Goal: Find specific page/section: Find specific page/section

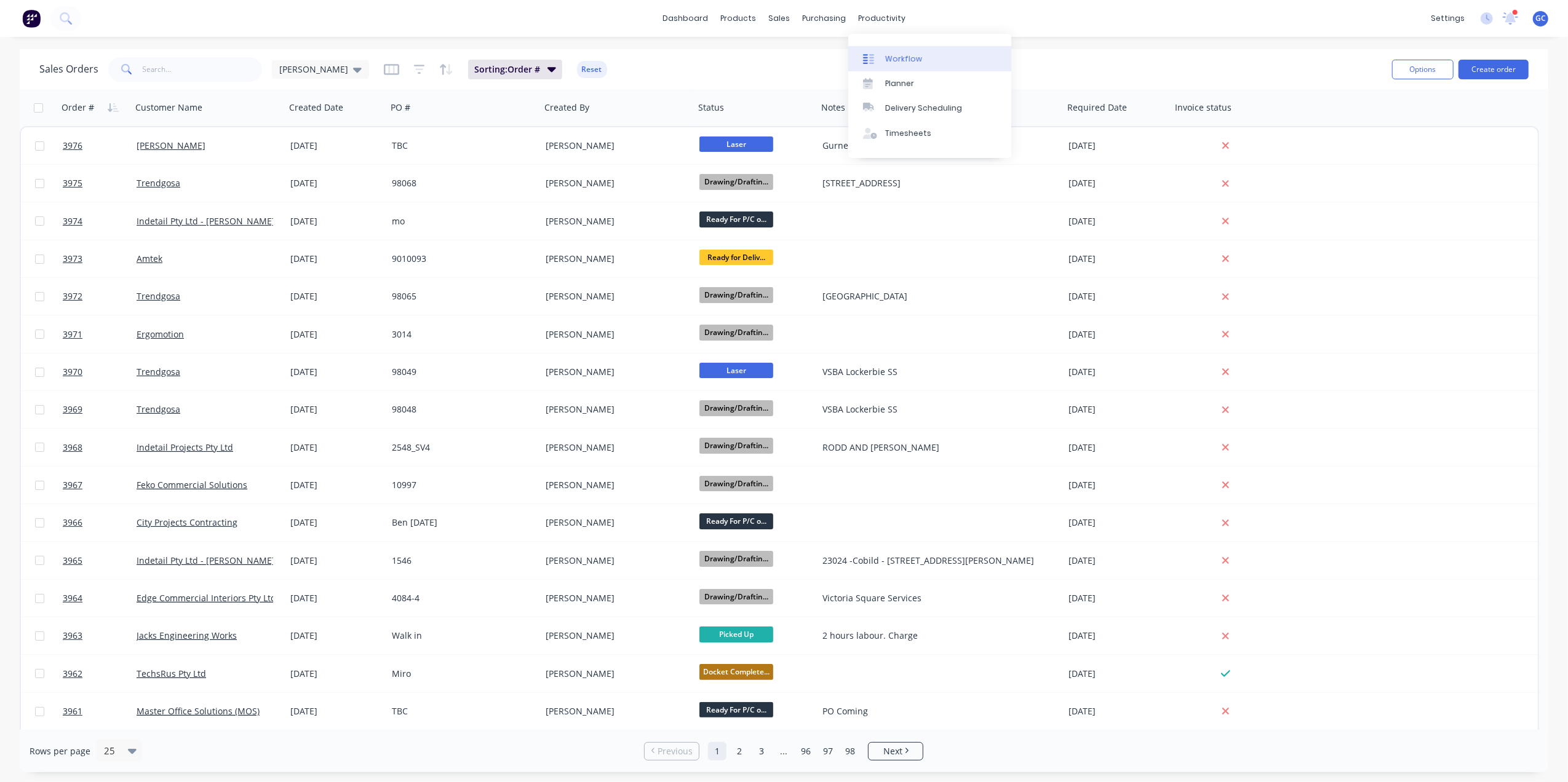
click at [891, 54] on div "Workflow" at bounding box center [904, 60] width 37 height 11
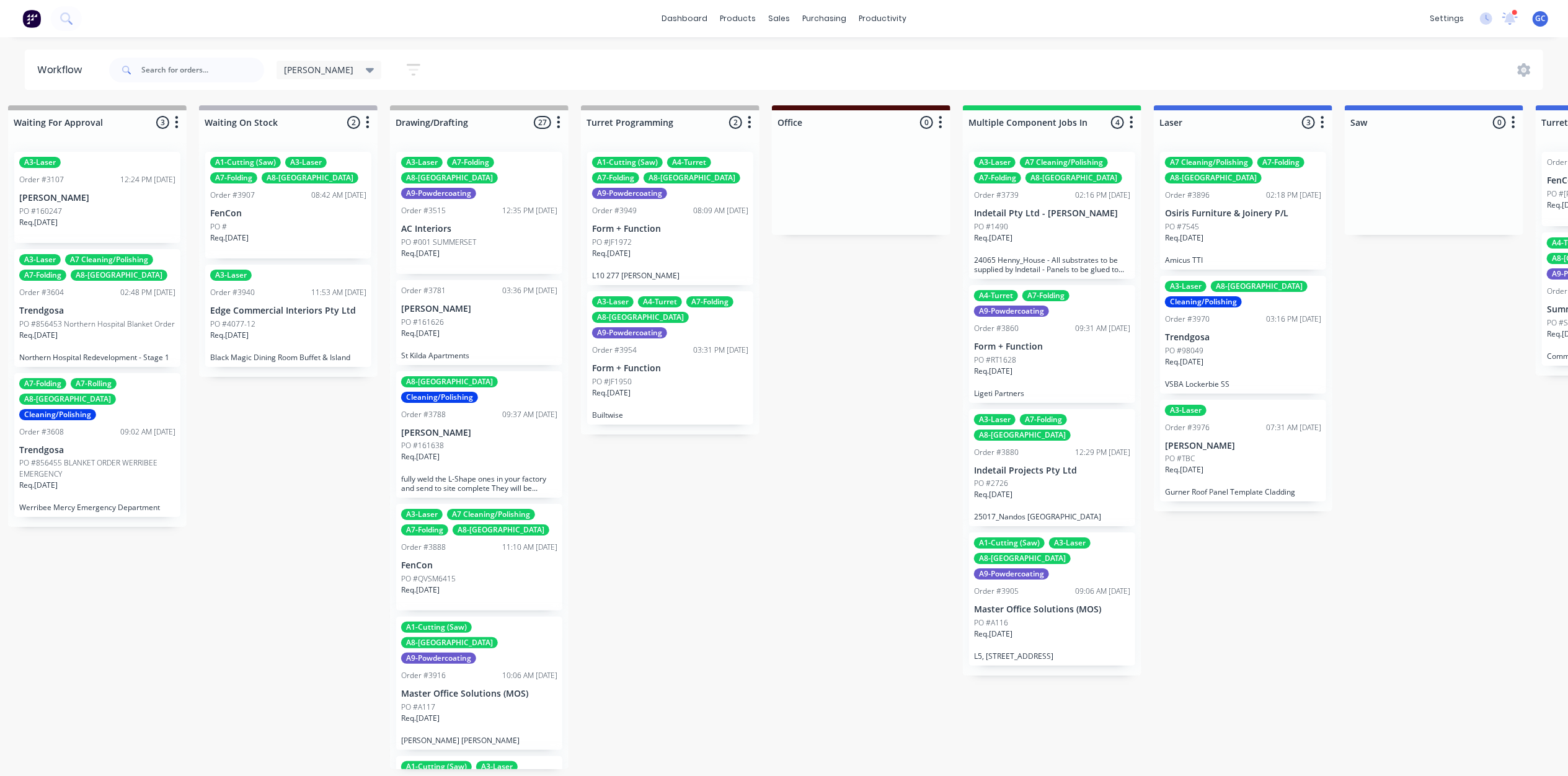
scroll to position [6, 2656]
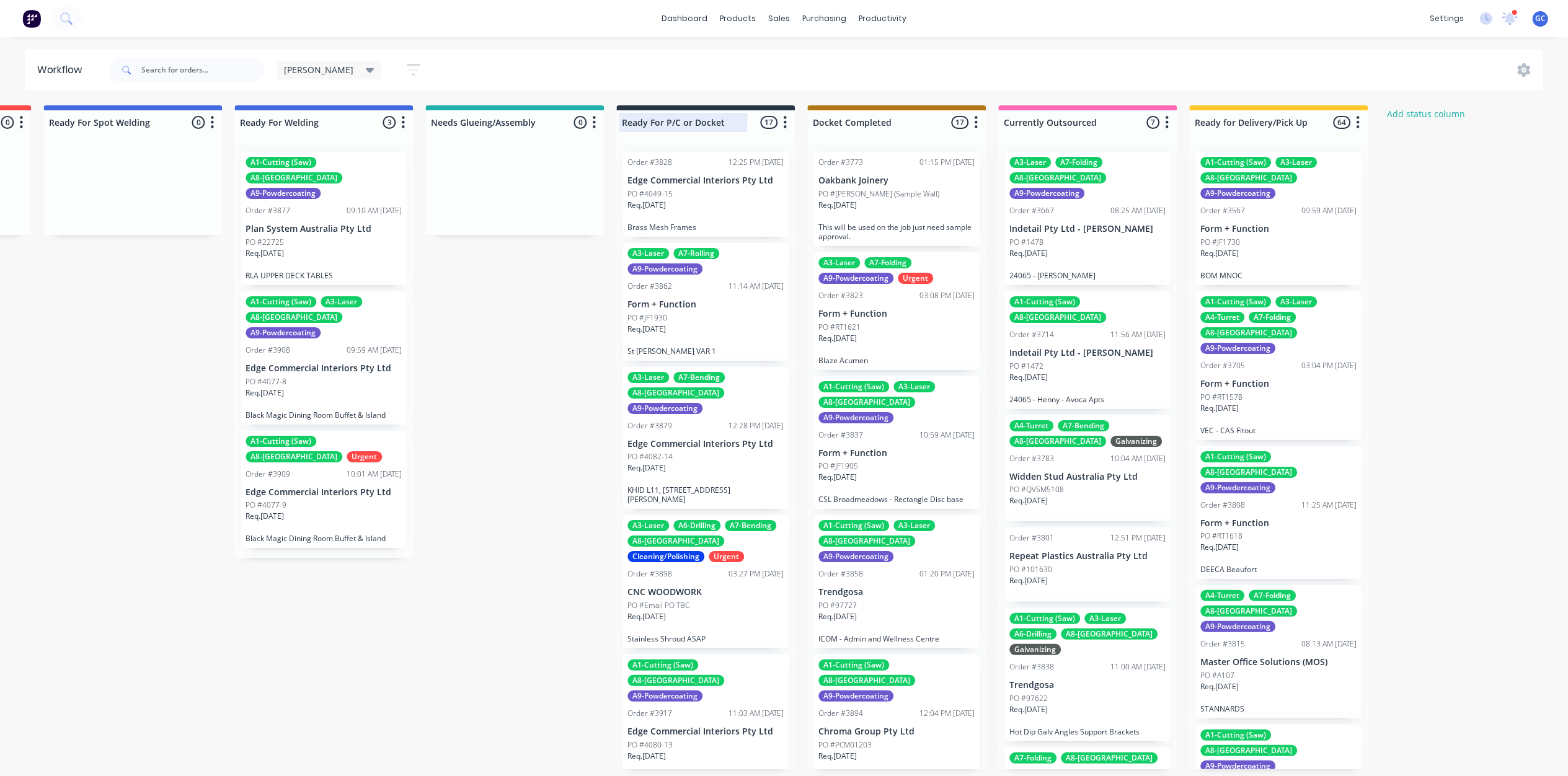
click at [727, 111] on div at bounding box center [705, 123] width 178 height 24
click at [727, 116] on input "Ready For P/C or Docket" at bounding box center [682, 123] width 122 height 13
click at [729, 116] on input "Ready For P/C or Docket" at bounding box center [682, 123] width 122 height 13
click at [721, 116] on input "Ready For P/C or Docket" at bounding box center [682, 123] width 122 height 13
click at [724, 119] on input "Ready For P/C or Docket" at bounding box center [682, 123] width 122 height 13
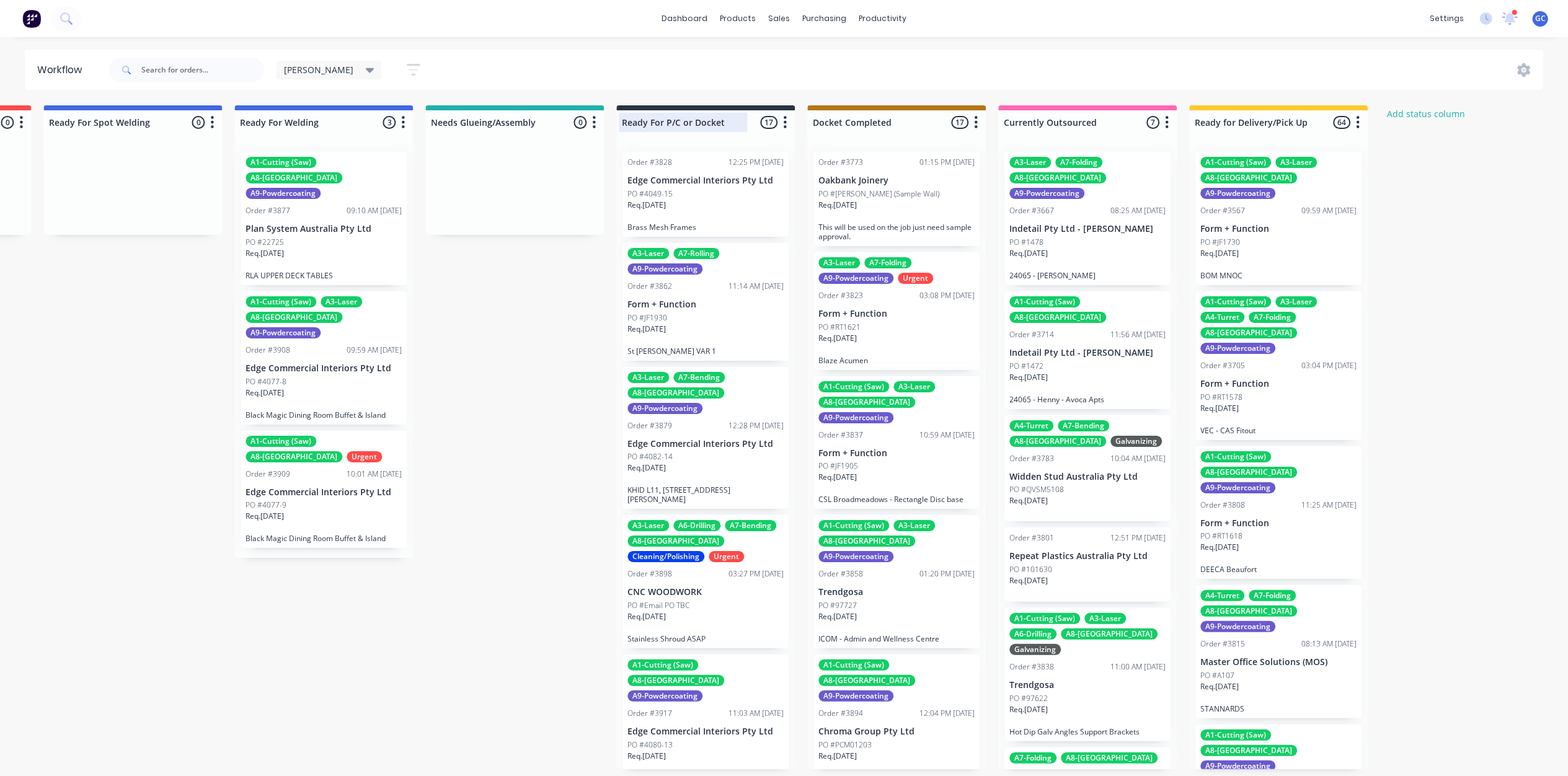
click at [724, 119] on input "Ready For P/C or Docket" at bounding box center [682, 123] width 122 height 13
click at [717, 116] on input "Ready For P/C or Docket" at bounding box center [682, 123] width 122 height 13
click at [723, 116] on input "Ready For P/C or Docket" at bounding box center [682, 123] width 122 height 13
type input "Ready For PowderCoating"
click at [1419, 107] on button "Add status column" at bounding box center [1425, 113] width 91 height 17
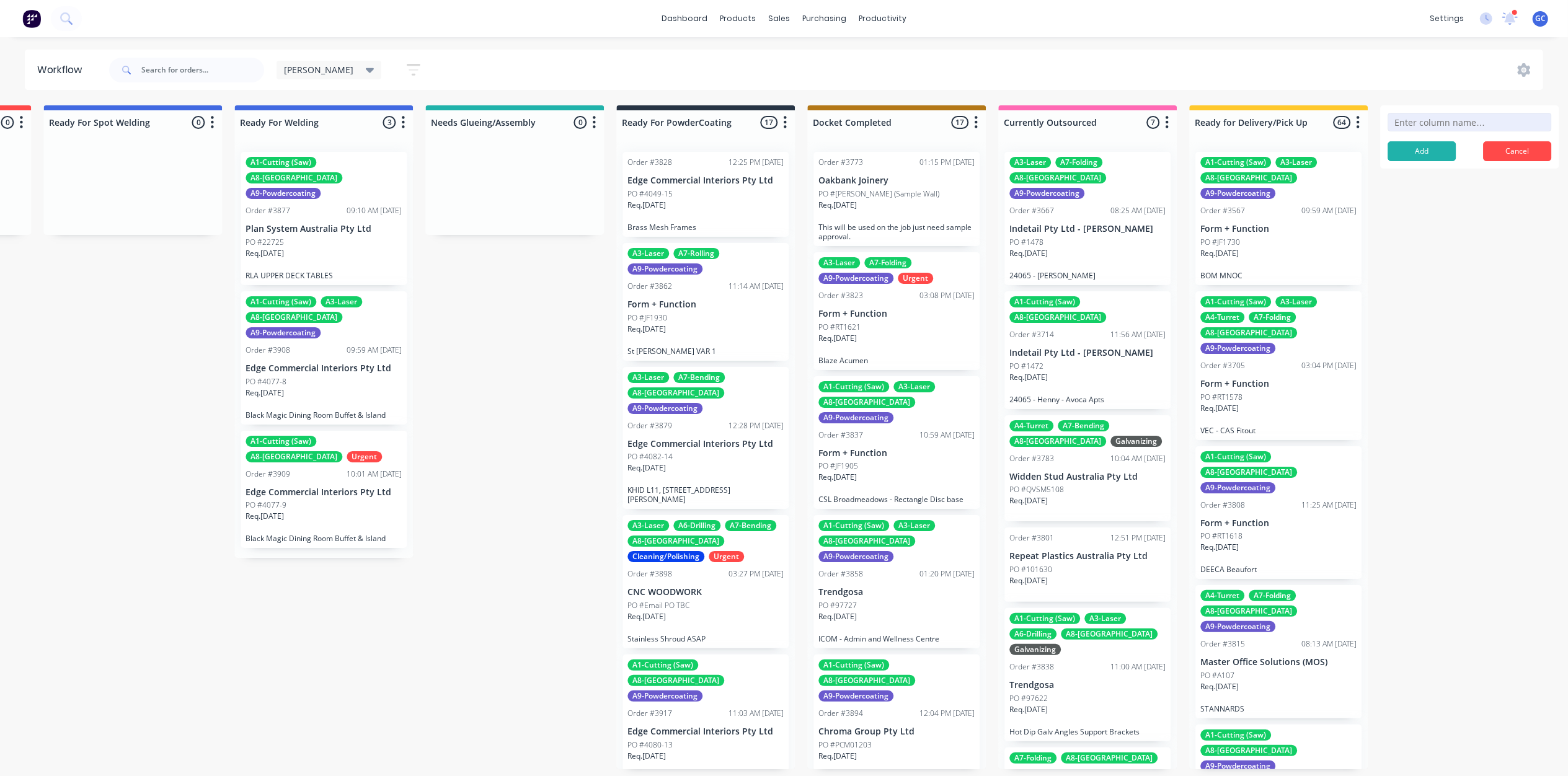
click at [1428, 122] on input at bounding box center [1469, 122] width 164 height 19
type input "R"
click at [898, 112] on div at bounding box center [896, 123] width 178 height 24
click at [1307, 111] on div at bounding box center [1278, 123] width 178 height 24
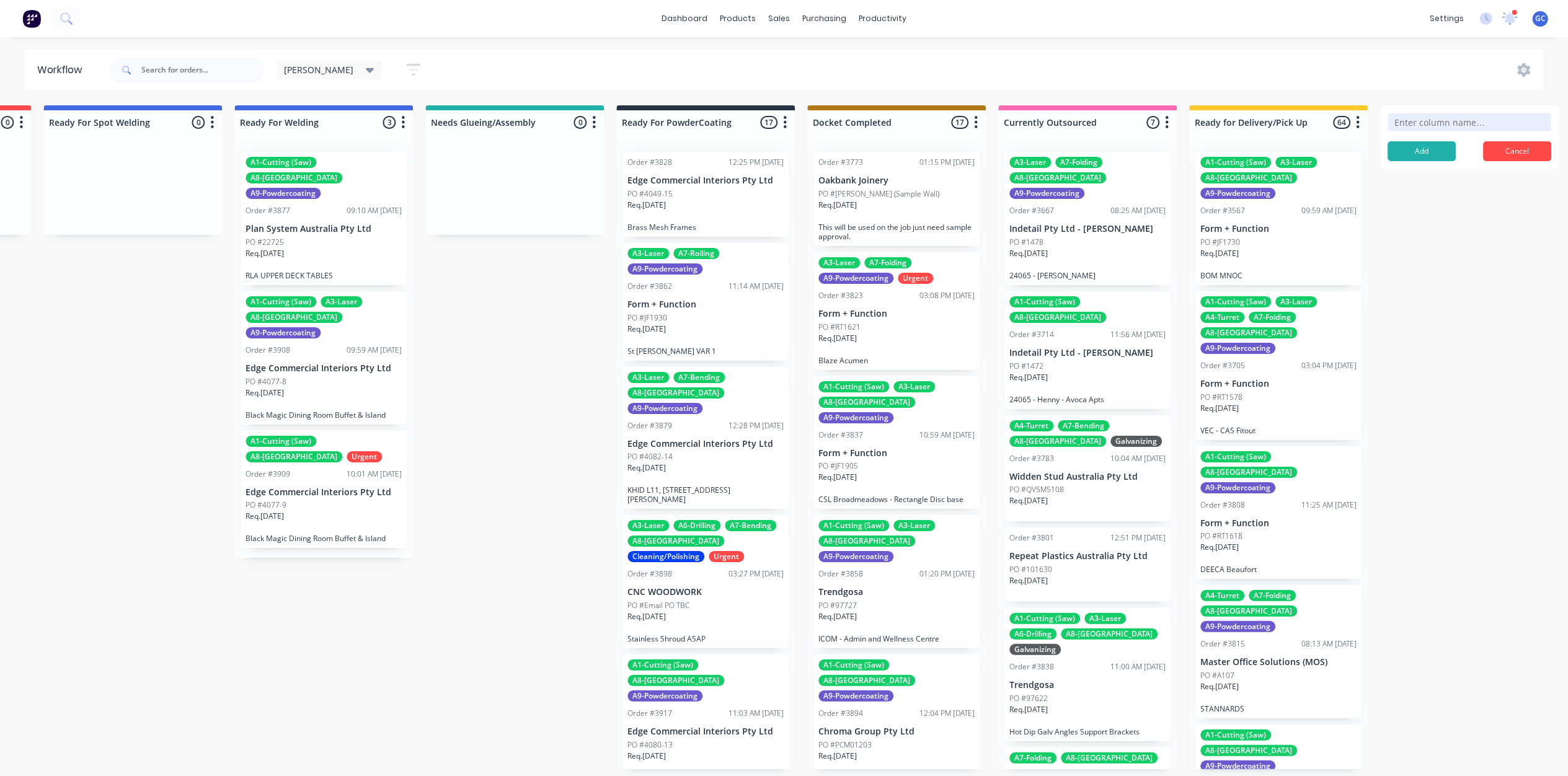
click at [1548, 132] on form "Add Cancel" at bounding box center [1469, 136] width 178 height 63
click at [1539, 135] on form "Add Cancel" at bounding box center [1469, 136] width 178 height 63
click at [1522, 149] on button "Cancel" at bounding box center [1516, 151] width 68 height 20
click at [732, 112] on div at bounding box center [705, 123] width 178 height 24
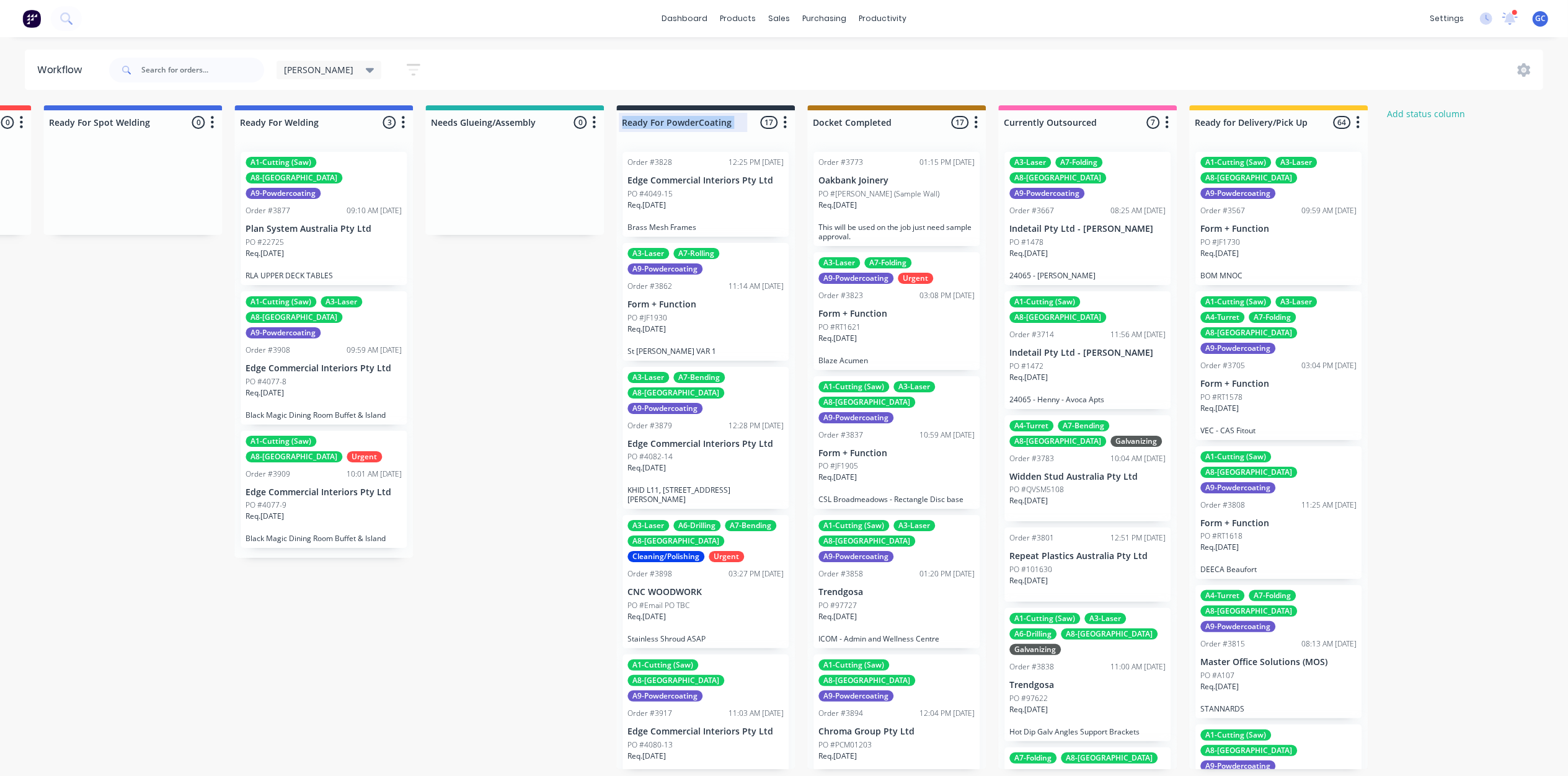
click at [732, 112] on div "Ready For PowderCoating" at bounding box center [686, 122] width 135 height 20
click at [729, 112] on div "Ready For PowderCoating" at bounding box center [686, 122] width 135 height 20
click at [729, 116] on input "Ready For PowderCoating" at bounding box center [682, 123] width 122 height 13
type input "Ready For P/C & Docket"
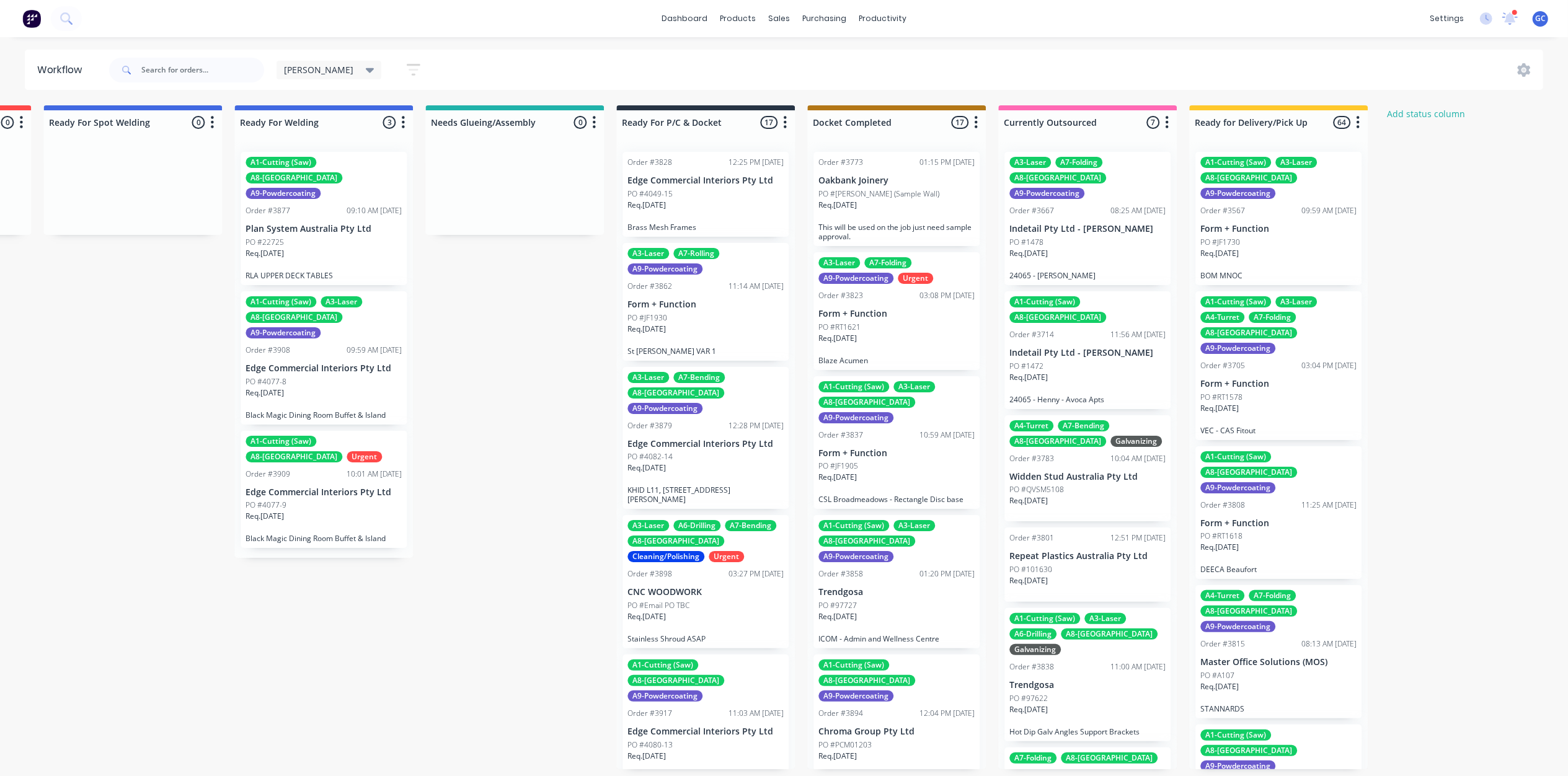
click at [394, 68] on button "button" at bounding box center [413, 70] width 39 height 24
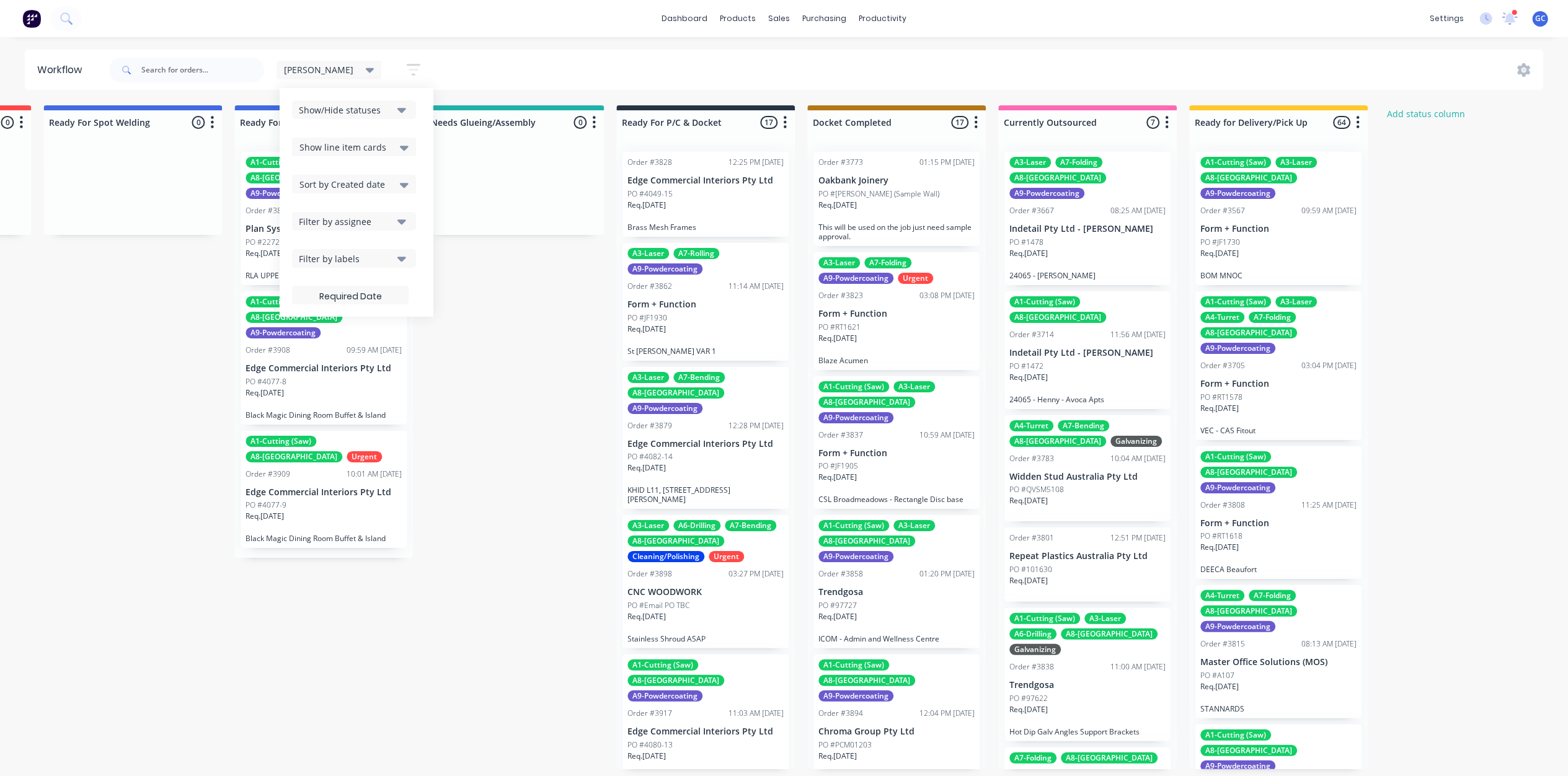
click at [400, 147] on icon at bounding box center [404, 147] width 8 height 5
click at [318, 189] on div "Hide line item cards" at bounding box center [354, 196] width 124 height 22
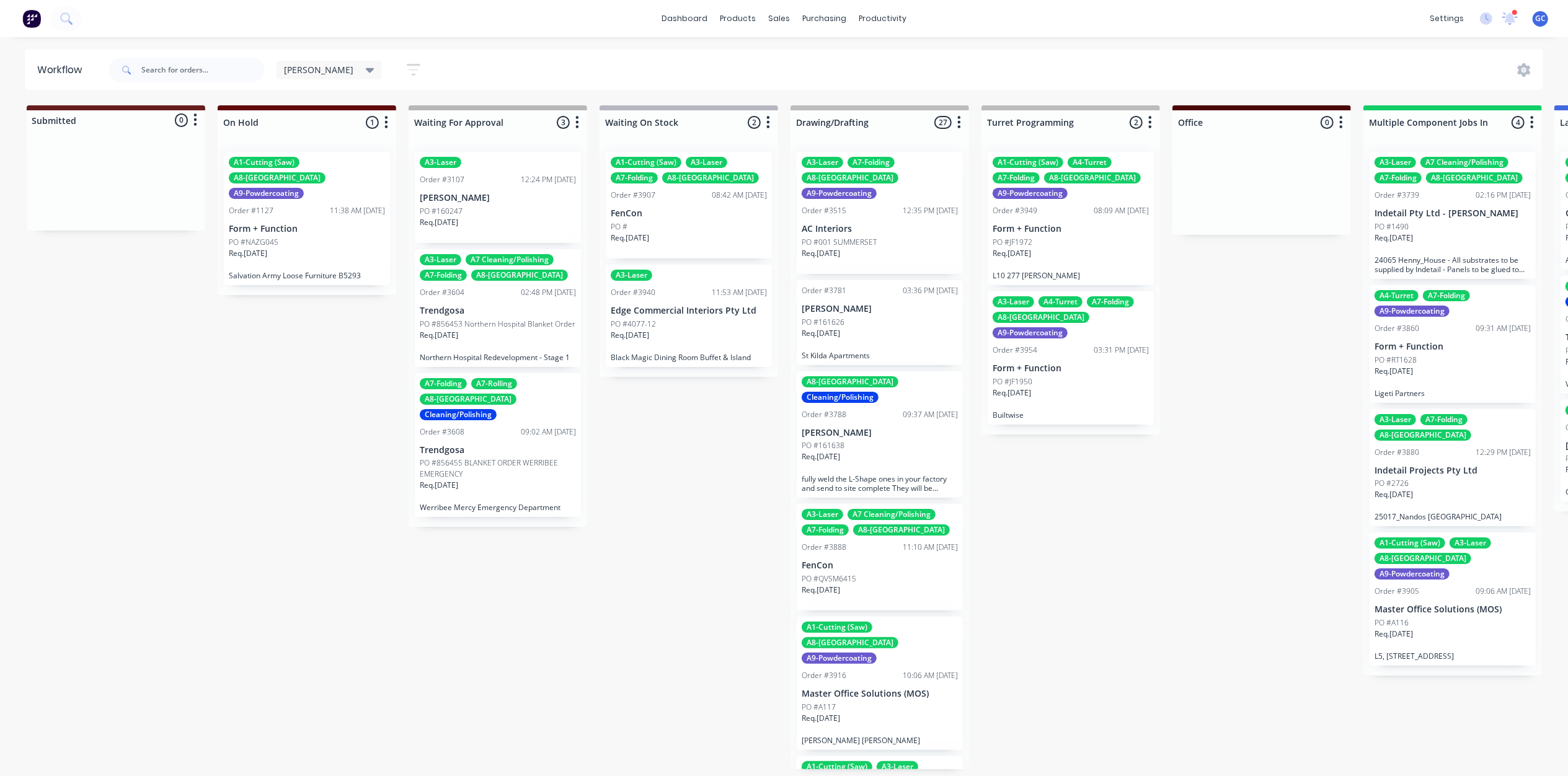
click at [717, 336] on div "Req. 26/09/25" at bounding box center [688, 340] width 157 height 21
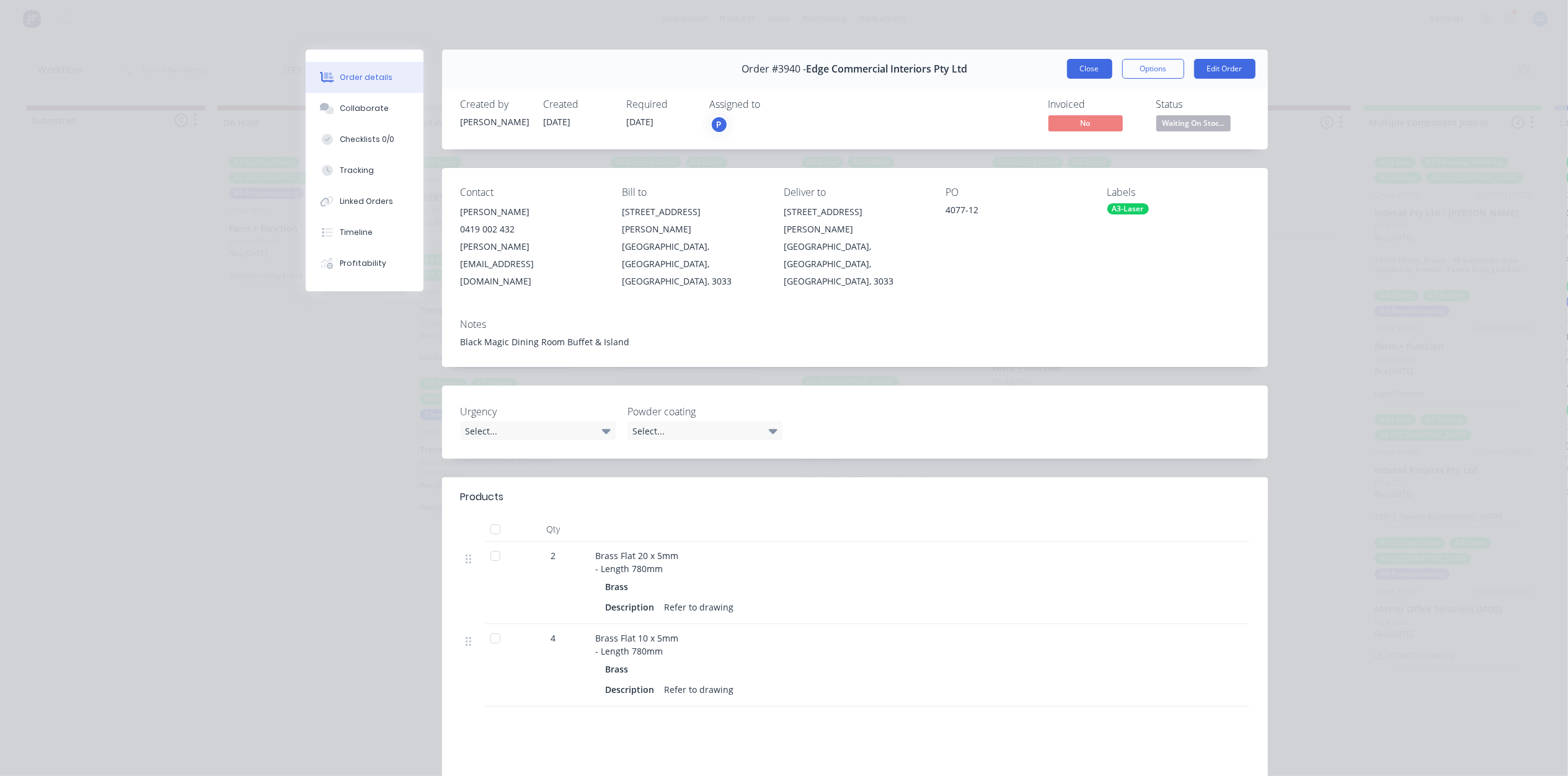
click at [1102, 74] on button "Close" at bounding box center [1089, 68] width 45 height 20
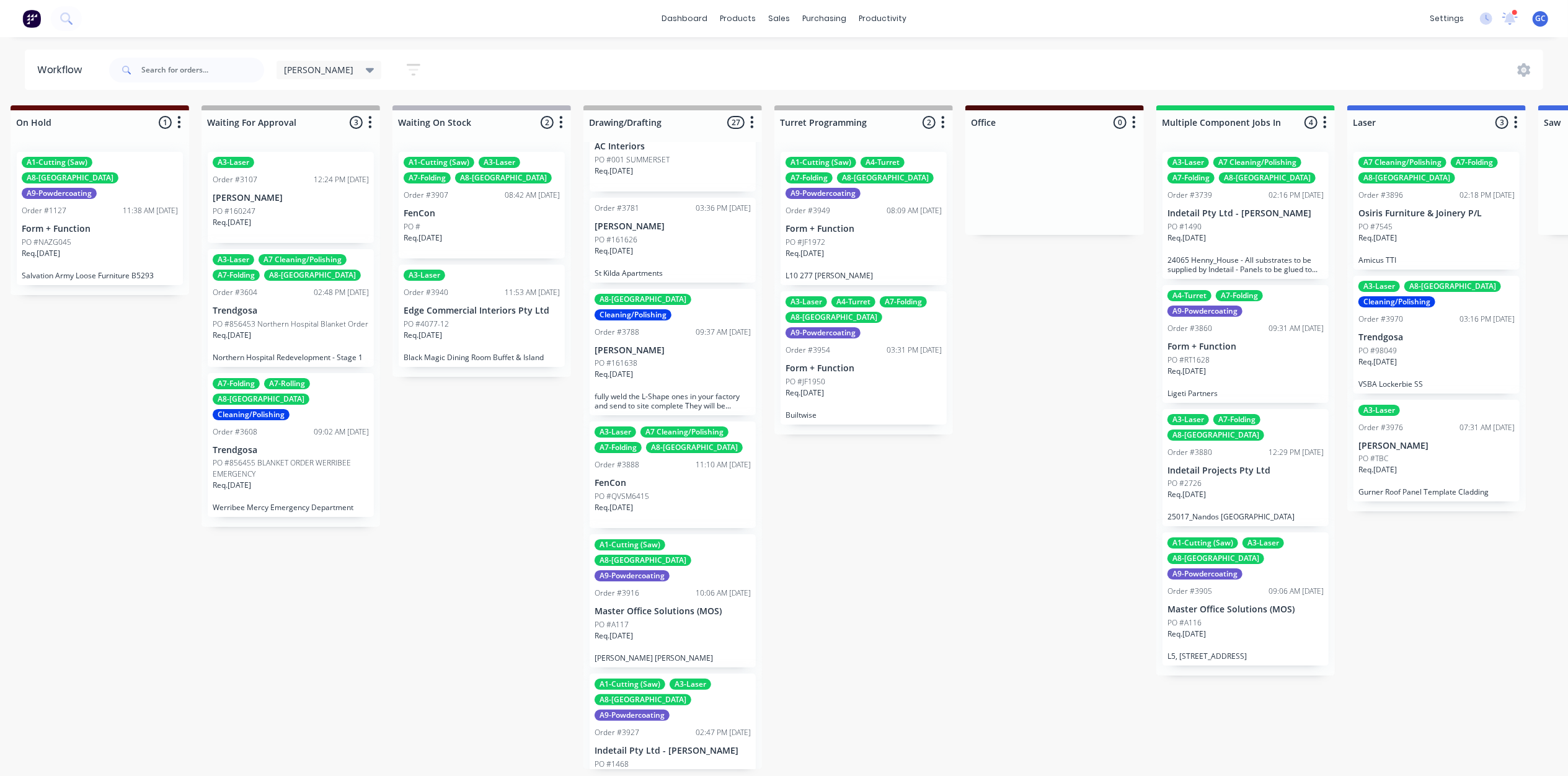
scroll to position [165, 0]
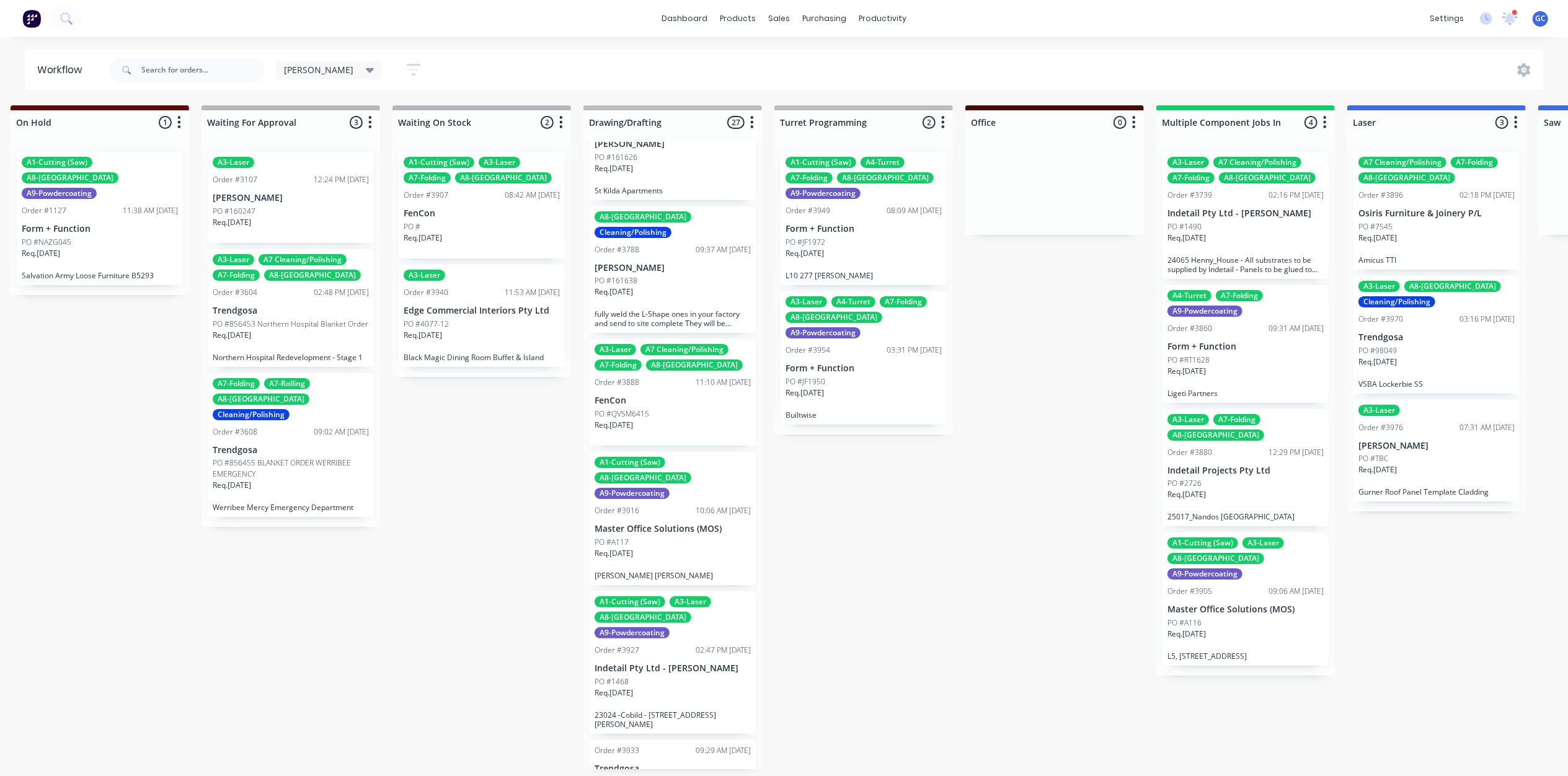
click at [685, 395] on p "FenCon" at bounding box center [672, 400] width 157 height 10
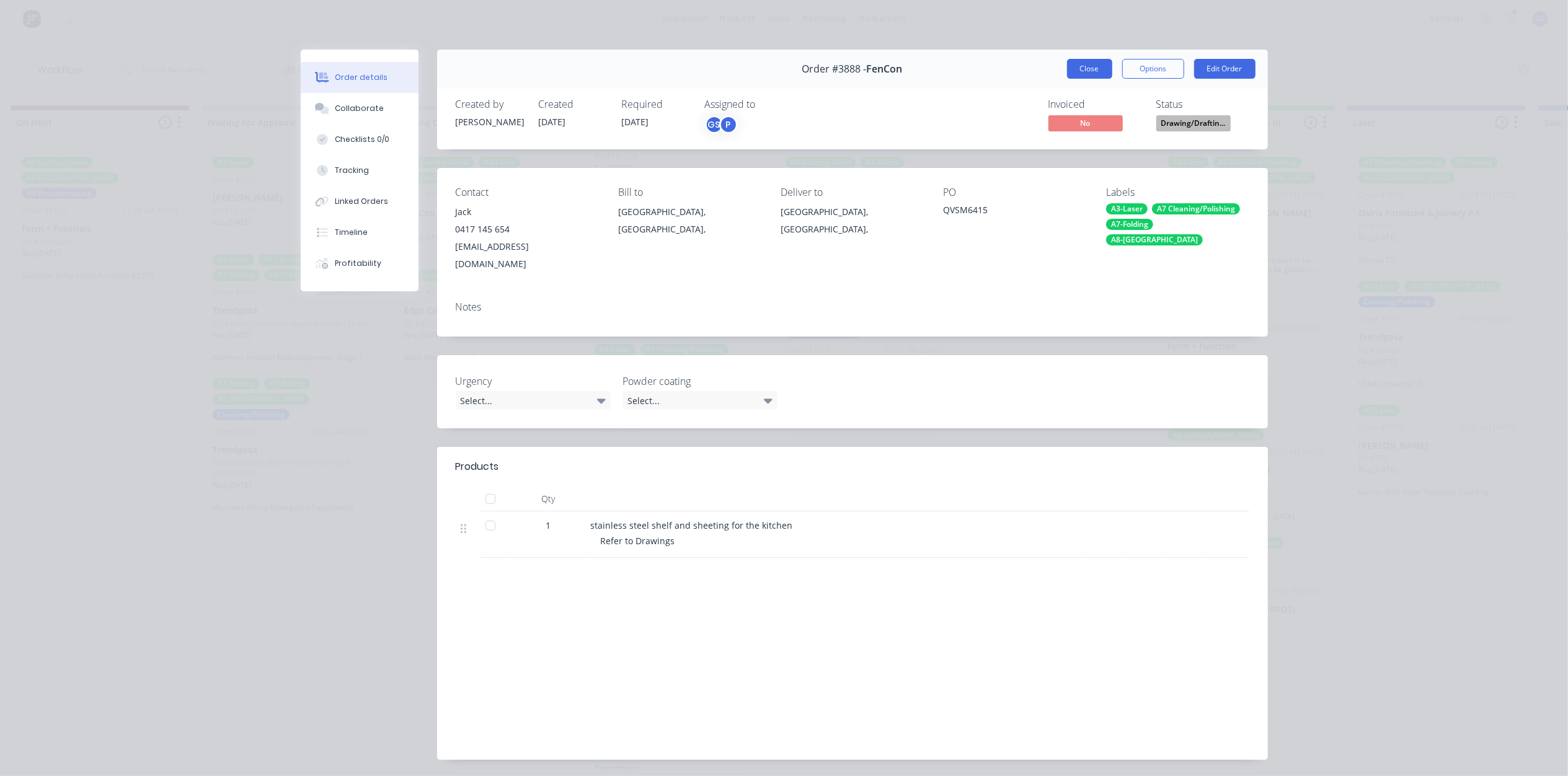
click at [1094, 78] on button "Close" at bounding box center [1089, 68] width 45 height 20
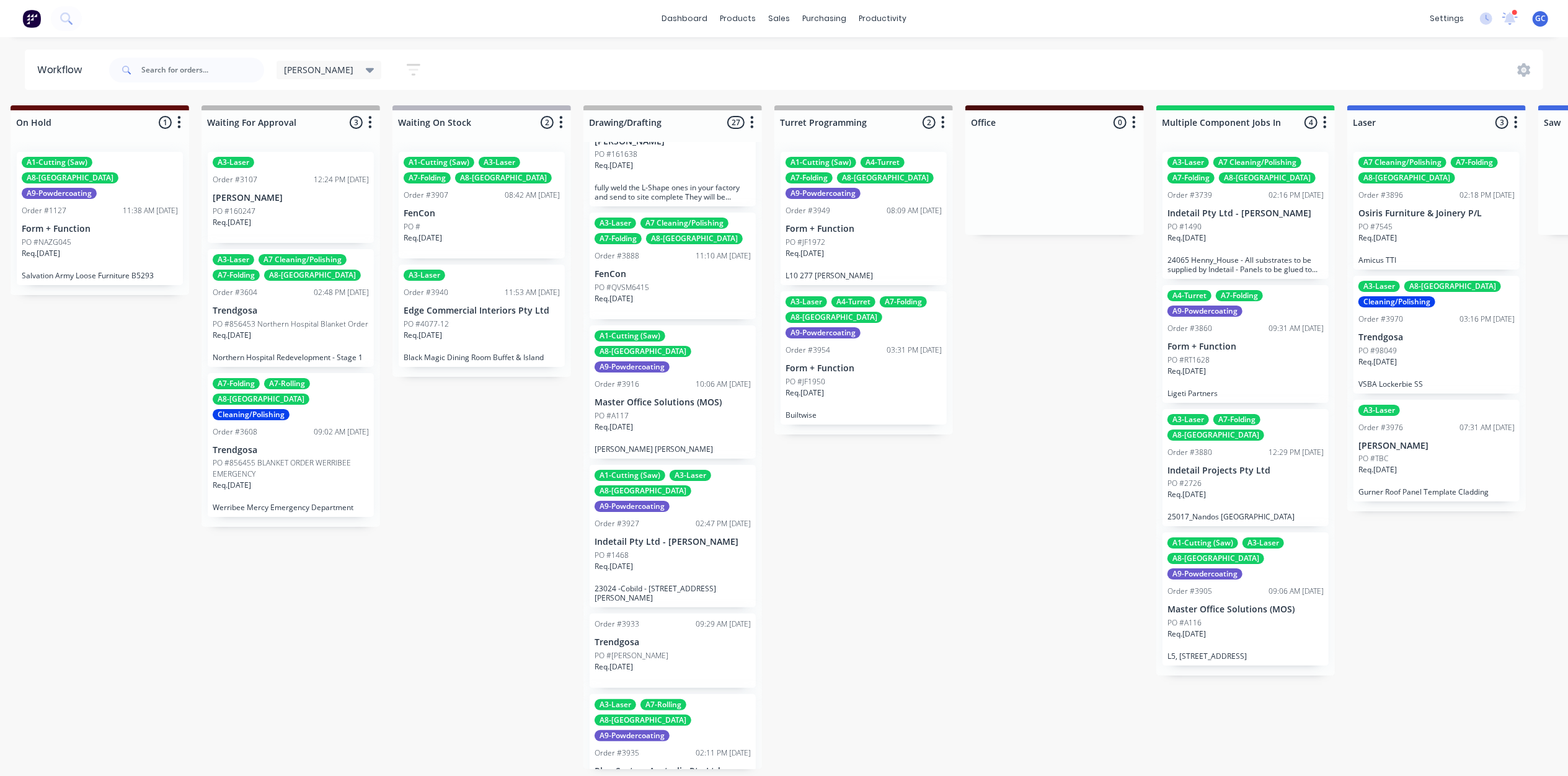
scroll to position [331, 0]
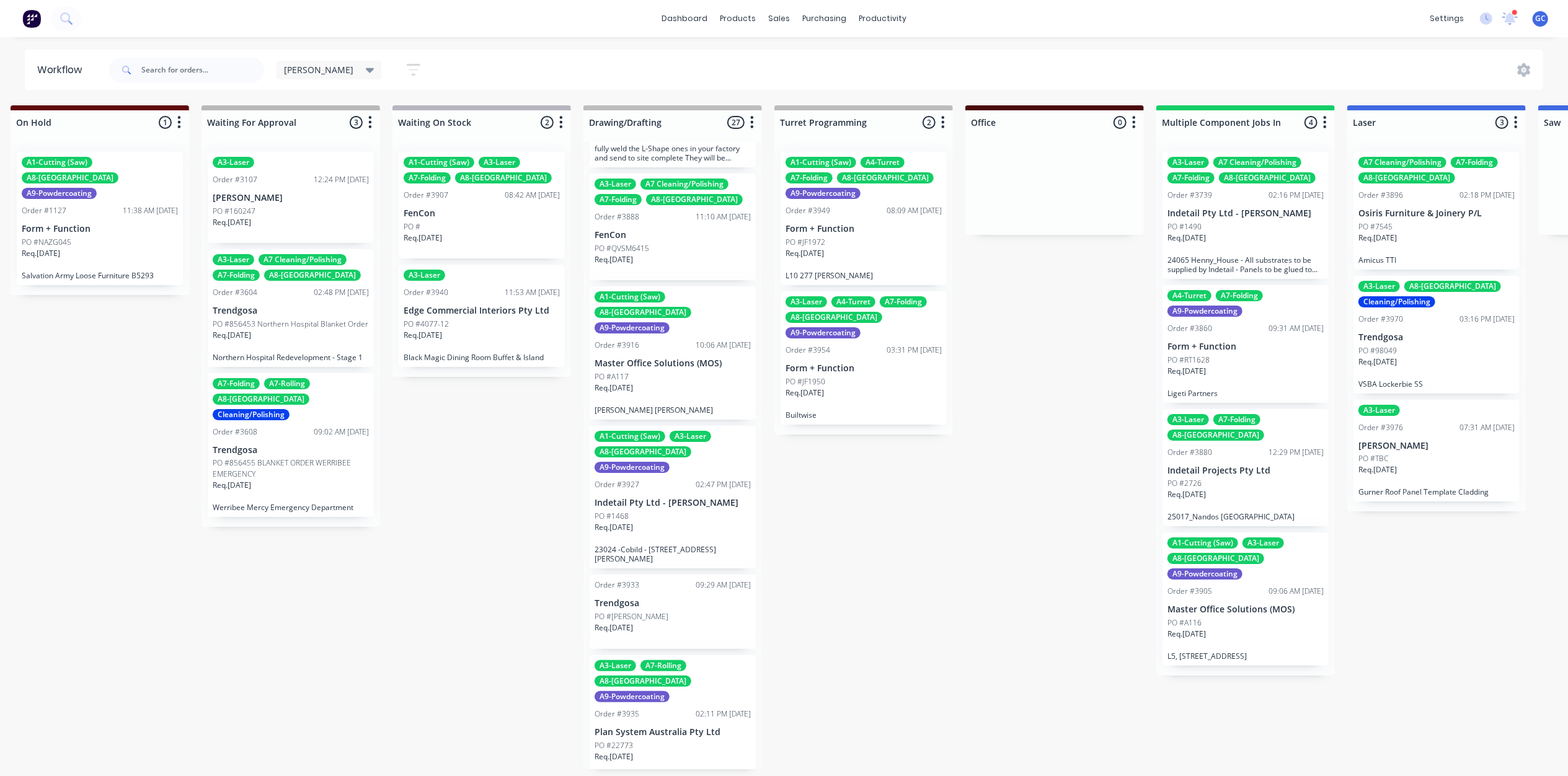
click at [679, 382] on div "Req. 02/10/25" at bounding box center [672, 393] width 157 height 21
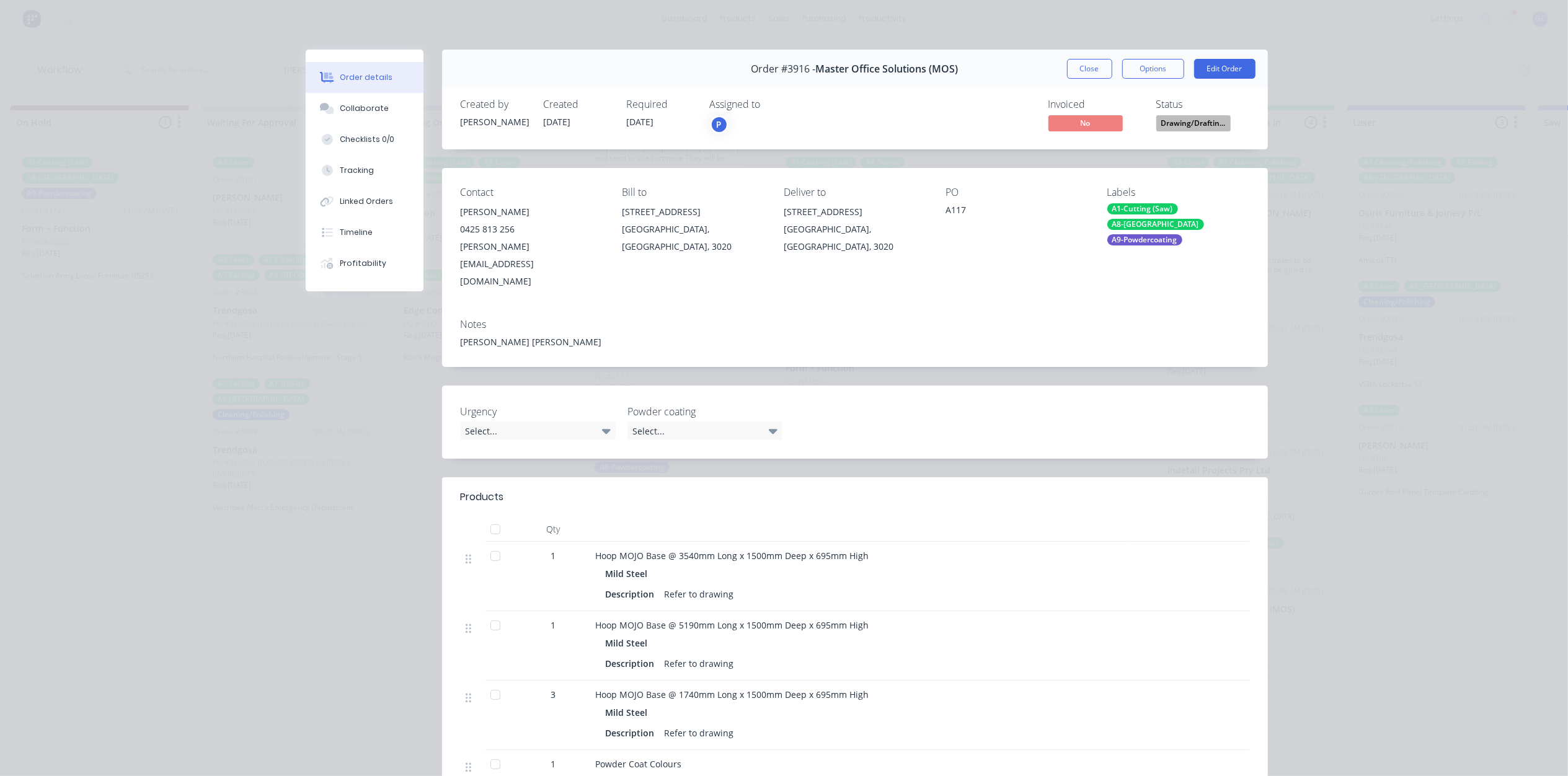
click at [1189, 130] on span "Drawing/Draftin..." at bounding box center [1193, 123] width 74 height 16
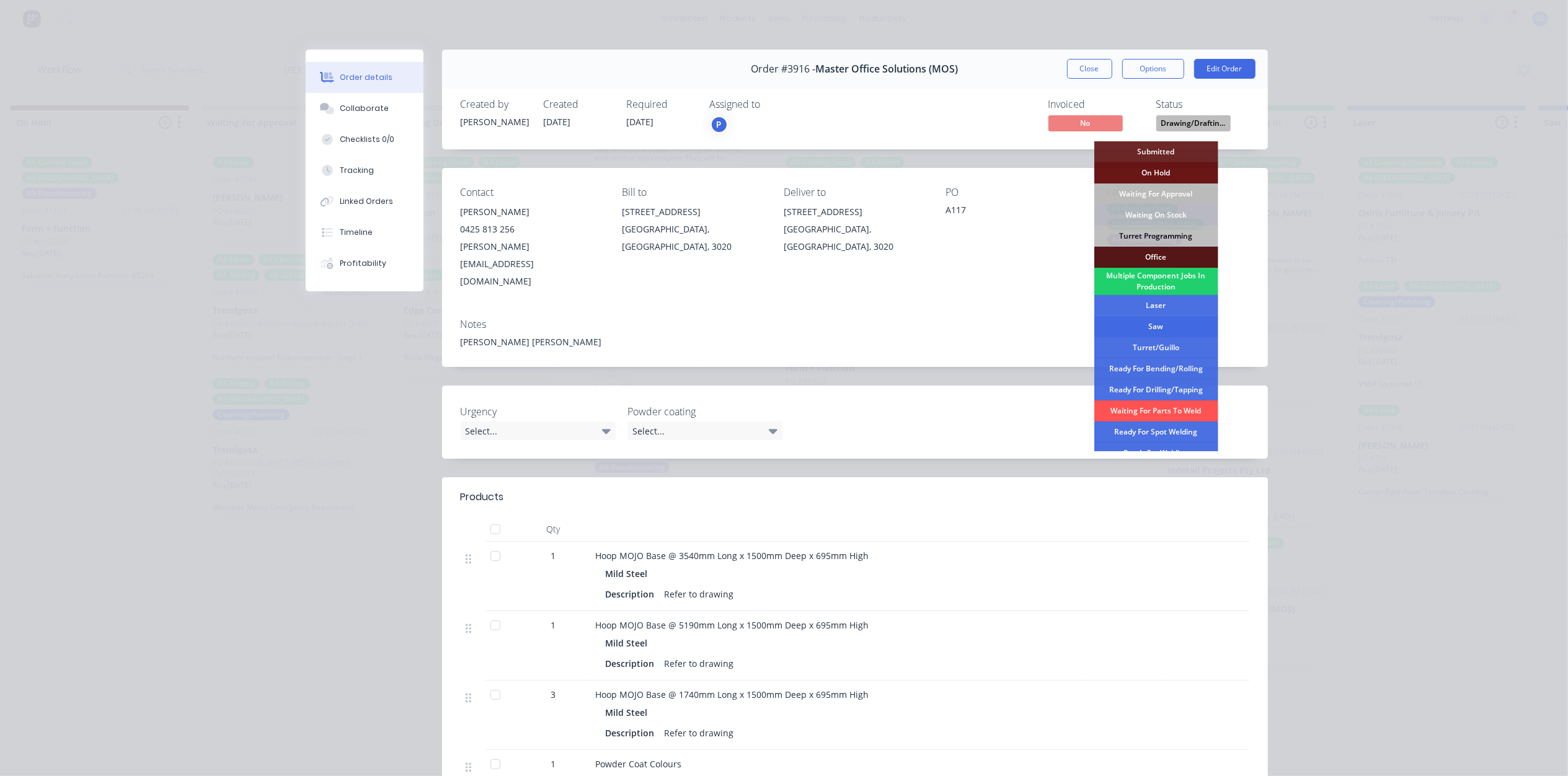
click at [1174, 327] on div "Saw" at bounding box center [1156, 326] width 124 height 21
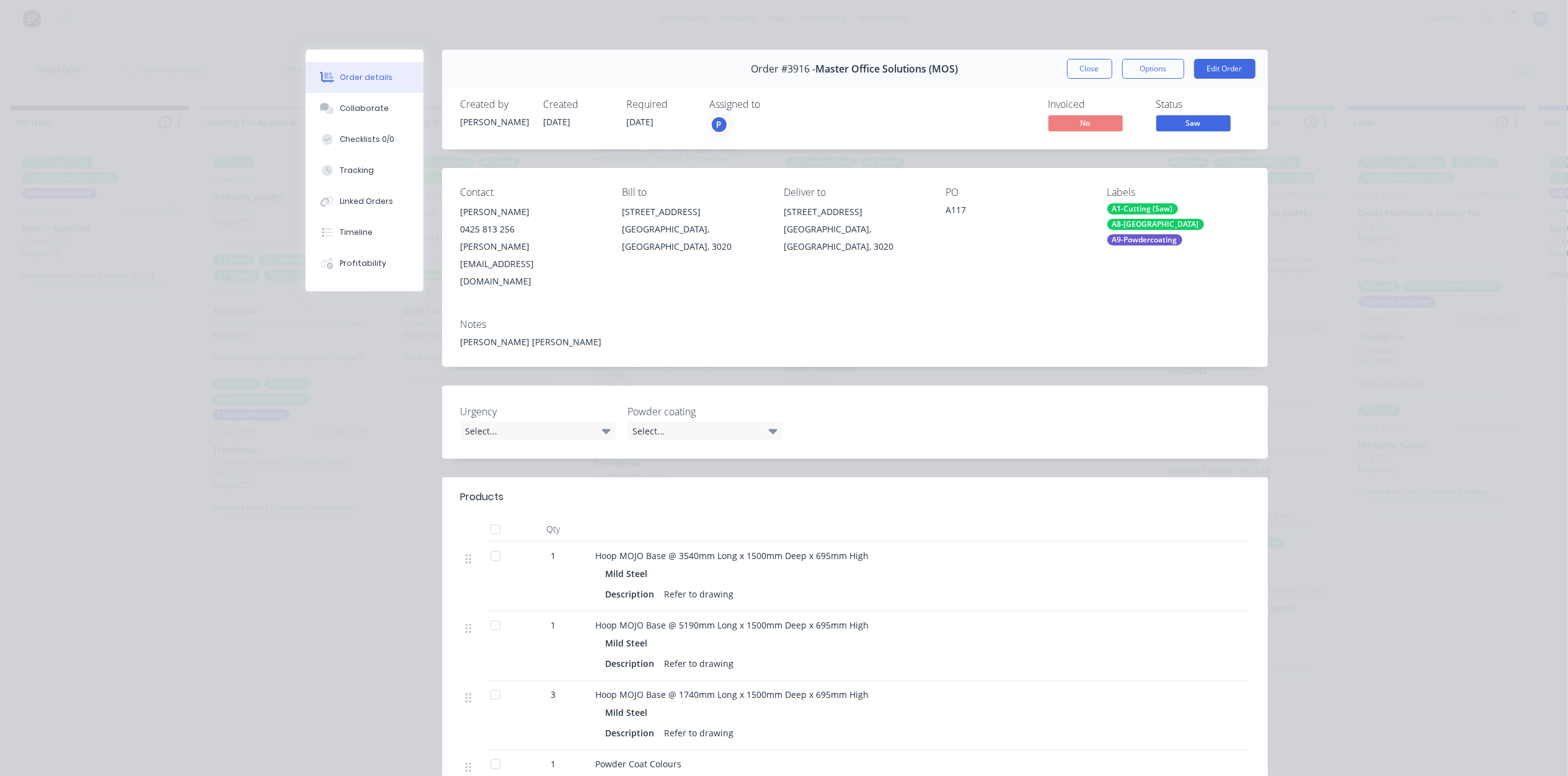
click at [1092, 75] on button "Close" at bounding box center [1089, 68] width 45 height 20
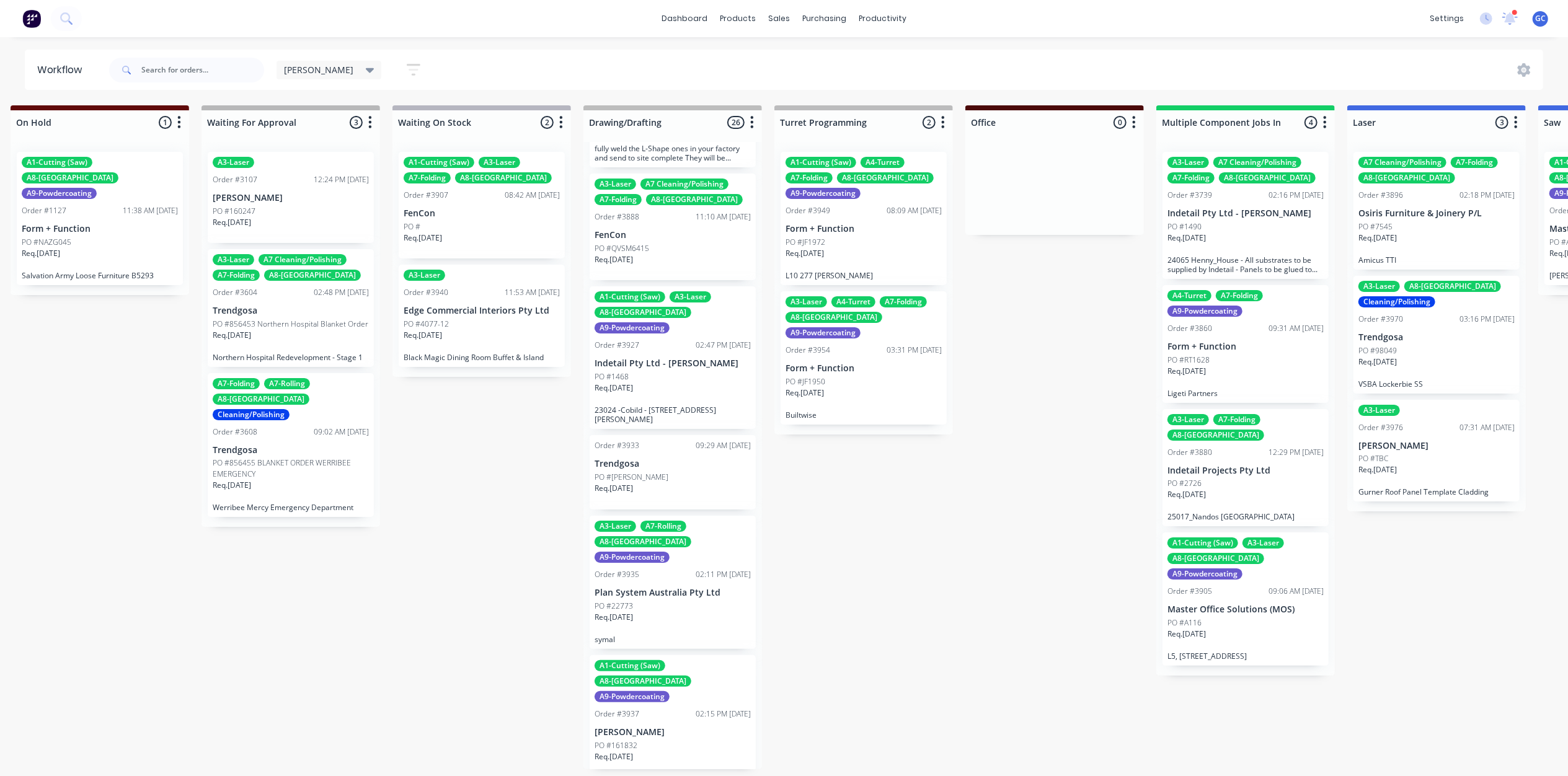
click at [646, 483] on div "Req. 02/10/25" at bounding box center [672, 493] width 157 height 21
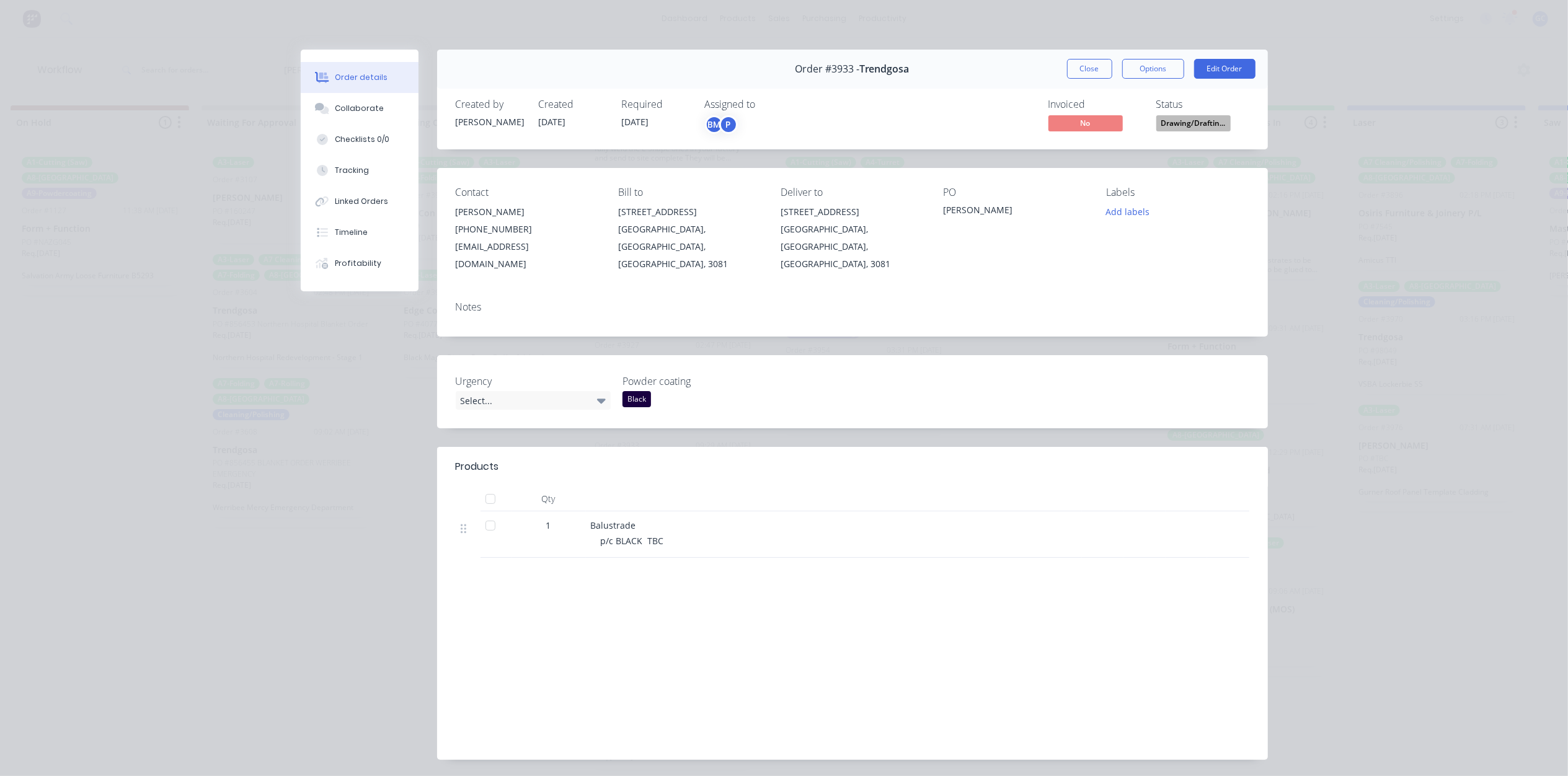
click at [1183, 120] on span "Drawing/Draftin..." at bounding box center [1193, 123] width 74 height 16
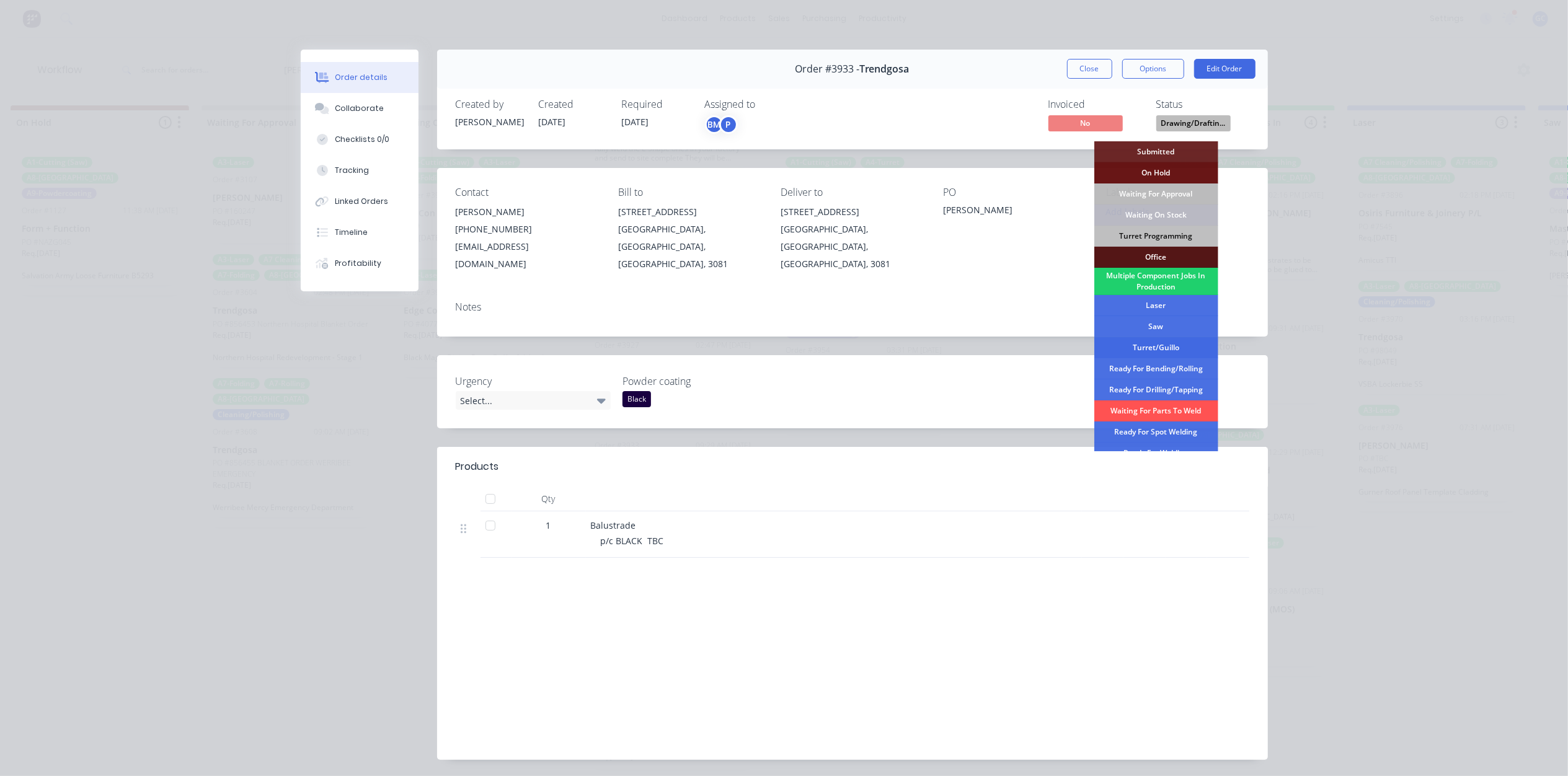
scroll to position [82, 0]
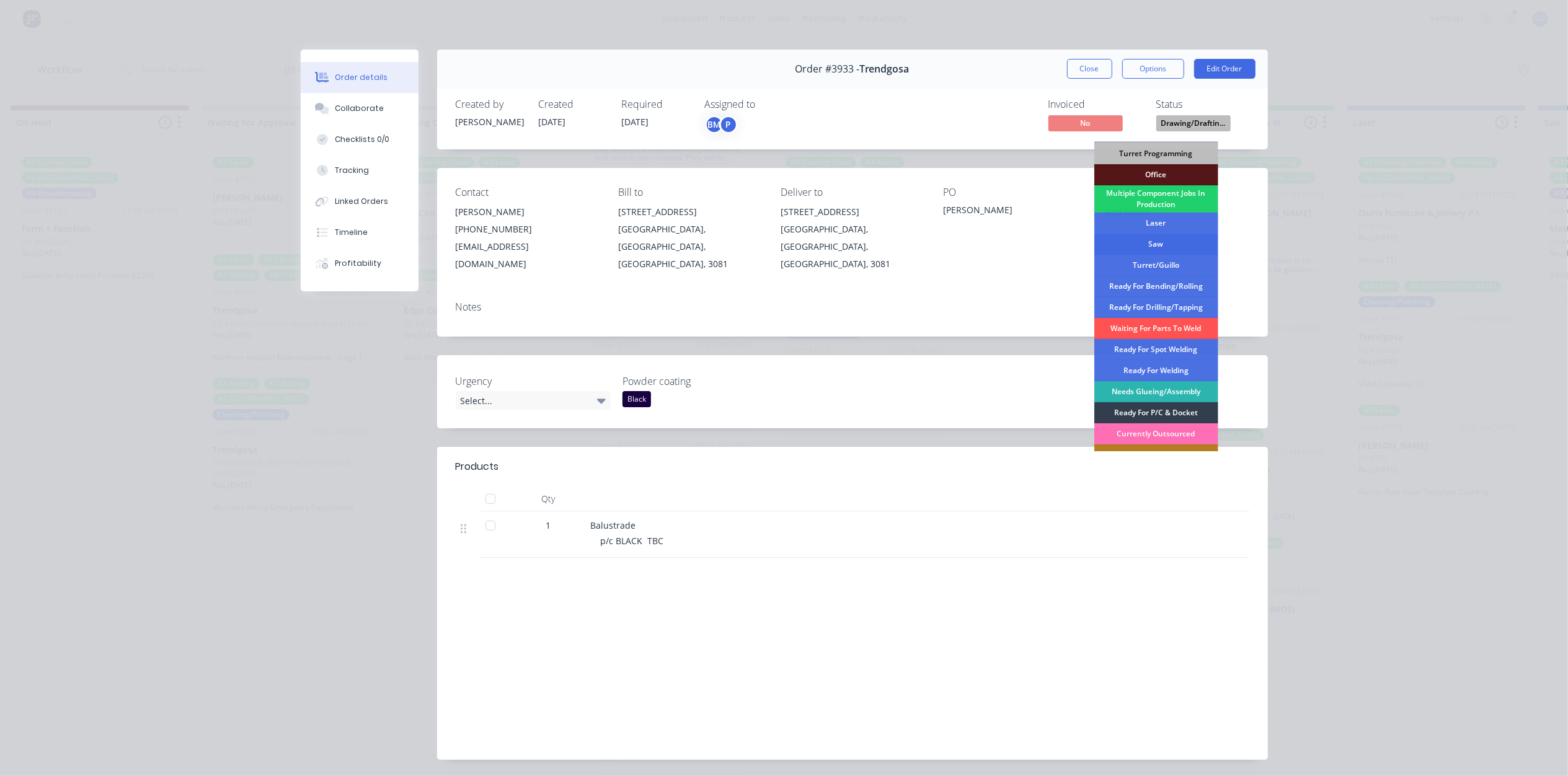
click at [1157, 242] on div "Saw" at bounding box center [1156, 244] width 124 height 21
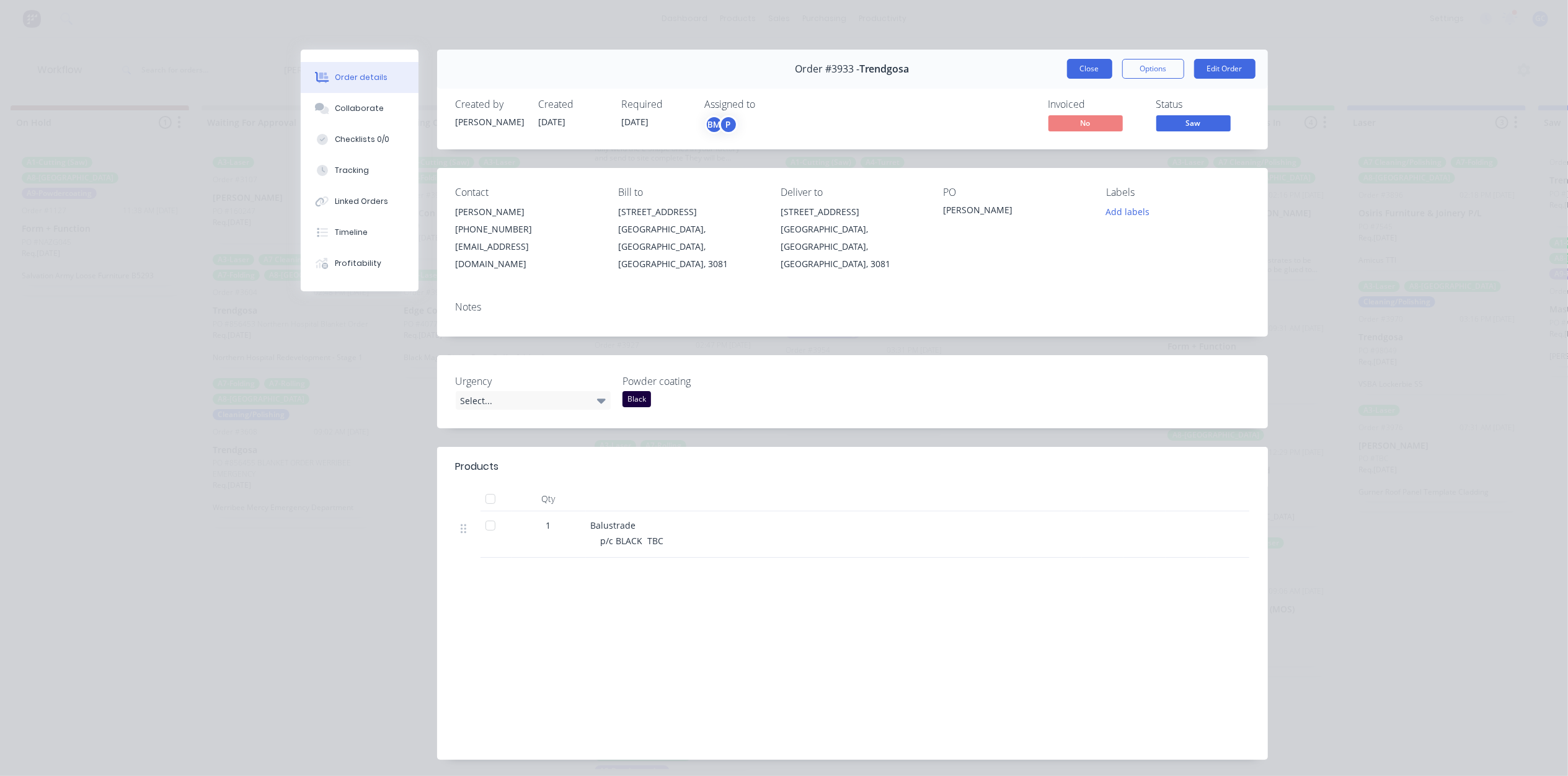
click at [1088, 68] on button "Close" at bounding box center [1089, 68] width 45 height 20
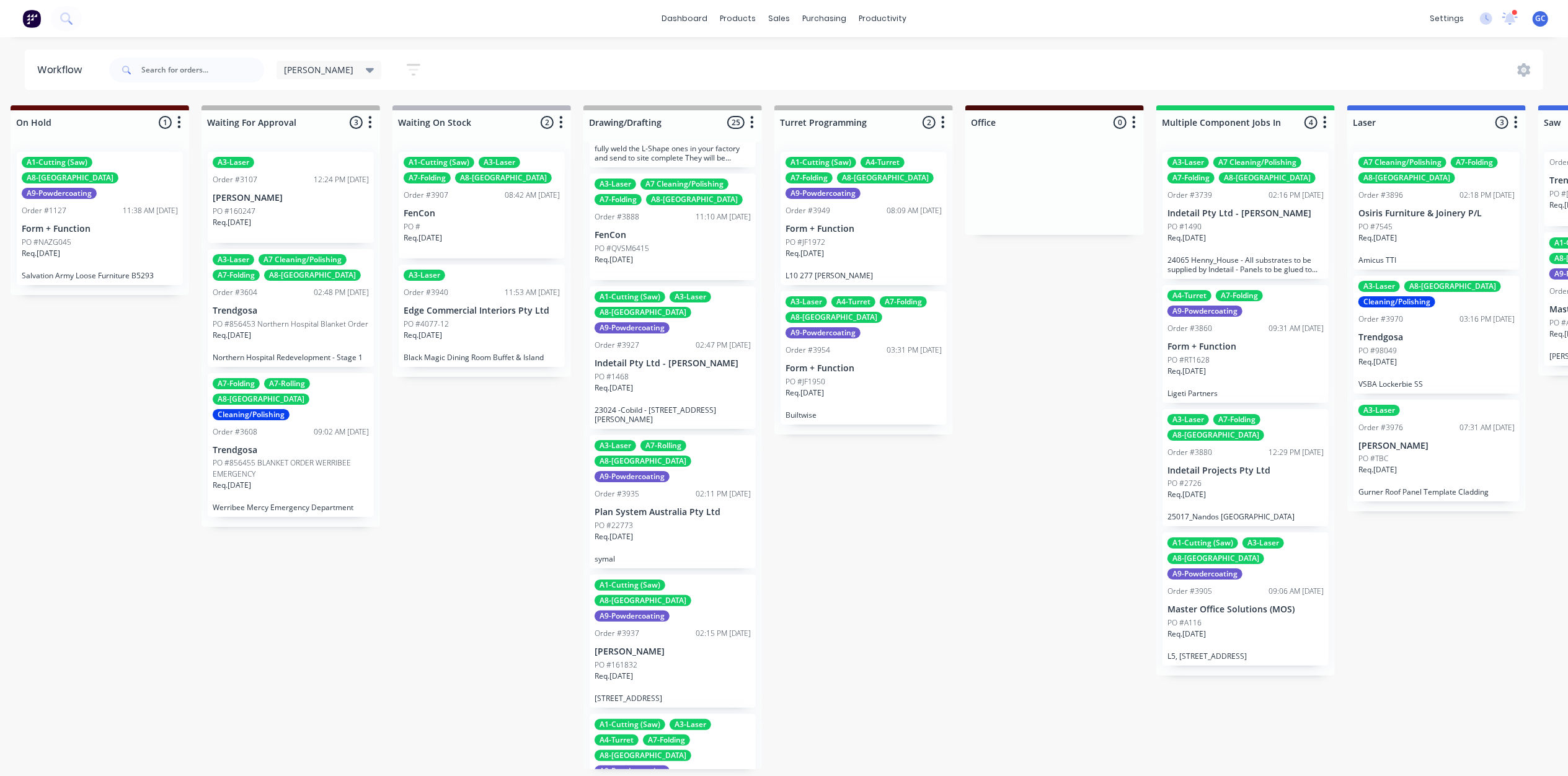
scroll to position [412, 0]
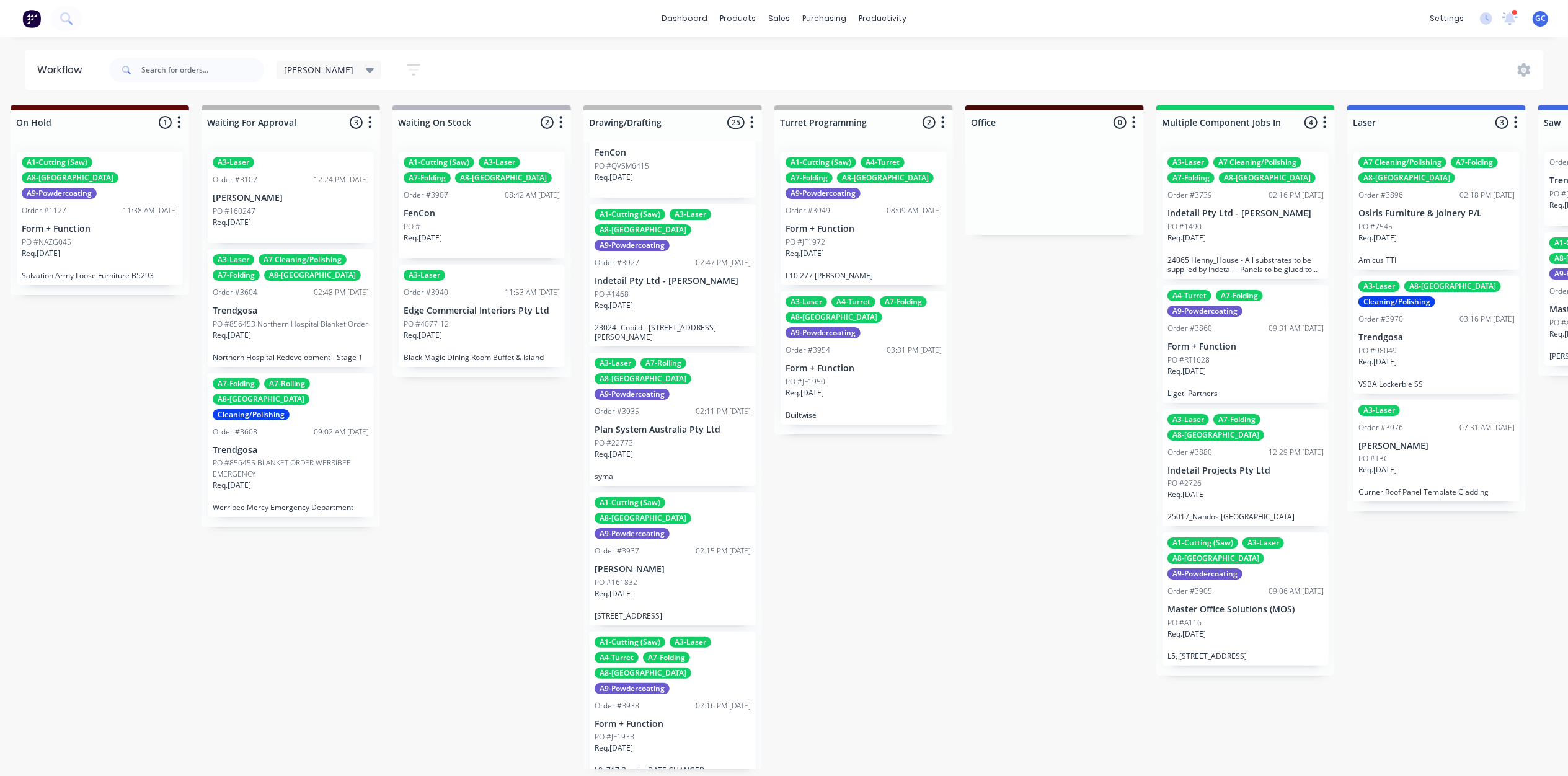
click at [648, 449] on div "Req. 26/09/25" at bounding box center [672, 459] width 157 height 21
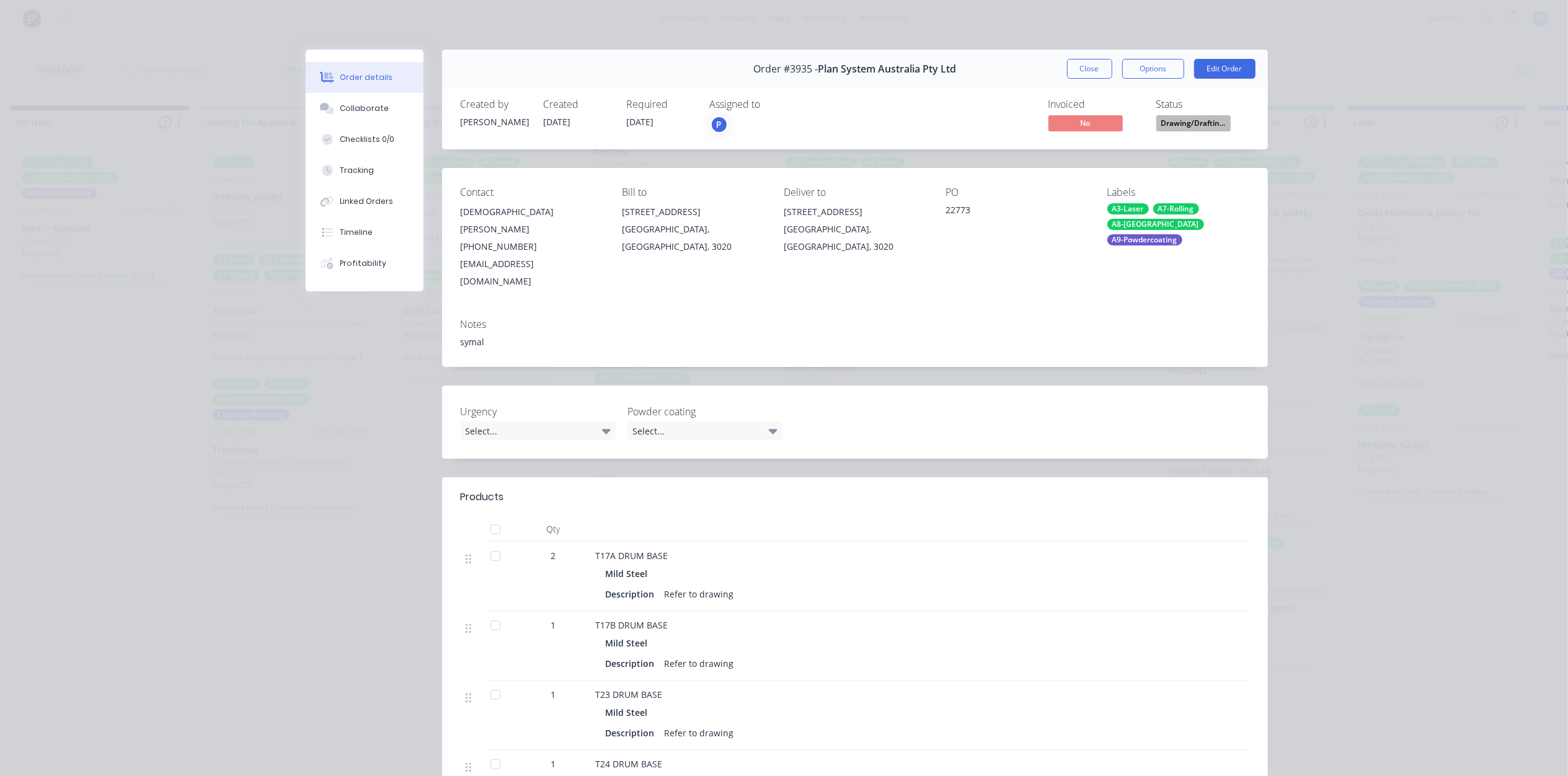
drag, startPoint x: 1211, startPoint y: 131, endPoint x: 1195, endPoint y: 115, distance: 22.6
click at [1209, 131] on button "Drawing/Draftin..." at bounding box center [1193, 125] width 74 height 19
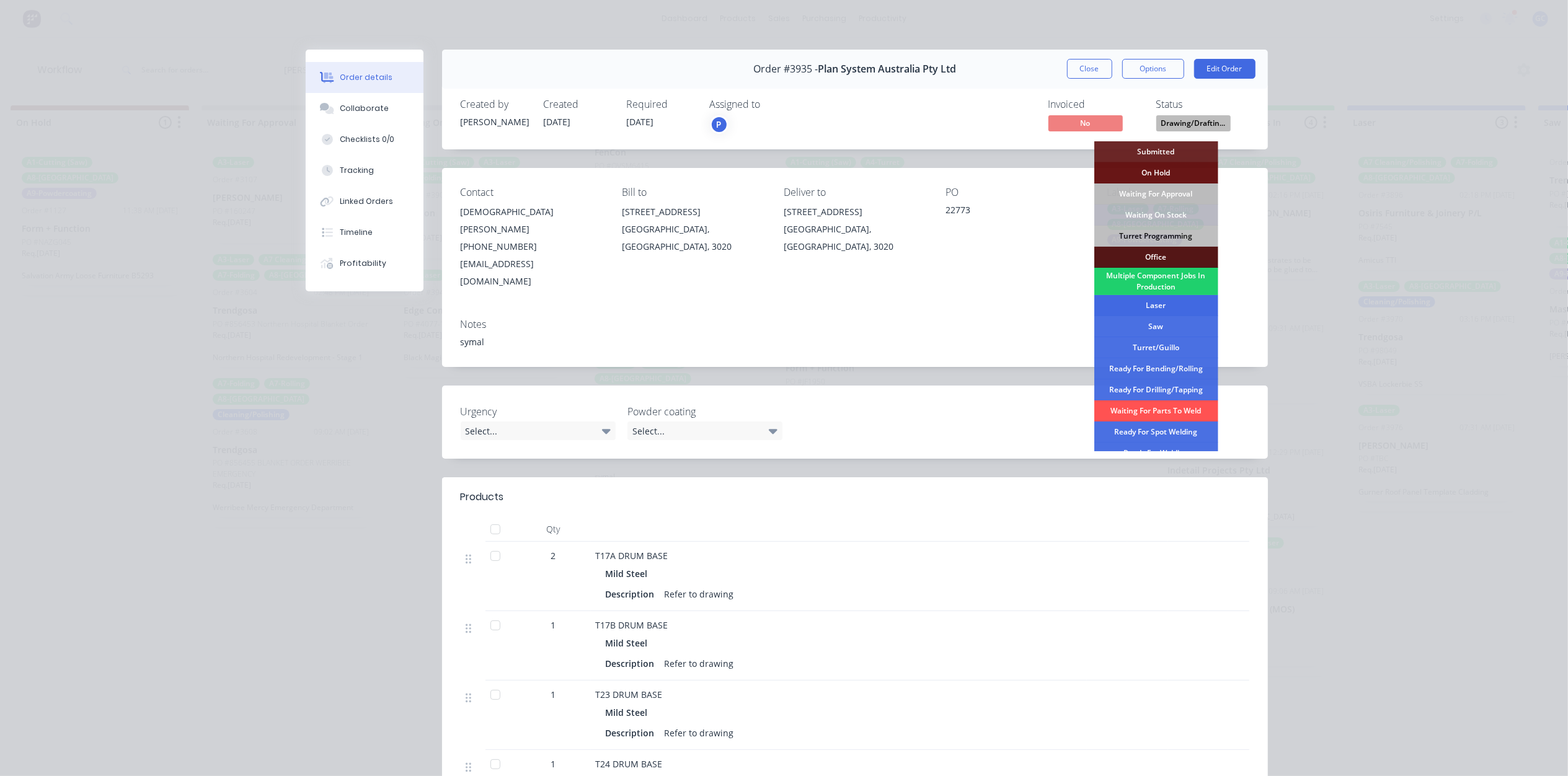
click at [1153, 301] on div "Laser" at bounding box center [1156, 306] width 124 height 21
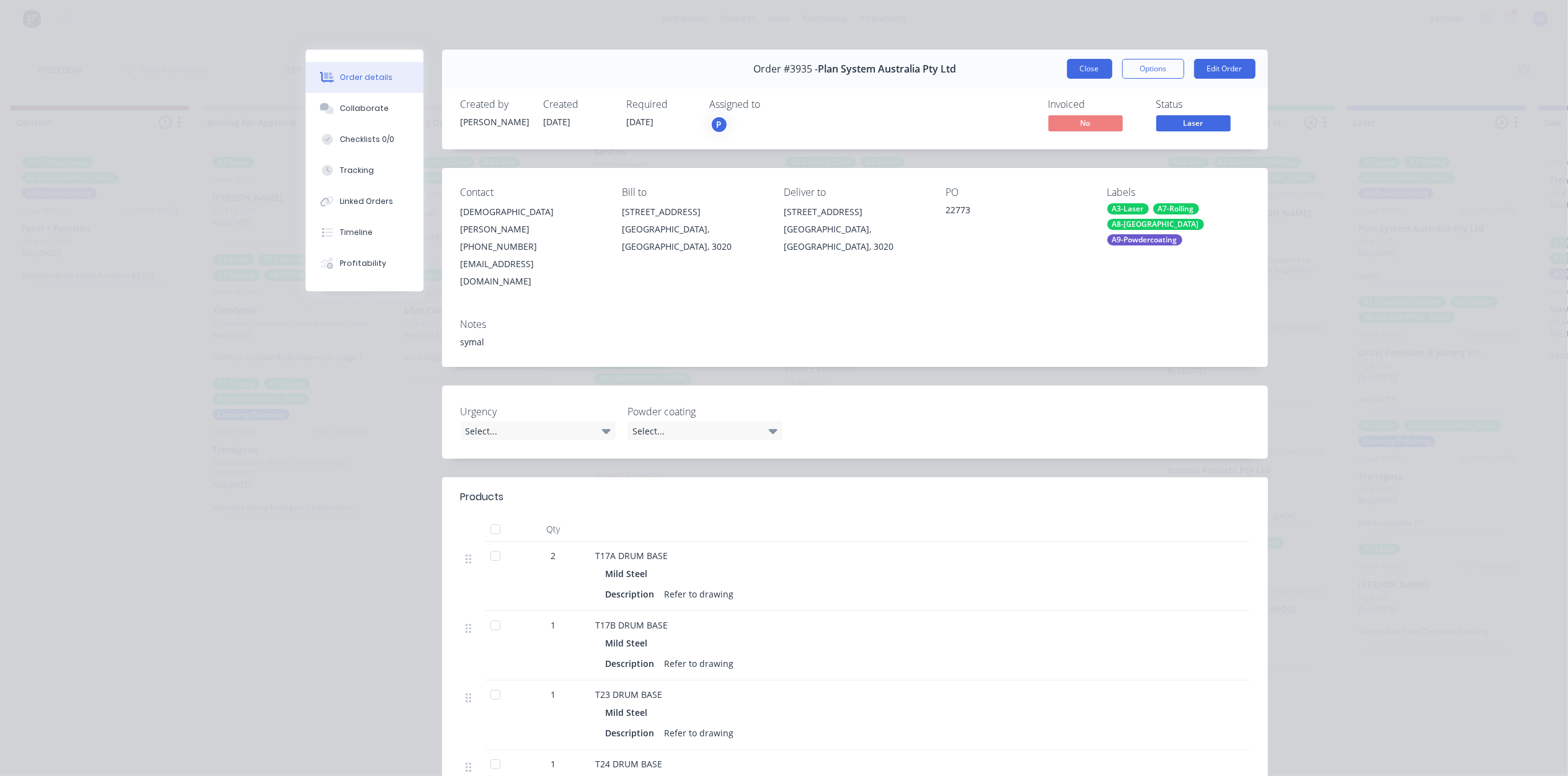
click at [1084, 61] on button "Close" at bounding box center [1089, 68] width 45 height 20
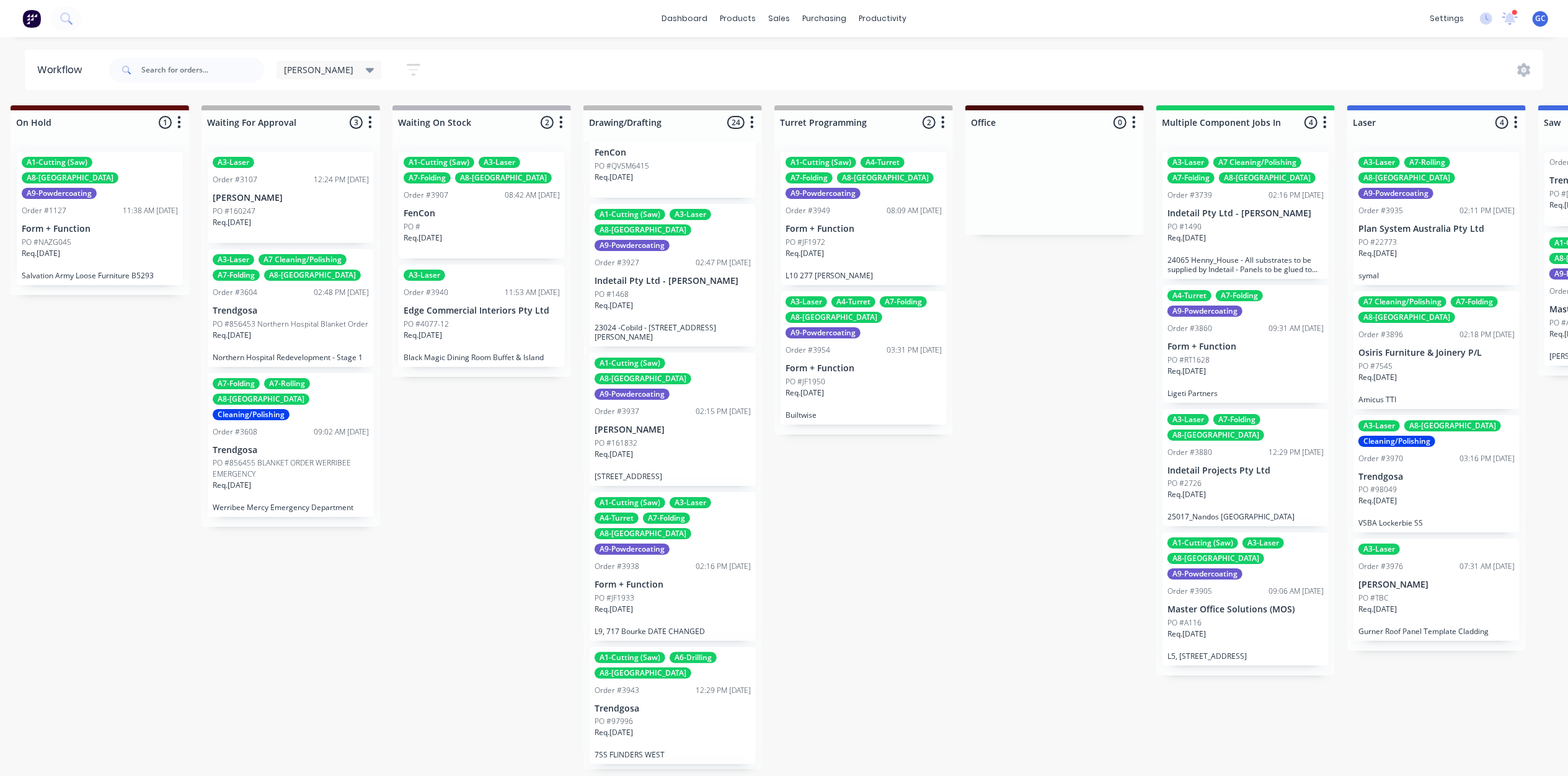
scroll to position [496, 0]
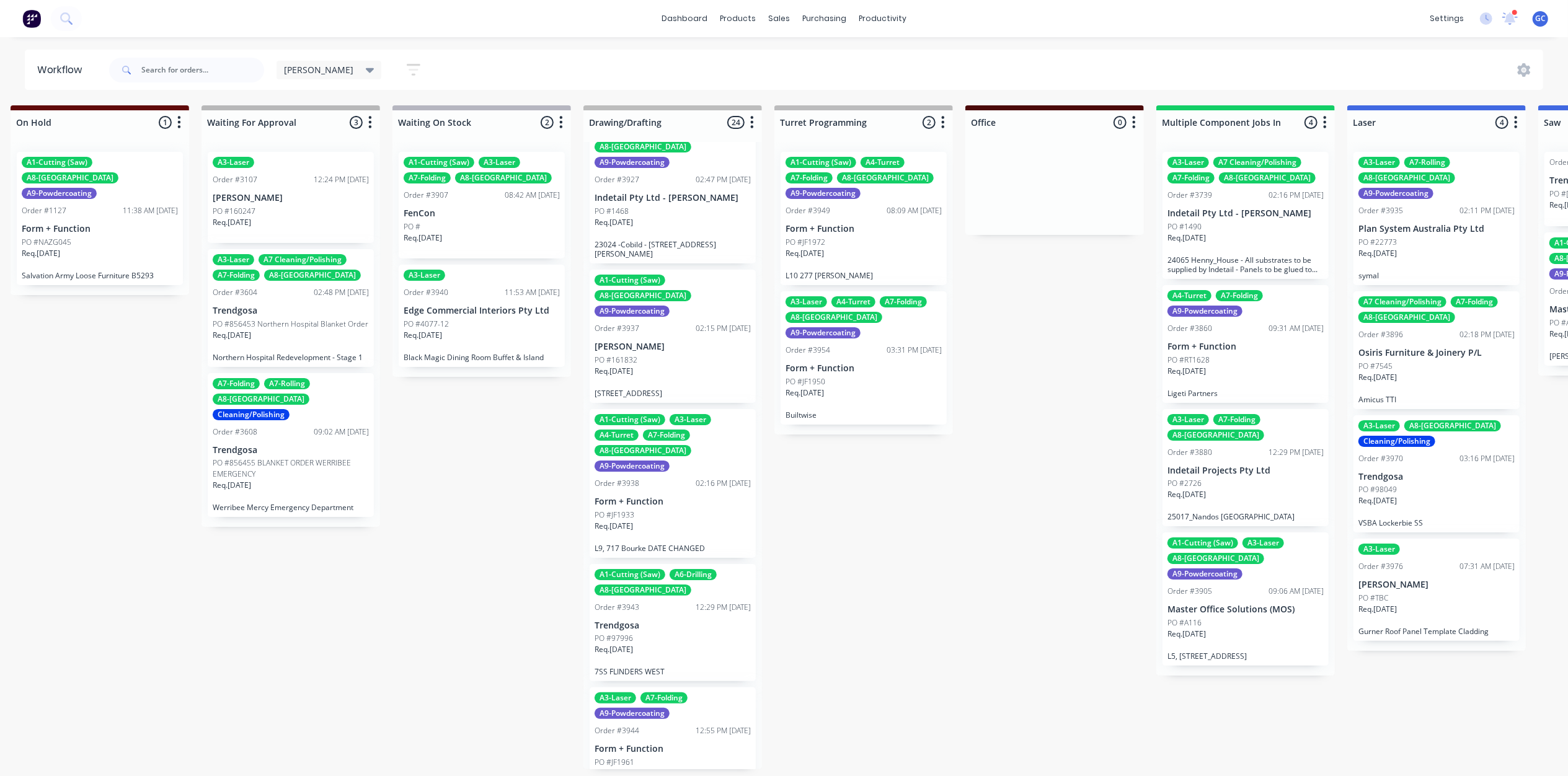
click at [695, 478] on div "02:16 PM 12/09/25" at bounding box center [723, 484] width 55 height 11
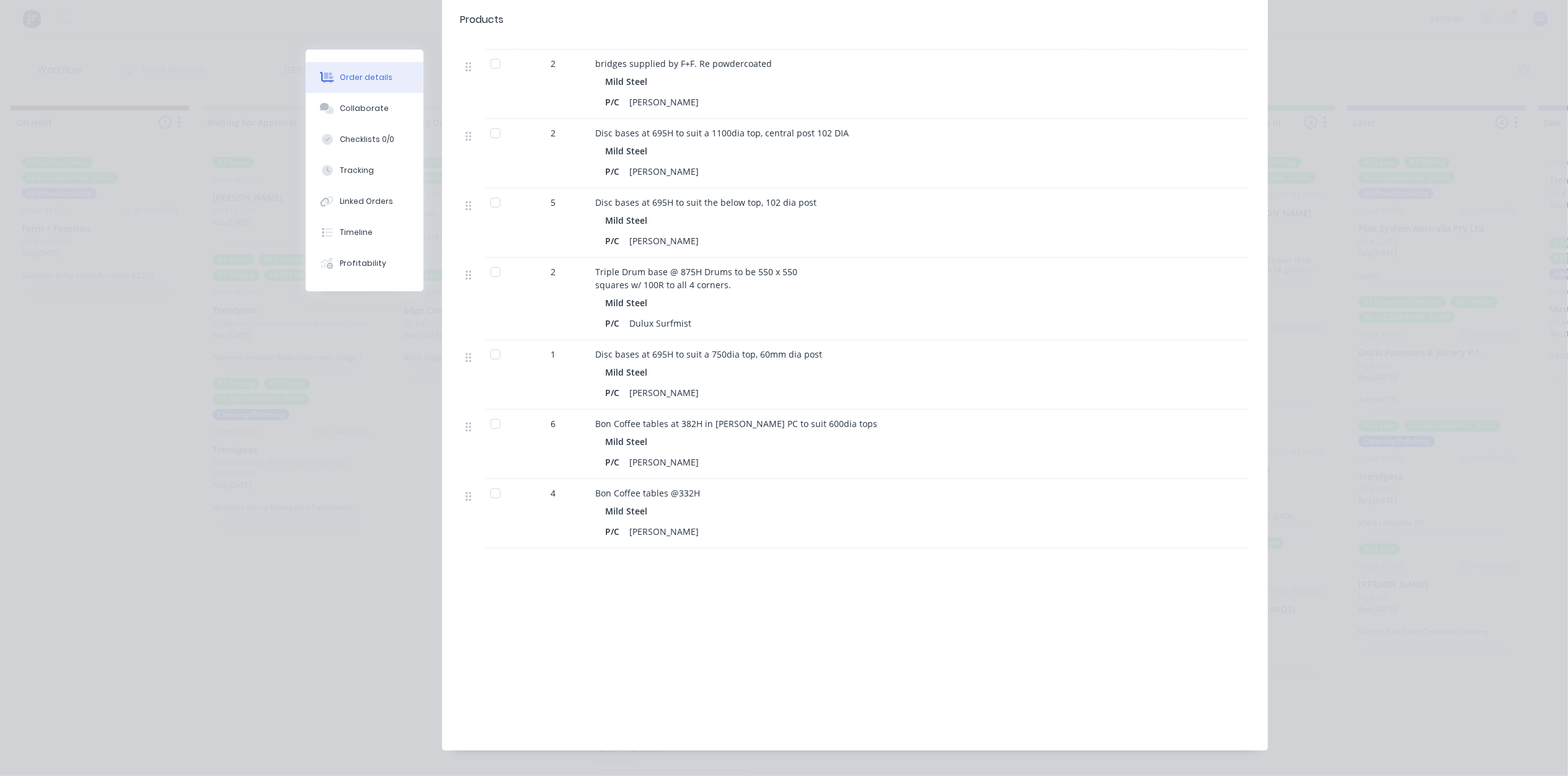
scroll to position [52, 0]
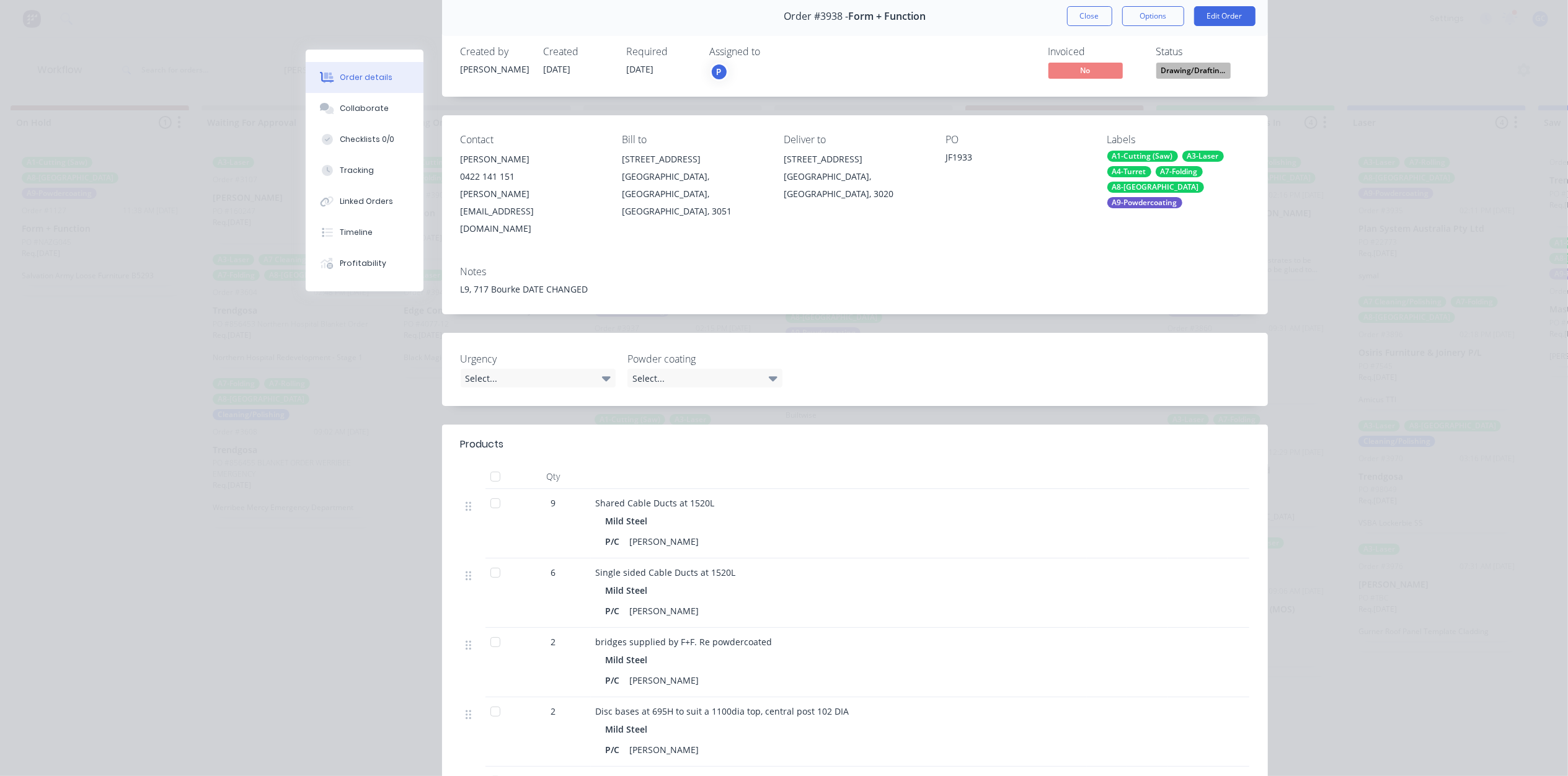
click at [1089, 20] on button "Close" at bounding box center [1089, 16] width 45 height 20
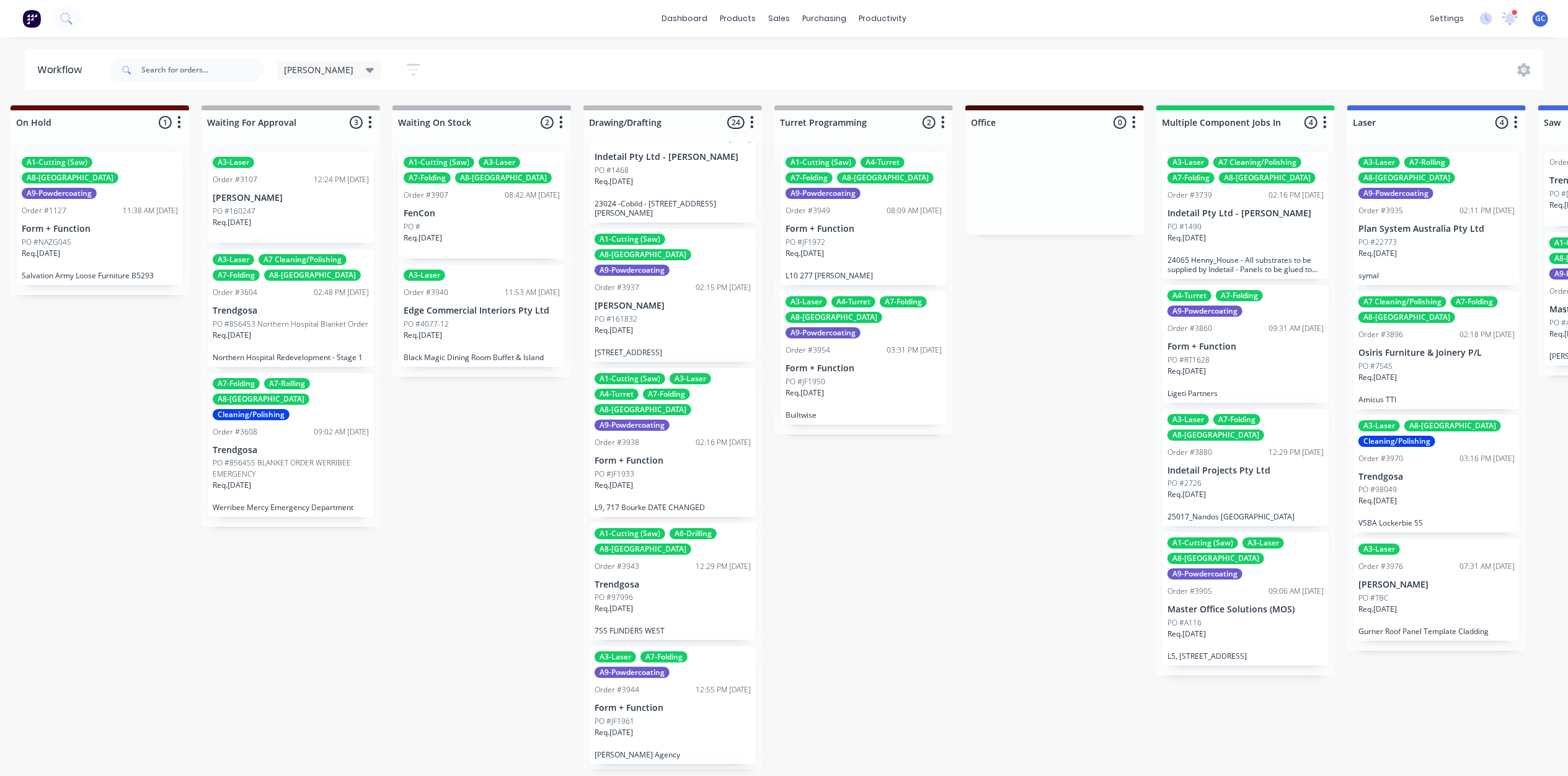
scroll to position [578, 0]
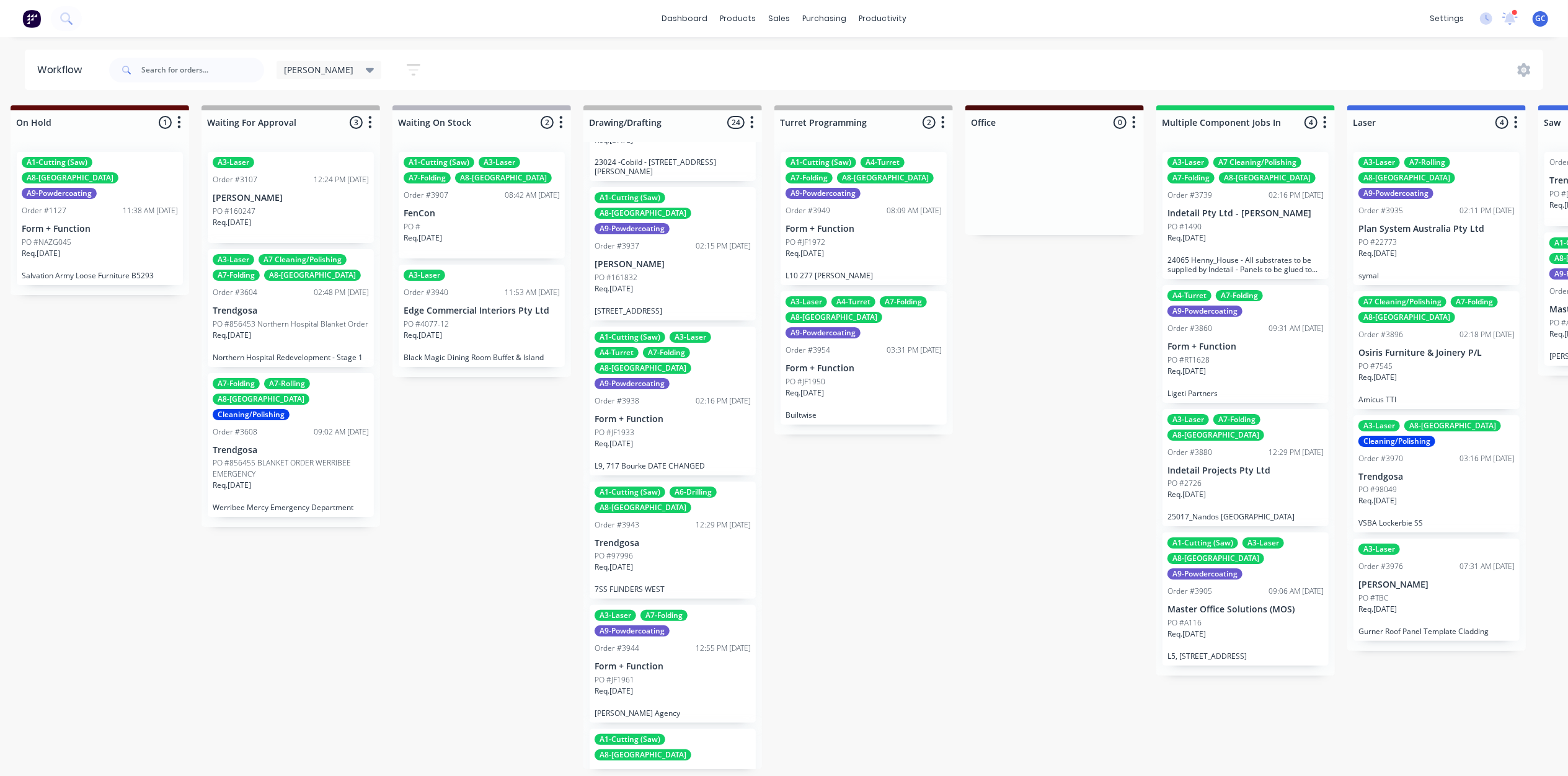
click at [654, 538] on p "Trendgosa" at bounding box center [672, 543] width 157 height 10
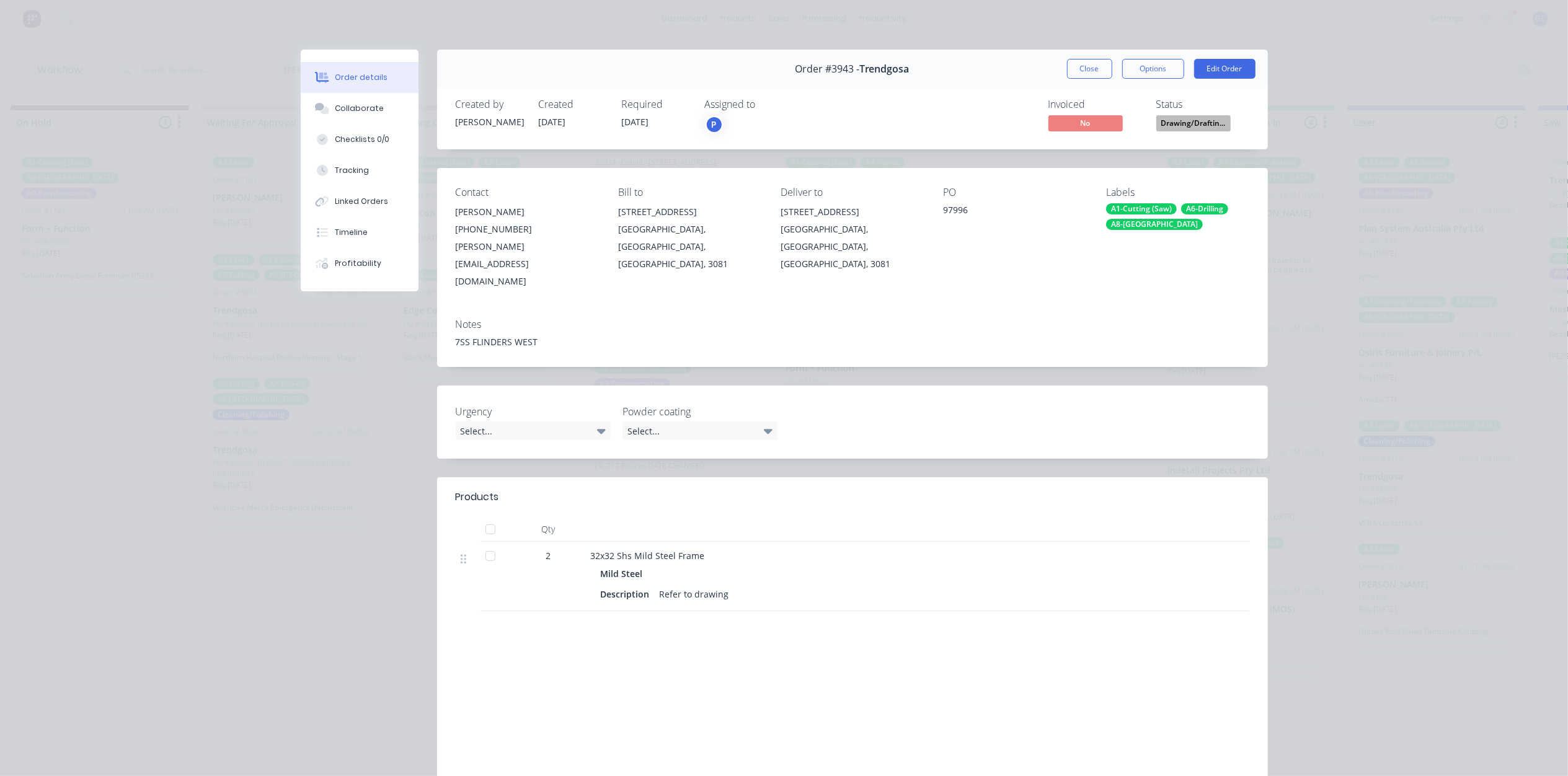
click at [1196, 127] on span "Drawing/Draftin..." at bounding box center [1193, 123] width 74 height 16
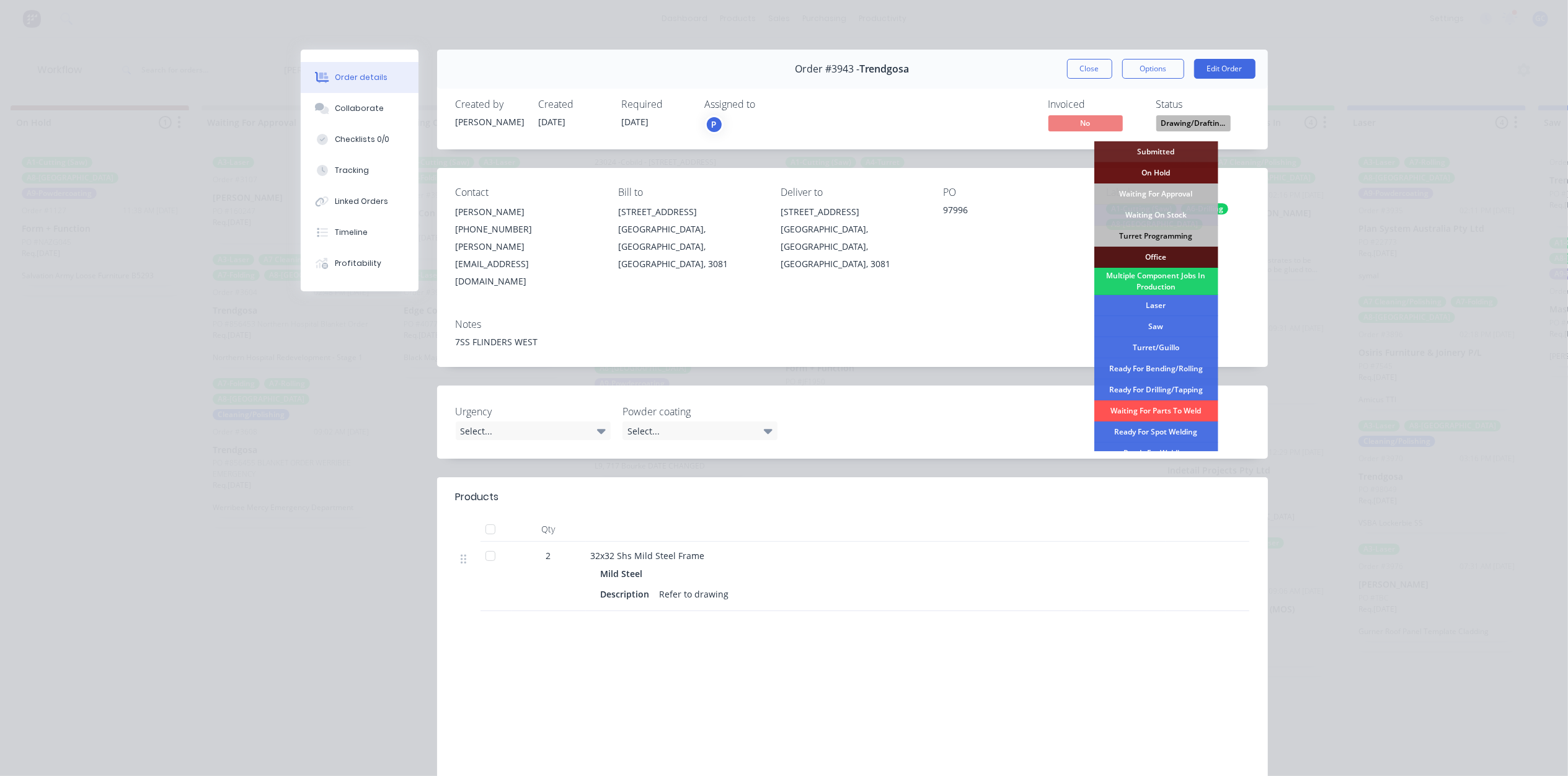
click at [1157, 334] on div "Saw" at bounding box center [1156, 326] width 124 height 21
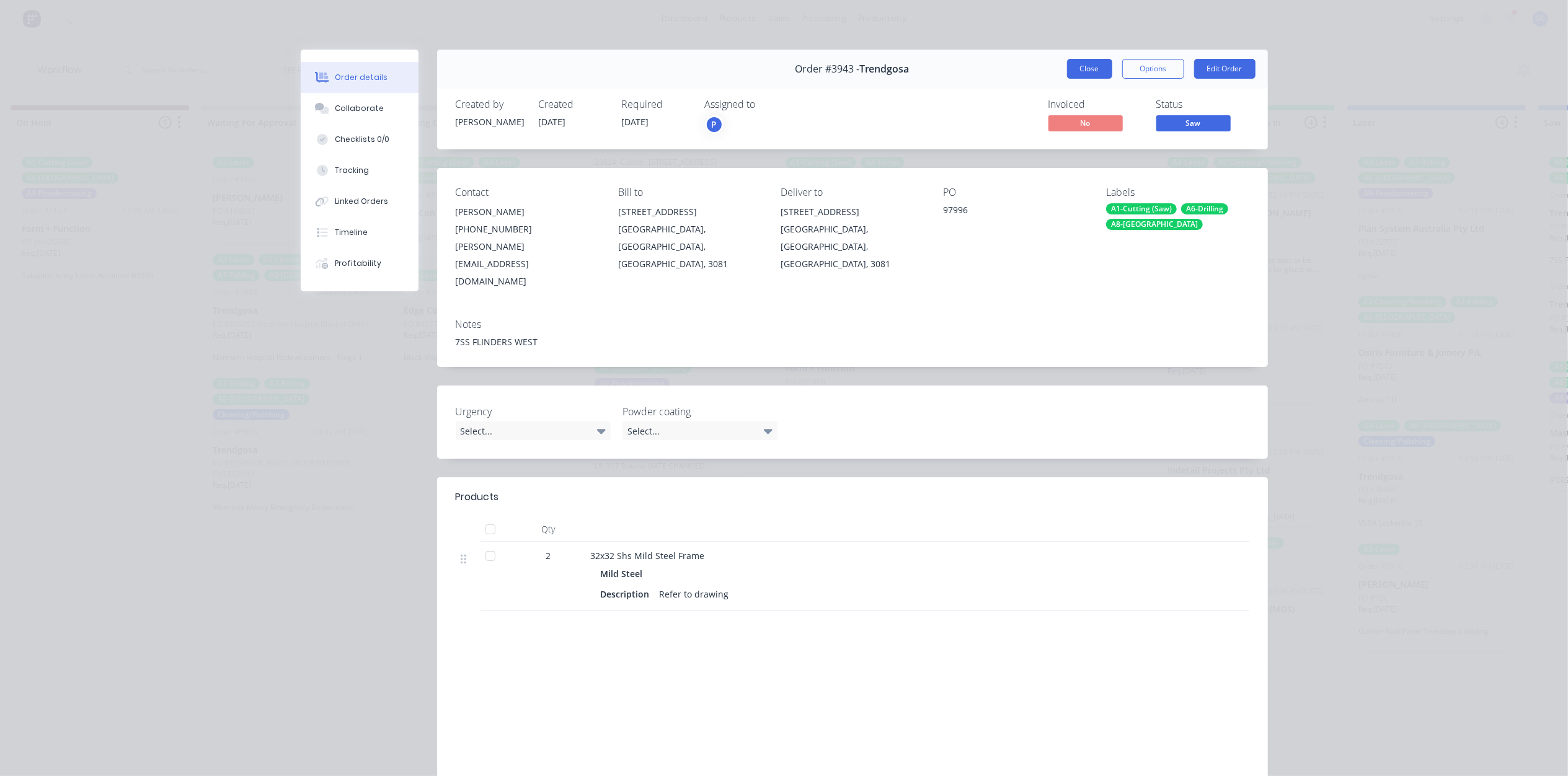
click at [1088, 70] on button "Close" at bounding box center [1089, 68] width 45 height 20
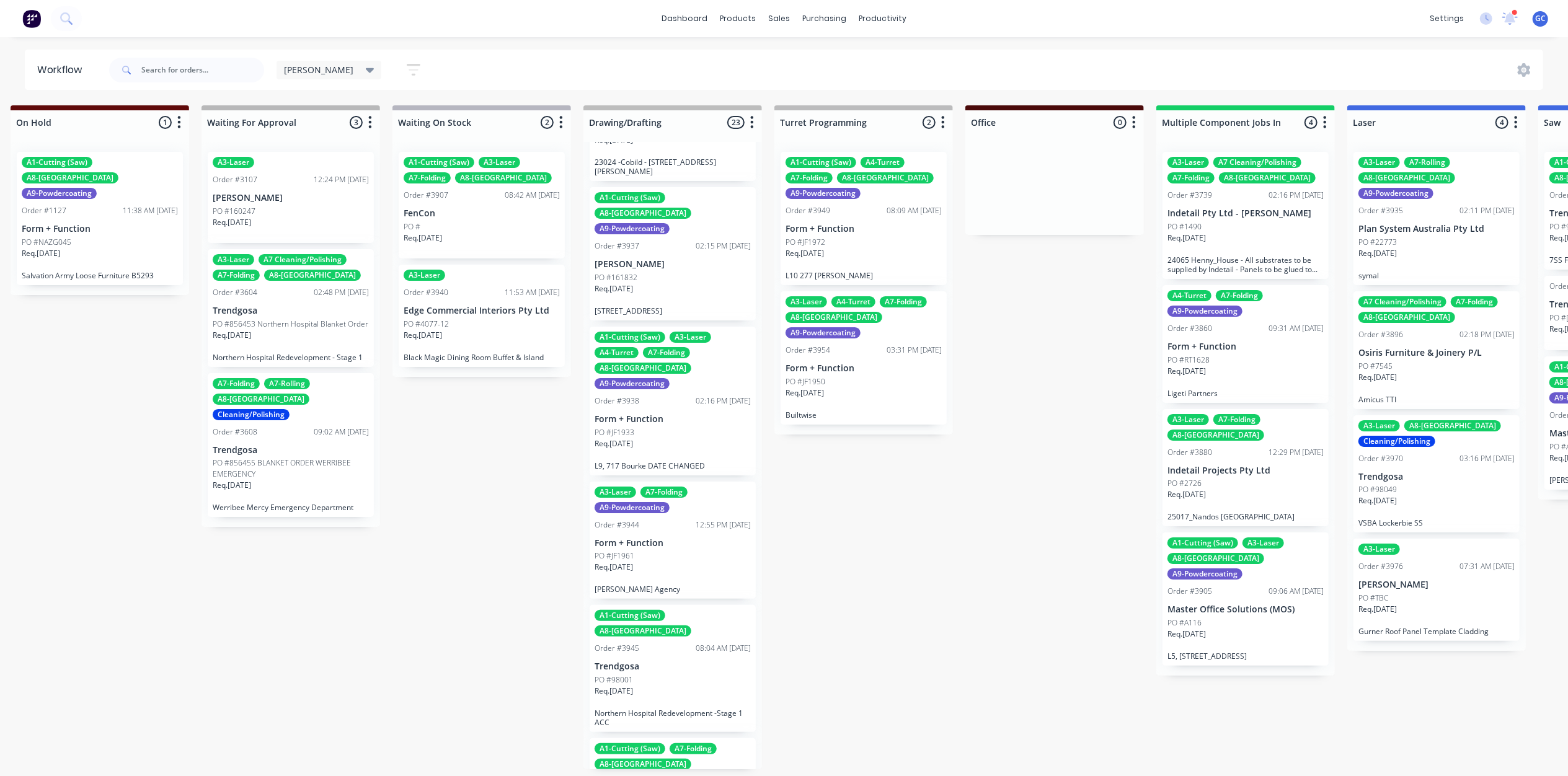
click at [679, 538] on p "Form + Function" at bounding box center [672, 543] width 157 height 10
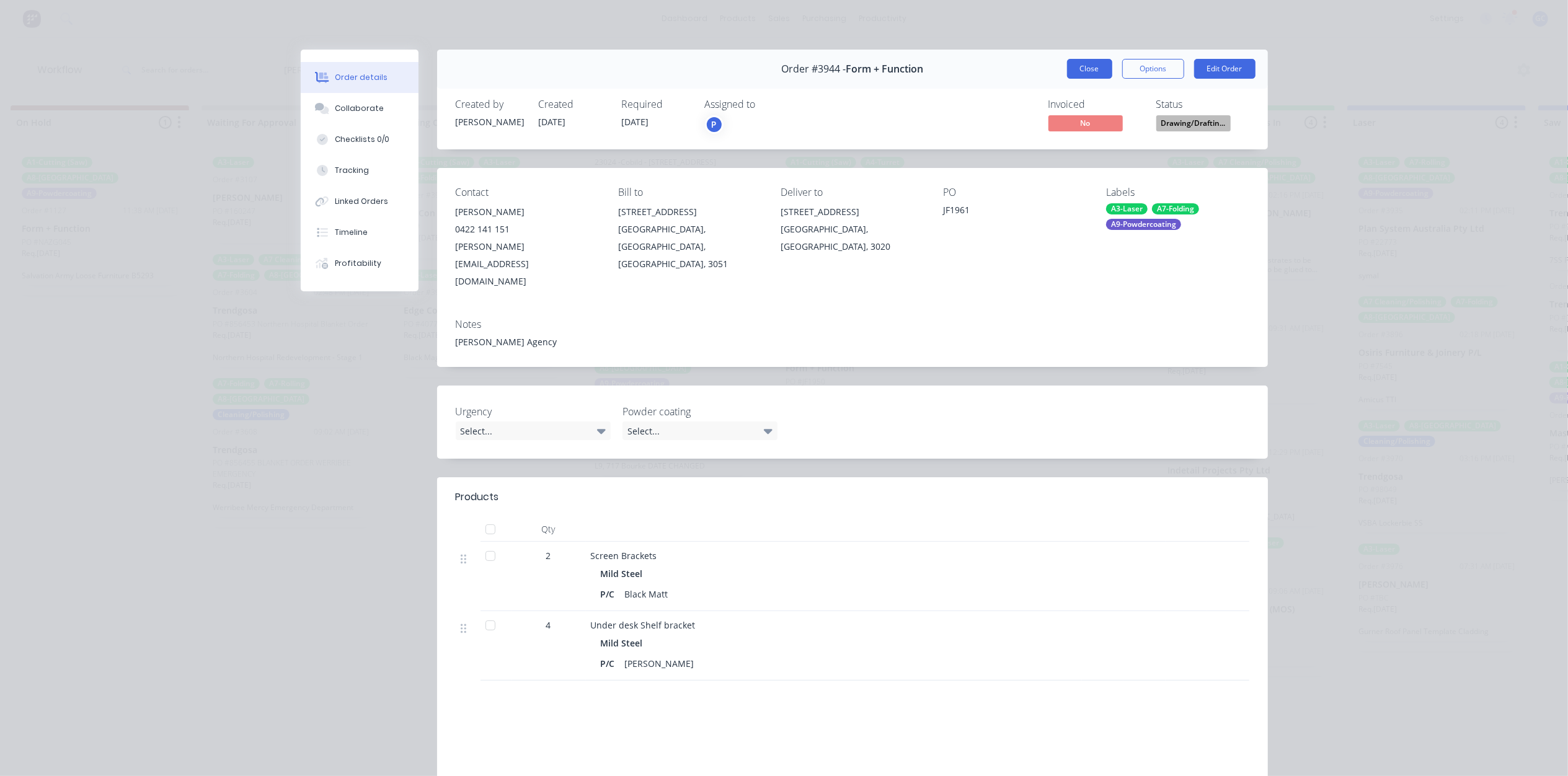
click at [1074, 66] on button "Close" at bounding box center [1089, 68] width 45 height 20
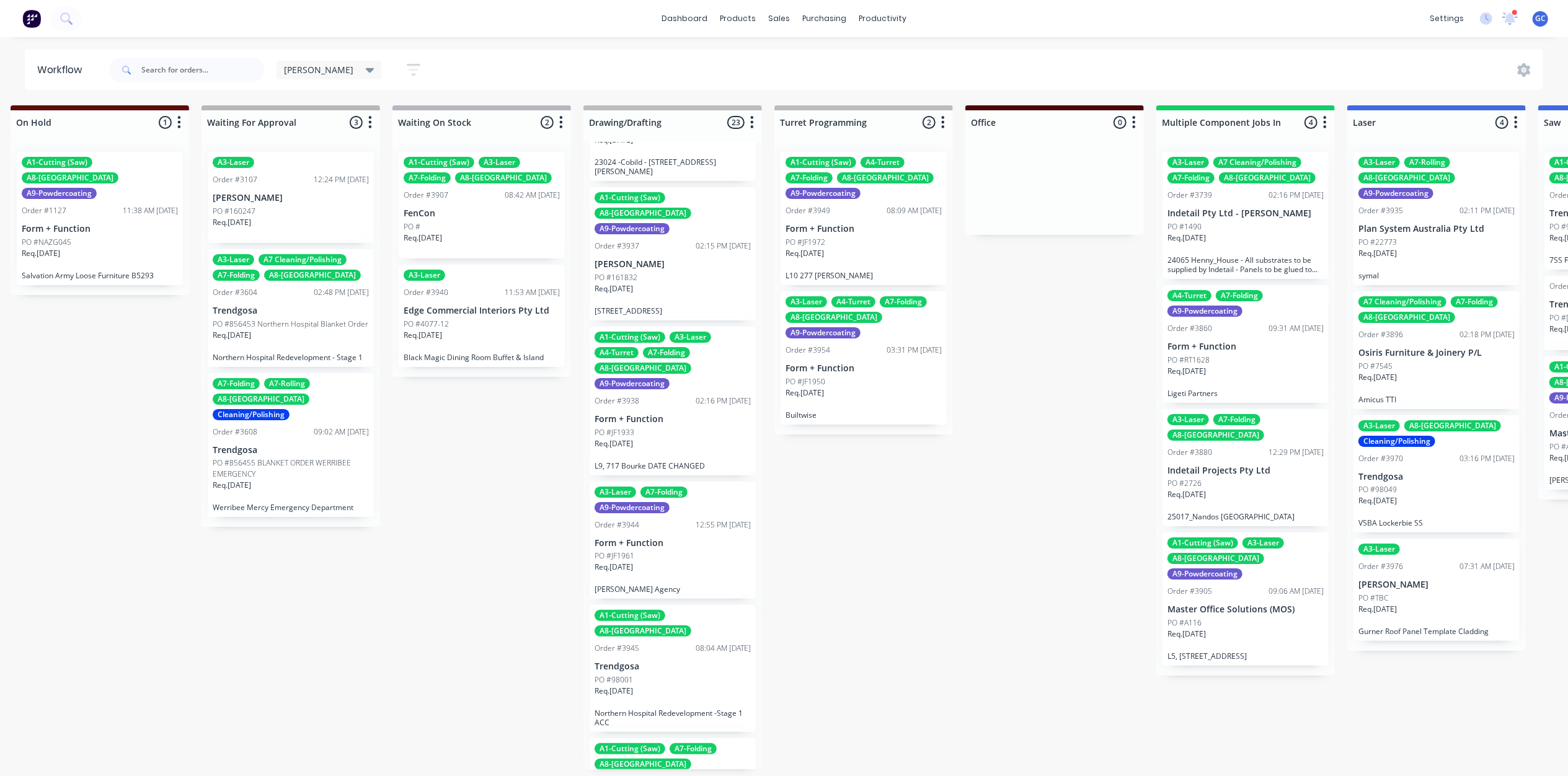
click at [678, 427] on div "PO #JF1933" at bounding box center [672, 433] width 157 height 11
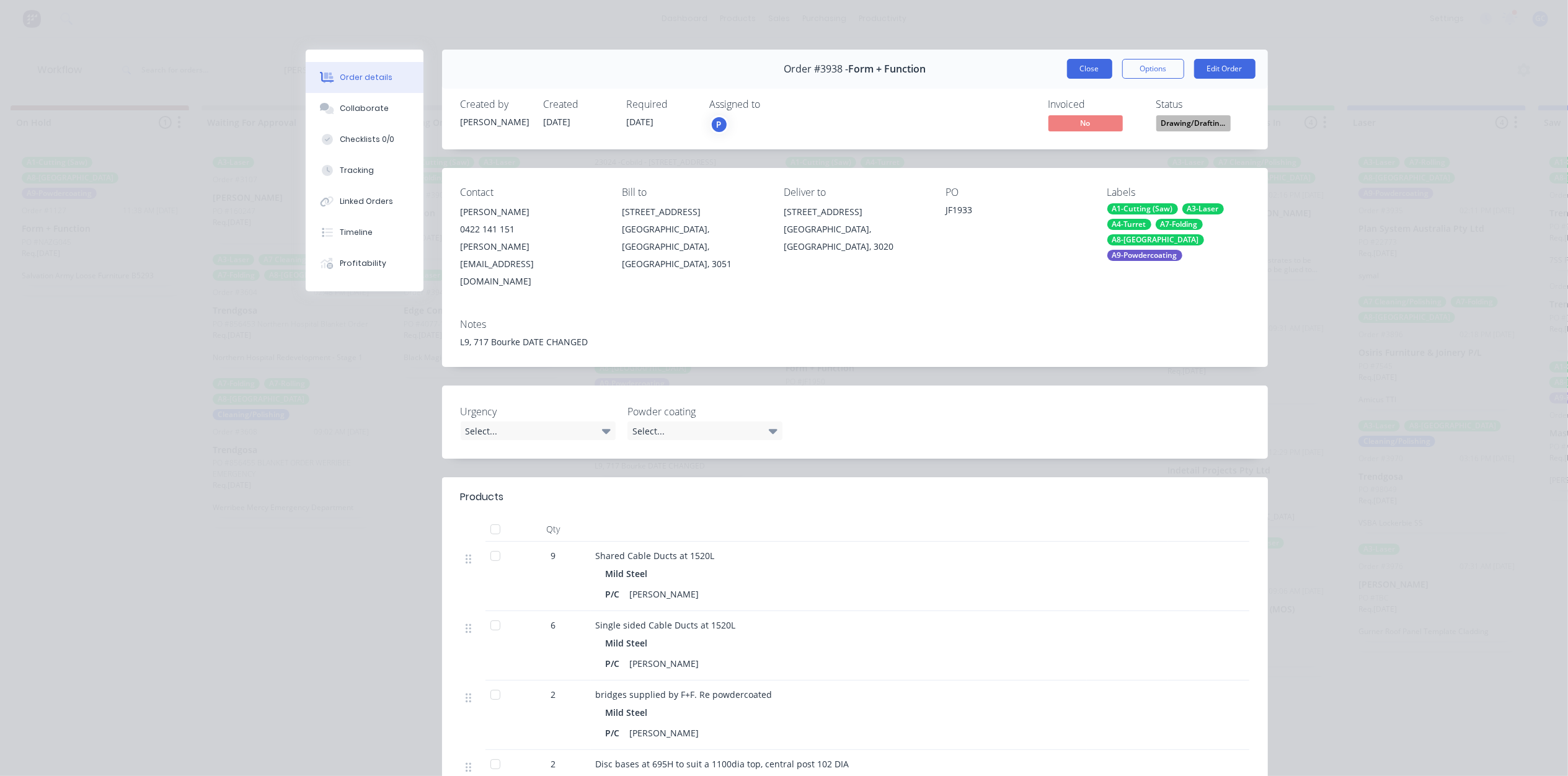
drag, startPoint x: 1104, startPoint y: 66, endPoint x: 955, endPoint y: 201, distance: 201.1
click at [1101, 66] on button "Close" at bounding box center [1089, 68] width 45 height 20
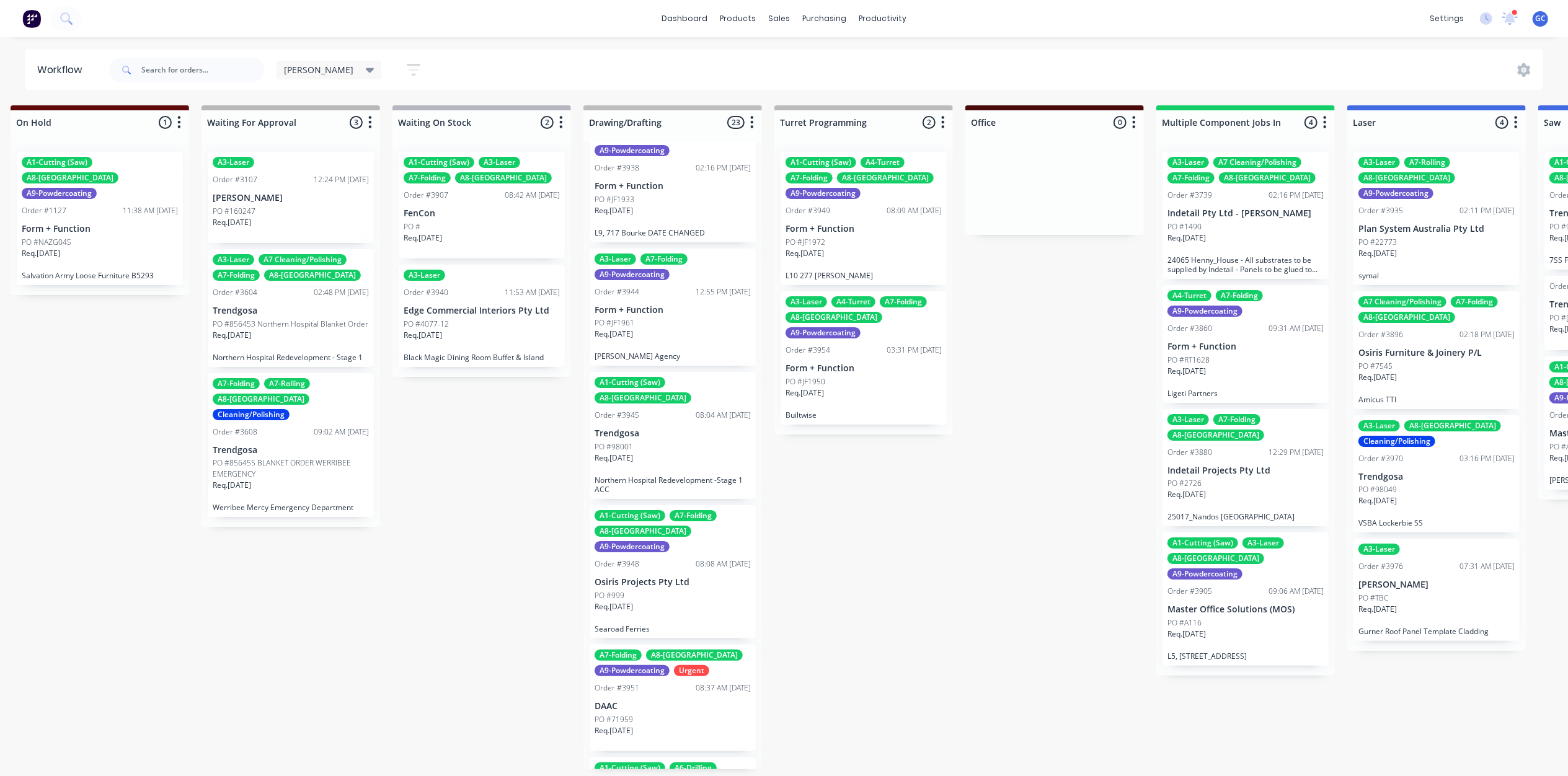
scroll to position [827, 0]
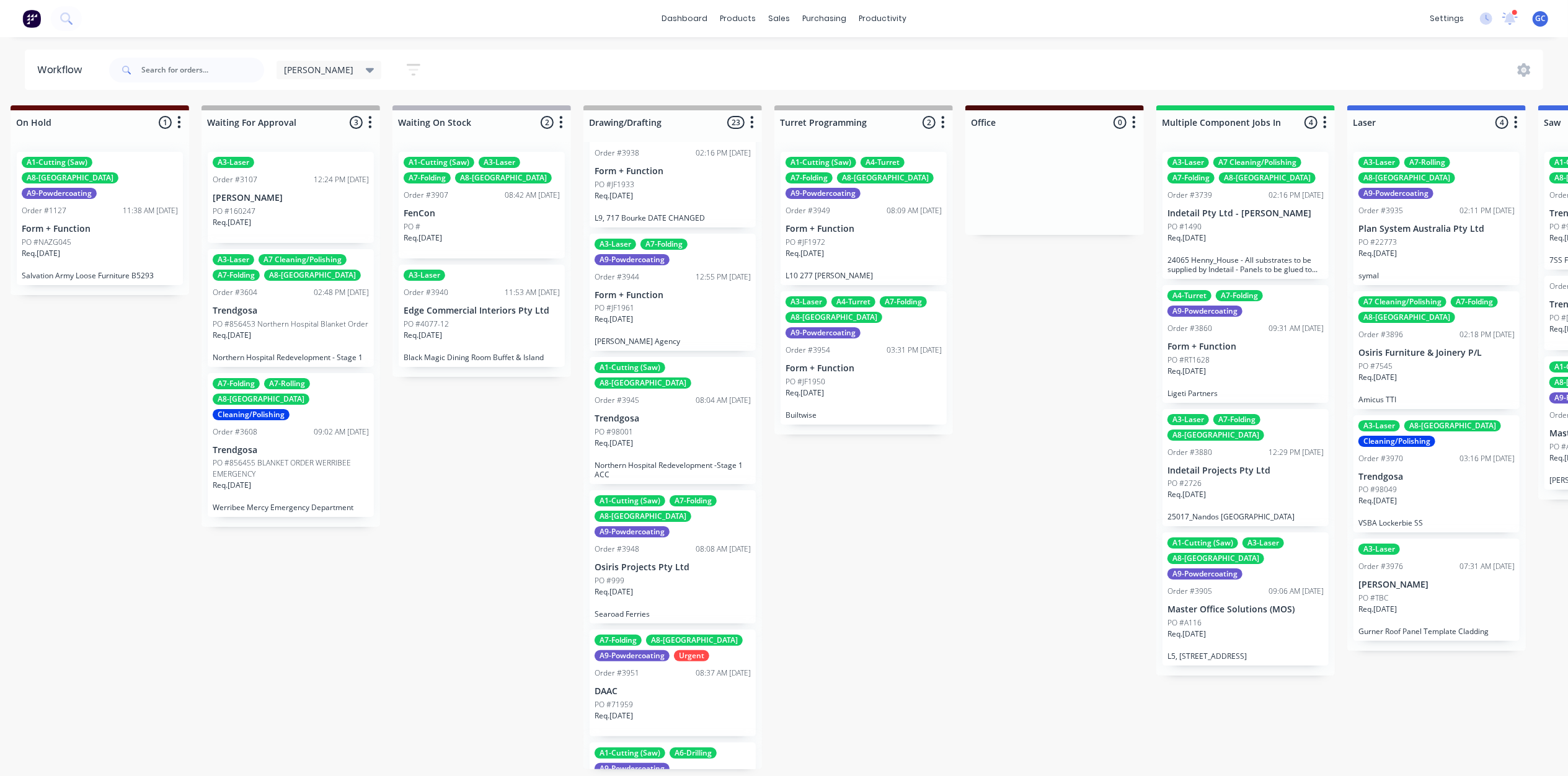
click at [664, 575] on div "PO #999" at bounding box center [672, 581] width 157 height 11
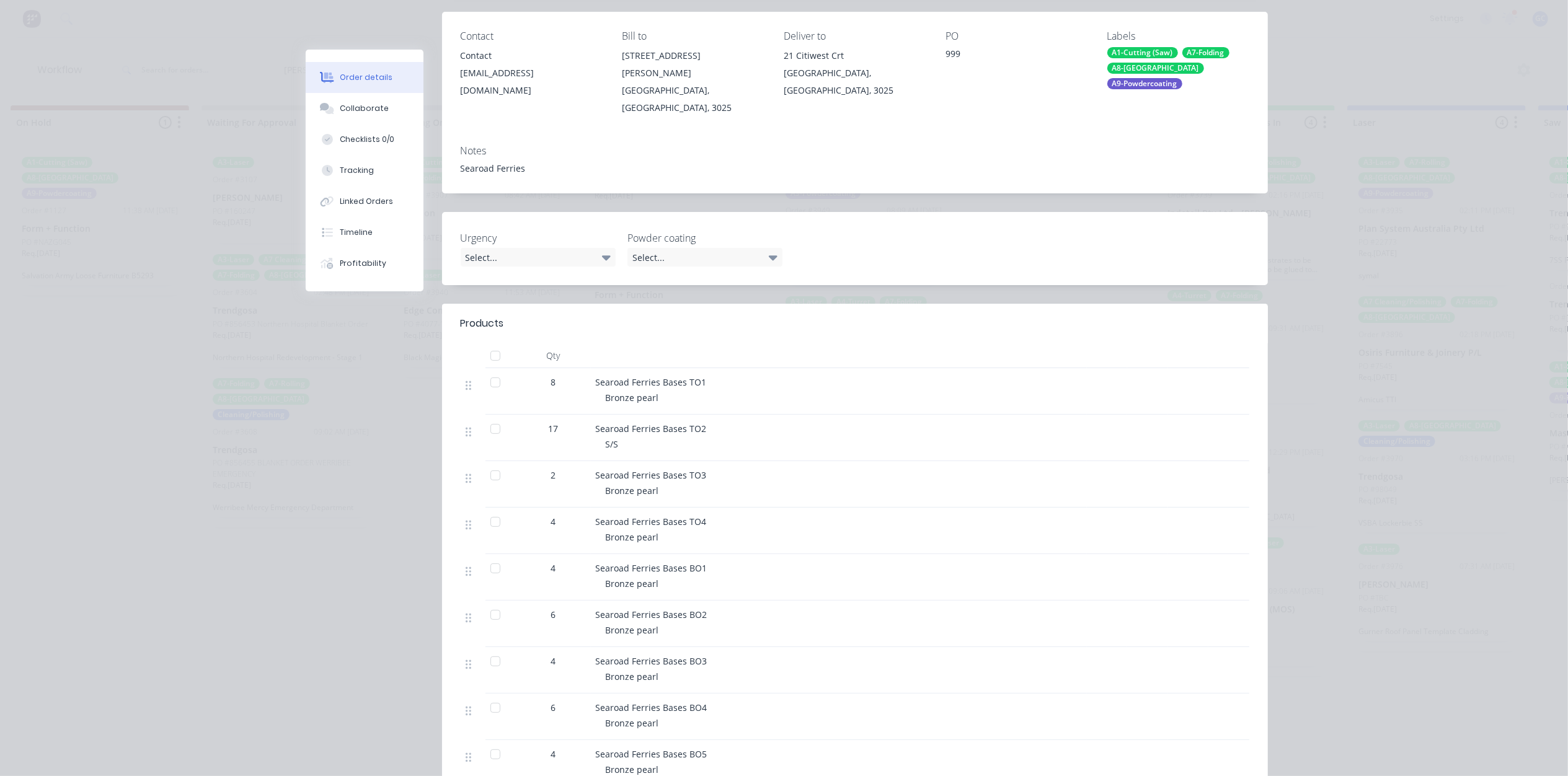
scroll to position [0, 0]
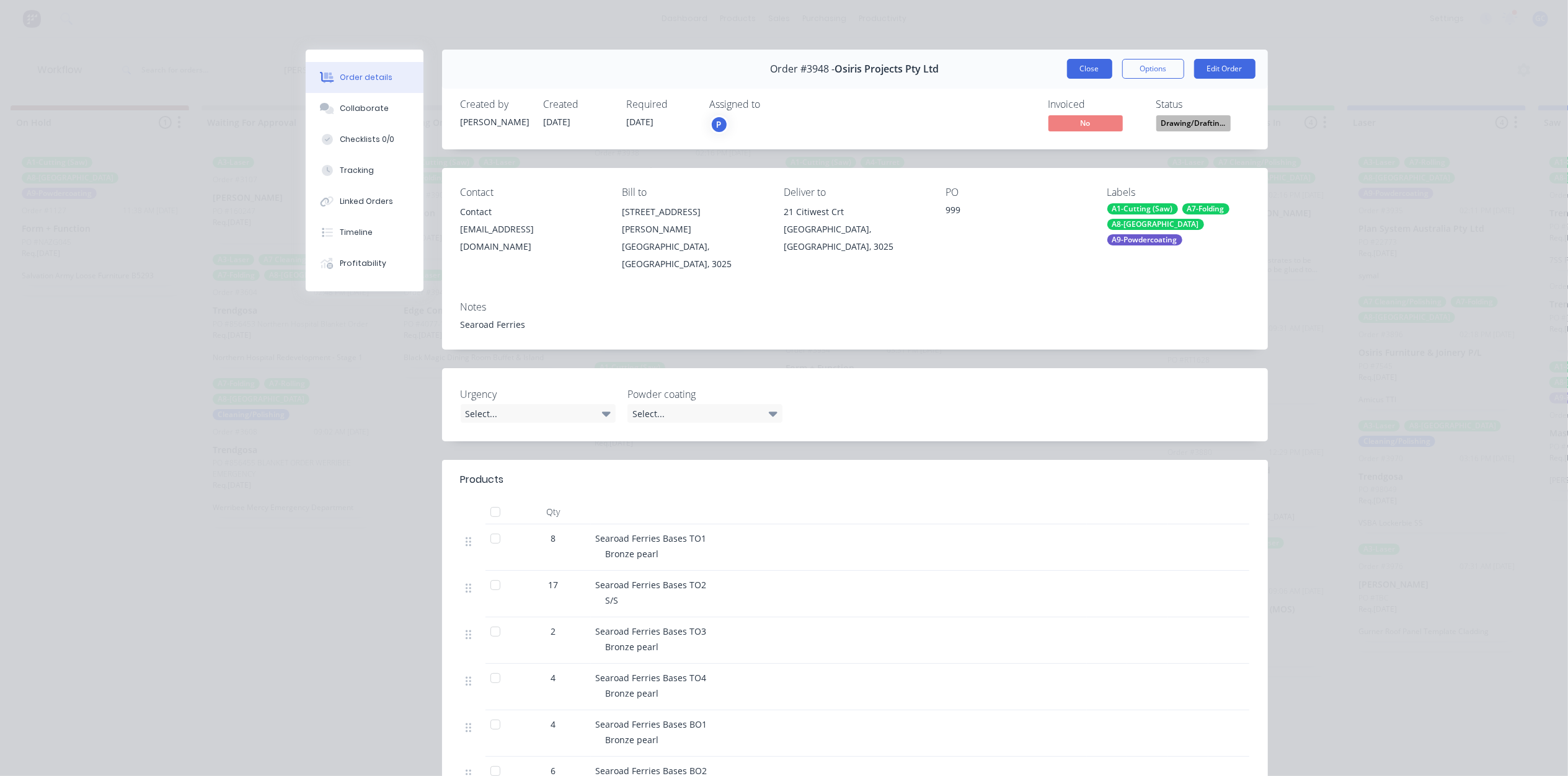
click at [1088, 68] on button "Close" at bounding box center [1089, 68] width 45 height 20
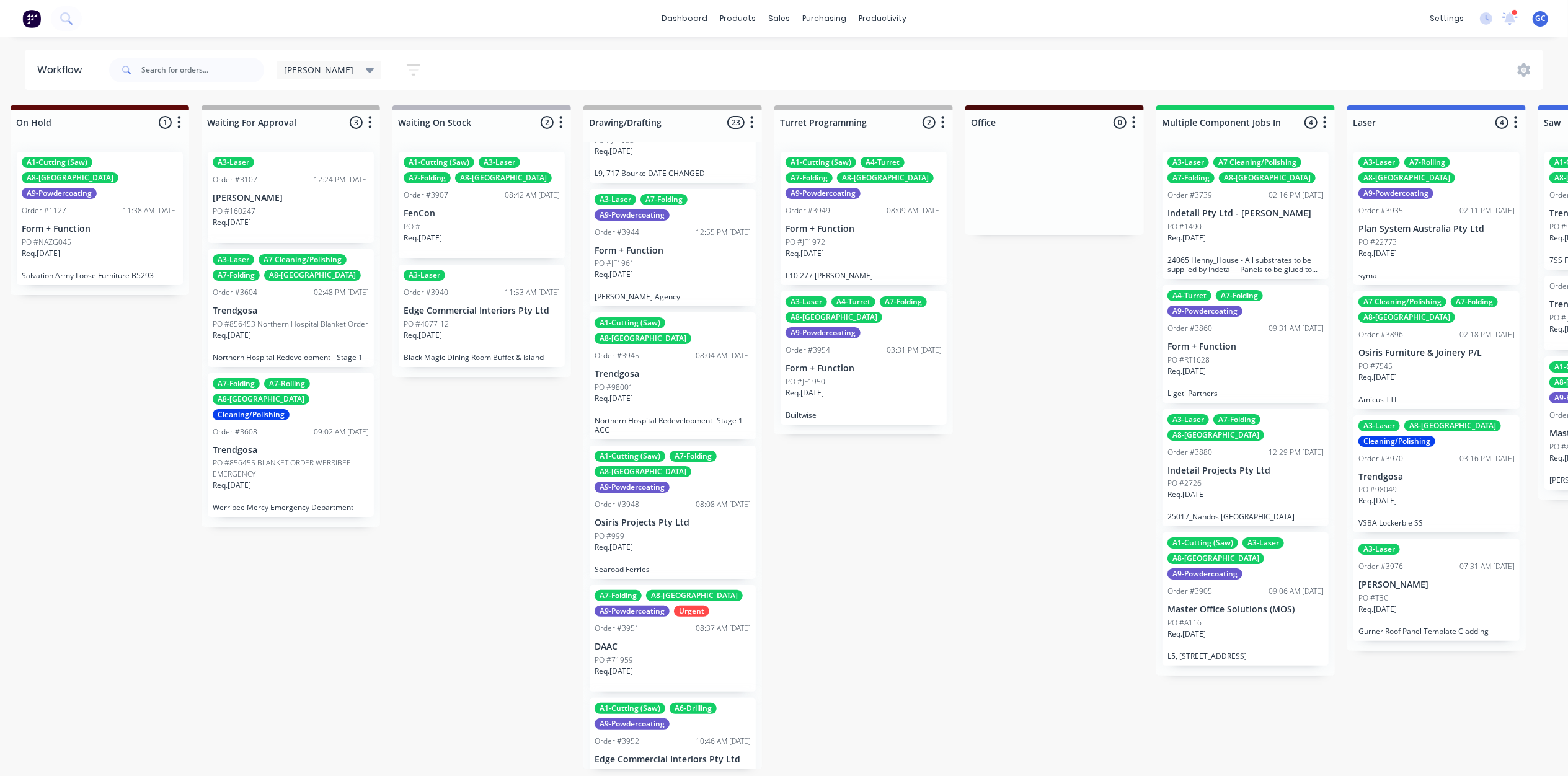
scroll to position [909, 0]
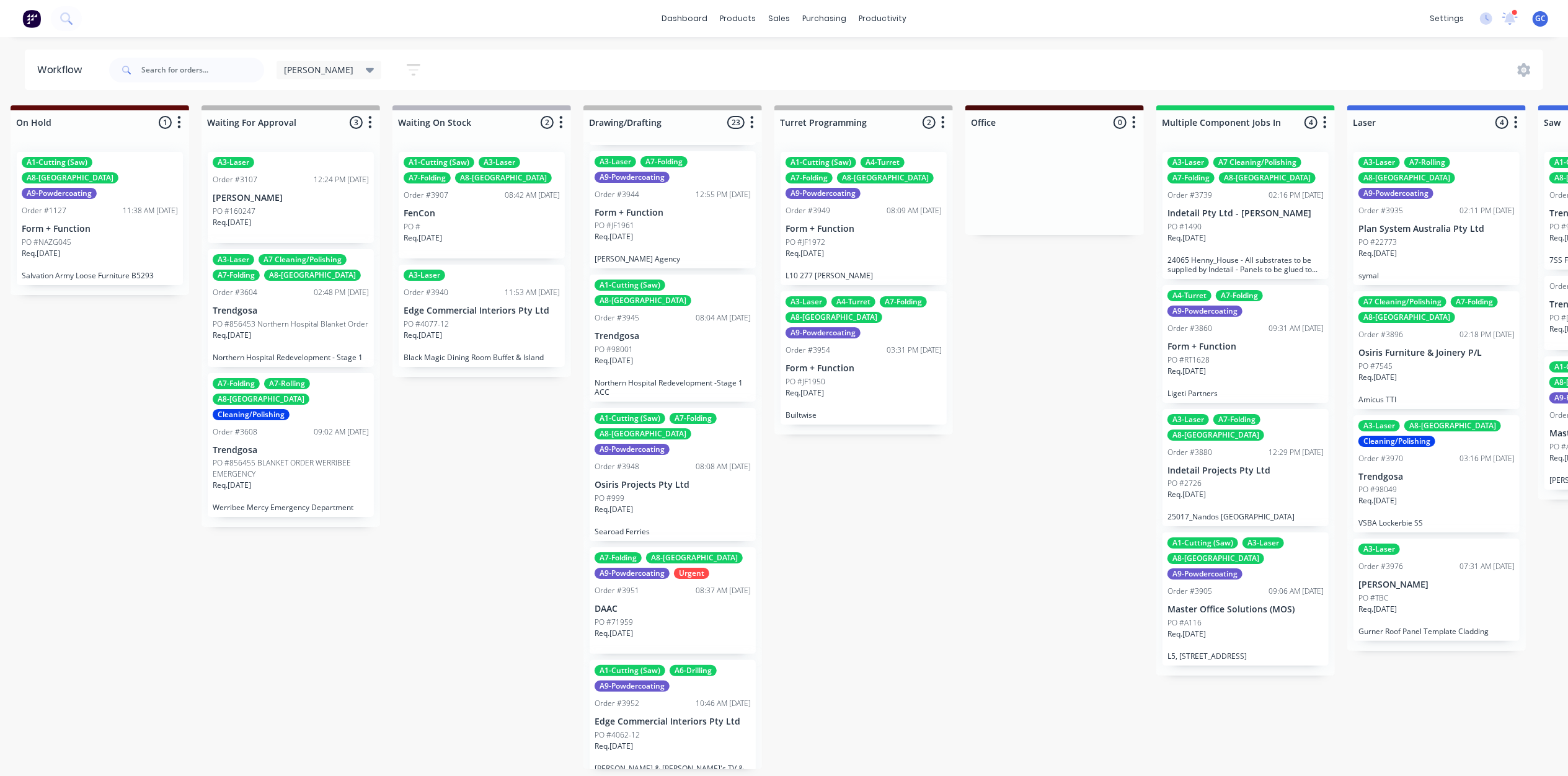
click at [665, 617] on div "PO #71959" at bounding box center [672, 622] width 157 height 11
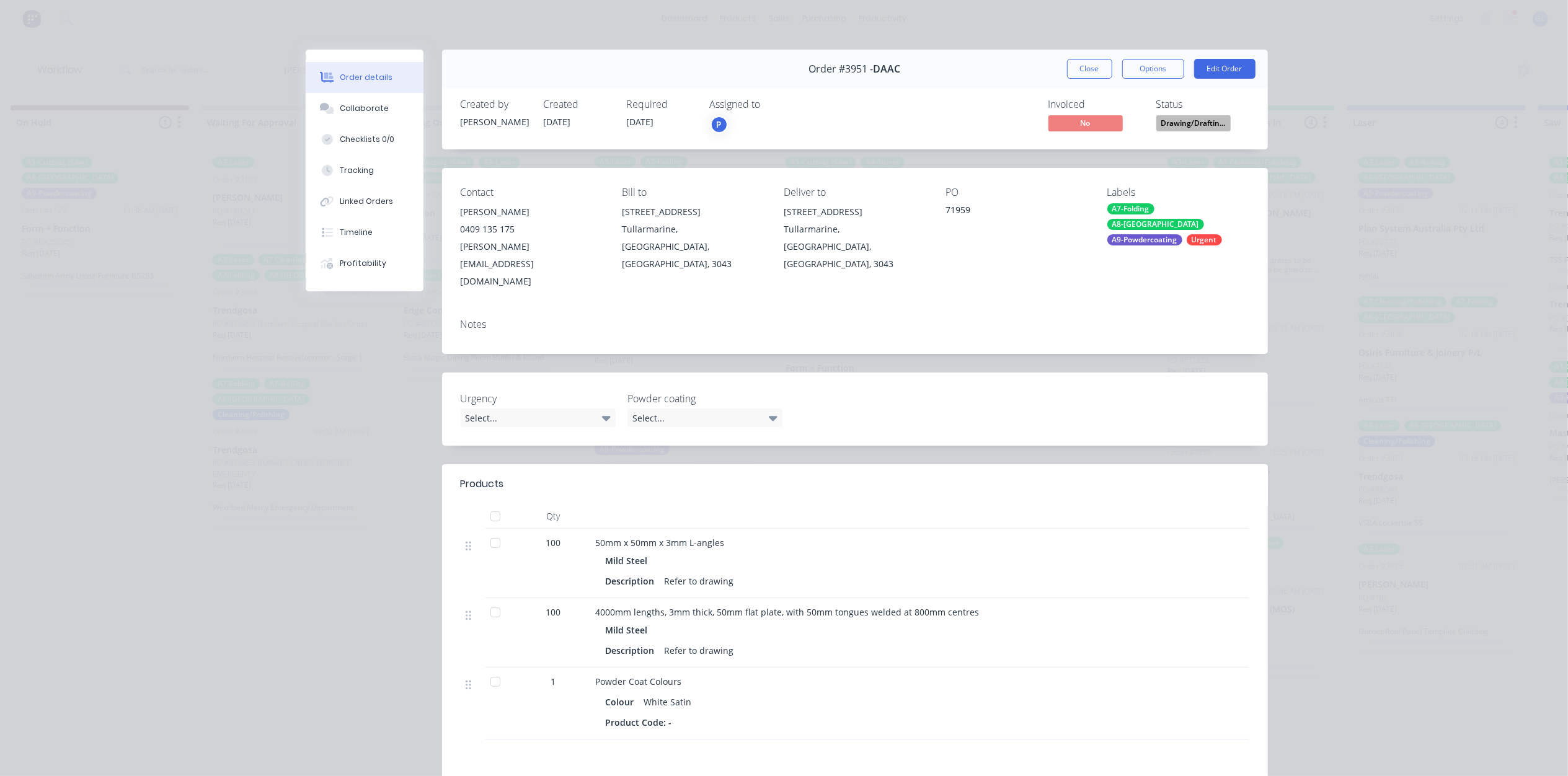
drag, startPoint x: 1101, startPoint y: 68, endPoint x: 1086, endPoint y: 75, distance: 16.6
click at [1101, 68] on button "Close" at bounding box center [1089, 68] width 45 height 20
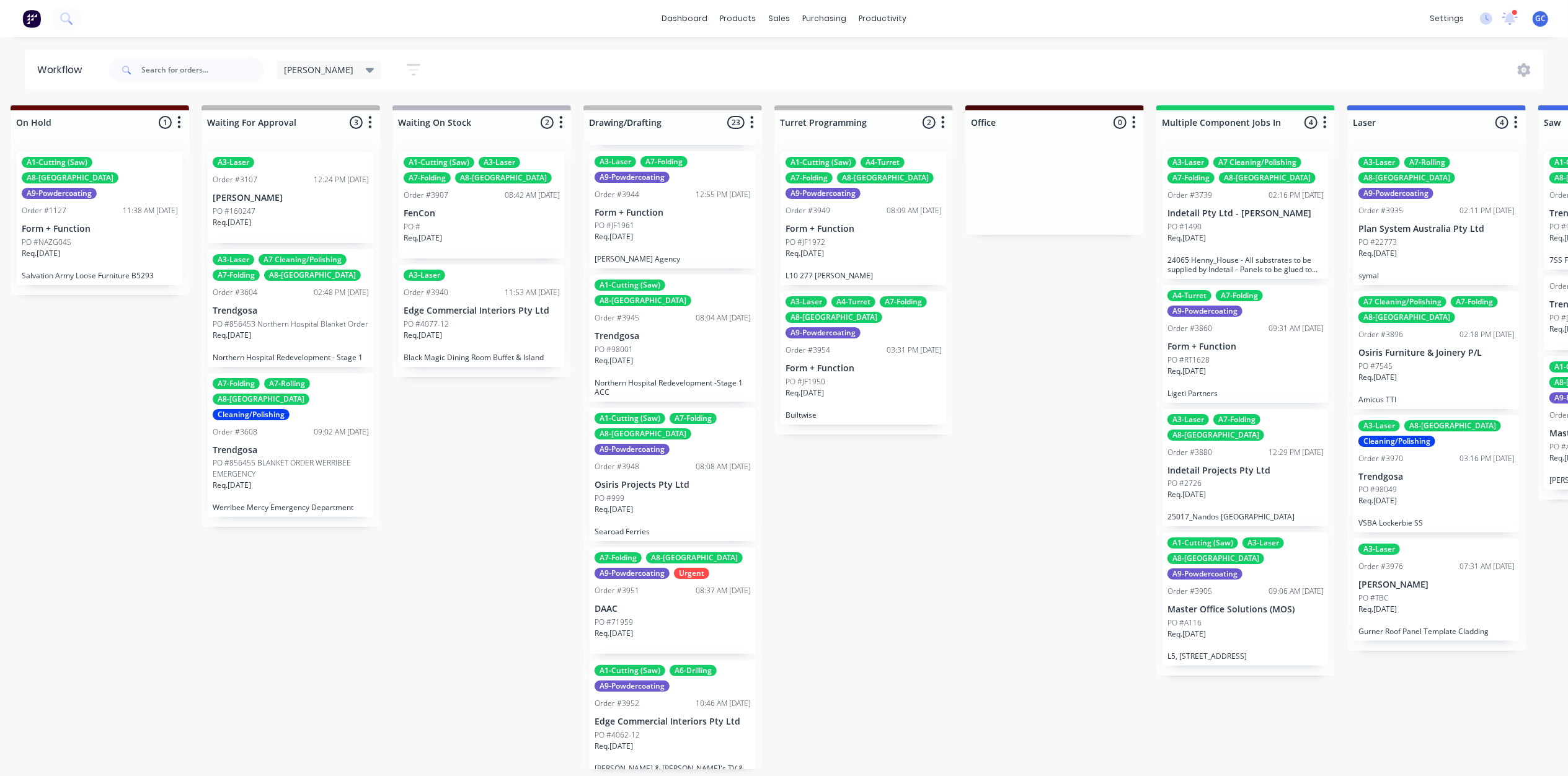
scroll to position [827, 0]
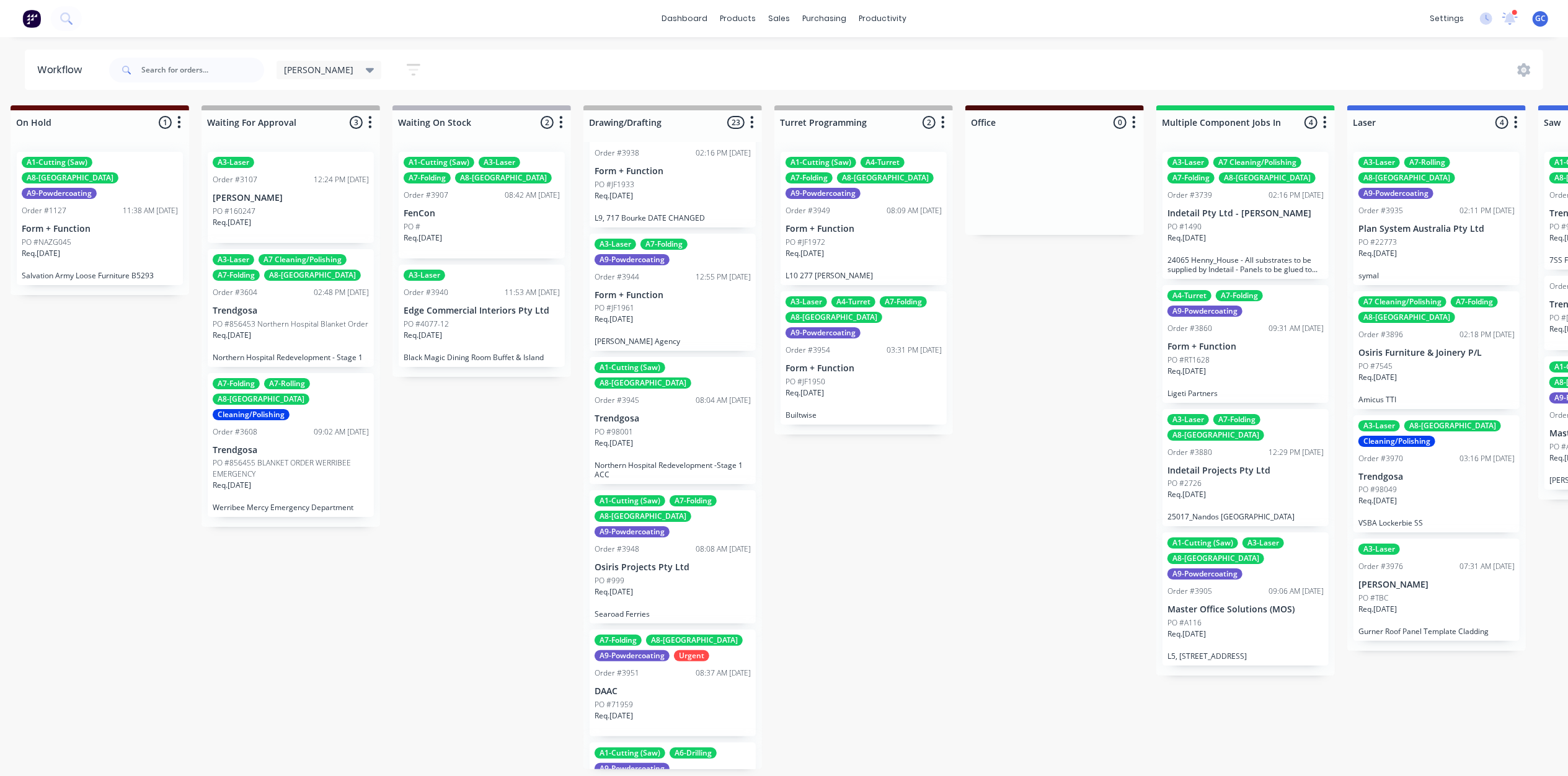
click at [671, 562] on p "Osiris Projects Pty Ltd" at bounding box center [672, 567] width 157 height 10
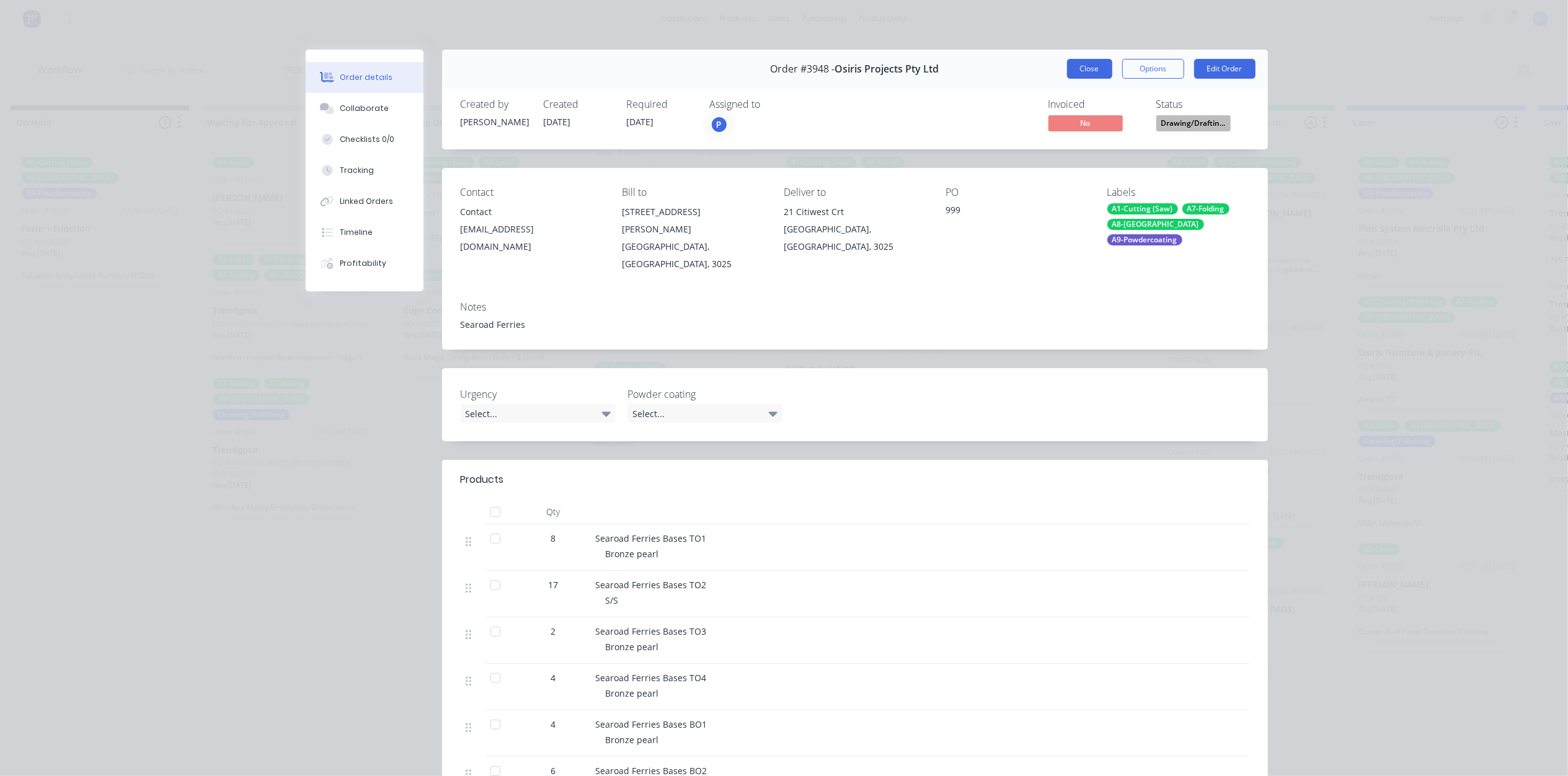
click at [1080, 76] on button "Close" at bounding box center [1089, 68] width 45 height 20
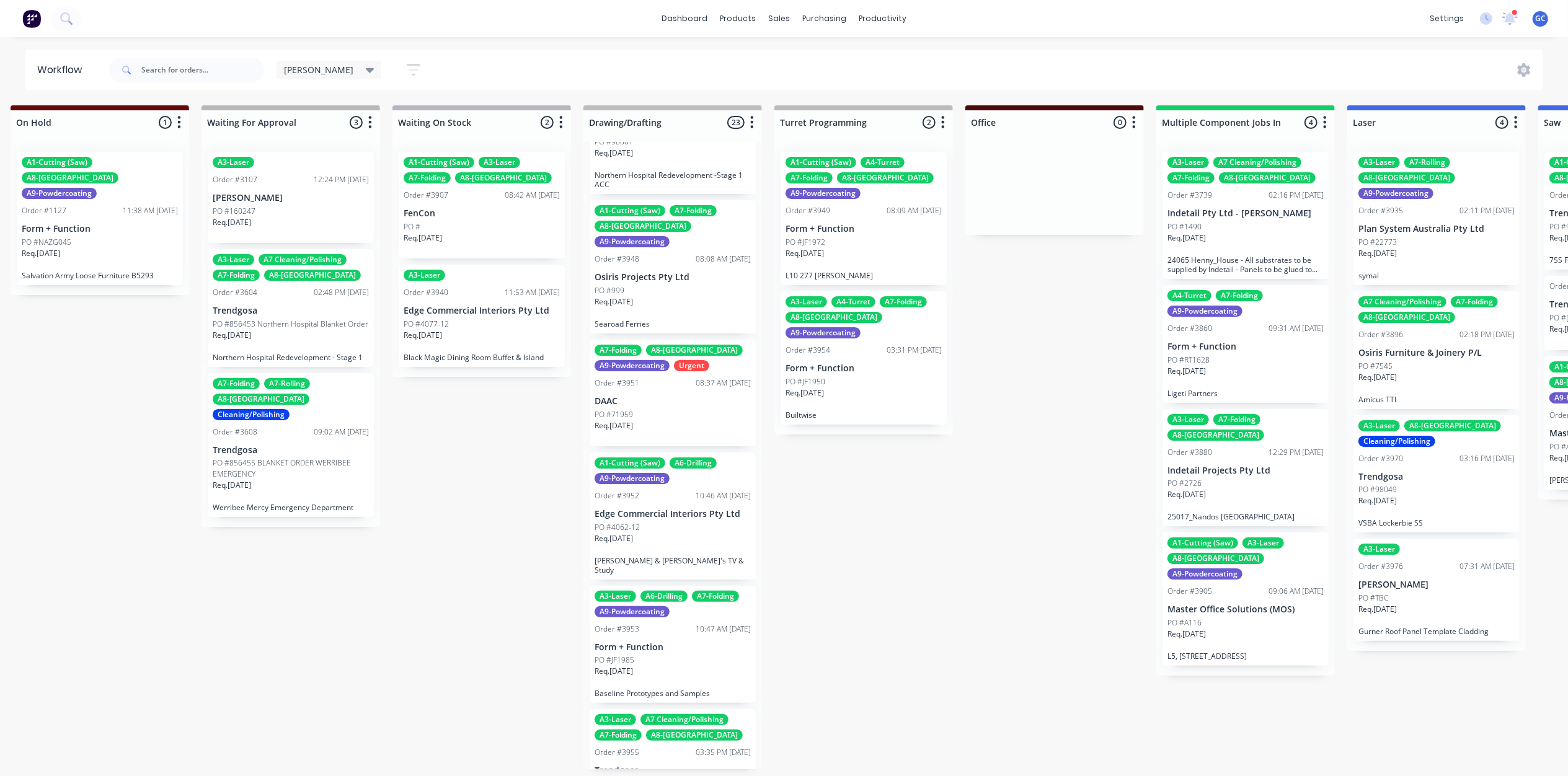
scroll to position [1157, 0]
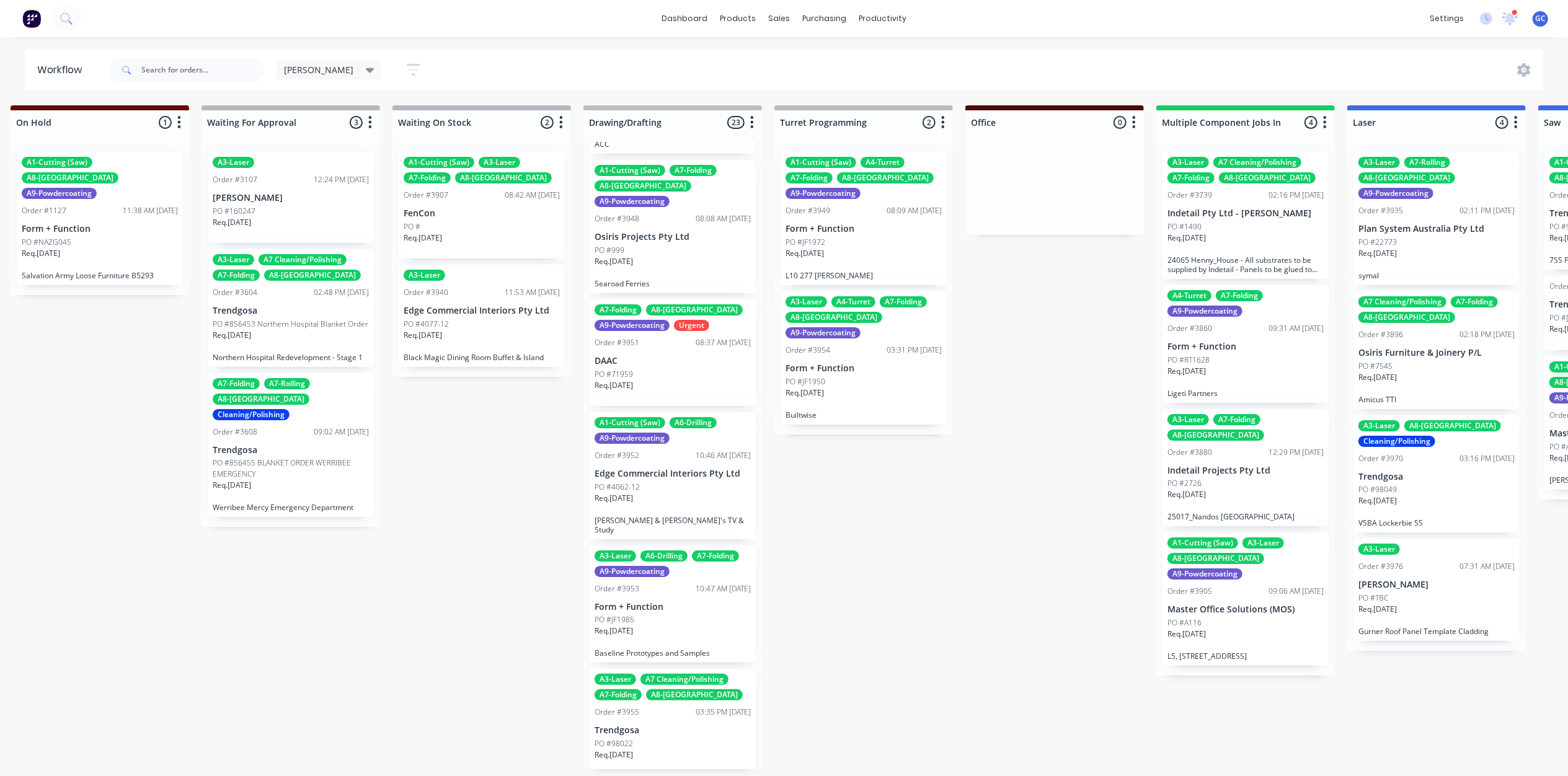
click at [698, 493] on div "Req. 30/09/25" at bounding box center [672, 503] width 157 height 21
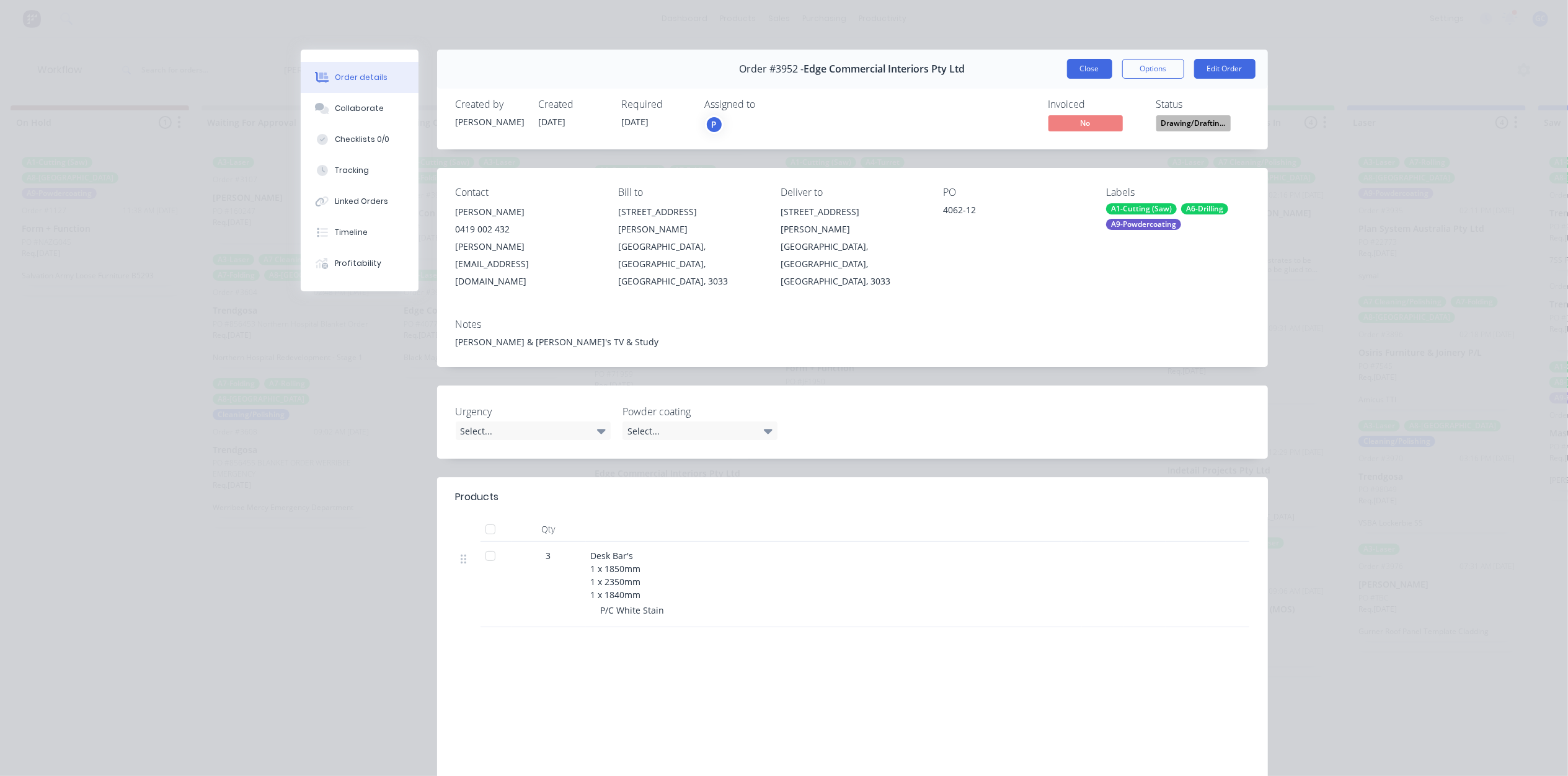
click at [1074, 70] on button "Close" at bounding box center [1089, 68] width 45 height 20
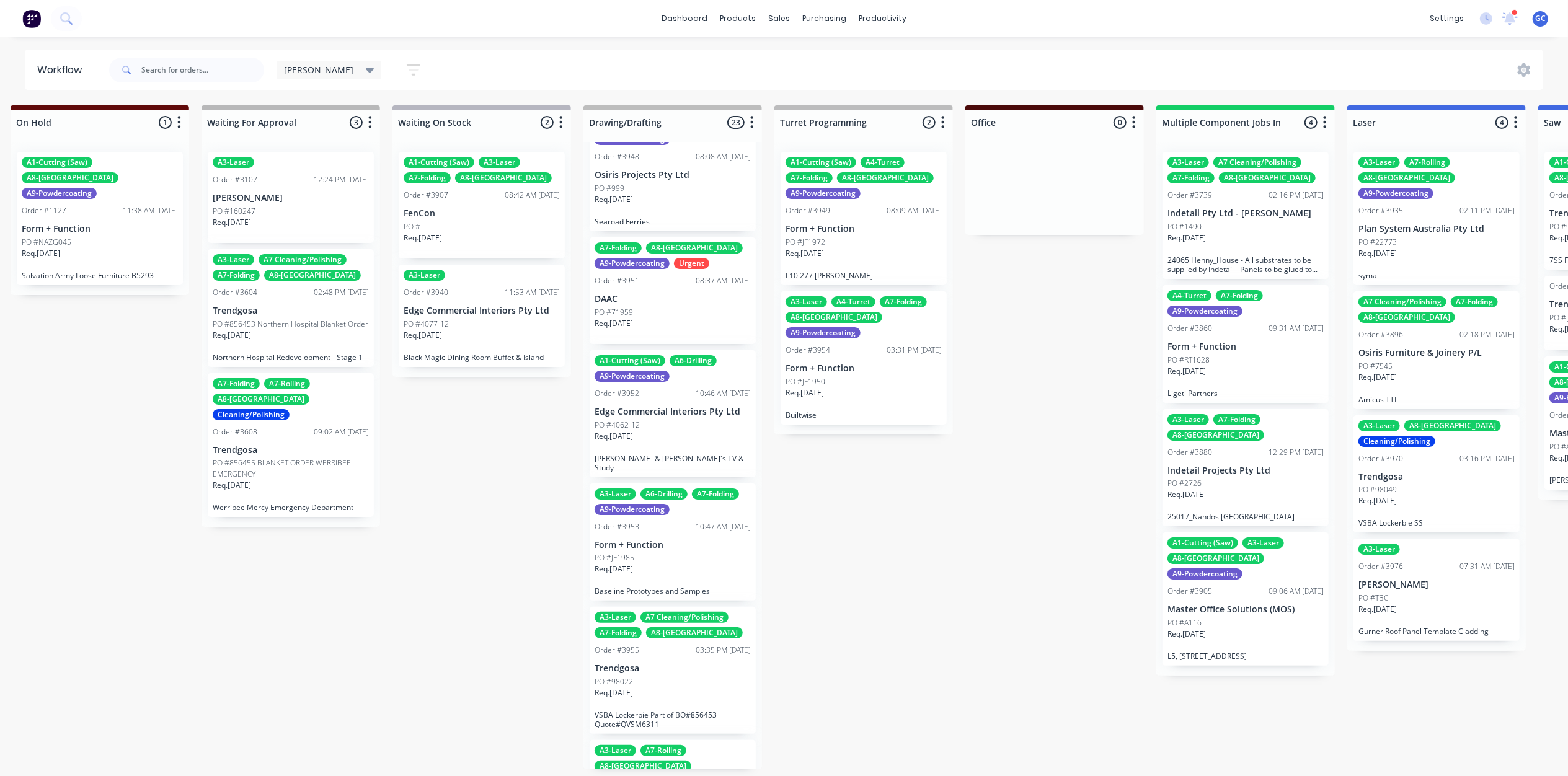
scroll to position [1322, 0]
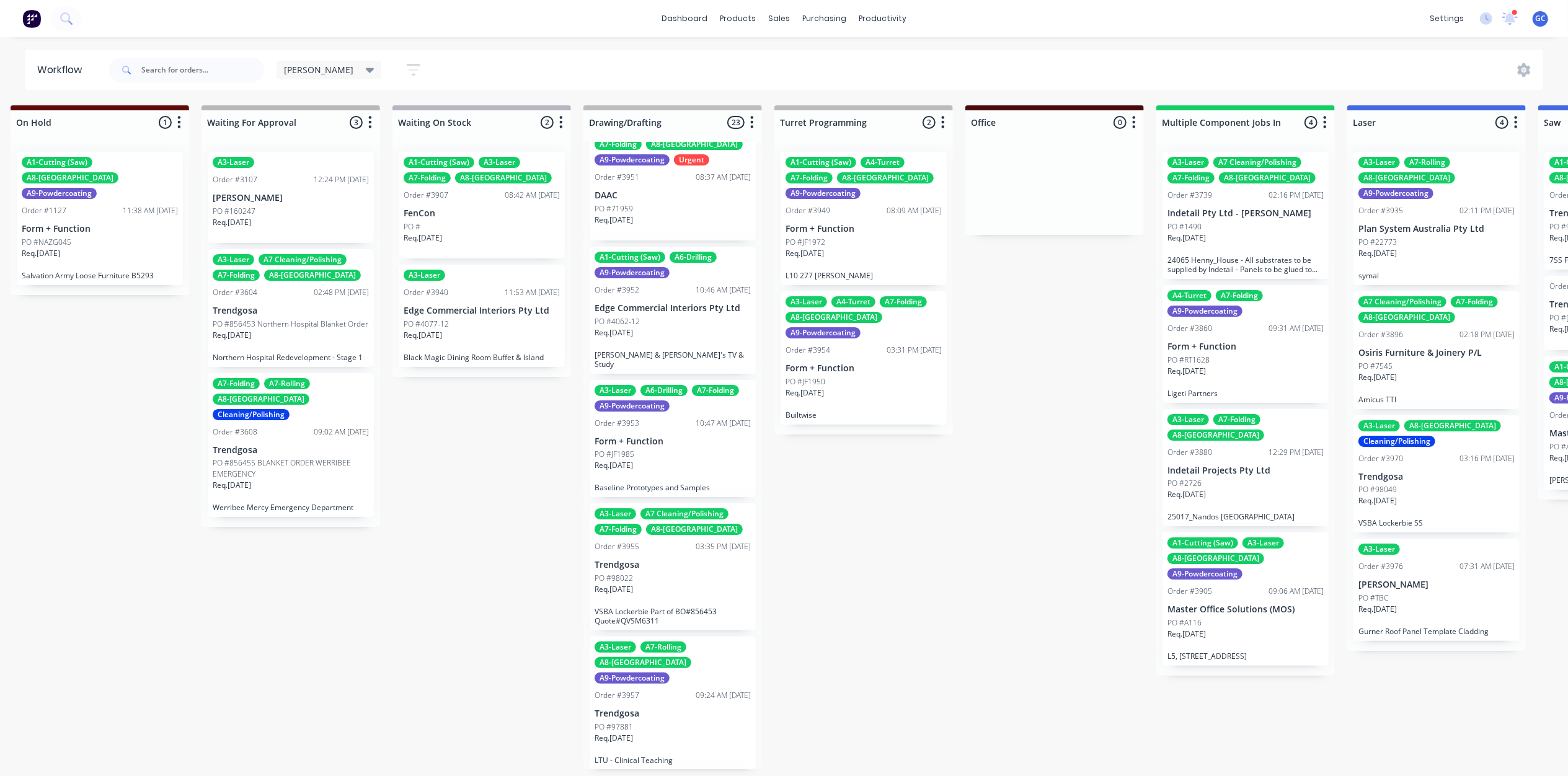
click at [675, 503] on div "A3-Laser A7 Cleaning/Polishing A7-Folding A8-Welding Order #3955 03:35 PM 16/09…" at bounding box center [672, 567] width 166 height 127
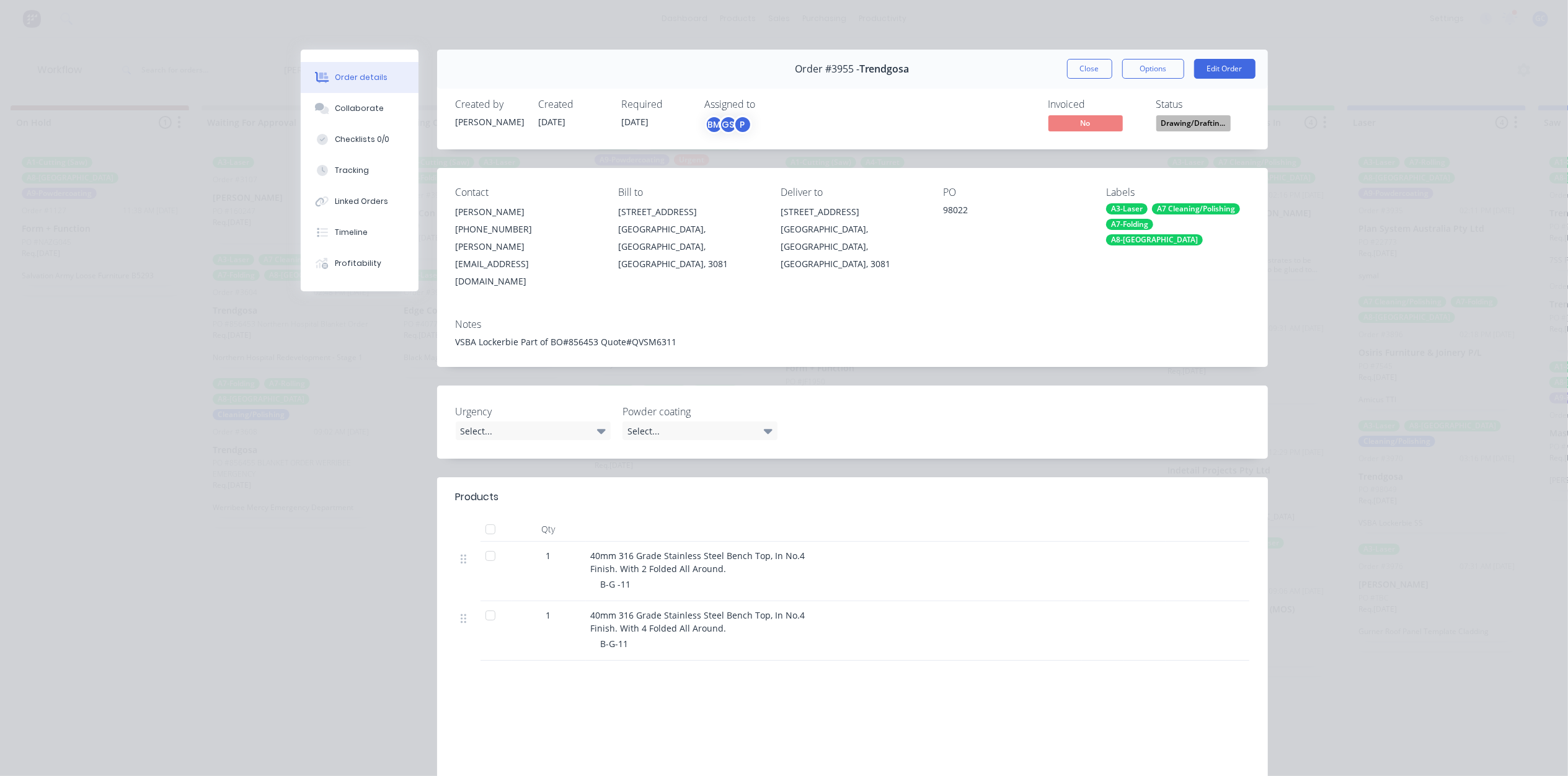
click at [1176, 127] on span "Drawing/Draftin..." at bounding box center [1193, 123] width 74 height 16
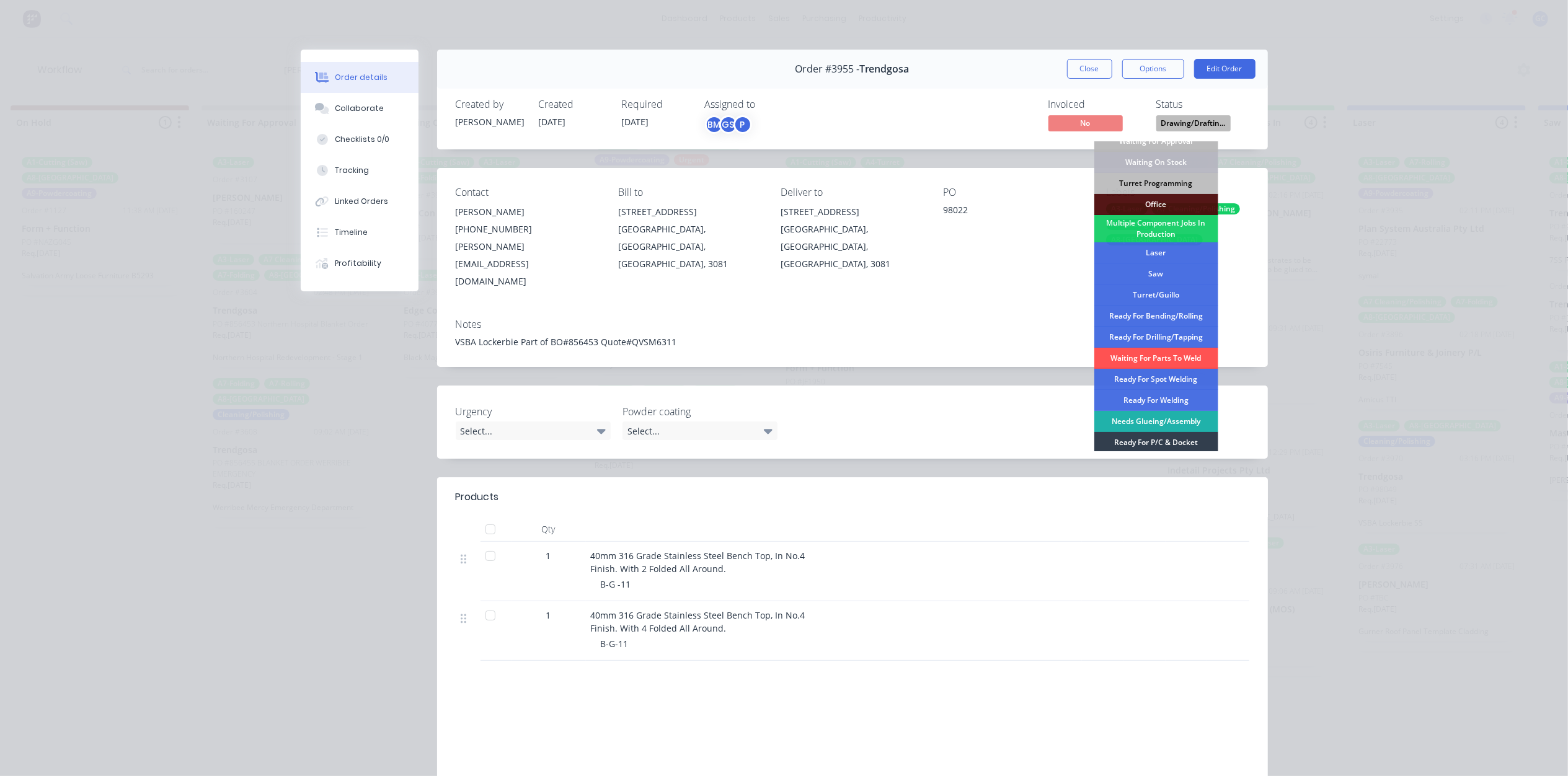
scroll to position [82, 0]
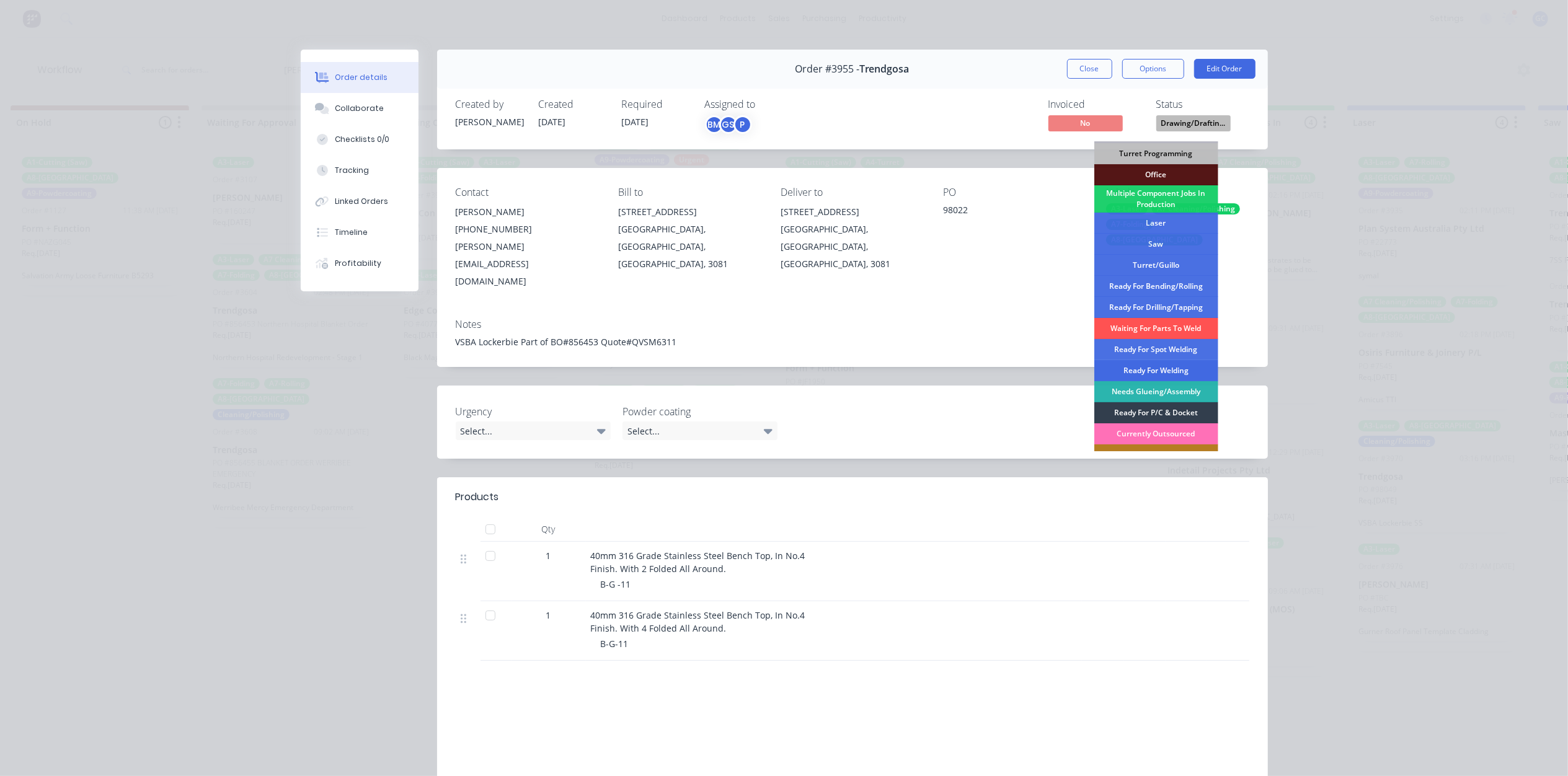
click at [1166, 373] on div "Ready For Welding" at bounding box center [1156, 370] width 124 height 21
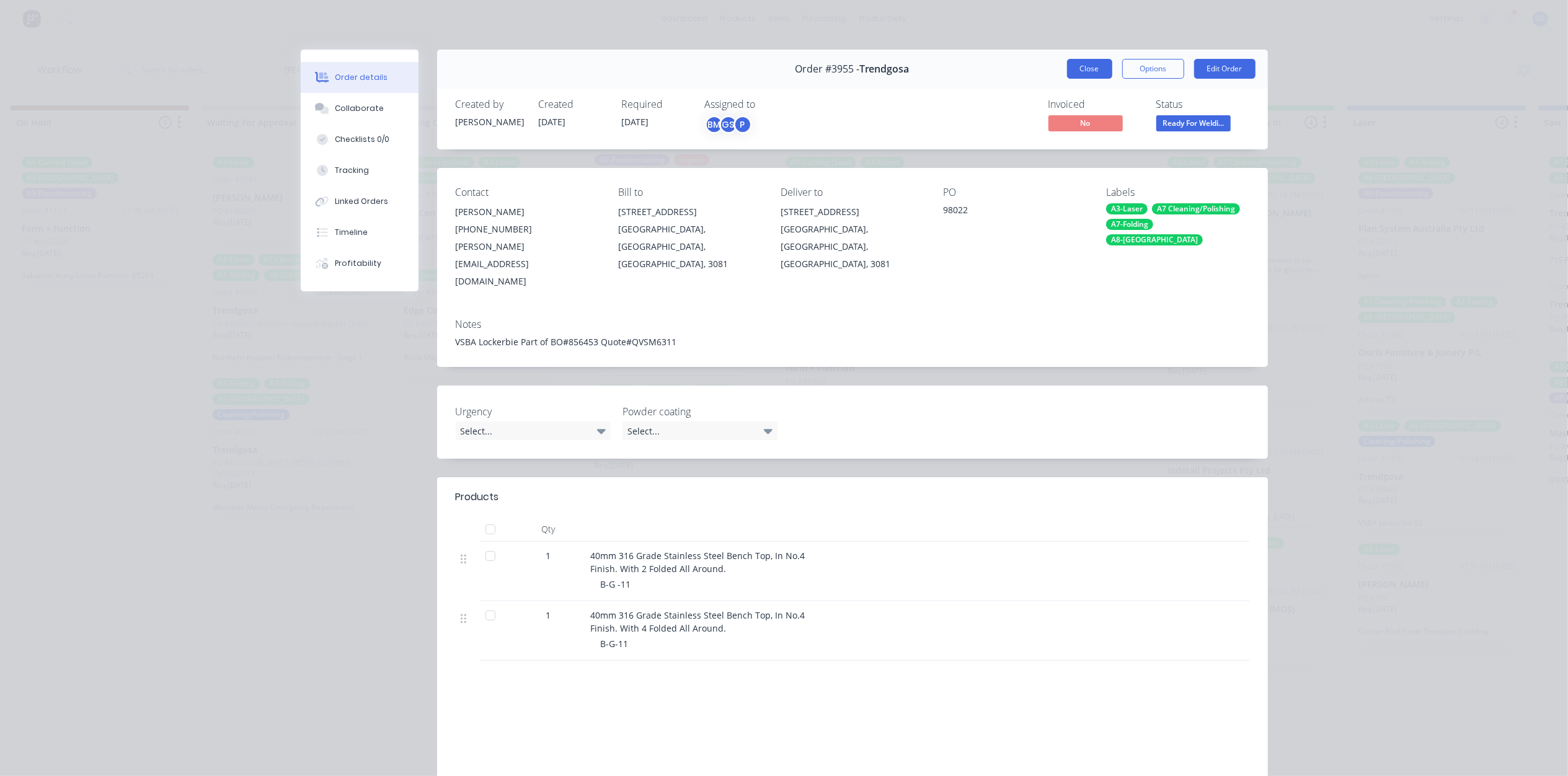
click at [1084, 67] on button "Close" at bounding box center [1089, 68] width 45 height 20
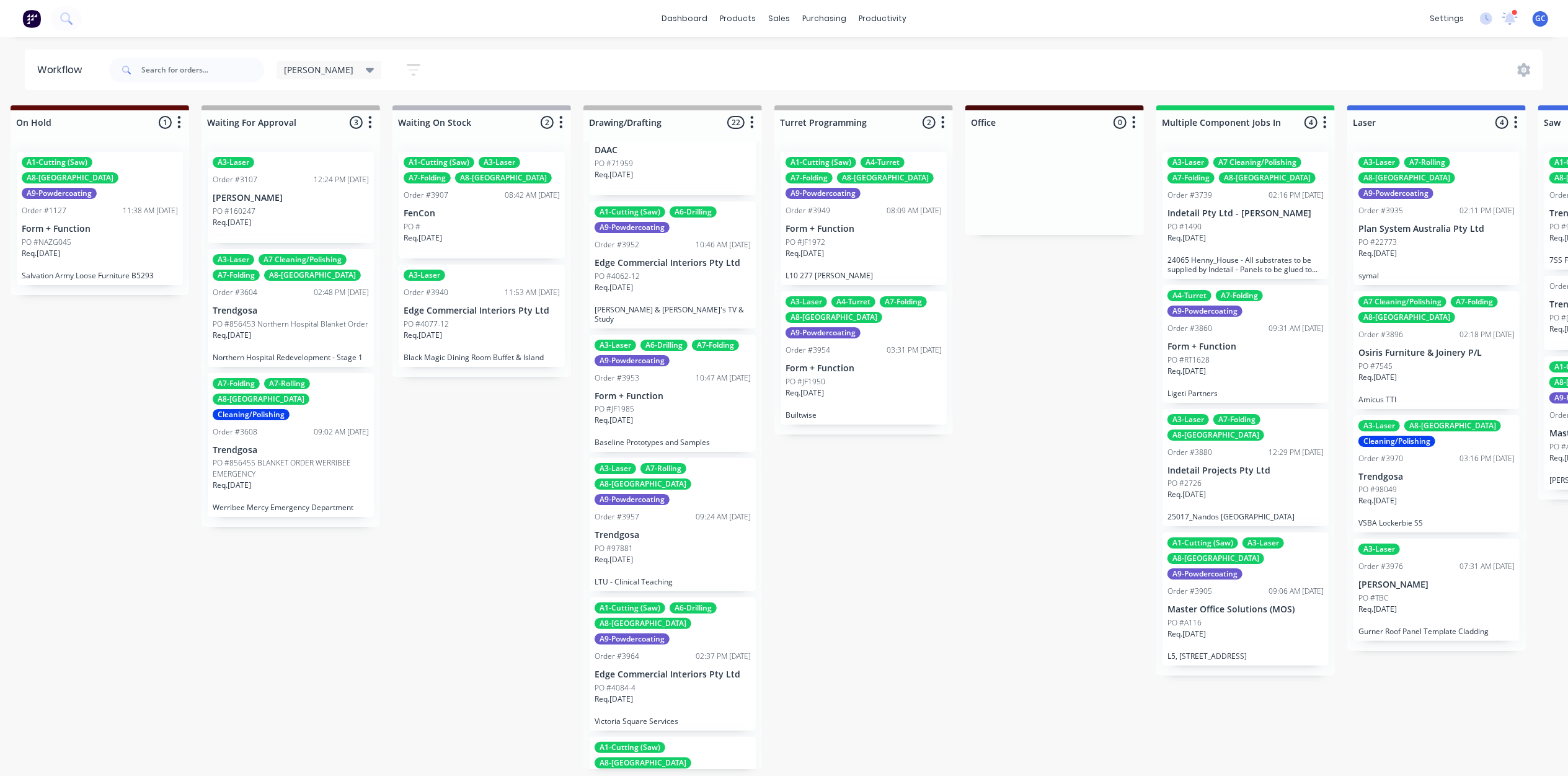
scroll to position [1405, 0]
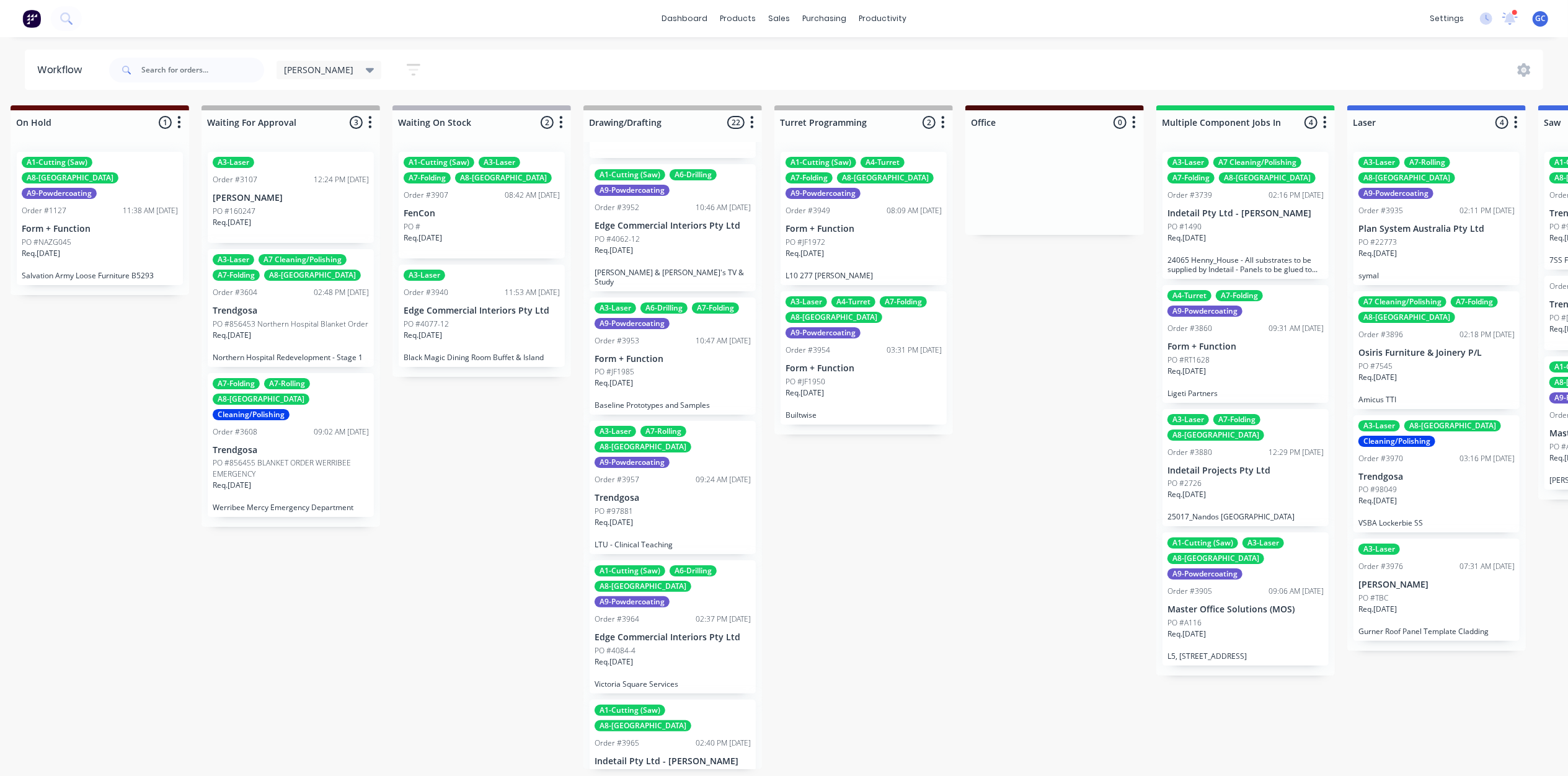
click at [667, 656] on div "Req. 06/10/25" at bounding box center [672, 666] width 157 height 21
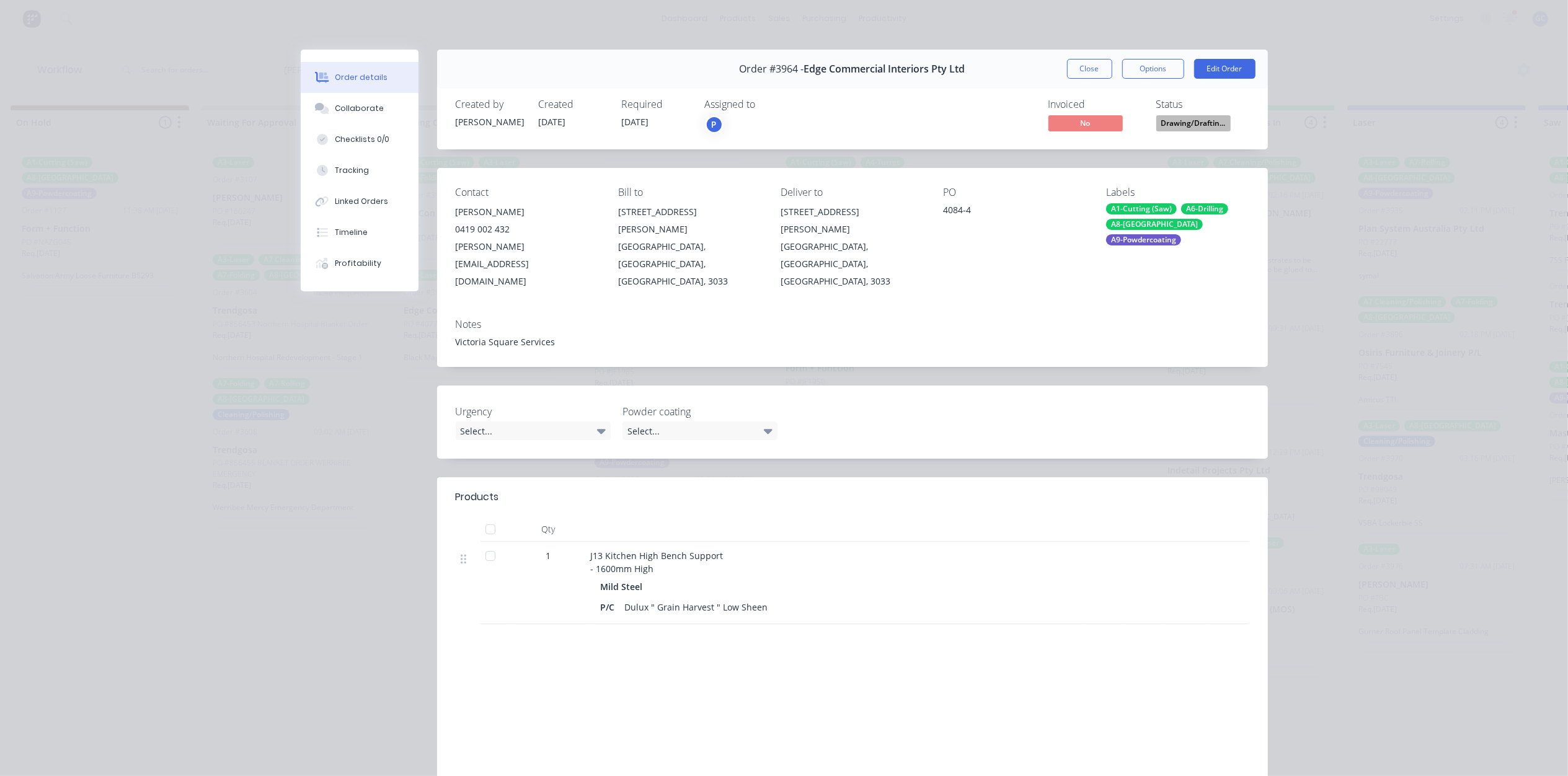
click at [1191, 131] on button "Drawing/Draftin..." at bounding box center [1193, 125] width 74 height 19
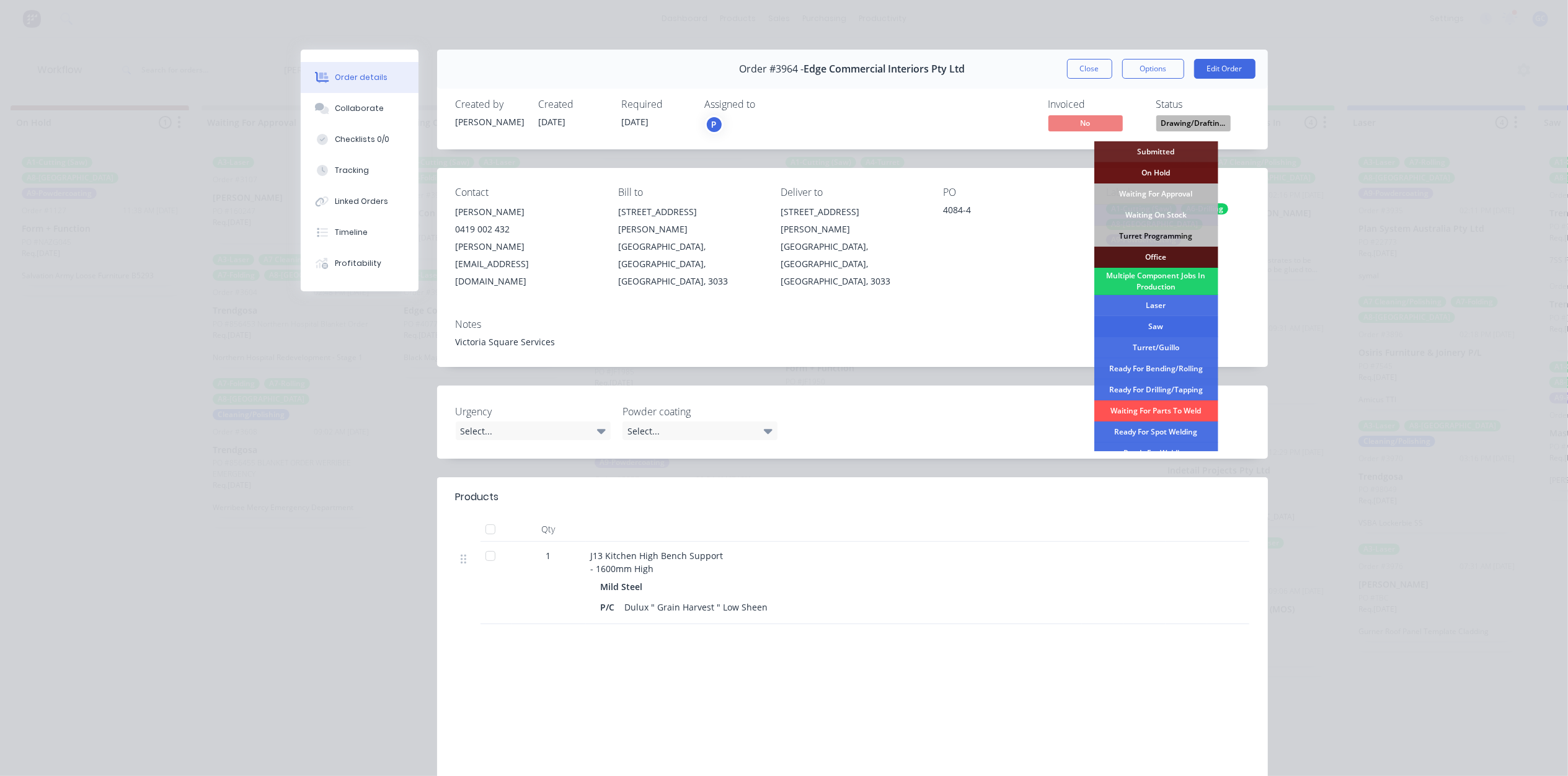
click at [1155, 321] on div "Saw" at bounding box center [1156, 326] width 124 height 21
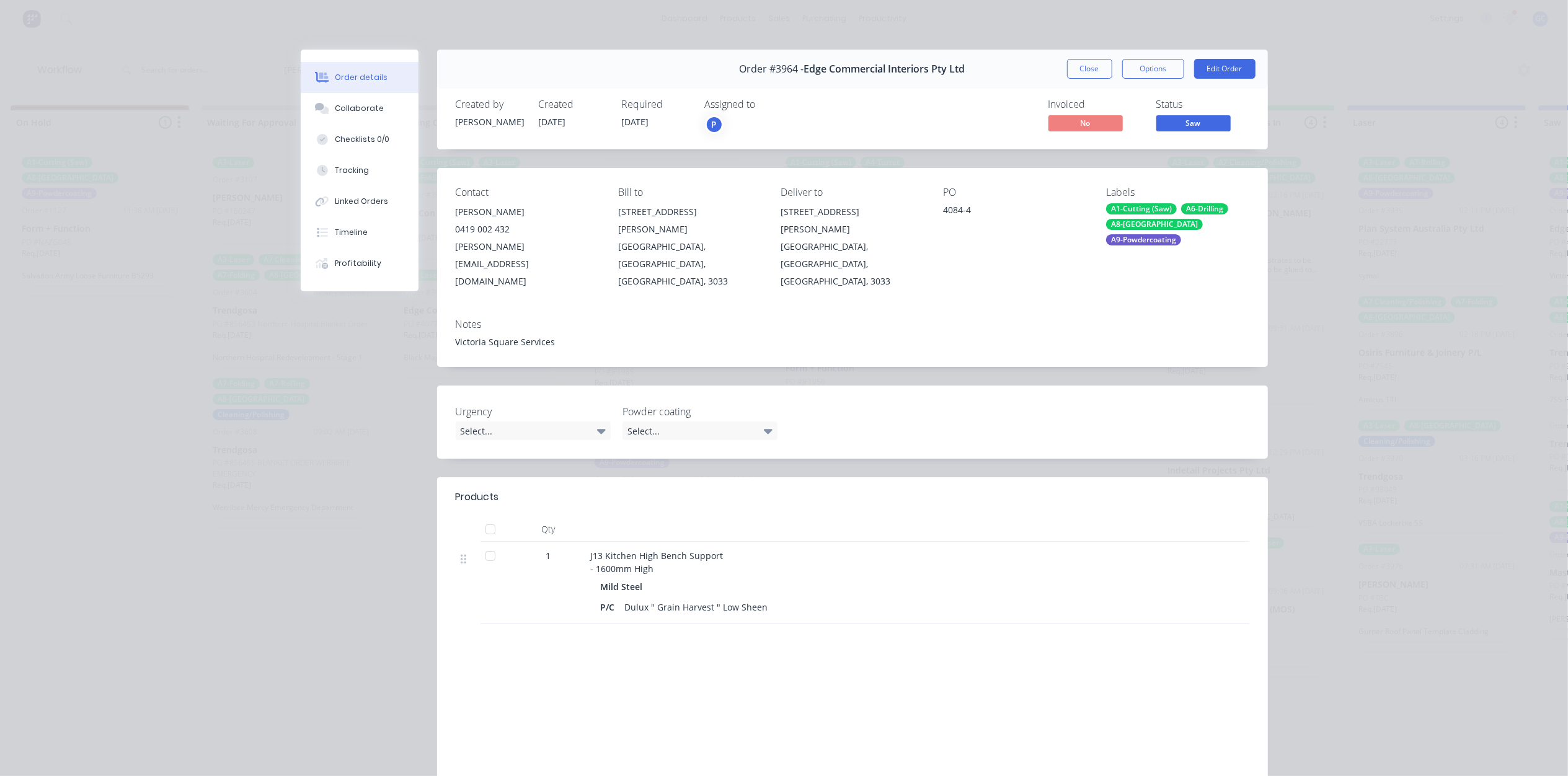
click at [1060, 51] on div "Order #3964 - Edge Commercial Interiors Pty Ltd Close Options Edit Order" at bounding box center [852, 69] width 830 height 39
click at [1069, 65] on button "Close" at bounding box center [1089, 68] width 45 height 20
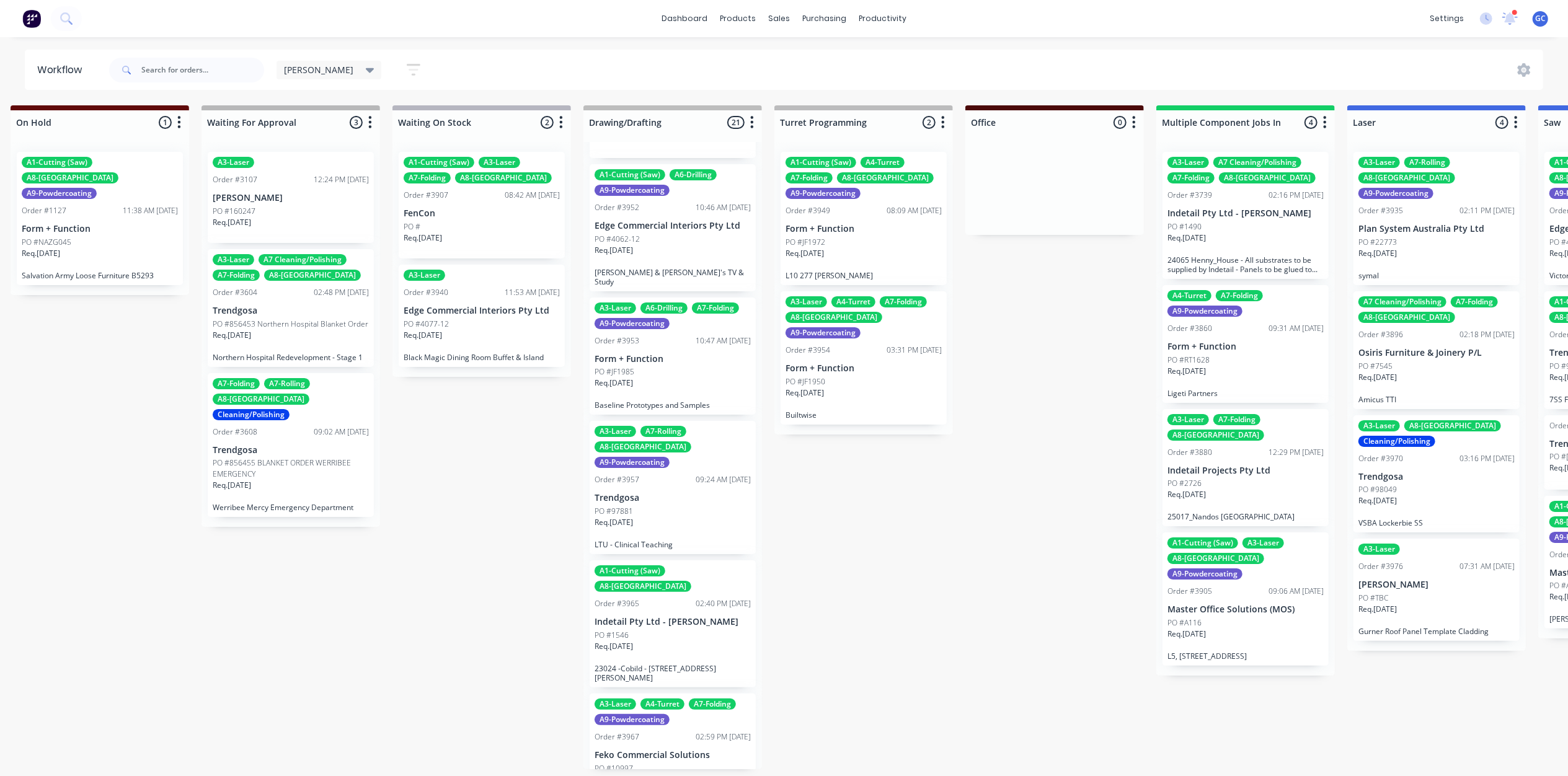
click at [688, 617] on p "Indetail Pty Ltd - [PERSON_NAME]" at bounding box center [672, 621] width 157 height 10
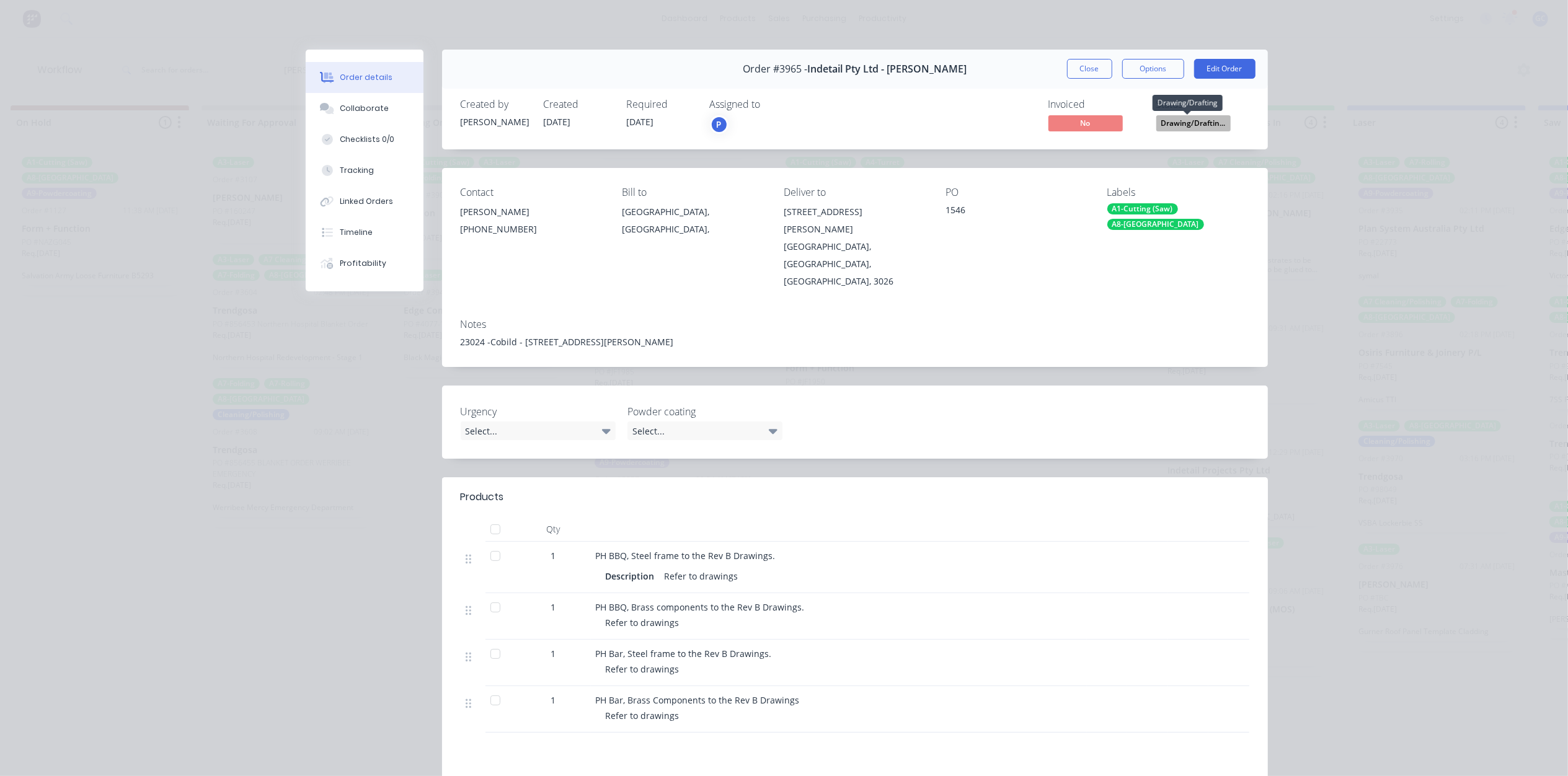
click at [1188, 129] on span "Drawing/Draftin..." at bounding box center [1193, 123] width 74 height 16
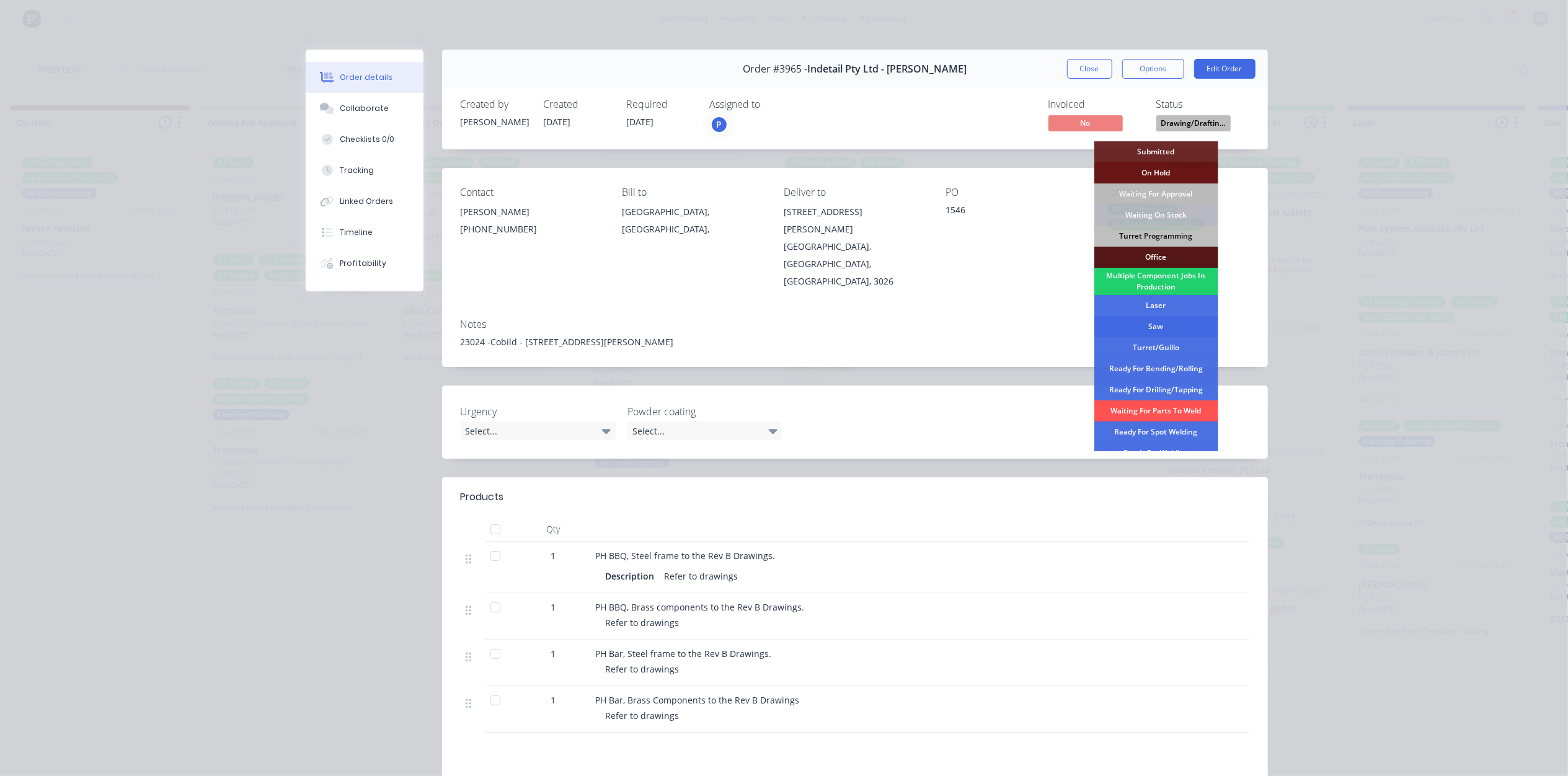
click at [1159, 326] on div "Saw" at bounding box center [1156, 326] width 124 height 21
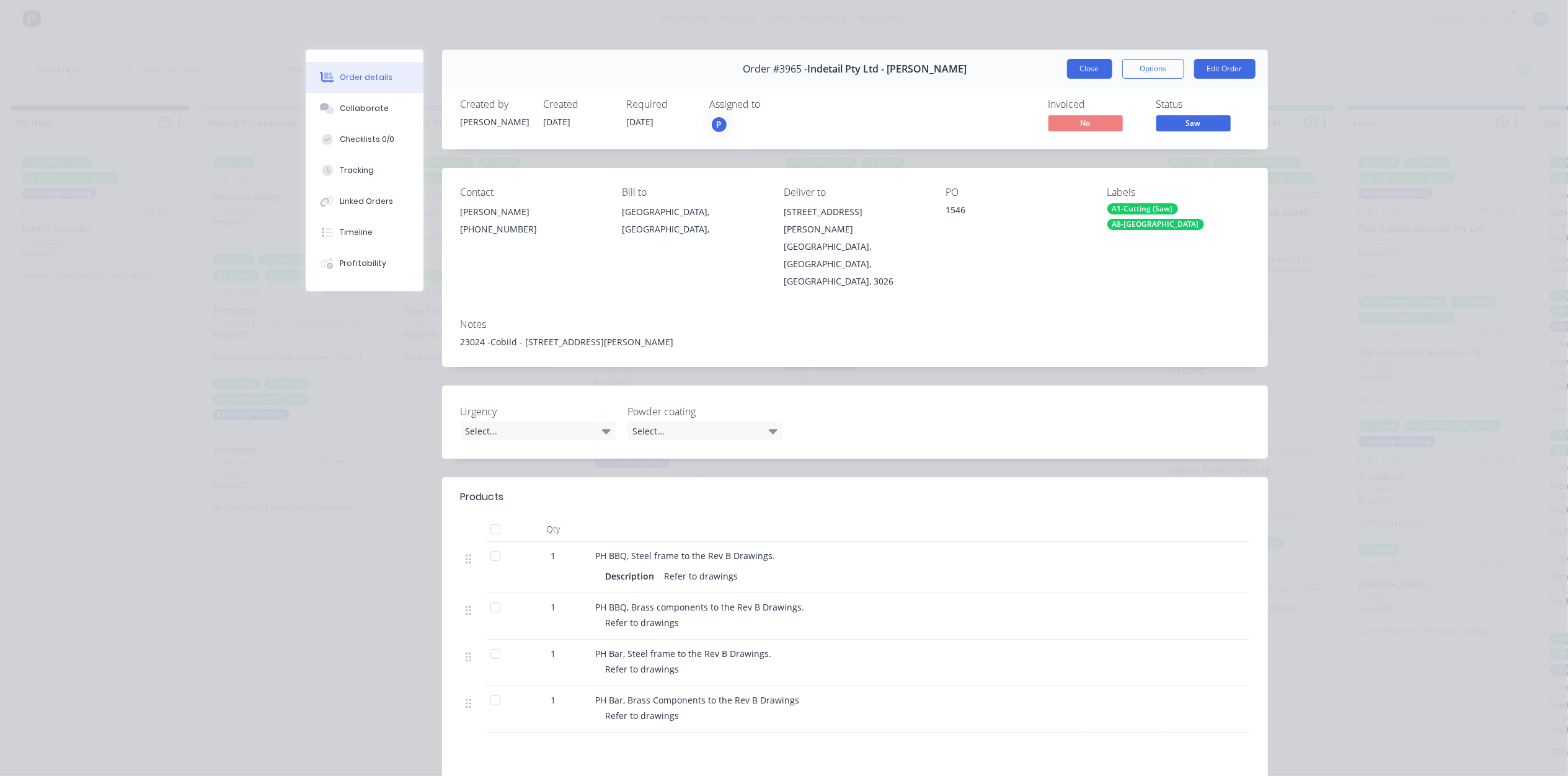
click at [1087, 69] on button "Close" at bounding box center [1089, 68] width 45 height 20
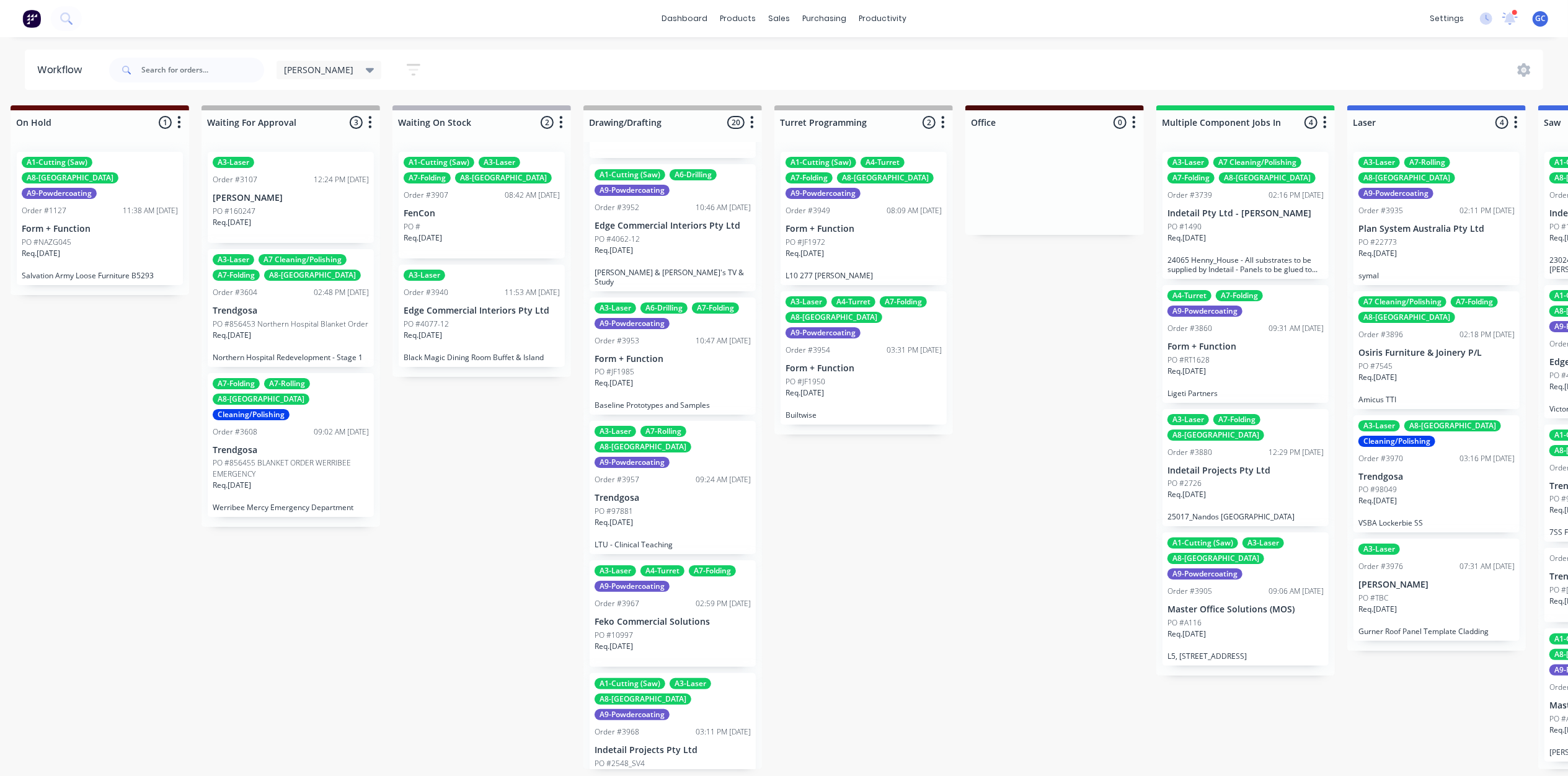
click at [678, 493] on p "Trendgosa" at bounding box center [672, 498] width 157 height 10
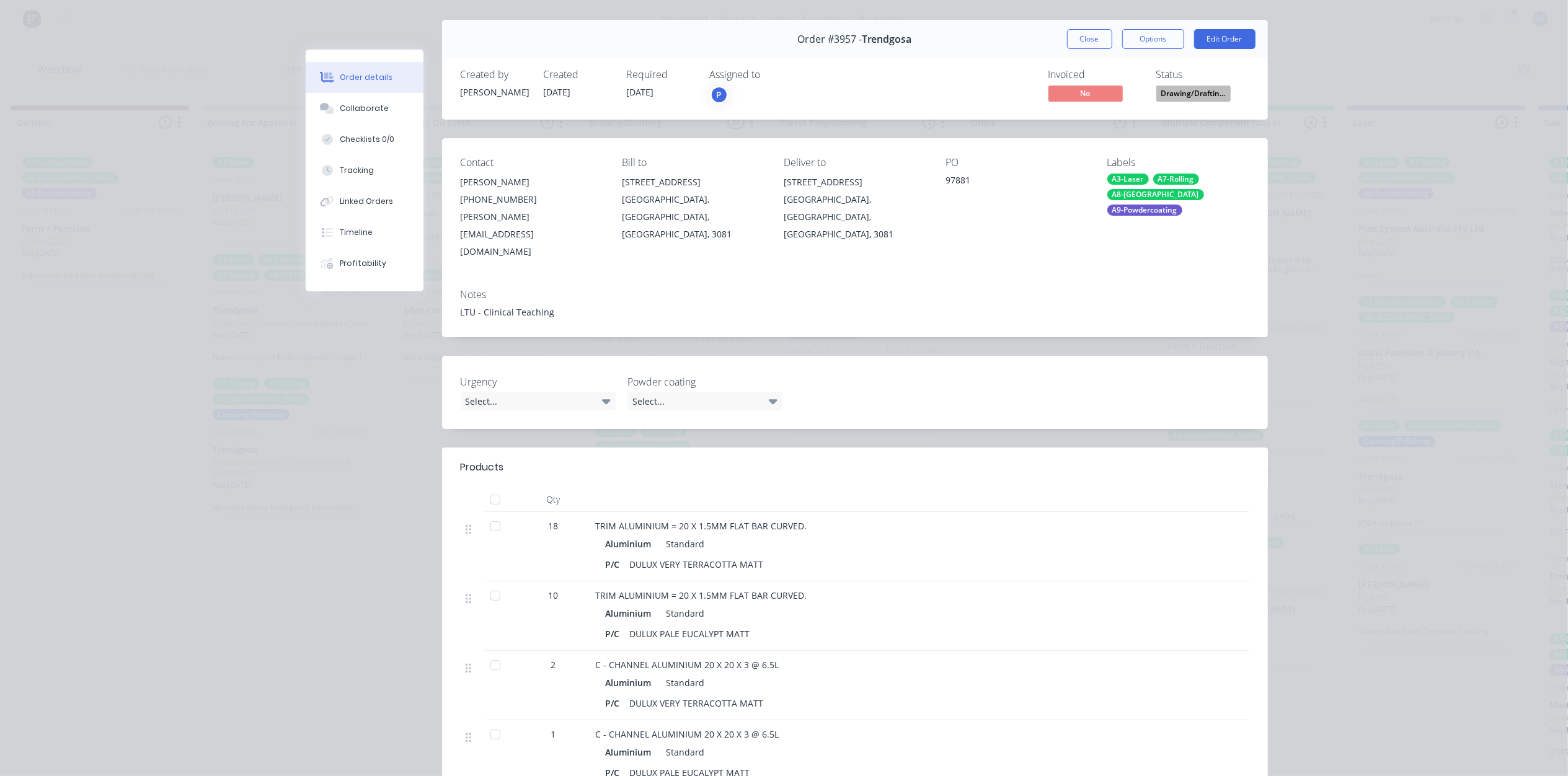
scroll to position [0, 0]
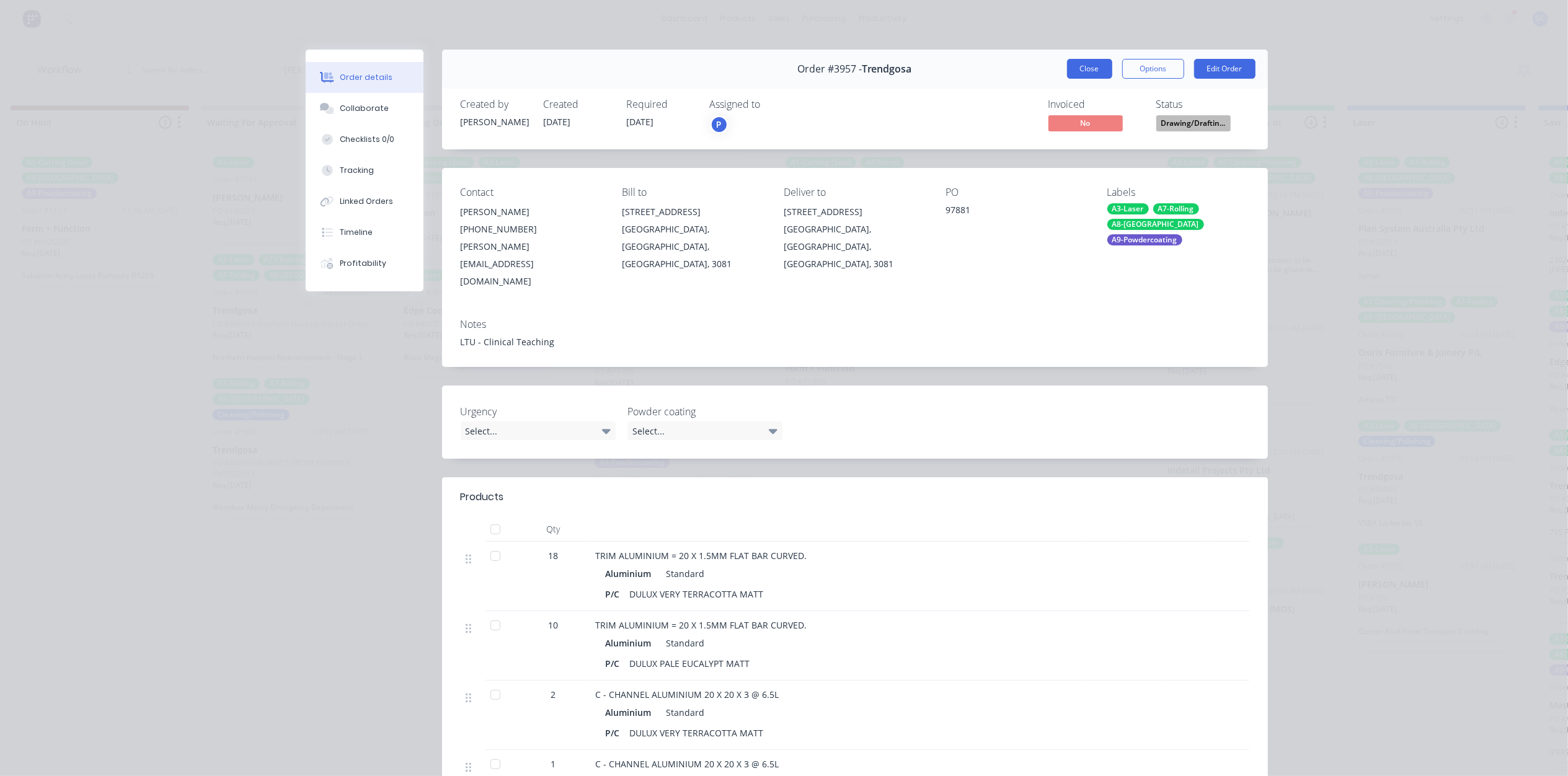
click at [1083, 61] on button "Close" at bounding box center [1089, 68] width 45 height 20
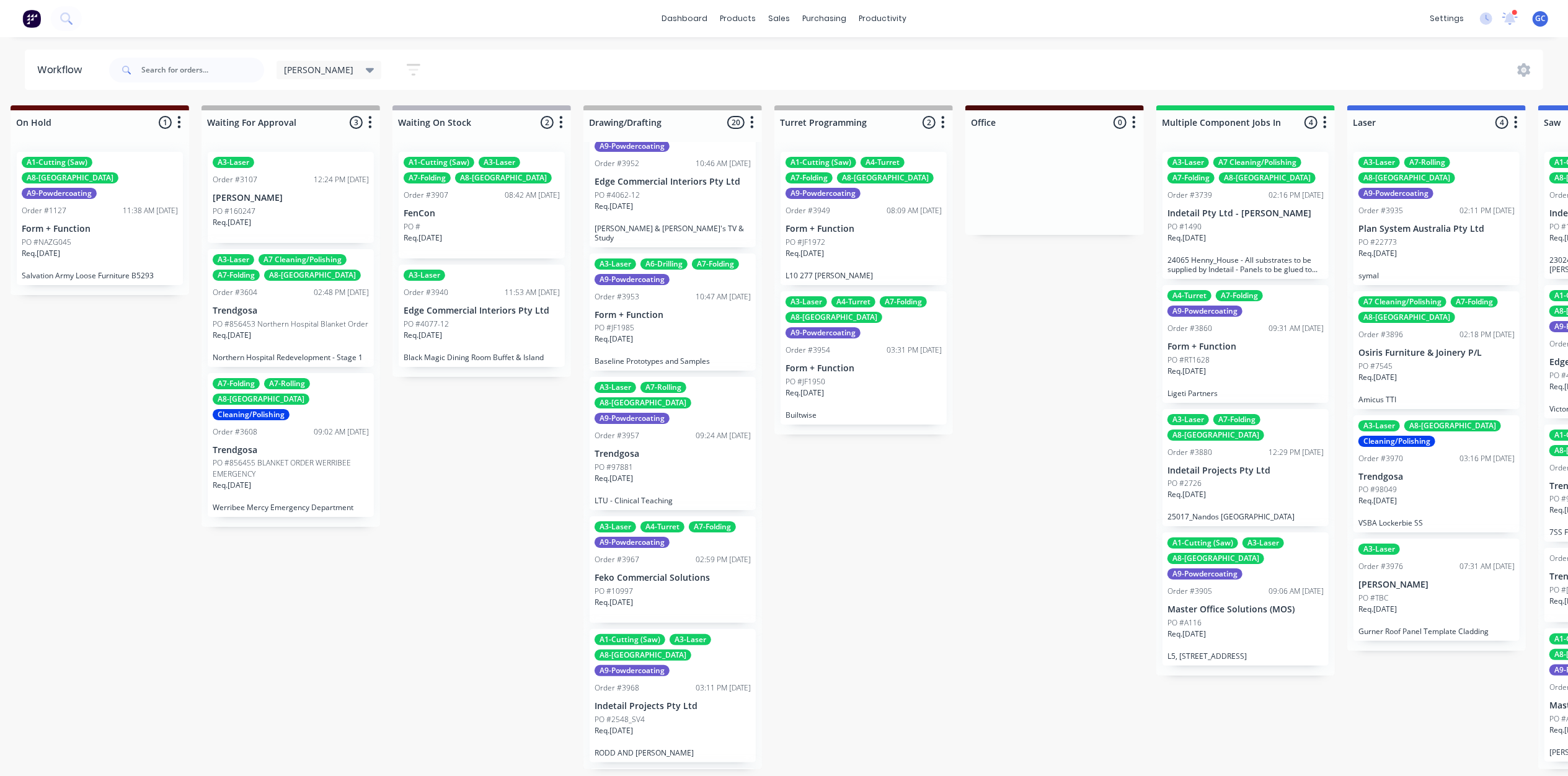
scroll to position [1487, 0]
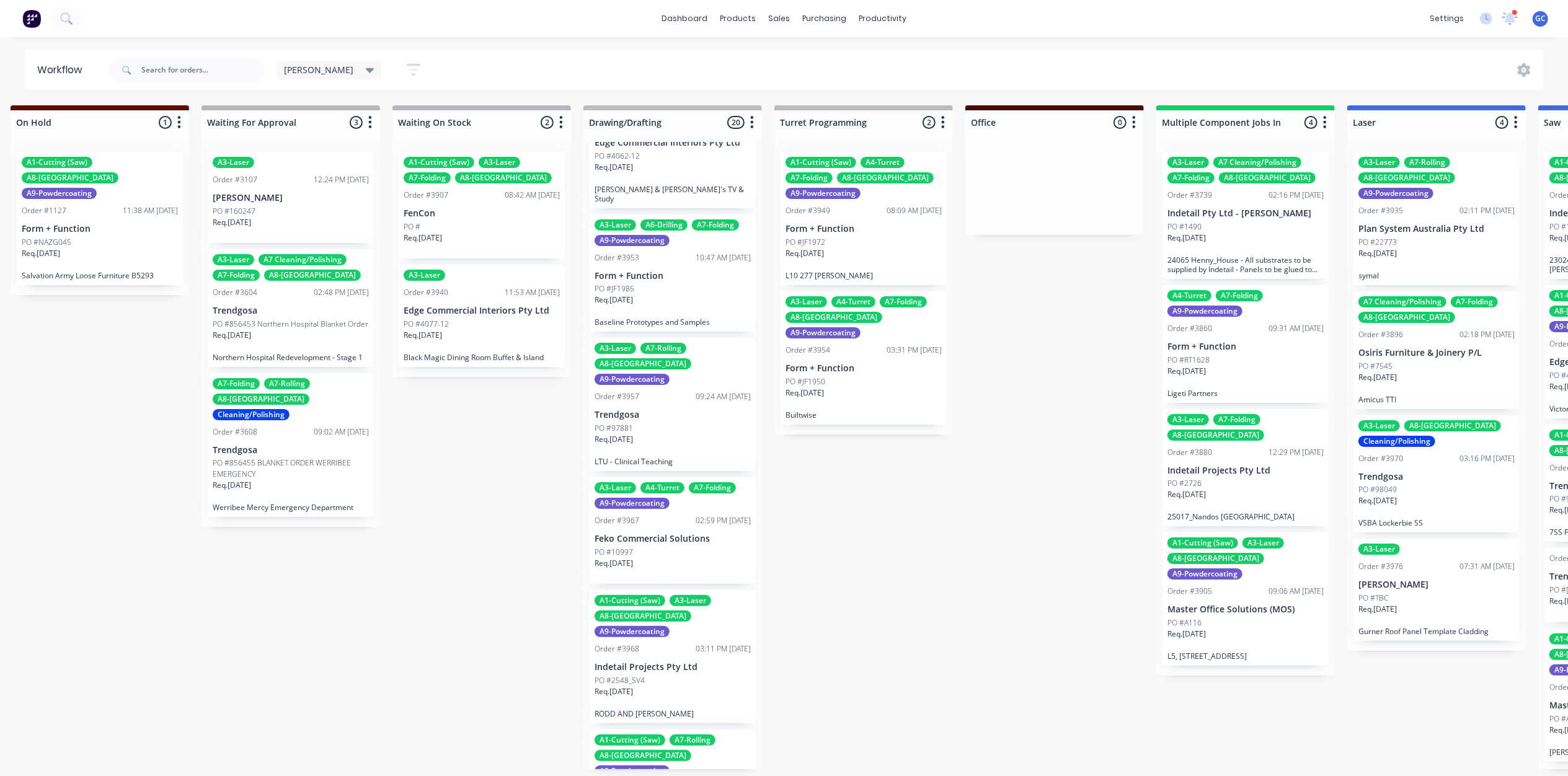
click at [665, 686] on div "Req. 24/09/25" at bounding box center [672, 696] width 157 height 21
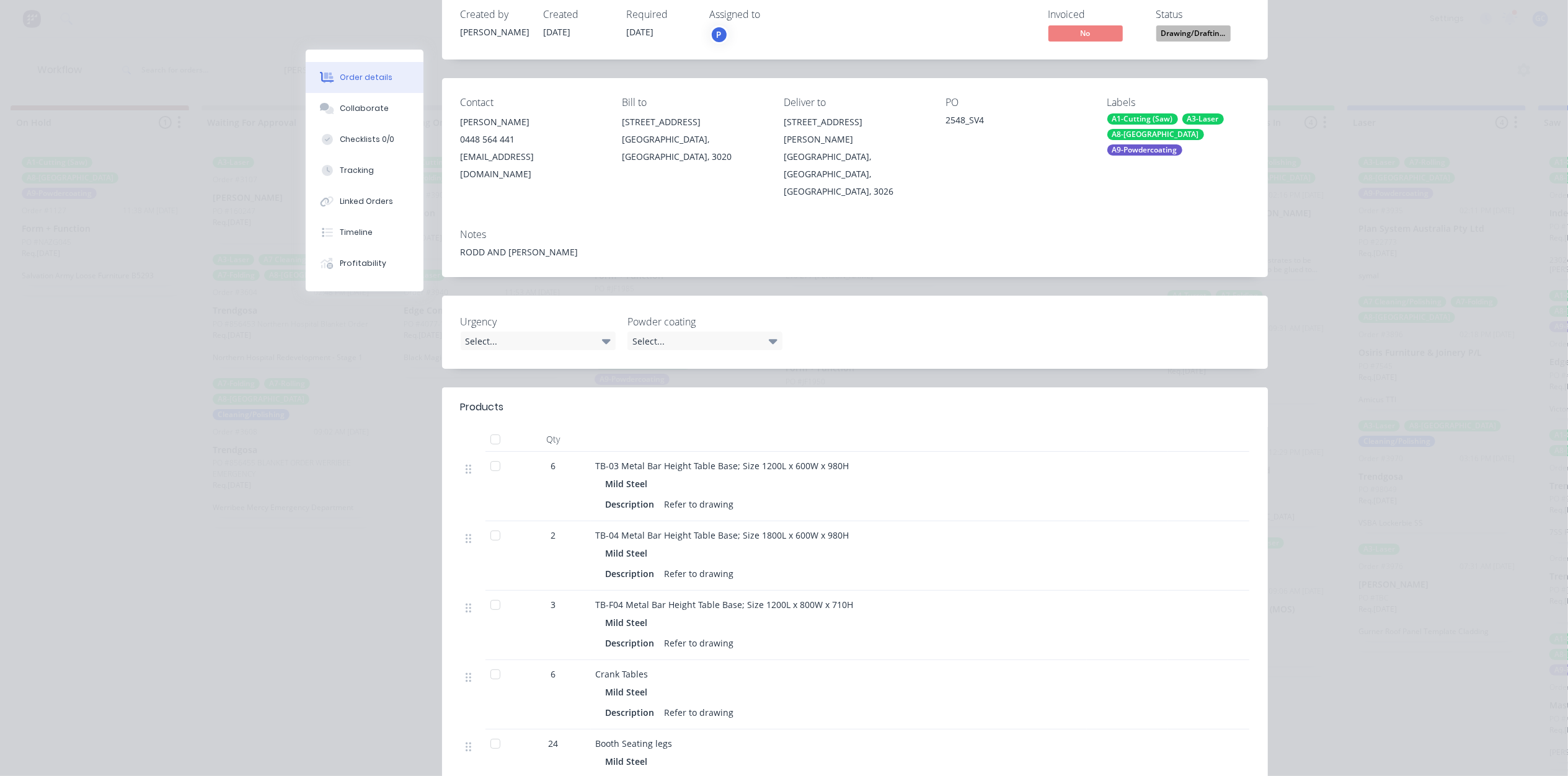
scroll to position [0, 0]
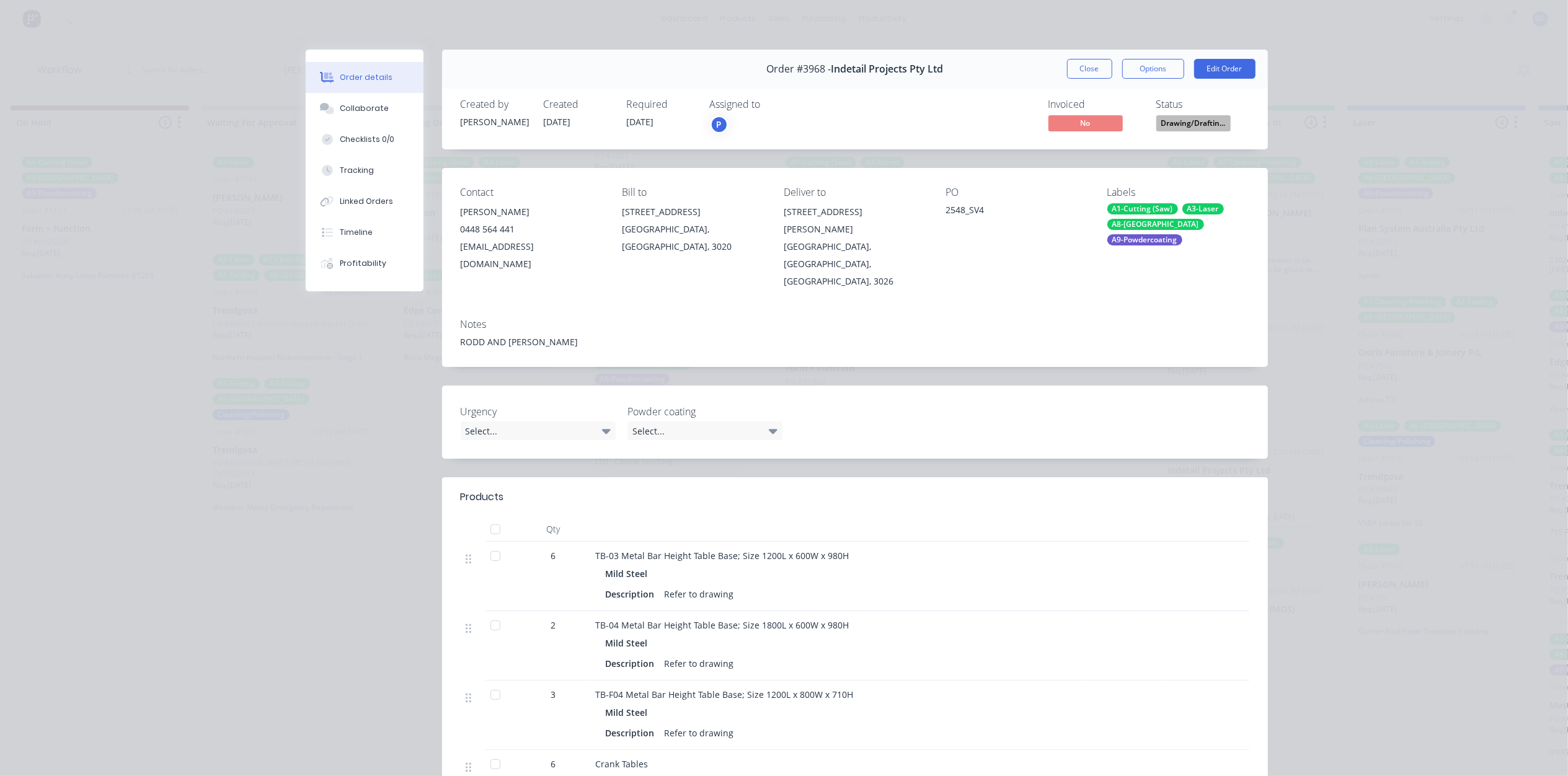
click at [1198, 120] on span "Drawing/Draftin..." at bounding box center [1193, 123] width 74 height 16
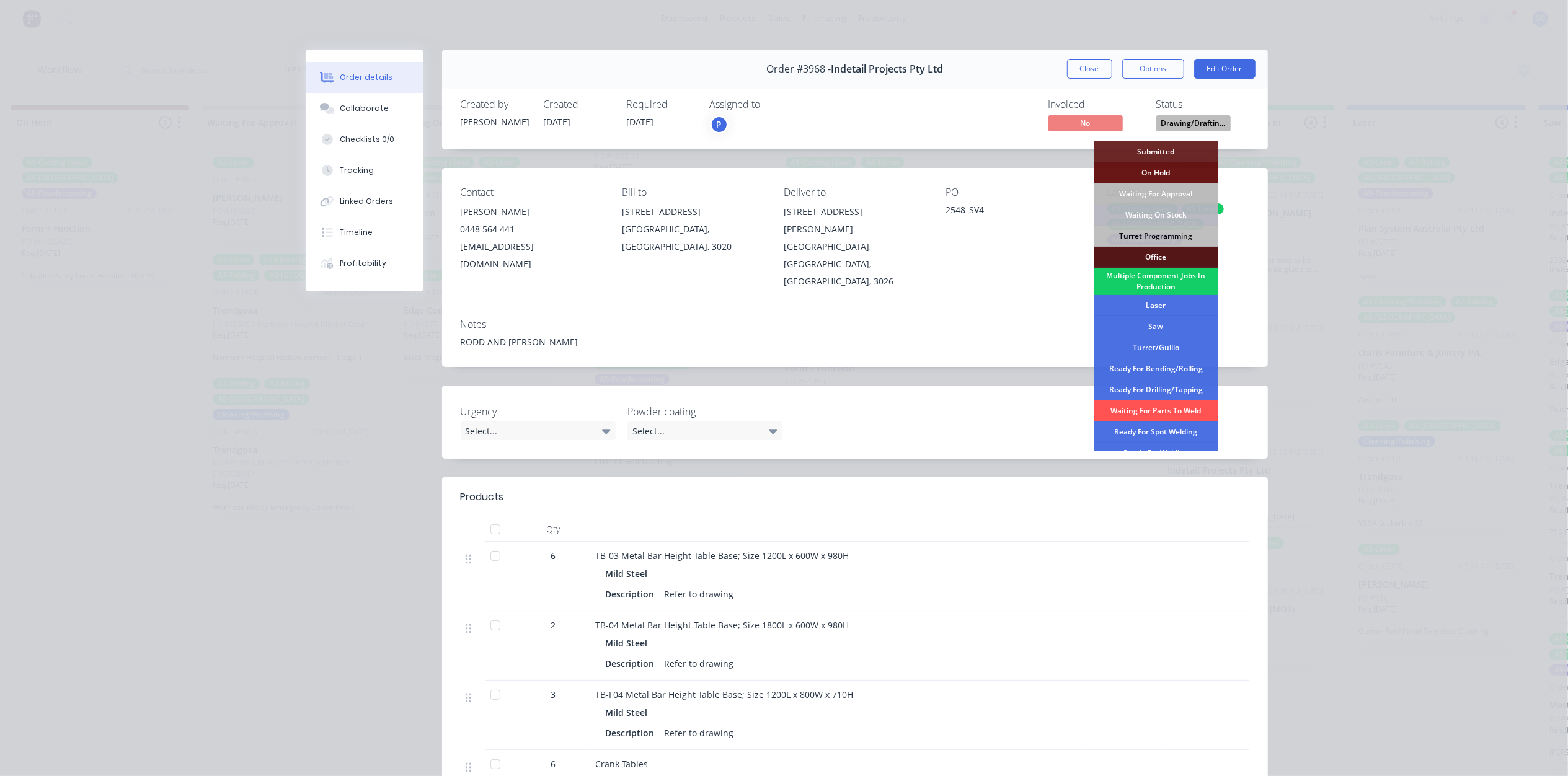
click at [1164, 277] on div "Multiple Component Jobs In Production" at bounding box center [1156, 281] width 124 height 27
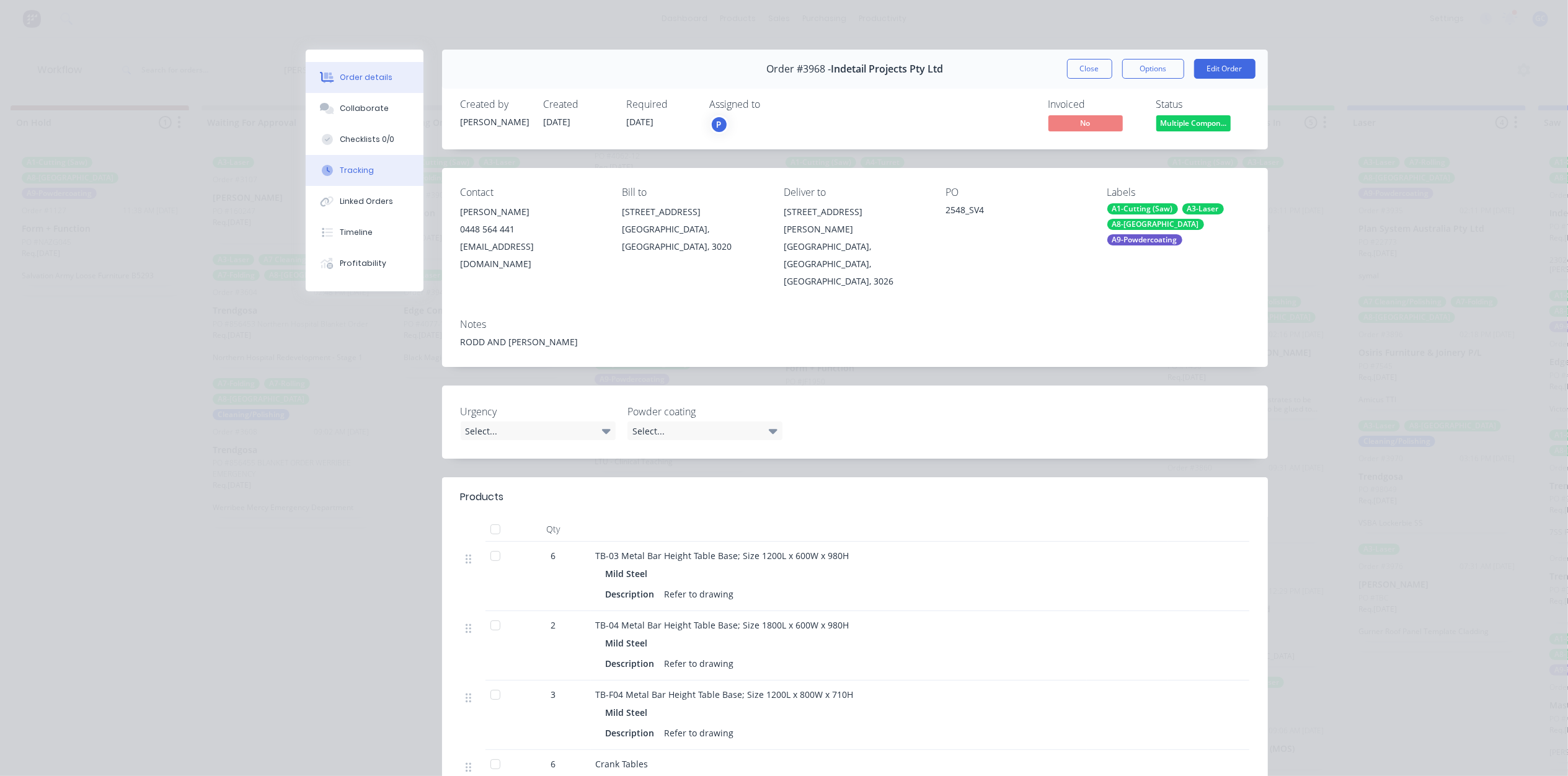
click at [368, 179] on button "Tracking" at bounding box center [365, 170] width 118 height 31
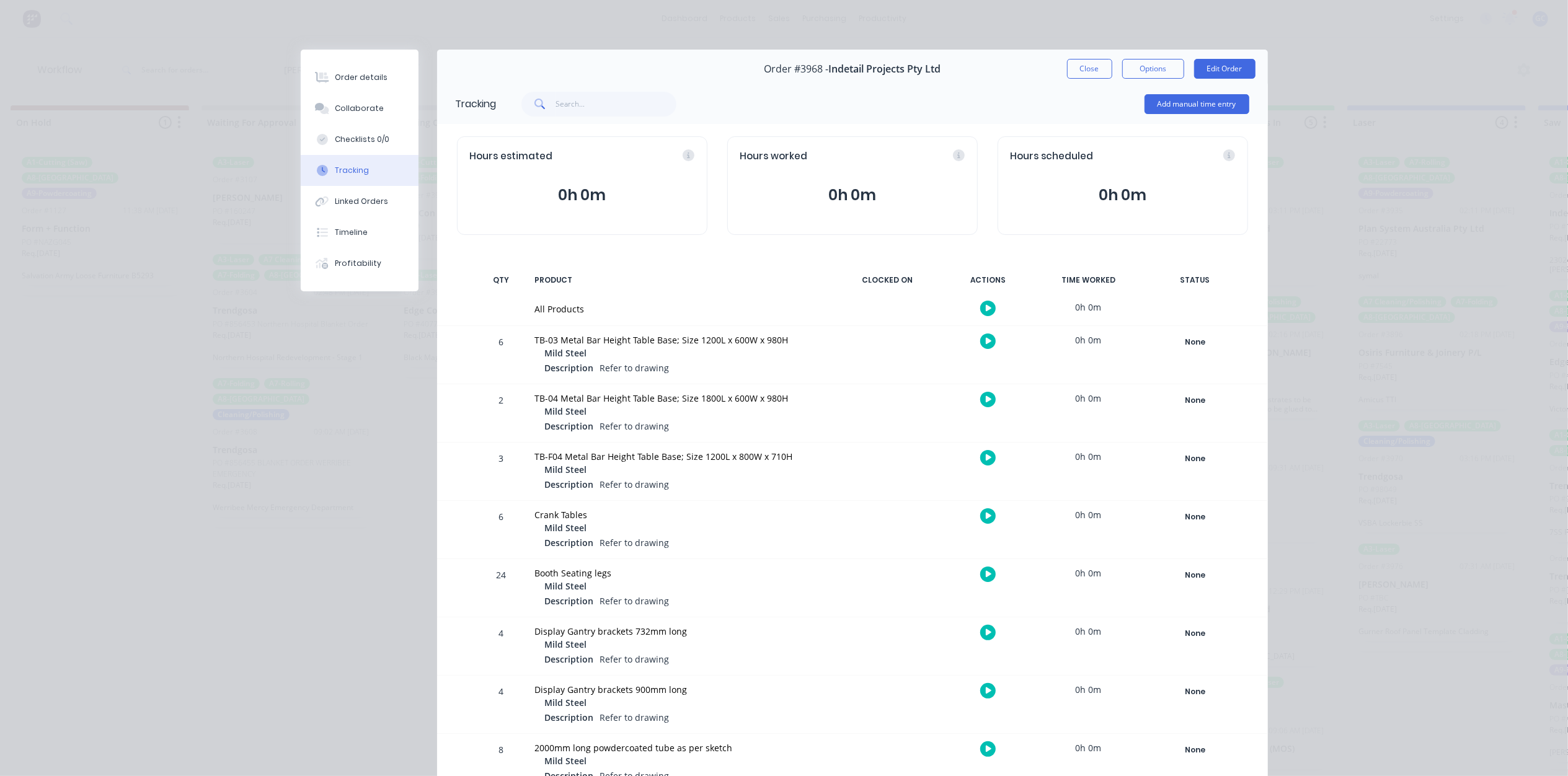
drag, startPoint x: 1158, startPoint y: 307, endPoint x: 1222, endPoint y: 314, distance: 64.4
click at [1159, 308] on div "All Products 0h 0m" at bounding box center [852, 309] width 830 height 32
click at [1222, 315] on div "All Products 0h 0m" at bounding box center [852, 309] width 830 height 32
drag, startPoint x: 1182, startPoint y: 358, endPoint x: 1187, endPoint y: 343, distance: 15.8
click at [1181, 358] on div "None Create status None edit Complete Currently Outsourced Docket Completed Dra…" at bounding box center [1195, 355] width 105 height 58
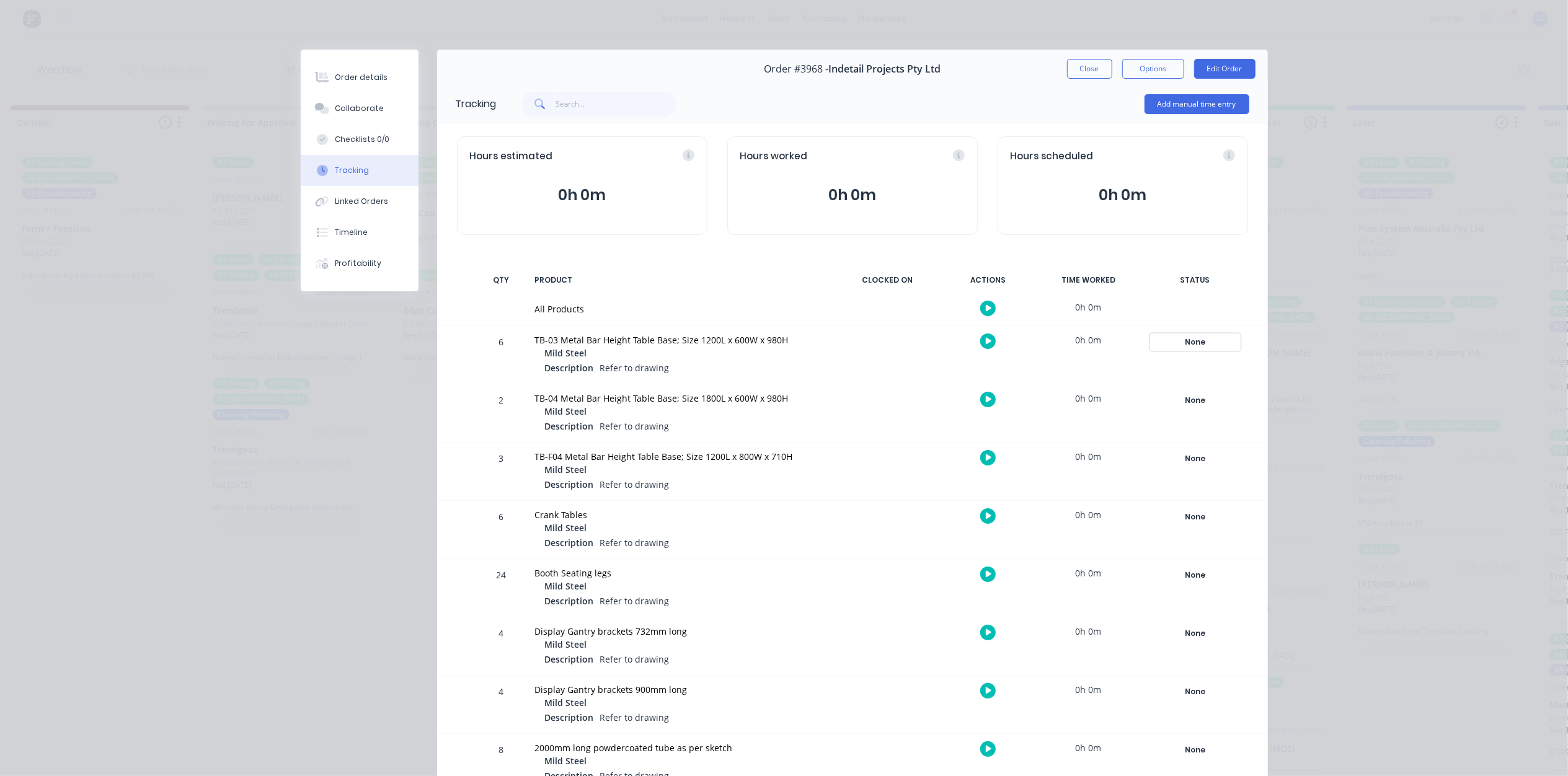
click at [1187, 343] on div "None" at bounding box center [1195, 341] width 89 height 16
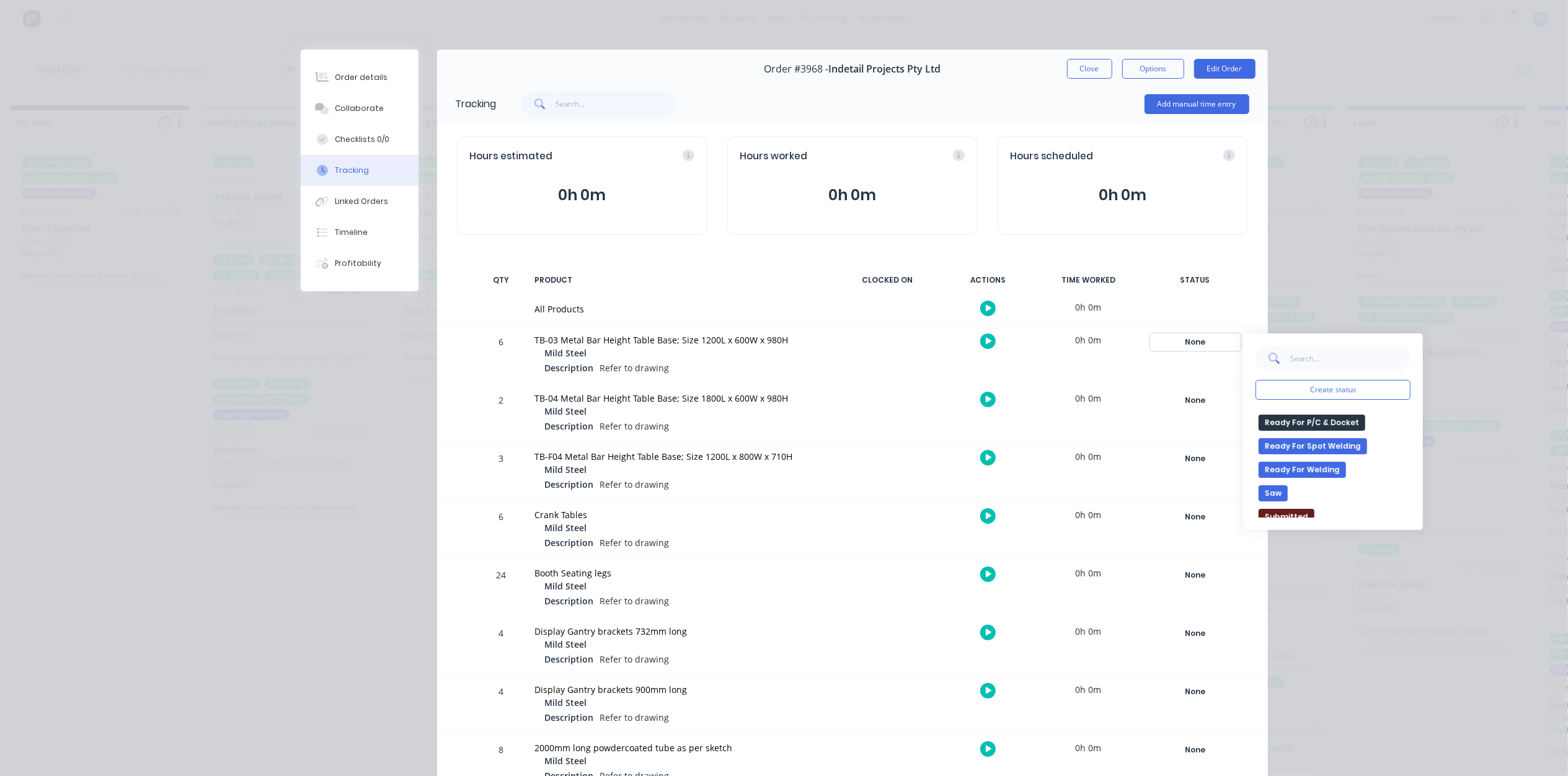
scroll to position [331, 0]
click at [1321, 445] on button "Ready For Welding" at bounding box center [1302, 440] width 87 height 16
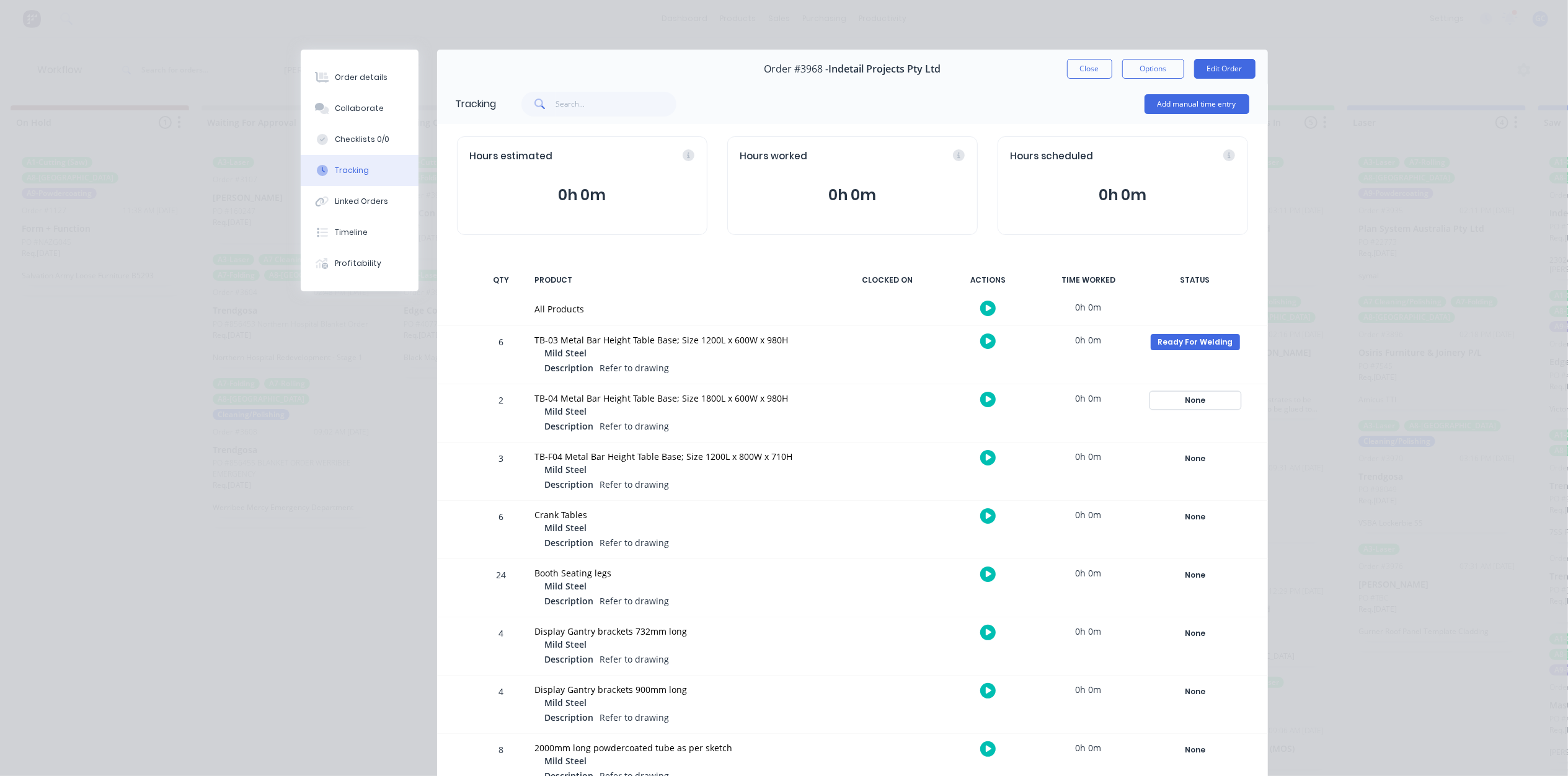
click at [1205, 400] on div "None" at bounding box center [1195, 400] width 89 height 16
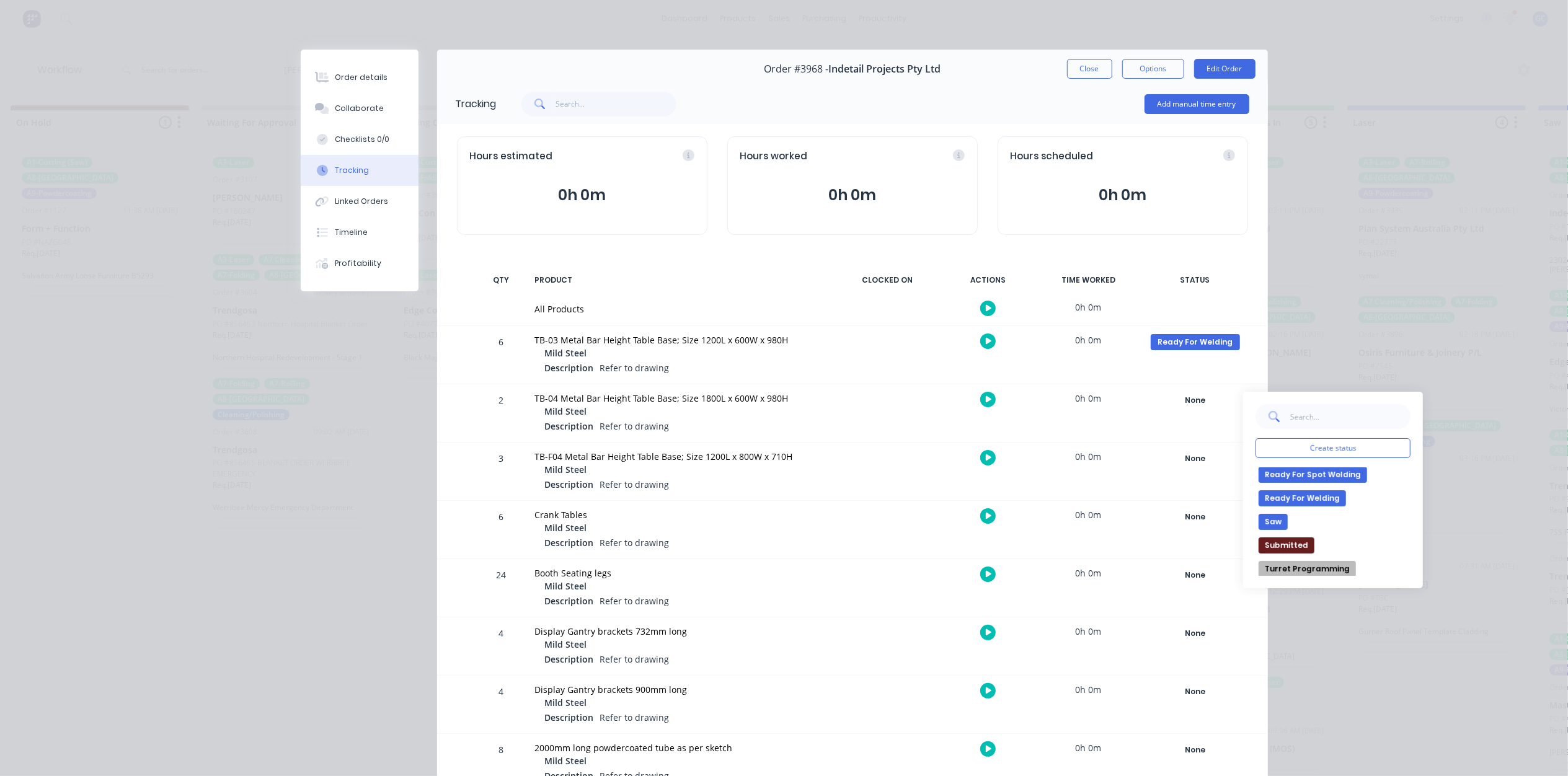
click at [1312, 499] on button "Ready For Welding" at bounding box center [1302, 498] width 87 height 16
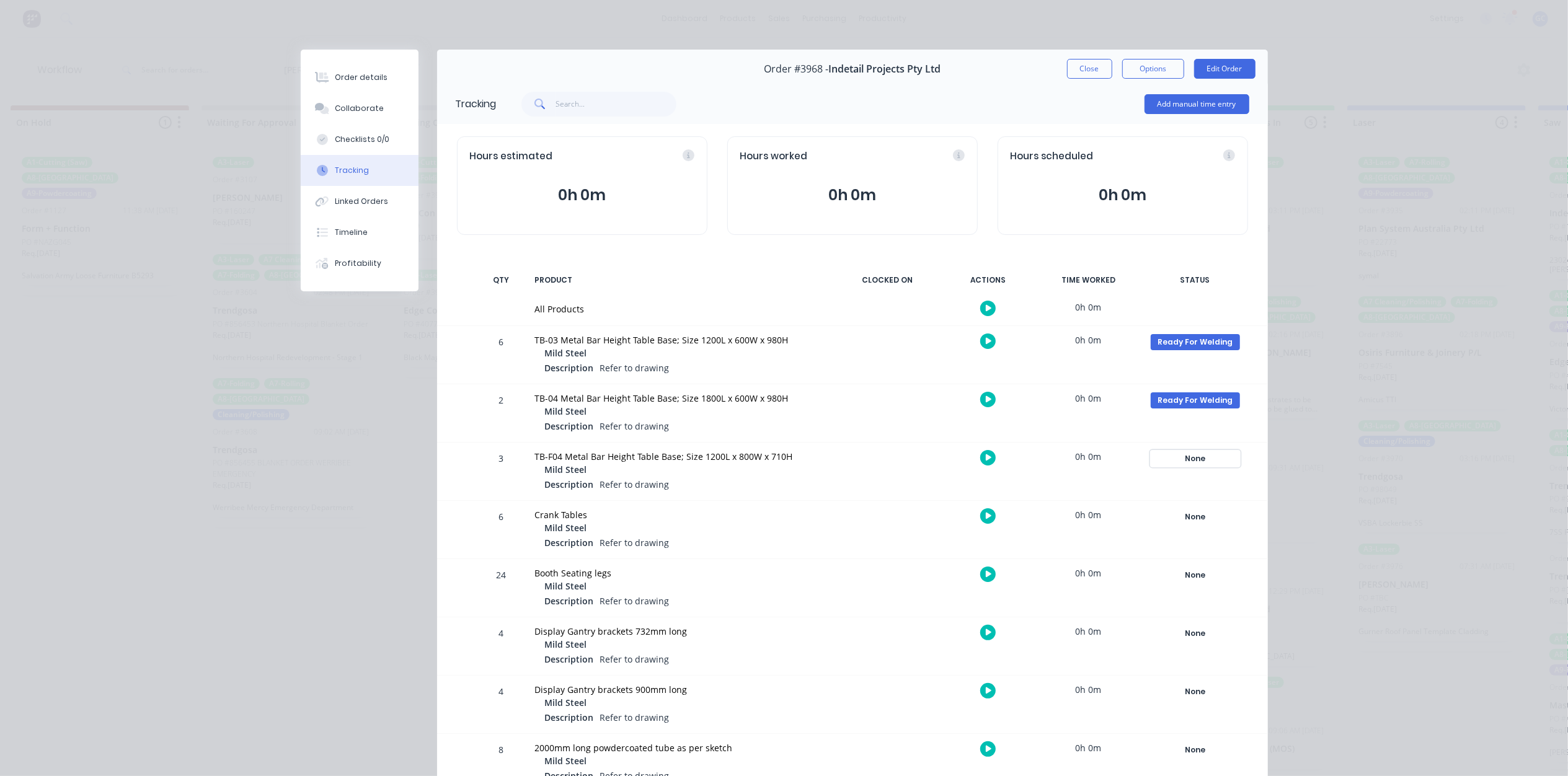
click at [1211, 466] on div "None" at bounding box center [1195, 458] width 89 height 16
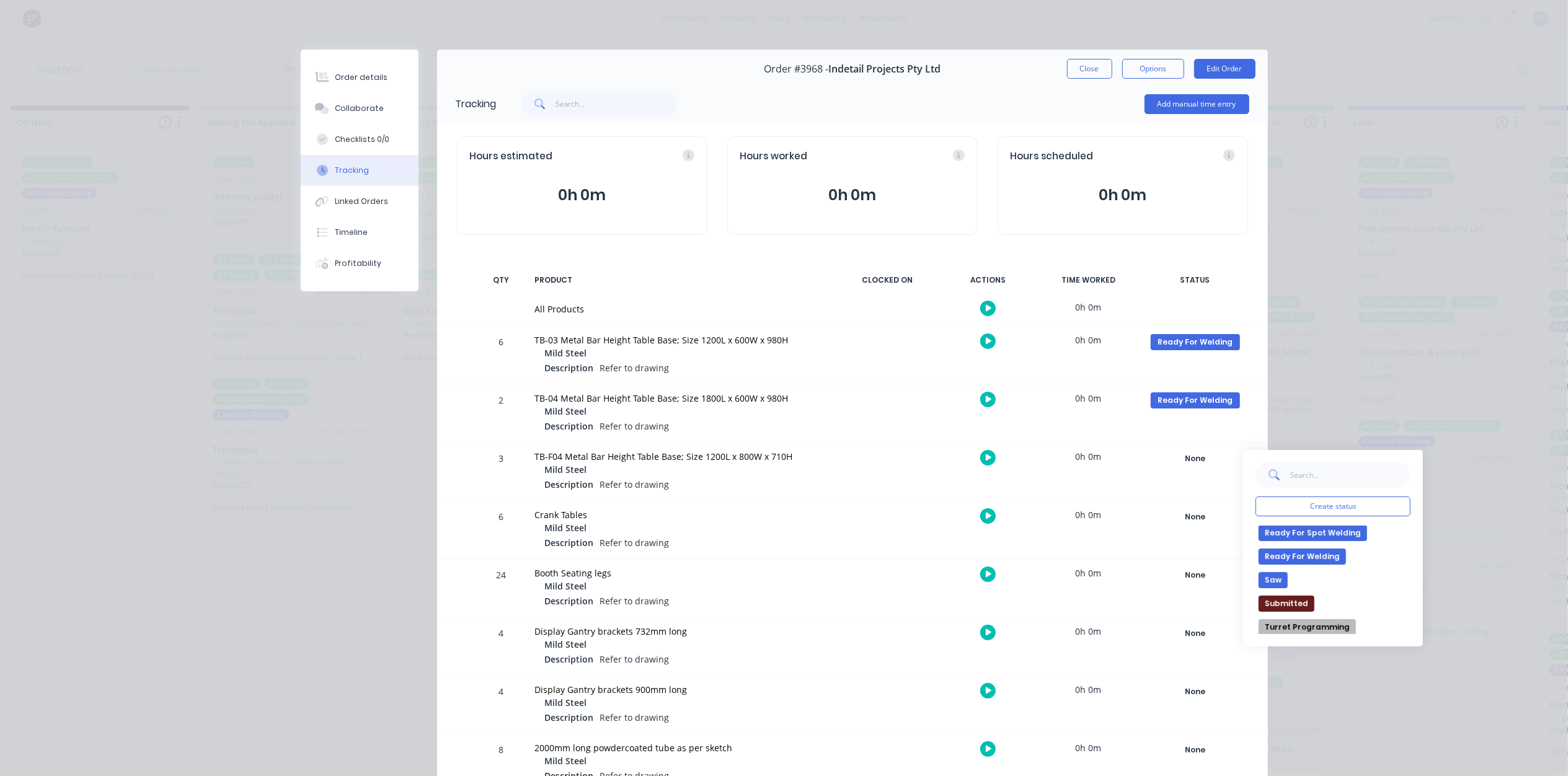
click at [1317, 554] on button "Ready For Welding" at bounding box center [1302, 556] width 87 height 16
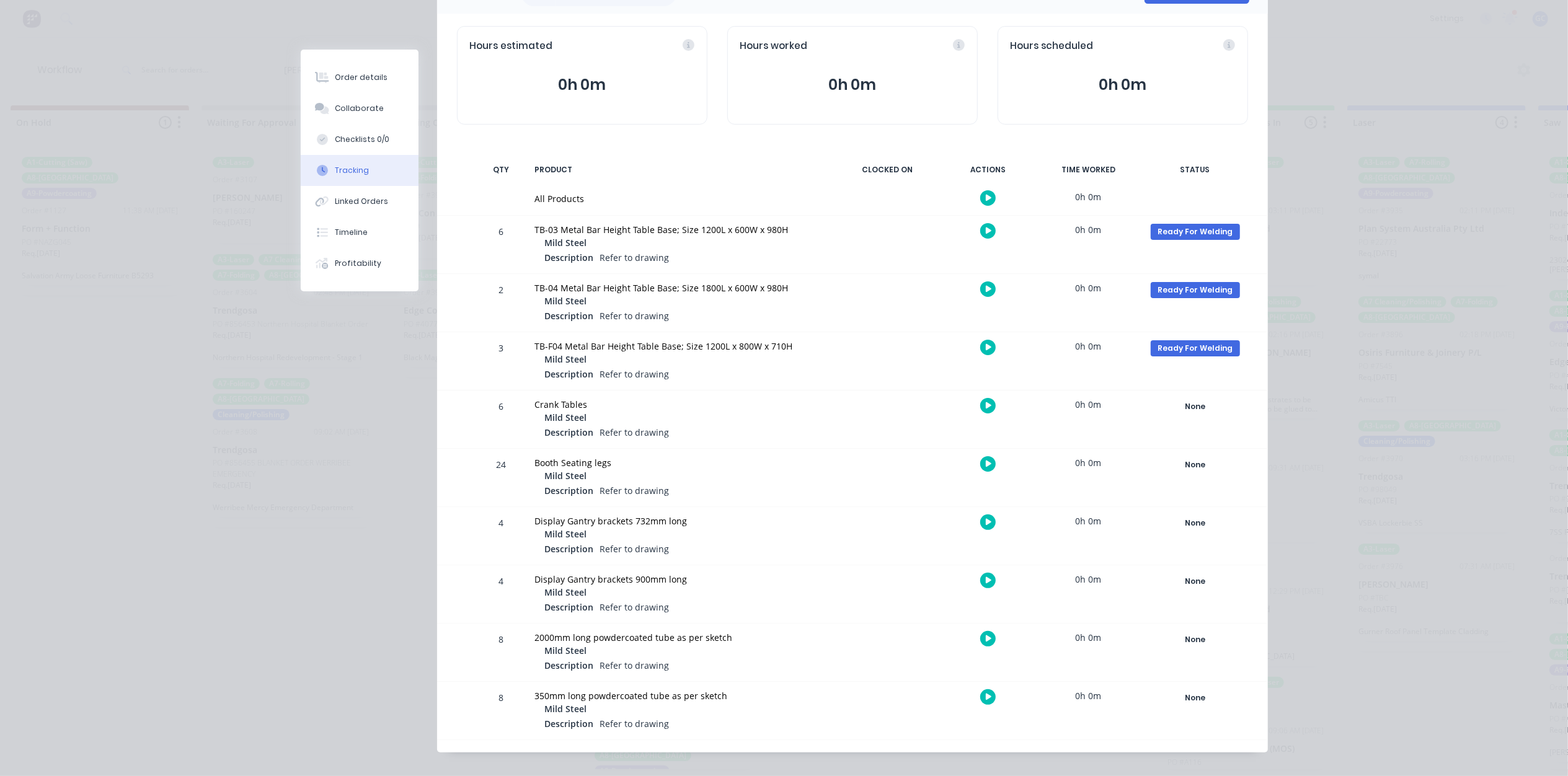
scroll to position [127, 0]
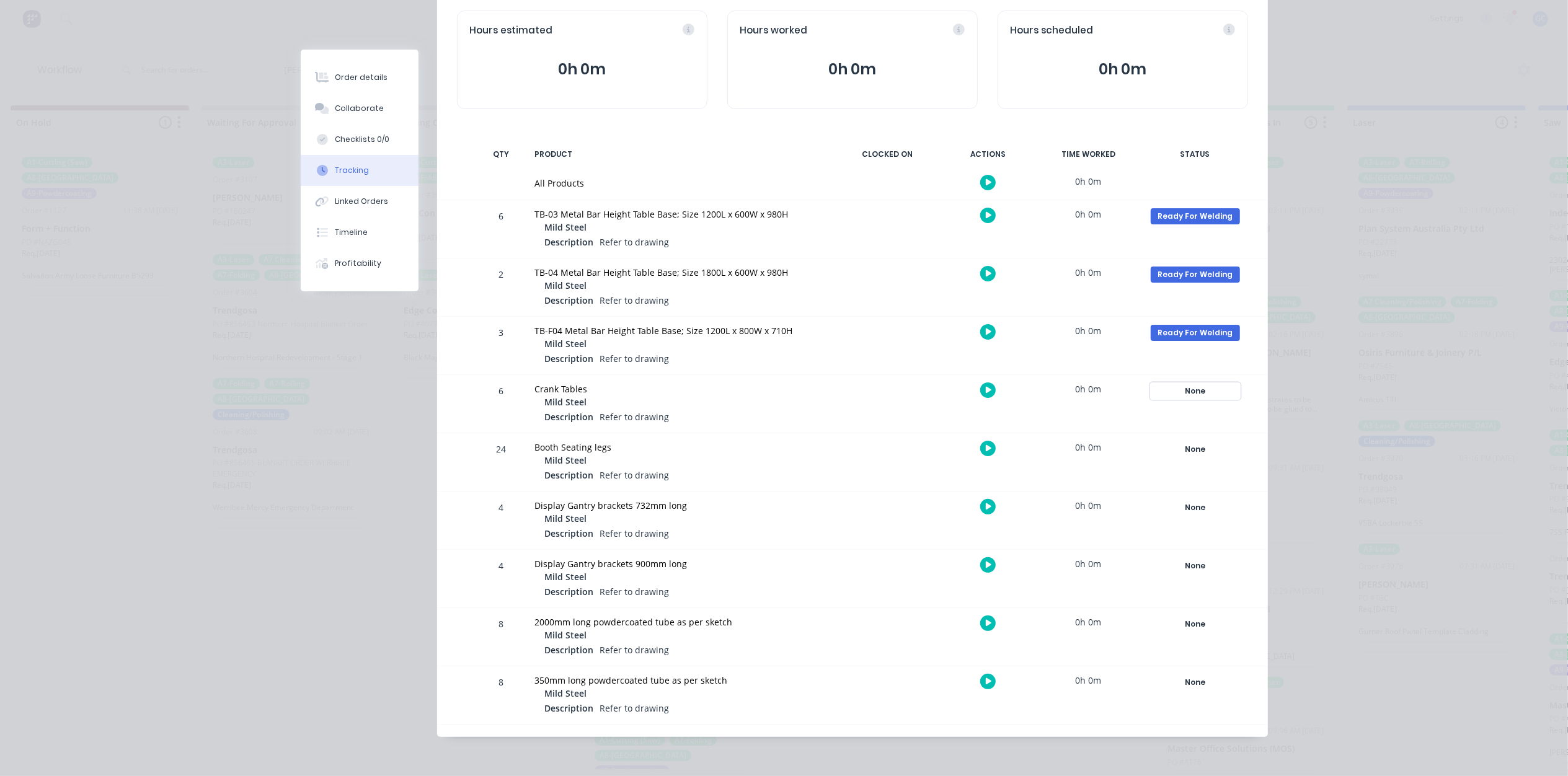
click at [1200, 396] on div "None" at bounding box center [1195, 391] width 89 height 16
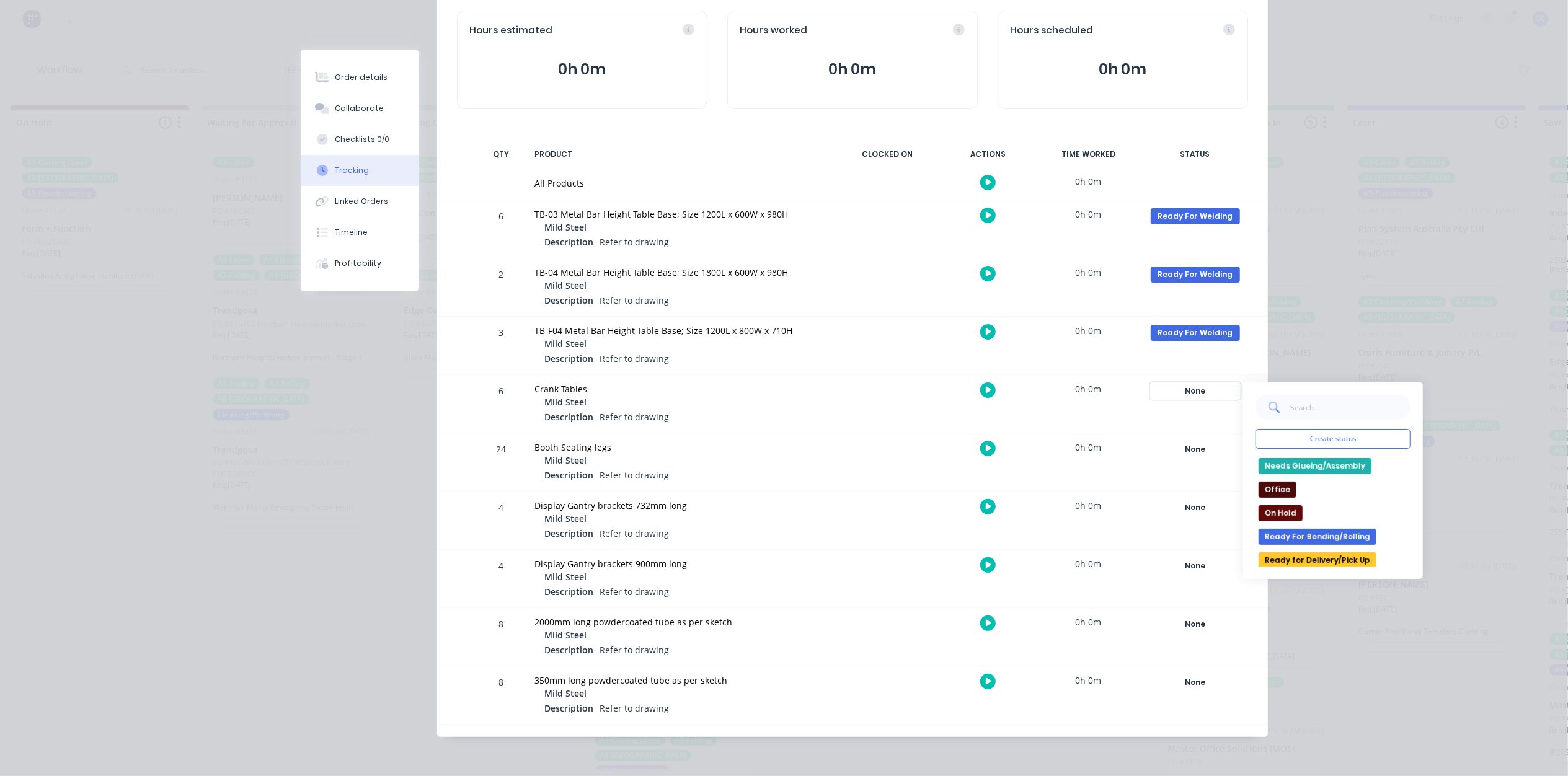
scroll to position [82, 0]
click at [1317, 529] on button "Multiple Component Jobs In Production" at bounding box center [1321, 525] width 124 height 16
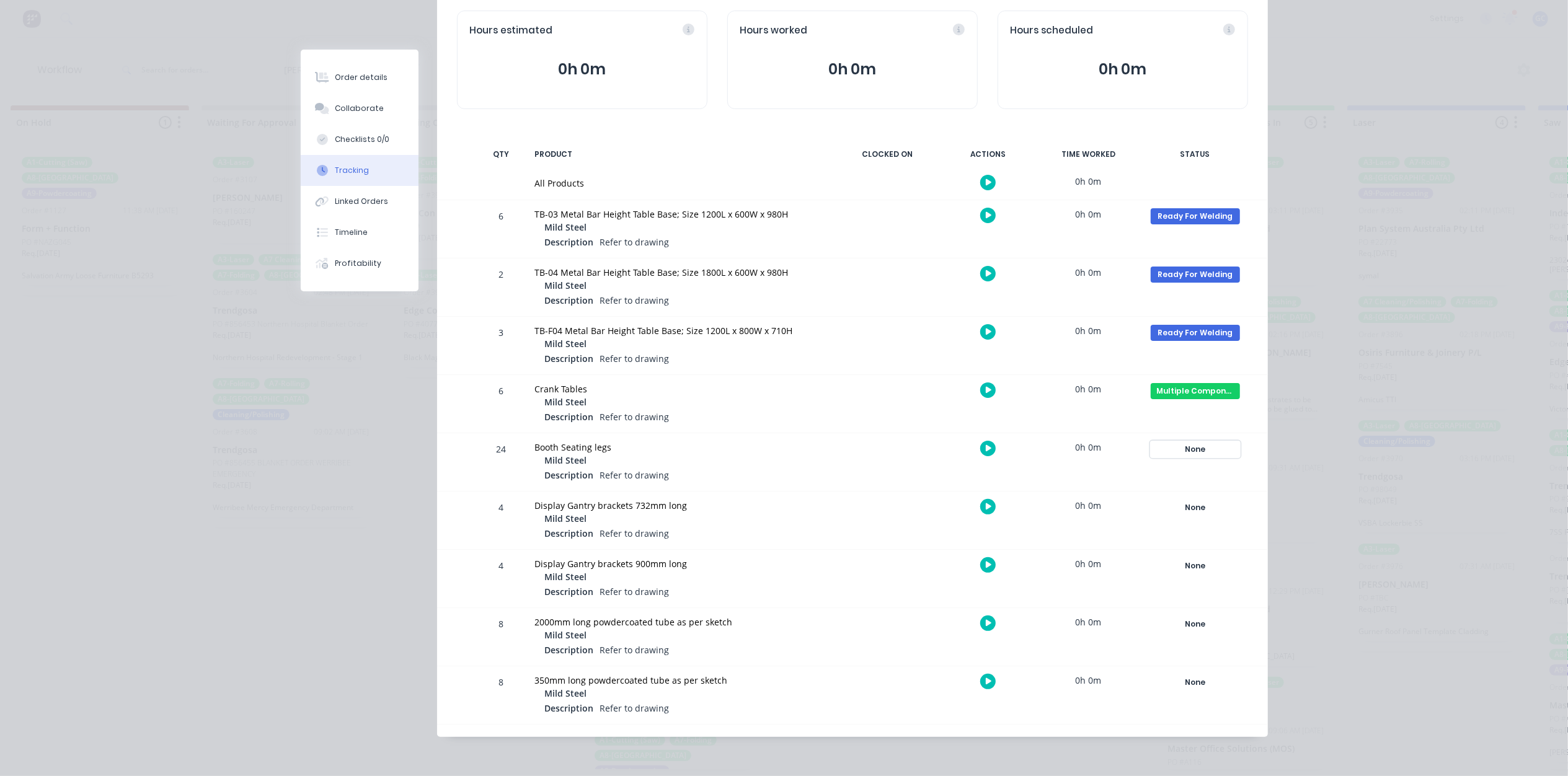
click at [1179, 455] on div "None" at bounding box center [1195, 449] width 89 height 16
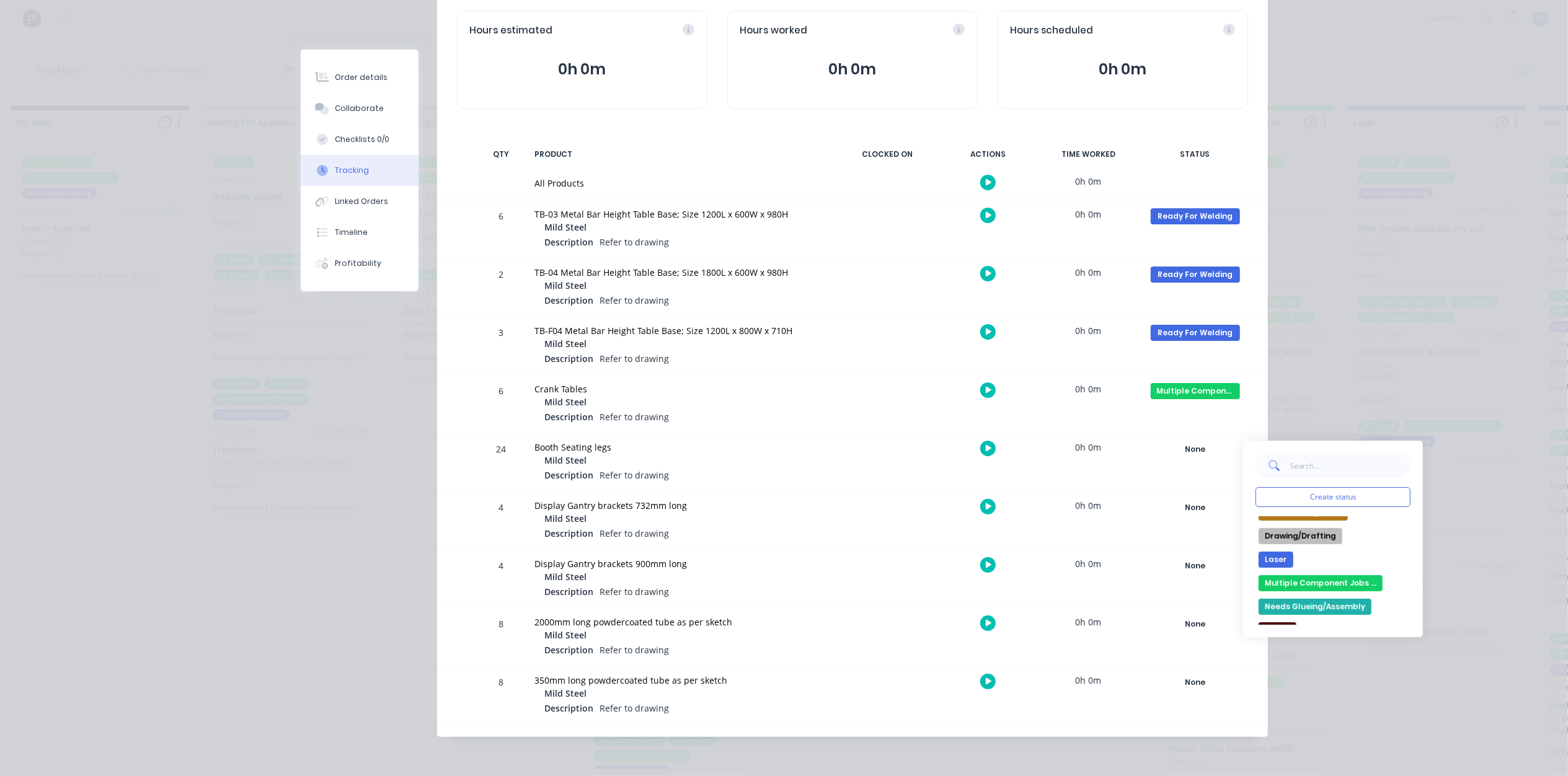
click at [1339, 575] on button "Multiple Component Jobs In Production" at bounding box center [1321, 583] width 124 height 16
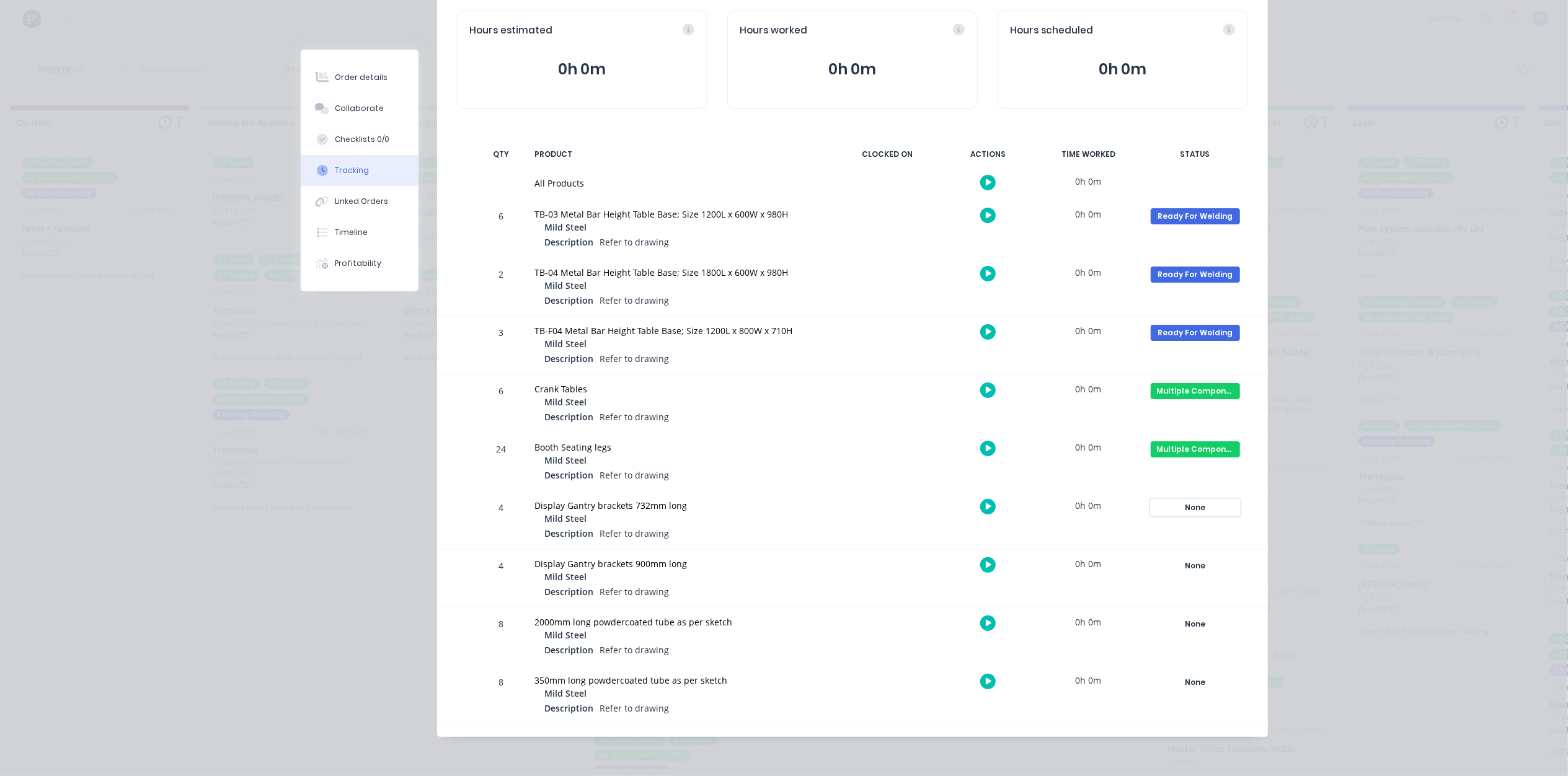
click at [1186, 511] on div "None" at bounding box center [1195, 507] width 89 height 16
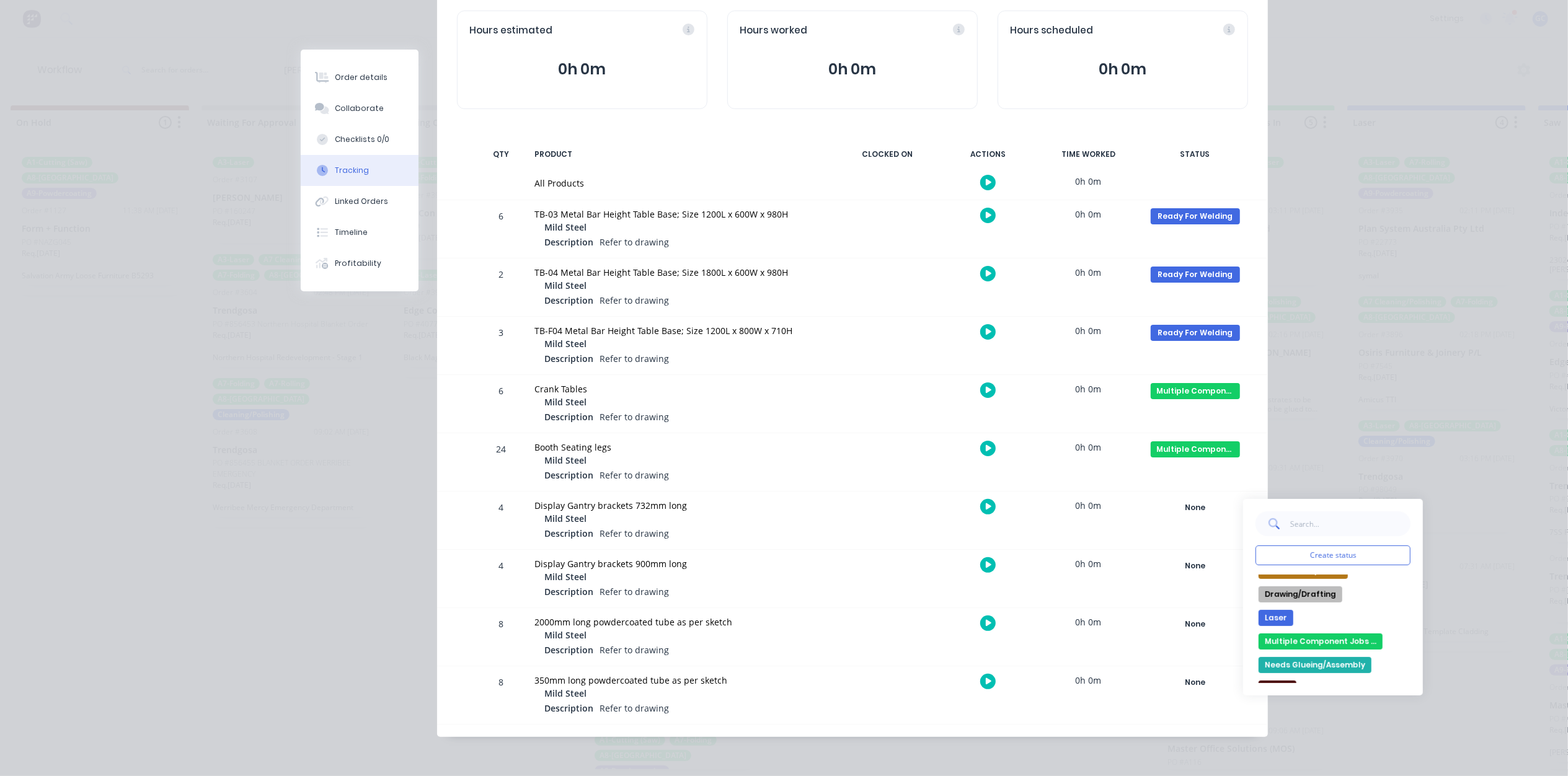
click at [1310, 595] on button "Drawing/Drafting" at bounding box center [1300, 594] width 83 height 16
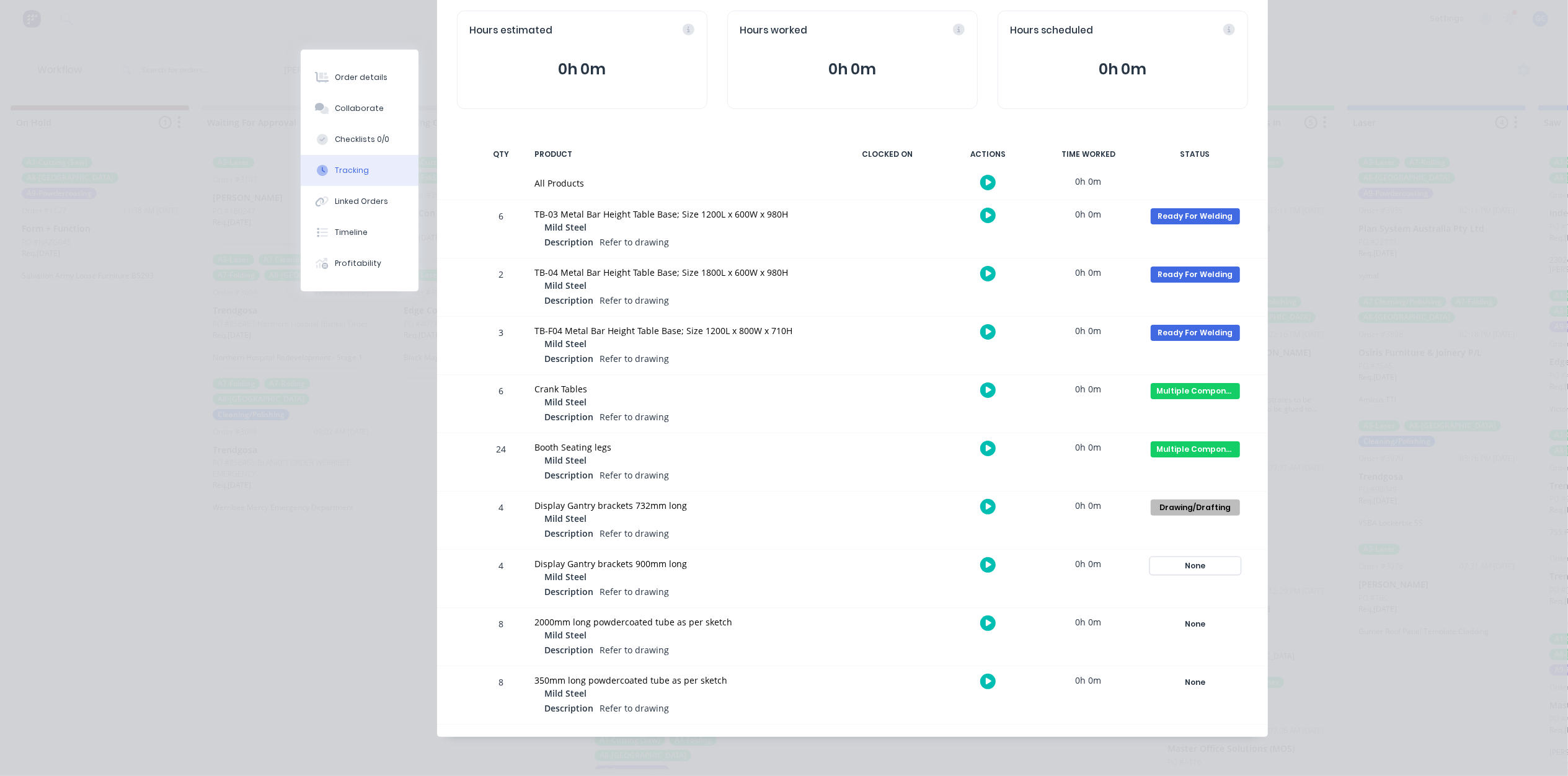
click at [1202, 569] on div "None" at bounding box center [1195, 565] width 89 height 16
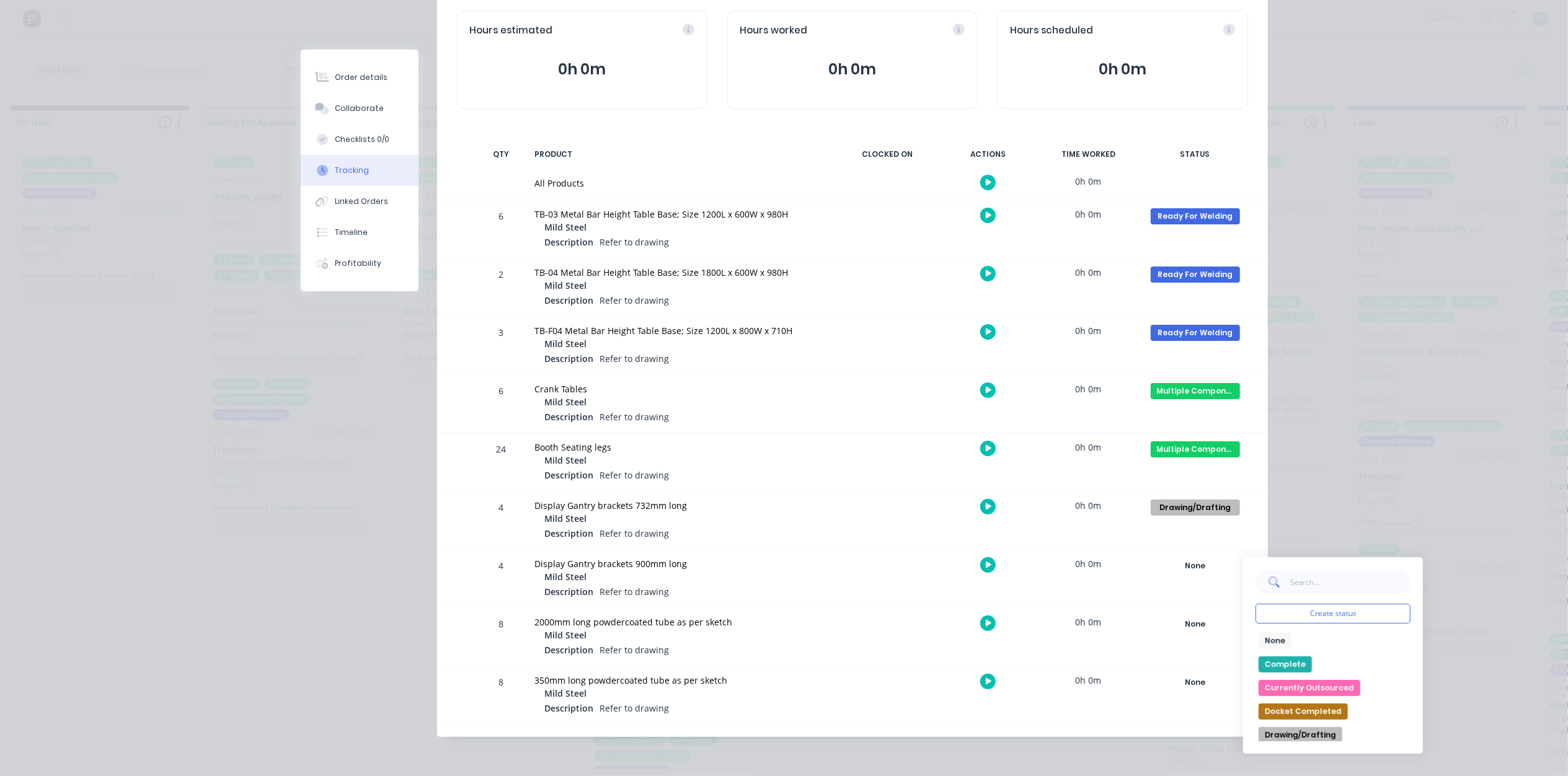
click at [1301, 734] on button "Drawing/Drafting" at bounding box center [1300, 735] width 83 height 16
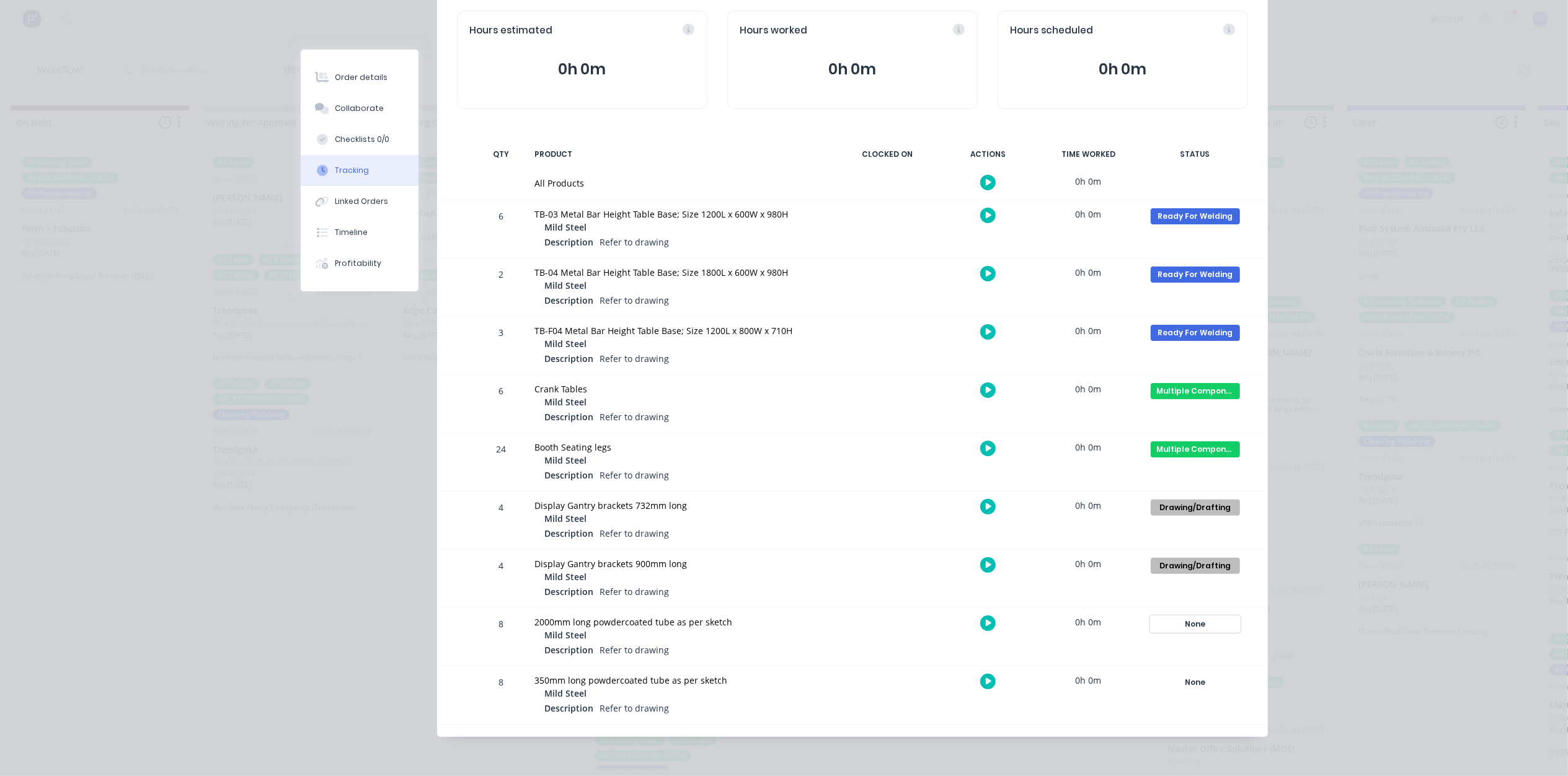
click at [1182, 623] on div "None" at bounding box center [1195, 623] width 89 height 16
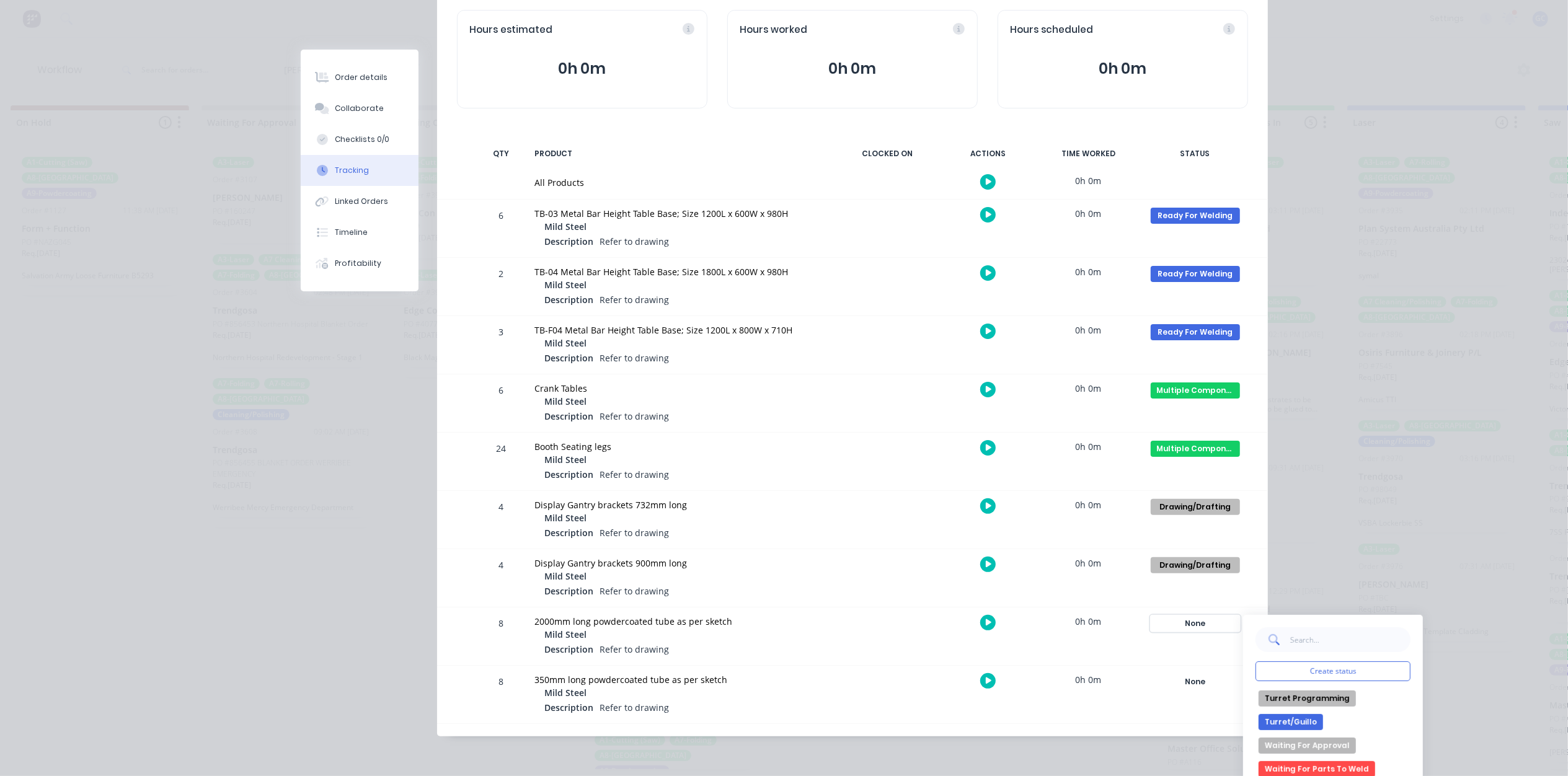
scroll to position [426, 0]
click at [1322, 746] on button "Waiting For Approval" at bounding box center [1307, 743] width 97 height 16
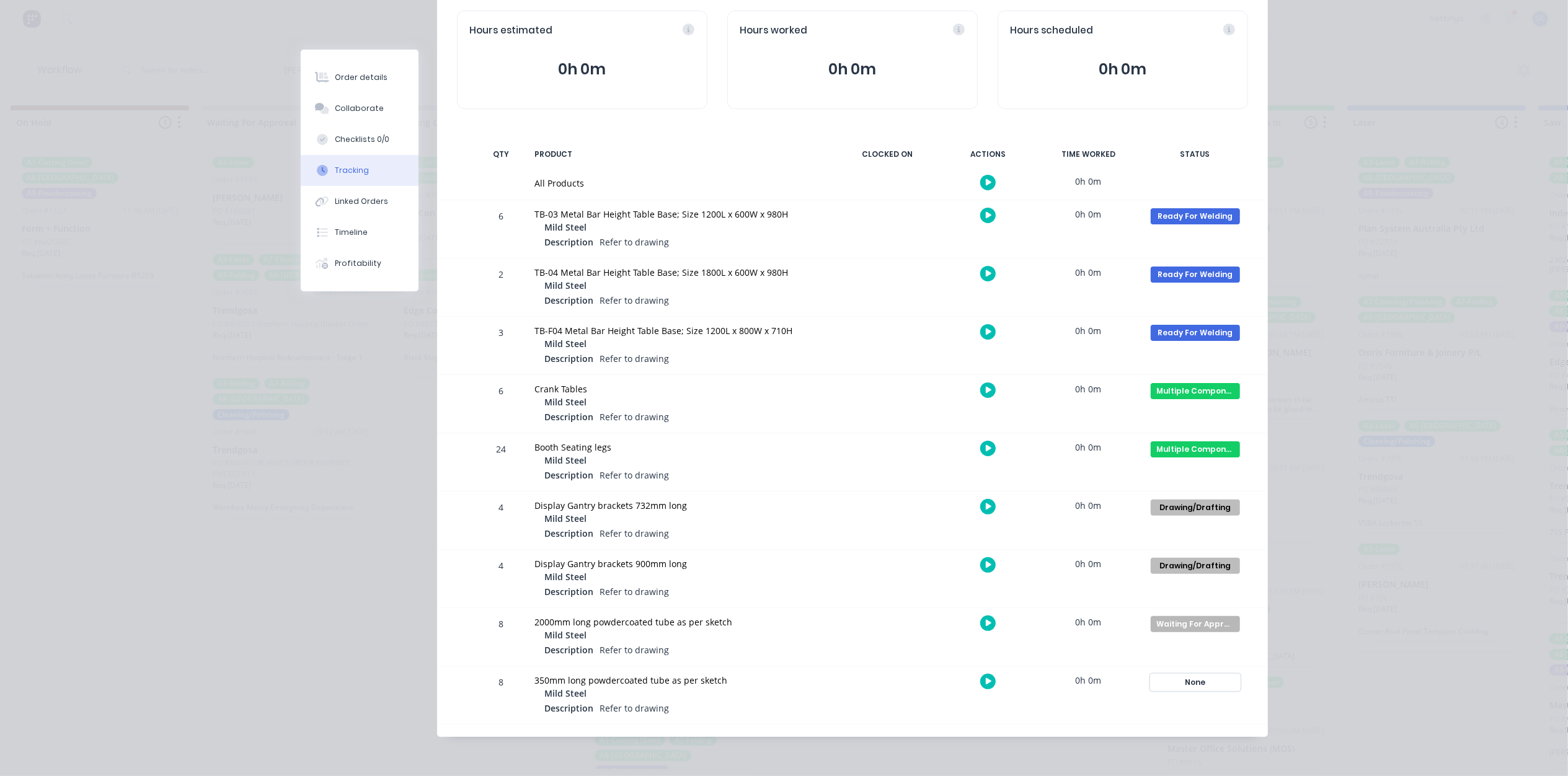
click at [1202, 687] on div "None" at bounding box center [1195, 682] width 89 height 16
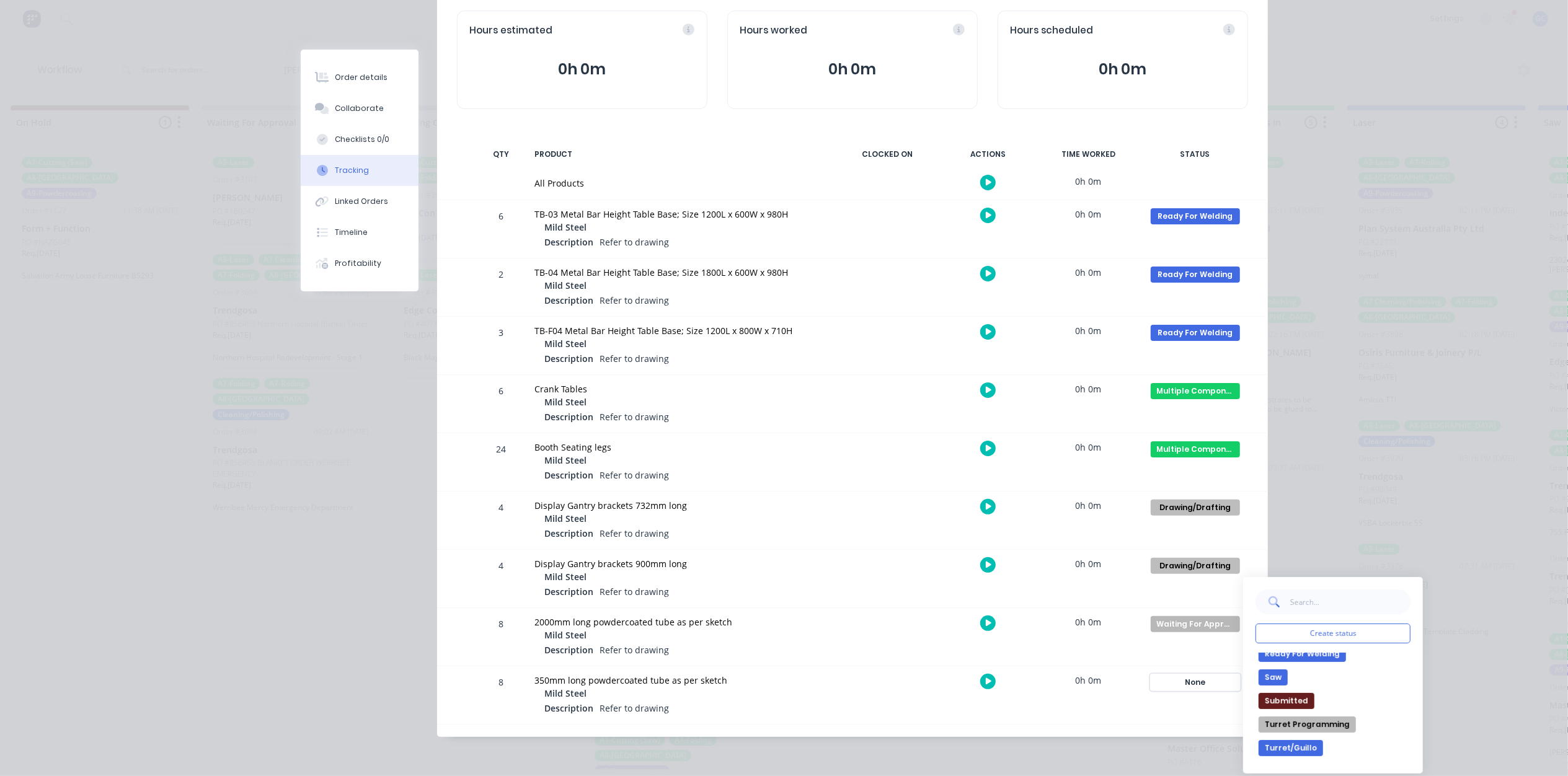
scroll to position [412, 0]
click at [1330, 717] on button "Waiting For Approval" at bounding box center [1307, 719] width 97 height 16
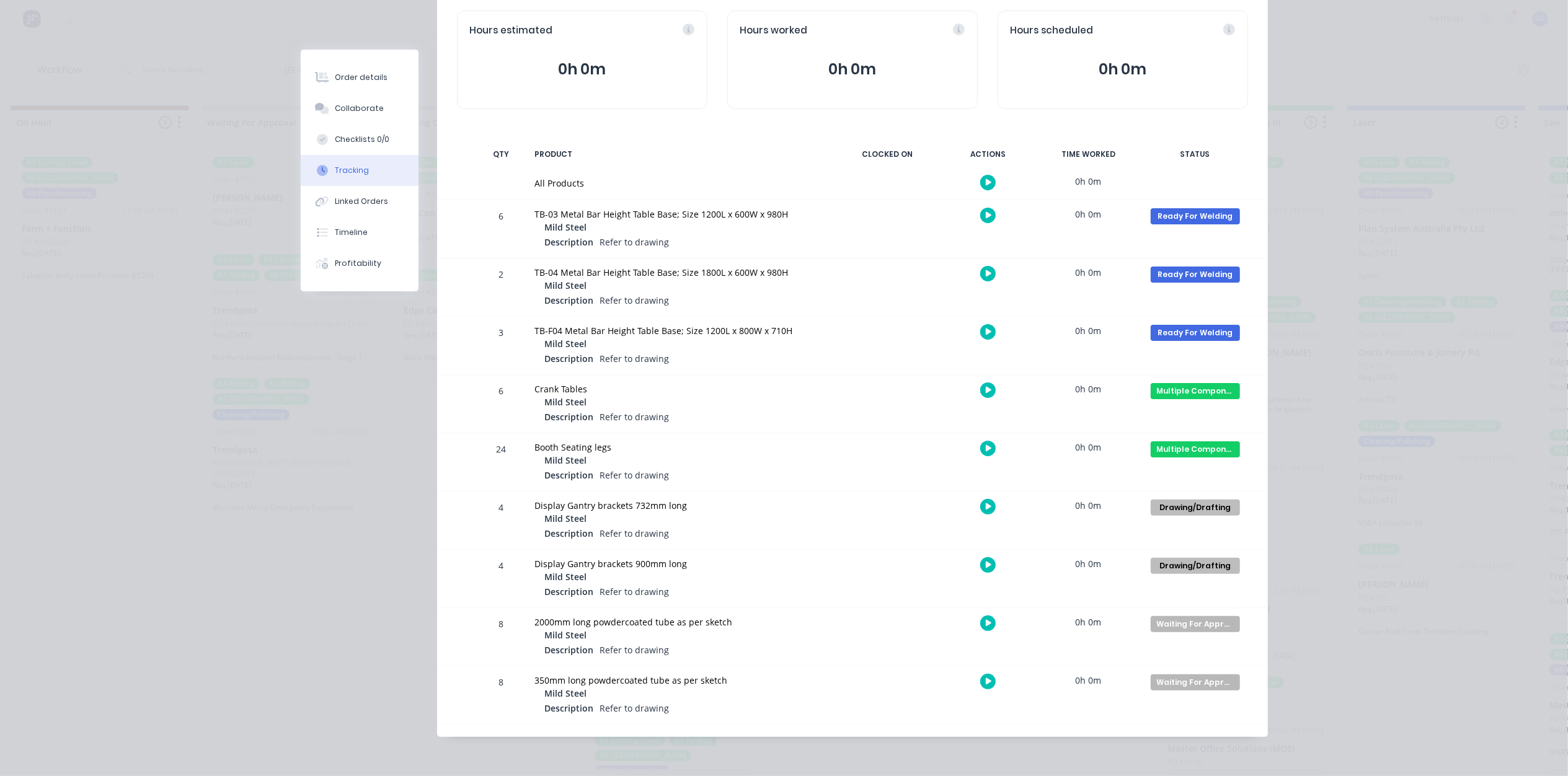
click at [1370, 487] on div "Order details Collaborate Checklists 0/0 Tracking Linked Orders Timeline Profit…" at bounding box center [784, 388] width 1568 height 776
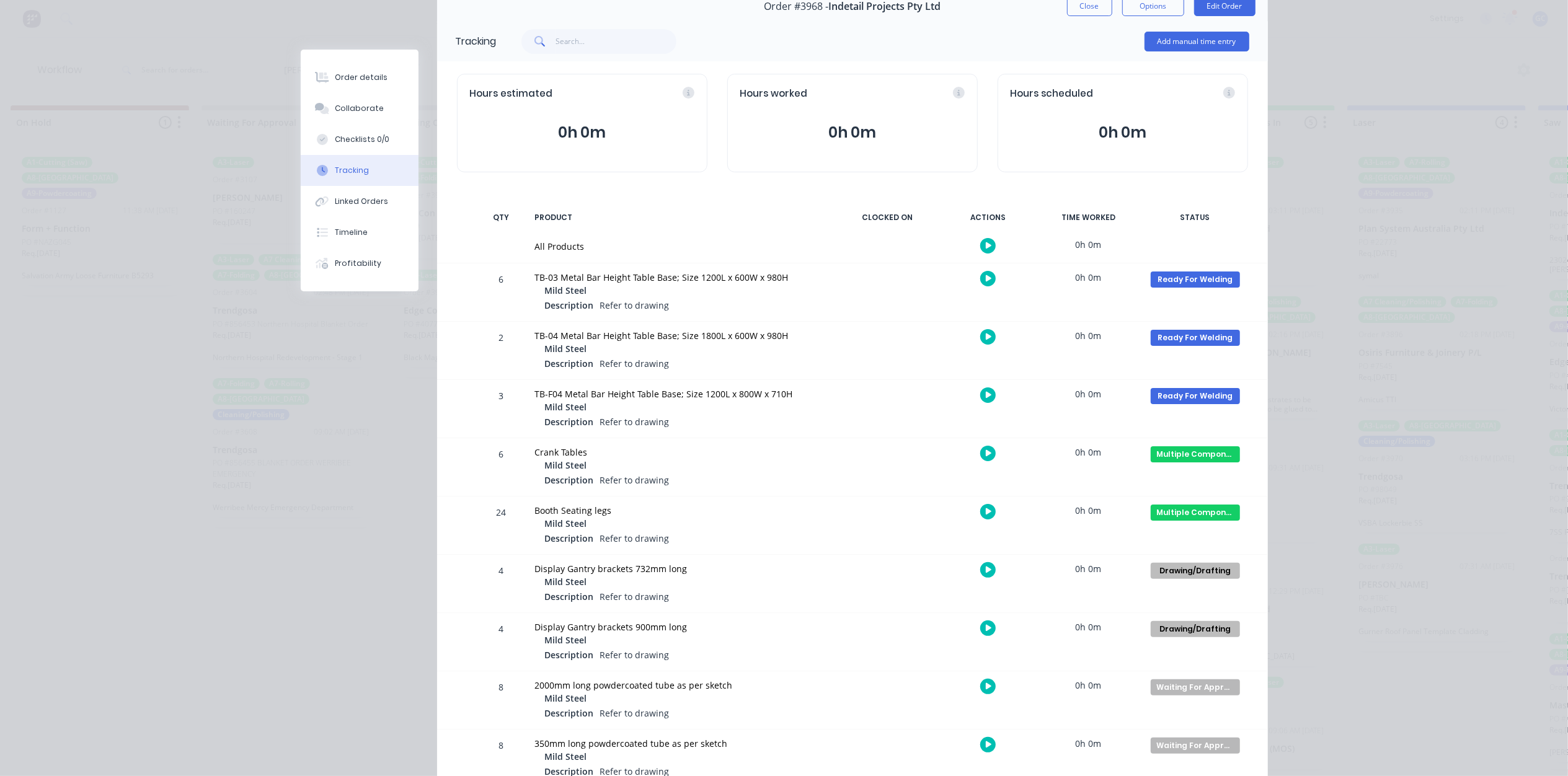
scroll to position [0, 0]
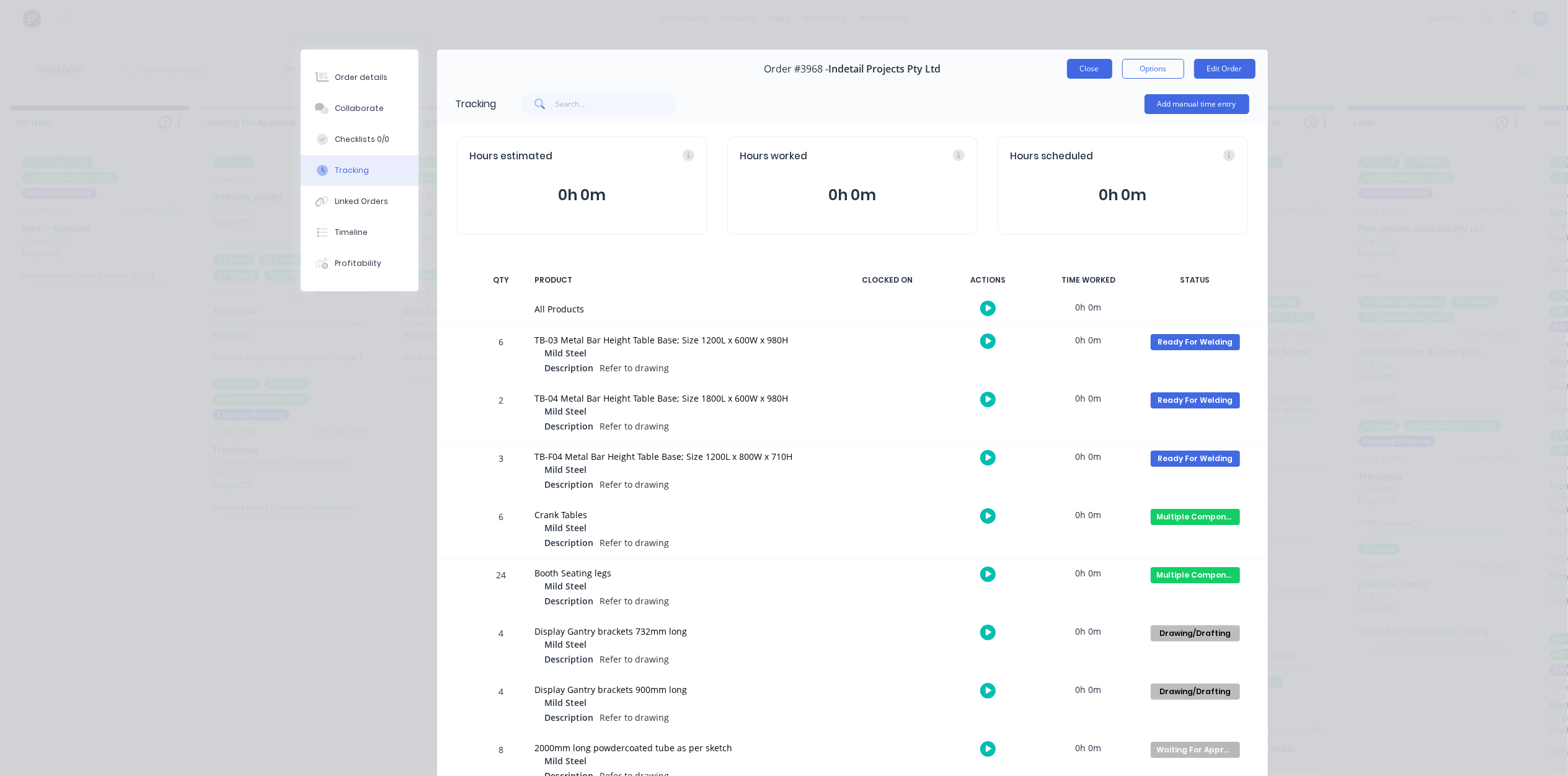
click at [1071, 72] on button "Close" at bounding box center [1089, 68] width 45 height 20
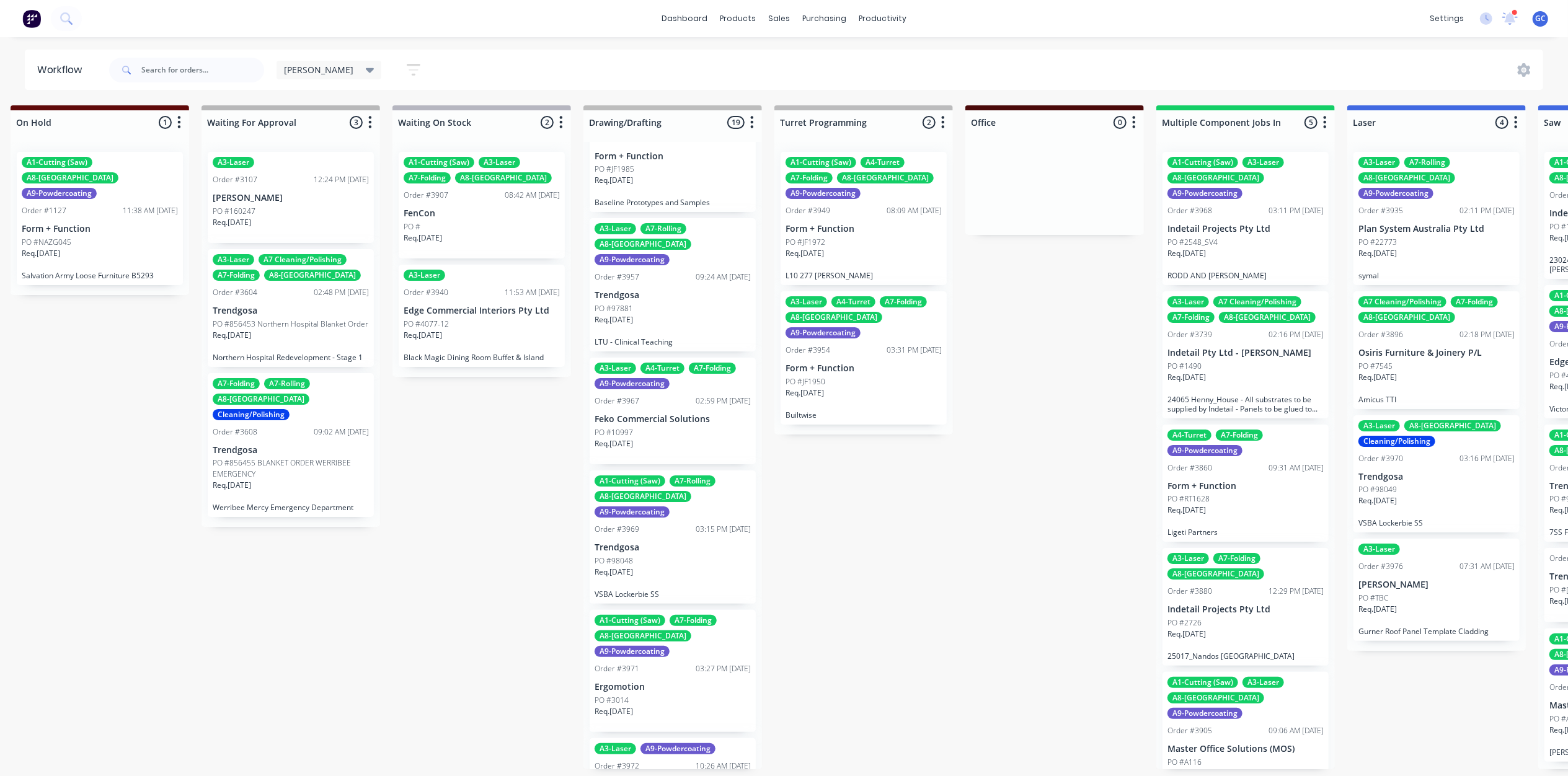
scroll to position [1625, 0]
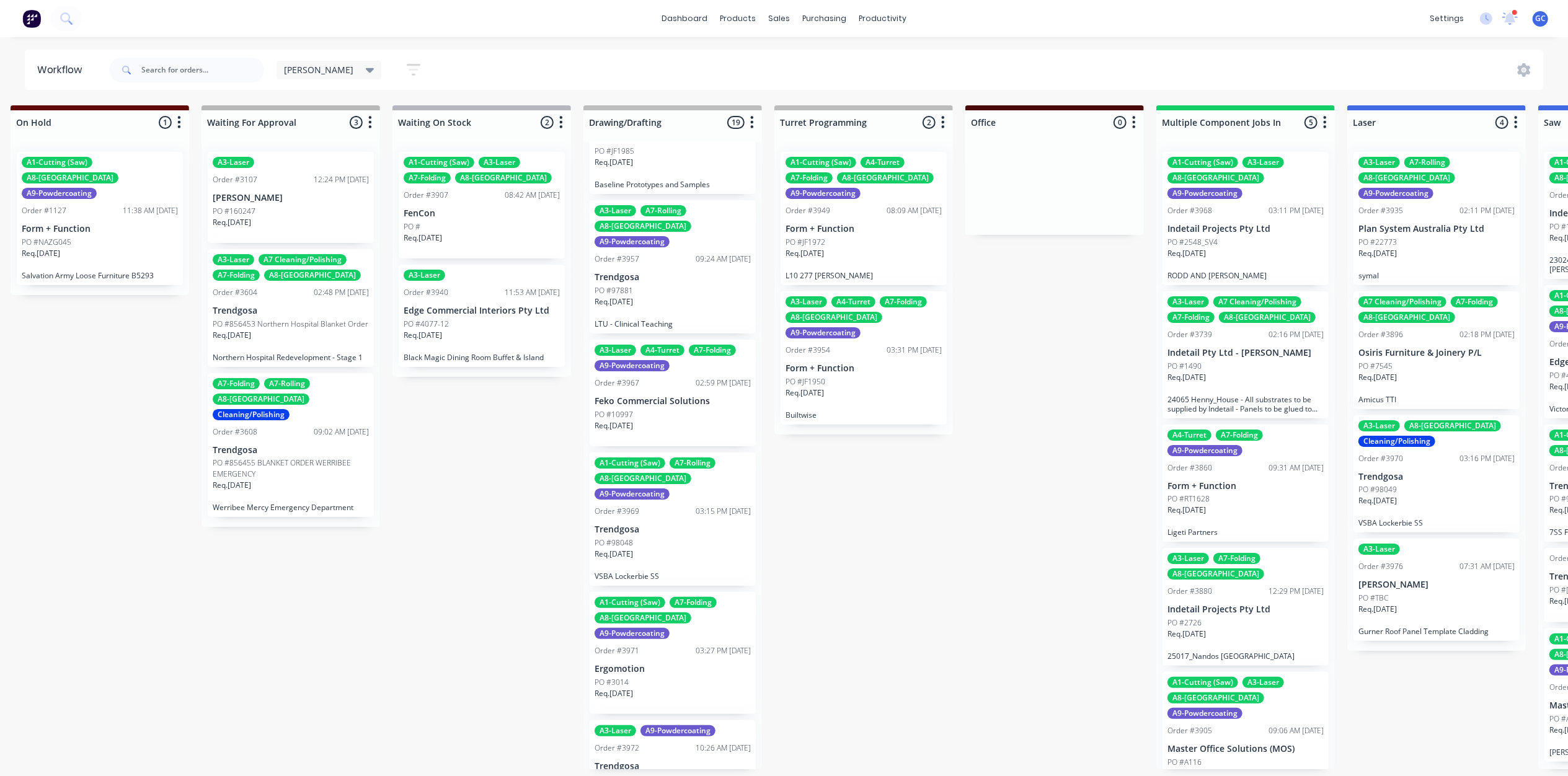
click at [633, 548] on p "Req. 10/10/25" at bounding box center [613, 554] width 38 height 11
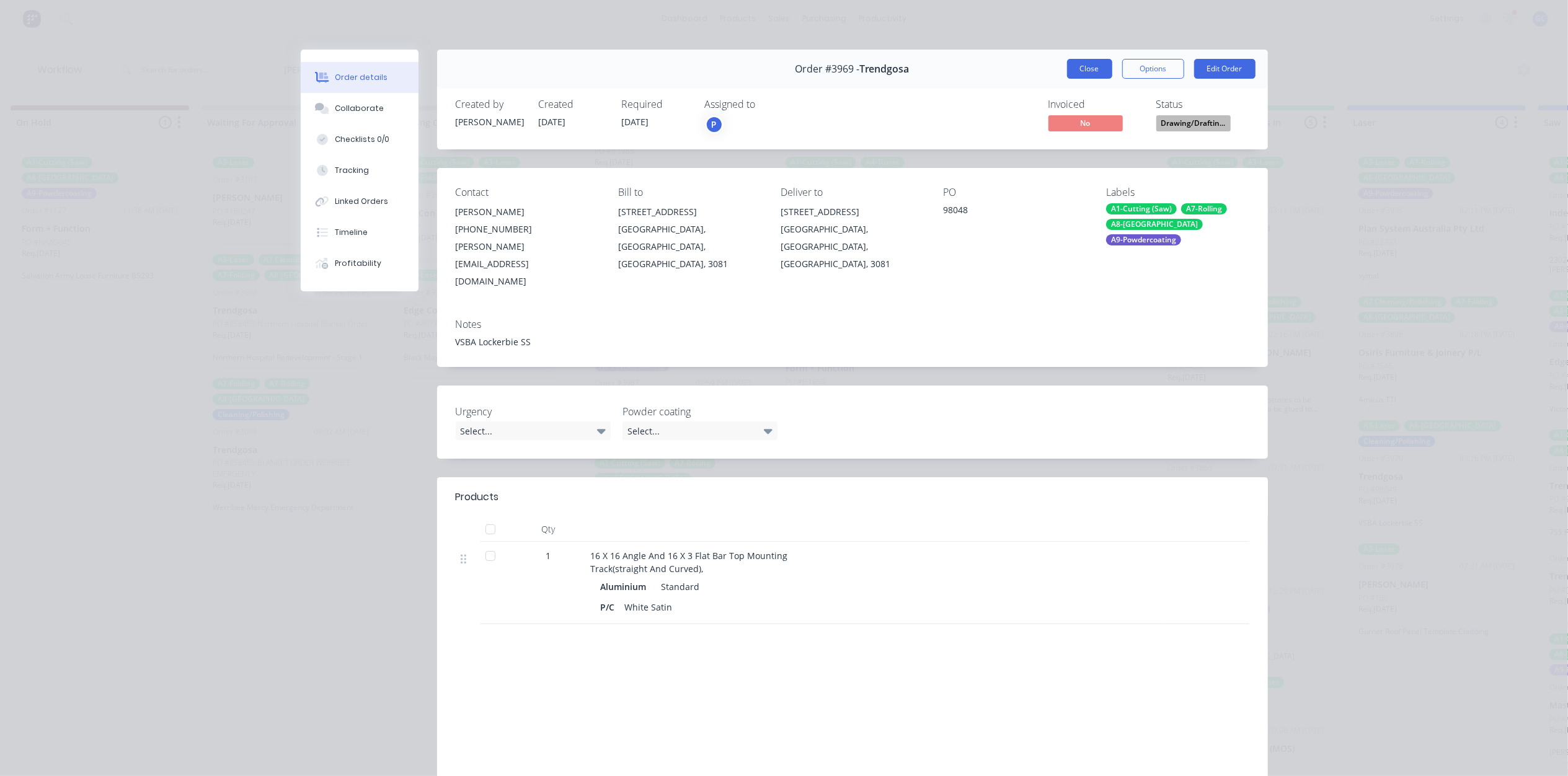
click at [1092, 69] on button "Close" at bounding box center [1089, 68] width 45 height 20
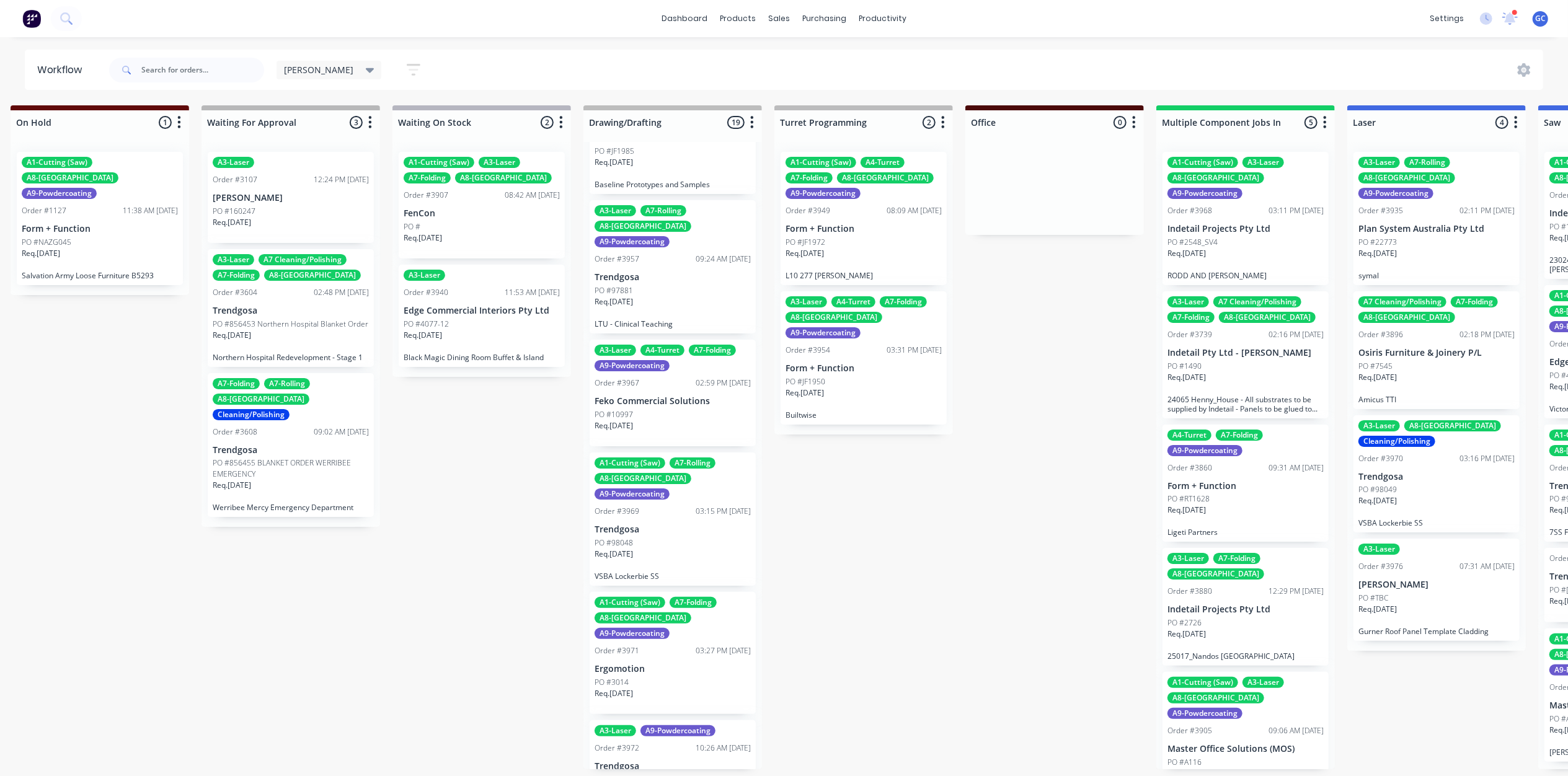
click at [630, 677] on div "PO #3014" at bounding box center [672, 682] width 157 height 11
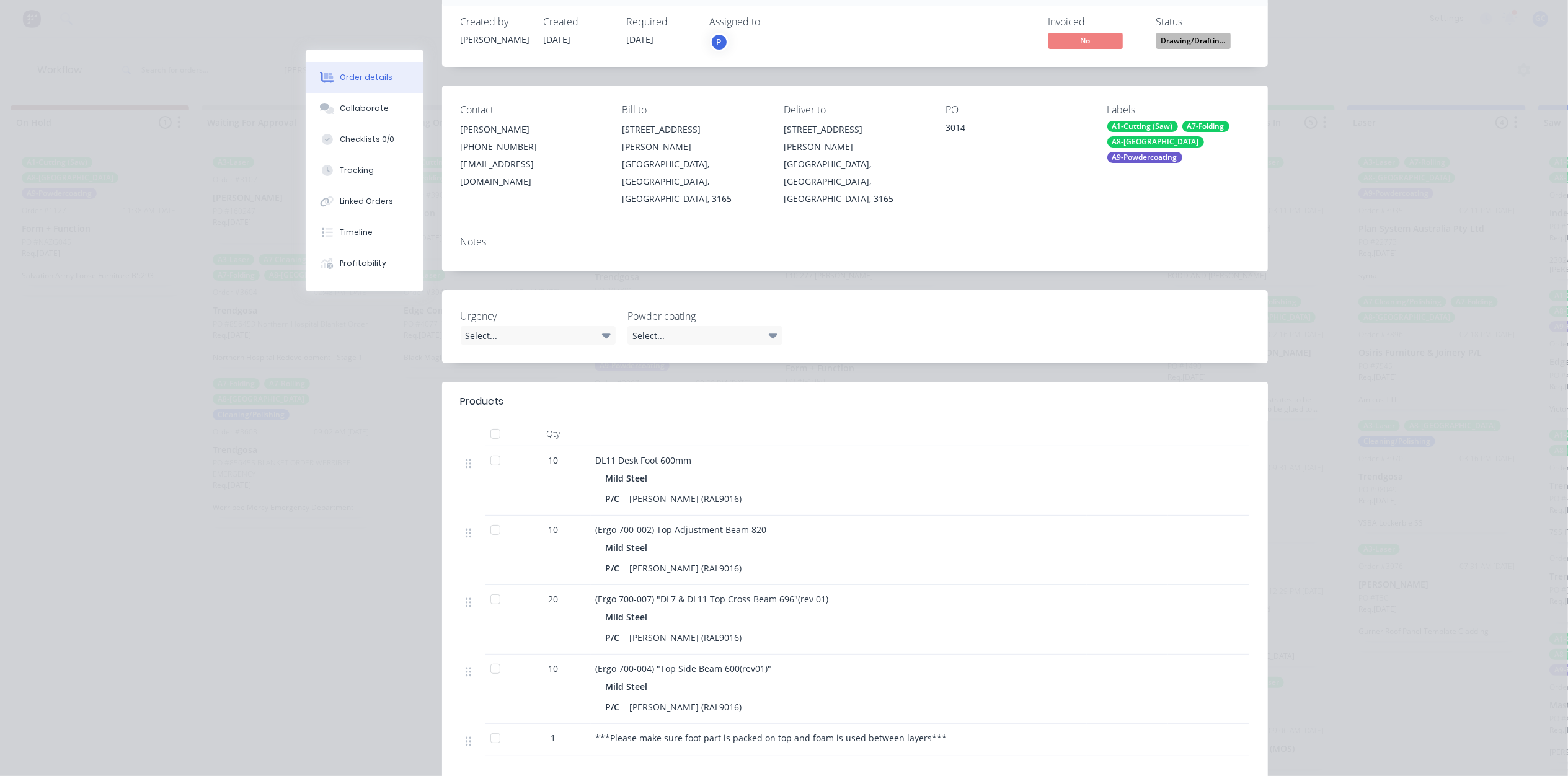
scroll to position [0, 0]
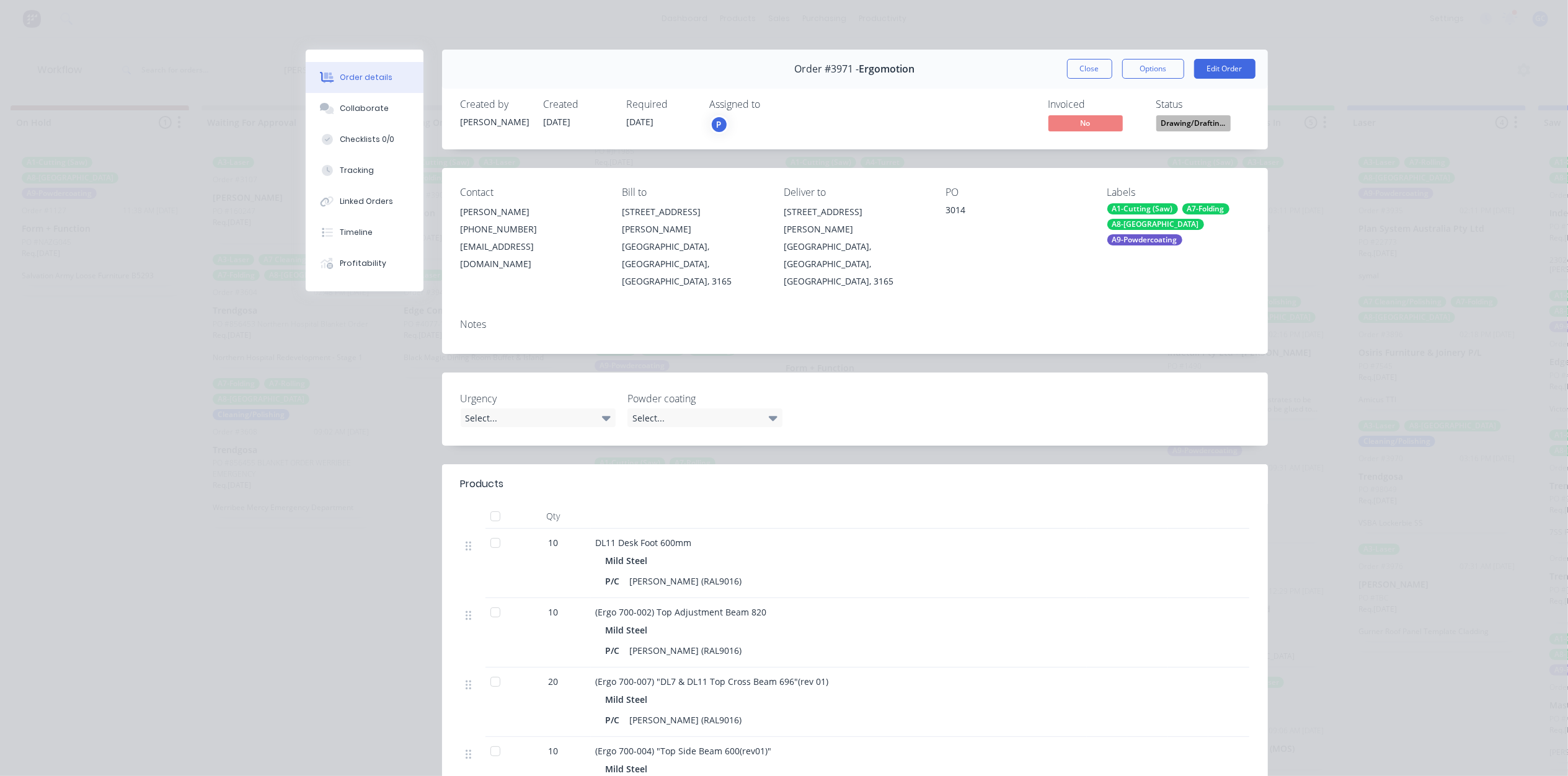
click at [1186, 126] on span "Drawing/Draftin..." at bounding box center [1193, 123] width 74 height 16
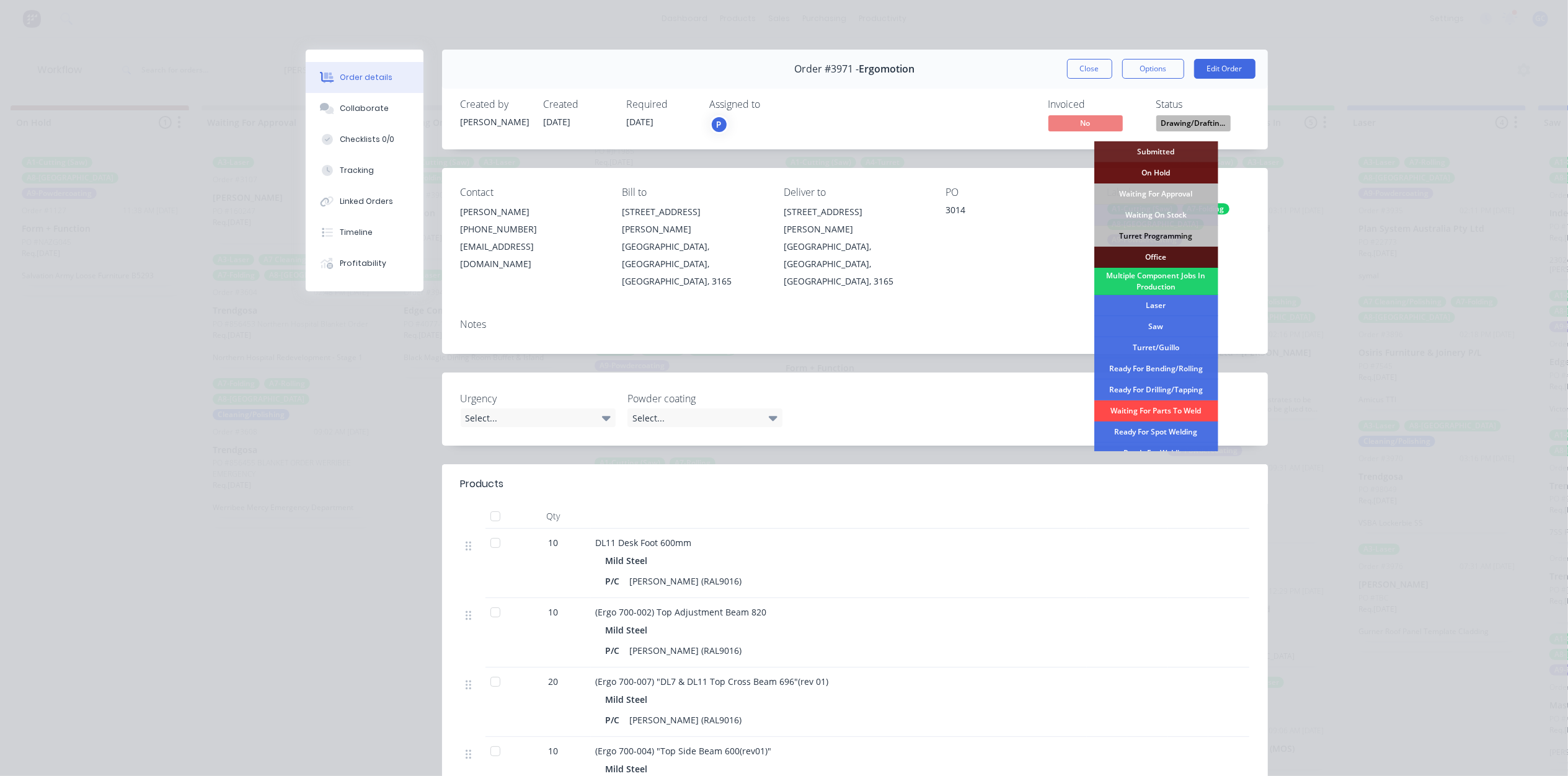
scroll to position [82, 0]
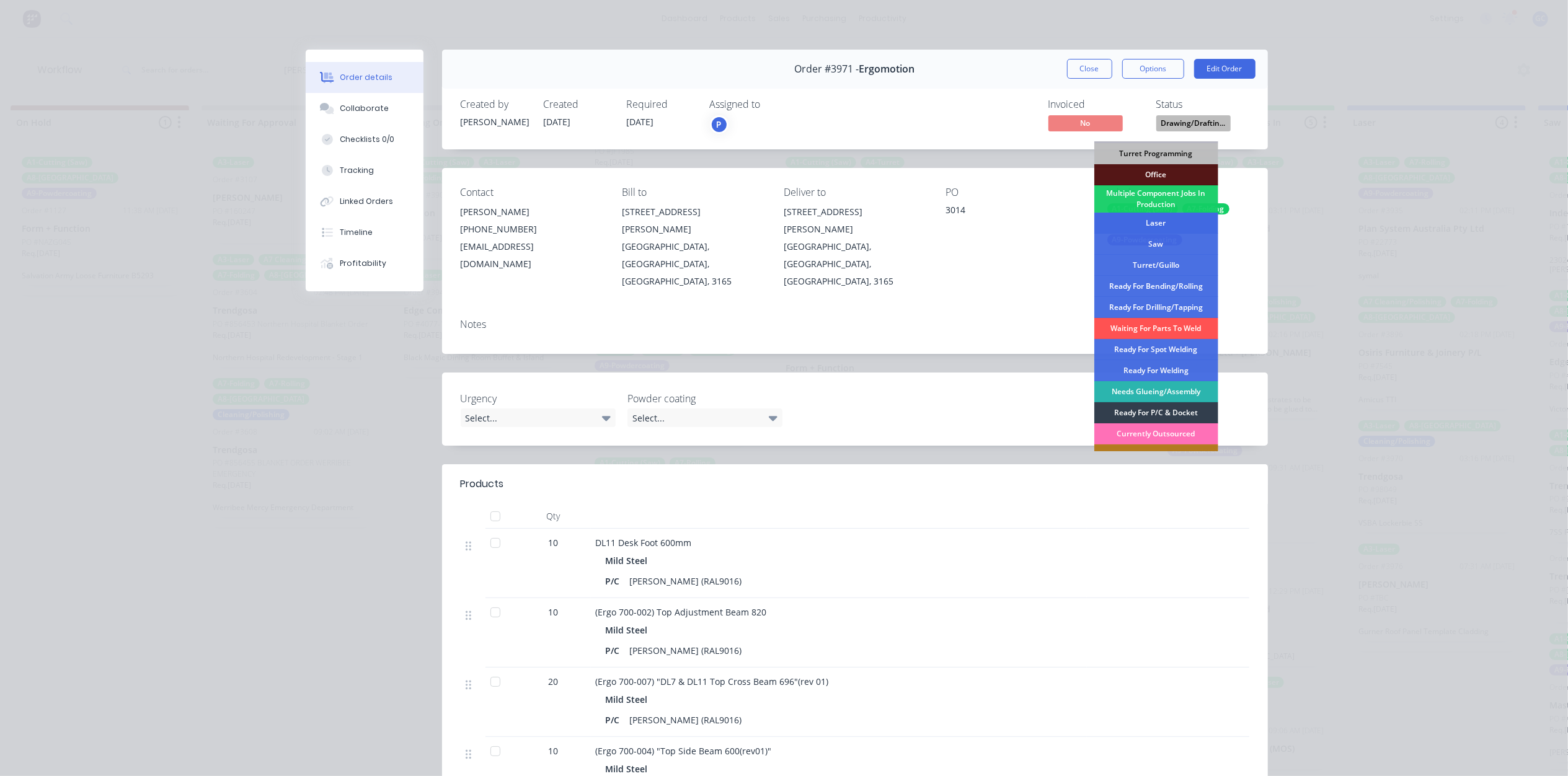
click at [1157, 224] on div "Laser" at bounding box center [1156, 223] width 124 height 21
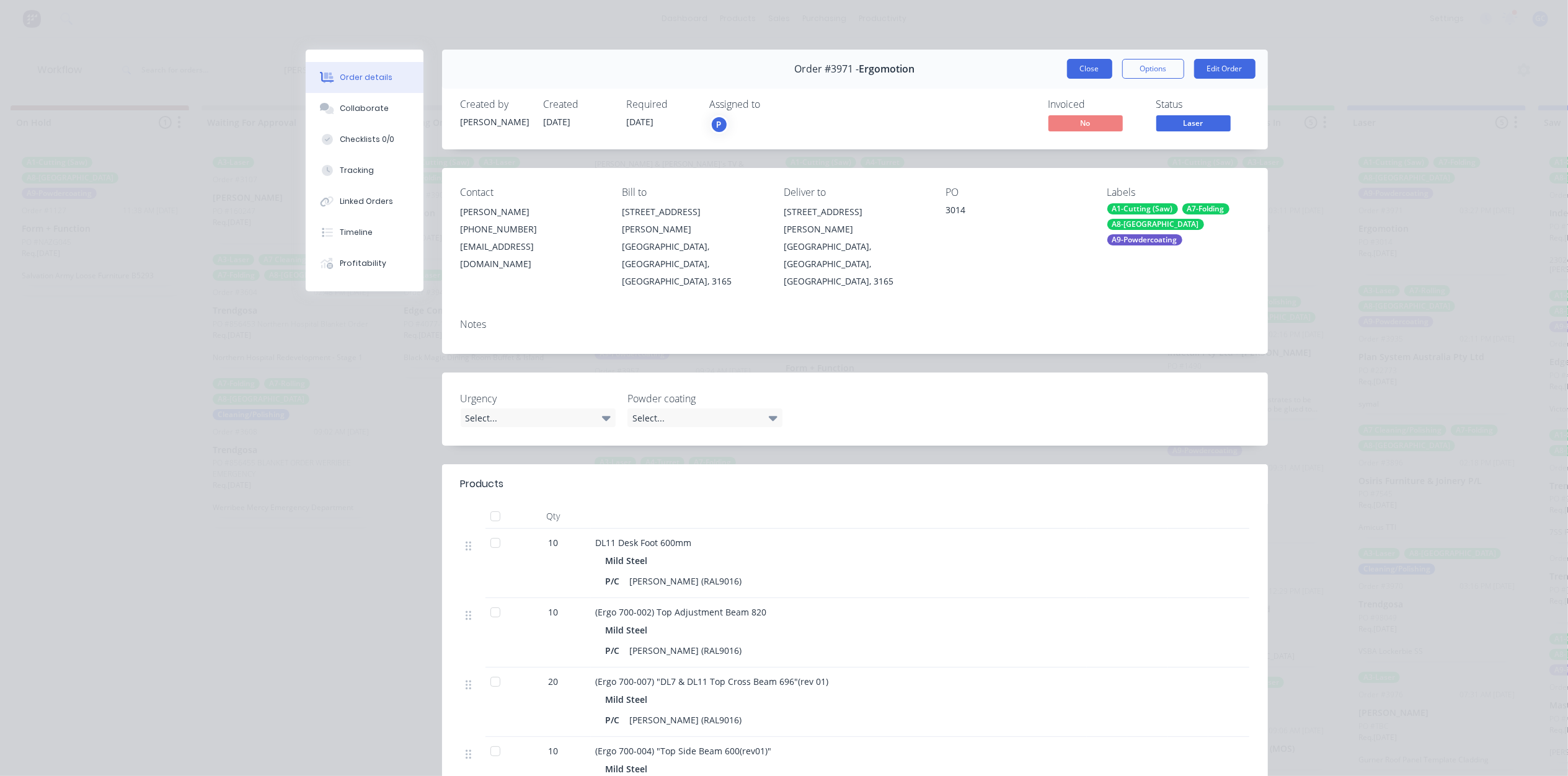
click at [1075, 65] on button "Close" at bounding box center [1089, 68] width 45 height 20
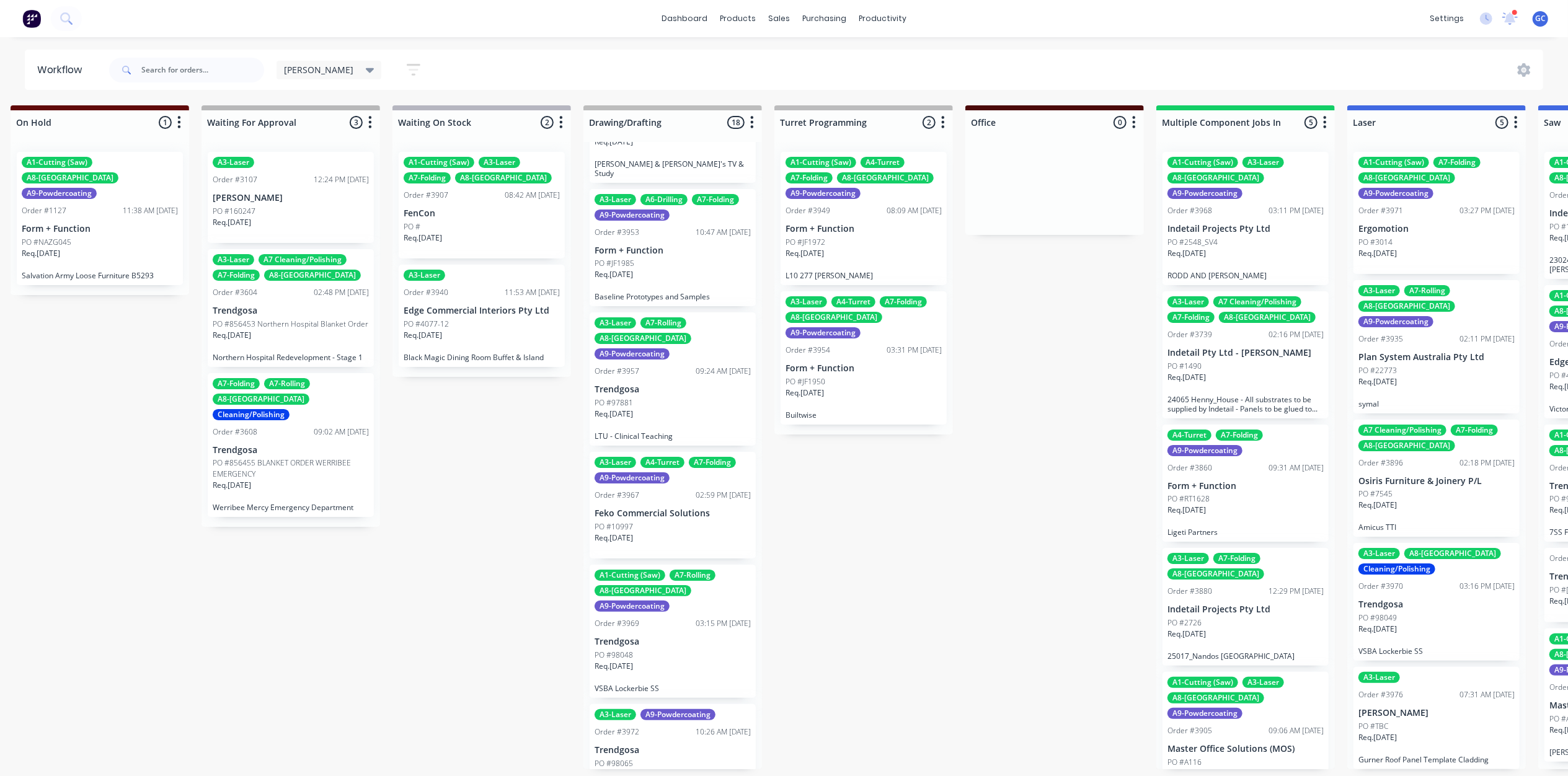
click at [675, 661] on div "Req. 10/10/25" at bounding box center [672, 671] width 157 height 21
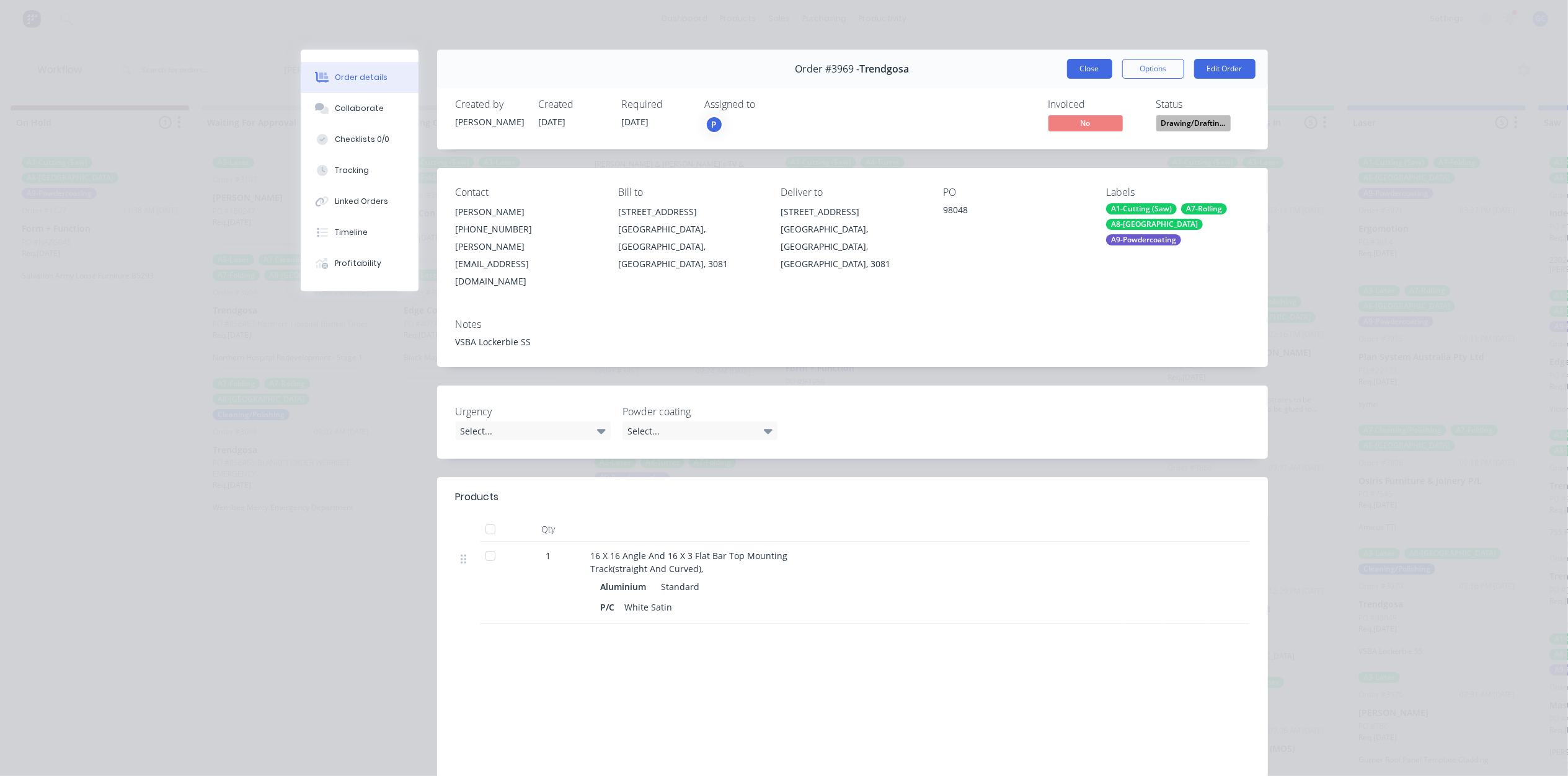
click at [1082, 67] on button "Close" at bounding box center [1089, 68] width 45 height 20
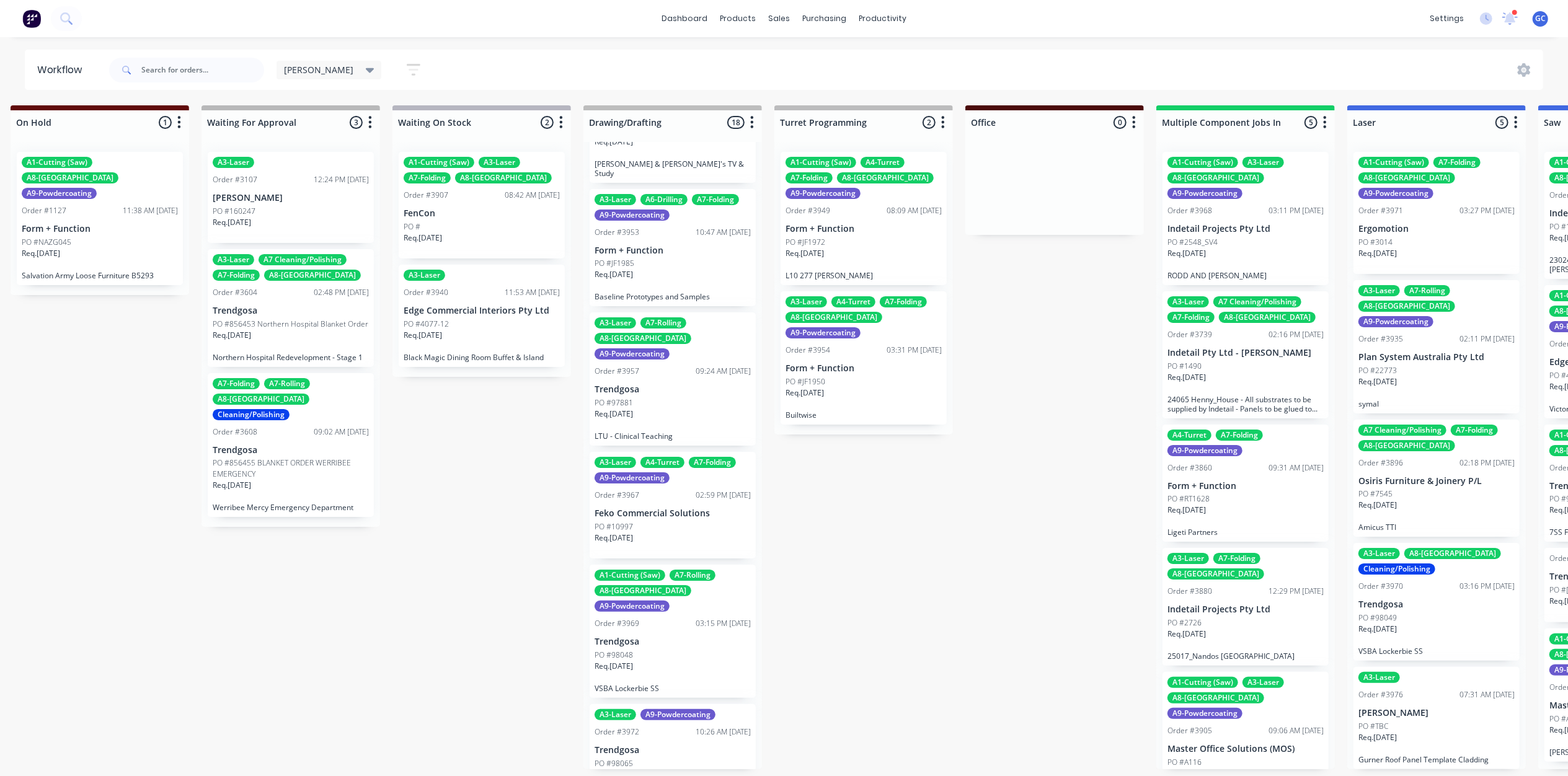
scroll to position [6, 207]
click at [665, 704] on div "A3-Laser A9-Powdercoating Order #3972 10:26 AM 19/09/25 Trendgosa PO #98065 Req…" at bounding box center [672, 754] width 166 height 102
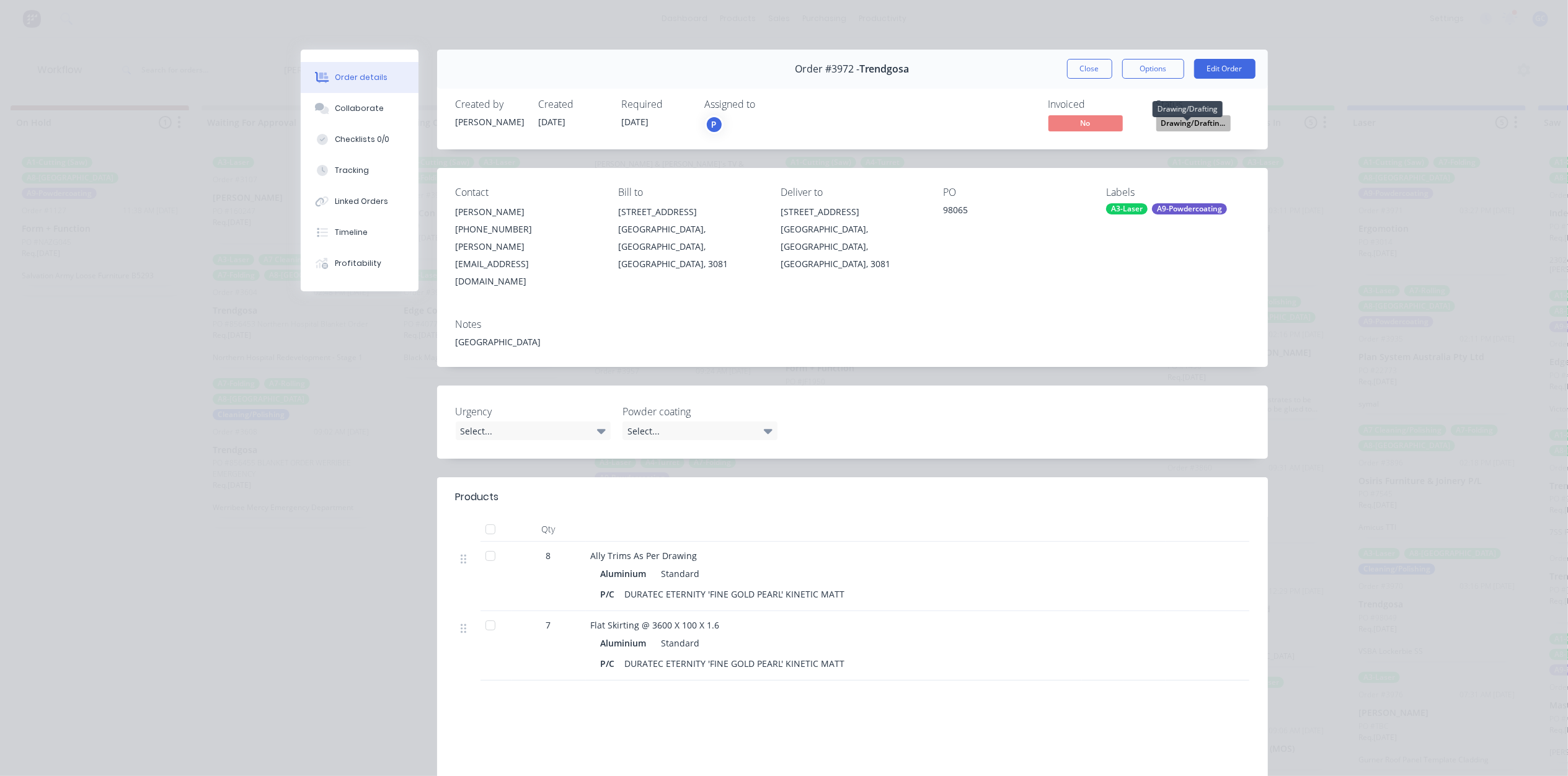
click at [1179, 122] on span "Drawing/Draftin..." at bounding box center [1193, 123] width 74 height 16
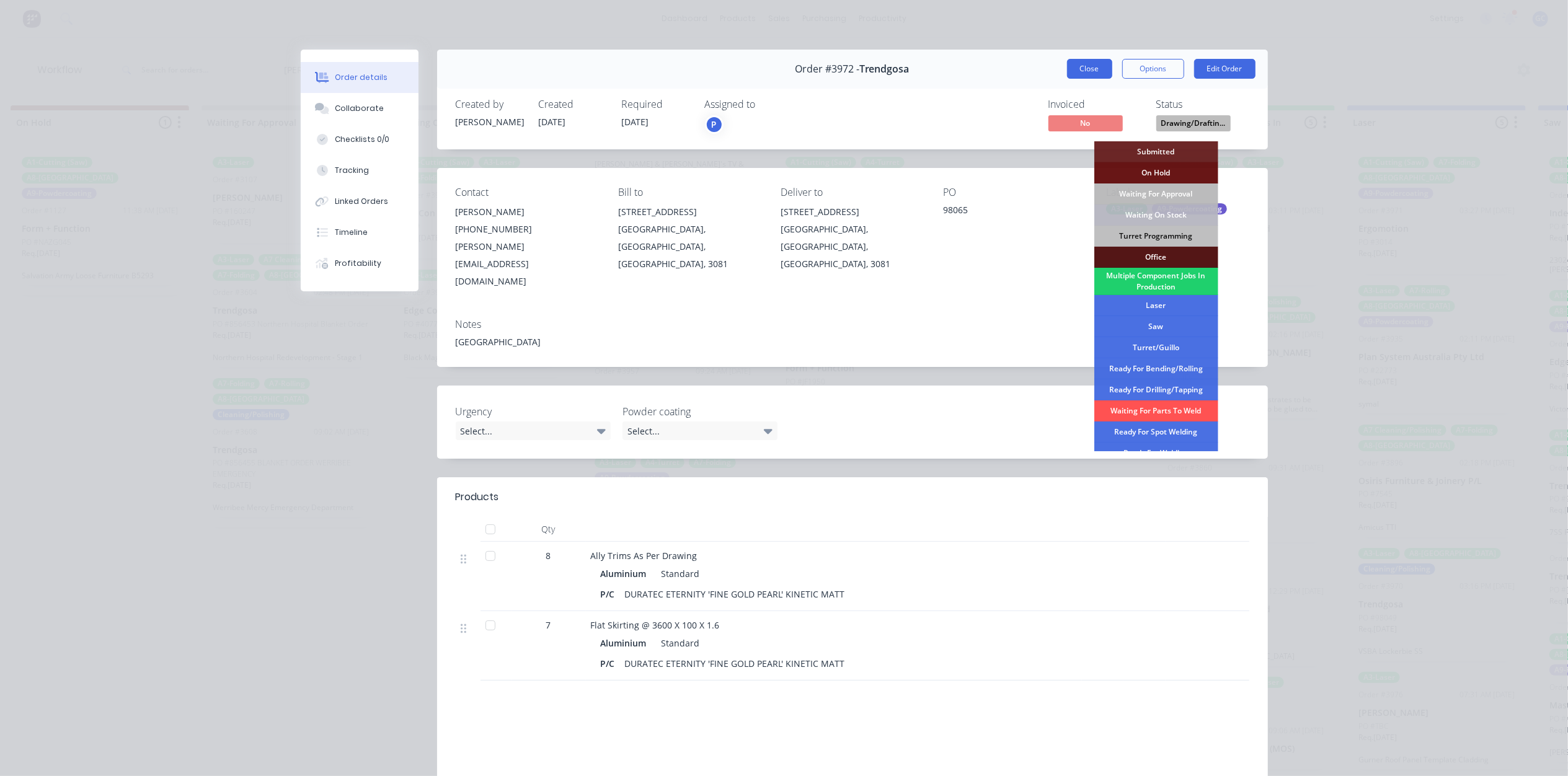
click at [1084, 72] on button "Close" at bounding box center [1089, 68] width 45 height 20
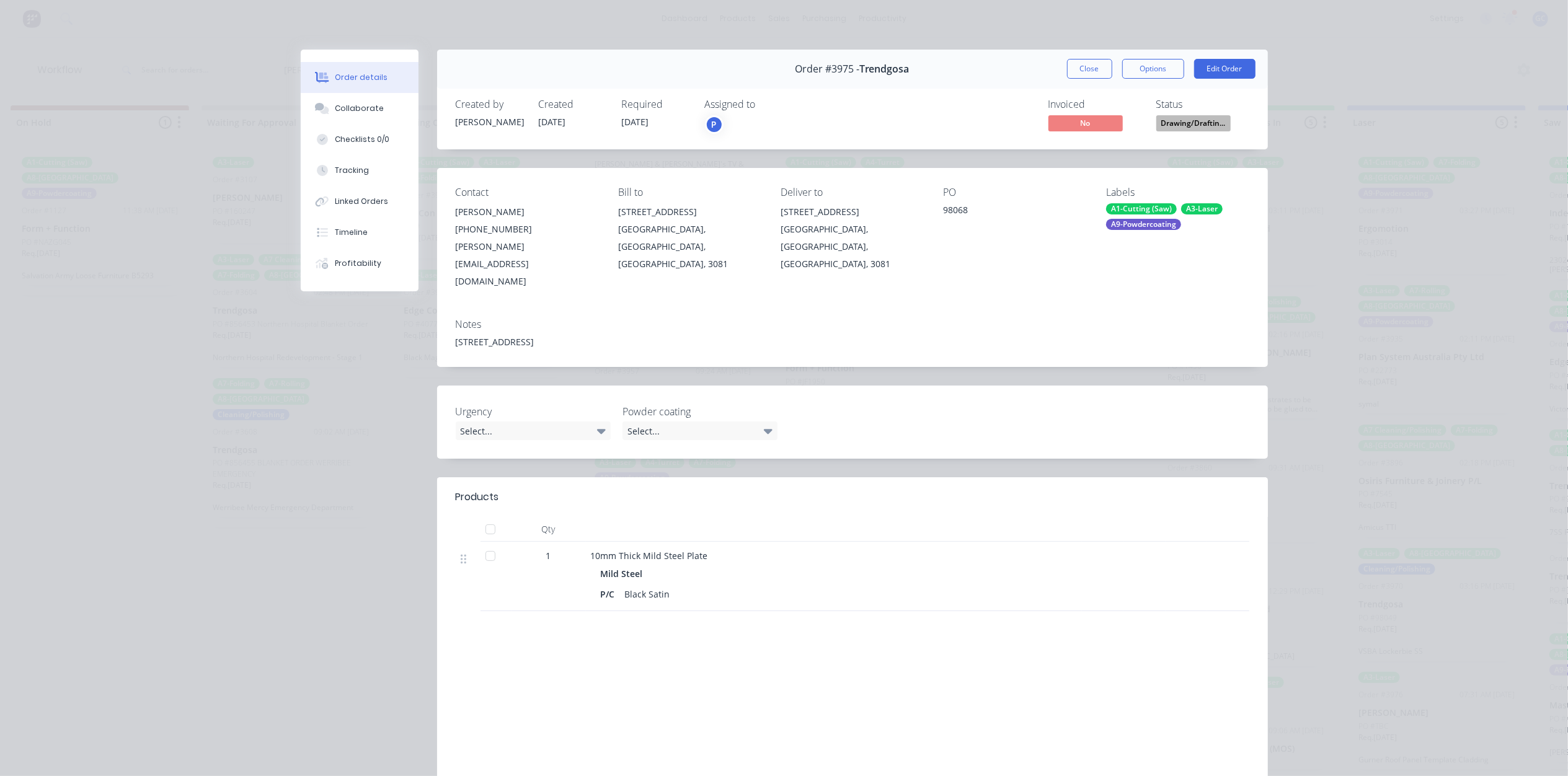
click at [1193, 120] on span "Drawing/Draftin..." at bounding box center [1193, 123] width 74 height 16
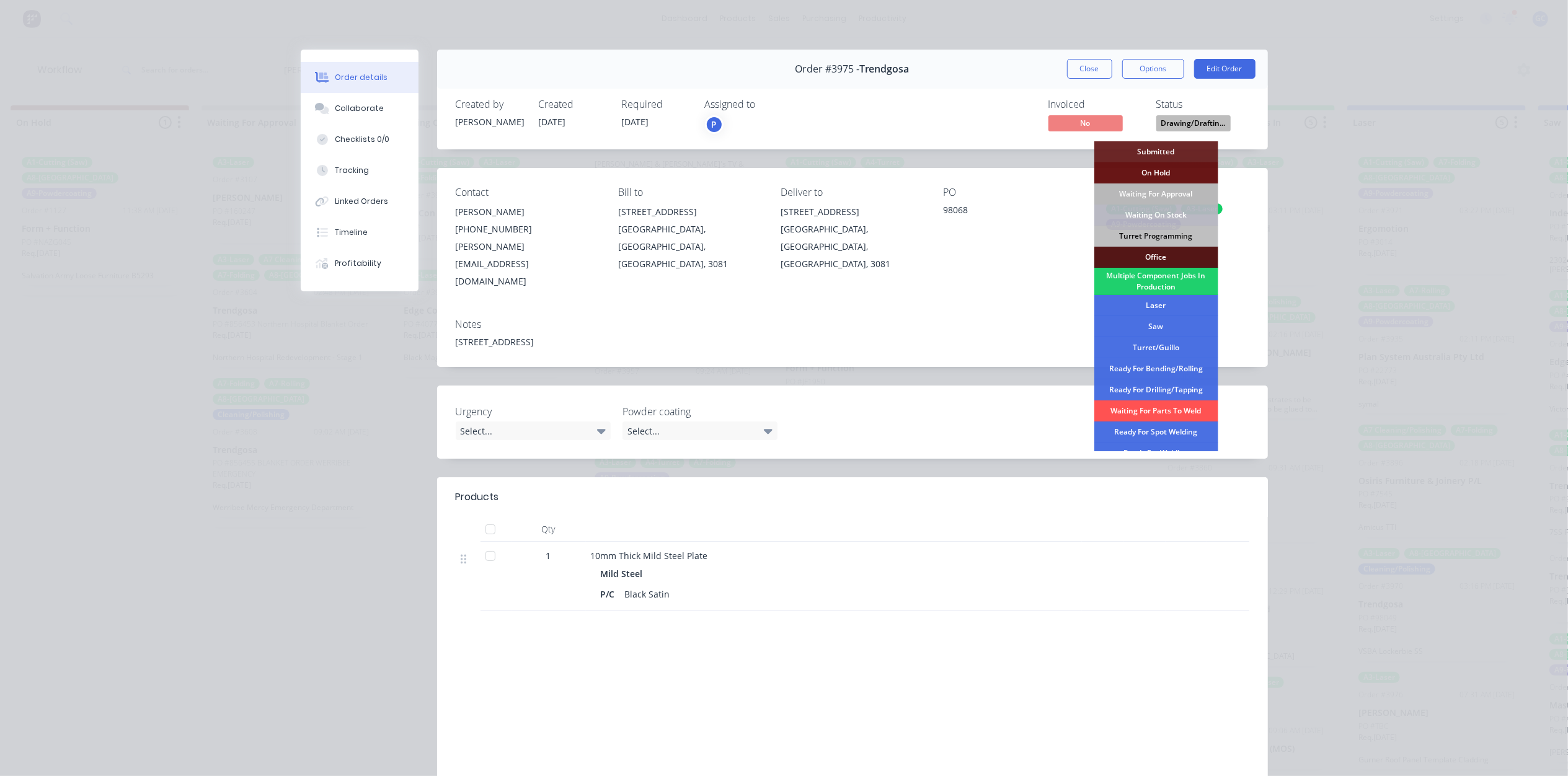
click at [1163, 197] on div "Waiting For Approval" at bounding box center [1156, 194] width 124 height 21
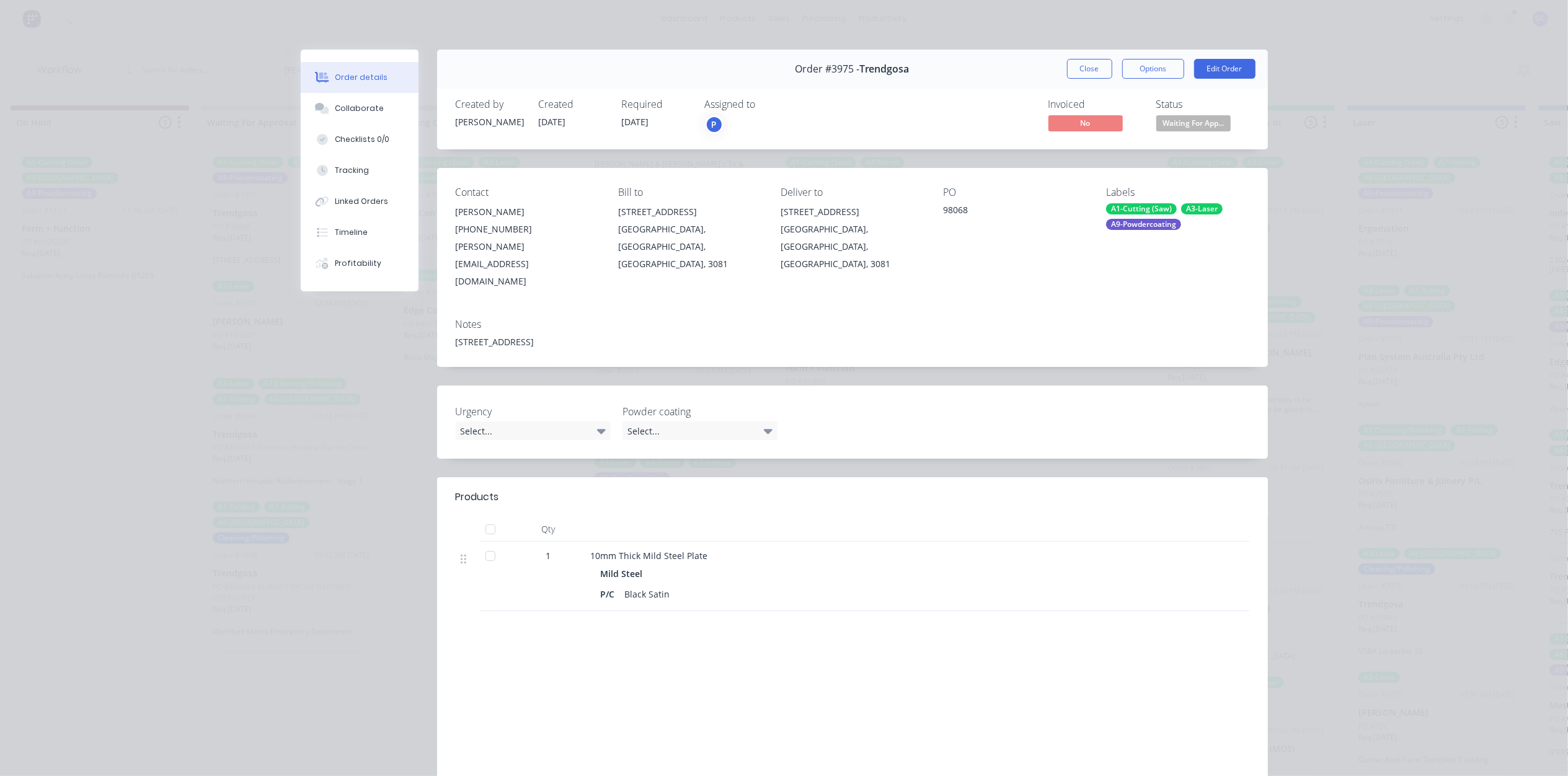
scroll to position [1389, 0]
click at [1193, 137] on div "Created by Joe Created 19/09/25 Required 03/10/25 Assigned to P Invoiced No Sta…" at bounding box center [852, 116] width 830 height 66
click at [1197, 125] on span "Waiting For App..." at bounding box center [1193, 123] width 74 height 16
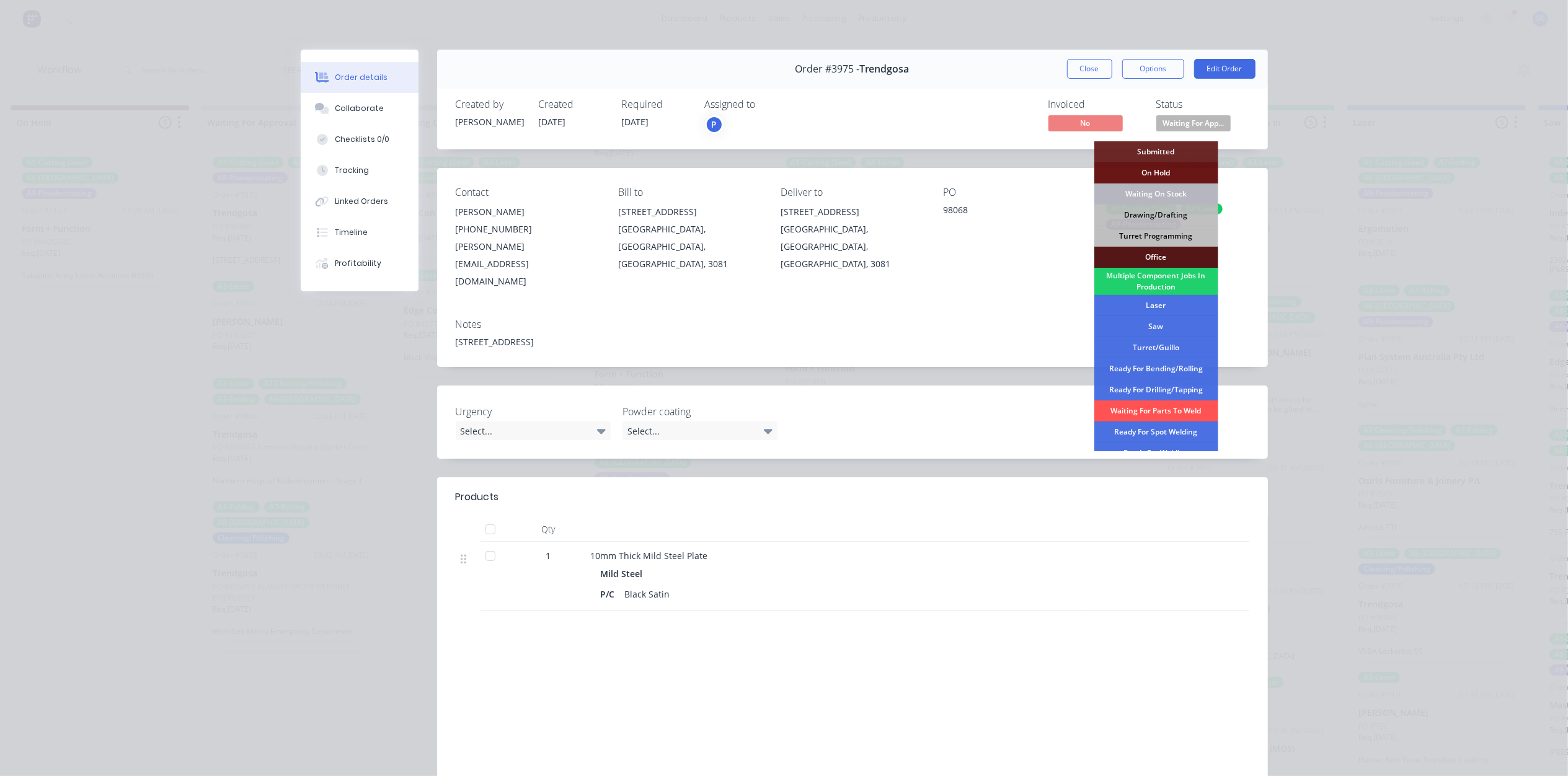
click at [1169, 195] on div "Waiting On Stock" at bounding box center [1156, 194] width 124 height 21
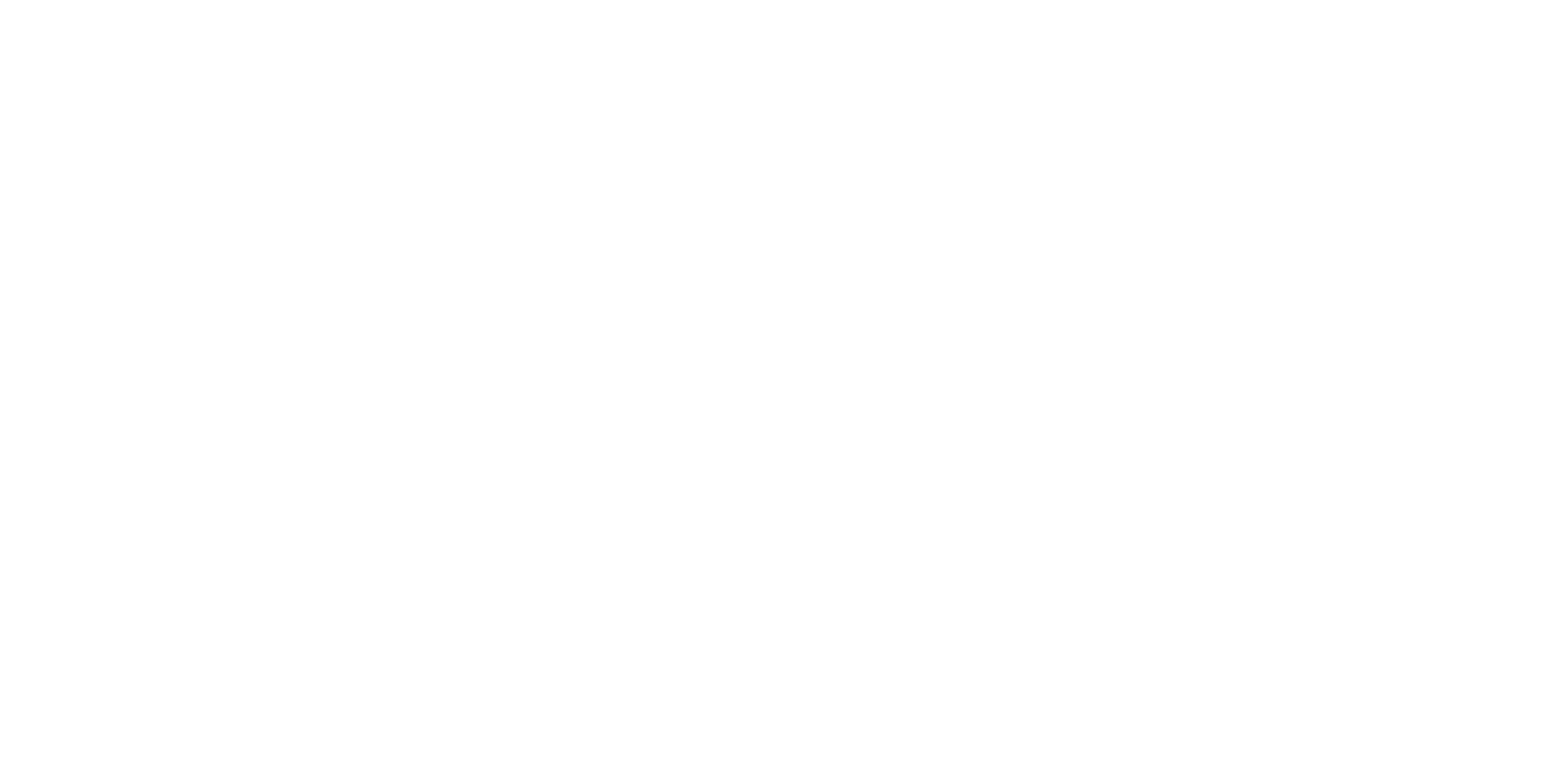
scroll to position [0, 0]
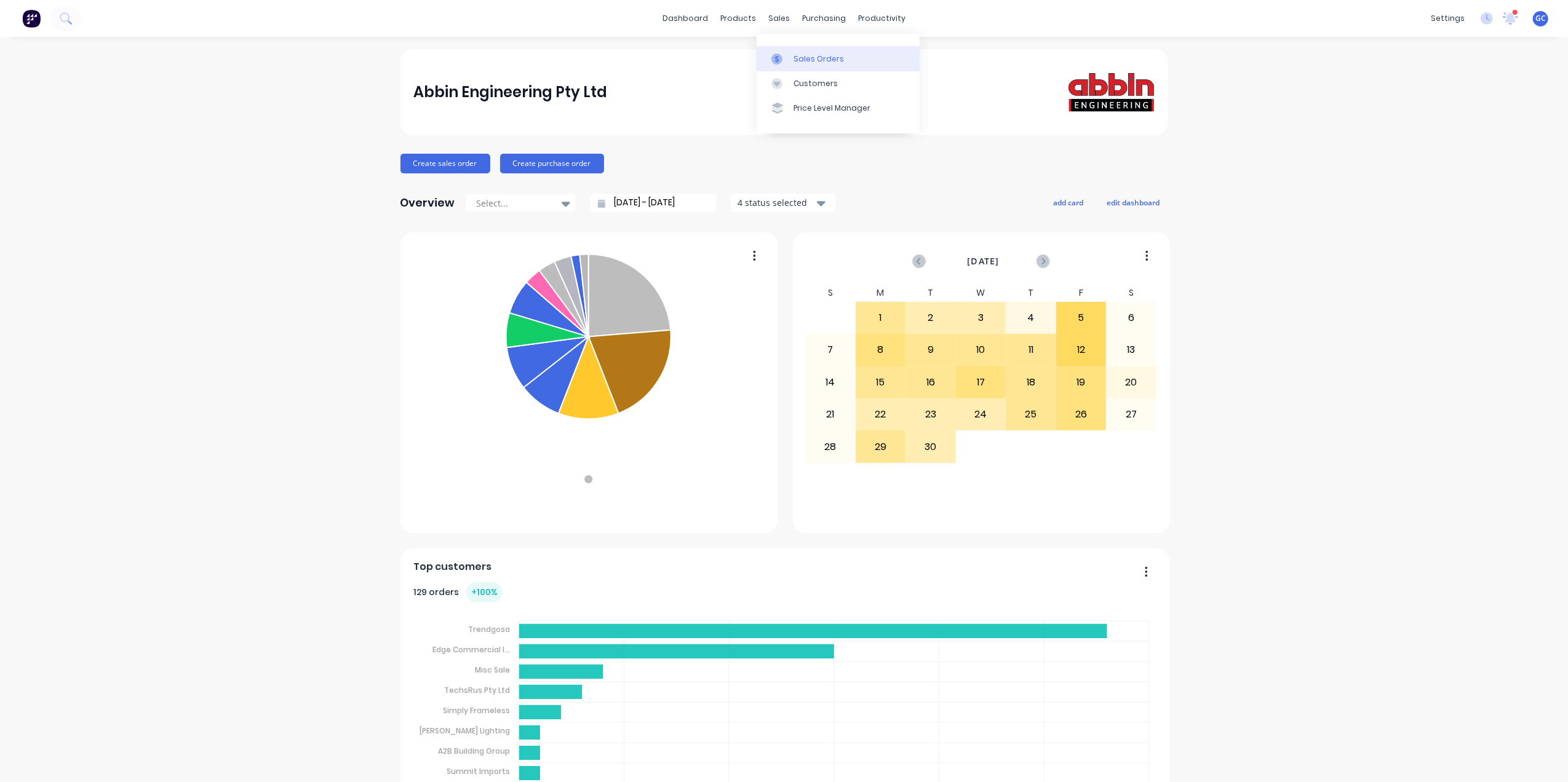
click at [799, 54] on div "Sales Orders" at bounding box center [818, 60] width 50 height 11
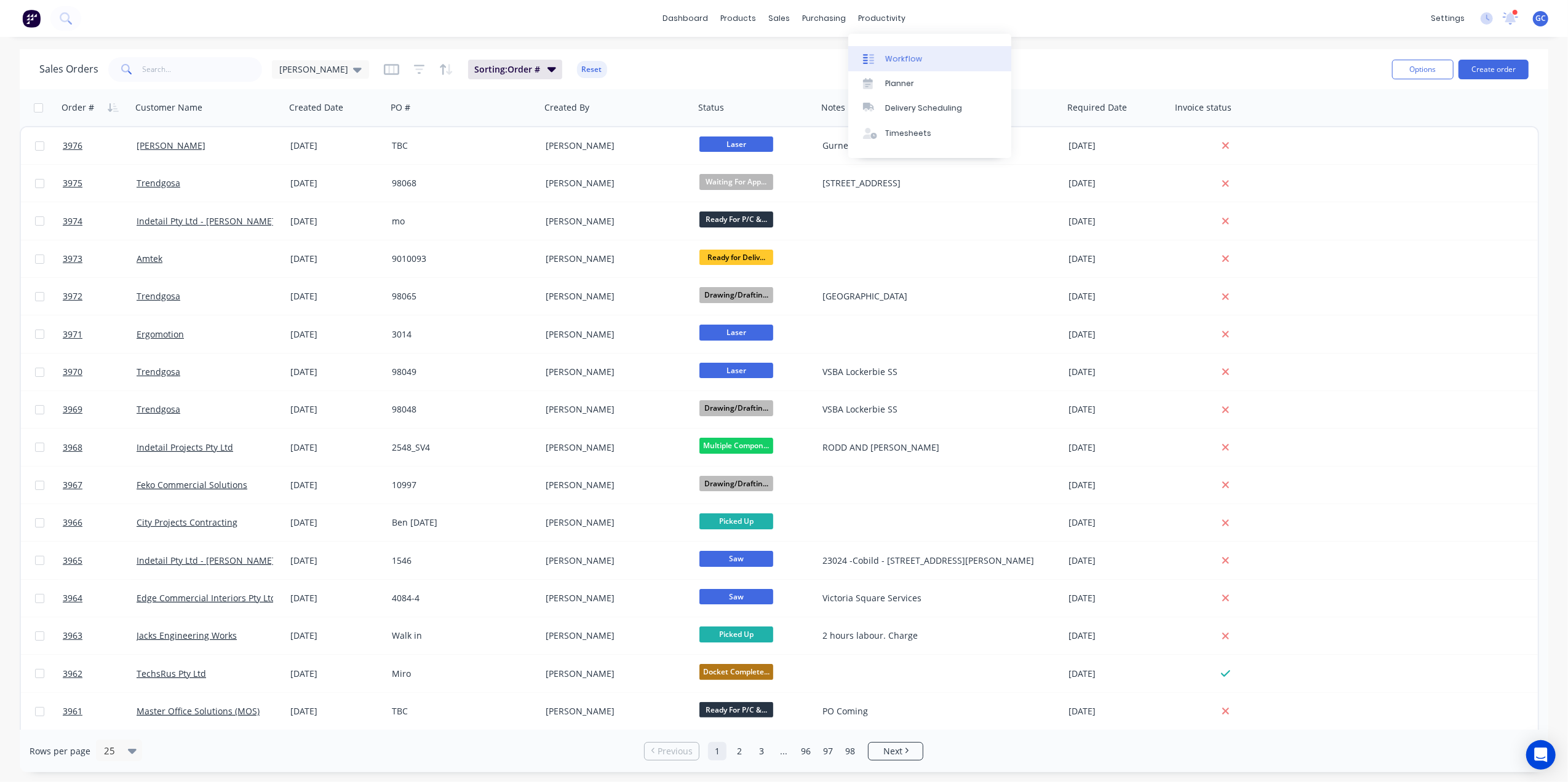
click at [889, 52] on link "Workflow" at bounding box center [929, 59] width 163 height 24
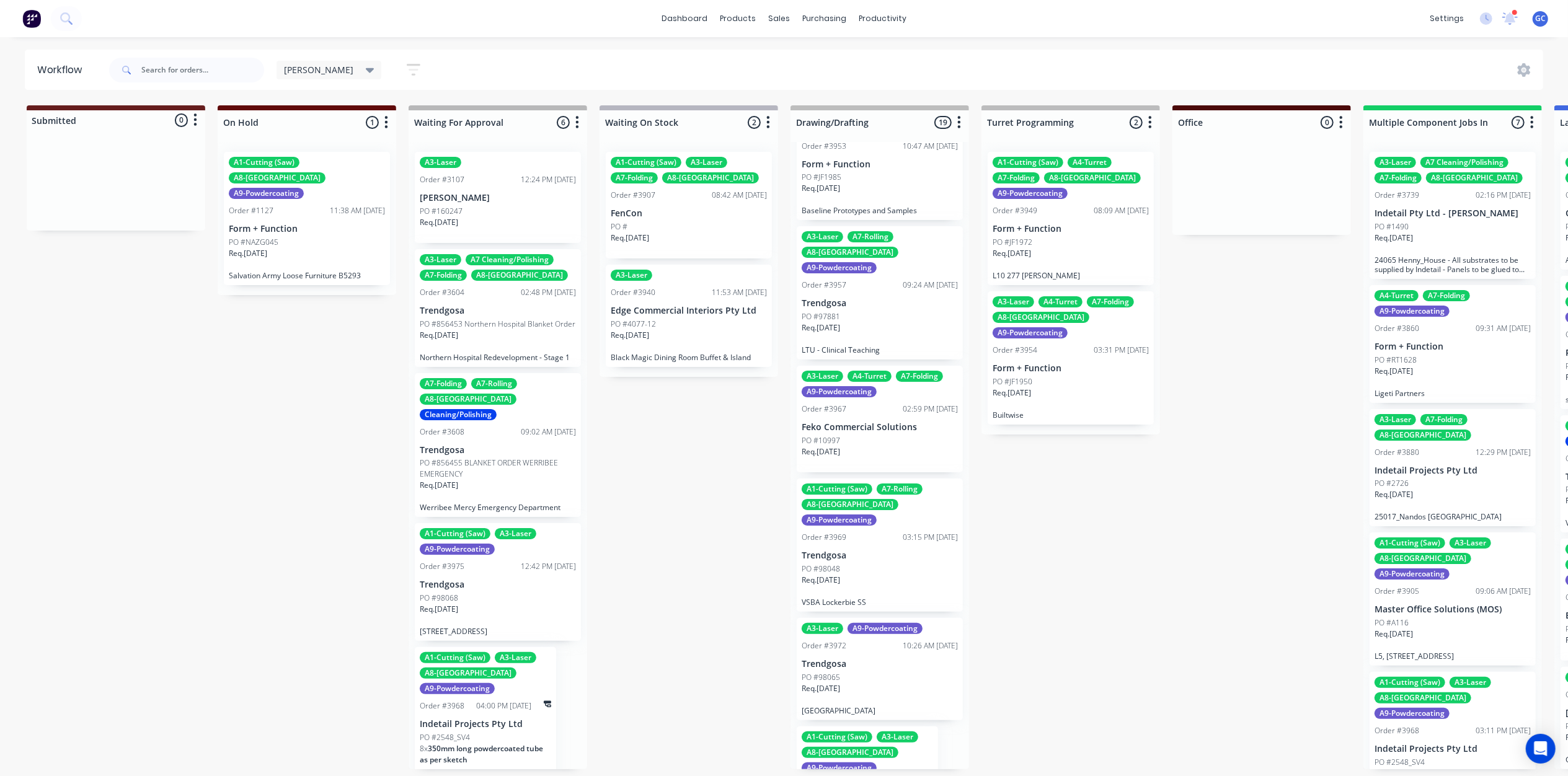
scroll to position [1690, 0]
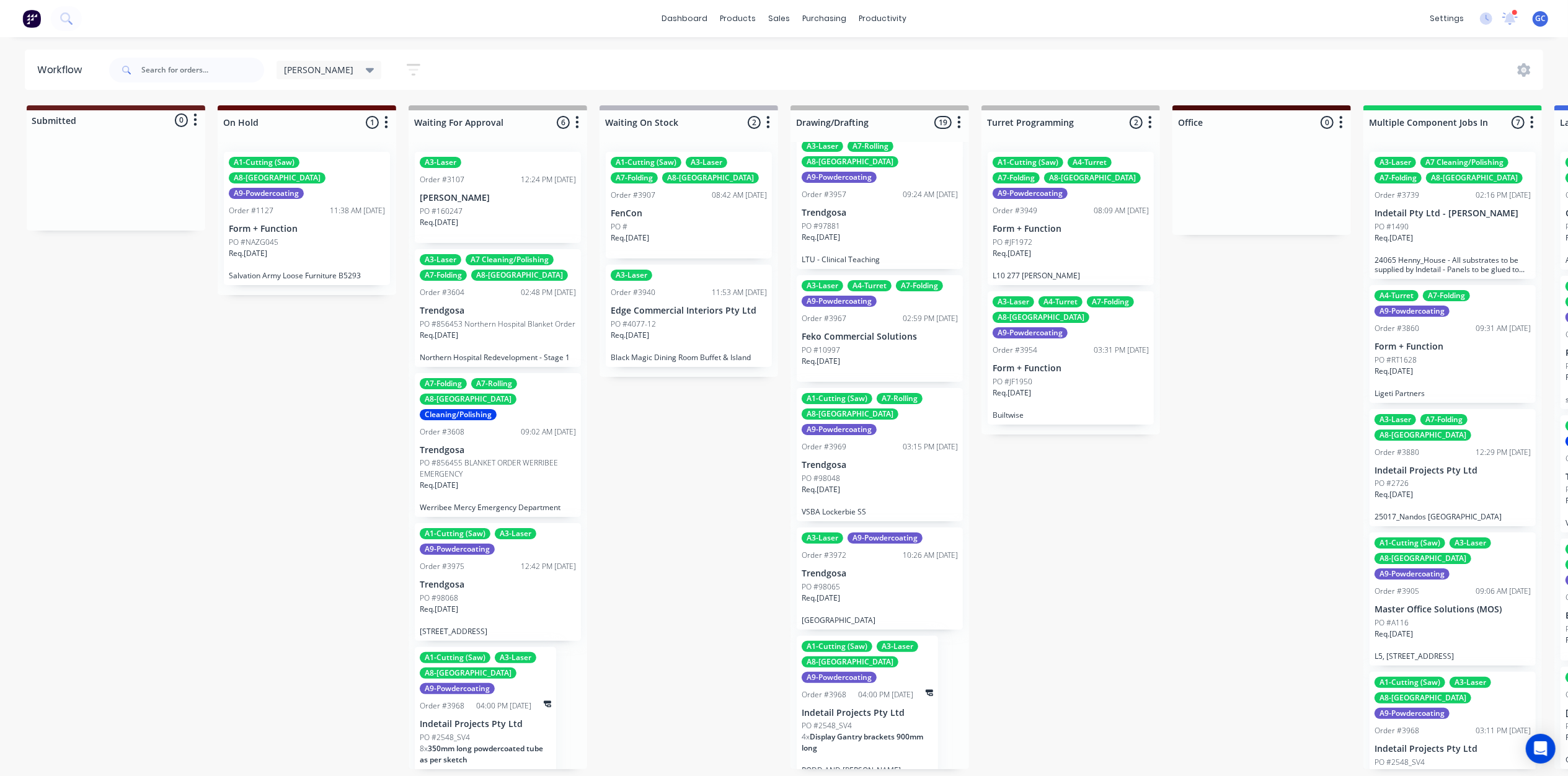
click at [407, 70] on icon "button" at bounding box center [413, 69] width 14 height 16
click at [331, 149] on span "Show line item cards" at bounding box center [342, 147] width 87 height 13
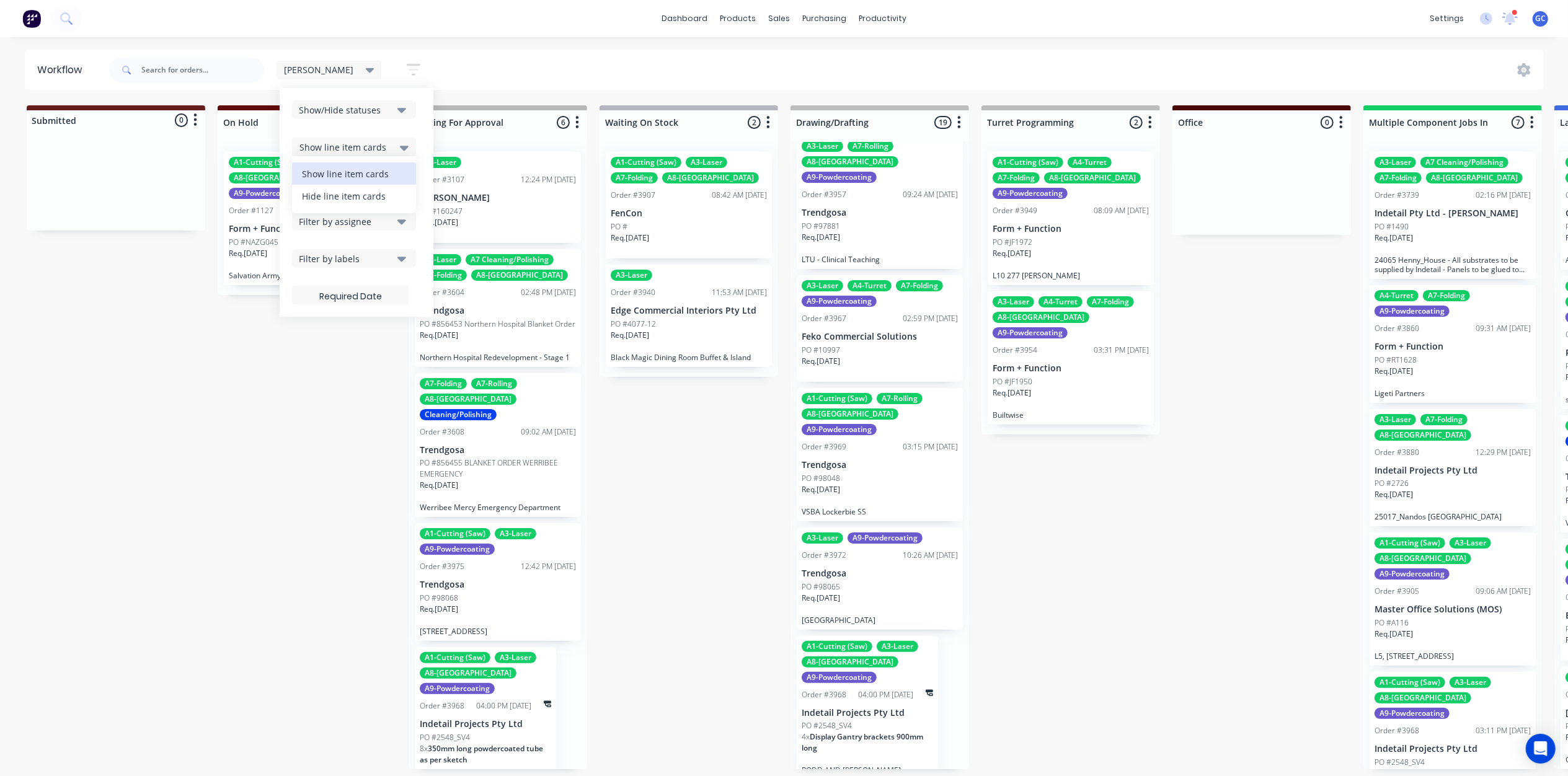
click at [305, 192] on div "Hide line item cards" at bounding box center [354, 196] width 124 height 22
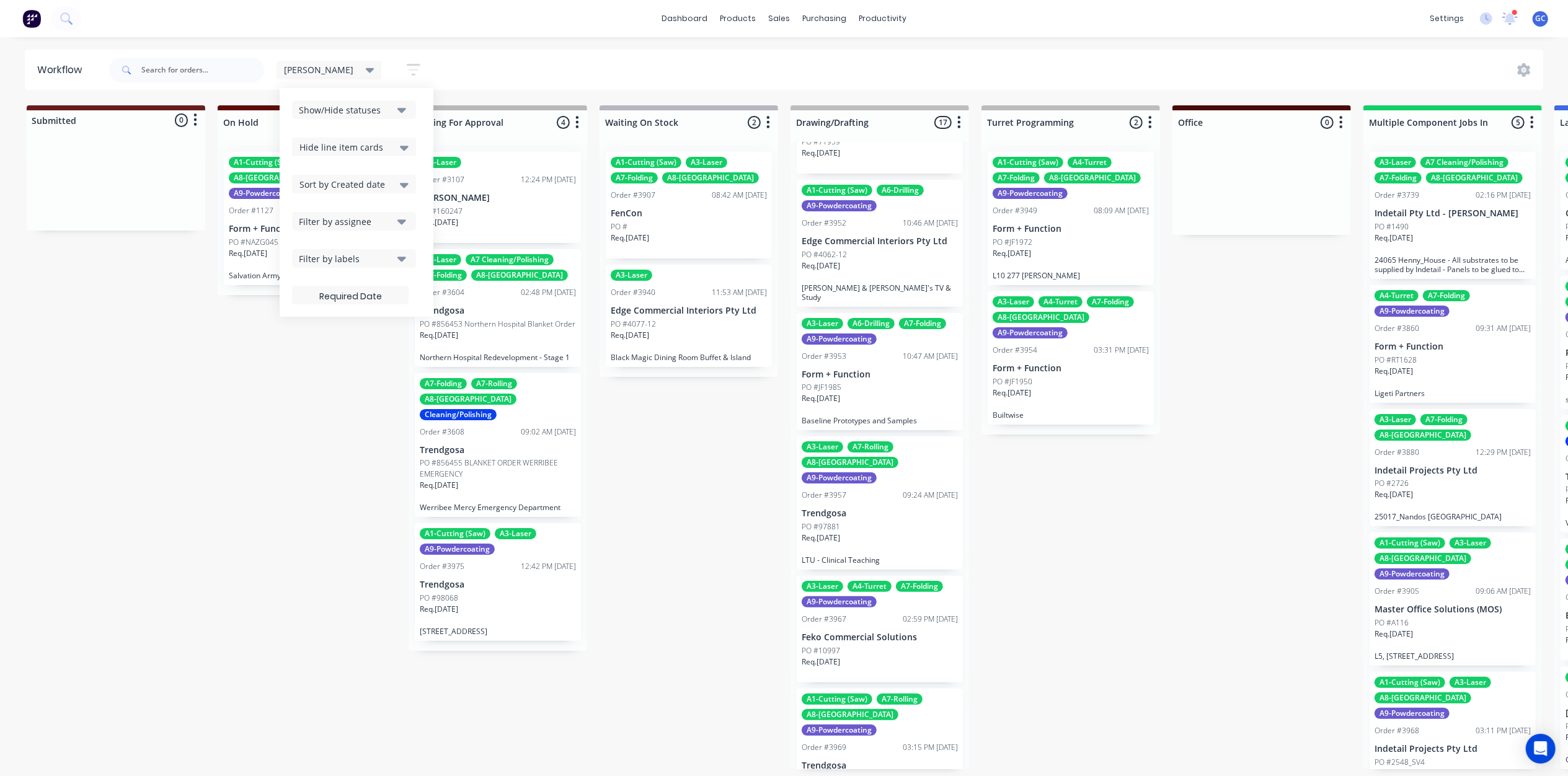
scroll to position [6, 0]
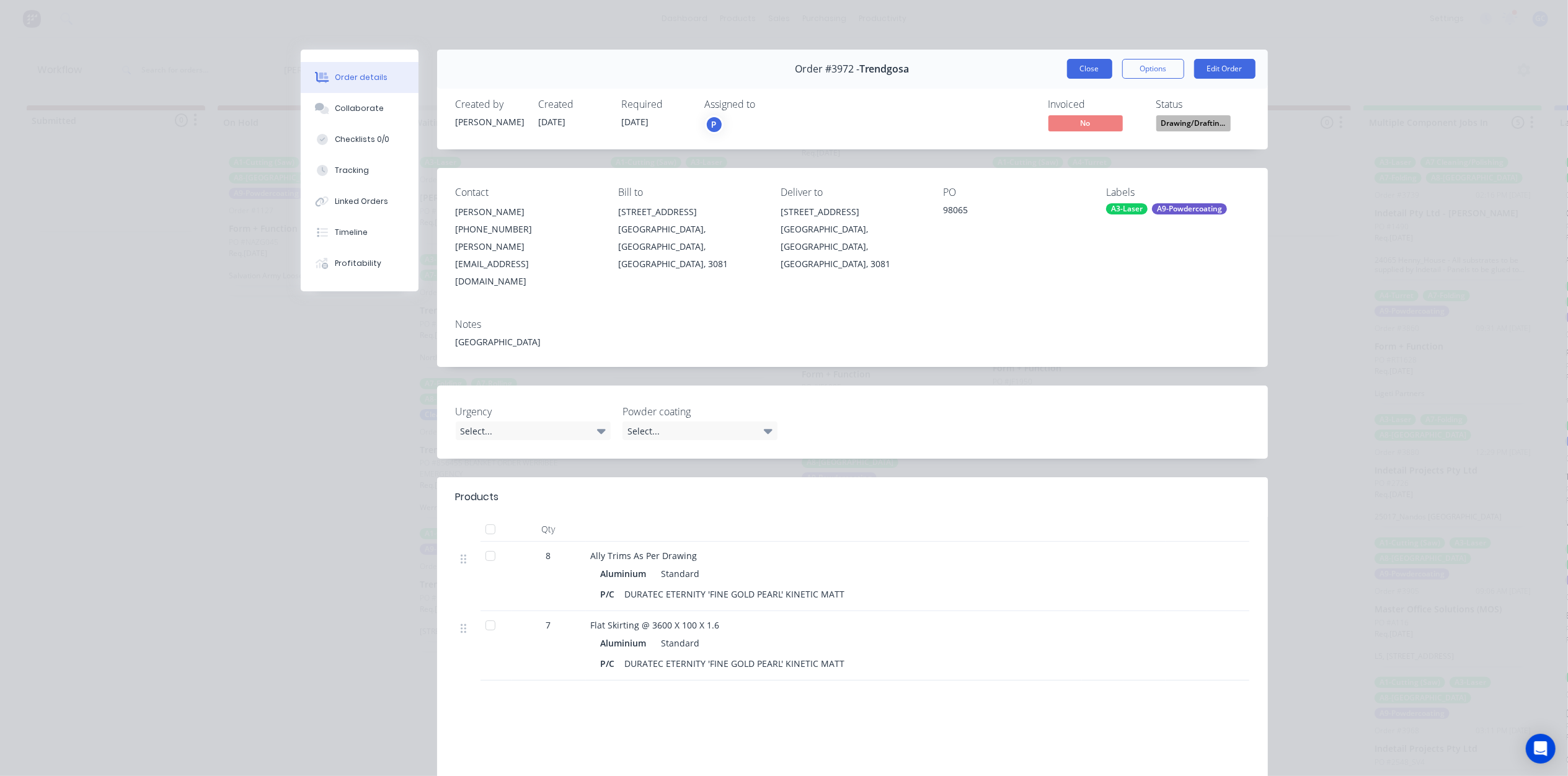
click at [1083, 67] on button "Close" at bounding box center [1089, 68] width 45 height 20
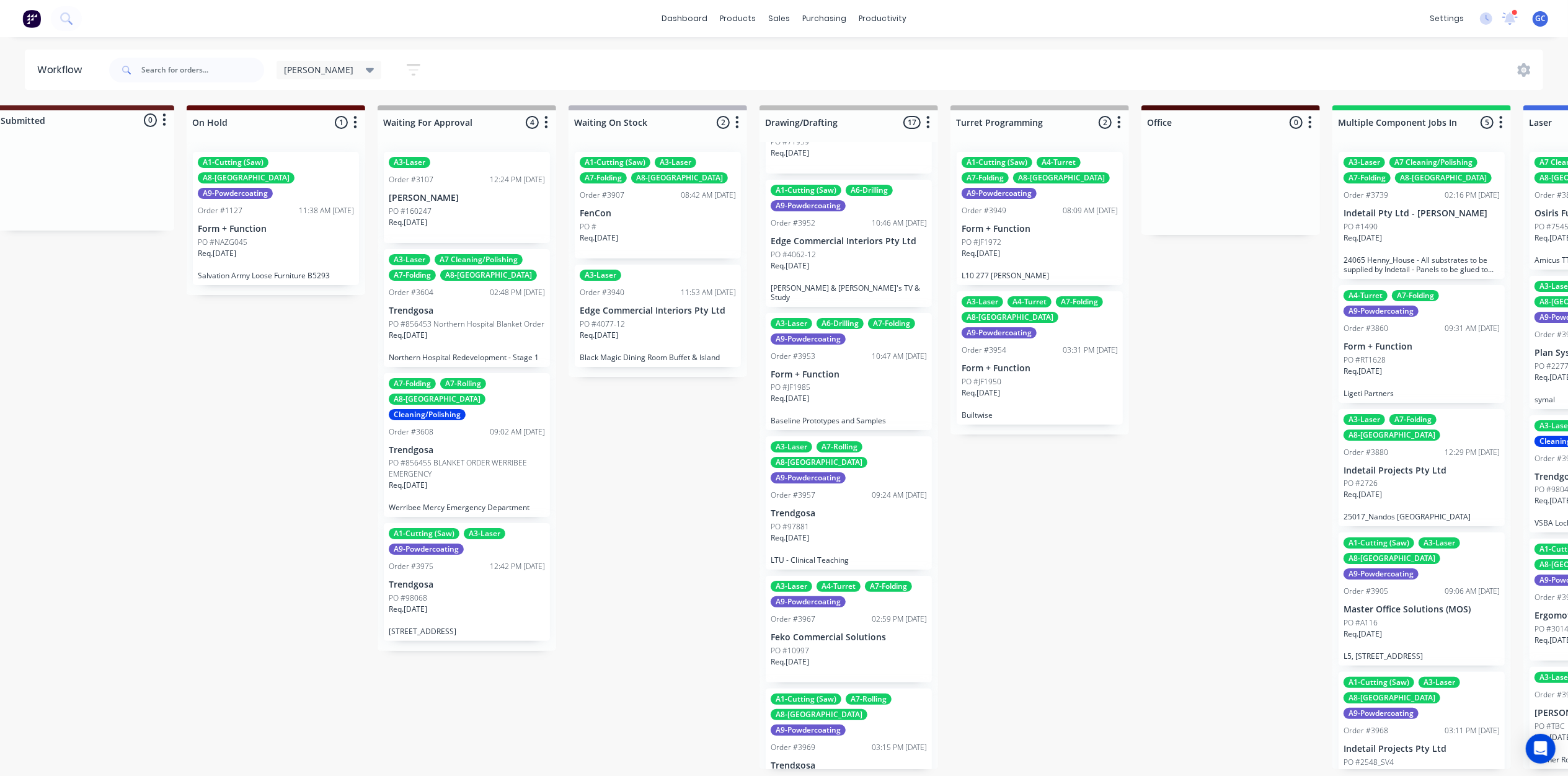
scroll to position [6, 88]
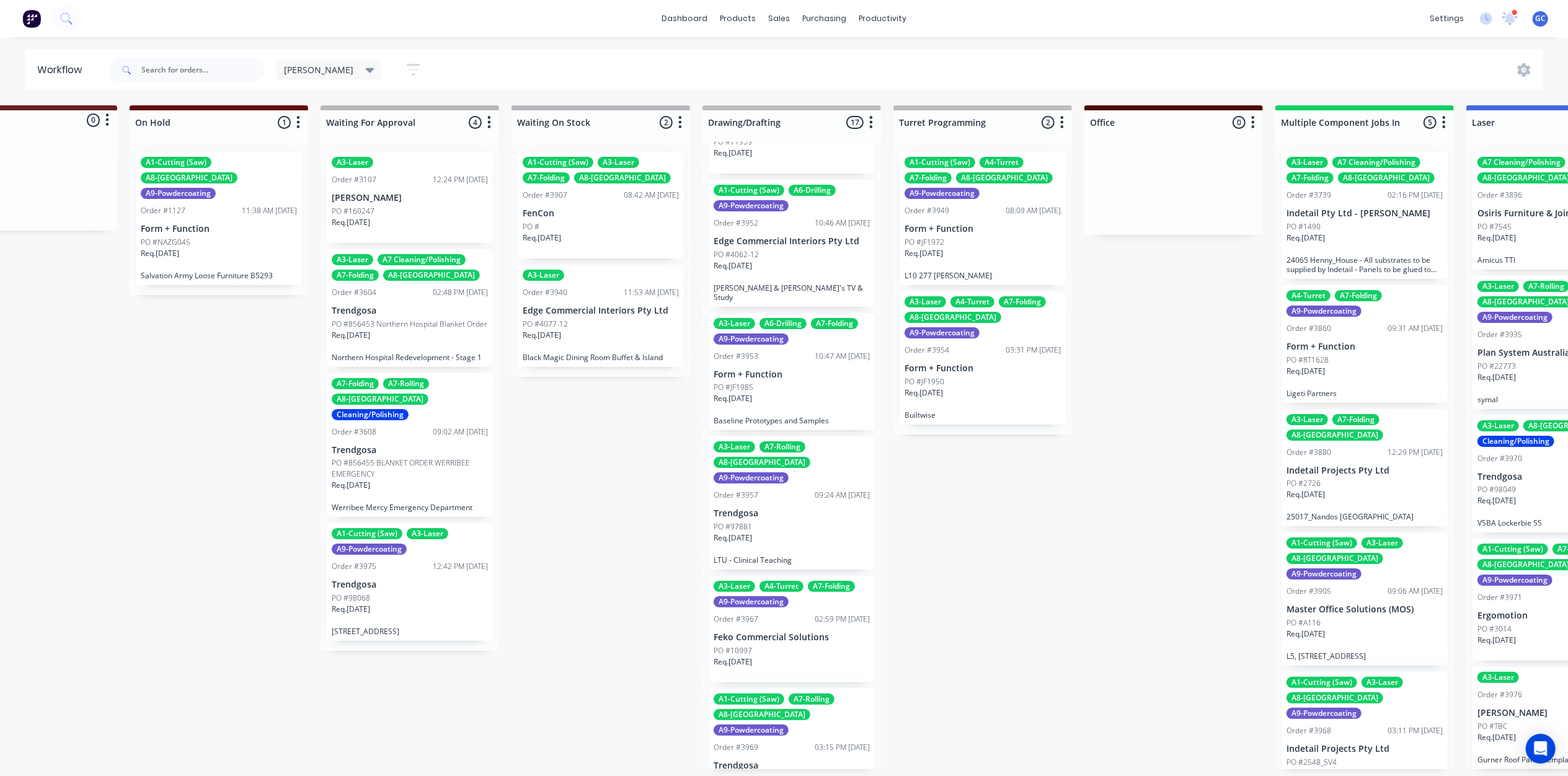
click at [633, 233] on div "Req. 08/09/25" at bounding box center [601, 243] width 157 height 21
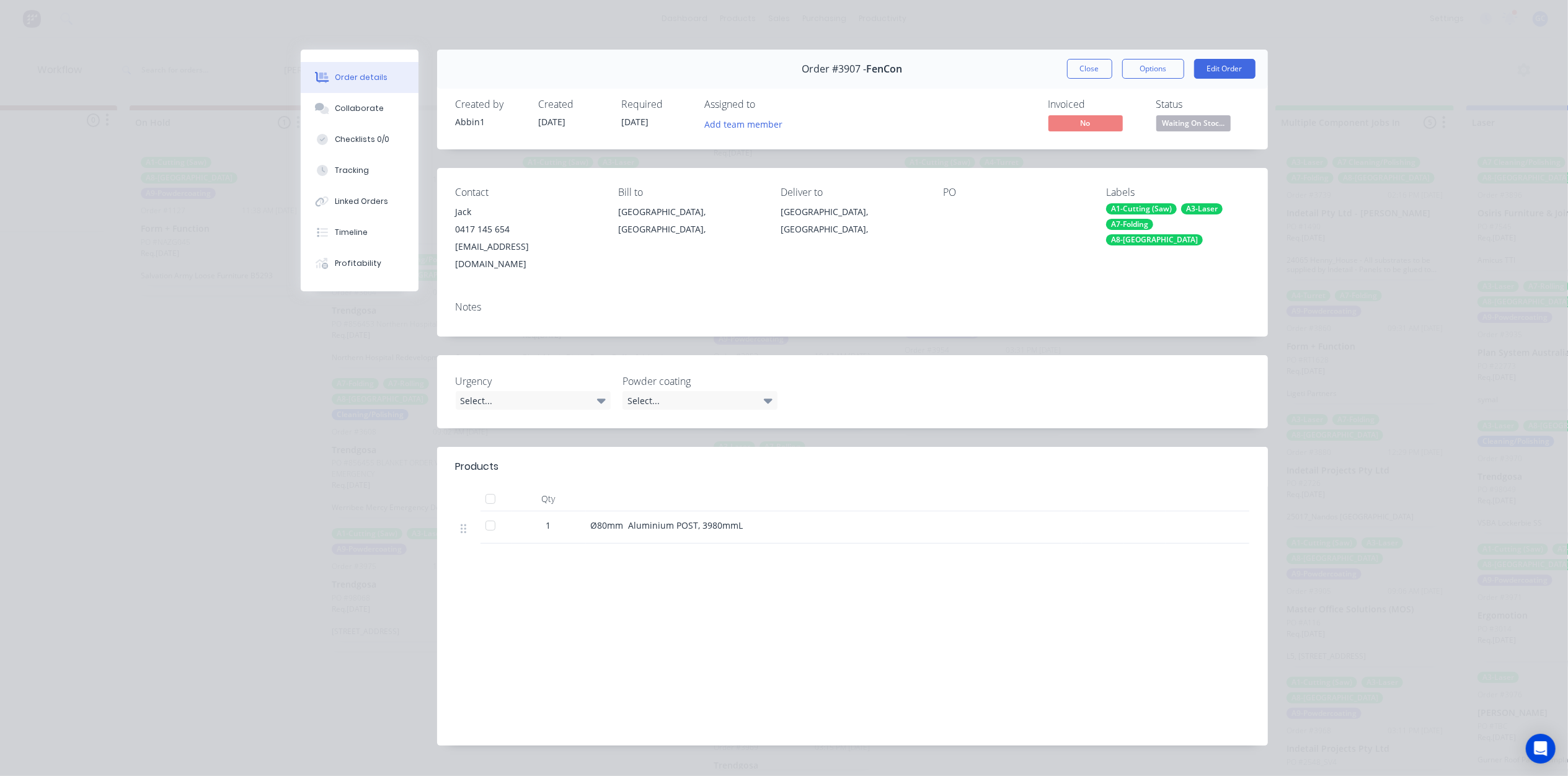
click at [1172, 120] on span "Waiting On Stoc..." at bounding box center [1193, 123] width 74 height 16
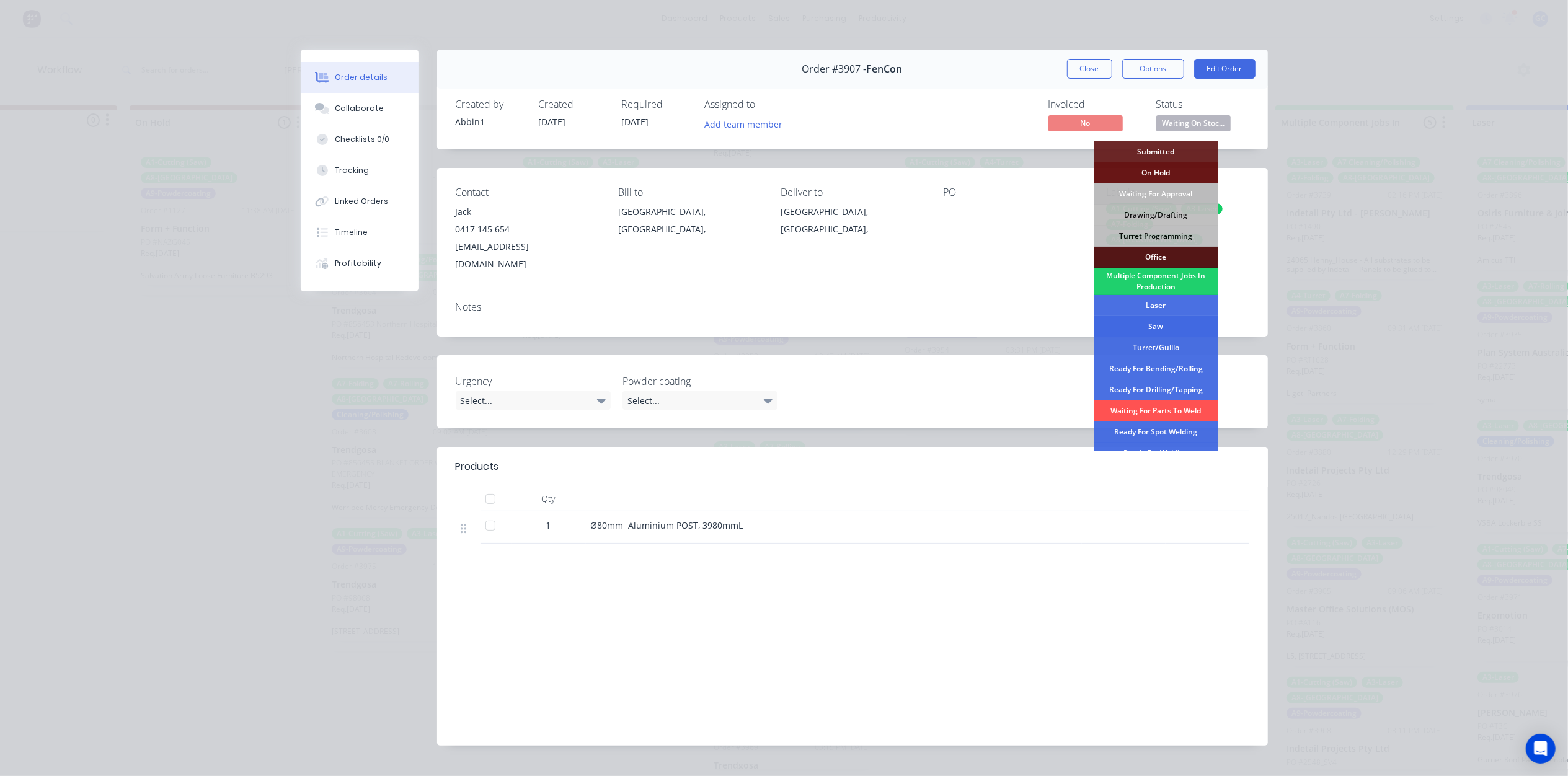
click at [1168, 323] on div "Saw" at bounding box center [1156, 326] width 124 height 21
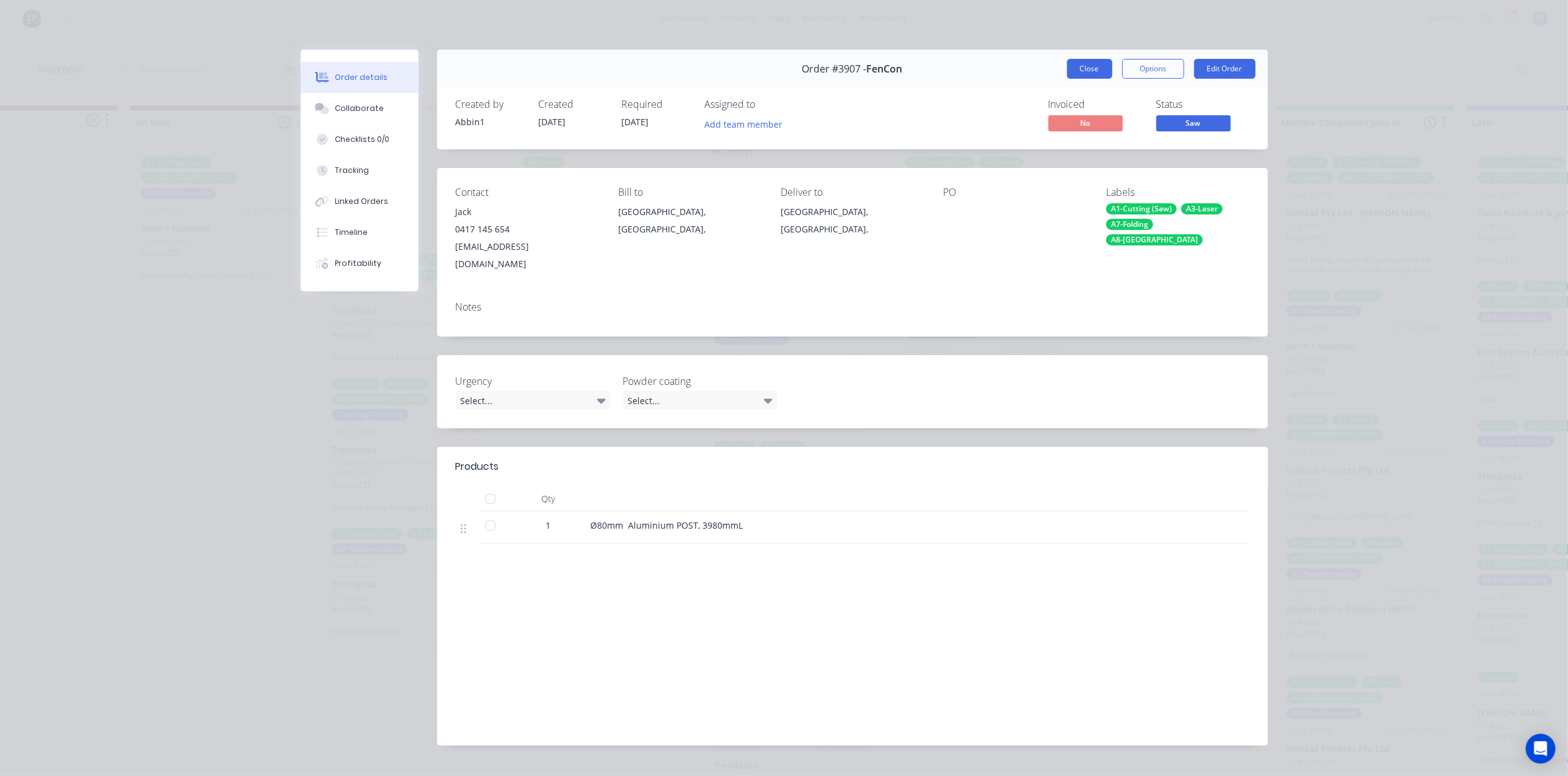
click at [1089, 70] on button "Close" at bounding box center [1089, 68] width 45 height 20
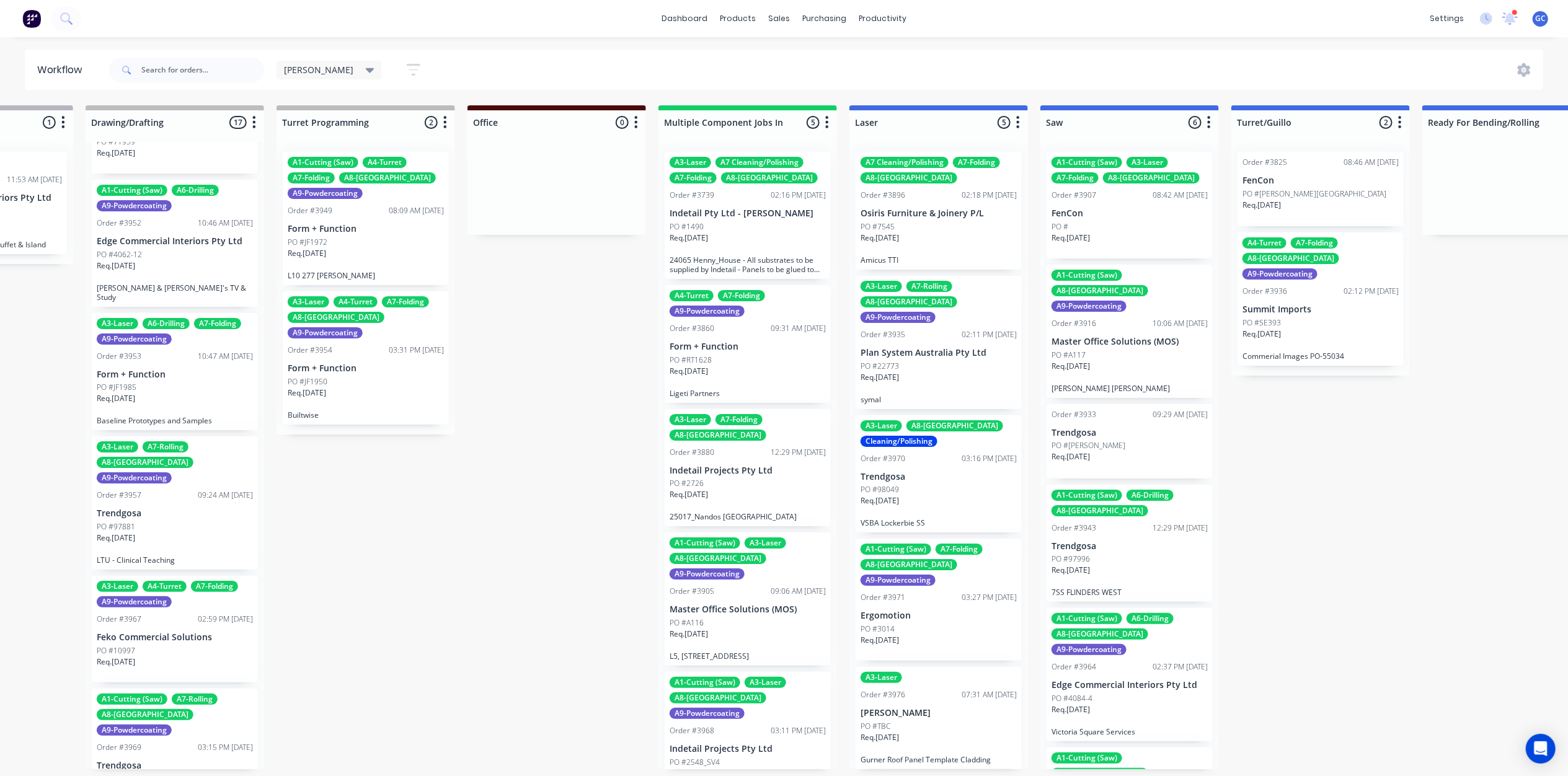
scroll to position [0, 705]
click at [752, 251] on div "Req. 30/07/25" at bounding box center [747, 243] width 157 height 21
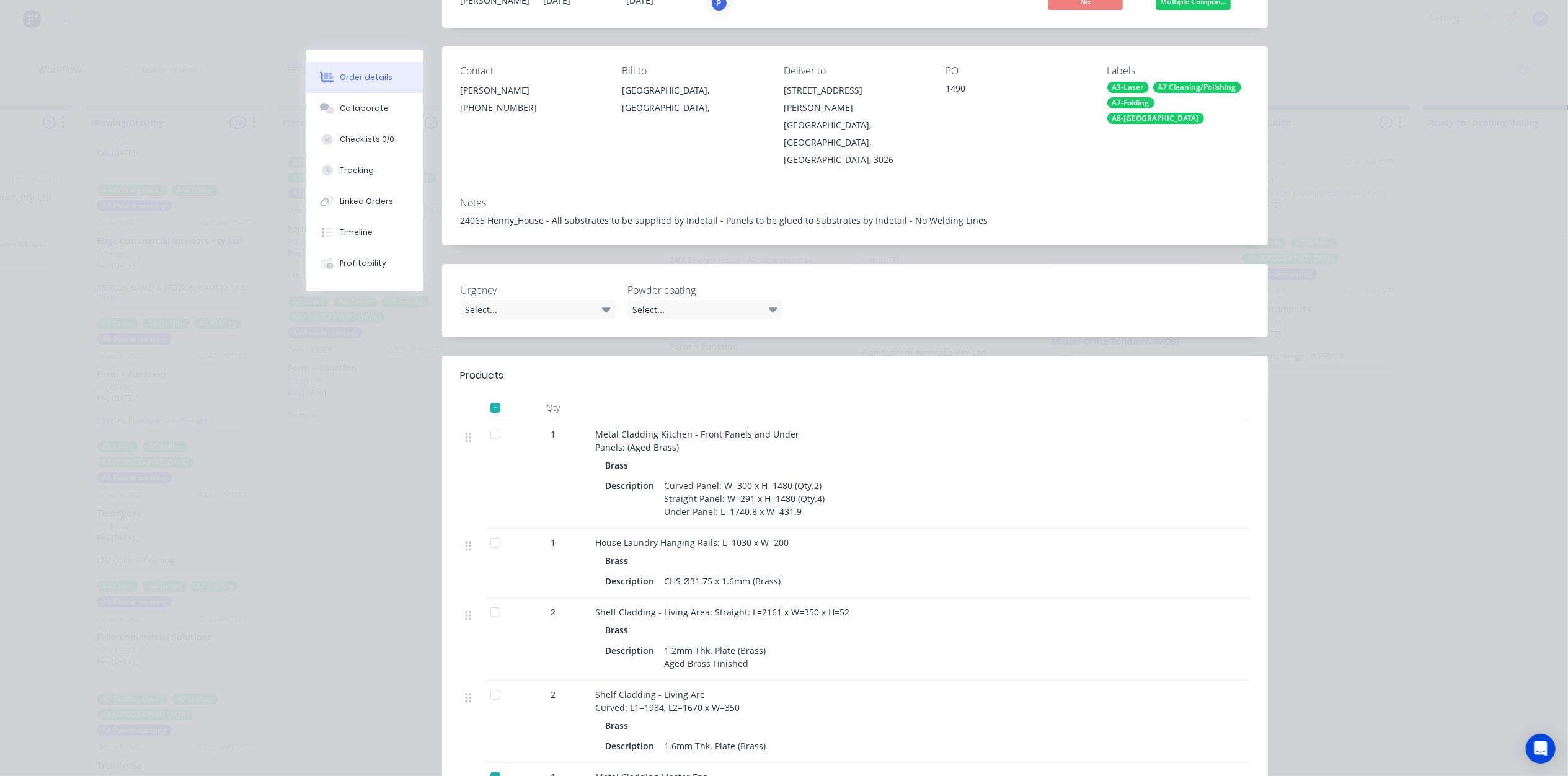
scroll to position [0, 0]
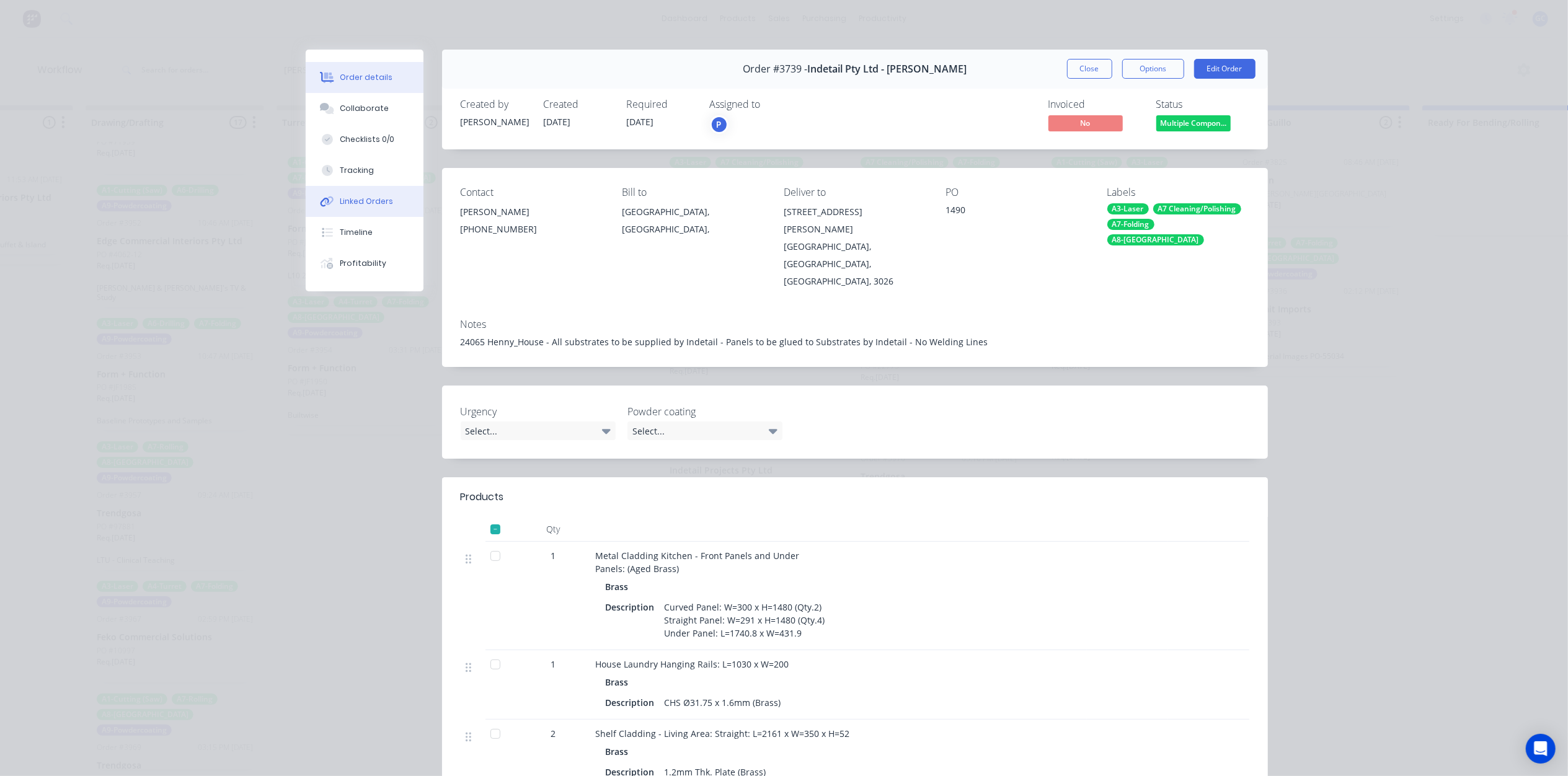
click at [369, 199] on div "Linked Orders" at bounding box center [366, 201] width 53 height 11
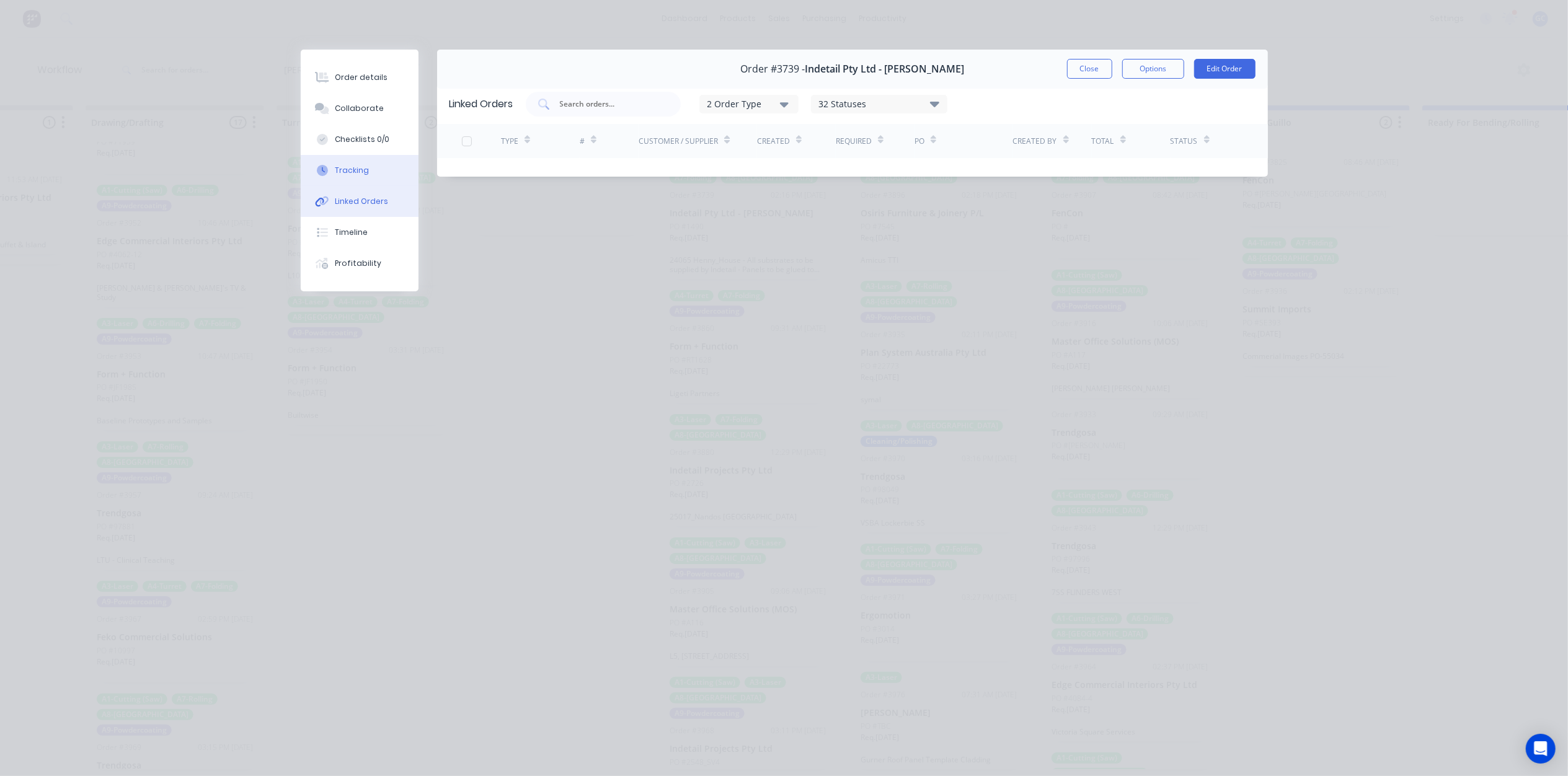
click at [363, 165] on div "Tracking" at bounding box center [351, 171] width 34 height 11
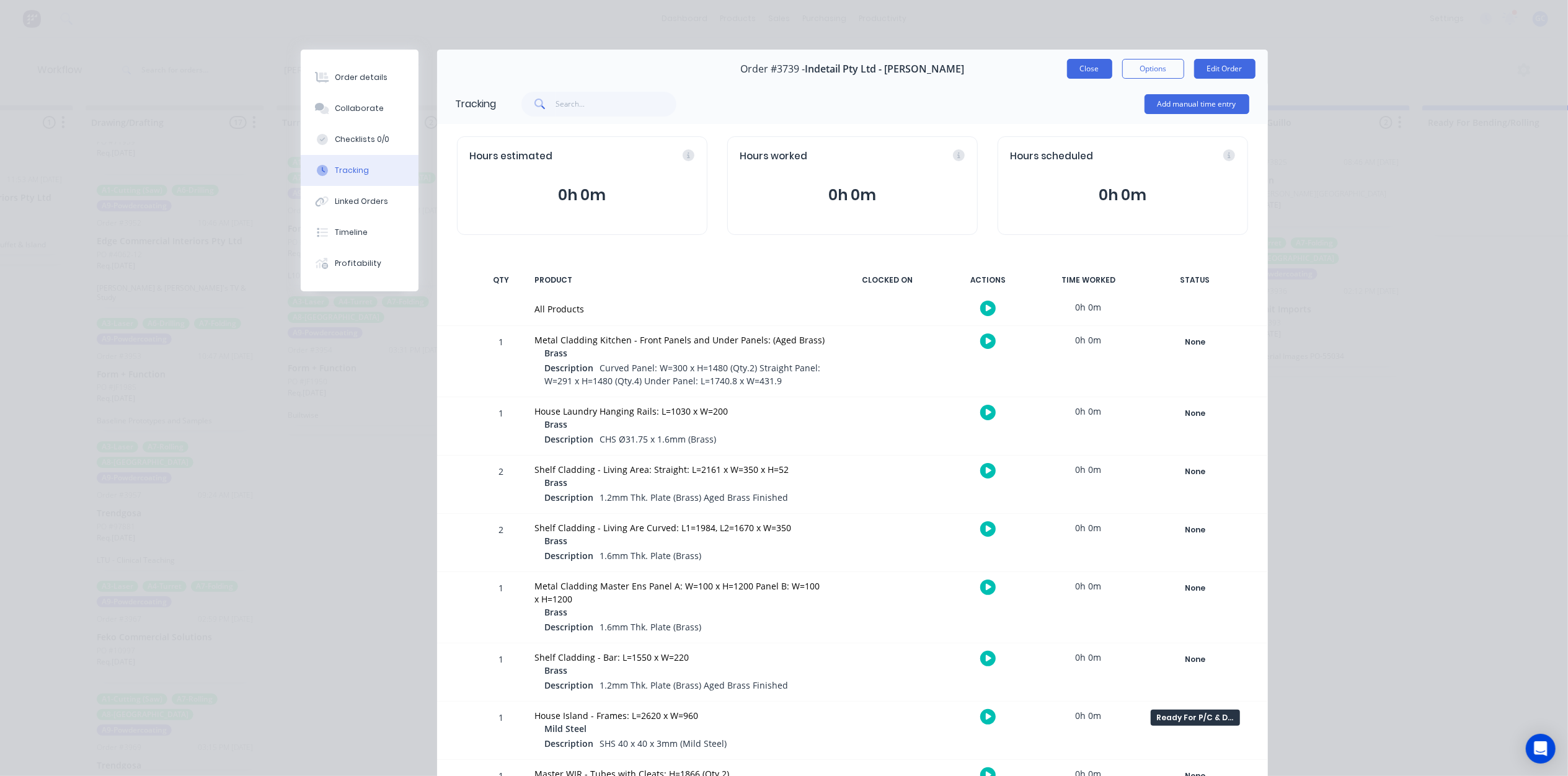
click at [1068, 63] on button "Close" at bounding box center [1089, 68] width 45 height 20
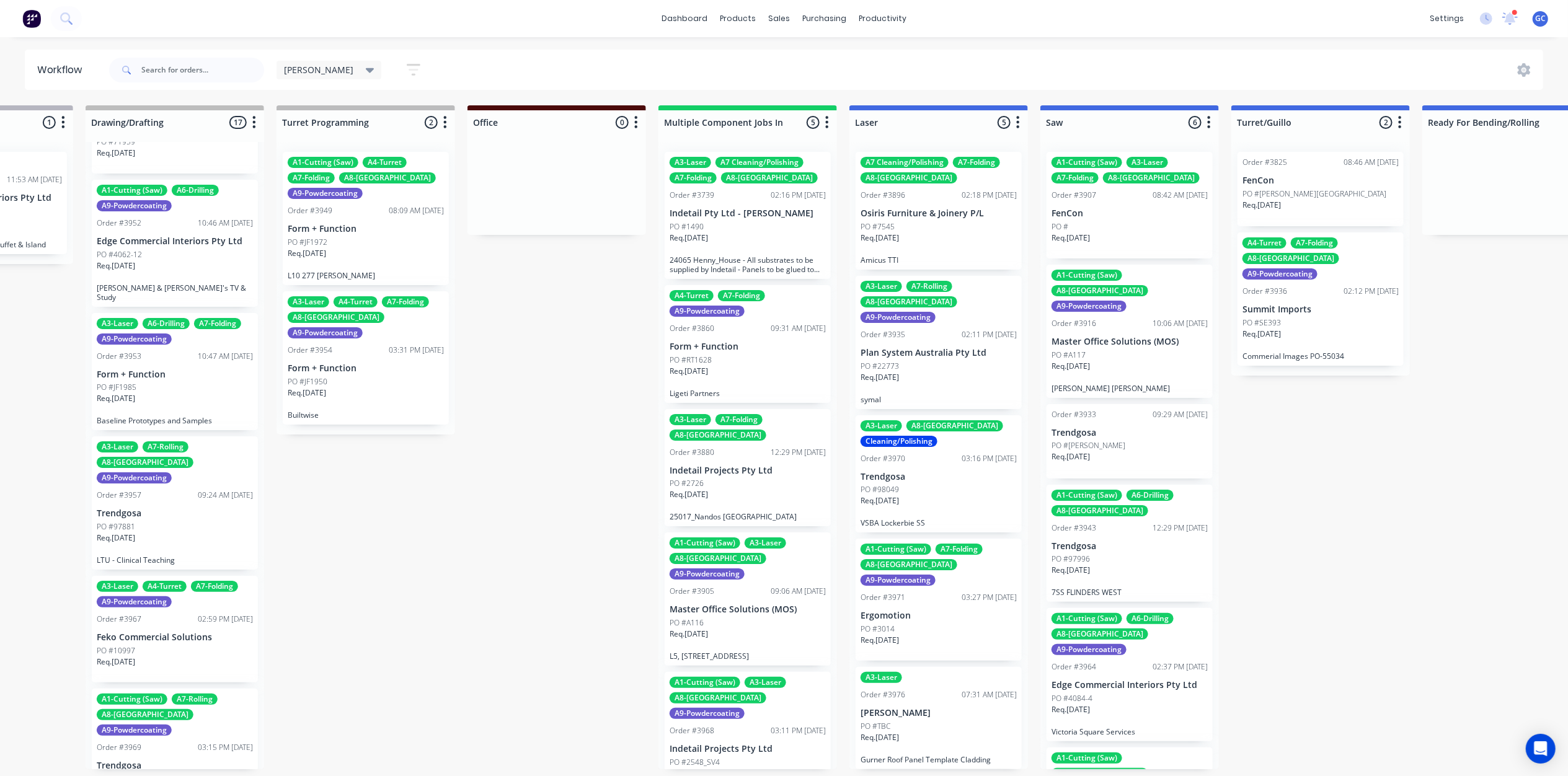
scroll to position [6, 705]
click at [738, 357] on div "PO #RT1628" at bounding box center [747, 360] width 157 height 11
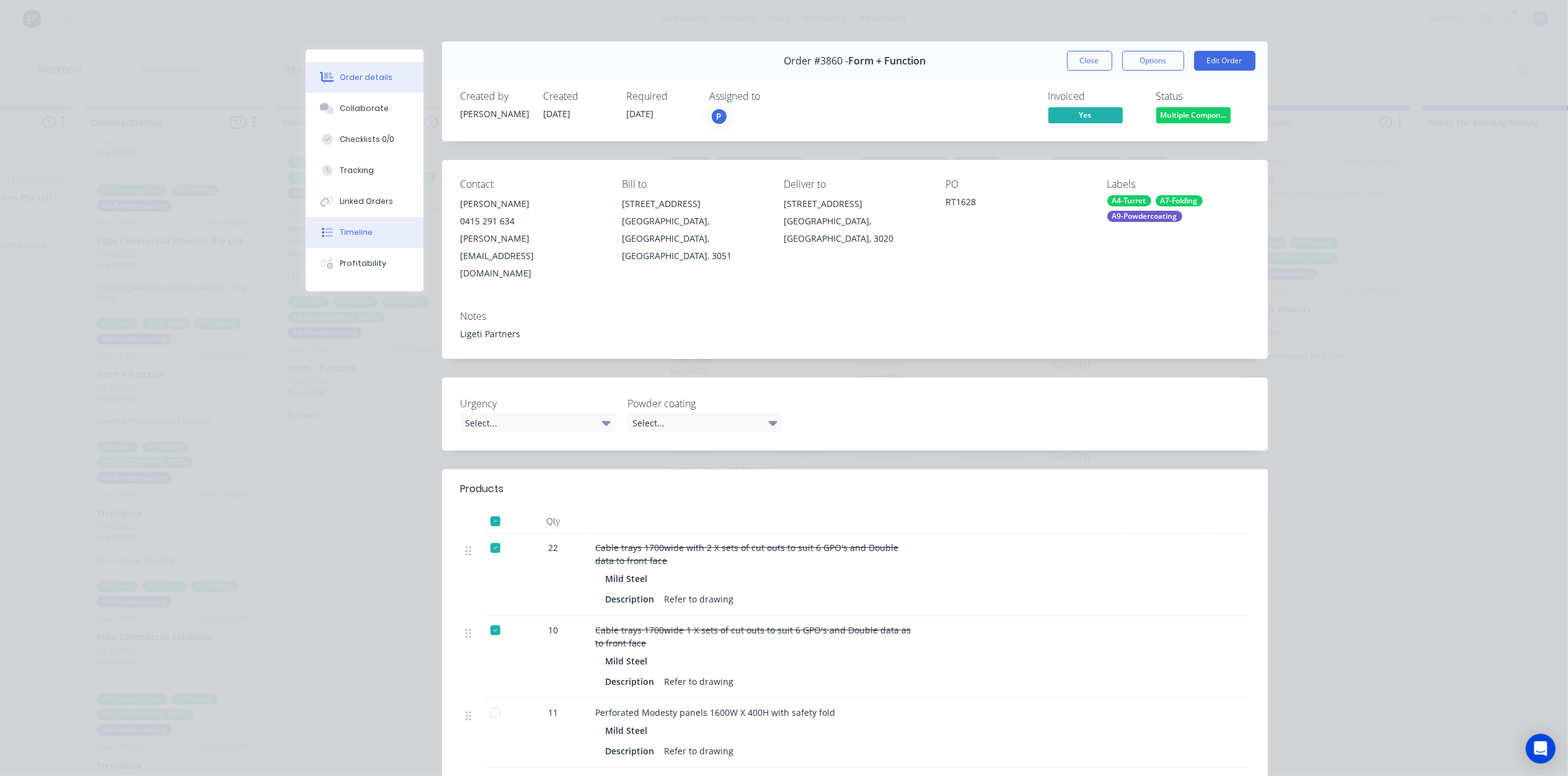
scroll to position [0, 0]
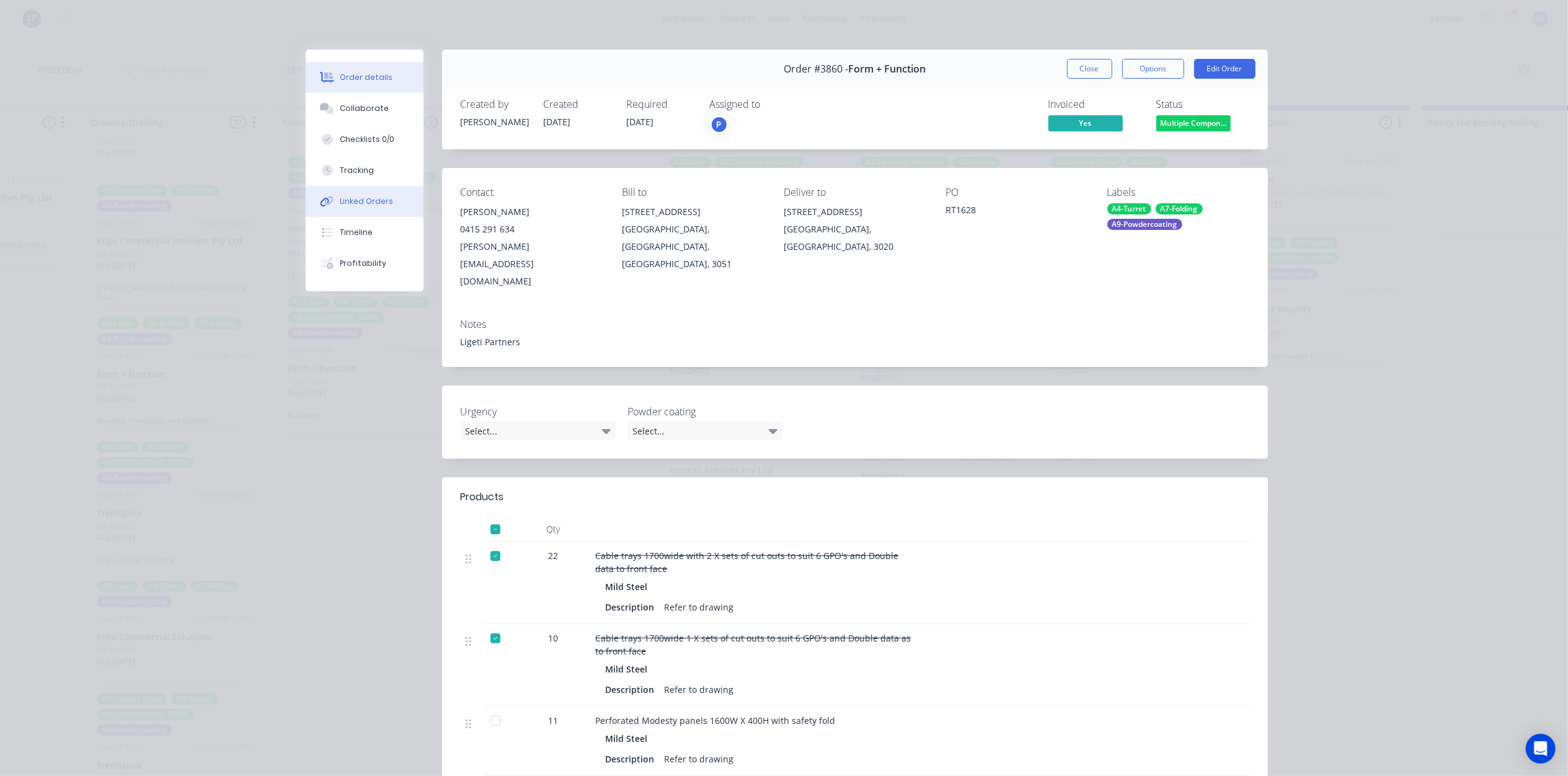
click at [358, 206] on div "Linked Orders" at bounding box center [366, 201] width 53 height 11
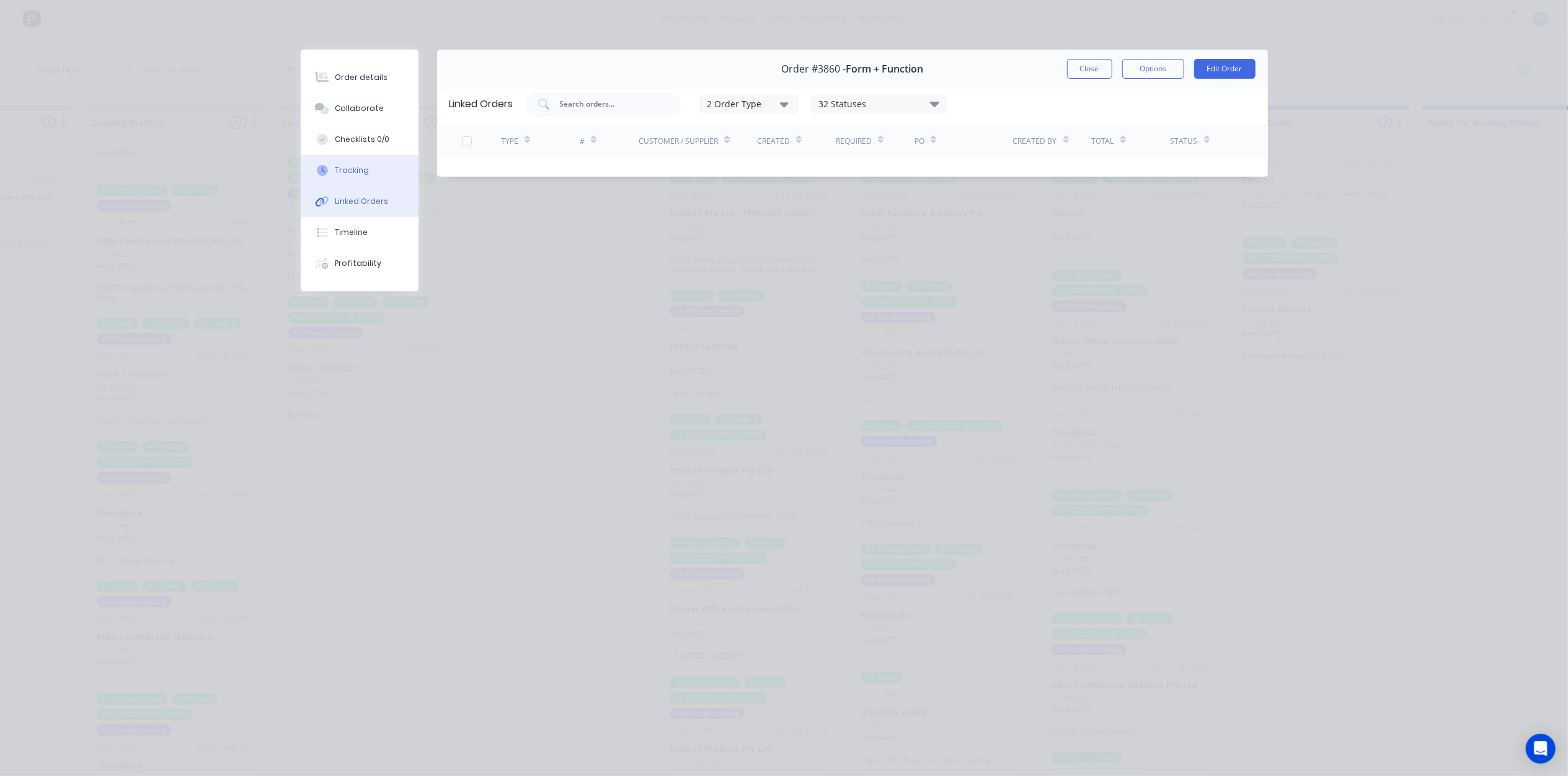
click at [361, 166] on div "Tracking" at bounding box center [351, 171] width 34 height 11
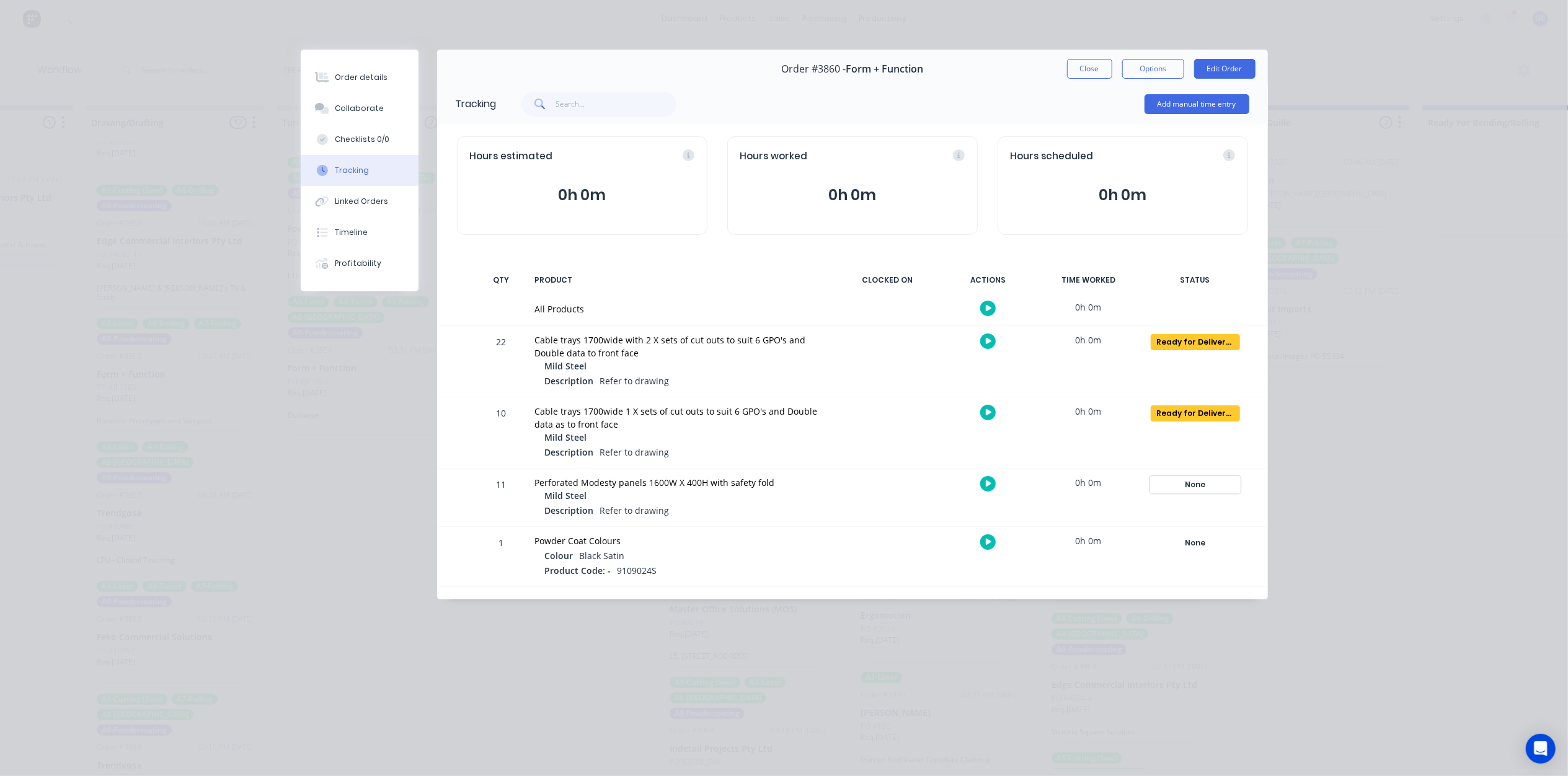
click at [1205, 476] on button "None" at bounding box center [1195, 485] width 91 height 18
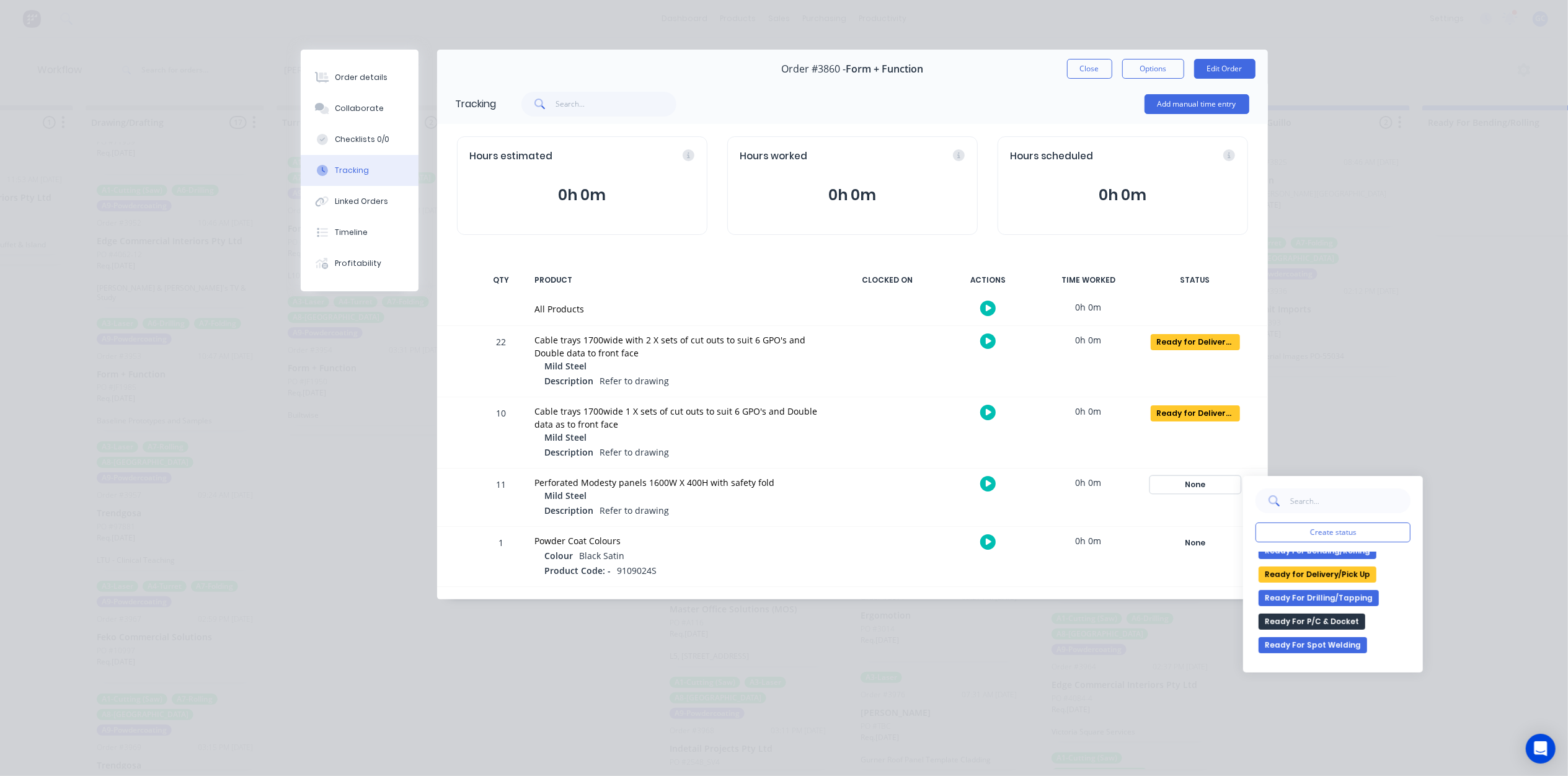
scroll to position [426, 0]
click at [1326, 605] on button "Waiting For Approval" at bounding box center [1307, 604] width 97 height 16
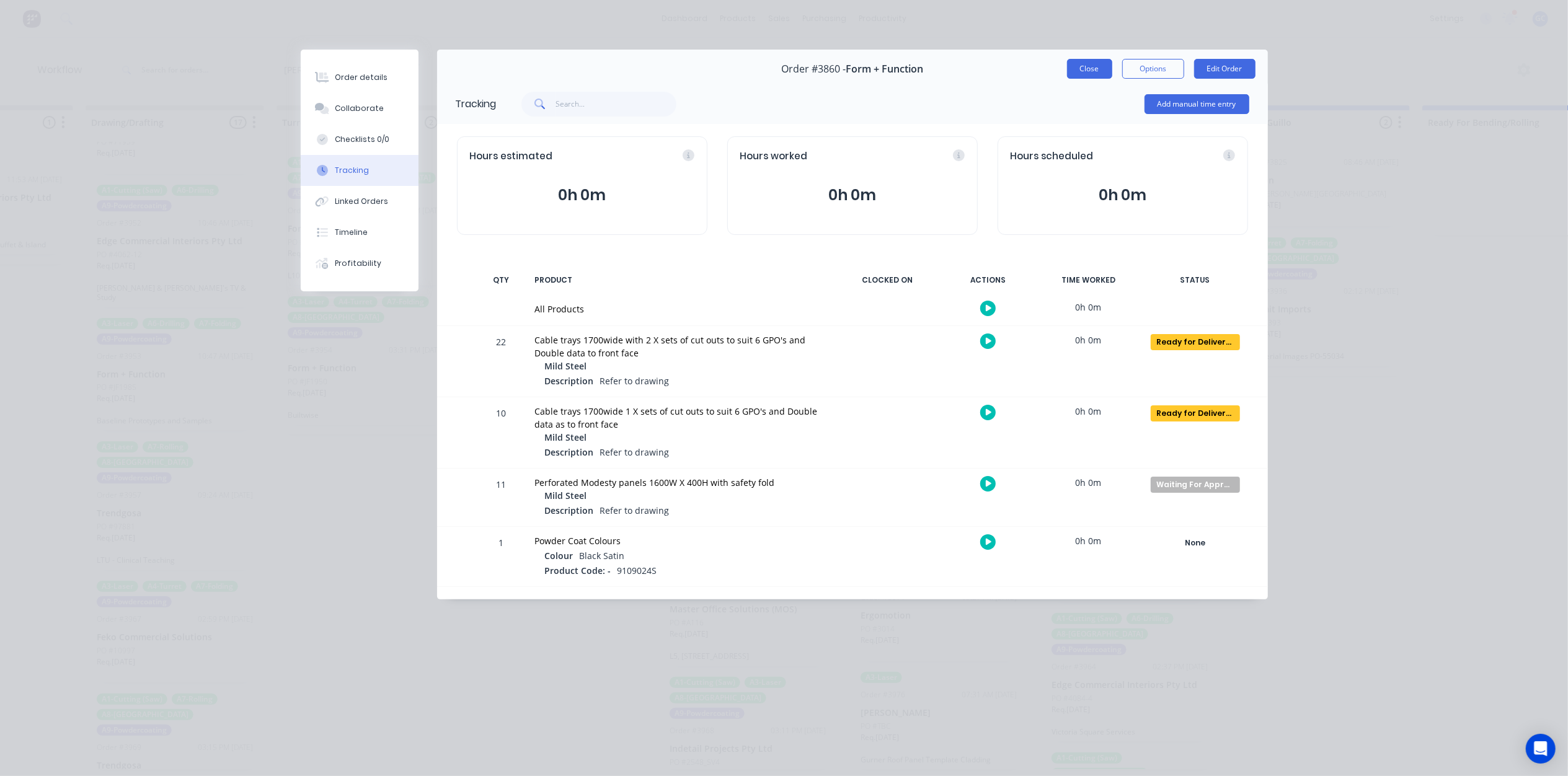
click at [1088, 61] on button "Close" at bounding box center [1089, 68] width 45 height 20
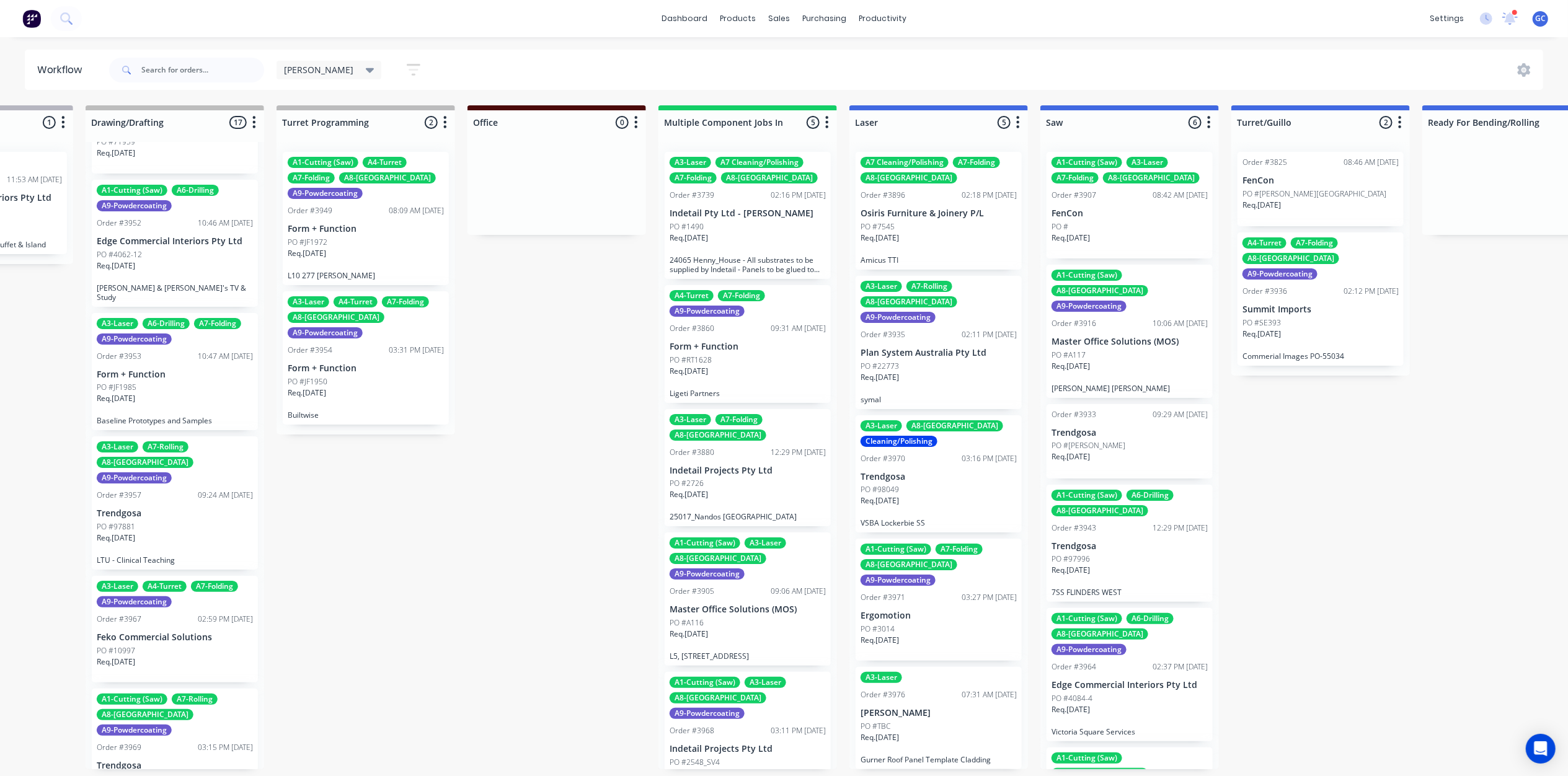
click at [729, 354] on div "PO #RT1628" at bounding box center [747, 360] width 157 height 11
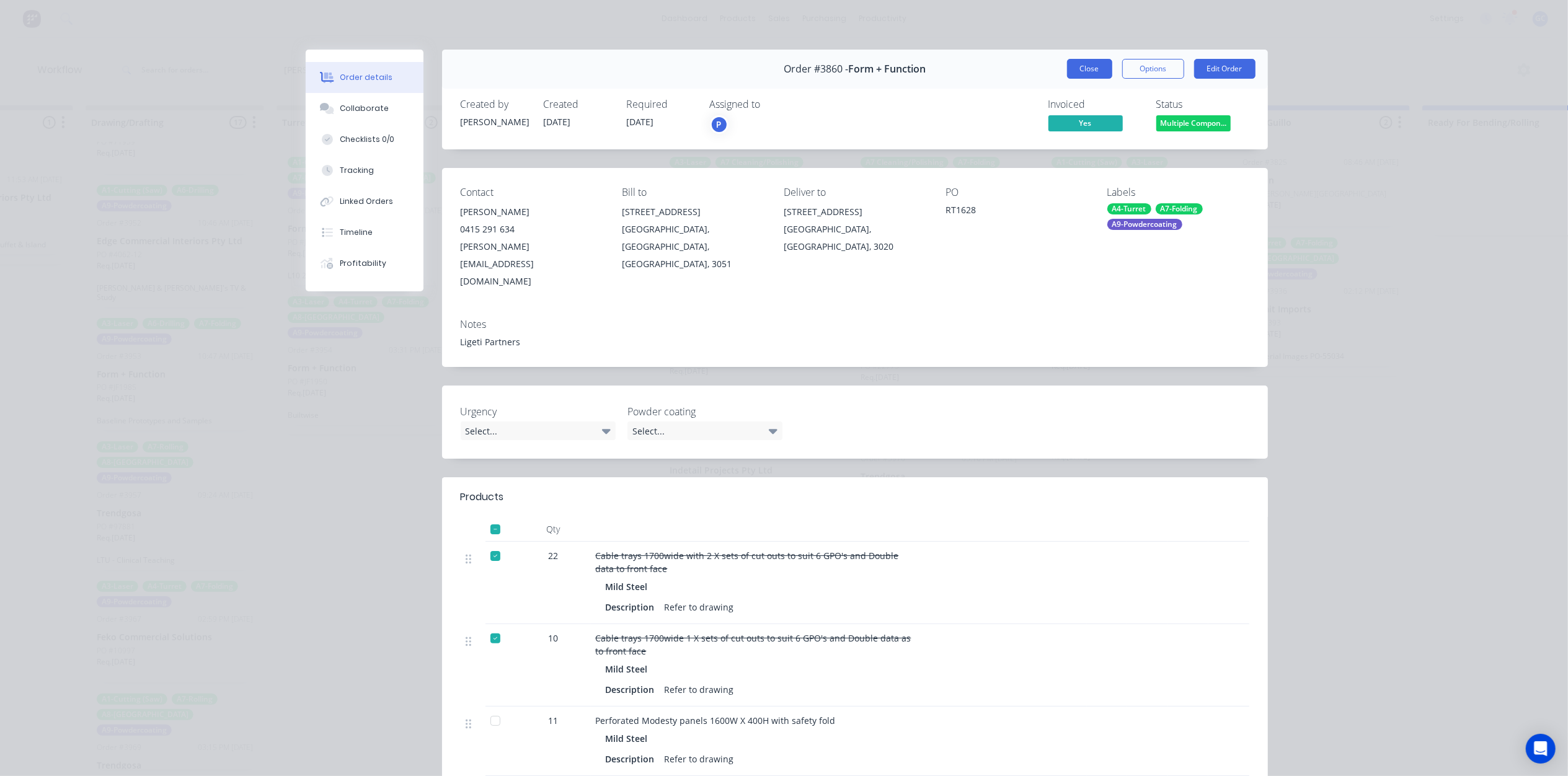
click at [1068, 67] on button "Close" at bounding box center [1089, 68] width 45 height 20
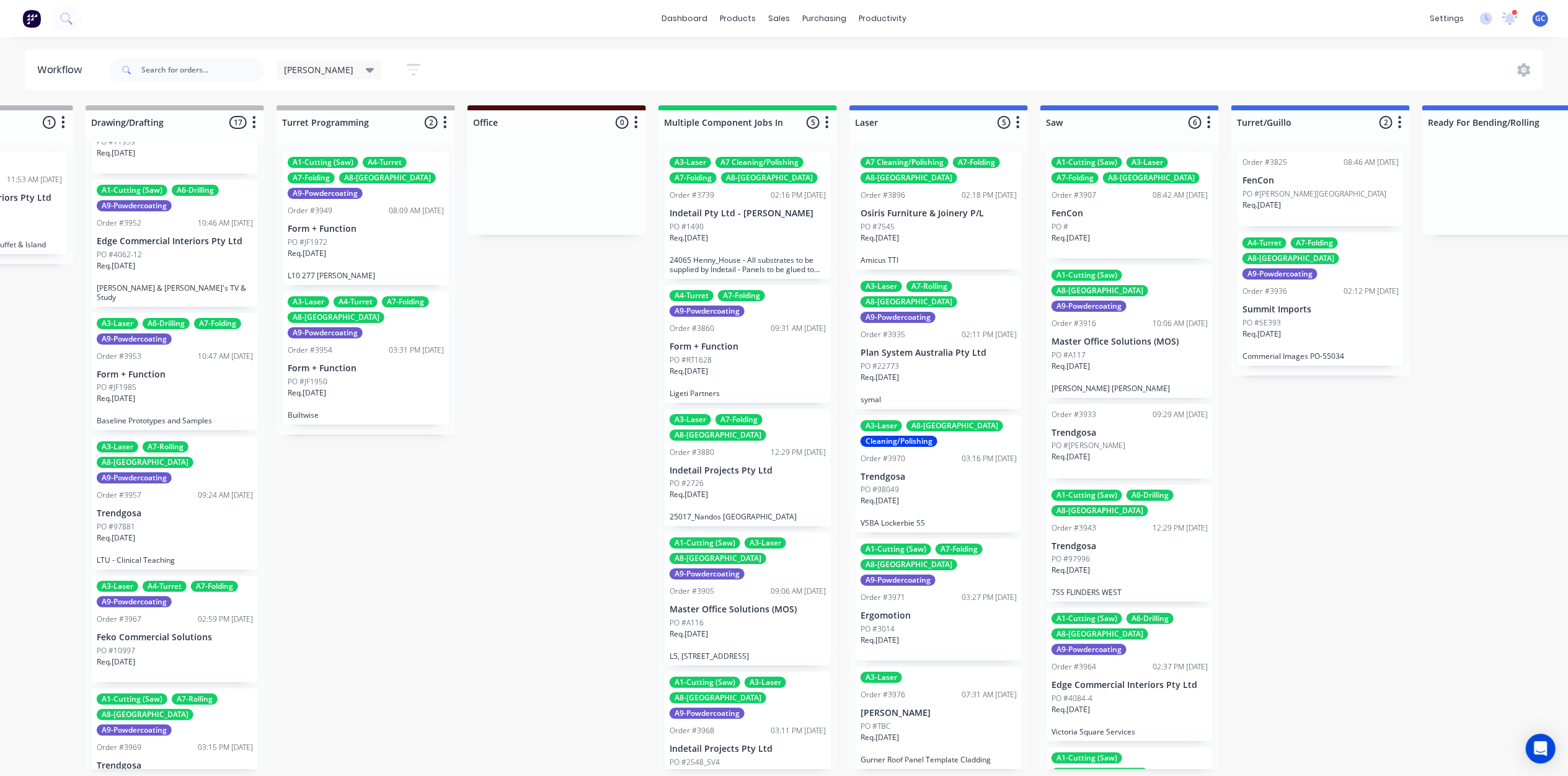
scroll to position [6, 705]
click at [729, 456] on div "A3-Laser A7-Folding A8-Welding Order #3880 12:29 PM 02/09/25 Indetail Projects …" at bounding box center [747, 469] width 166 height 118
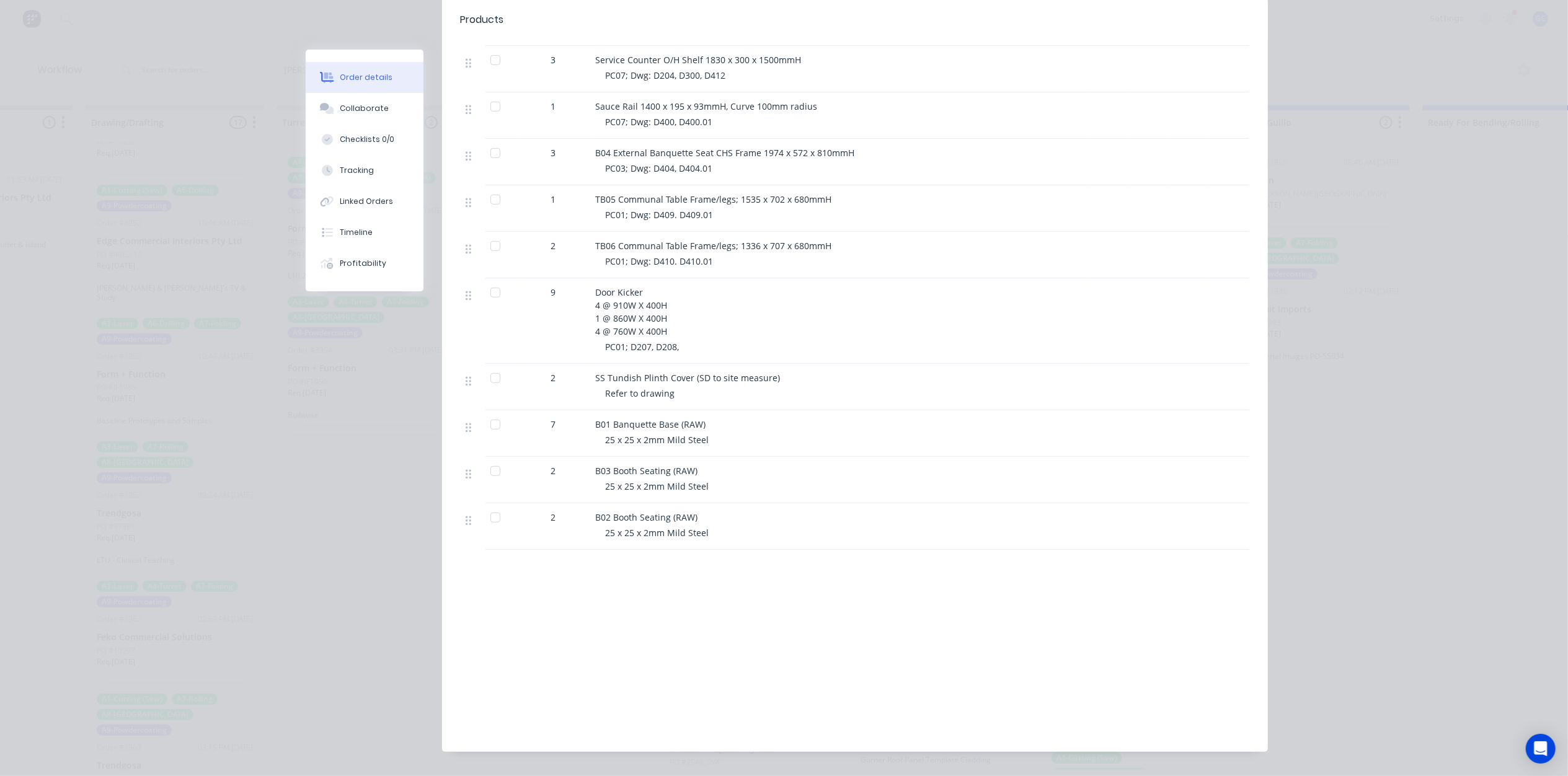
scroll to position [331, 0]
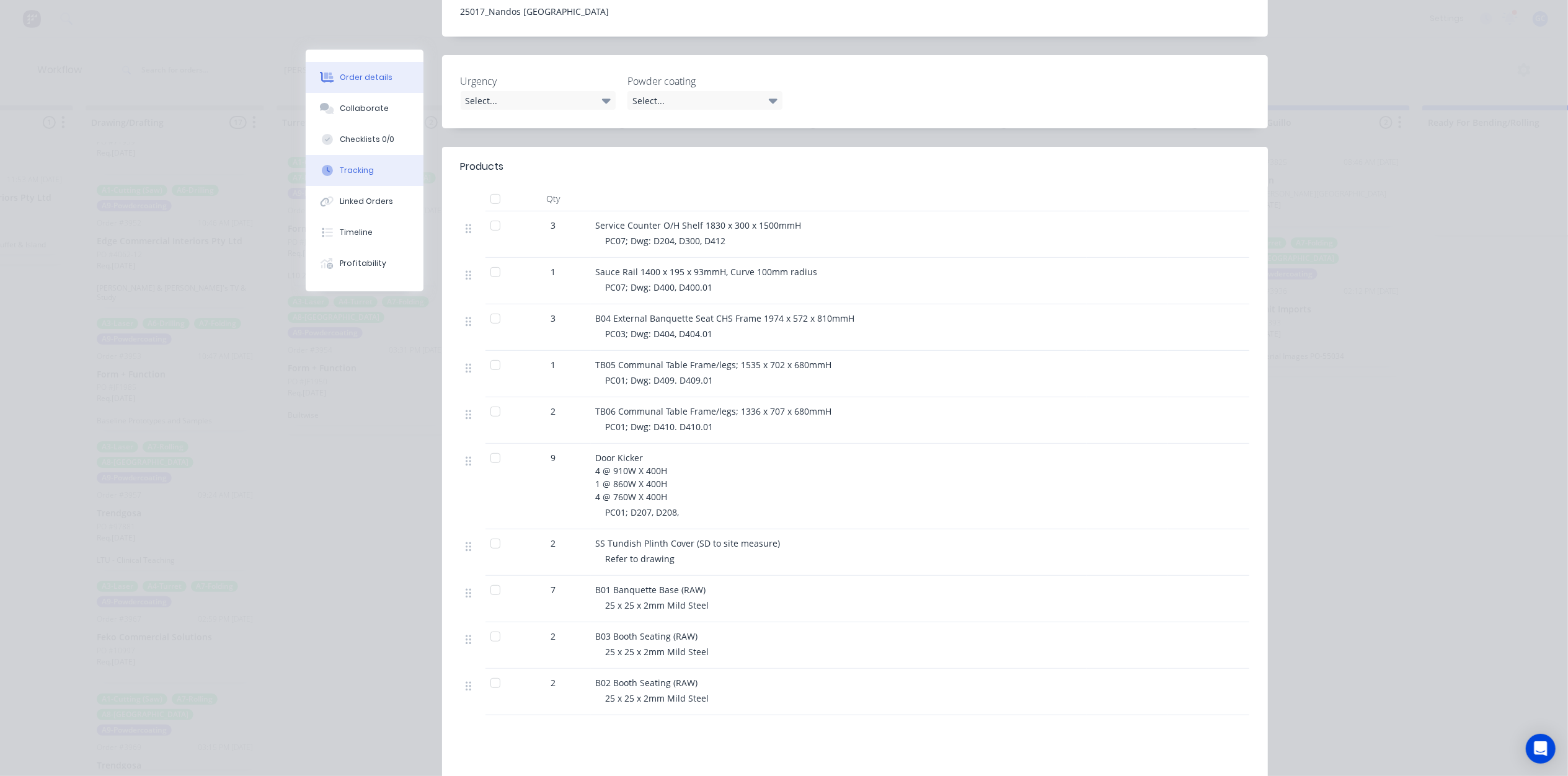
click at [354, 176] on button "Tracking" at bounding box center [365, 170] width 118 height 31
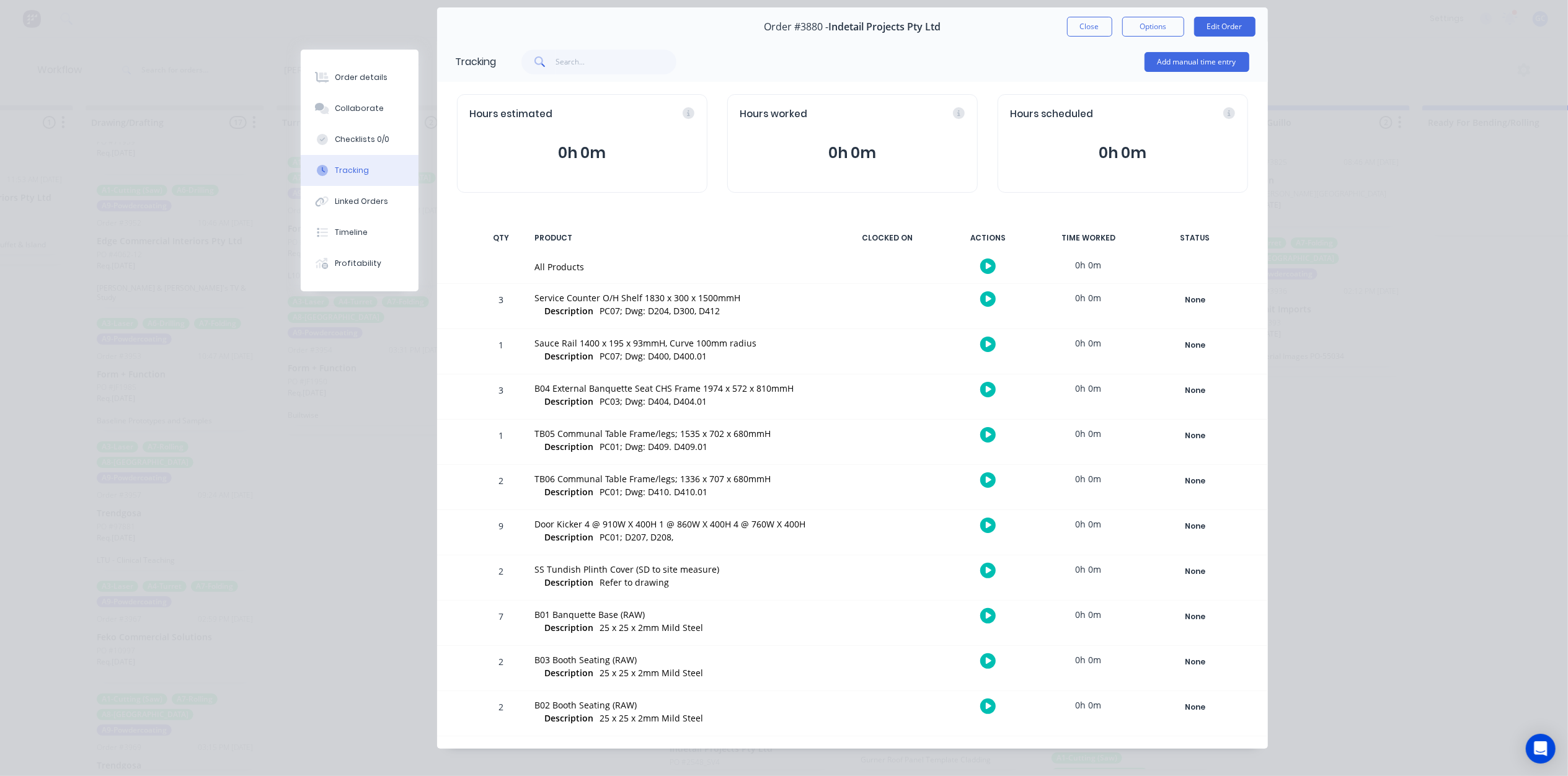
scroll to position [54, 0]
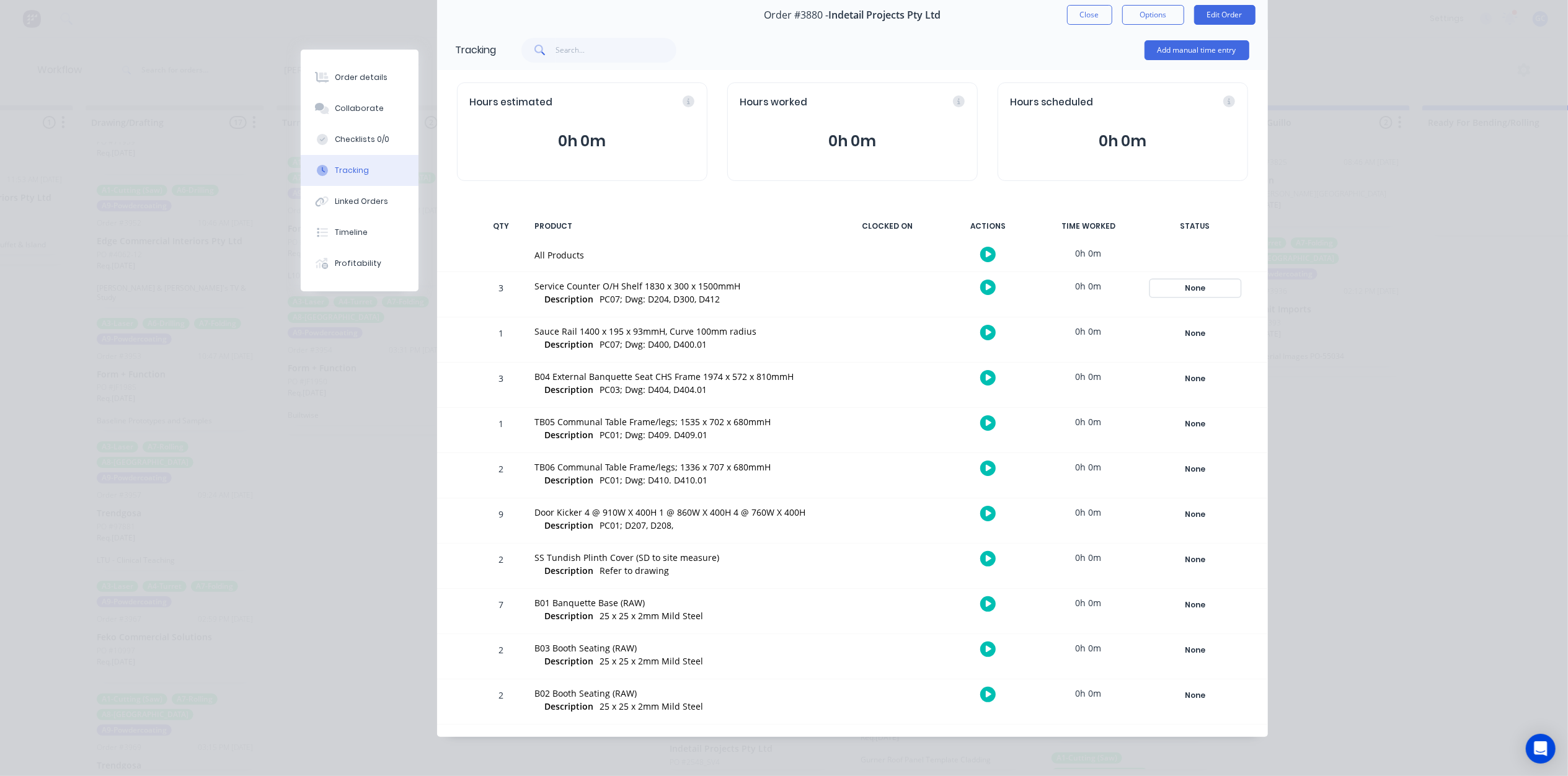
click at [1201, 286] on div "None" at bounding box center [1195, 288] width 89 height 16
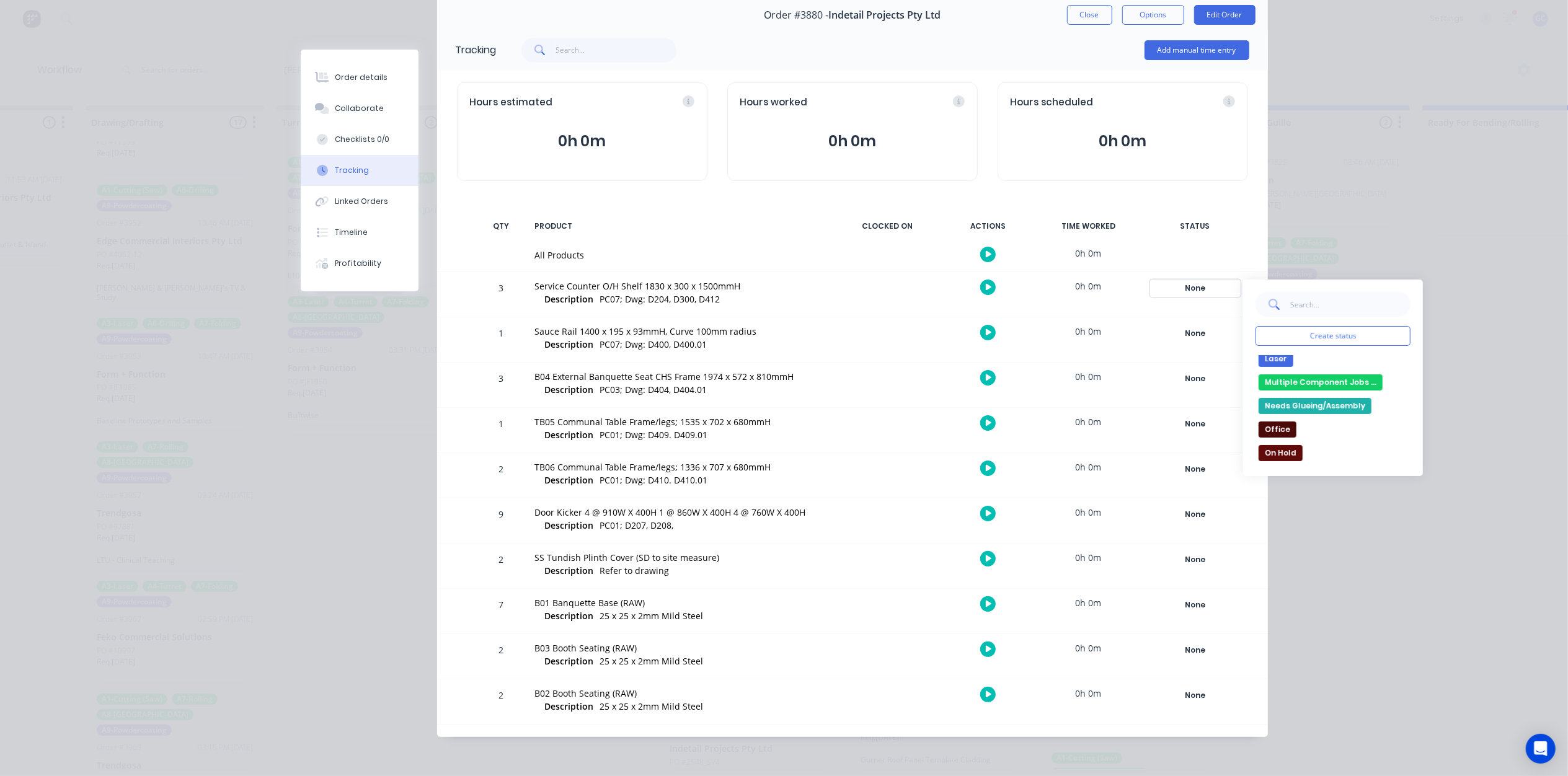
scroll to position [82, 0]
click at [1320, 377] on button "Drawing/Drafting" at bounding box center [1300, 375] width 83 height 16
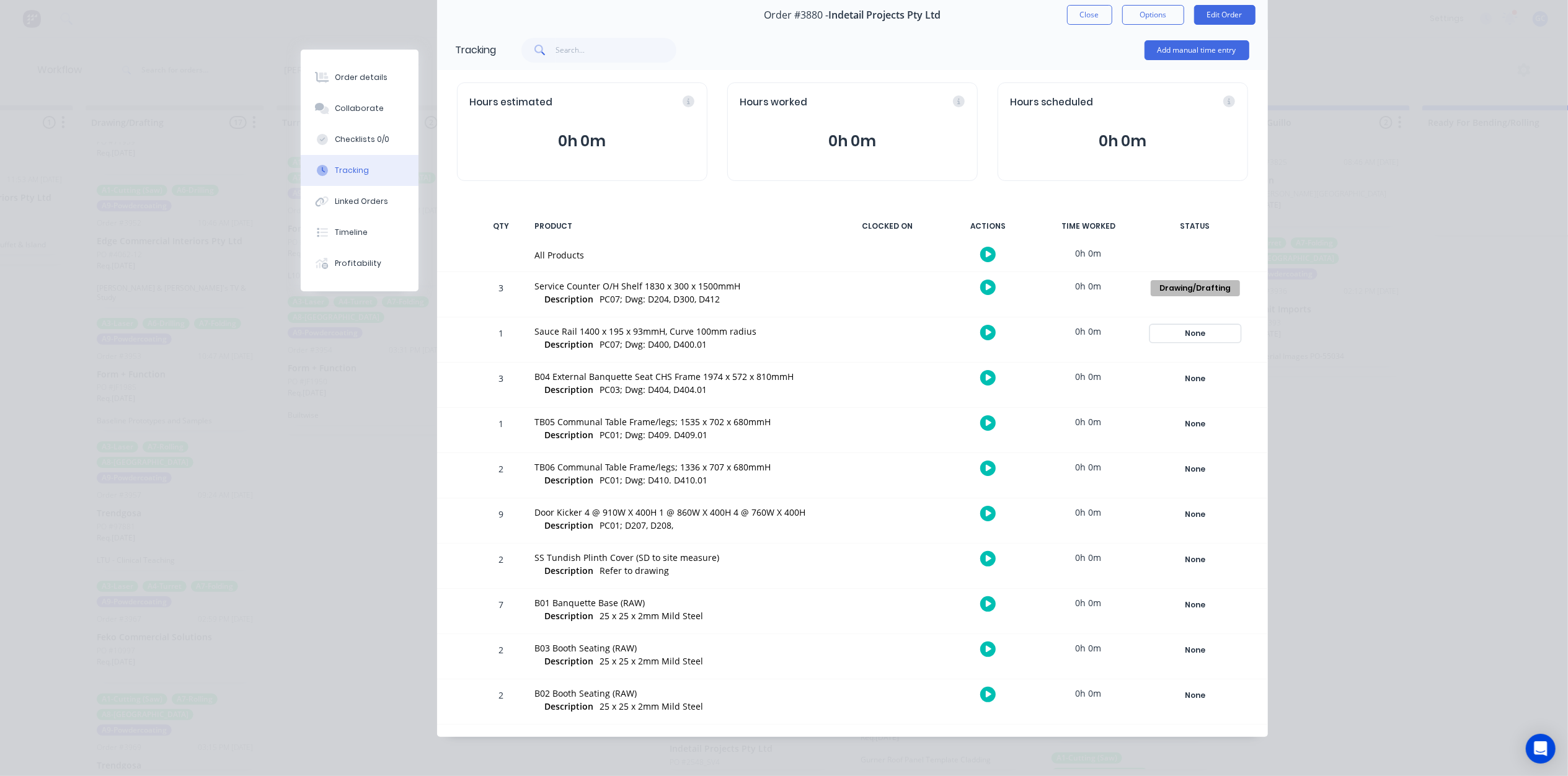
click at [1184, 331] on div "None" at bounding box center [1195, 333] width 89 height 16
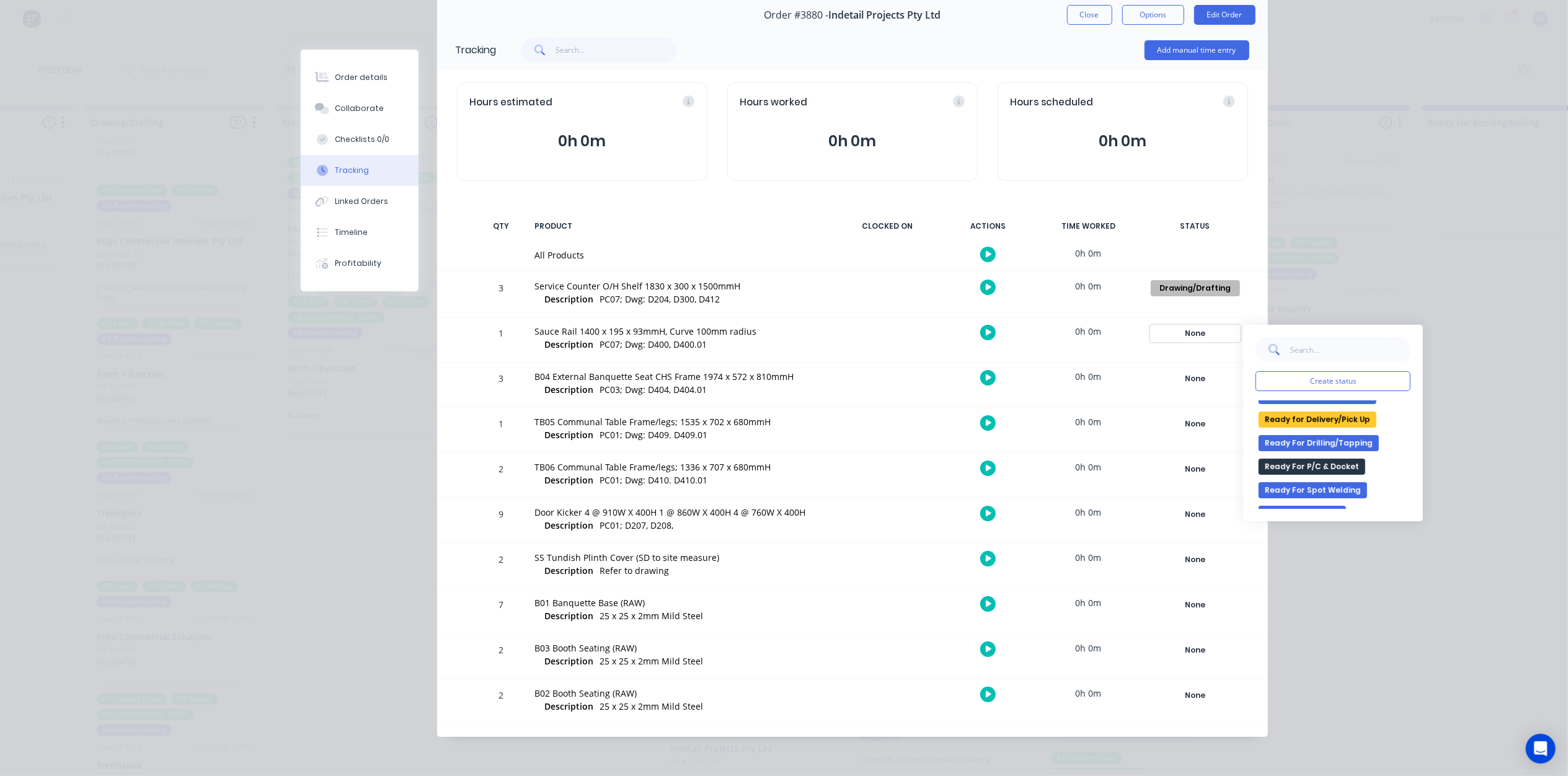
scroll to position [331, 0]
click at [1321, 435] on button "Ready For Welding" at bounding box center [1302, 431] width 87 height 16
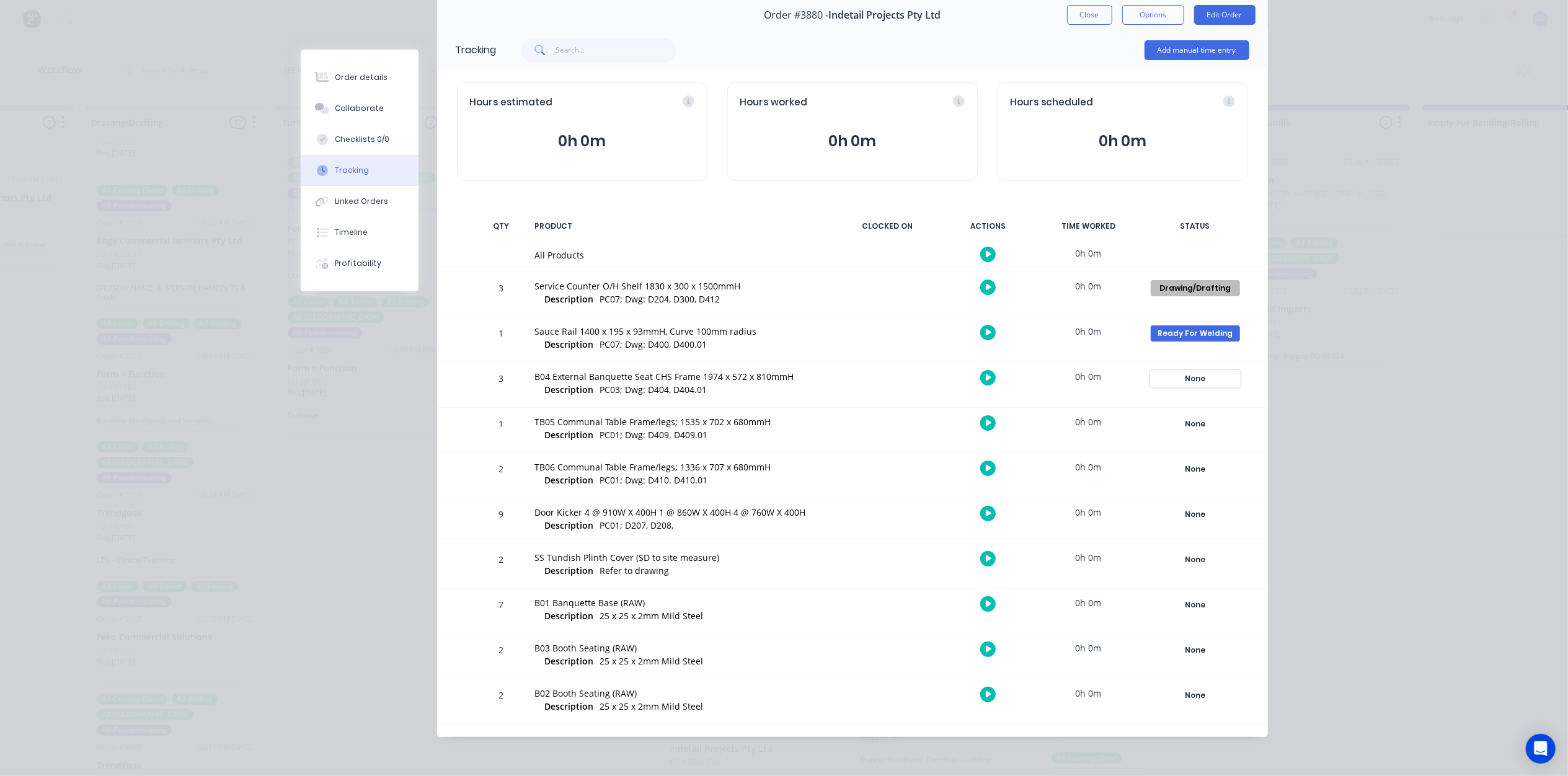
click at [1203, 378] on div "None" at bounding box center [1195, 379] width 89 height 16
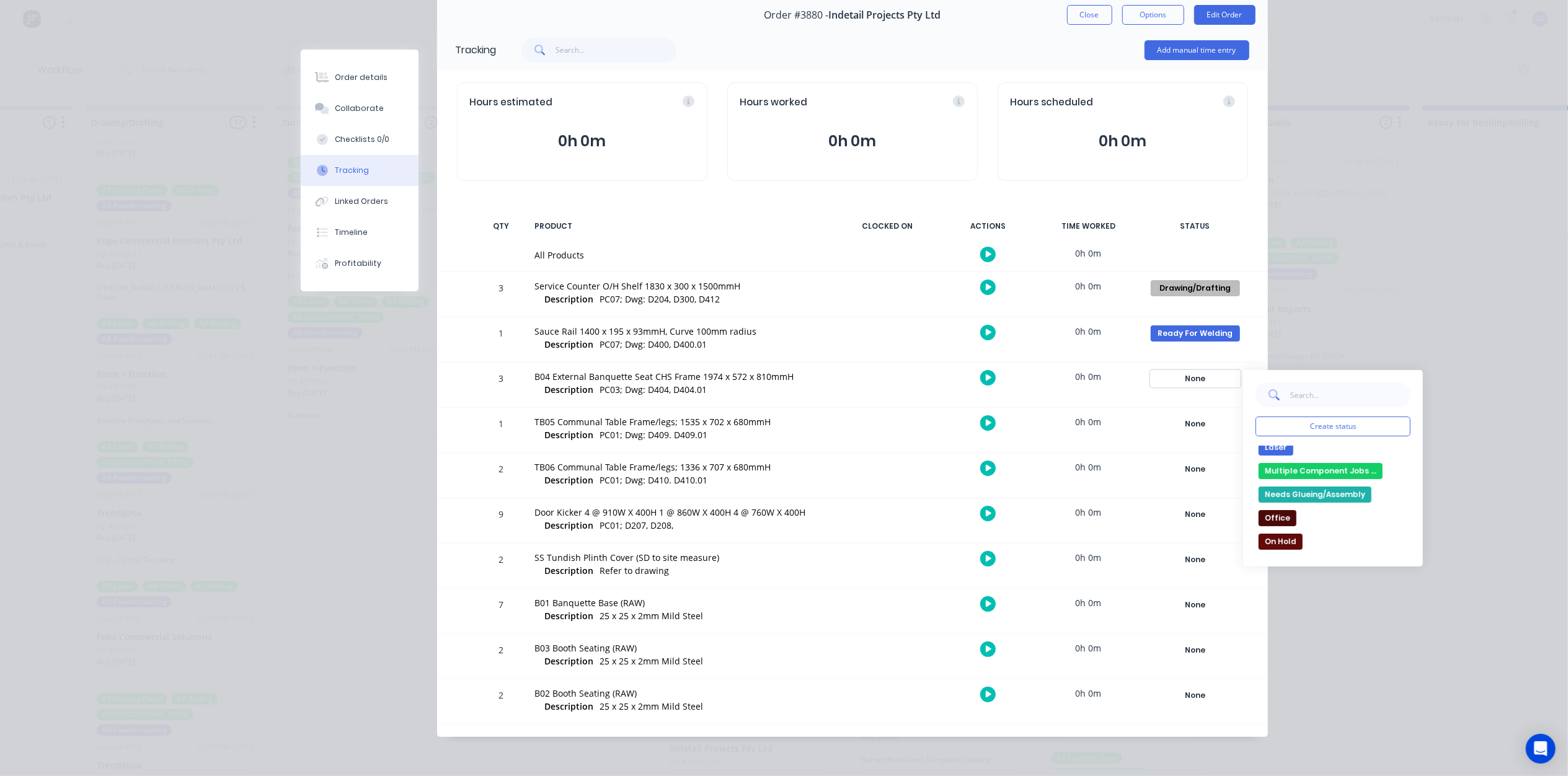
scroll to position [165, 0]
click at [1175, 287] on div "Drawing/Drafting" at bounding box center [1195, 288] width 89 height 16
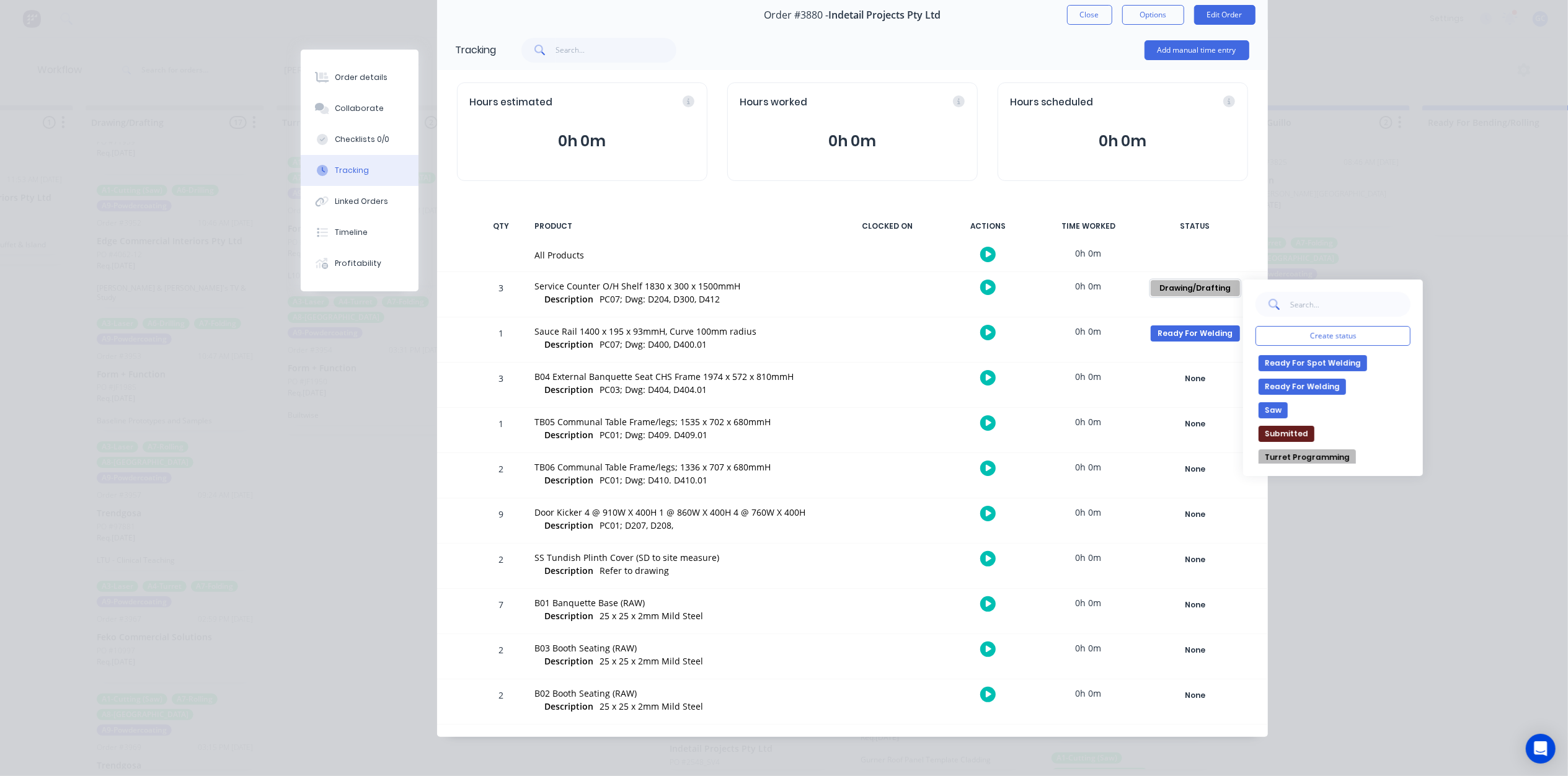
scroll to position [331, 0]
click at [1270, 410] on button "Saw" at bounding box center [1273, 410] width 29 height 16
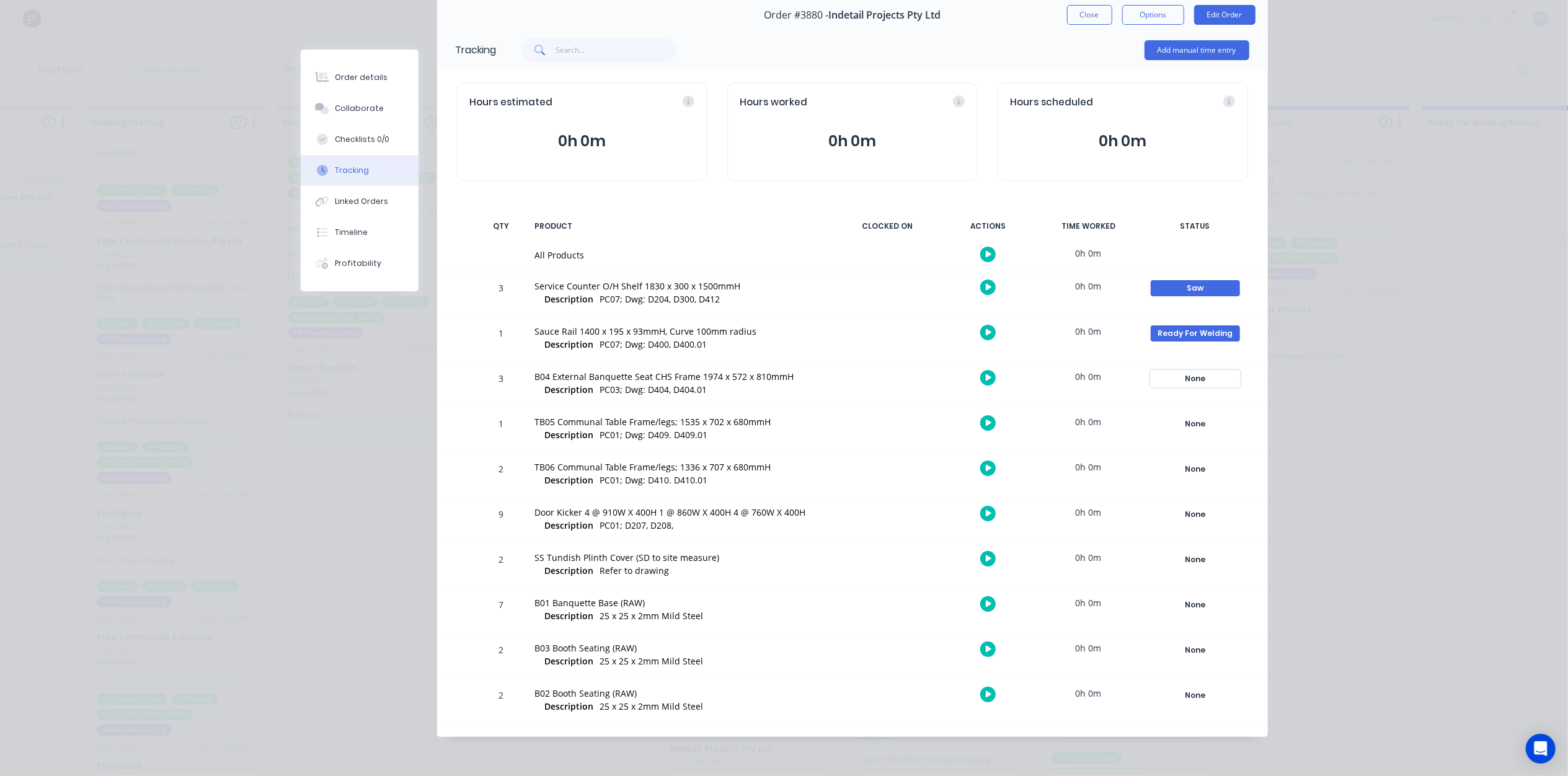
click at [1186, 380] on div "None" at bounding box center [1195, 379] width 89 height 16
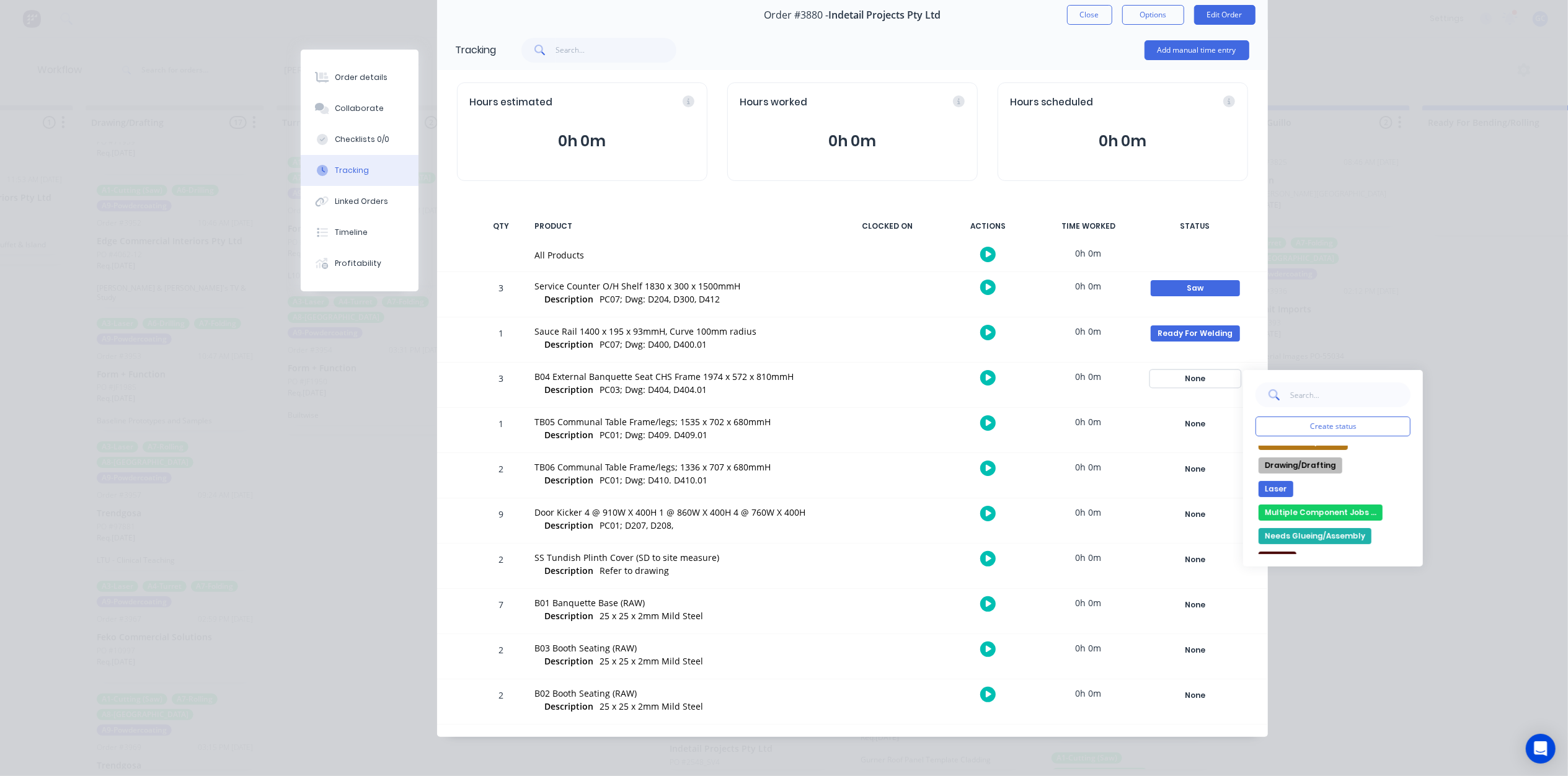
scroll to position [165, 0]
click at [1310, 524] on button "Ready For Bending/Rolling" at bounding box center [1318, 524] width 118 height 16
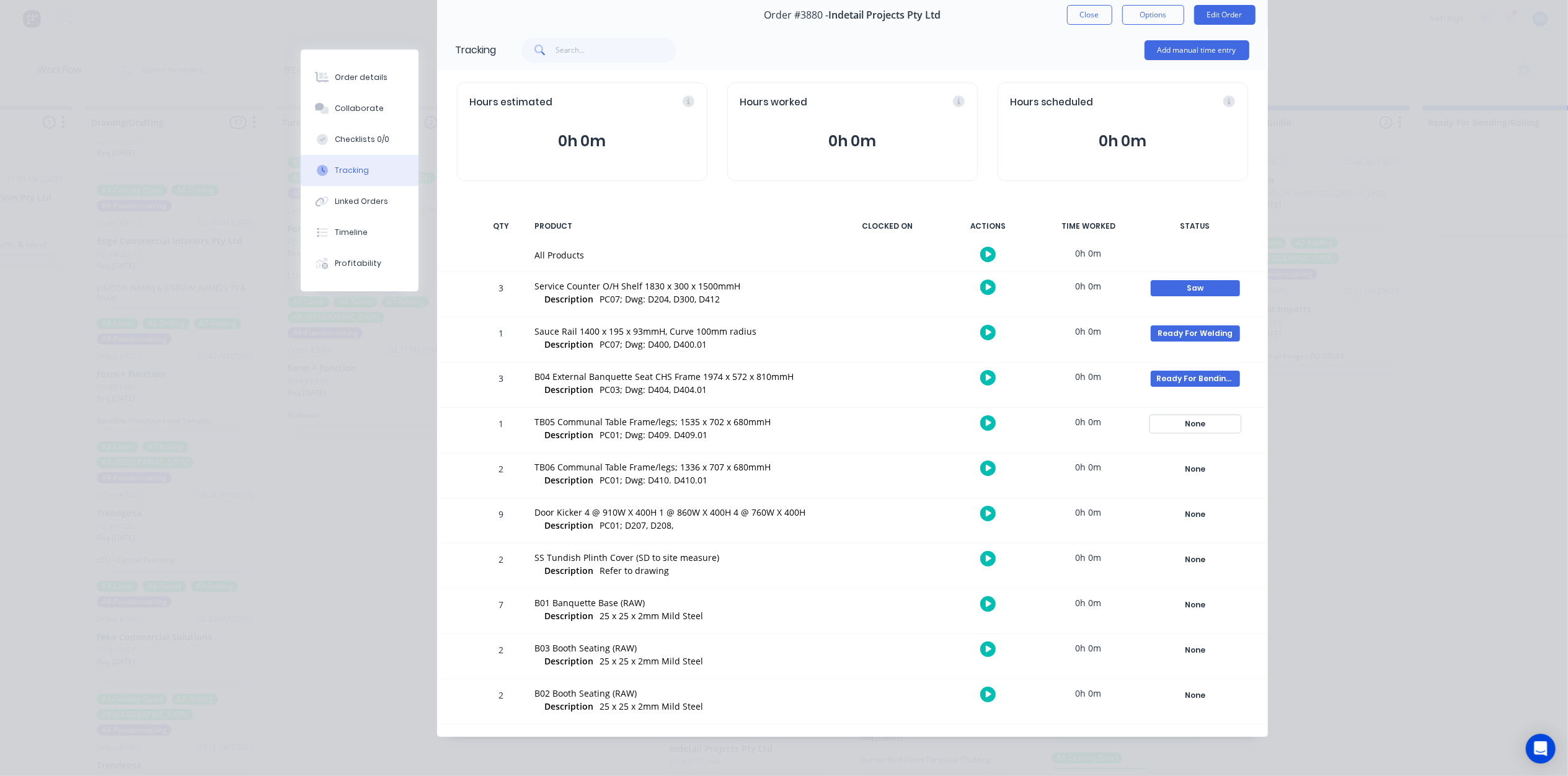
click at [1198, 422] on div "None" at bounding box center [1195, 424] width 89 height 16
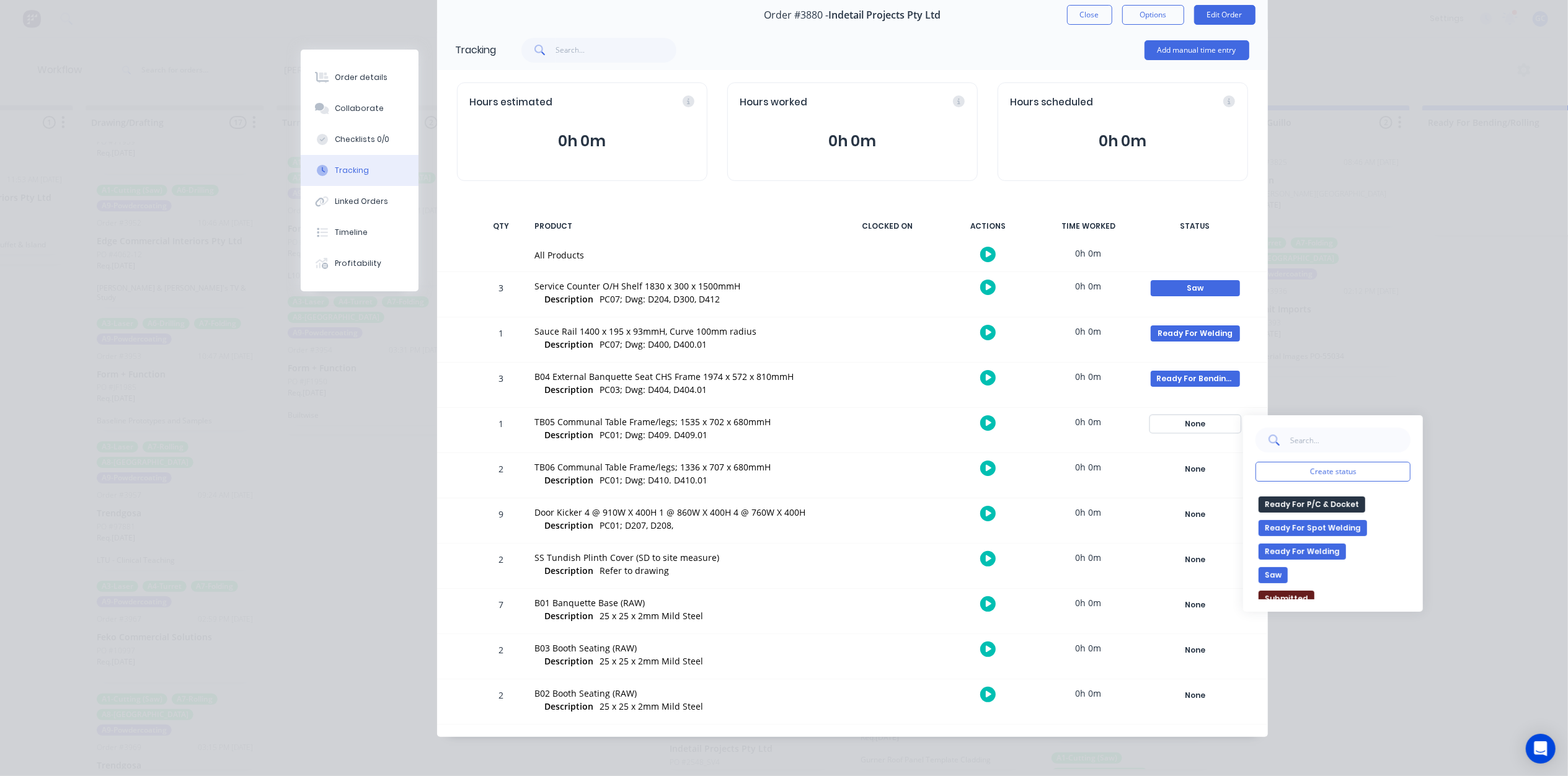
scroll to position [331, 0]
click at [1307, 522] on button "Ready For Welding" at bounding box center [1302, 521] width 87 height 16
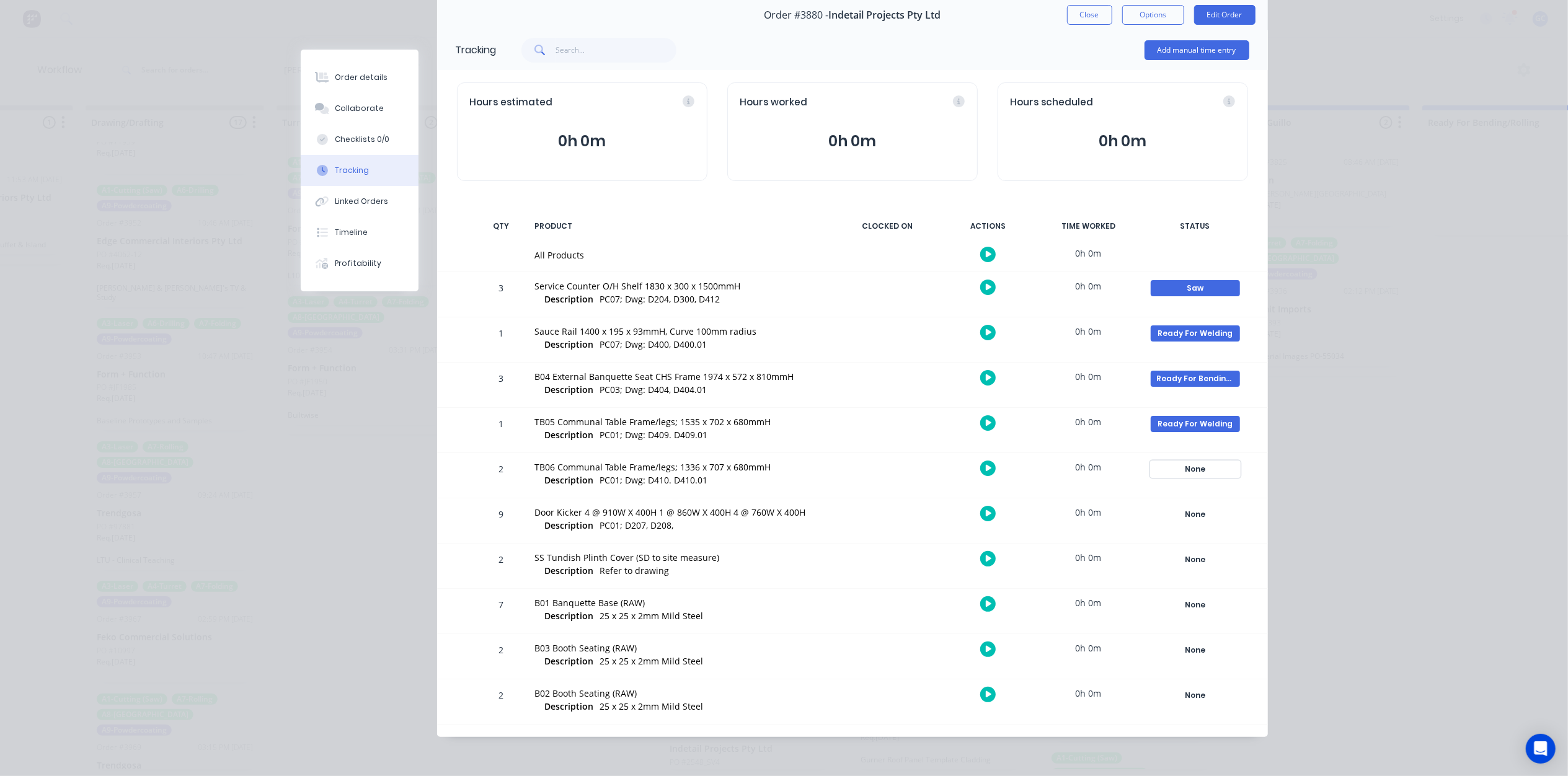
click at [1202, 464] on div "None" at bounding box center [1195, 469] width 89 height 16
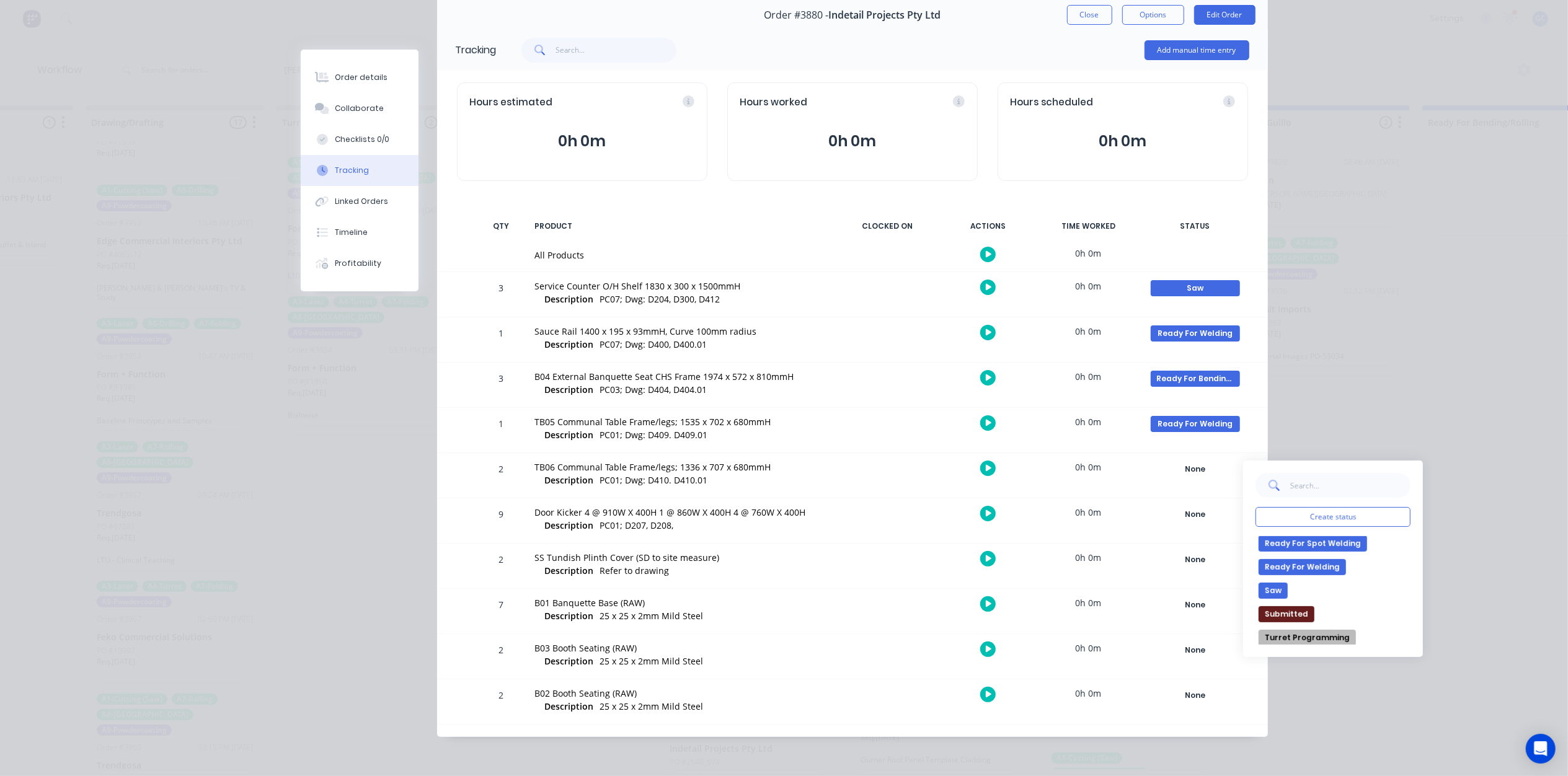
click at [1309, 561] on button "Ready For Welding" at bounding box center [1302, 567] width 87 height 16
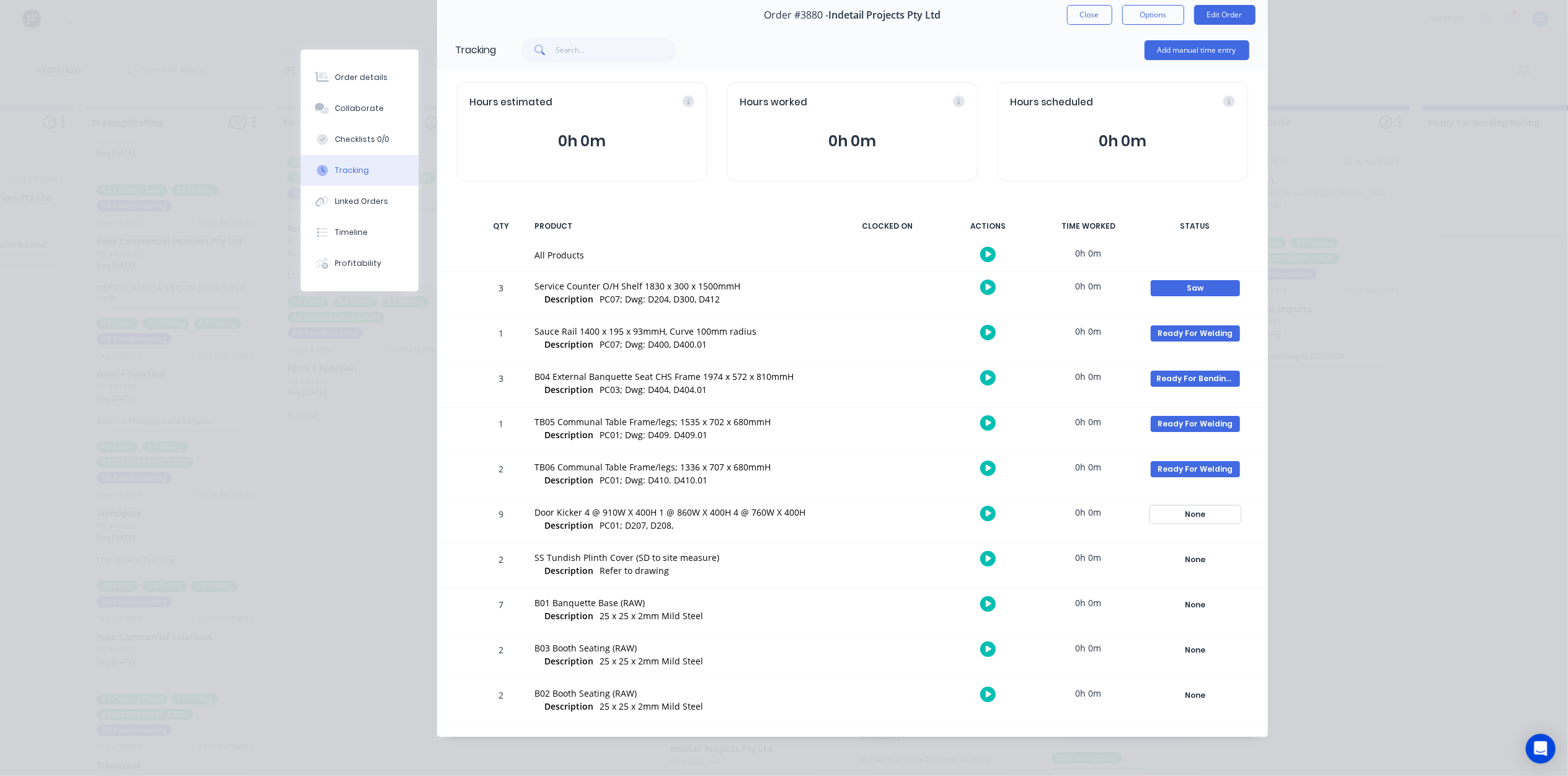
click at [1198, 512] on div "None" at bounding box center [1195, 514] width 89 height 16
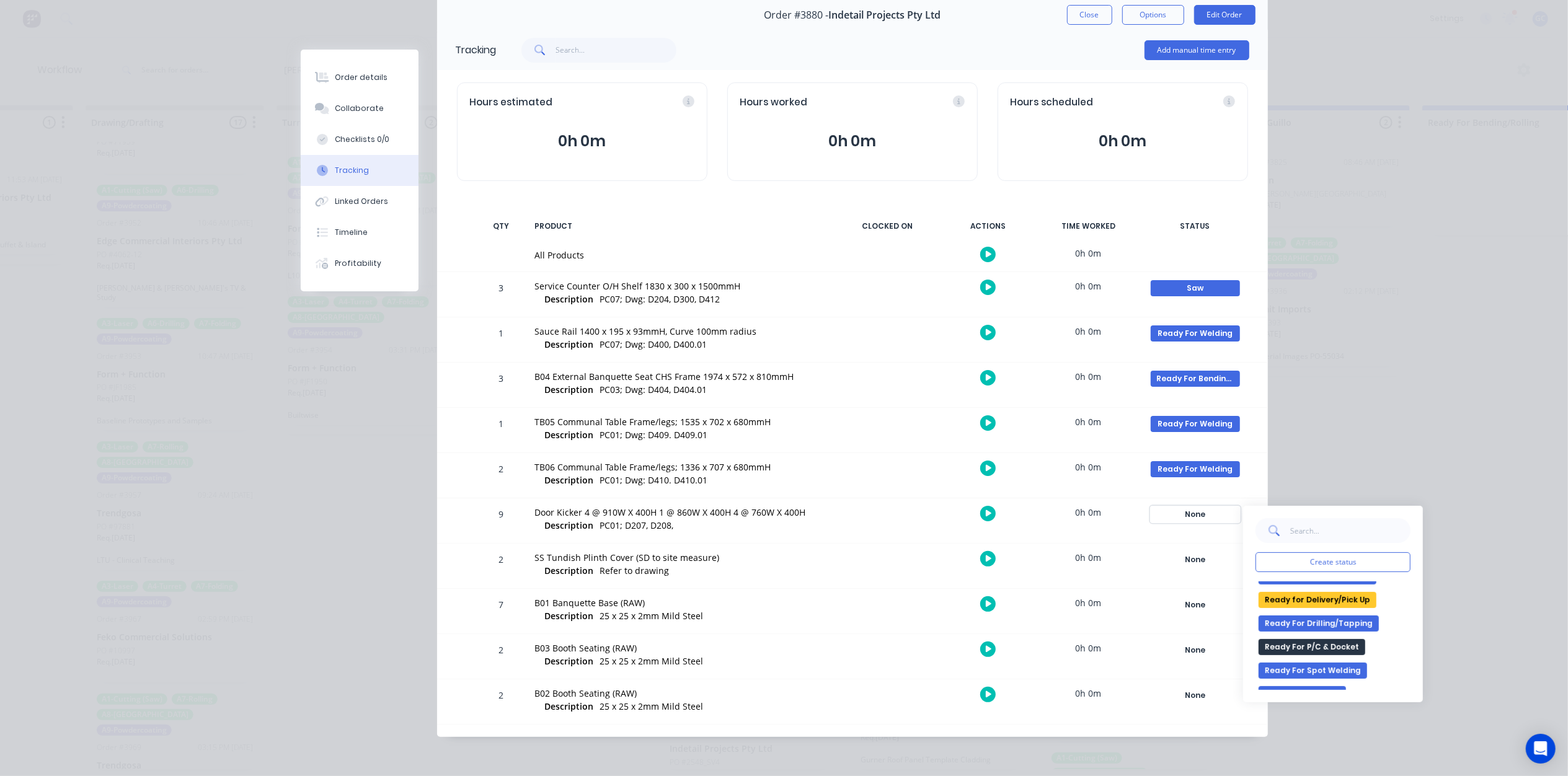
scroll to position [248, 0]
click at [1332, 640] on button "Ready For P/C & Docket" at bounding box center [1312, 648] width 107 height 16
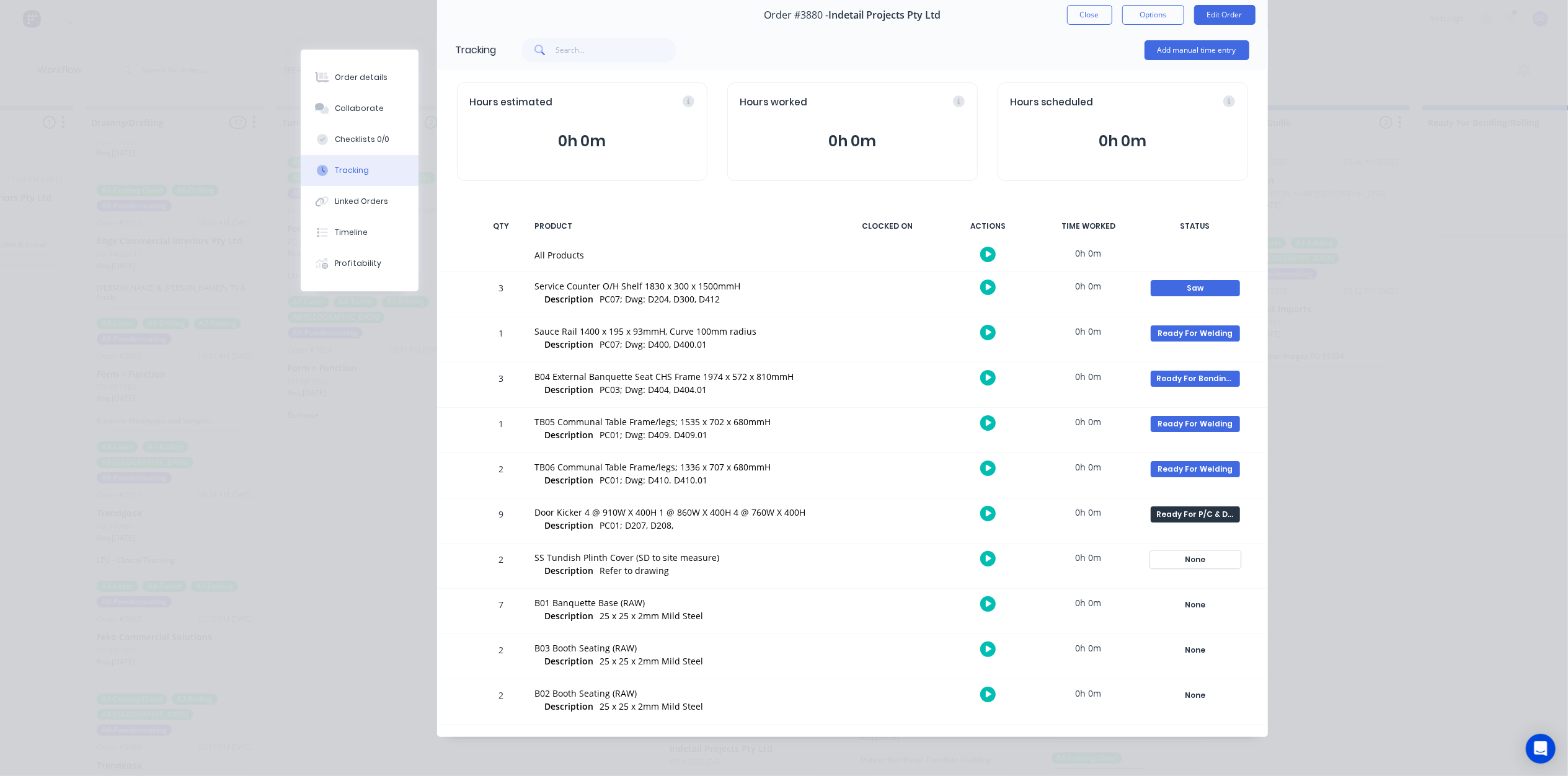
click at [1201, 556] on div "None" at bounding box center [1195, 560] width 89 height 16
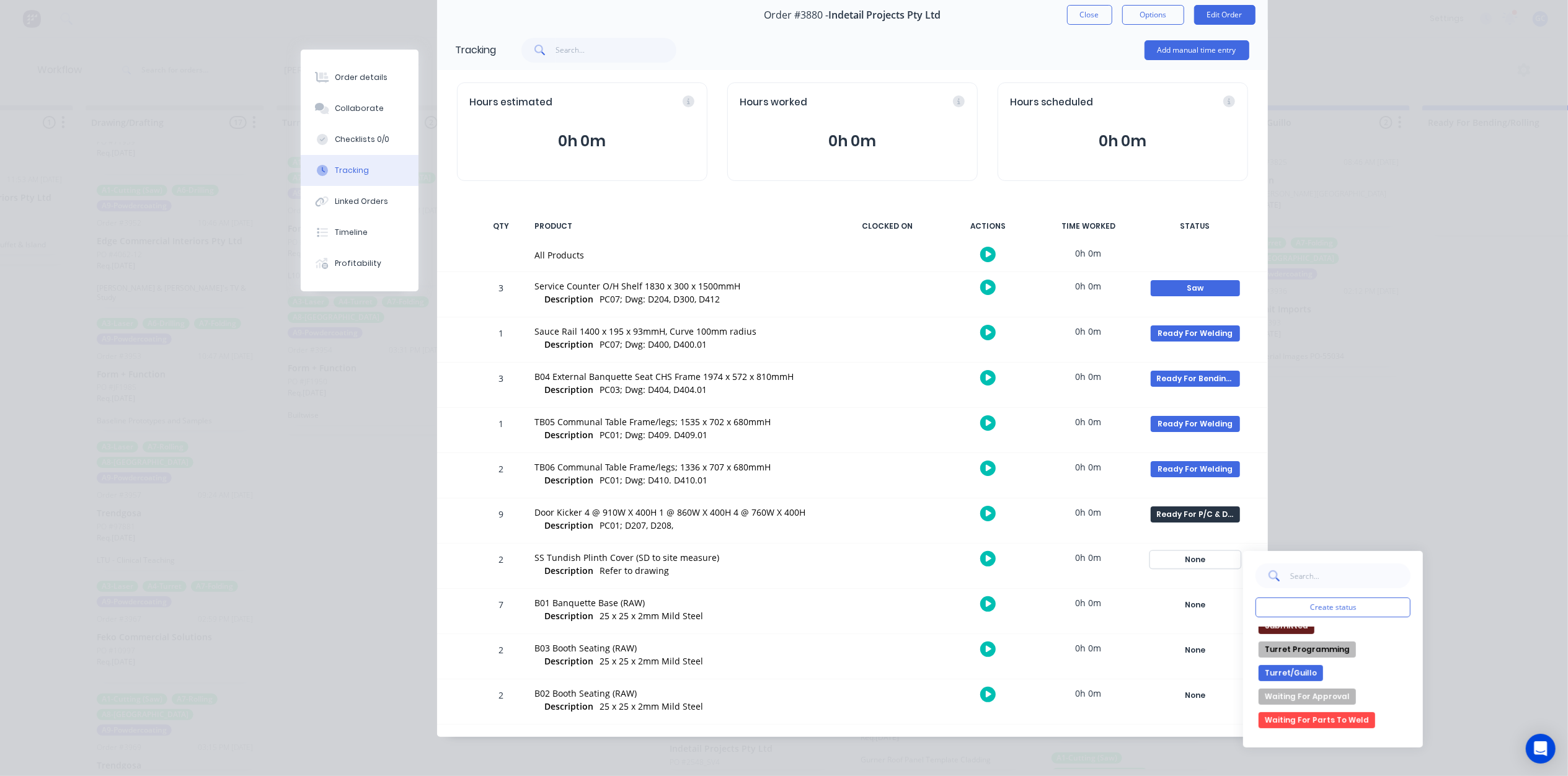
scroll to position [426, 0]
click at [1319, 678] on button "Waiting For Approval" at bounding box center [1307, 679] width 97 height 16
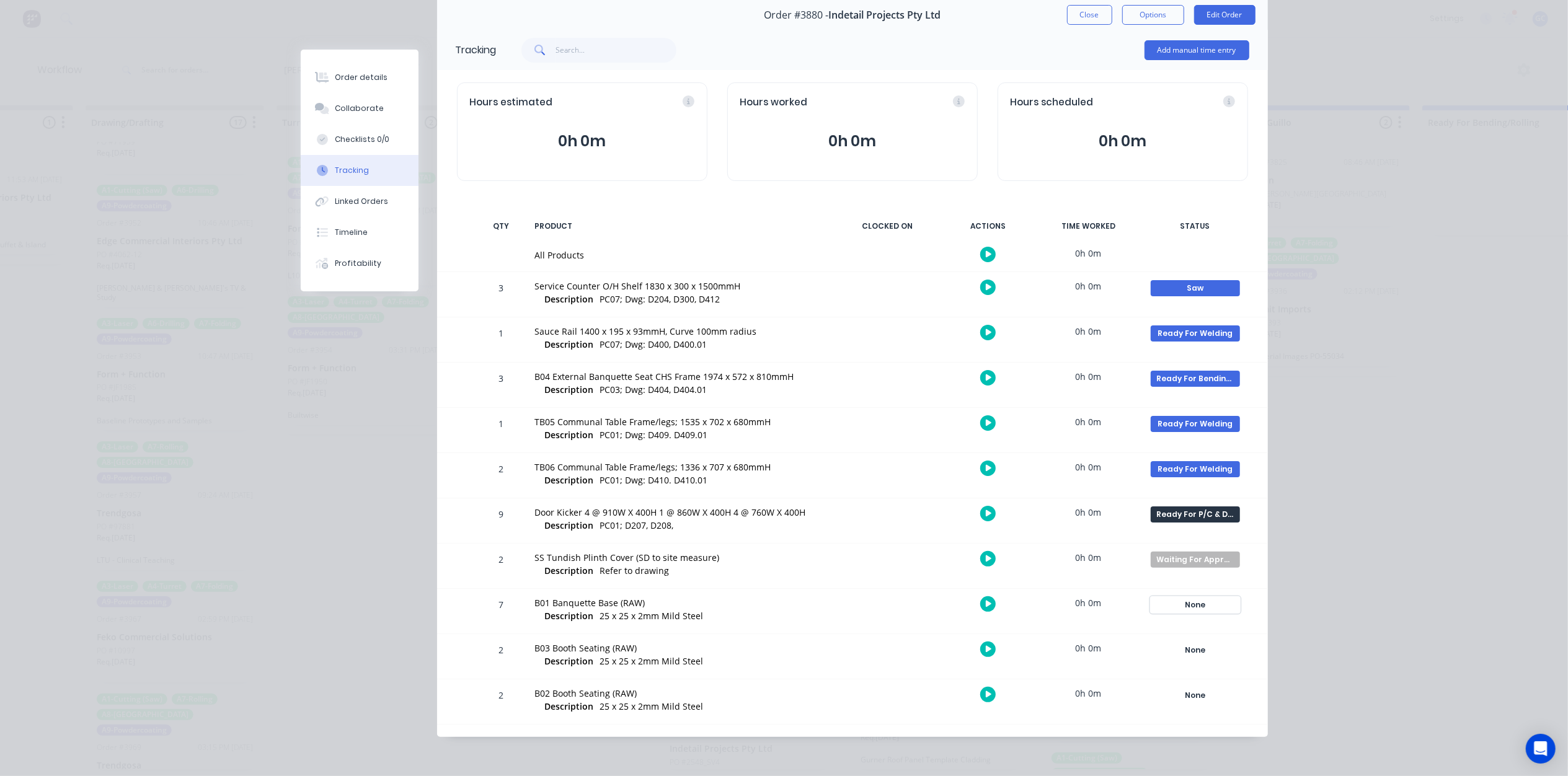
click at [1211, 604] on div "None" at bounding box center [1195, 604] width 89 height 16
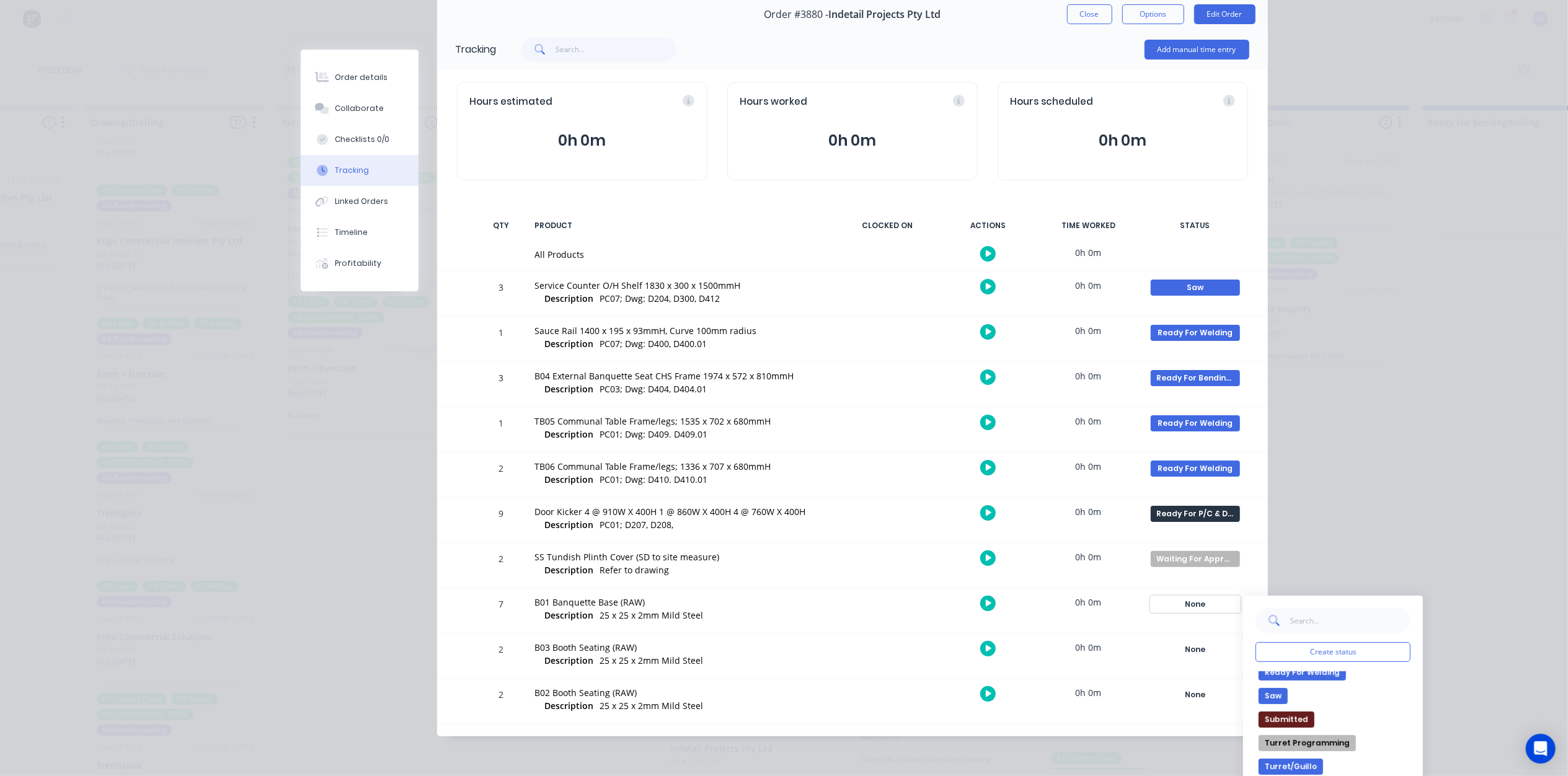
scroll to position [331, 0]
click at [1262, 718] on button "Saw" at bounding box center [1273, 725] width 29 height 16
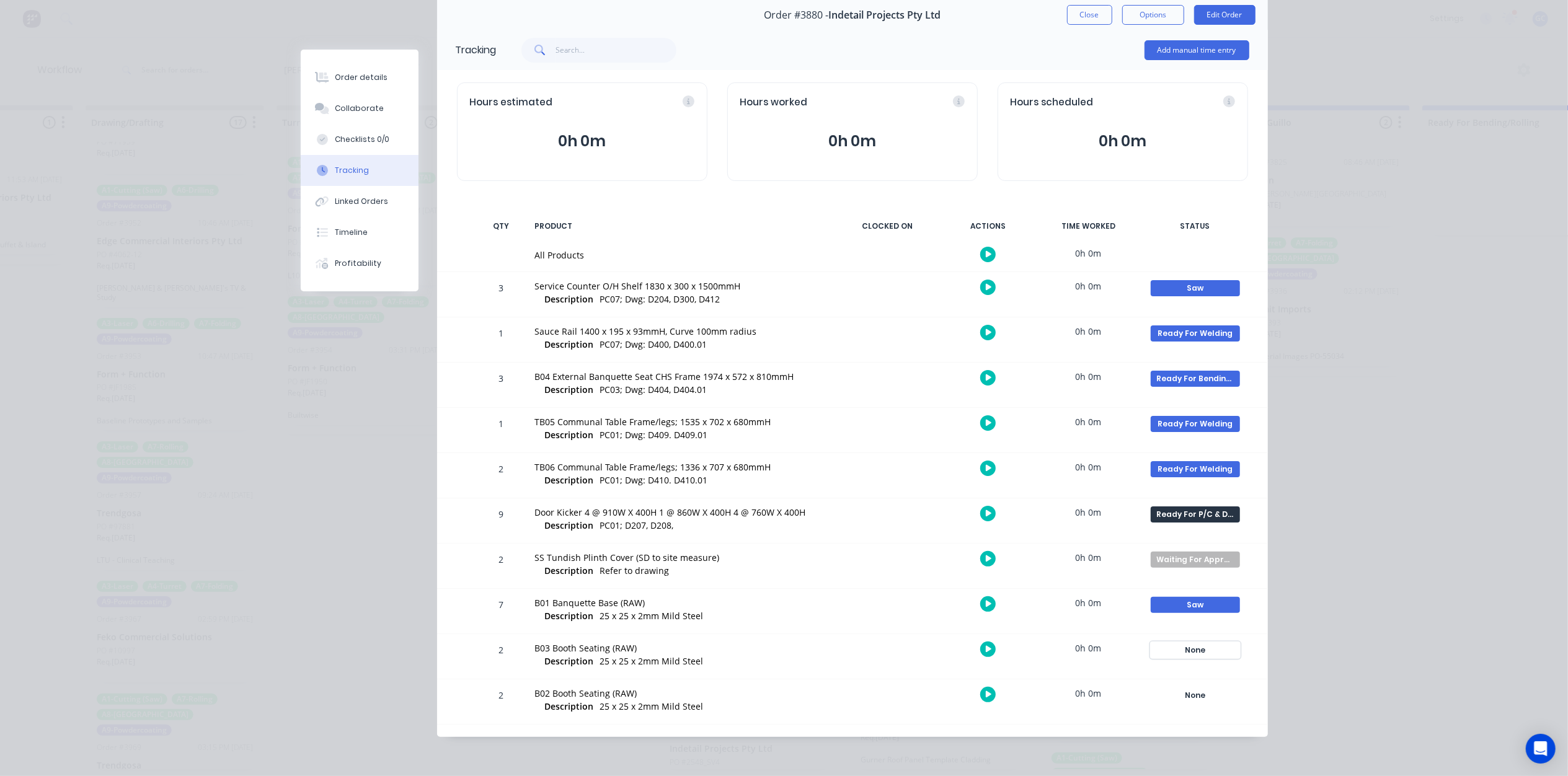
click at [1198, 655] on div "None" at bounding box center [1195, 649] width 89 height 16
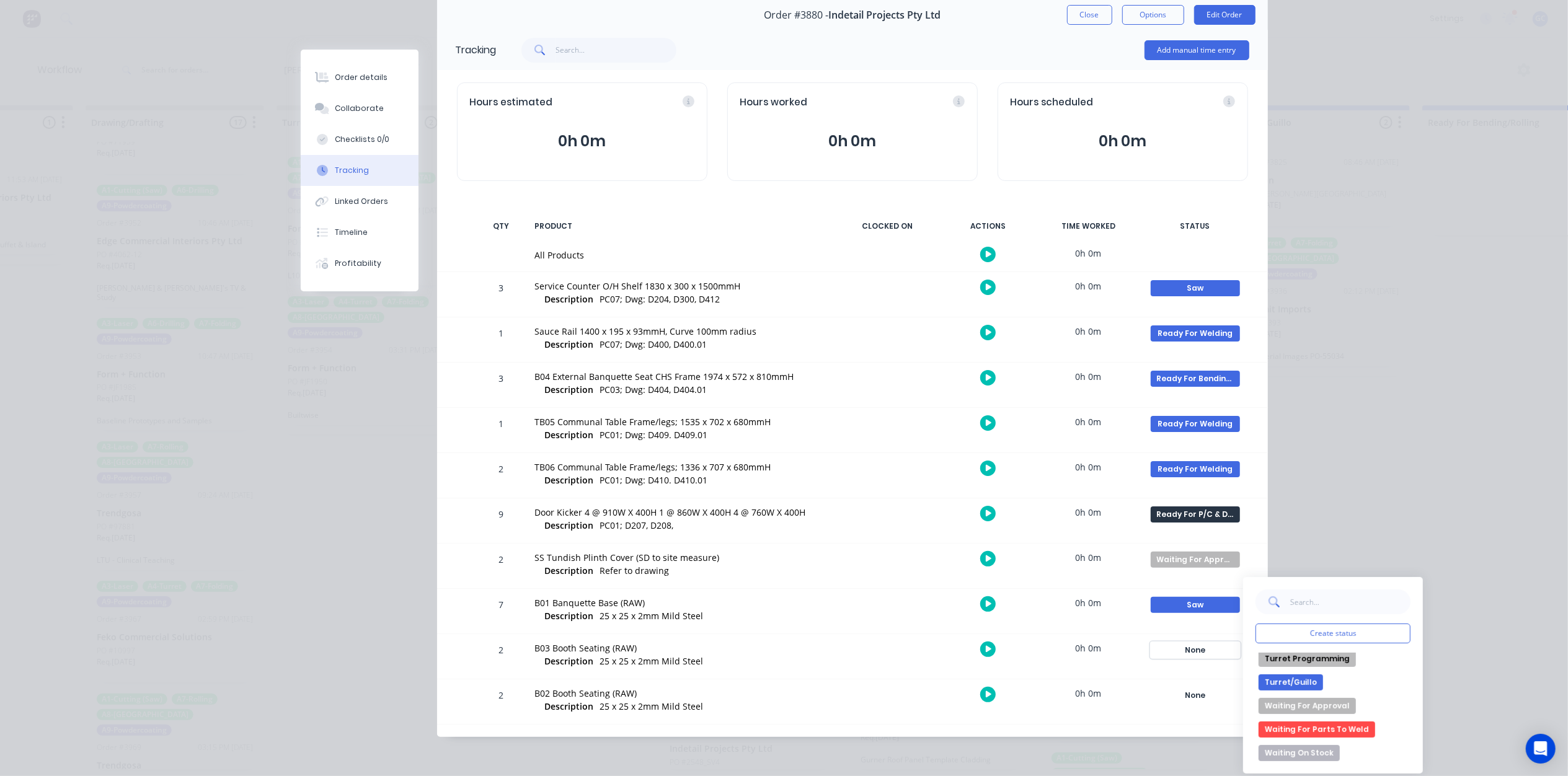
scroll to position [343, 0]
click at [1266, 692] on button "Saw" at bounding box center [1273, 694] width 29 height 16
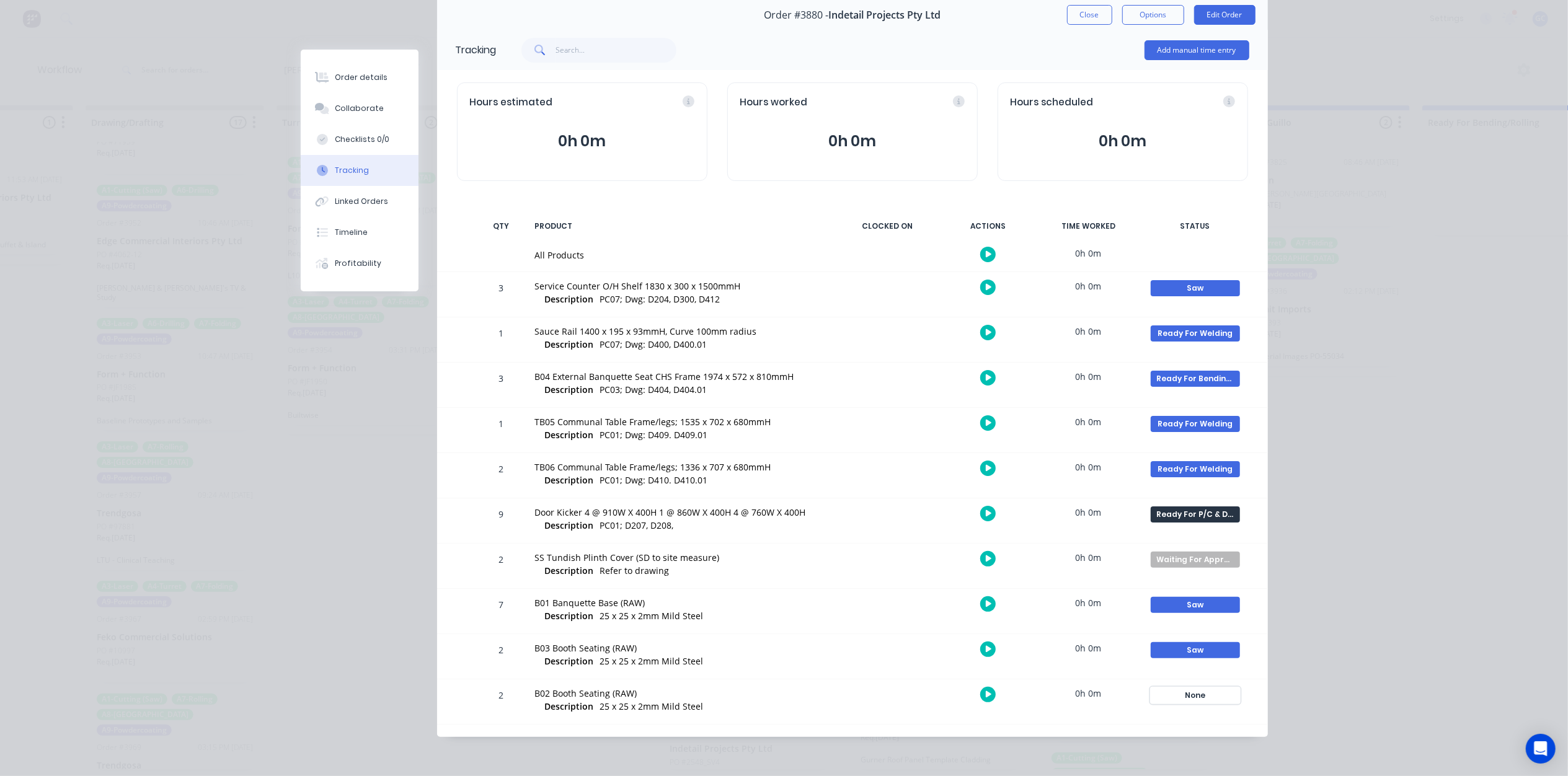
click at [1197, 693] on div "None" at bounding box center [1195, 694] width 89 height 16
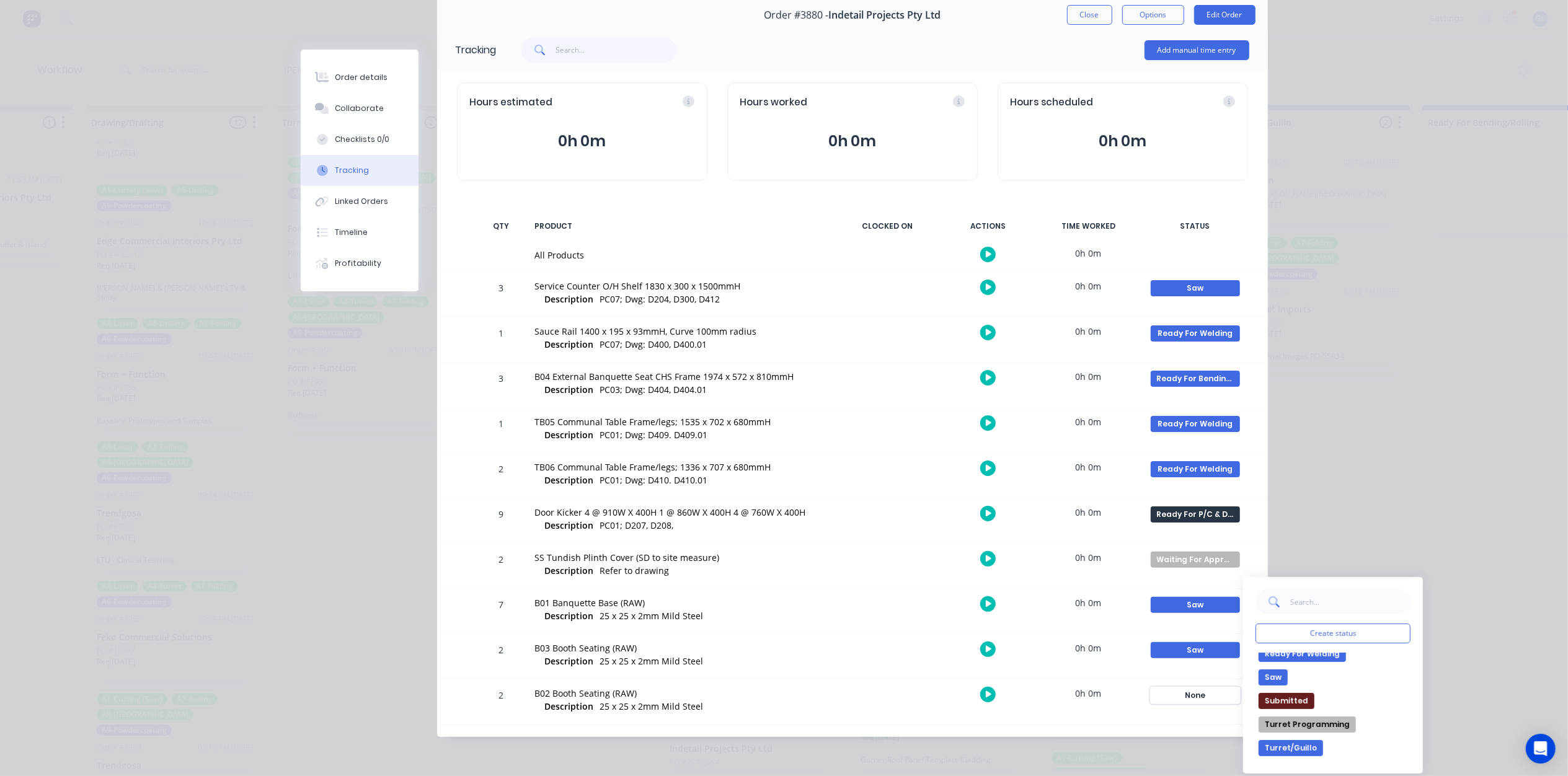
scroll to position [331, 0]
click at [1277, 706] on button "Saw" at bounding box center [1273, 707] width 29 height 16
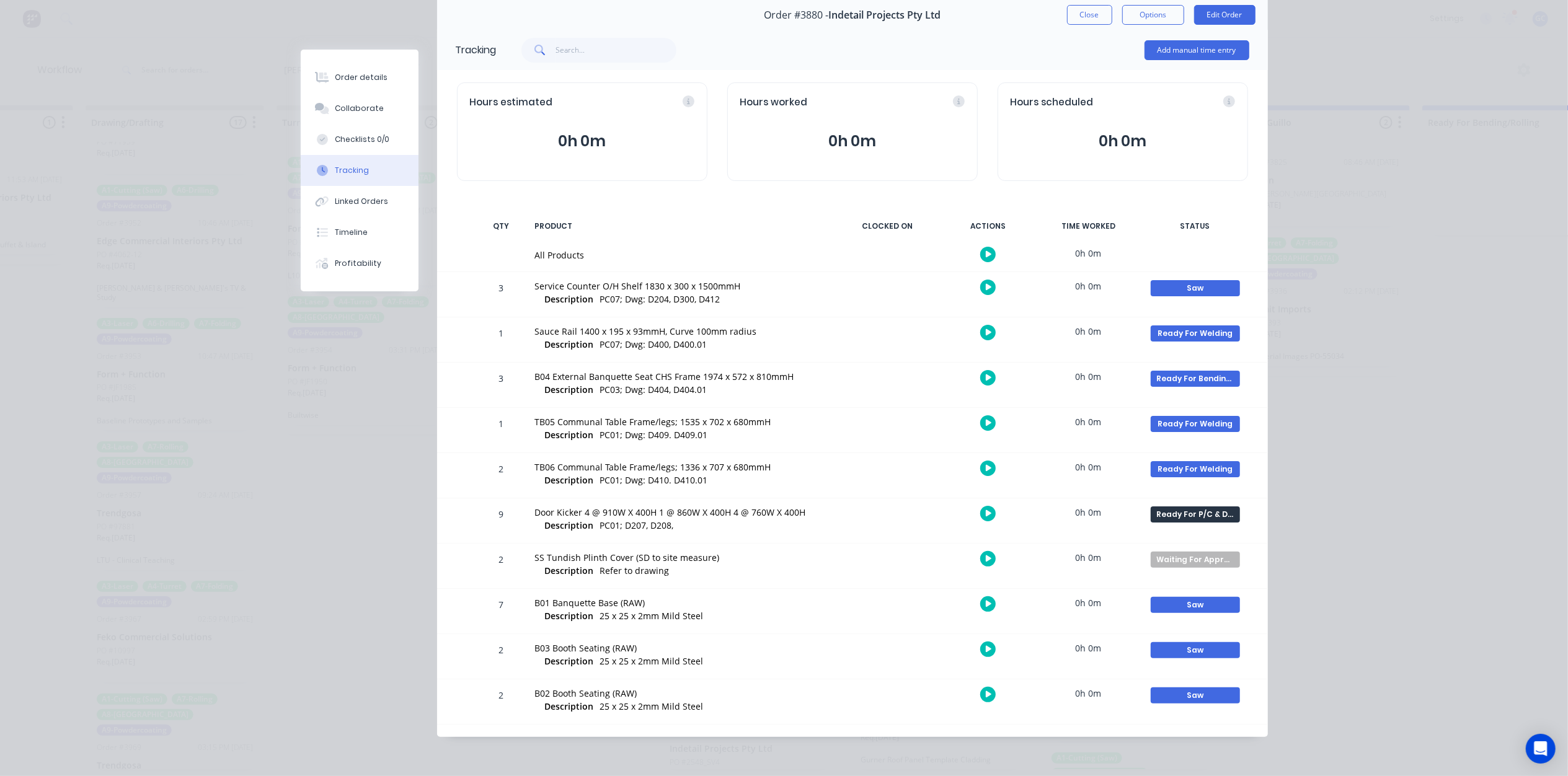
click at [1428, 519] on div "Order details Collaborate Checklists 0/0 Tracking Linked Orders Timeline Profit…" at bounding box center [784, 388] width 1568 height 776
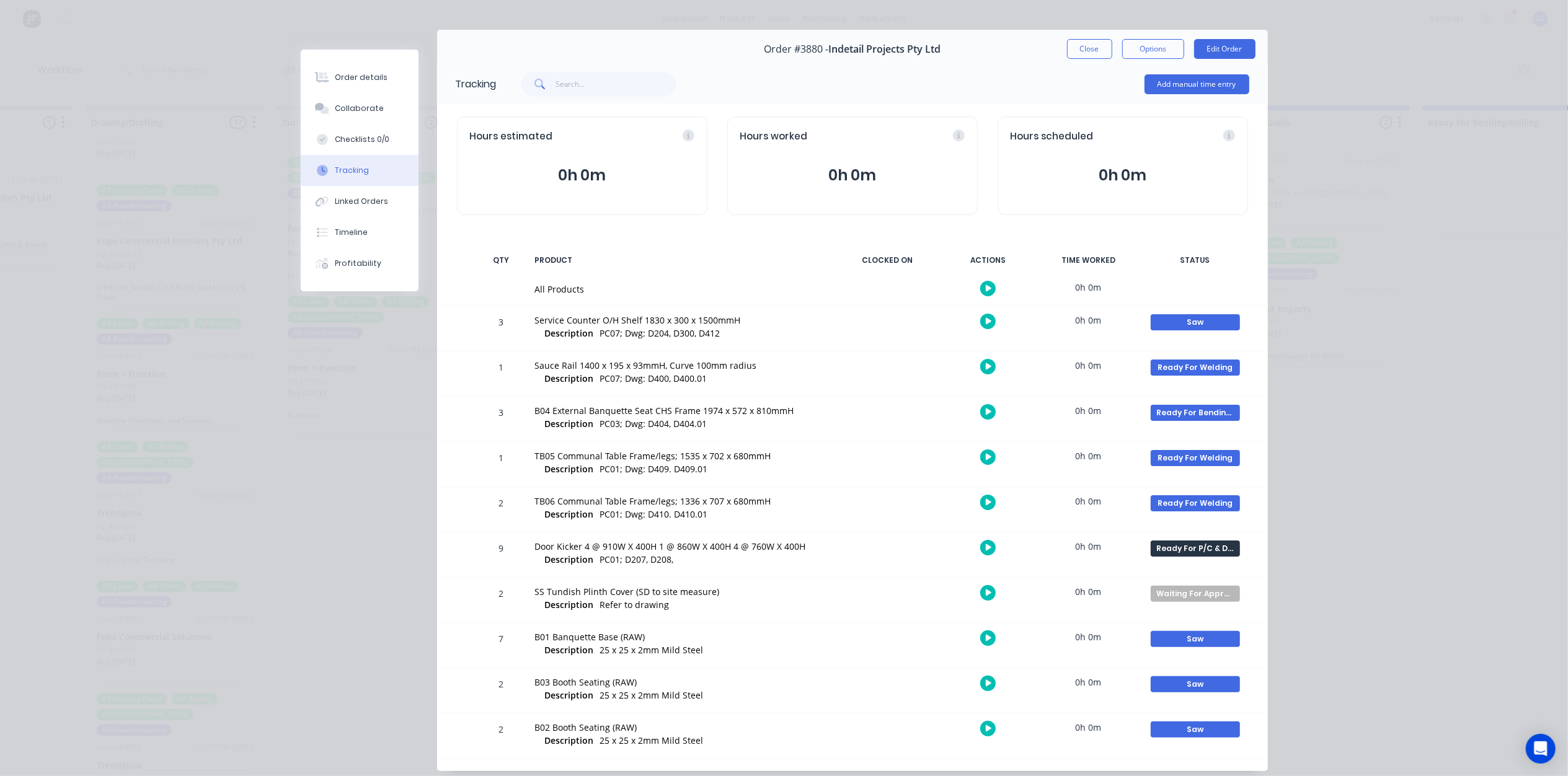
scroll to position [0, 0]
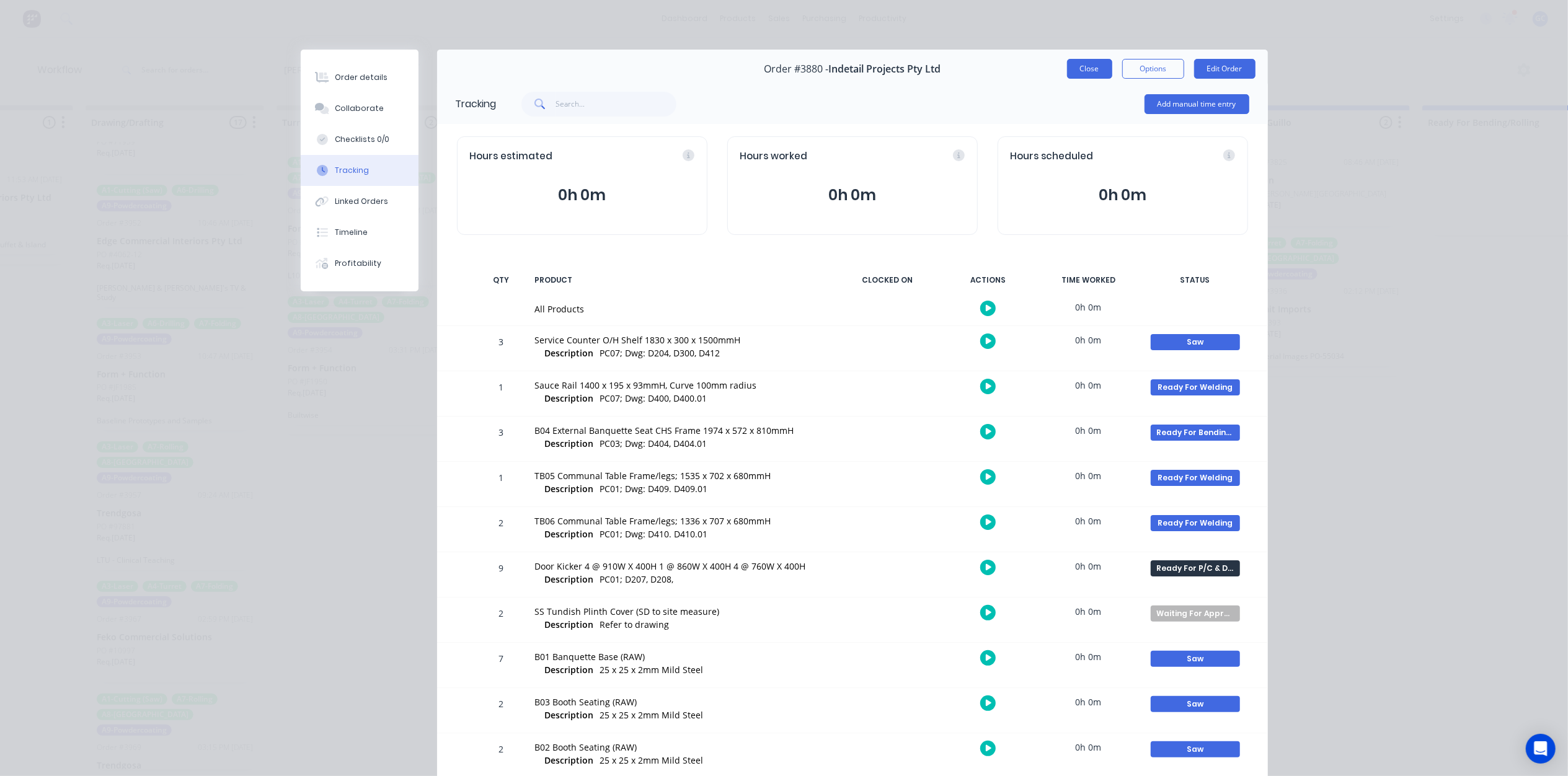
click at [1098, 67] on button "Close" at bounding box center [1089, 68] width 45 height 20
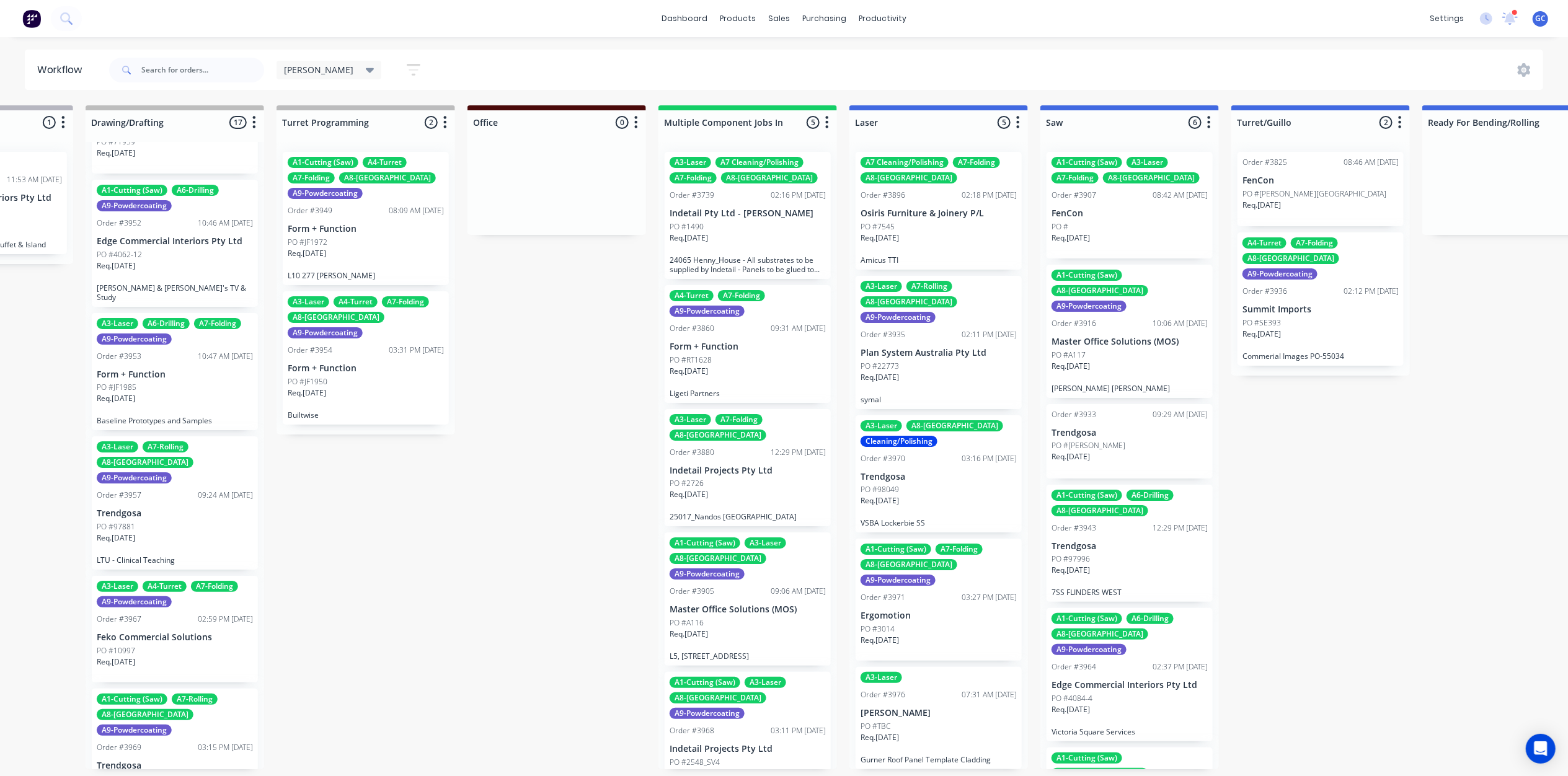
click at [731, 604] on p "Master Office Solutions (MOS)" at bounding box center [747, 609] width 157 height 10
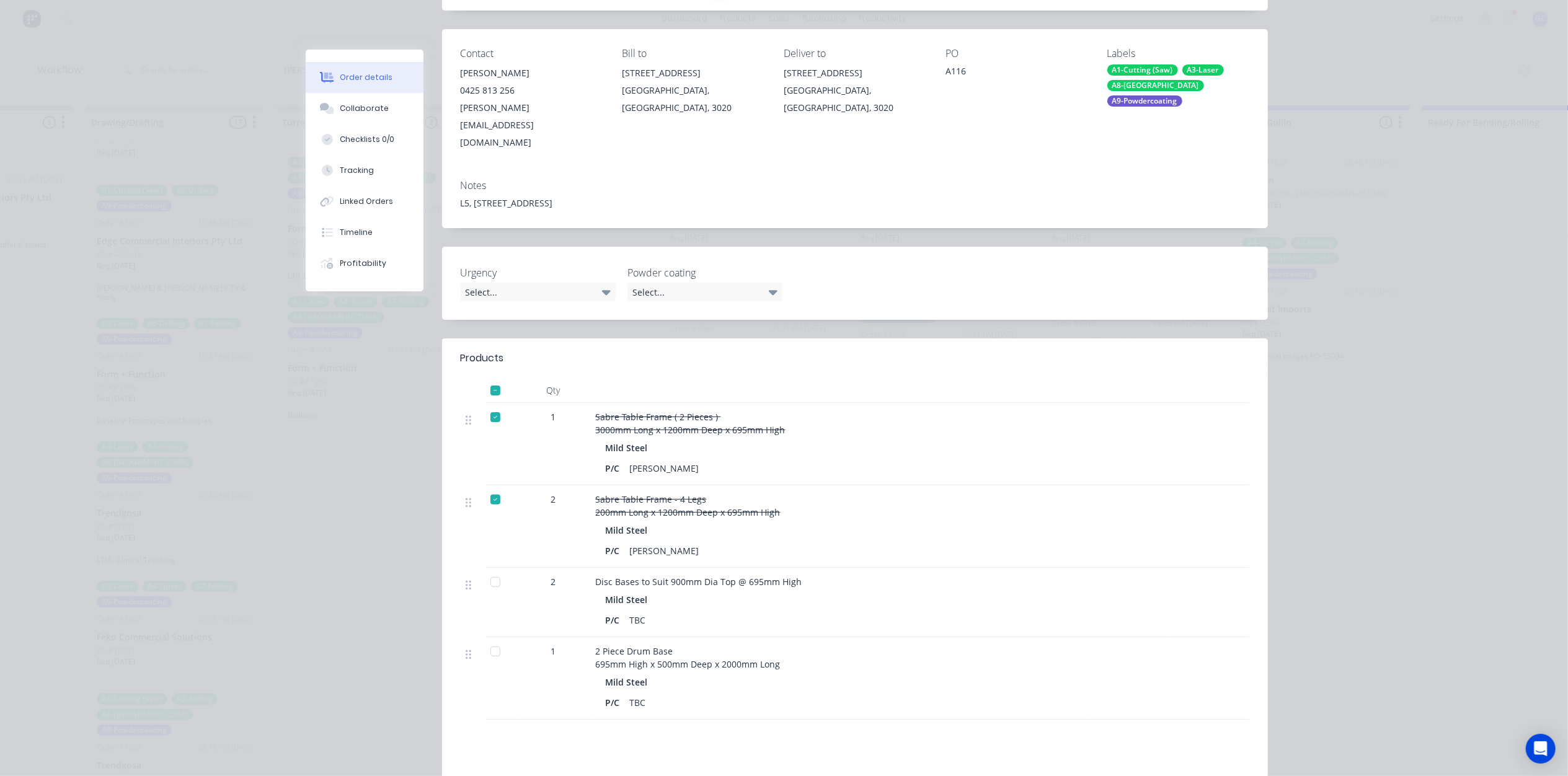
scroll to position [165, 0]
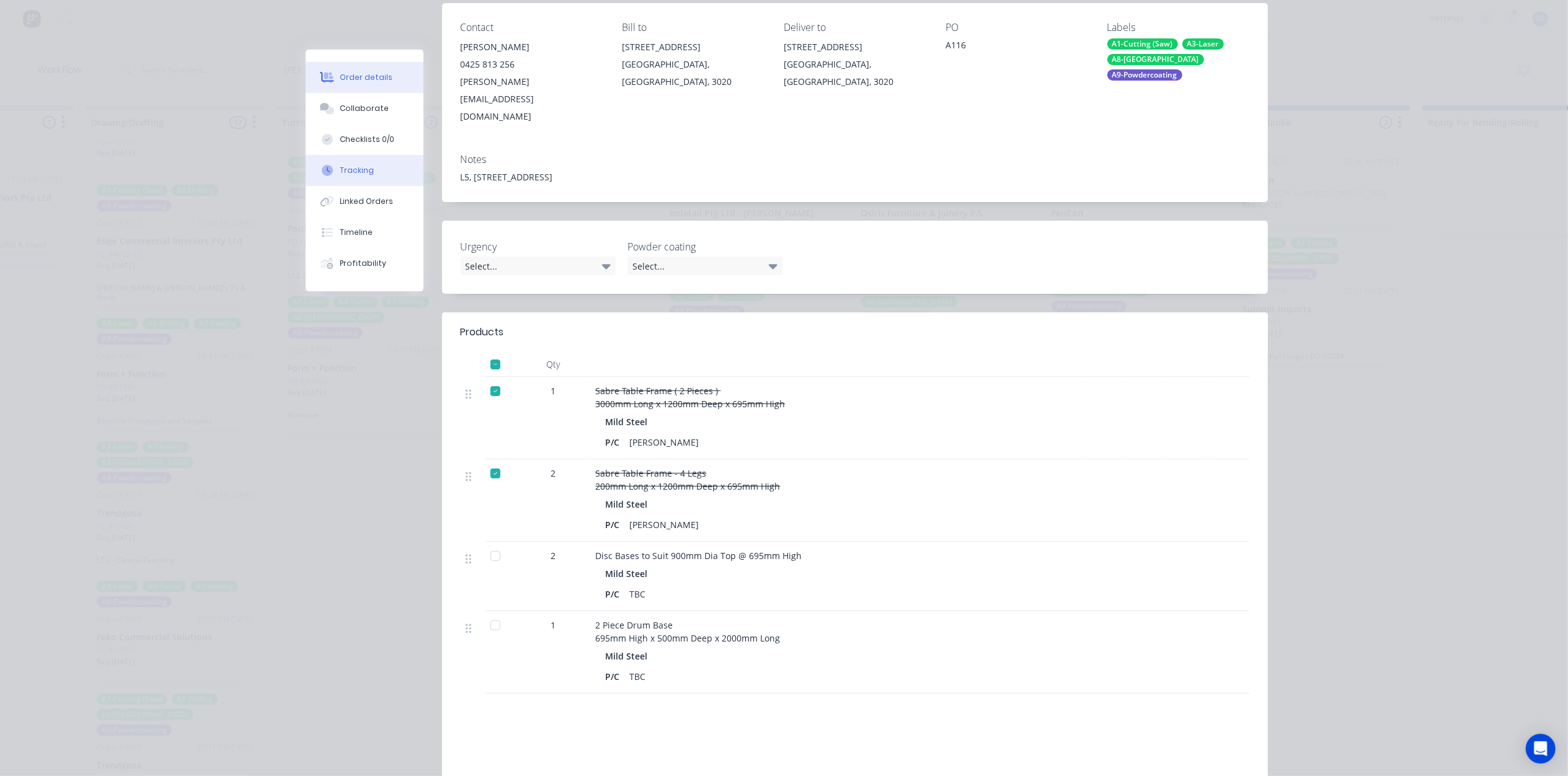
click at [348, 157] on button "Tracking" at bounding box center [365, 170] width 118 height 31
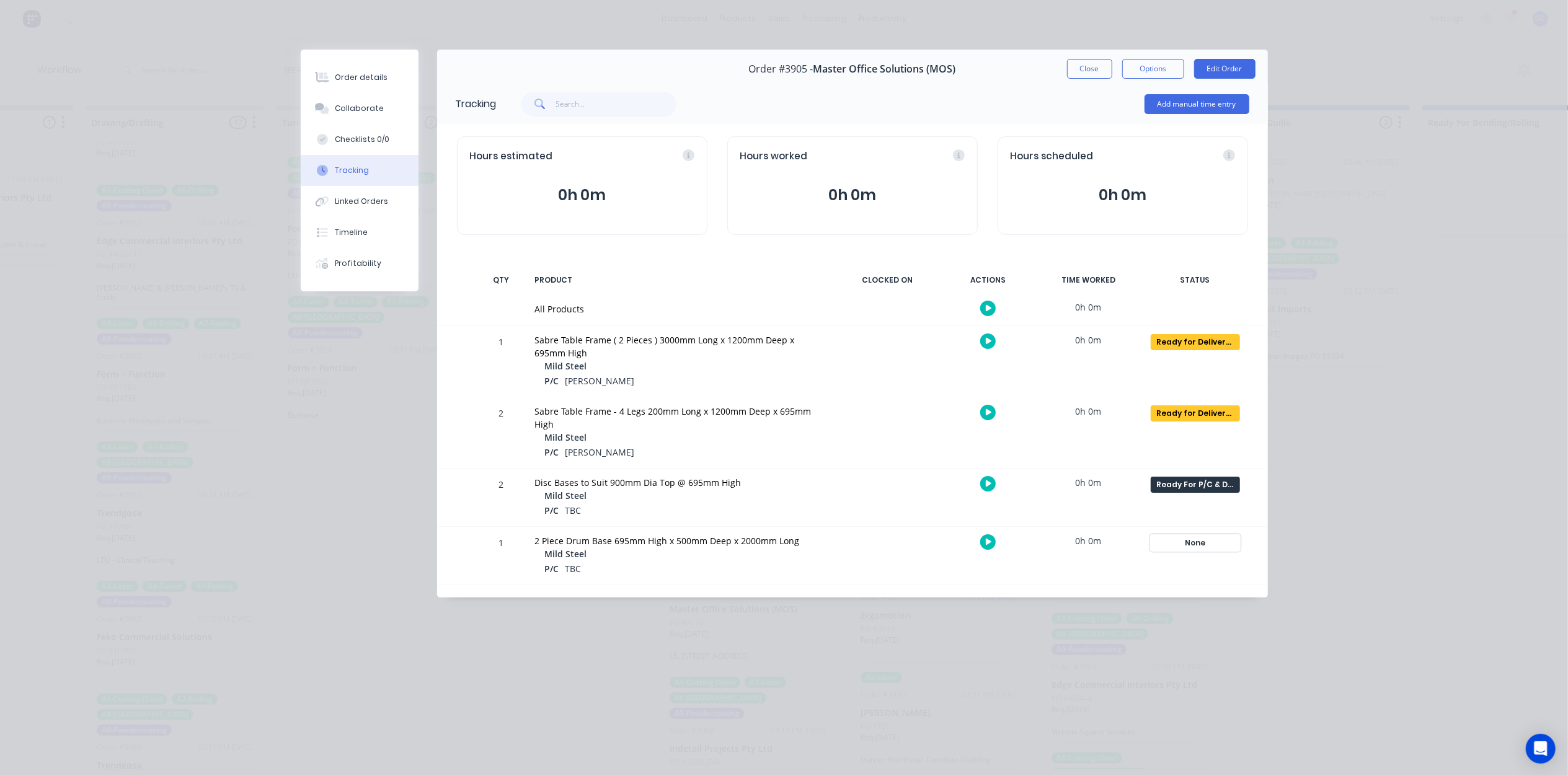
click at [1223, 541] on div "None" at bounding box center [1195, 543] width 89 height 16
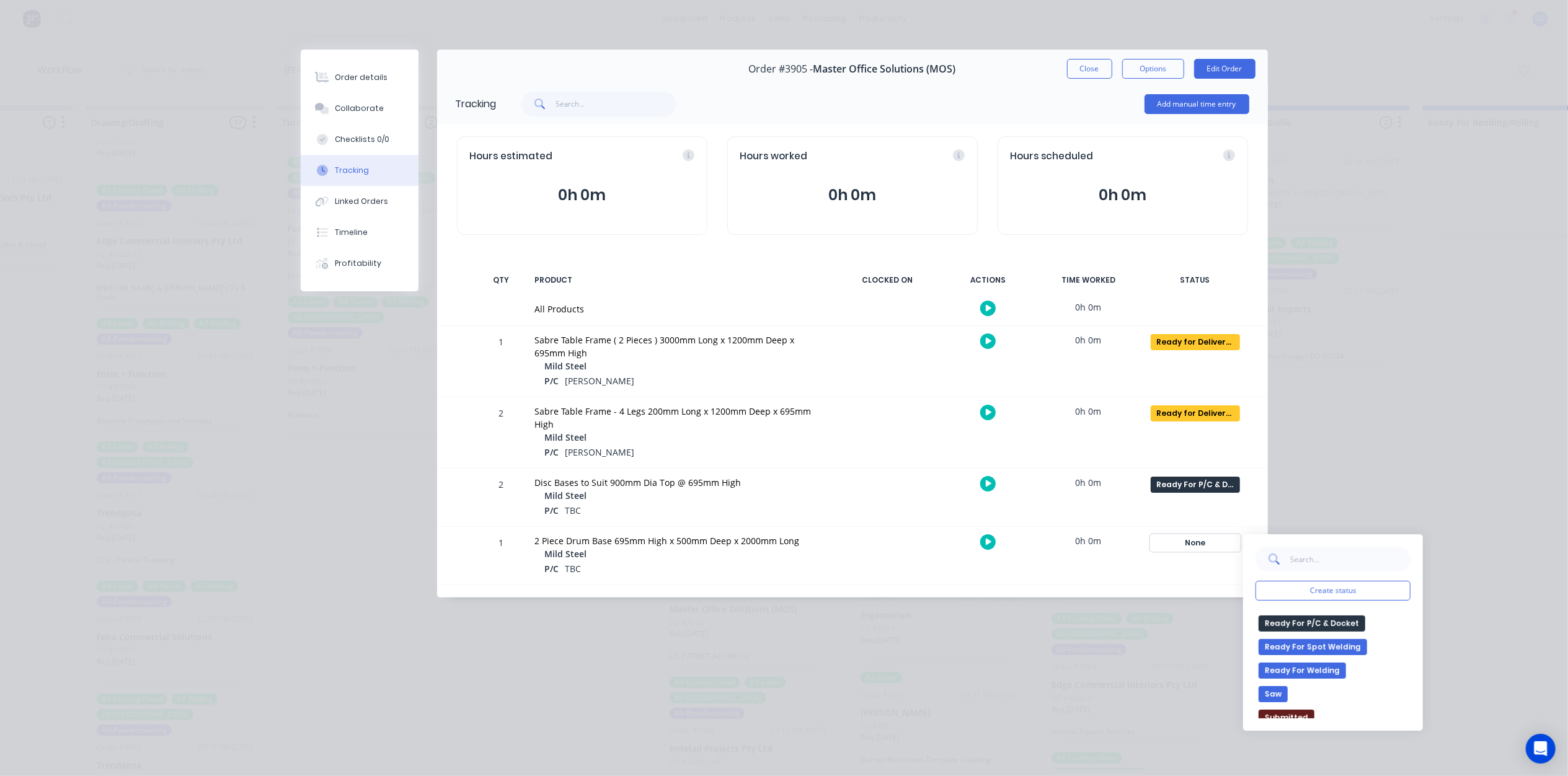
scroll to position [331, 0]
click at [1318, 643] on button "Ready For Welding" at bounding box center [1302, 640] width 87 height 16
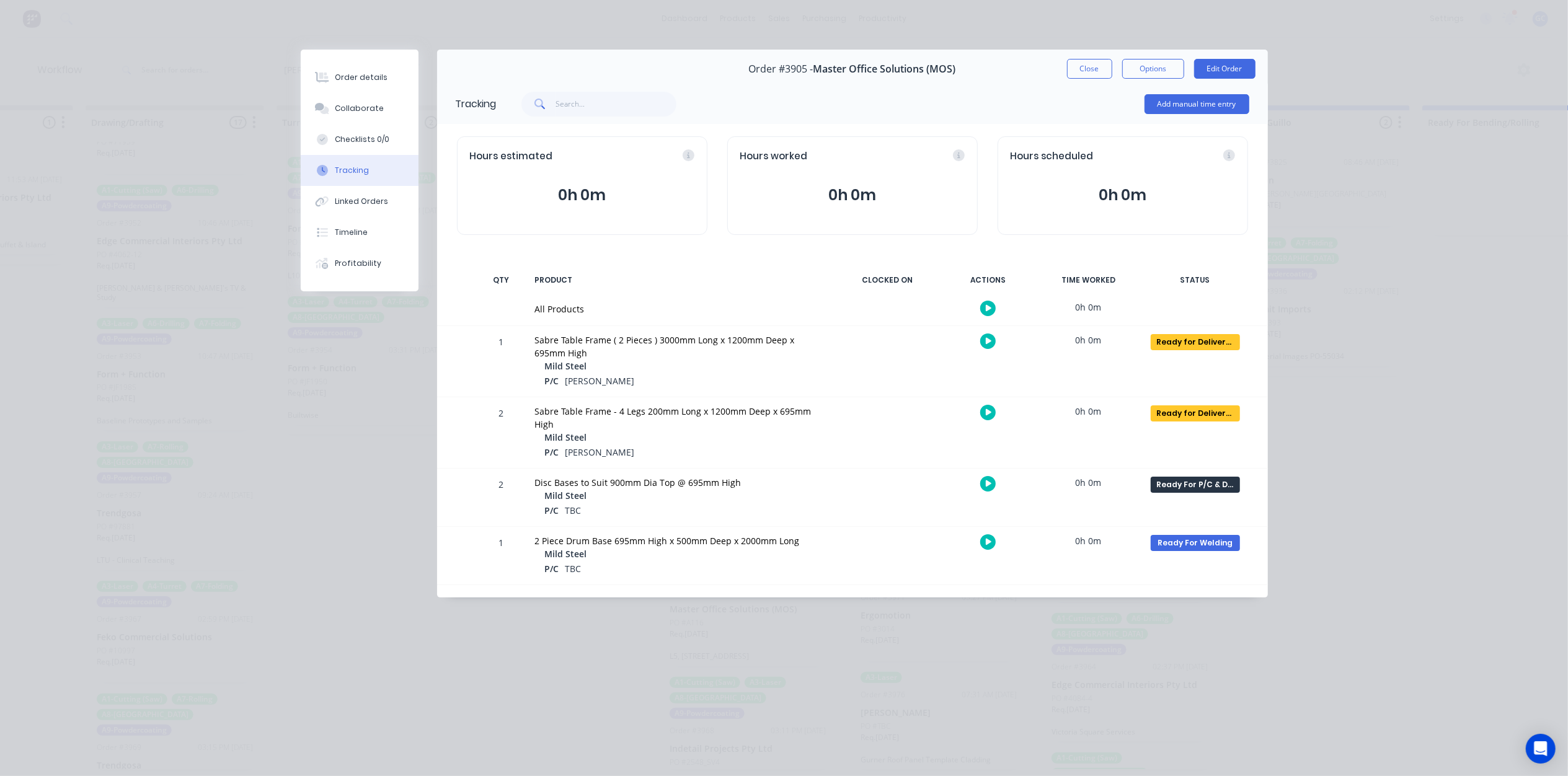
click at [1416, 489] on div "Order details Collaborate Checklists 0/0 Tracking Linked Orders Timeline Profit…" at bounding box center [784, 388] width 1568 height 776
click at [1086, 73] on button "Close" at bounding box center [1089, 68] width 45 height 20
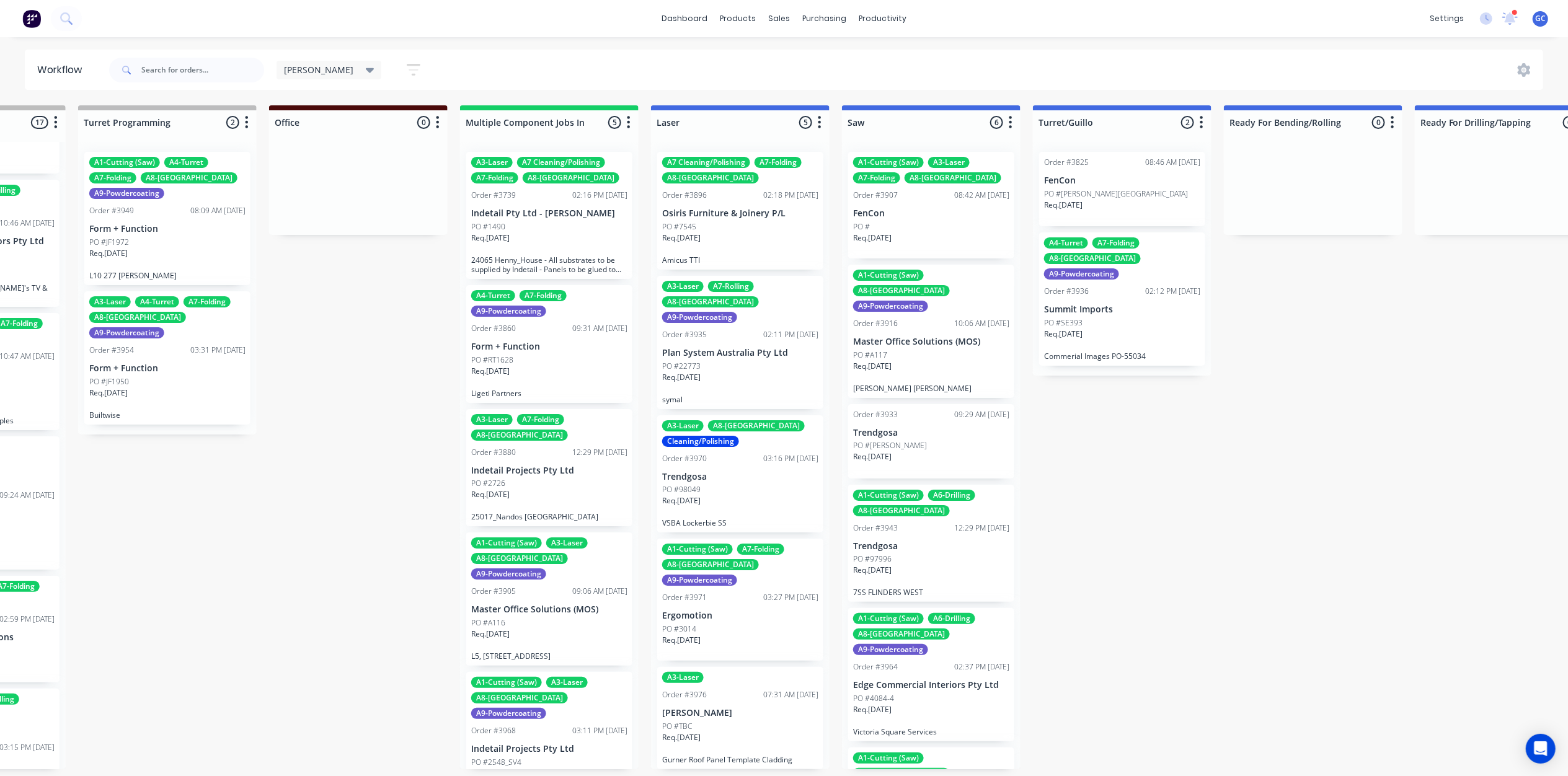
scroll to position [6, 926]
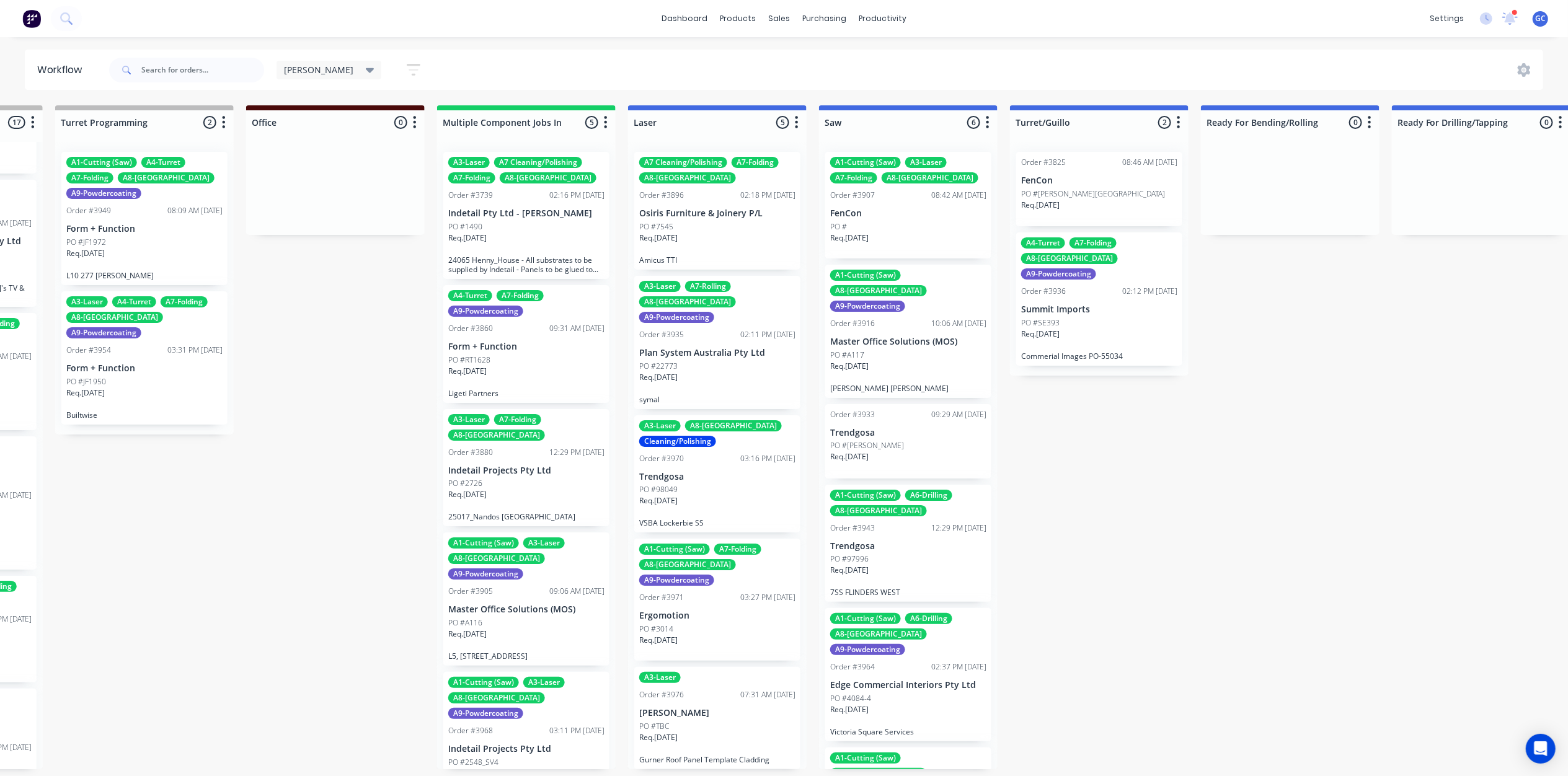
click at [525, 757] on div "PO #2548_SV4" at bounding box center [526, 763] width 157 height 11
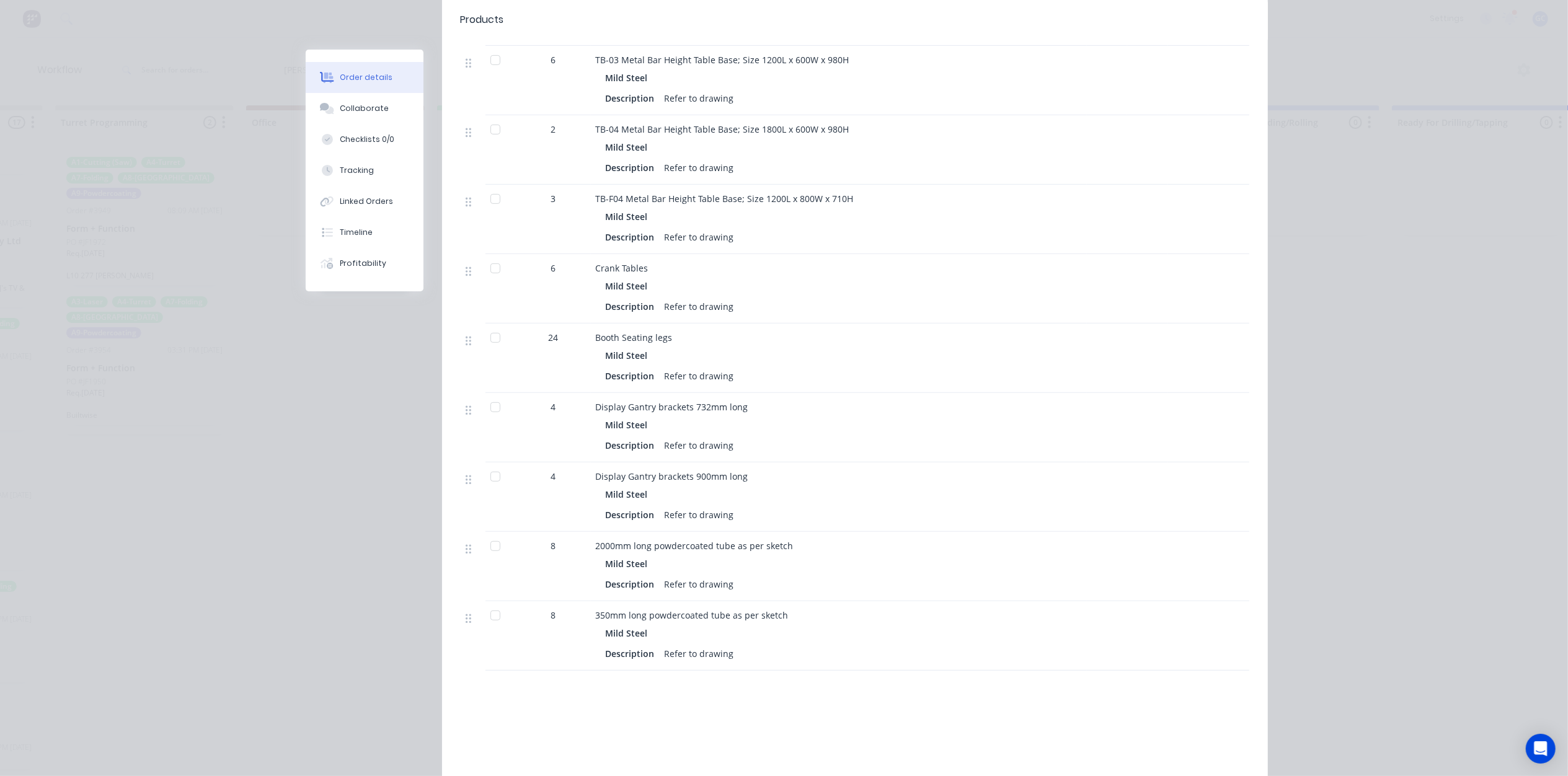
scroll to position [82, 0]
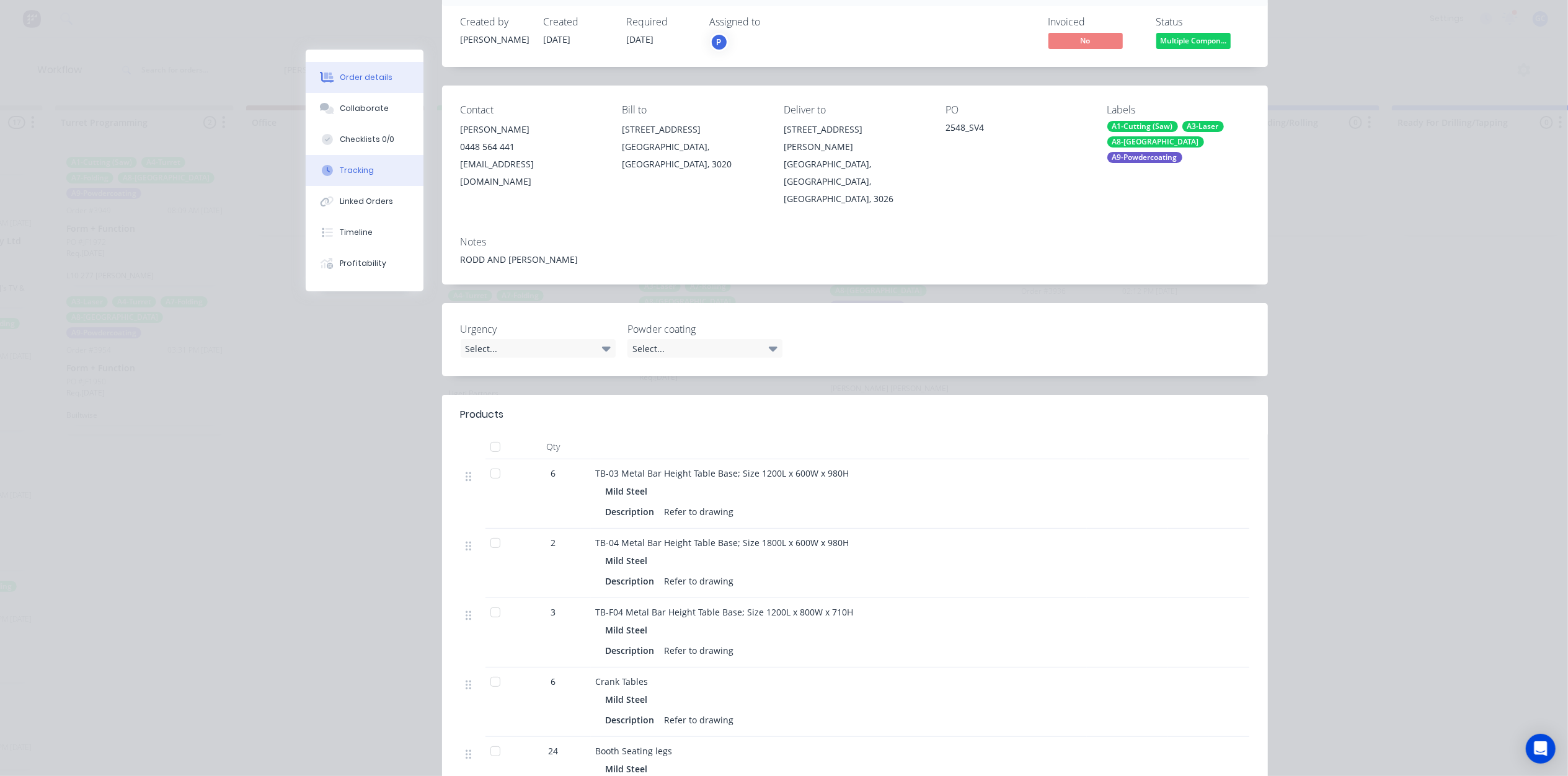
click at [367, 170] on button "Tracking" at bounding box center [365, 170] width 118 height 31
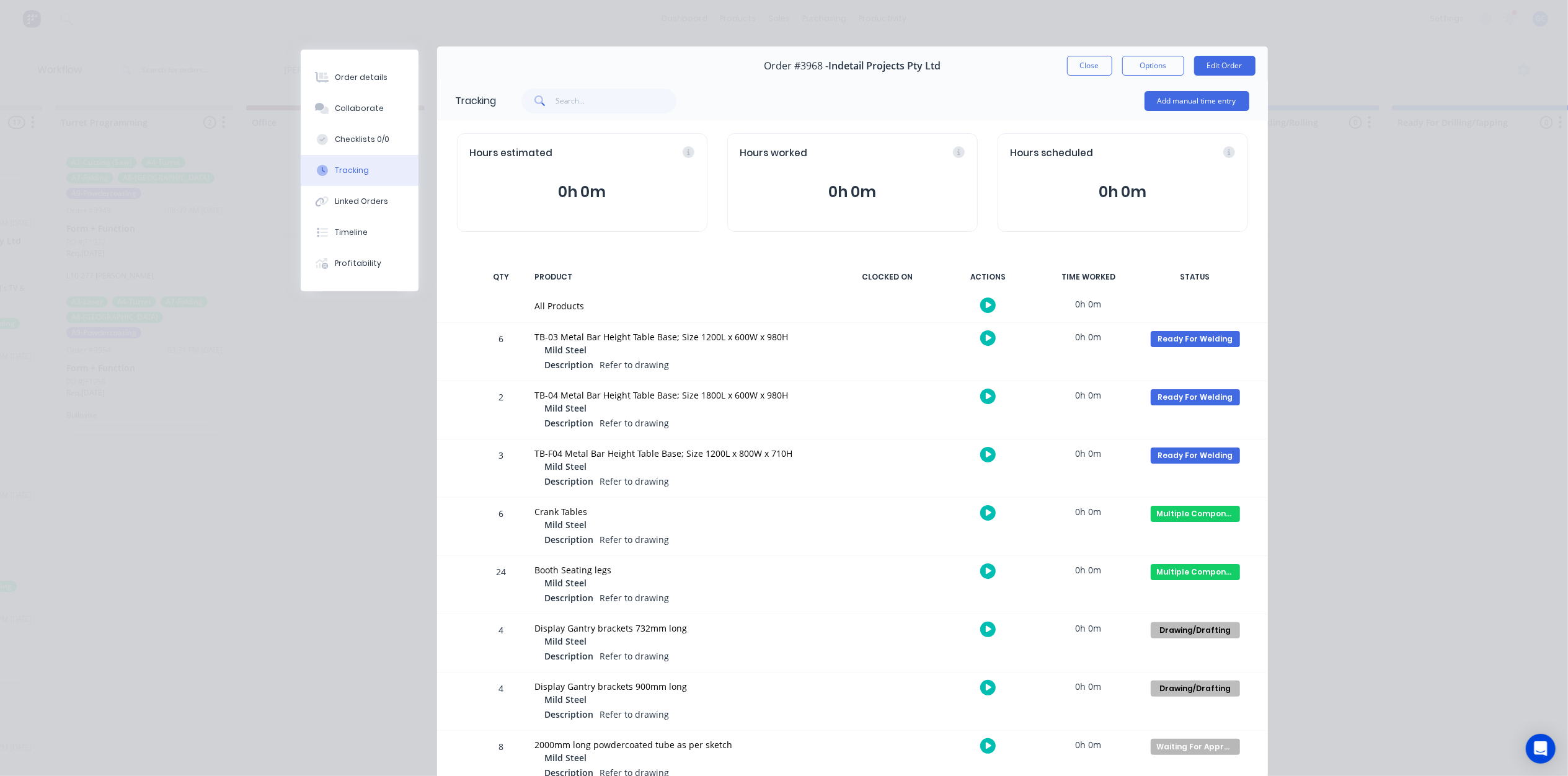
scroll to position [0, 0]
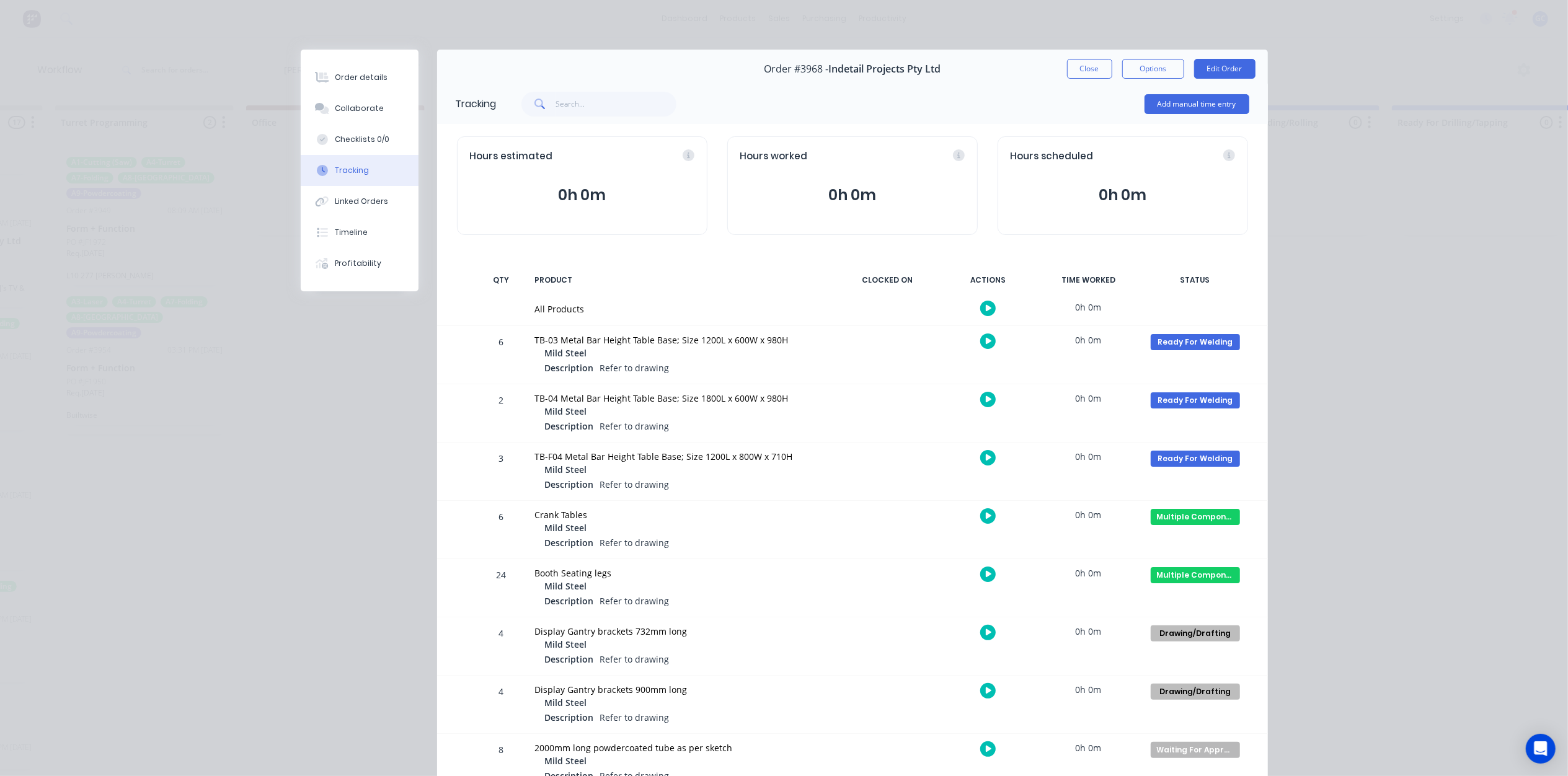
click at [1075, 70] on button "Close" at bounding box center [1089, 68] width 45 height 20
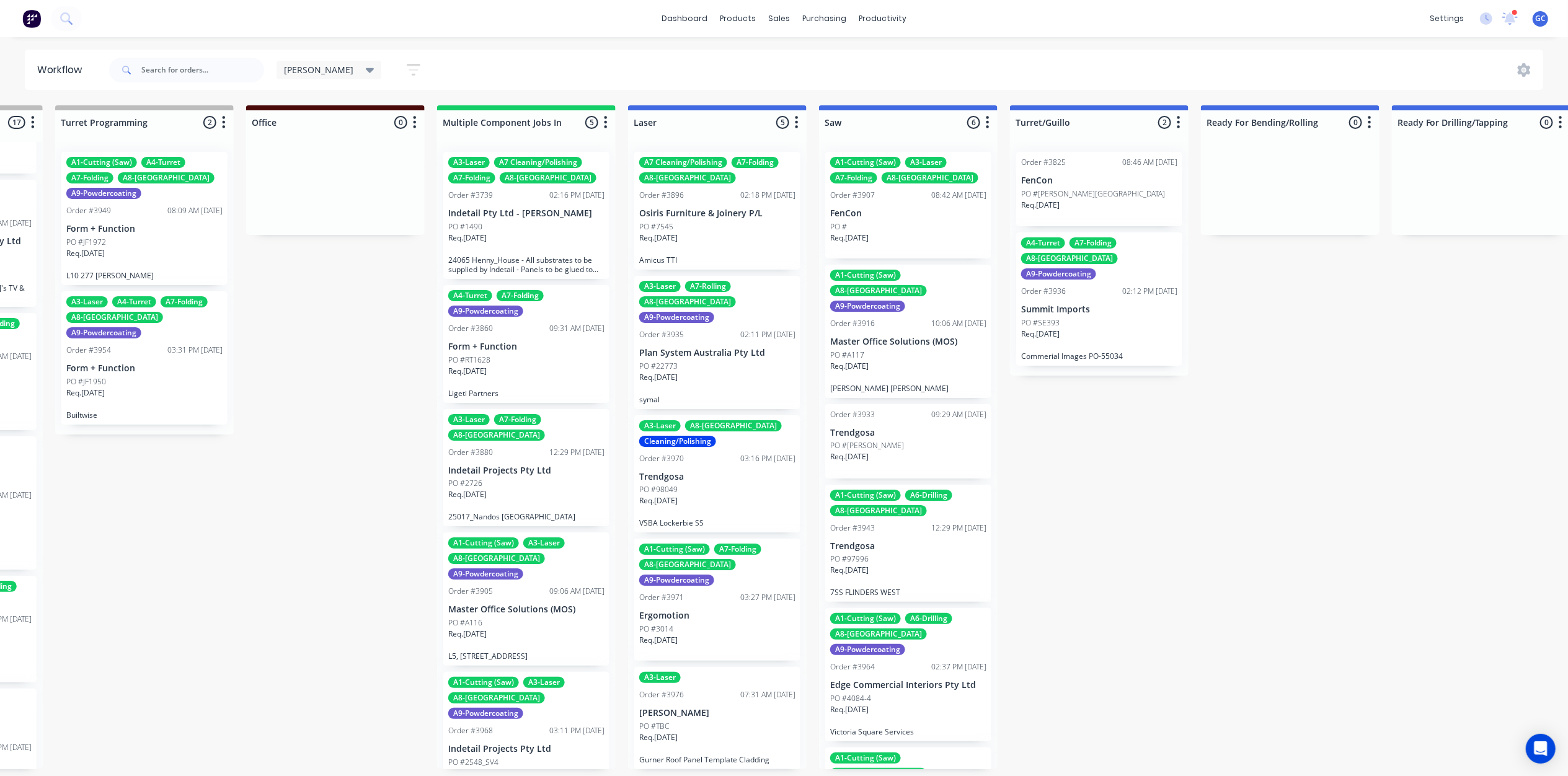
scroll to position [0, 926]
click at [739, 223] on div "PO #7545" at bounding box center [717, 227] width 157 height 11
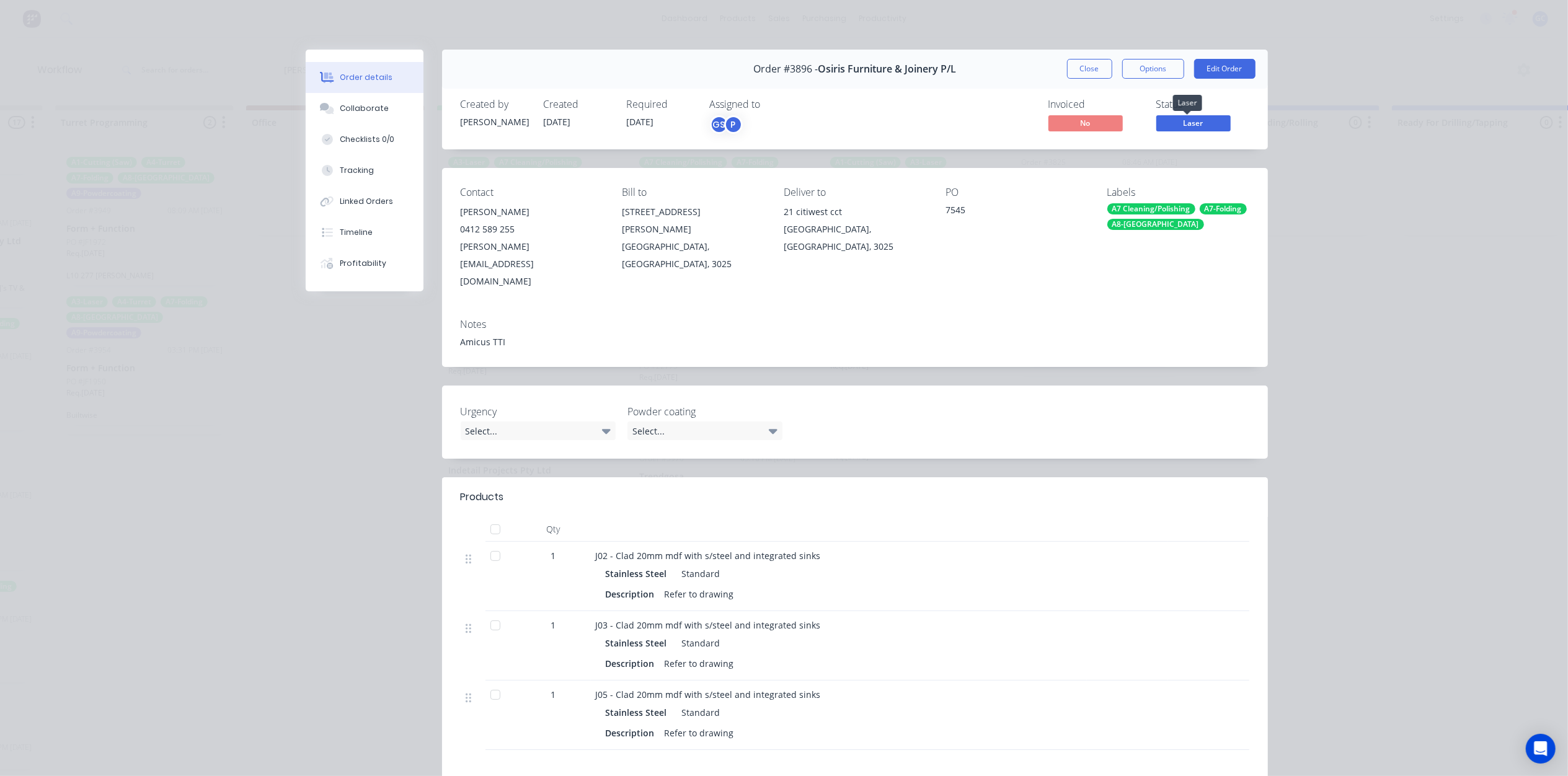
click at [1190, 123] on span "Laser" at bounding box center [1193, 123] width 74 height 16
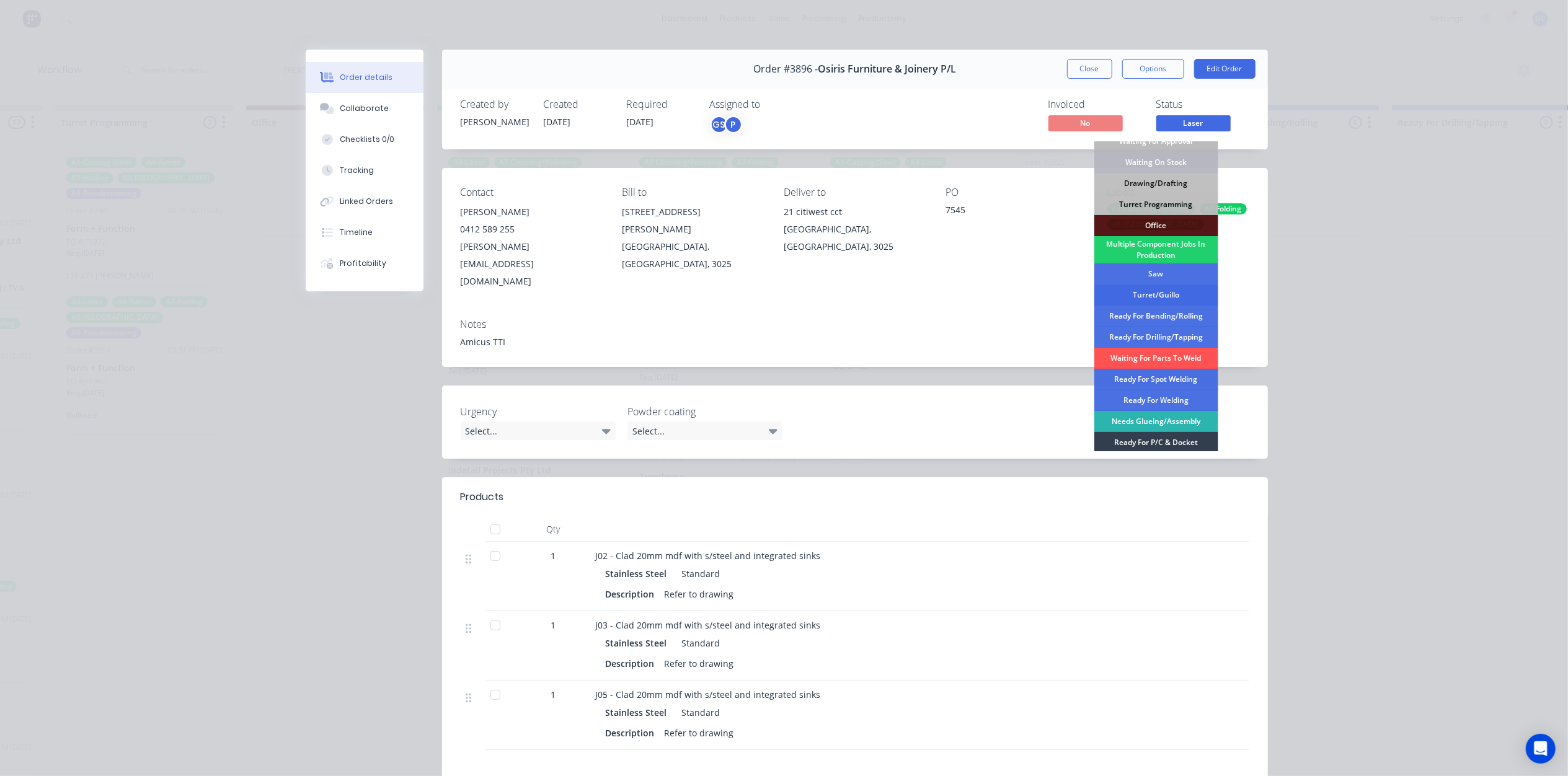
scroll to position [82, 0]
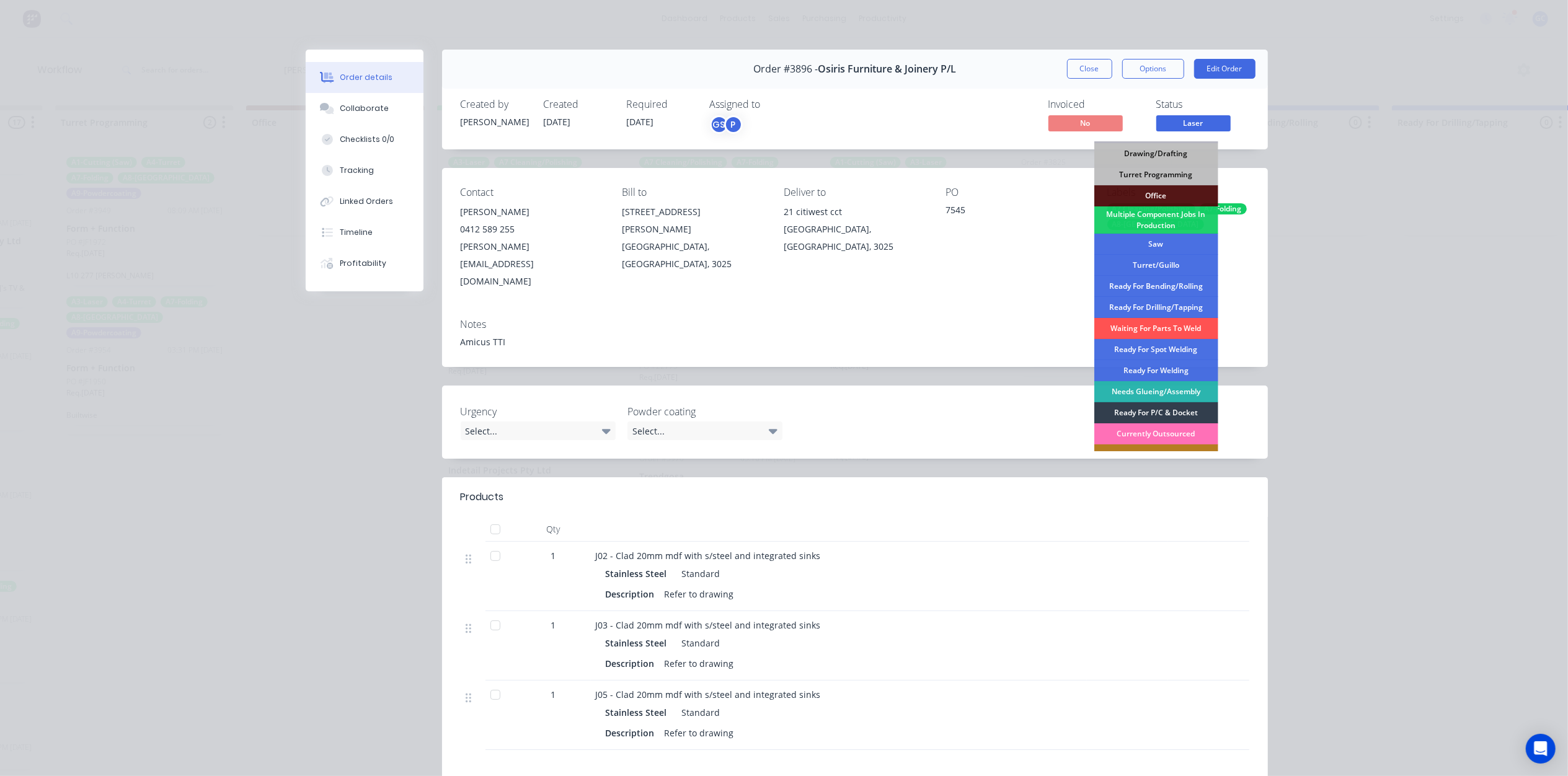
click at [1172, 283] on div "Ready For Bending/Rolling" at bounding box center [1156, 286] width 124 height 21
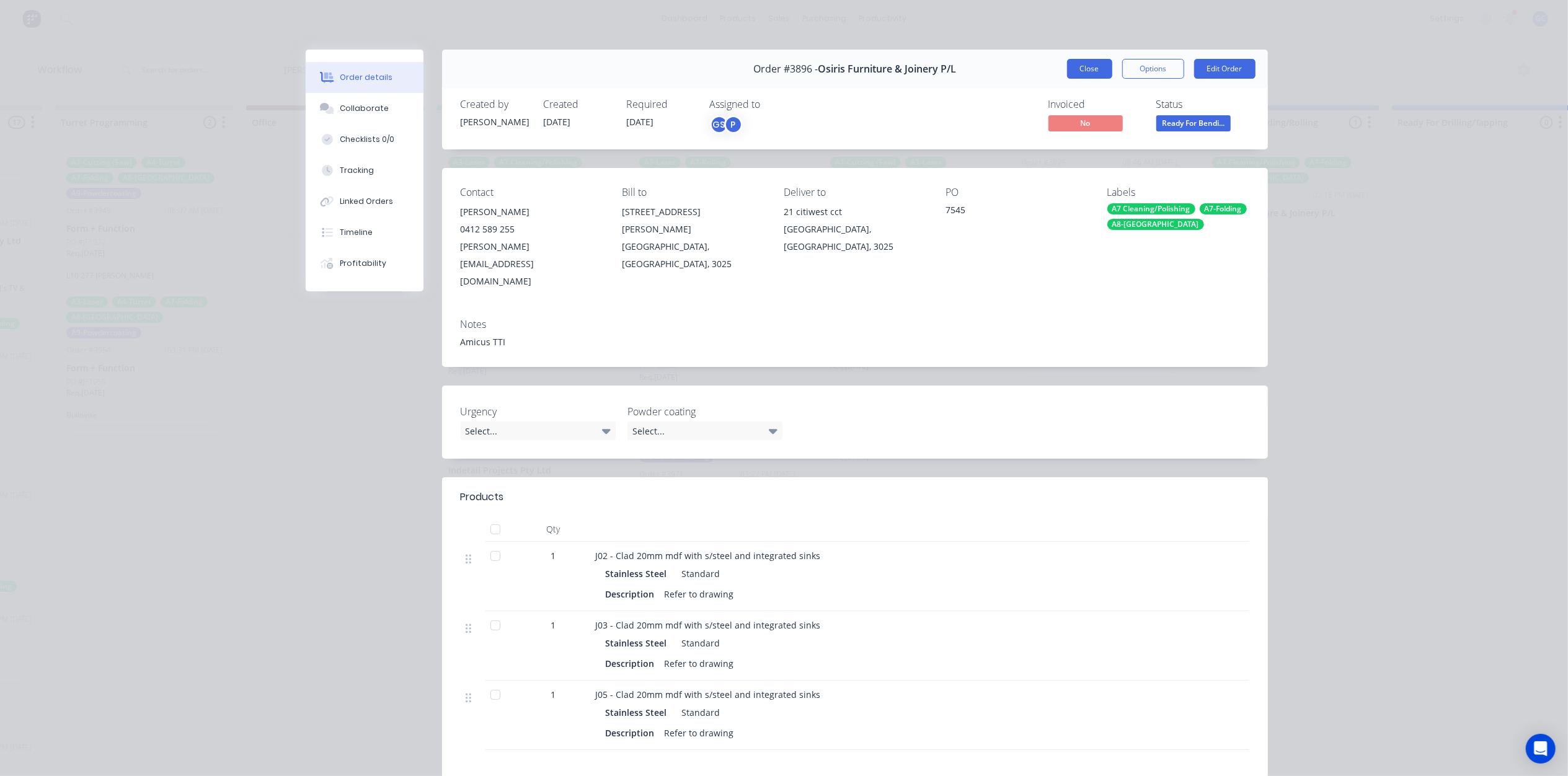
click at [1080, 72] on button "Close" at bounding box center [1089, 68] width 45 height 20
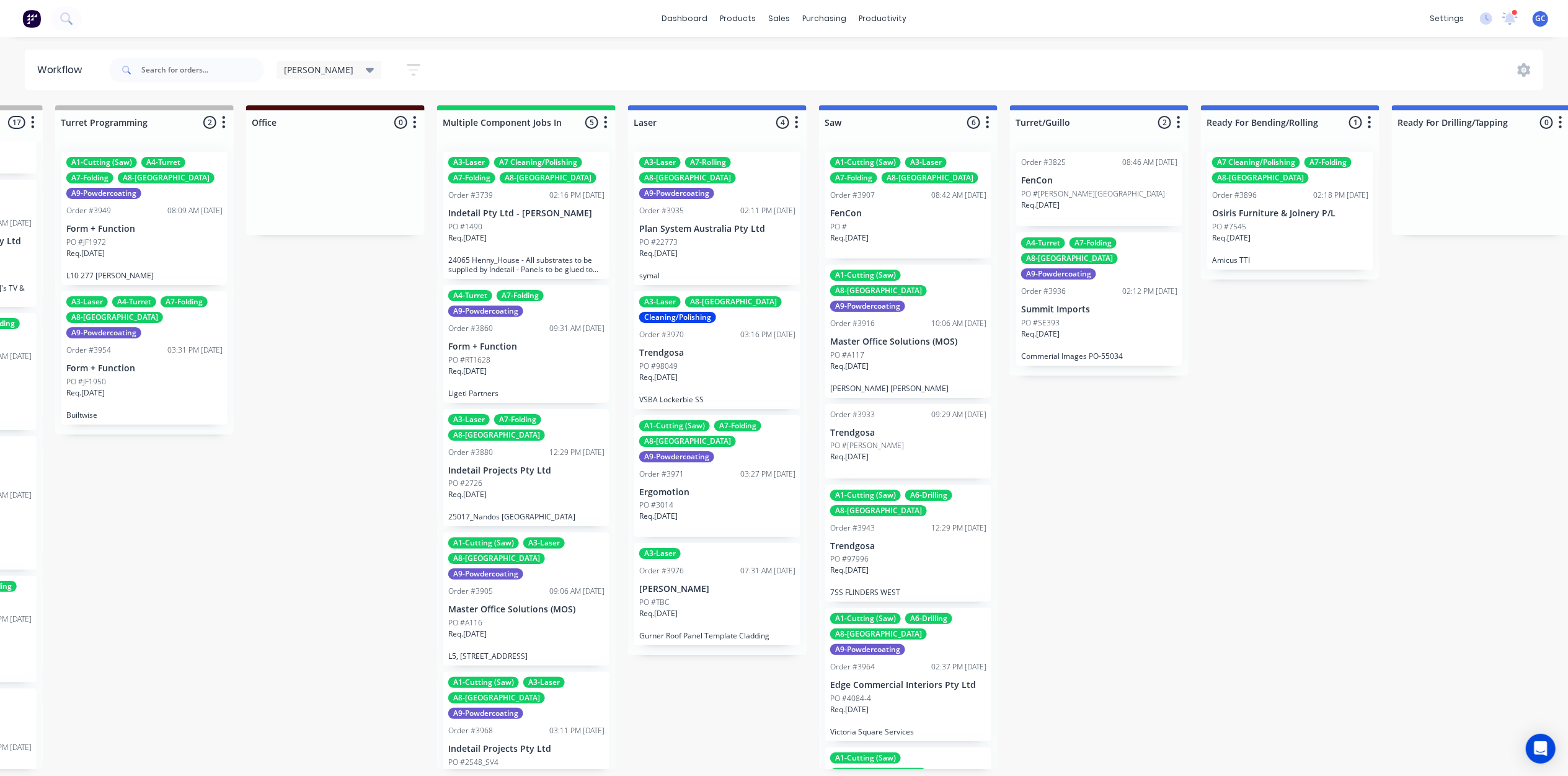
click at [718, 248] on div "Req. 26/09/25" at bounding box center [717, 259] width 157 height 21
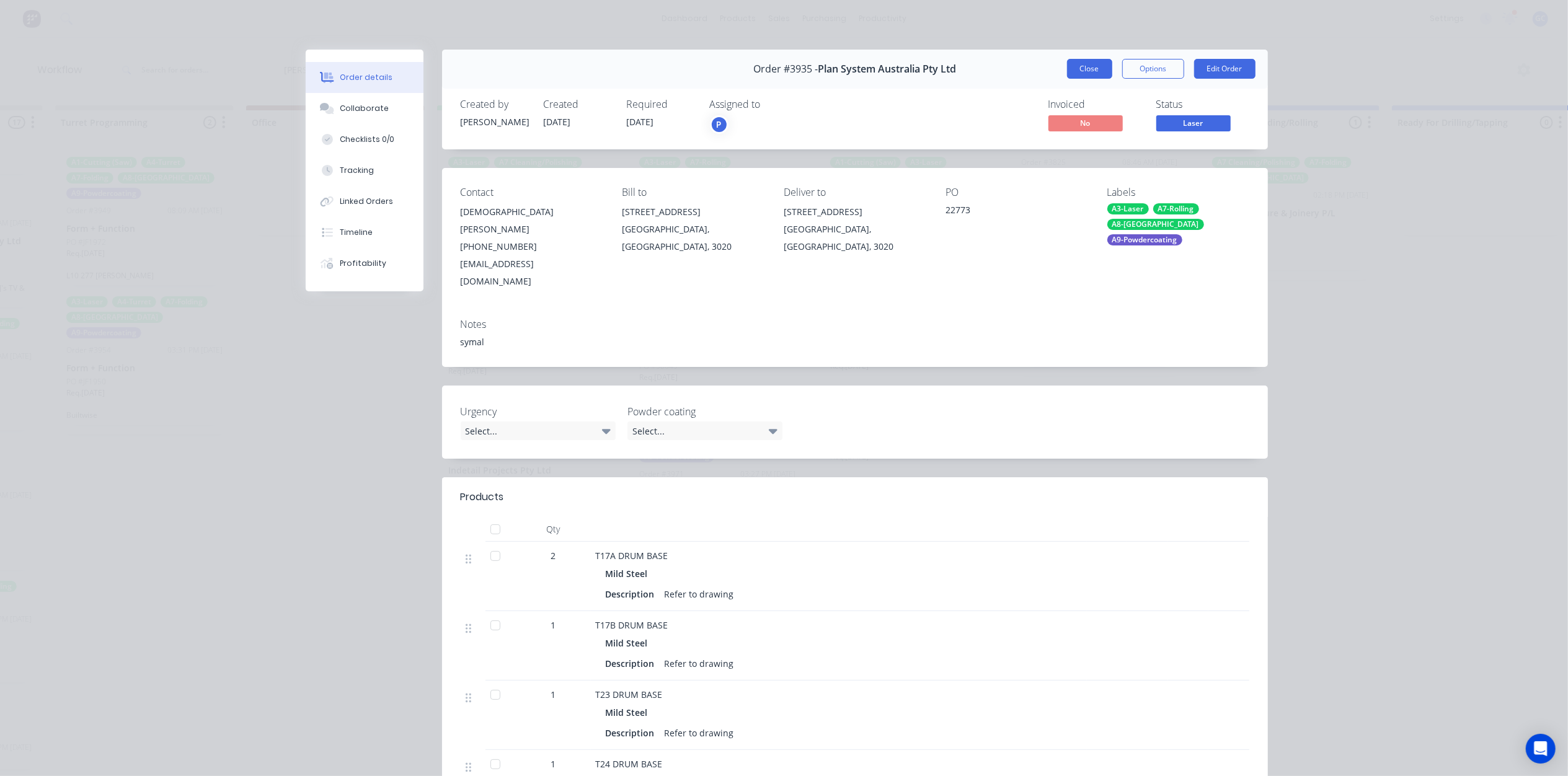
click at [1082, 69] on button "Close" at bounding box center [1089, 68] width 45 height 20
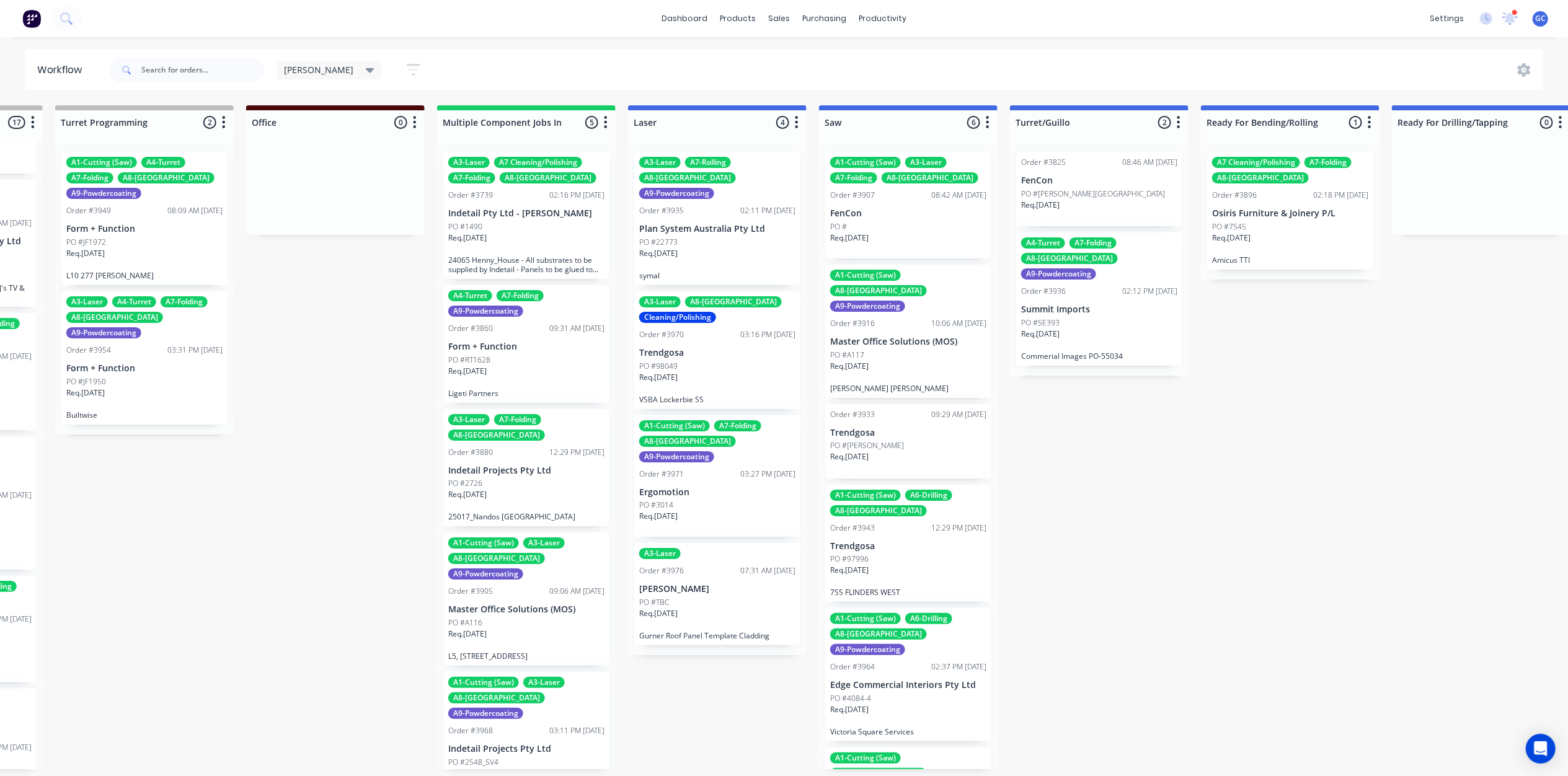
click at [724, 372] on div "Req. 10/10/25" at bounding box center [717, 382] width 157 height 21
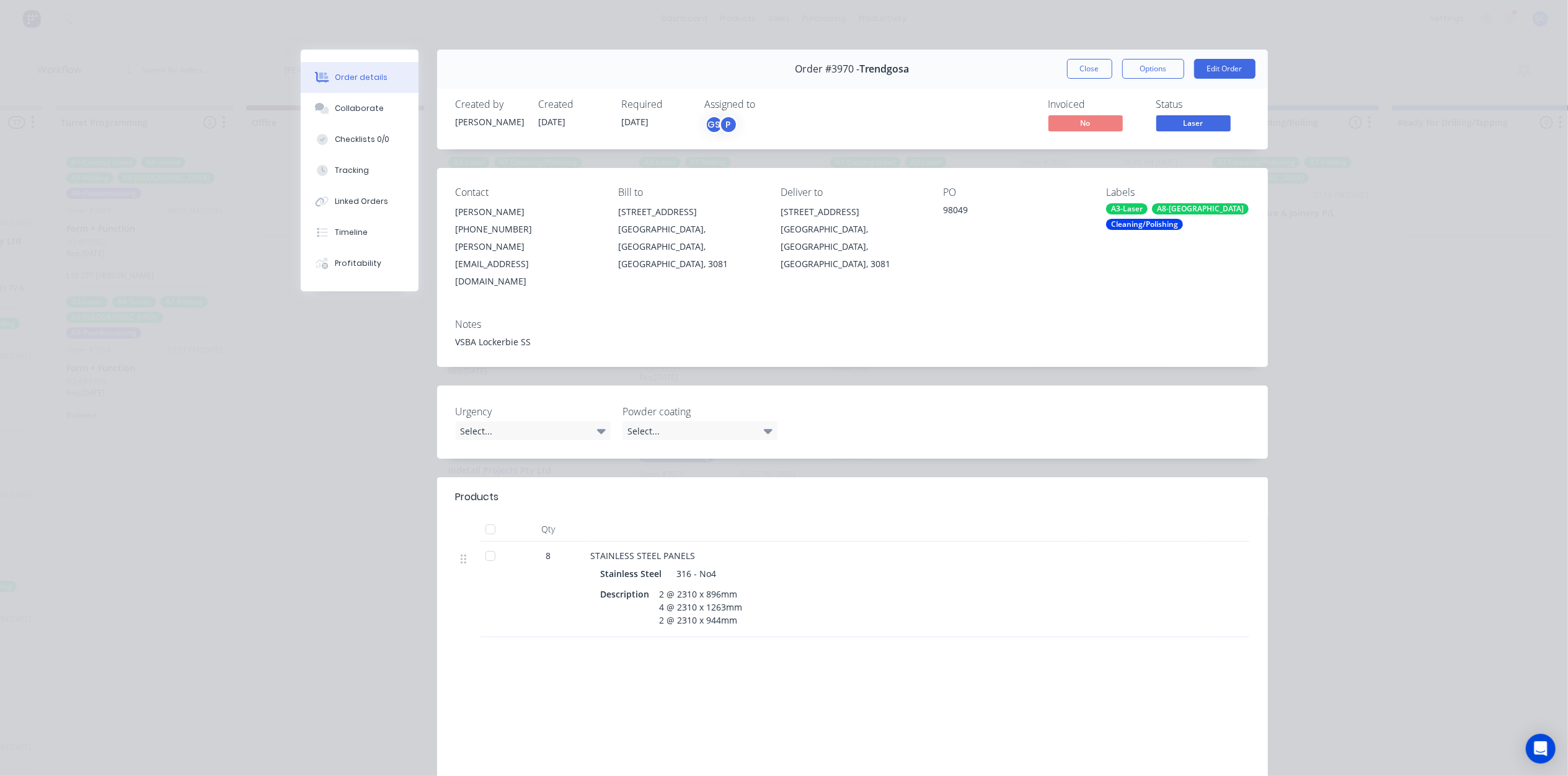
click at [1186, 122] on span "Laser" at bounding box center [1193, 123] width 74 height 16
click at [369, 109] on div "Collaborate" at bounding box center [359, 109] width 49 height 11
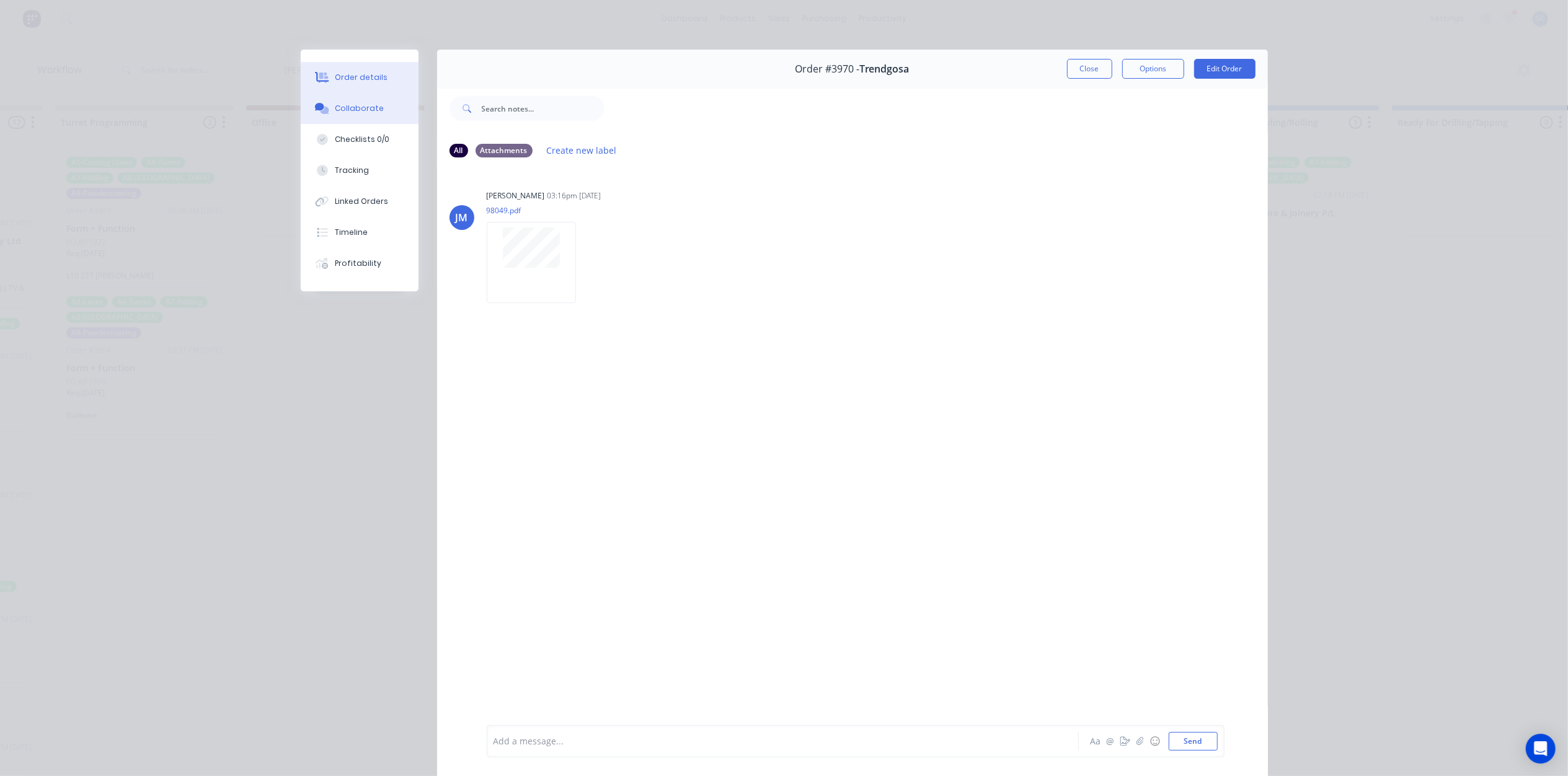
click at [340, 80] on div "Order details" at bounding box center [361, 78] width 52 height 11
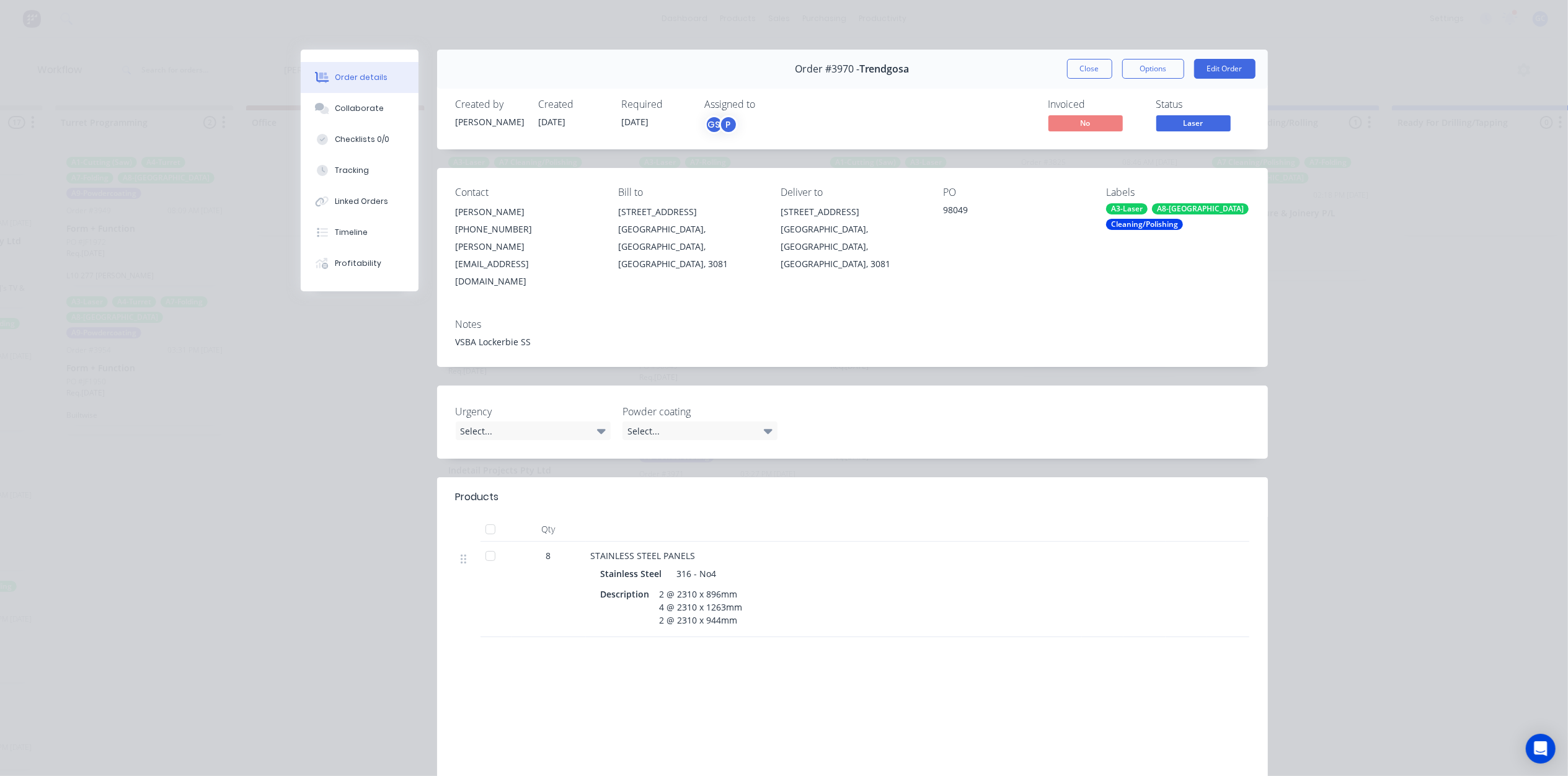
click at [1203, 120] on span "Laser" at bounding box center [1193, 123] width 74 height 16
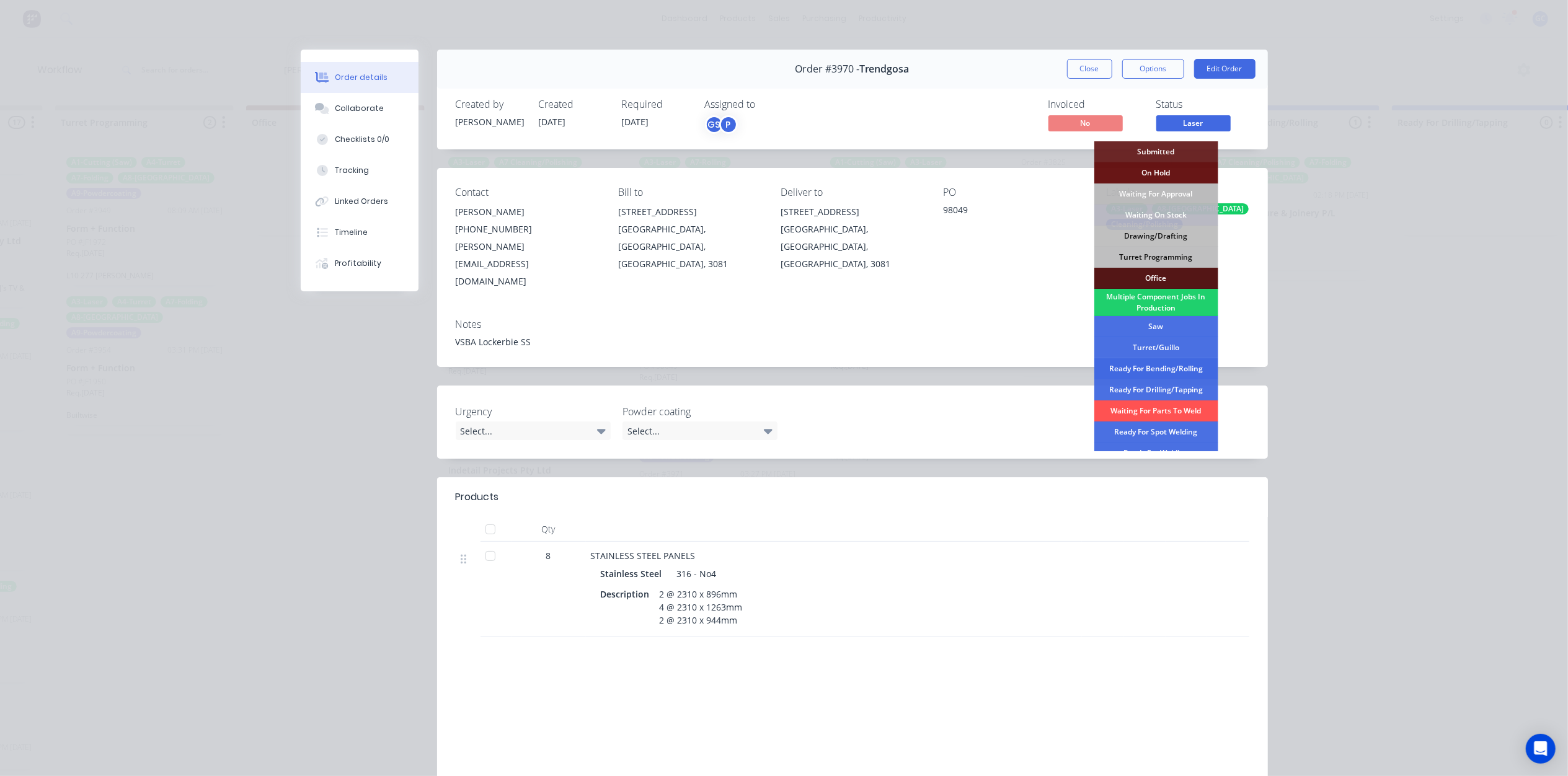
click at [1178, 370] on div "Ready For Bending/Rolling" at bounding box center [1156, 368] width 124 height 21
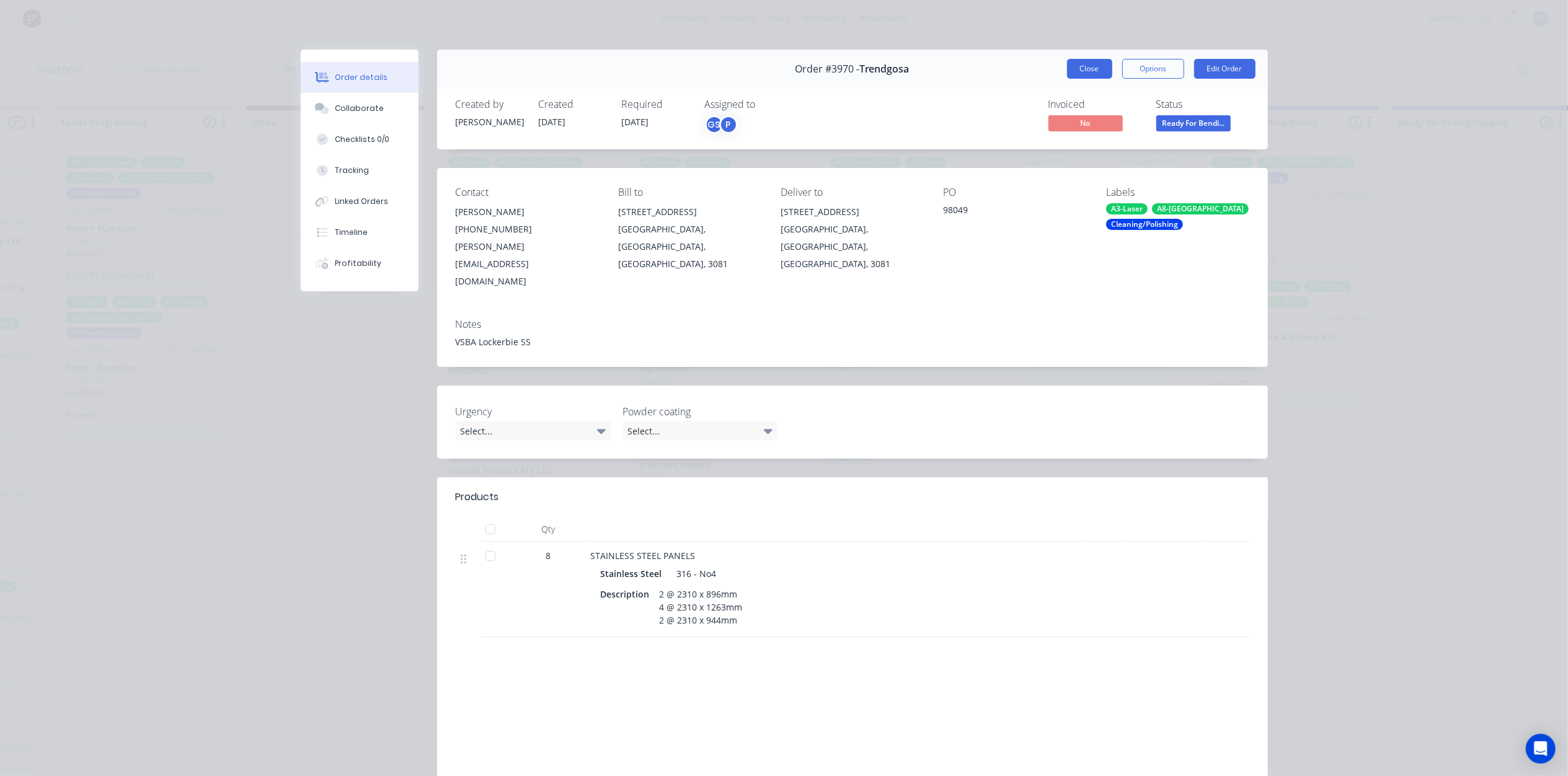
click at [1078, 67] on button "Close" at bounding box center [1089, 68] width 45 height 20
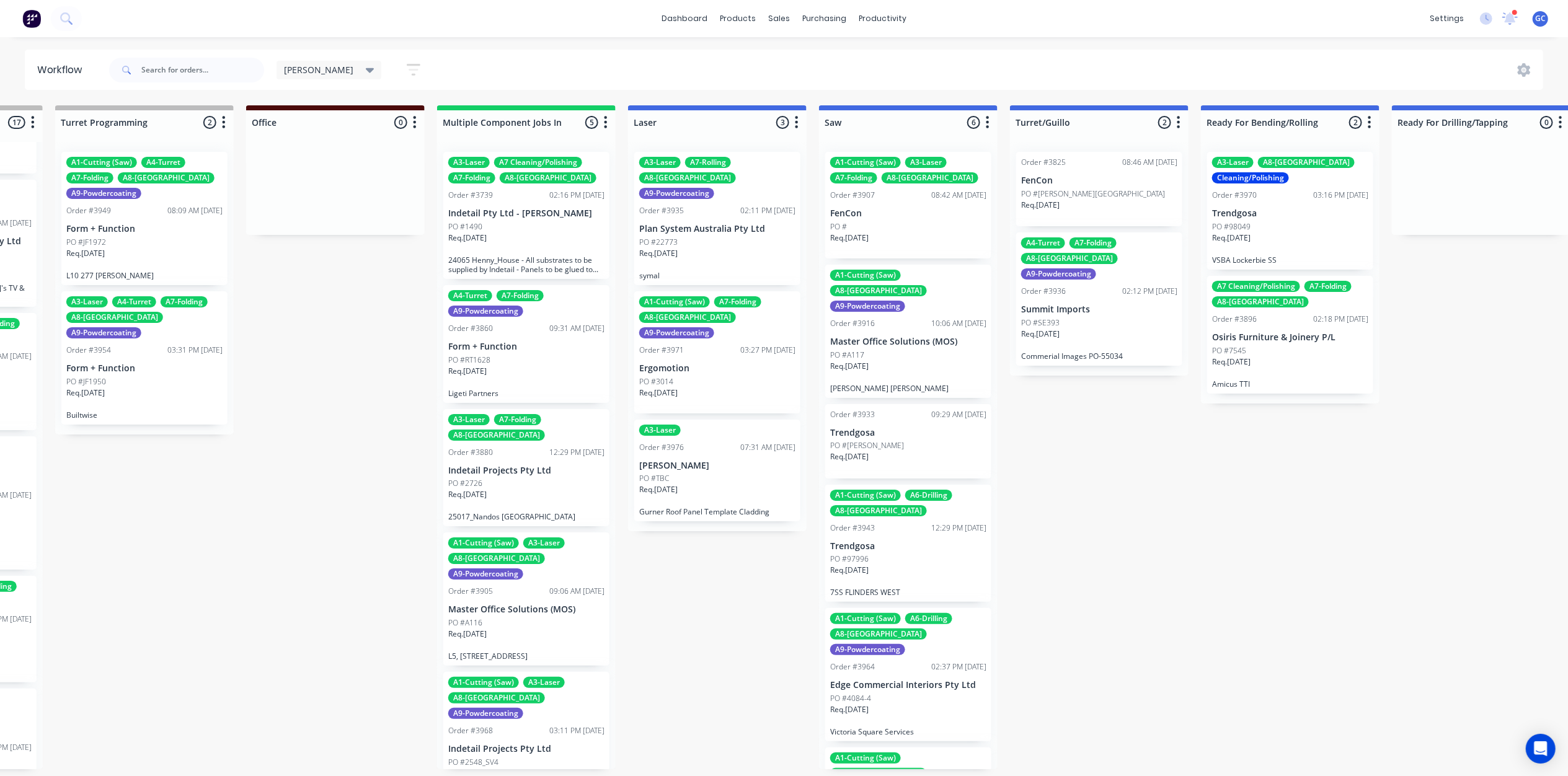
click at [710, 376] on div "PO #3014" at bounding box center [717, 381] width 157 height 11
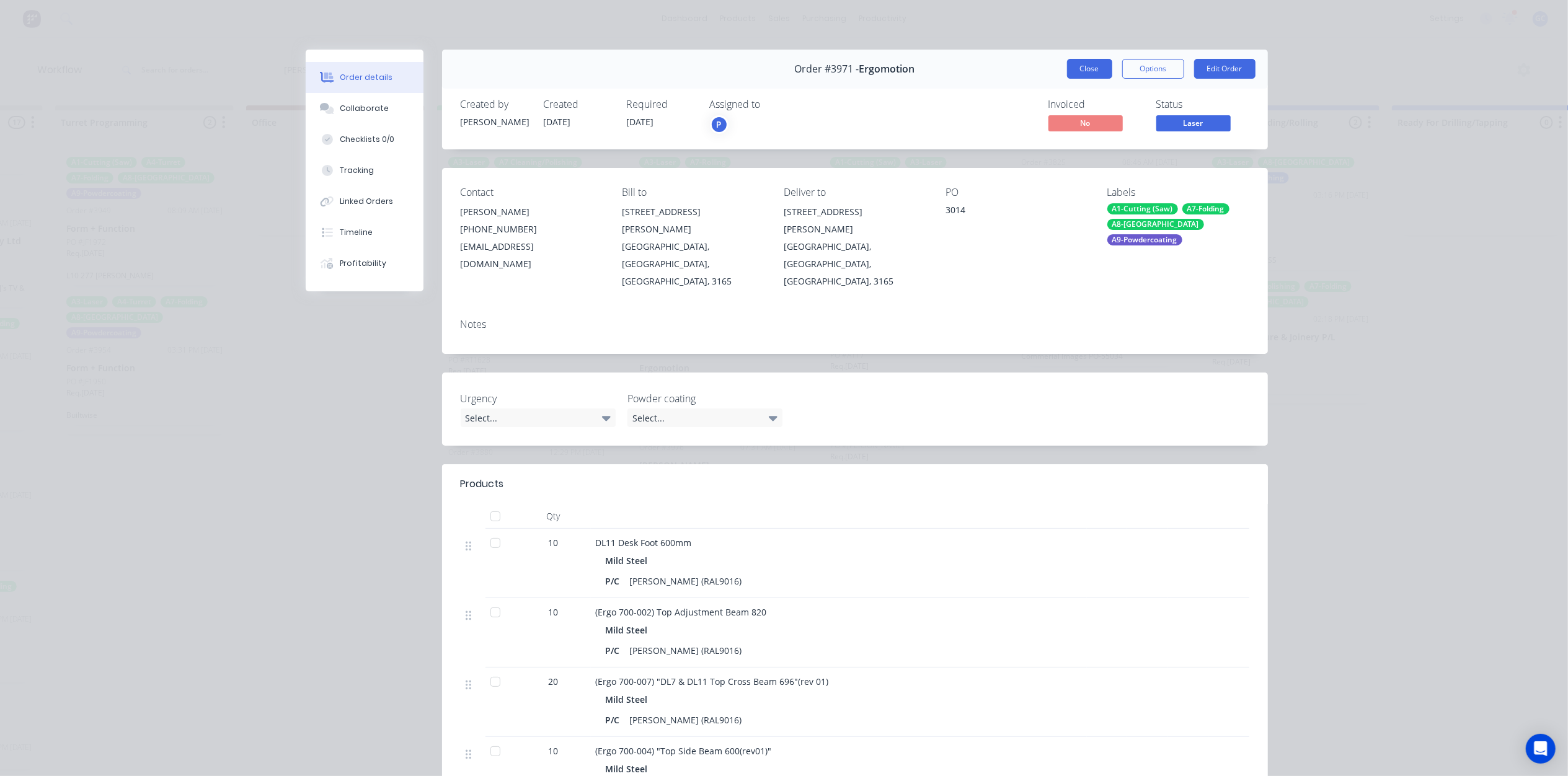
click at [1067, 72] on button "Close" at bounding box center [1089, 68] width 45 height 20
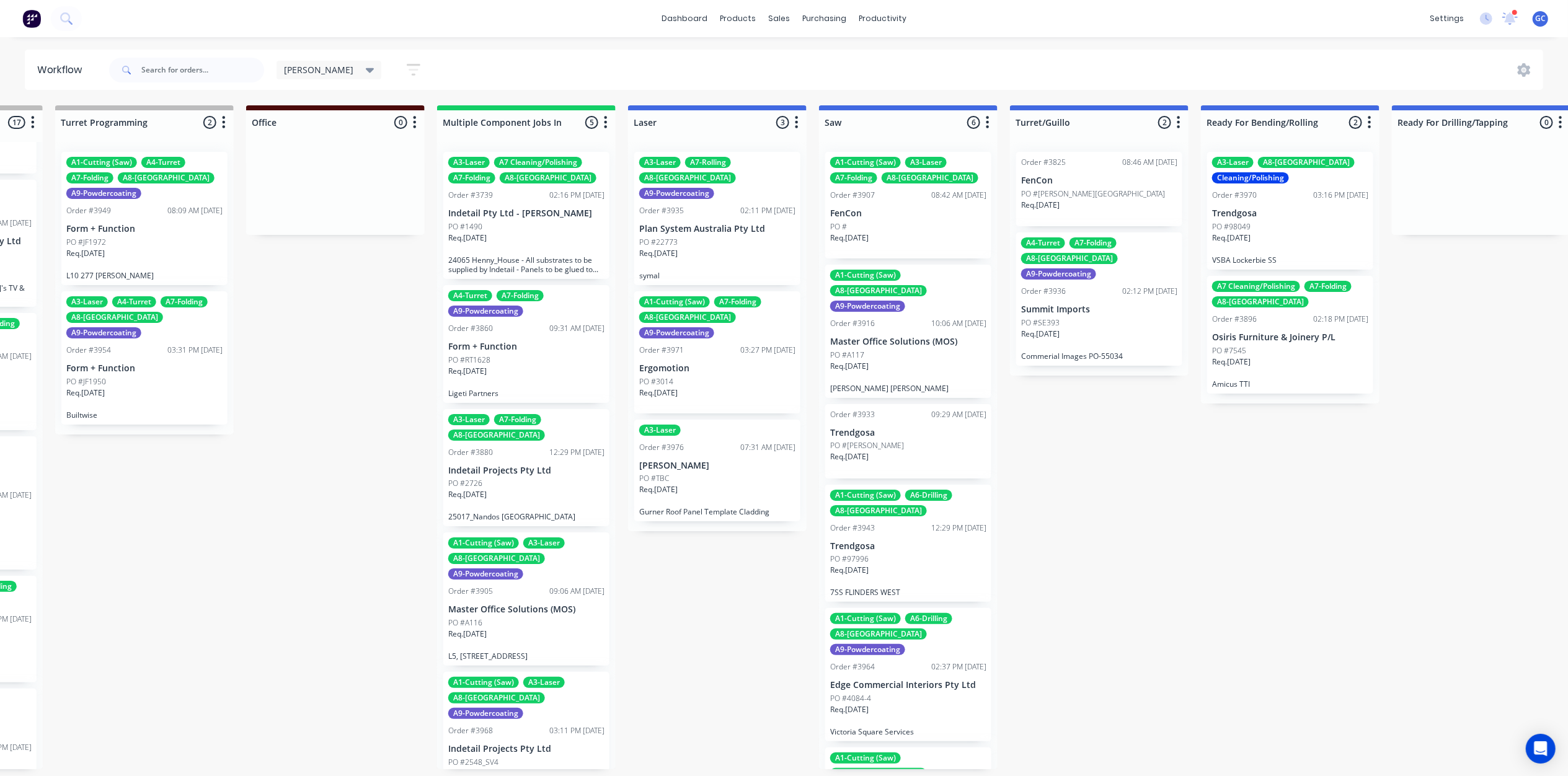
click at [742, 473] on div "PO #TBC" at bounding box center [717, 479] width 157 height 11
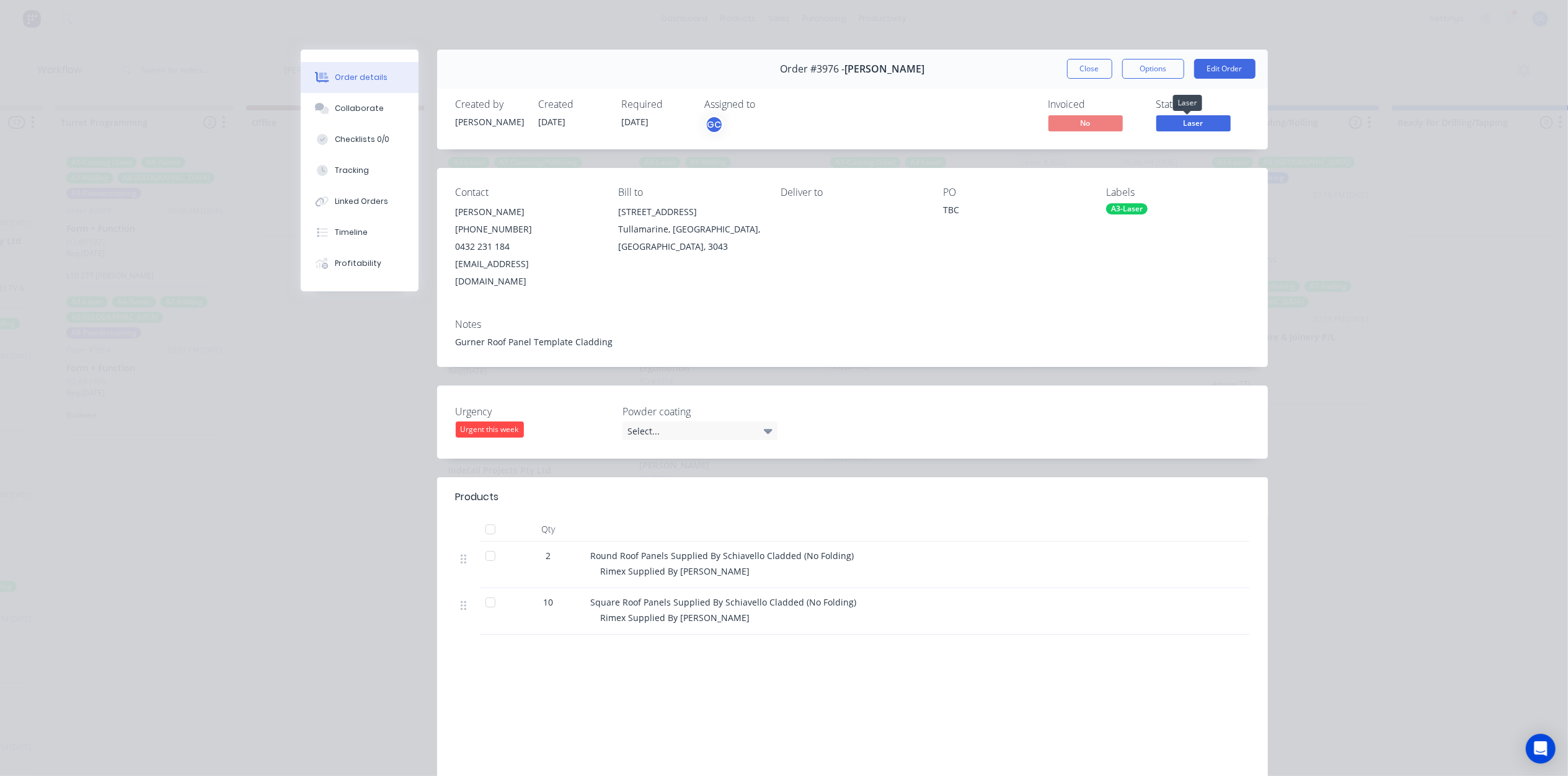
click at [1183, 120] on span "Laser" at bounding box center [1193, 123] width 74 height 16
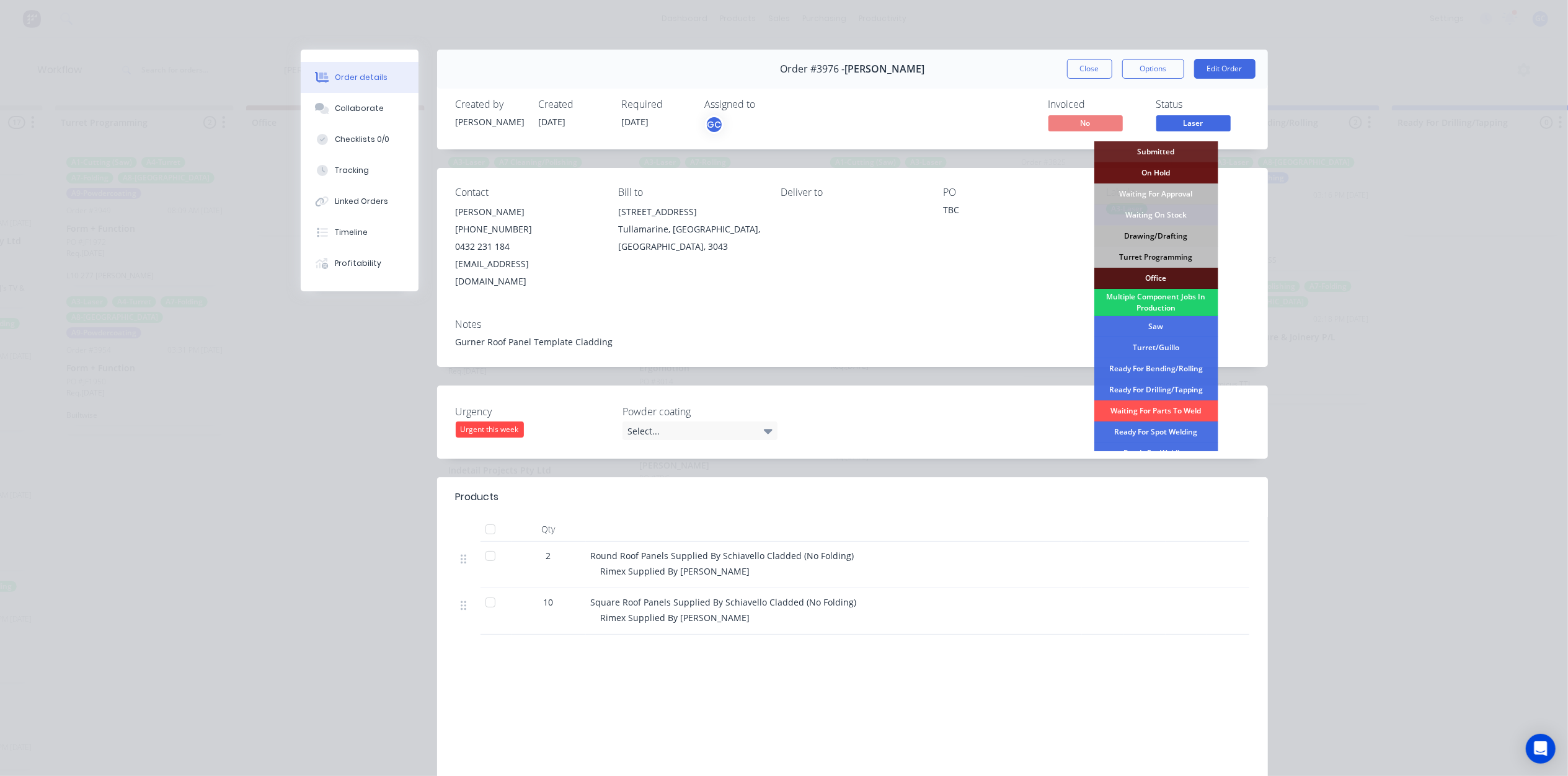
click at [1173, 233] on div "Drawing/Drafting" at bounding box center [1156, 236] width 124 height 21
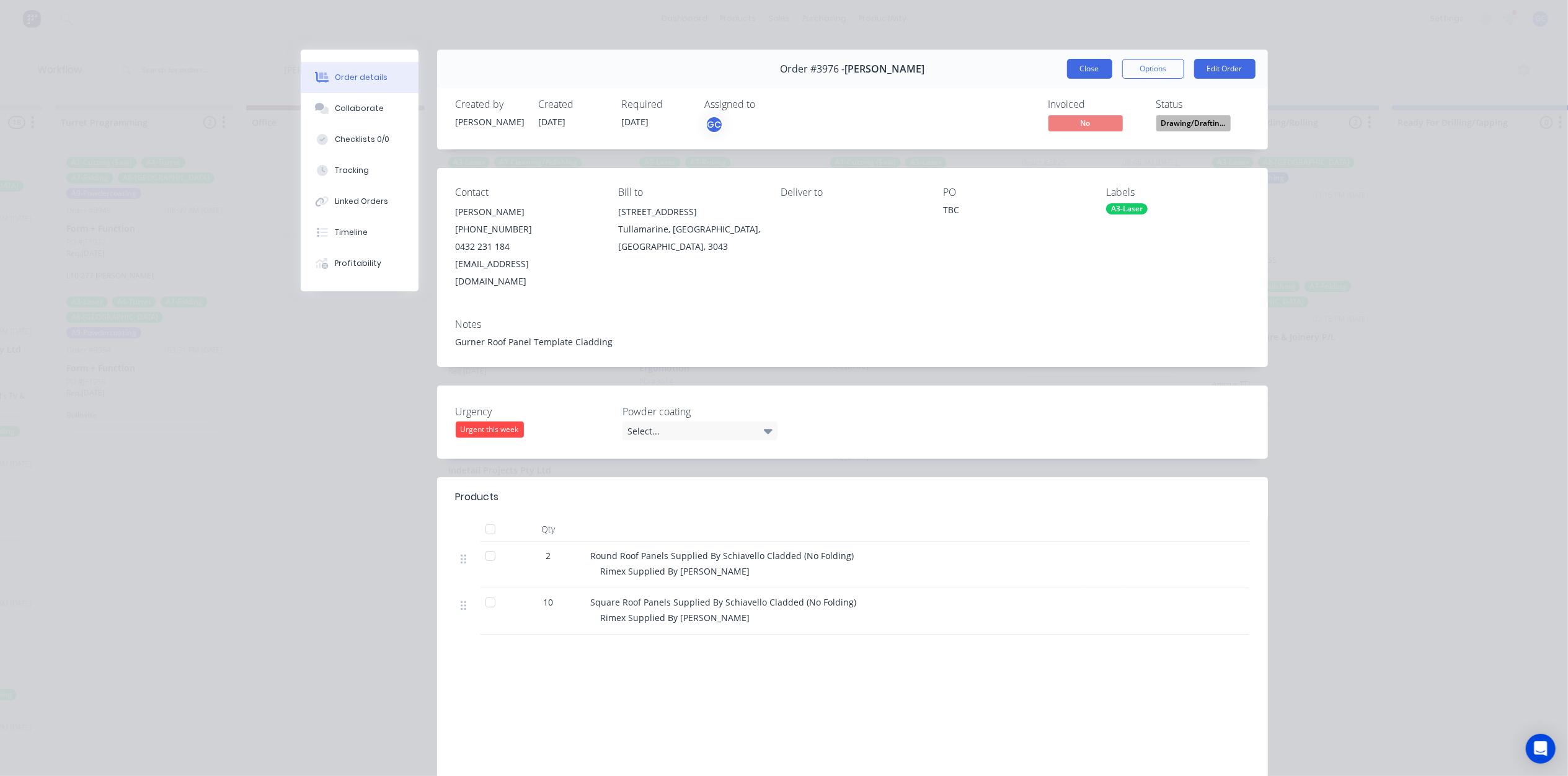
click at [1086, 66] on button "Close" at bounding box center [1089, 68] width 45 height 20
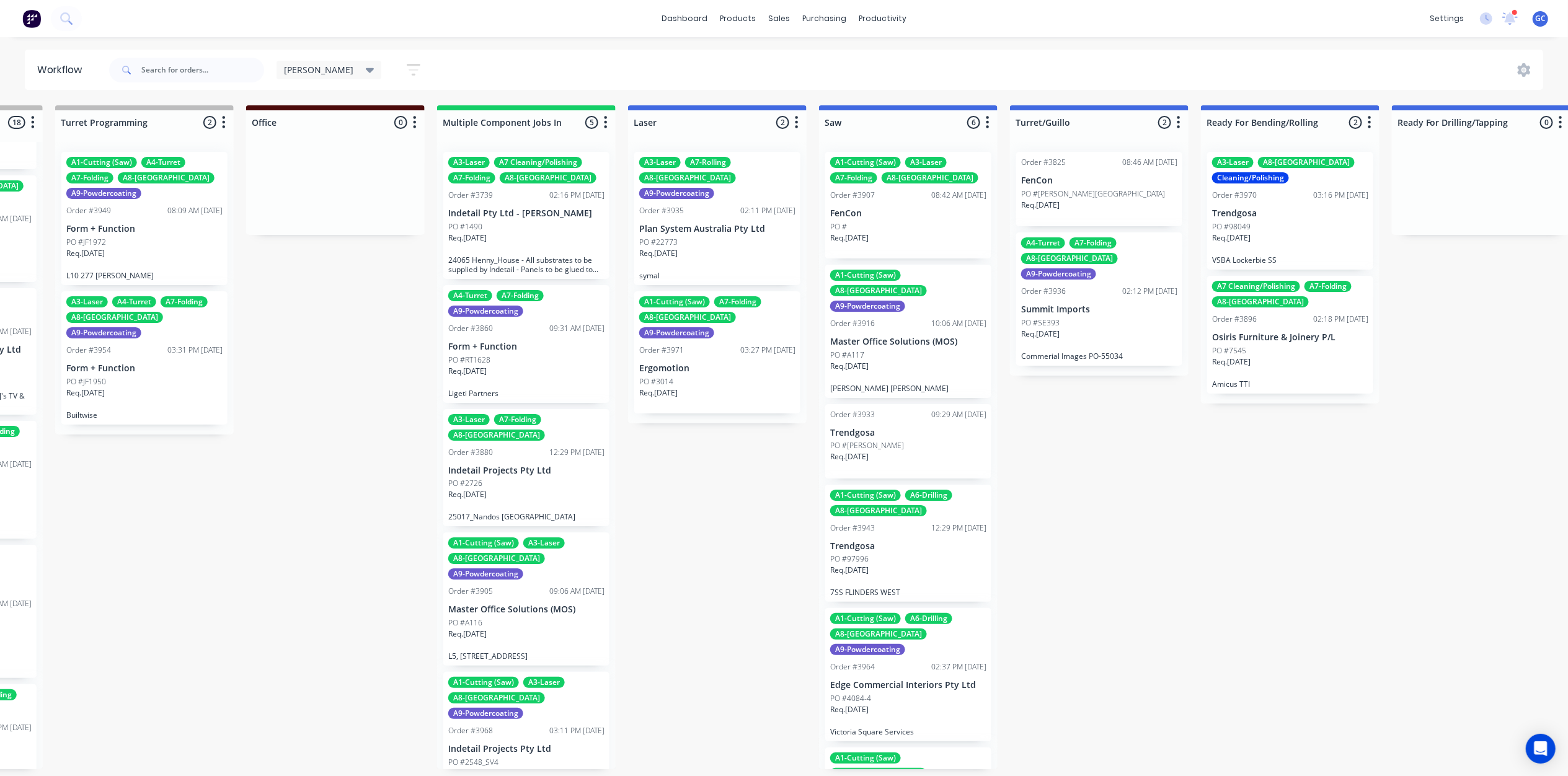
click at [914, 219] on div "A1-Cutting (Saw) A3-Laser A7-Folding A8-Welding Order #3907 08:42 AM 08/09/25 F…" at bounding box center [907, 205] width 166 height 107
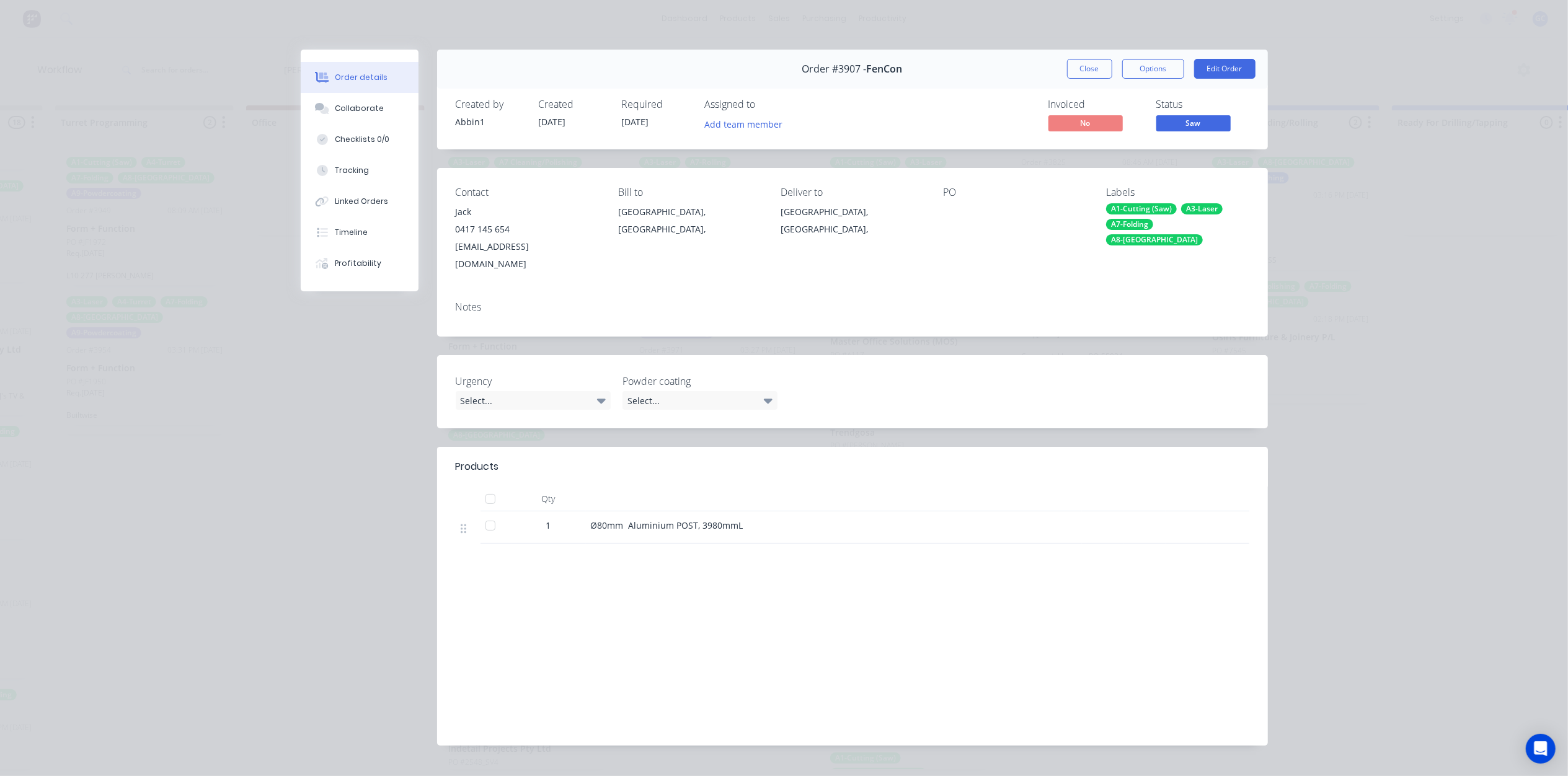
click at [1086, 70] on button "Close" at bounding box center [1089, 68] width 45 height 20
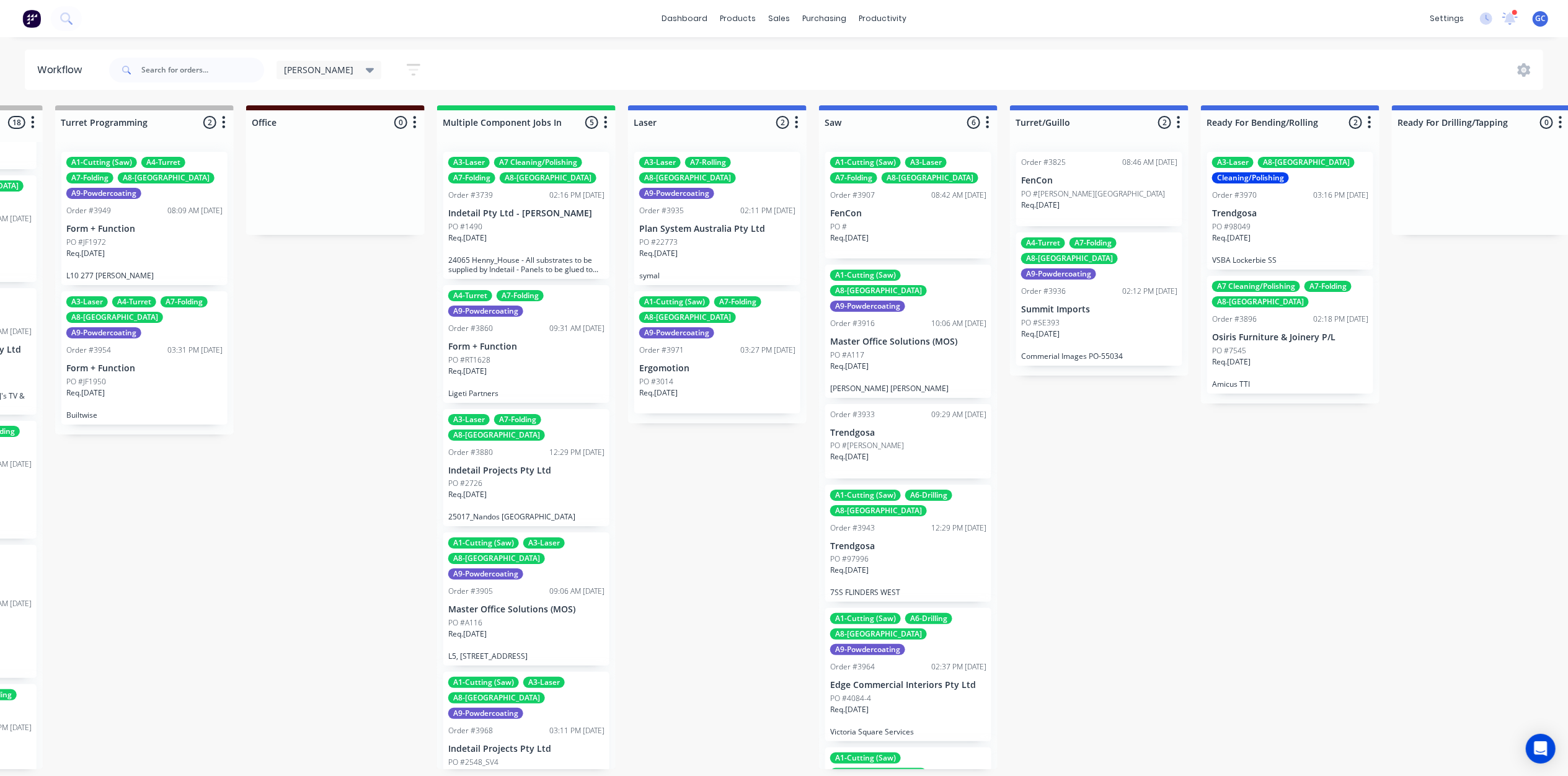
click at [910, 336] on p "Master Office Solutions (MOS)" at bounding box center [908, 341] width 157 height 10
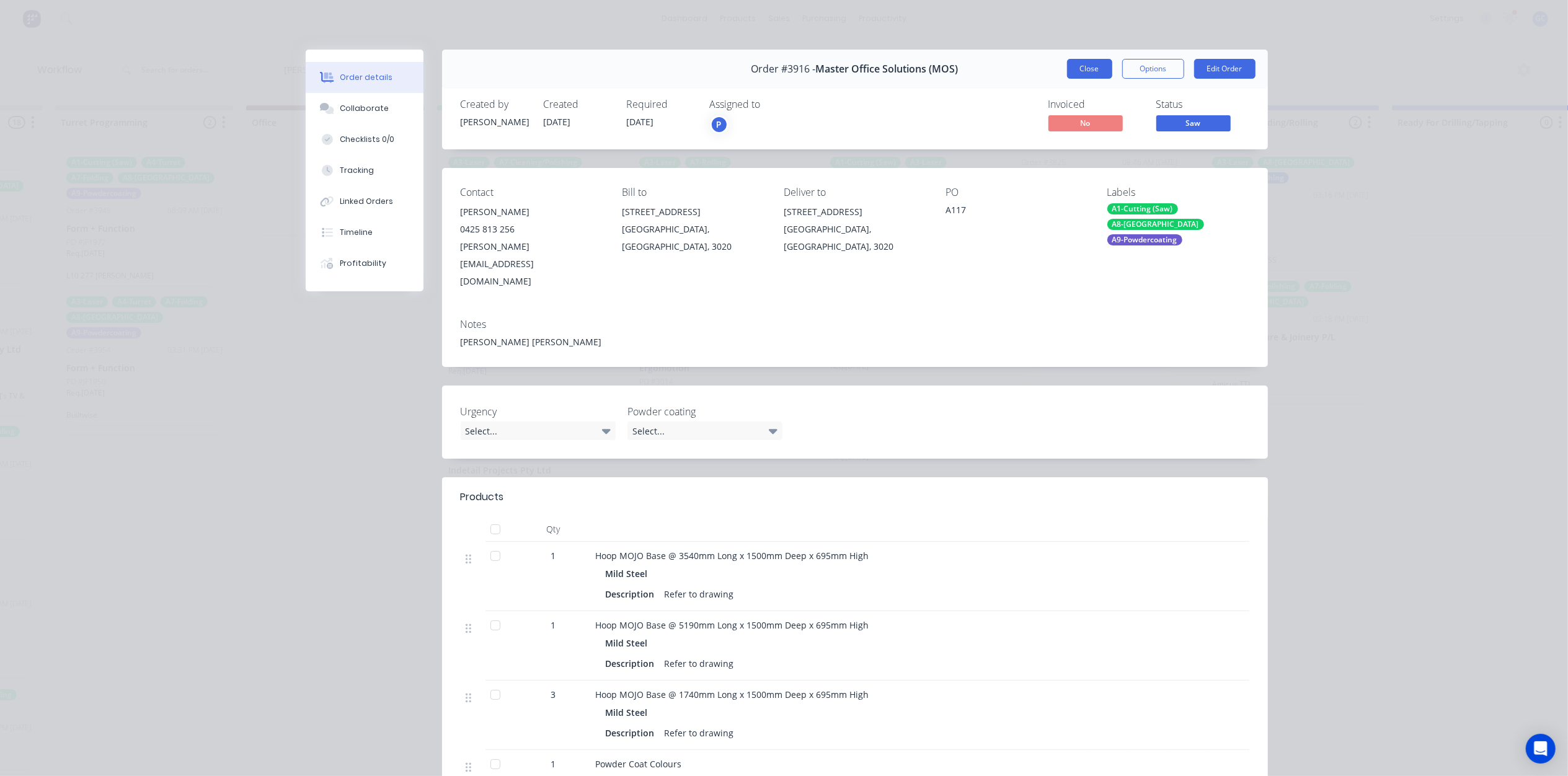
click at [1101, 63] on button "Close" at bounding box center [1089, 68] width 45 height 20
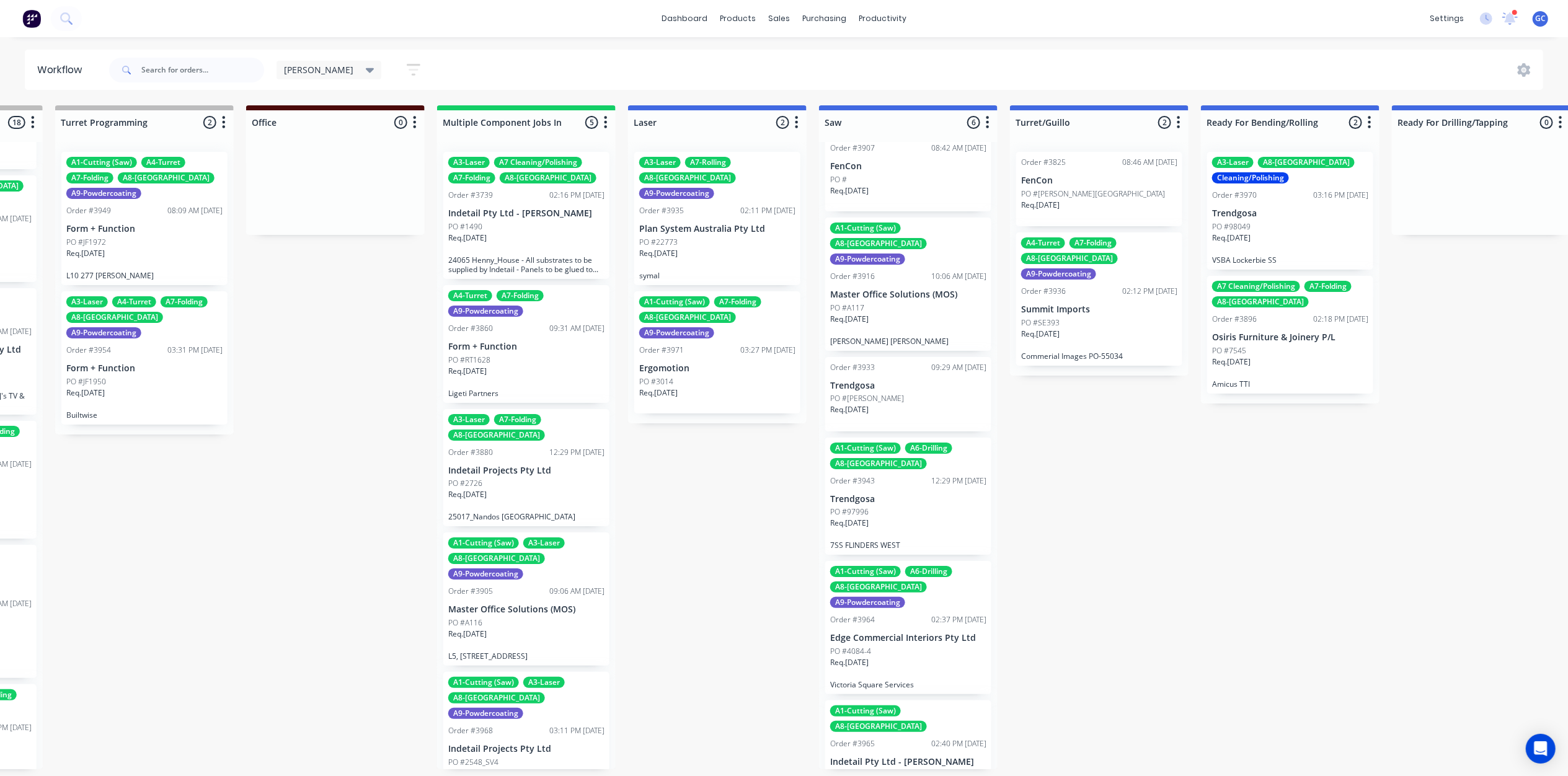
scroll to position [6, 926]
click at [911, 404] on div "Req. 02/10/25" at bounding box center [908, 414] width 157 height 21
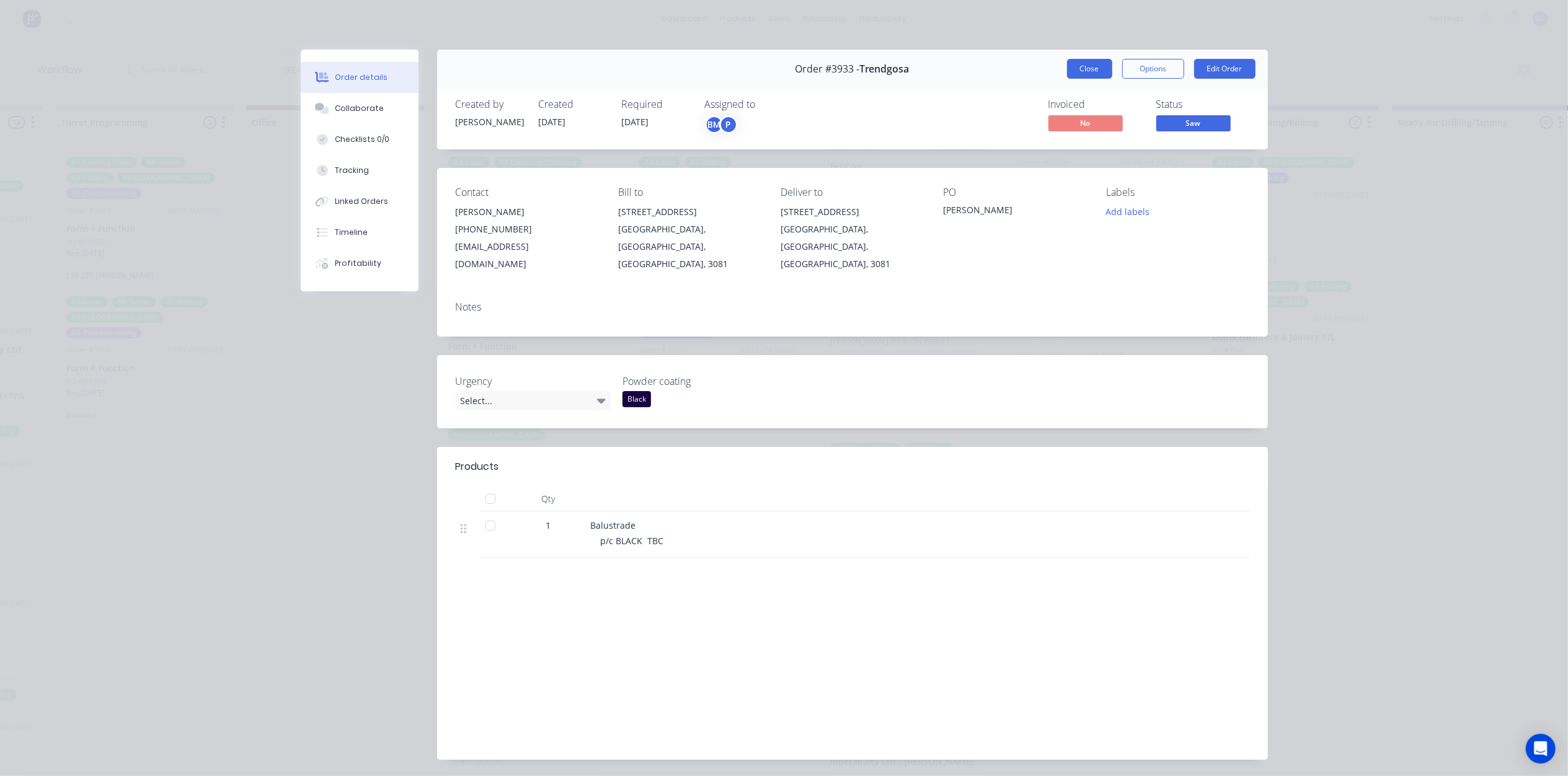
click at [1086, 66] on button "Close" at bounding box center [1089, 68] width 45 height 20
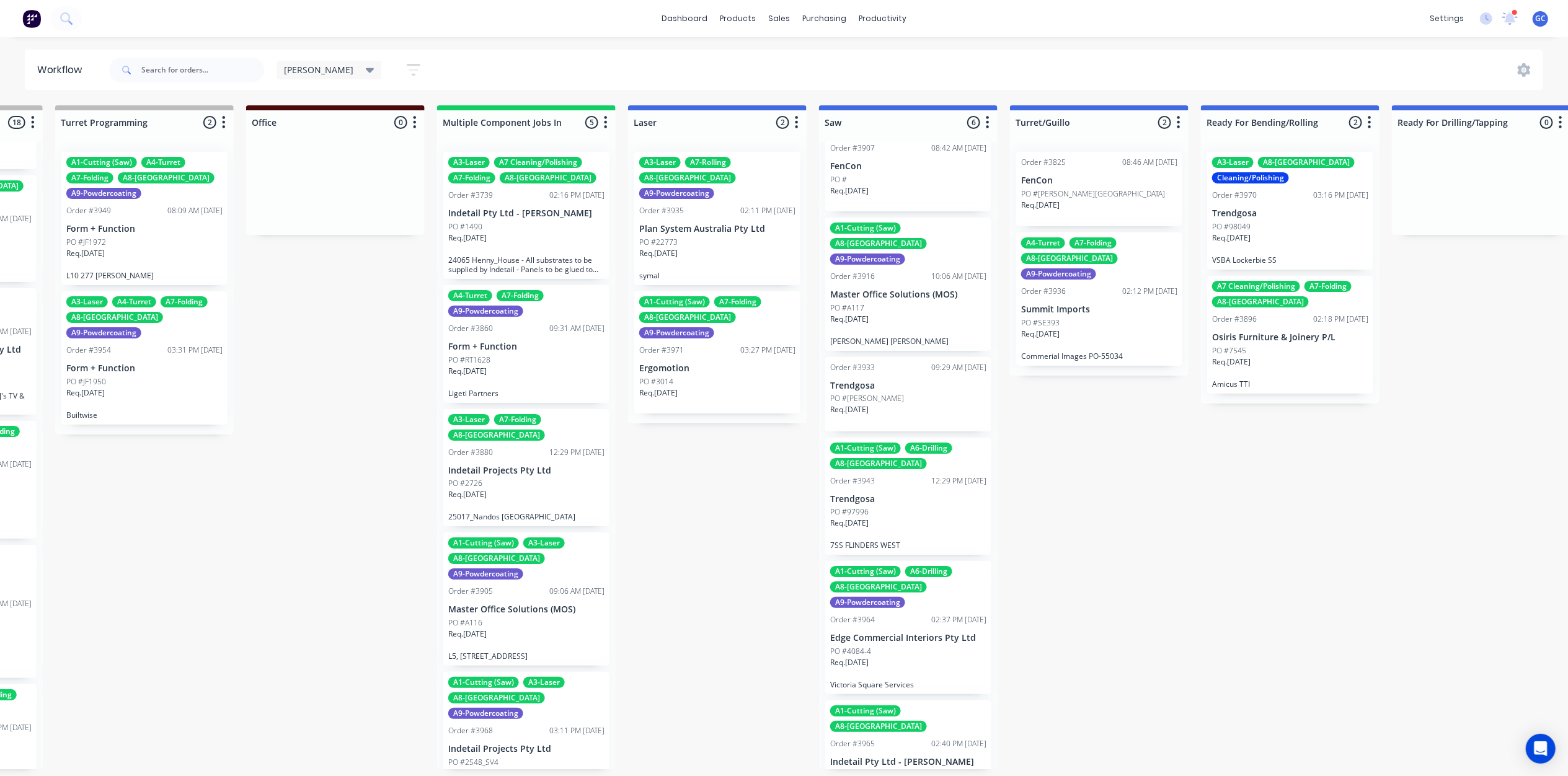
click at [896, 494] on p "Trendgosa" at bounding box center [908, 499] width 157 height 10
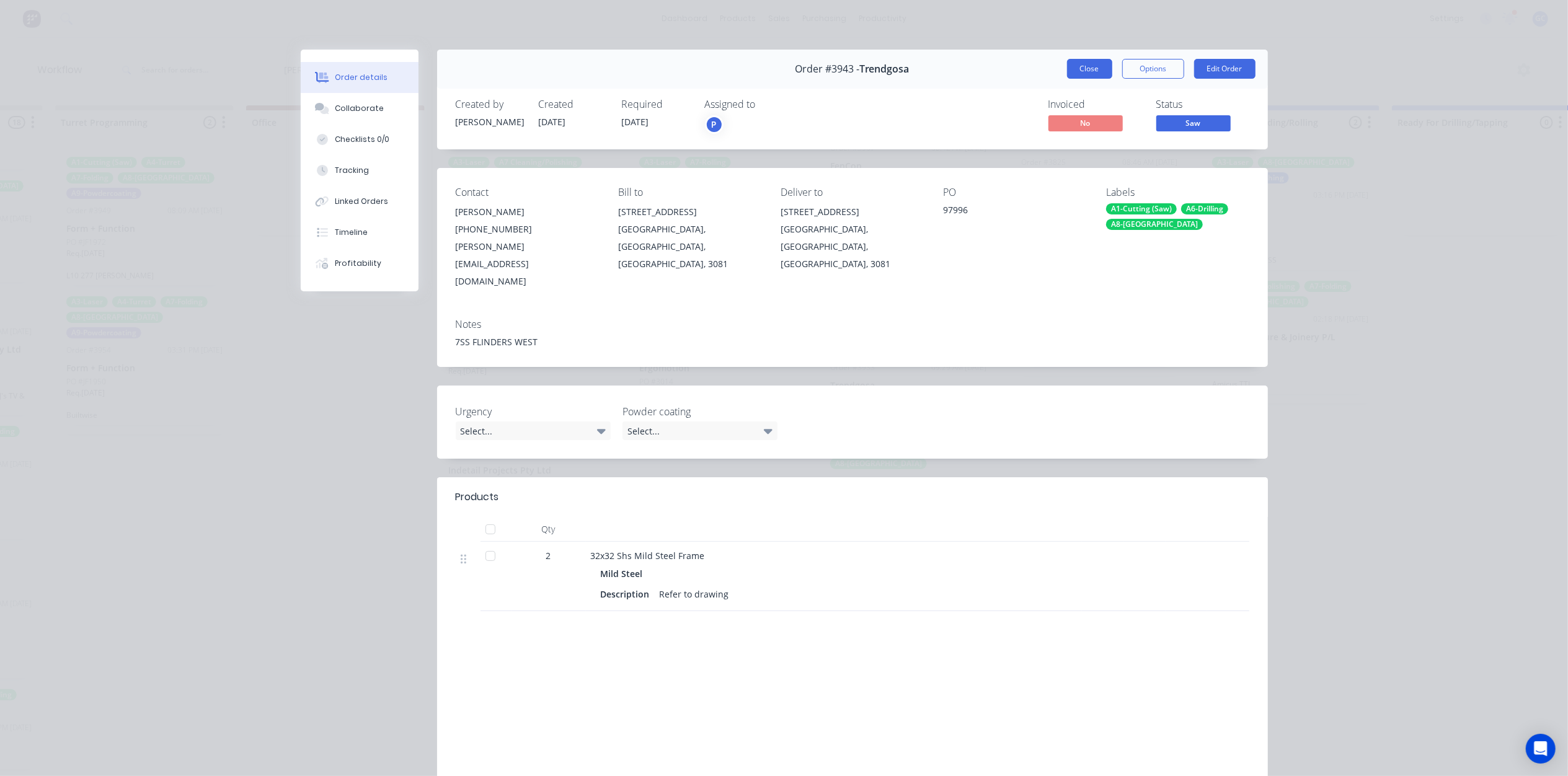
click at [1094, 65] on button "Close" at bounding box center [1089, 68] width 45 height 20
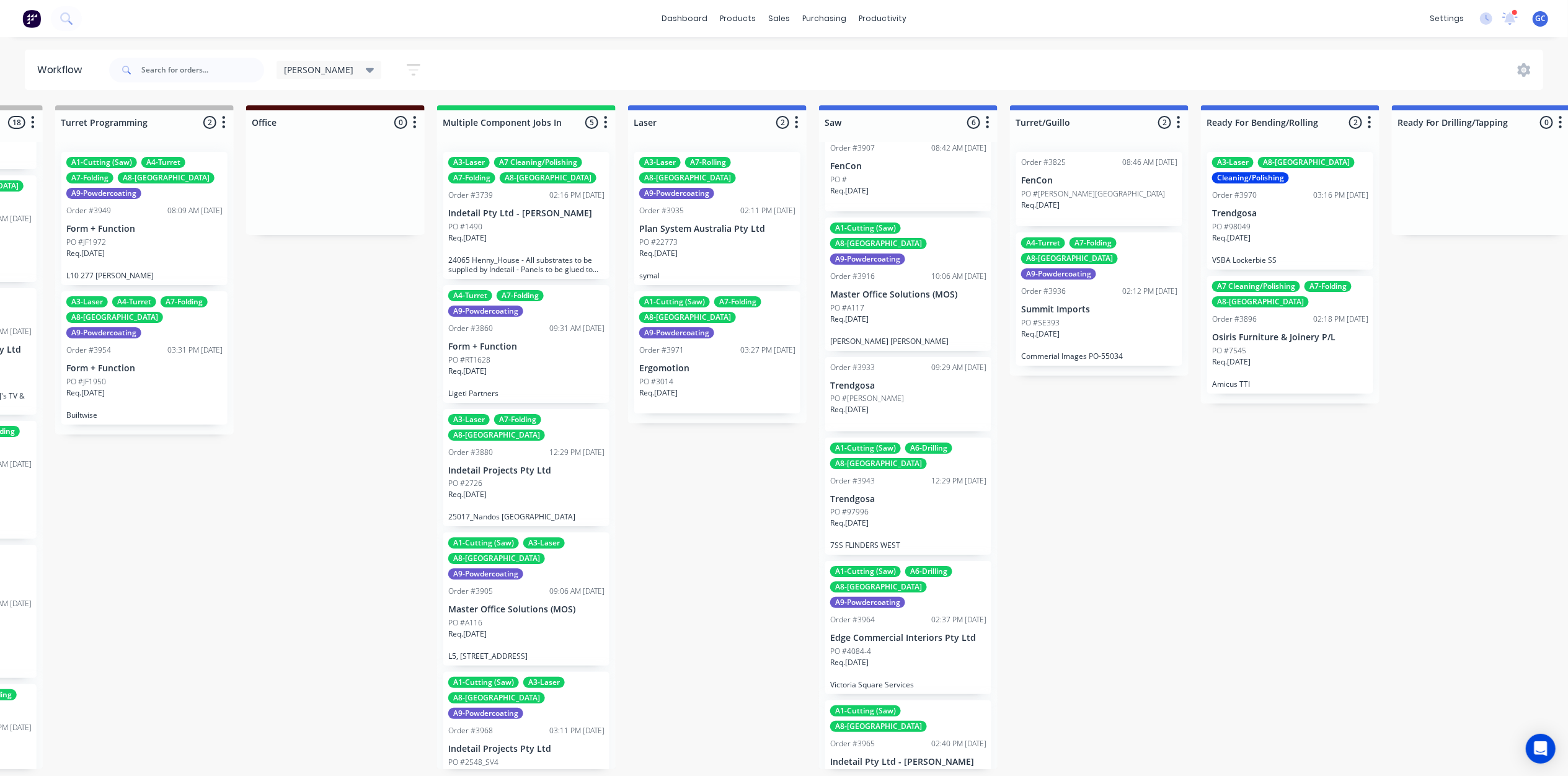
click at [908, 646] on div "PO #4084-4" at bounding box center [908, 651] width 157 height 11
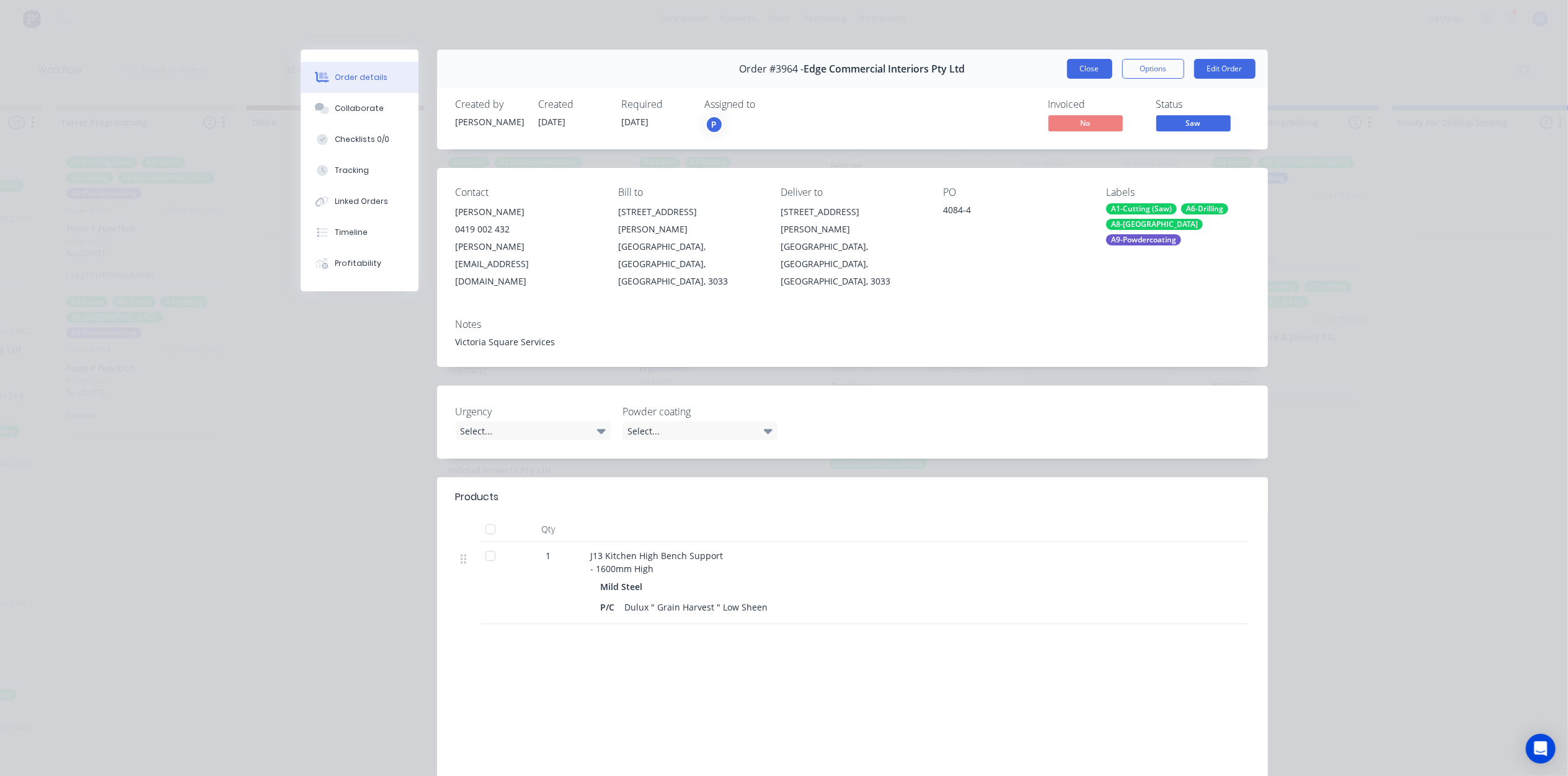
click at [1104, 75] on button "Close" at bounding box center [1089, 68] width 45 height 20
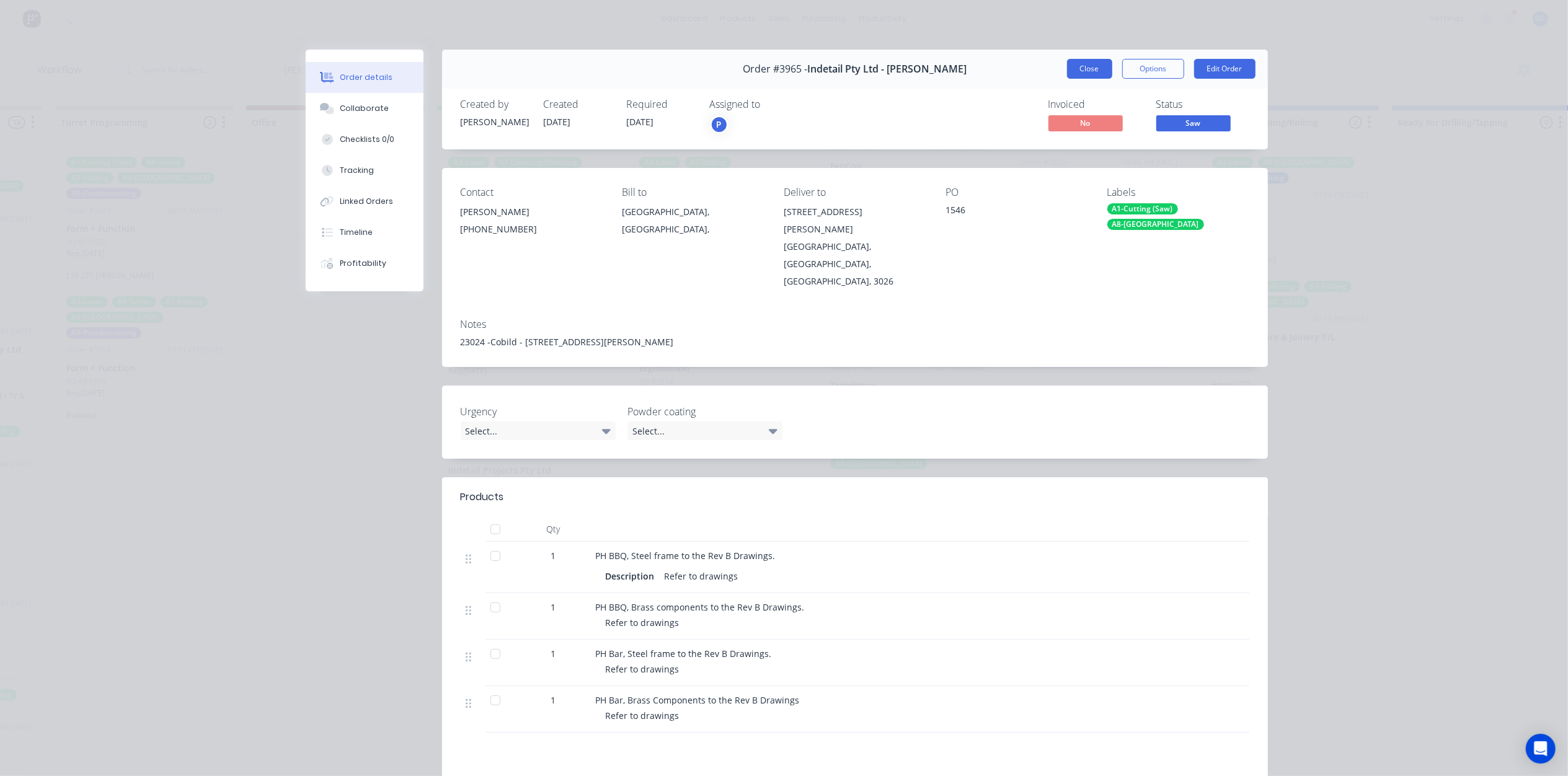
click at [1081, 75] on button "Close" at bounding box center [1089, 68] width 45 height 20
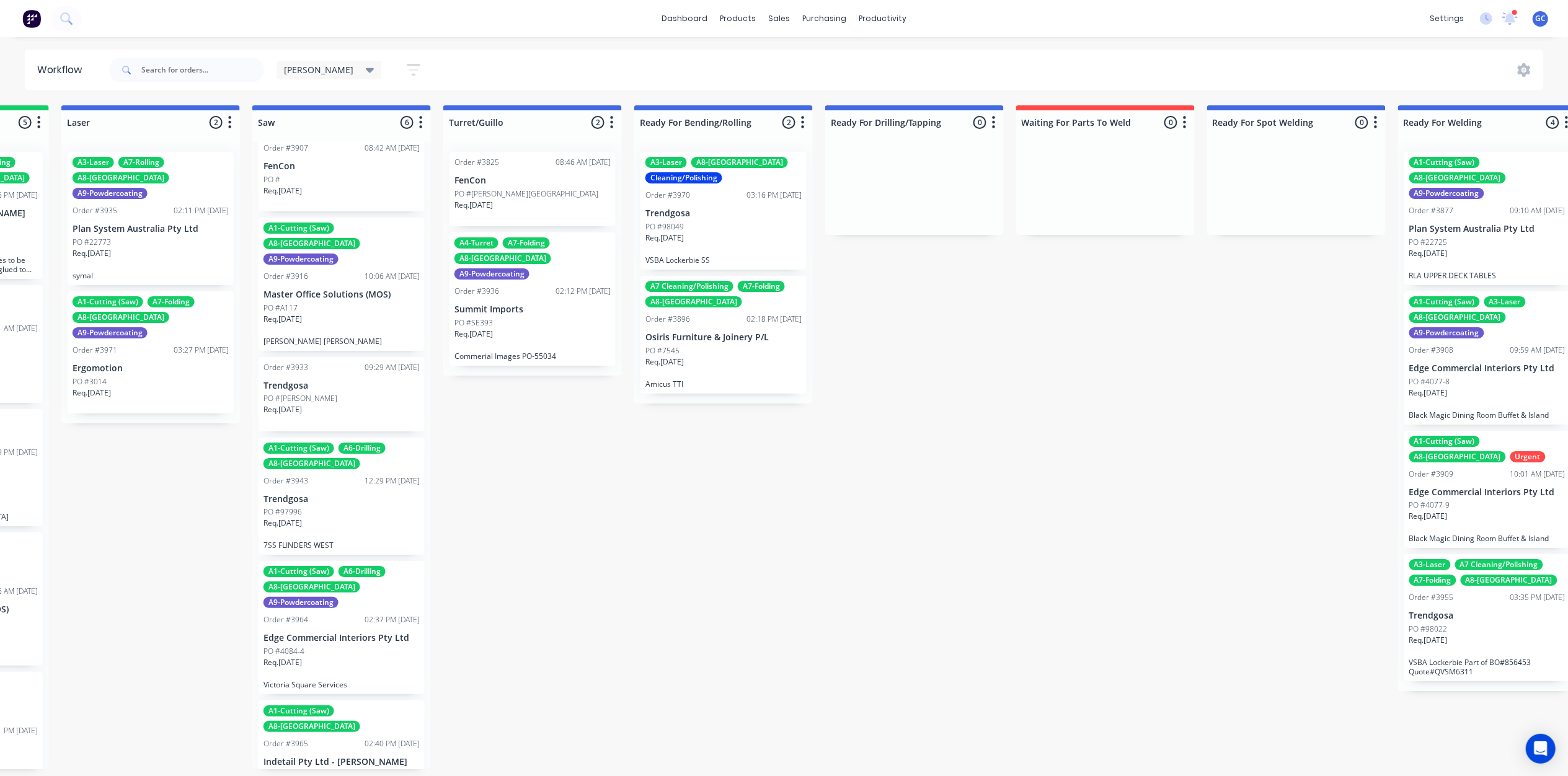
scroll to position [0, 1493]
click at [541, 329] on div "Req. 03/10/25" at bounding box center [532, 339] width 157 height 21
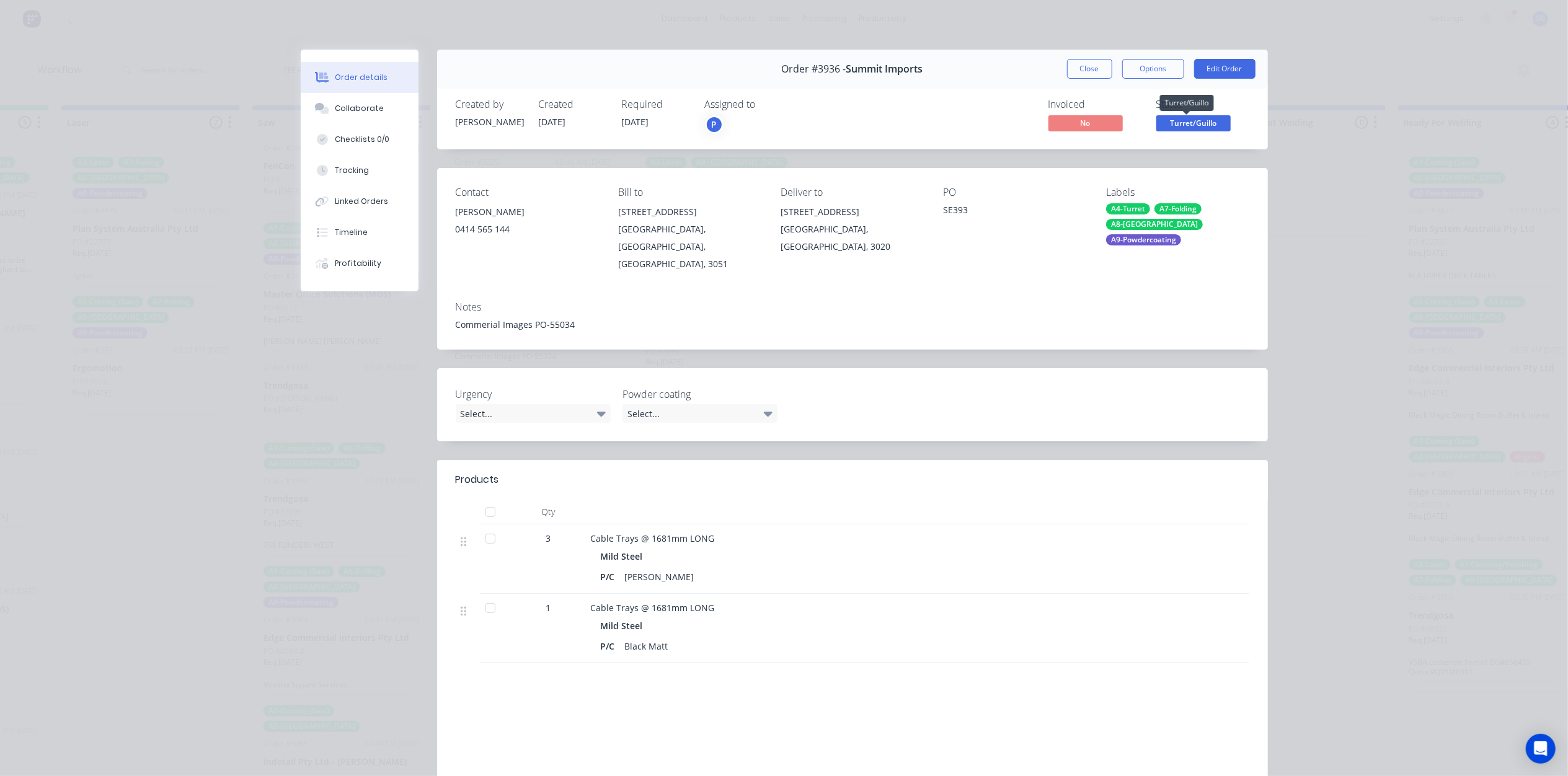
click at [1179, 119] on span "Turret/Guillo" at bounding box center [1193, 123] width 74 height 16
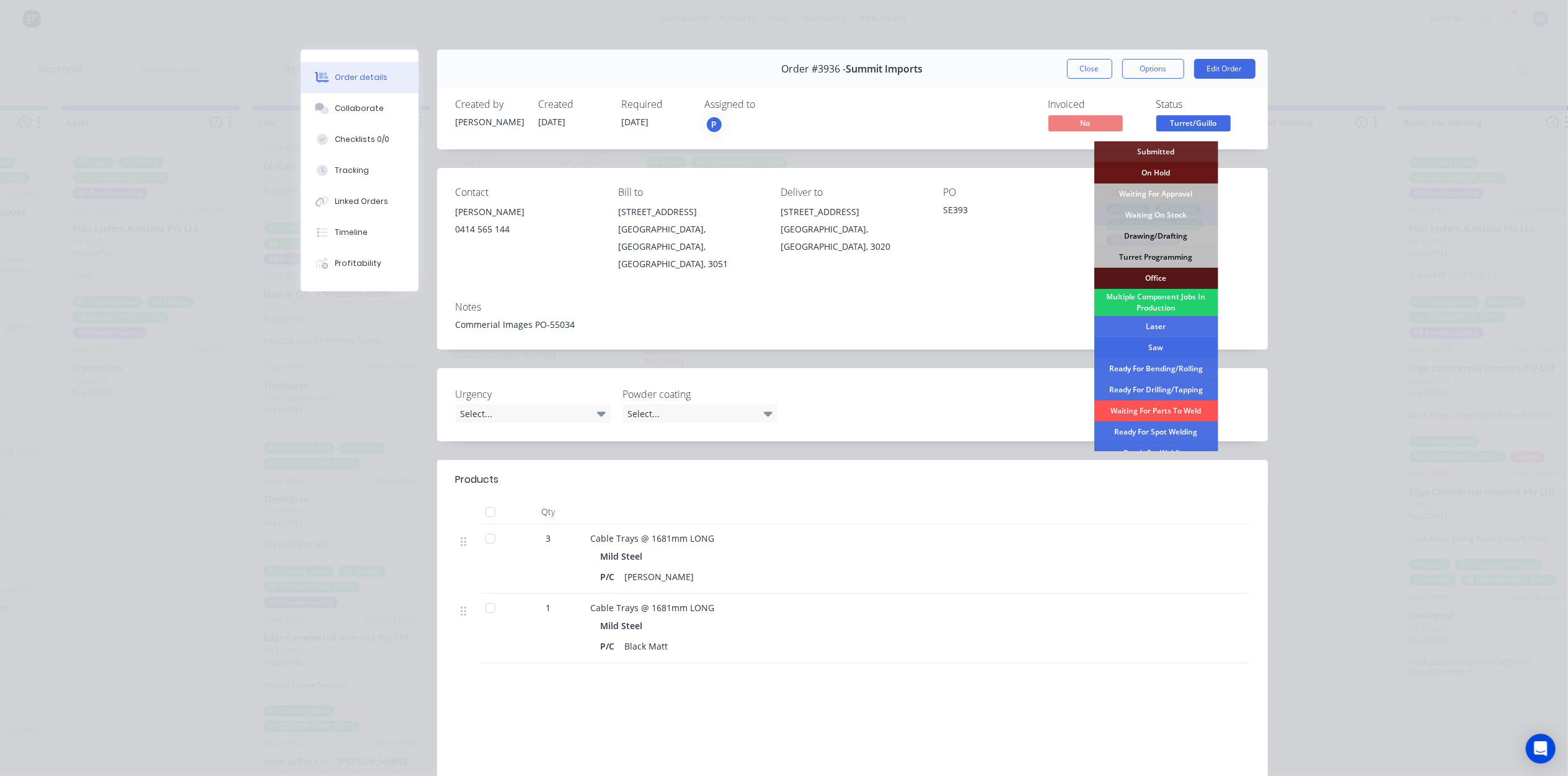
scroll to position [82, 0]
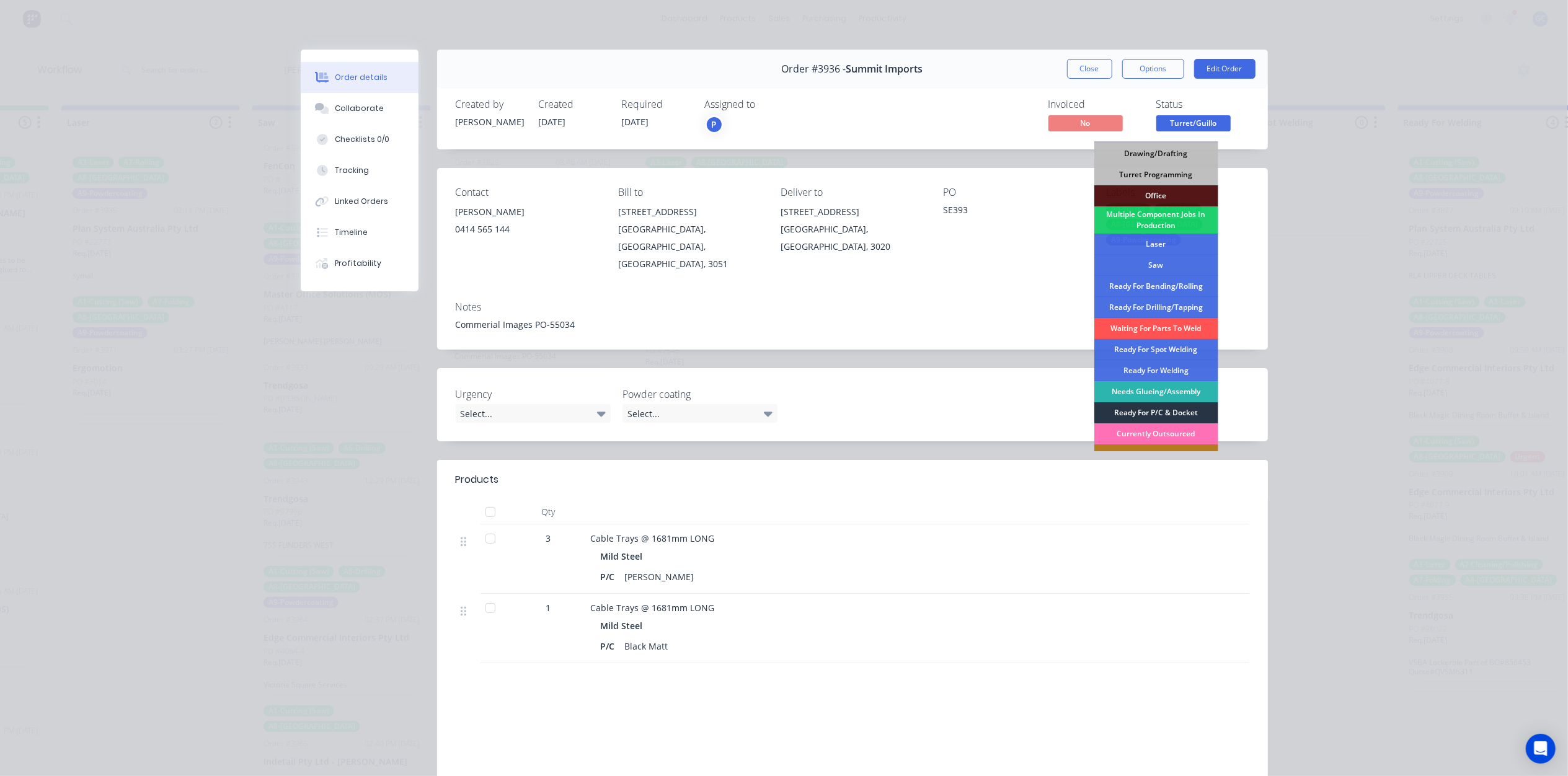
click at [1155, 410] on div "Ready For P/C & Docket" at bounding box center [1156, 412] width 124 height 21
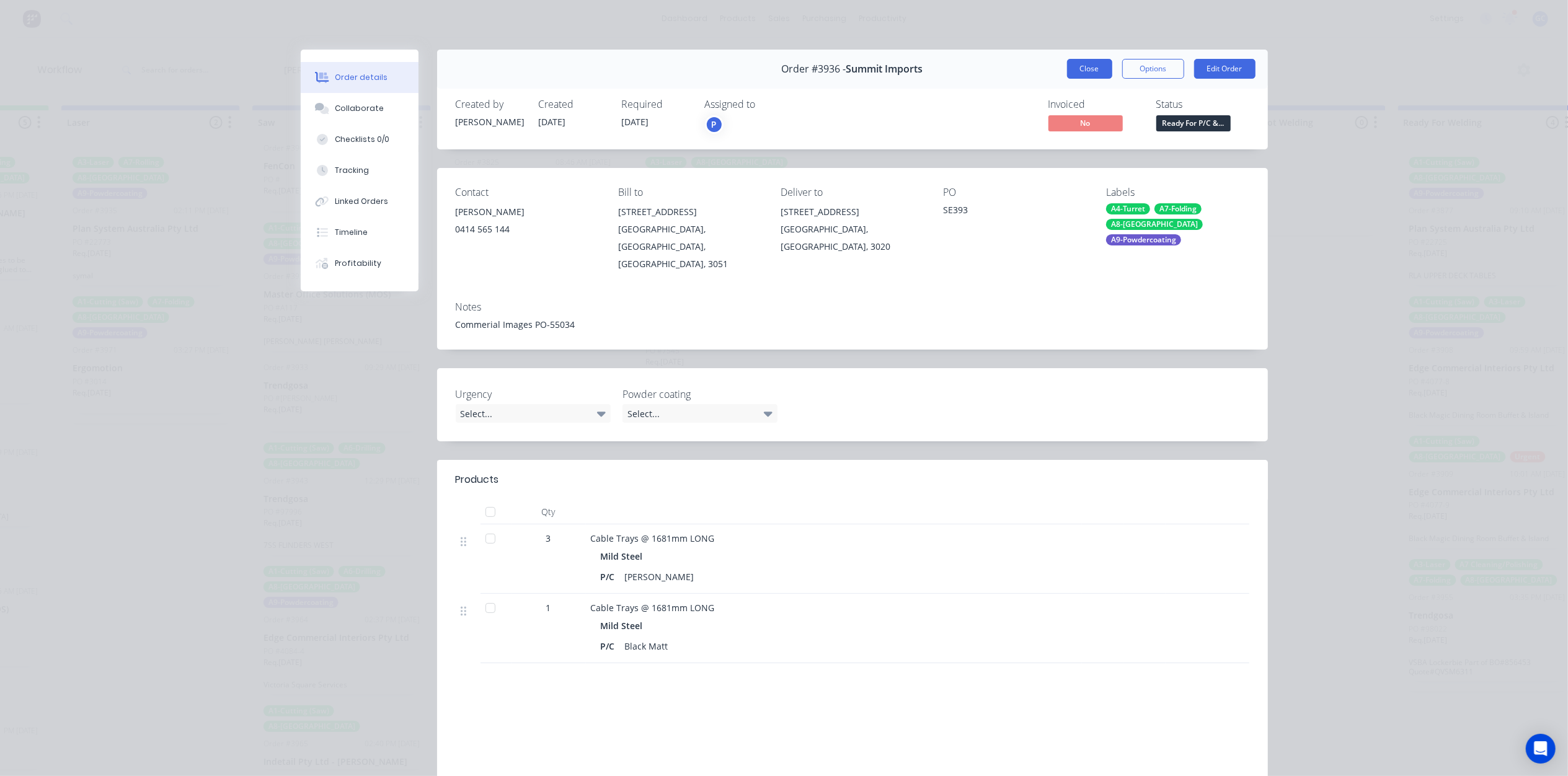
click at [1101, 59] on button "Close" at bounding box center [1089, 68] width 45 height 20
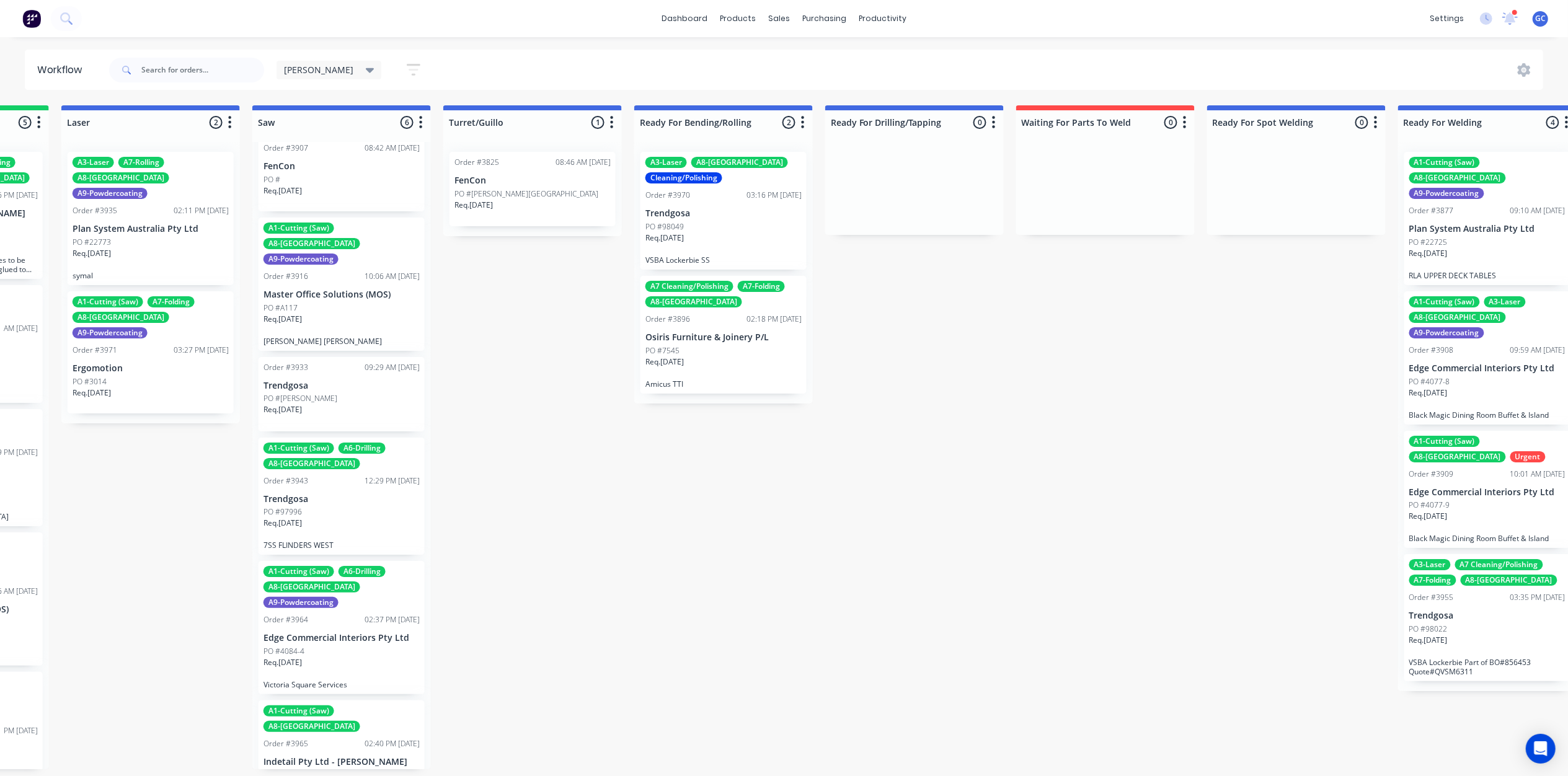
drag, startPoint x: 832, startPoint y: 393, endPoint x: 856, endPoint y: 378, distance: 28.3
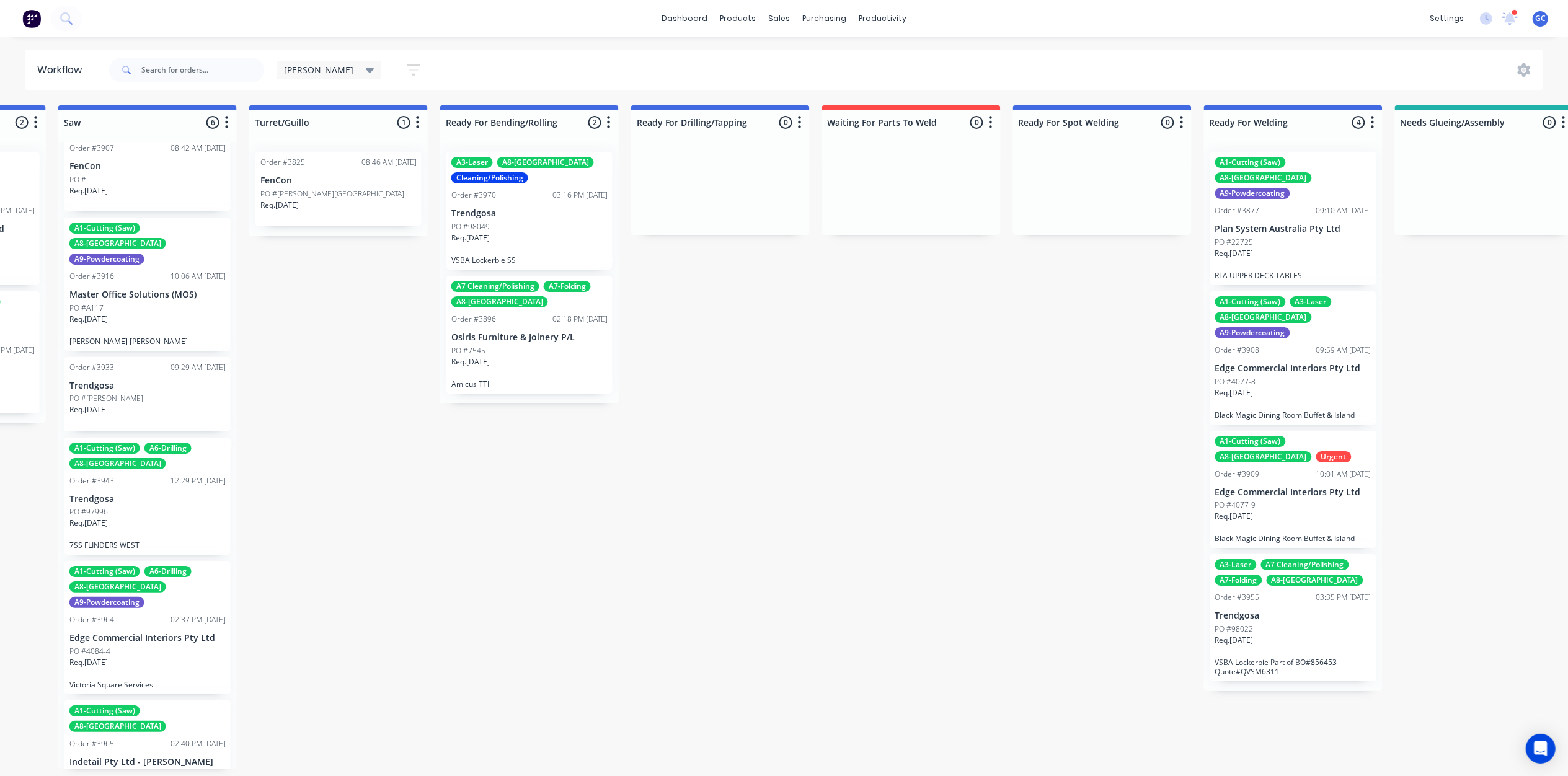
scroll to position [0, 1903]
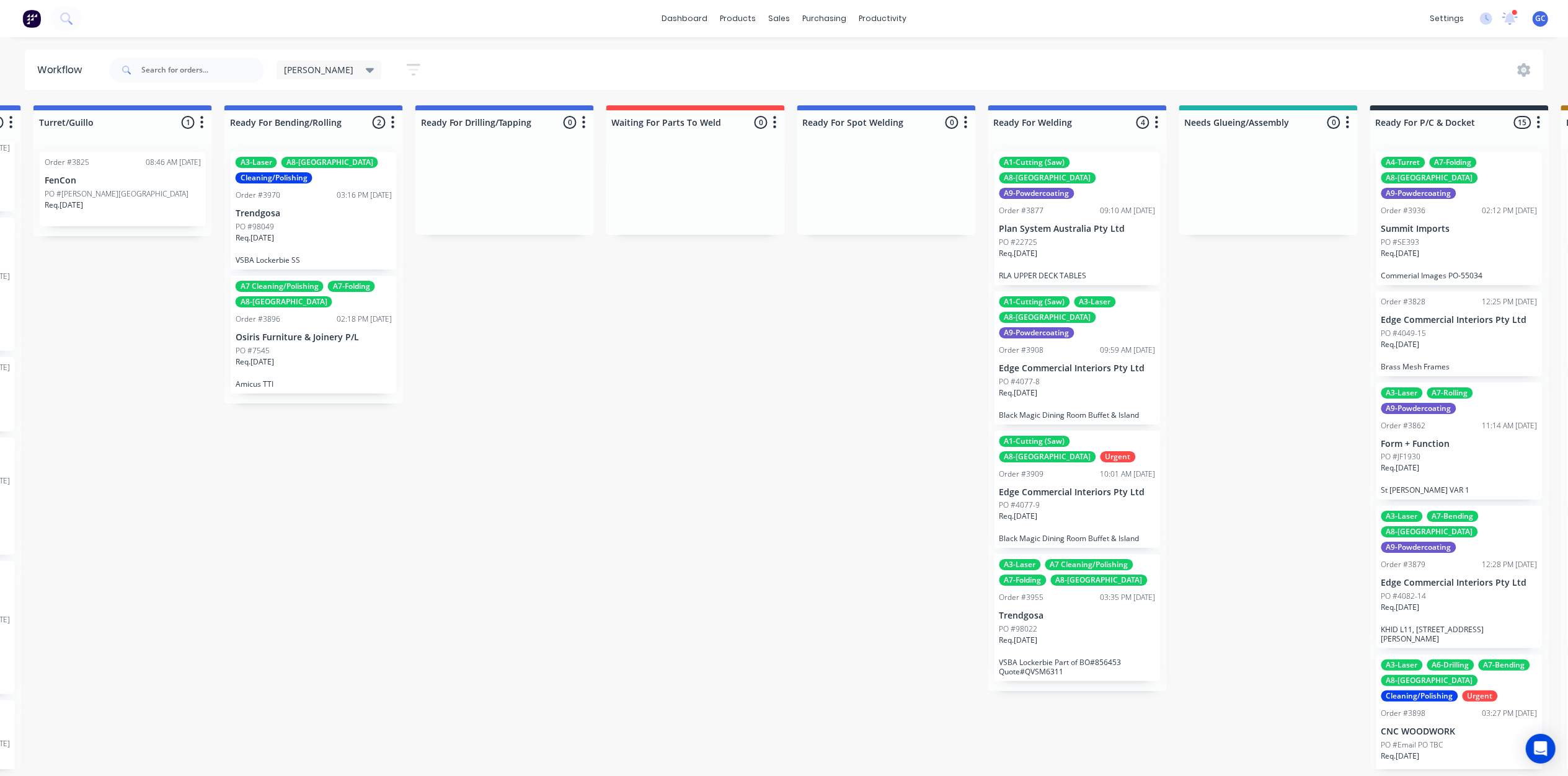
click at [291, 349] on div "PO #7545" at bounding box center [313, 351] width 157 height 11
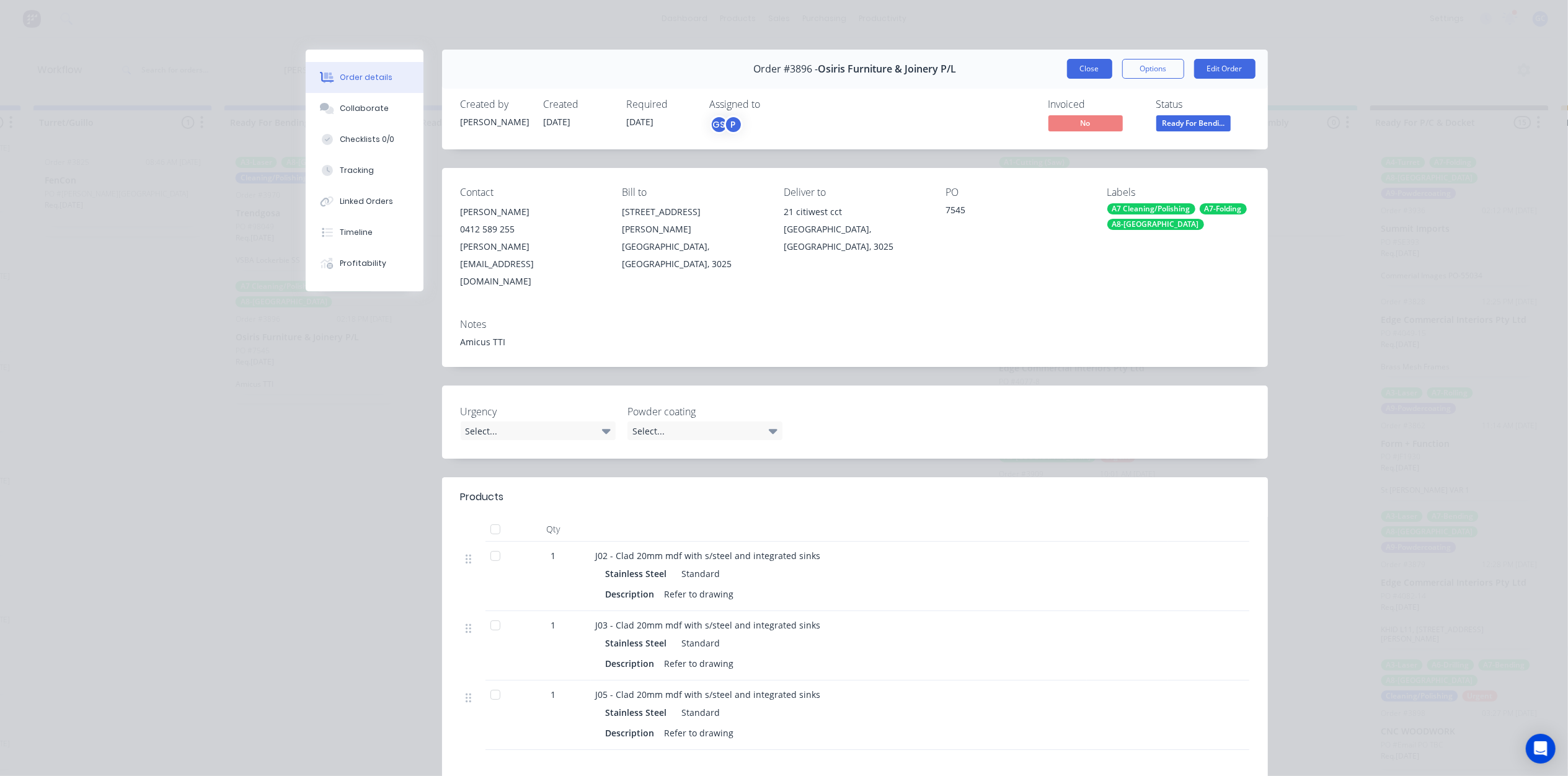
click at [1087, 69] on button "Close" at bounding box center [1089, 68] width 45 height 20
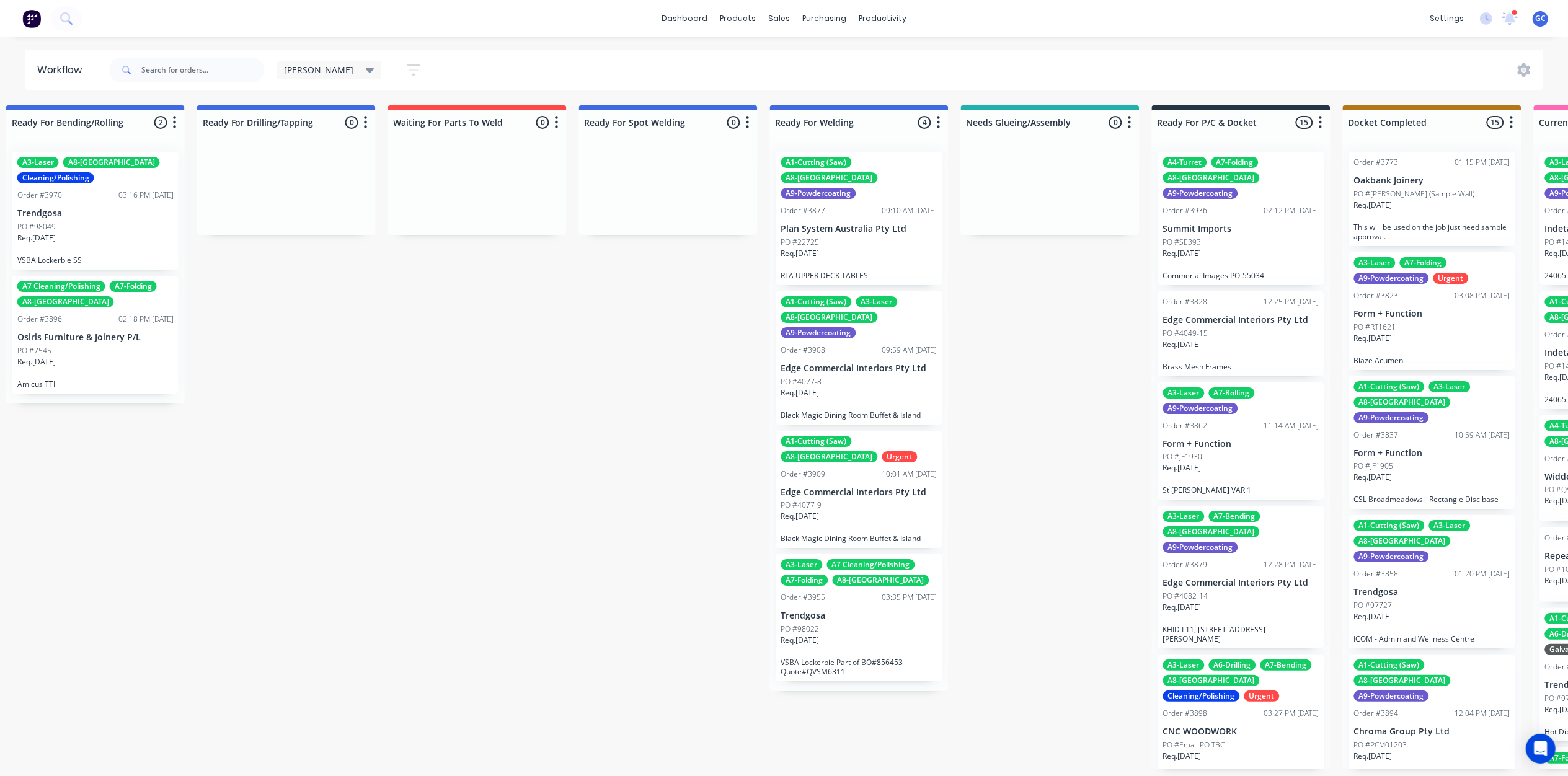
scroll to position [0, 2232]
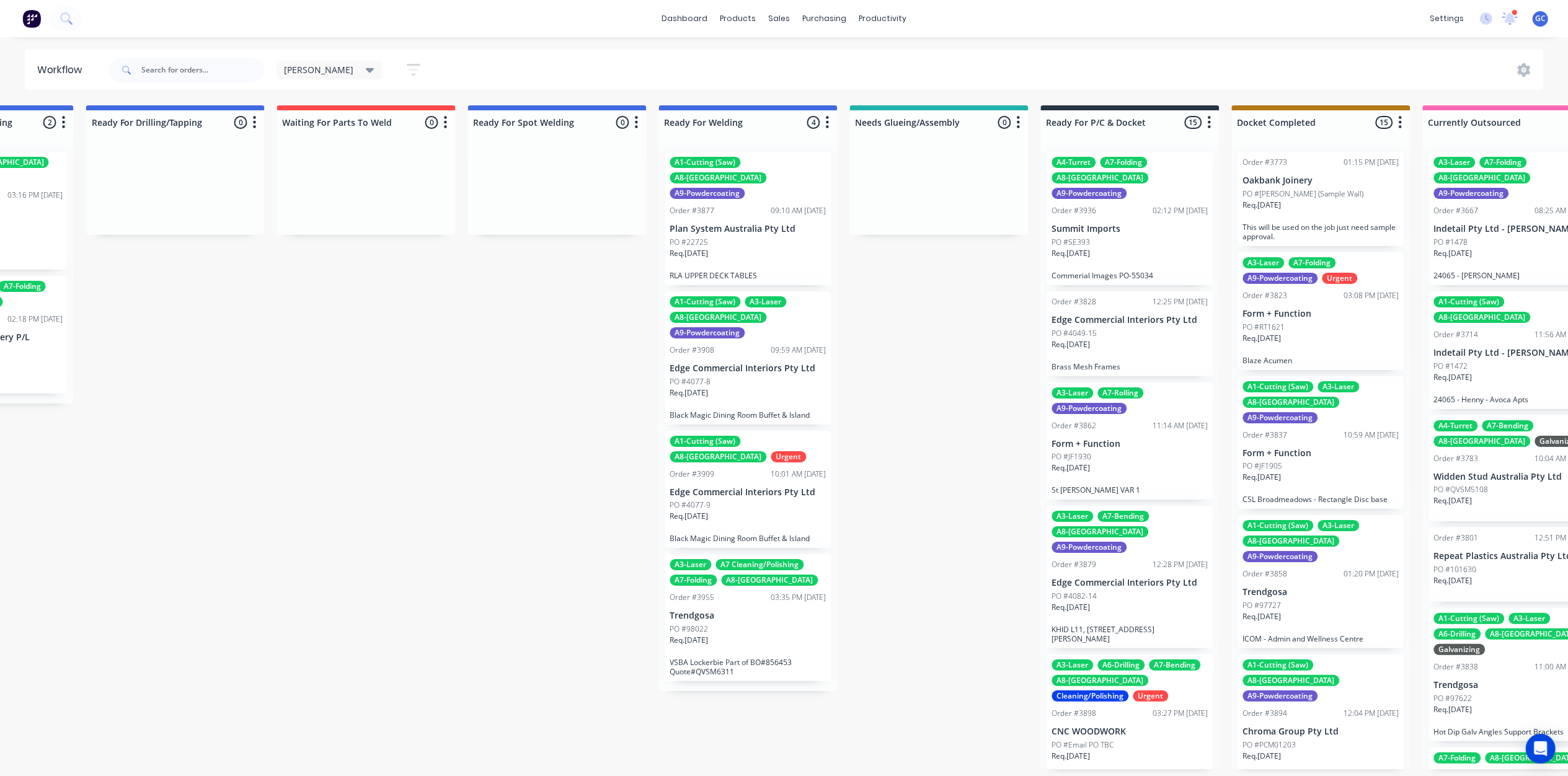
click at [726, 224] on p "Plan System Australia Pty Ltd" at bounding box center [748, 229] width 157 height 10
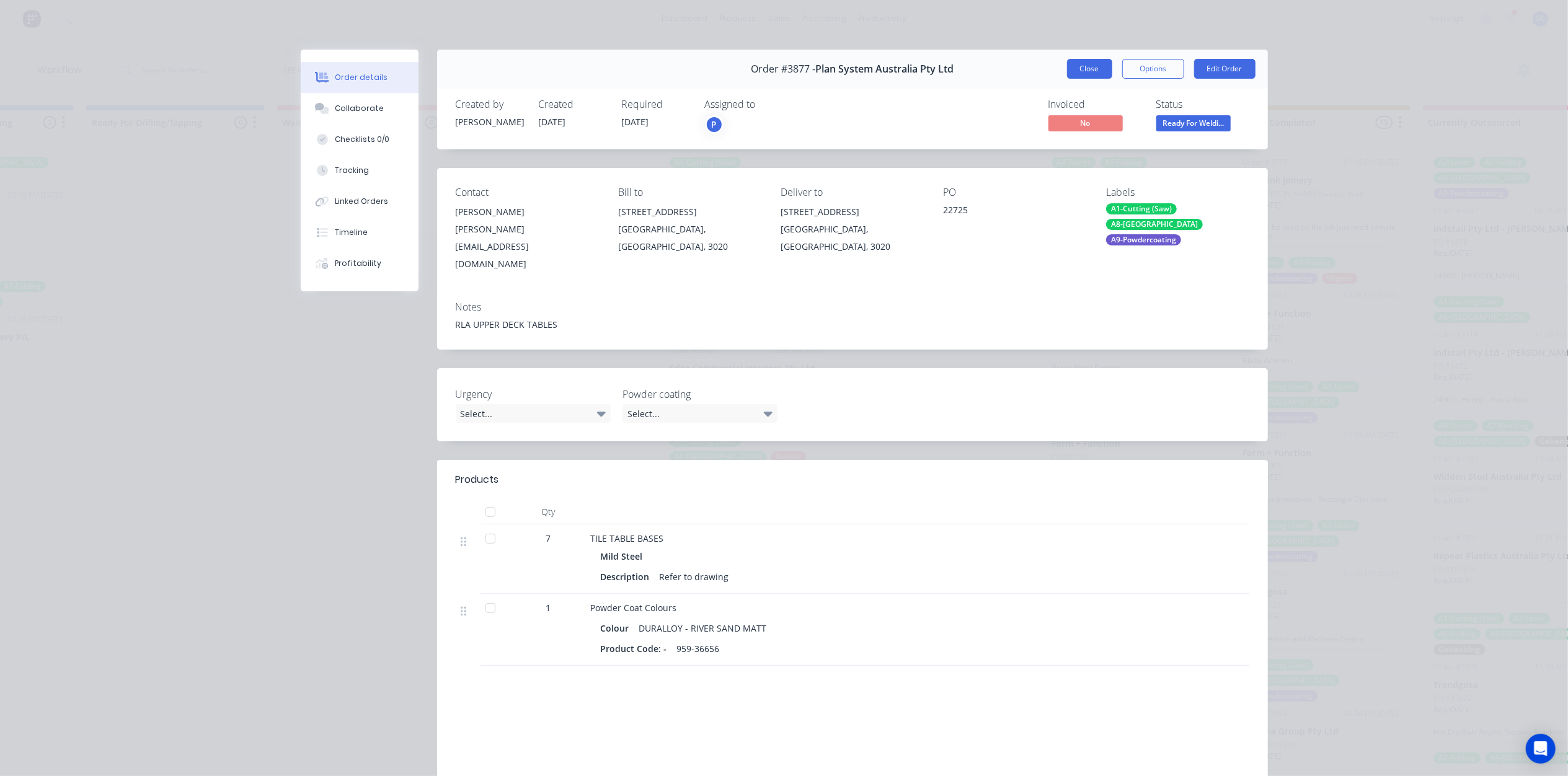
click at [1094, 59] on button "Close" at bounding box center [1089, 68] width 45 height 20
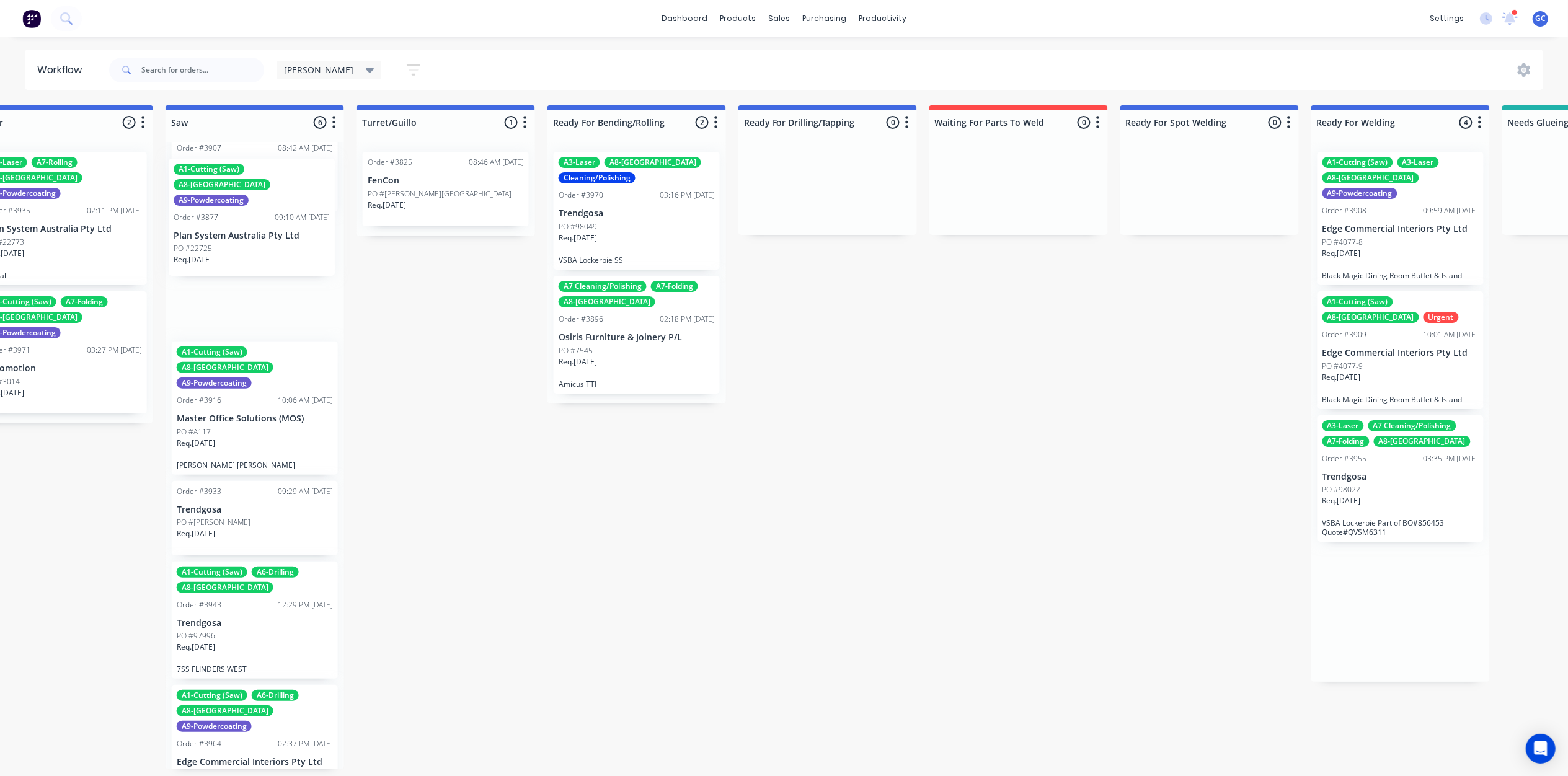
scroll to position [0, 1556]
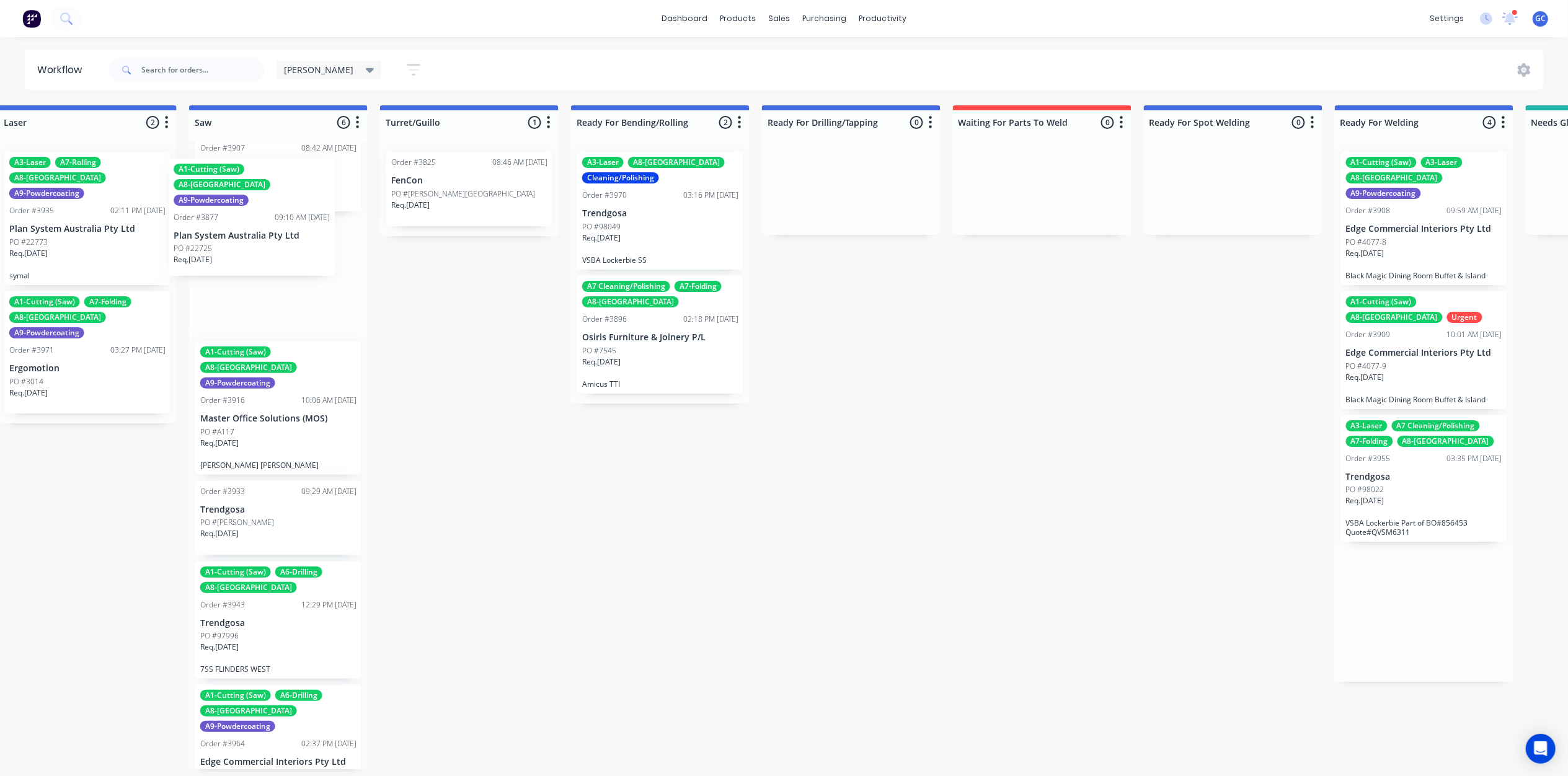
drag, startPoint x: 746, startPoint y: 223, endPoint x: 246, endPoint y: 231, distance: 500.1
click at [246, 231] on div "Submitted 0 Status colour #661D1D hex #661D1D Save Cancel Summaries Total order…" at bounding box center [546, 437] width 4224 height 664
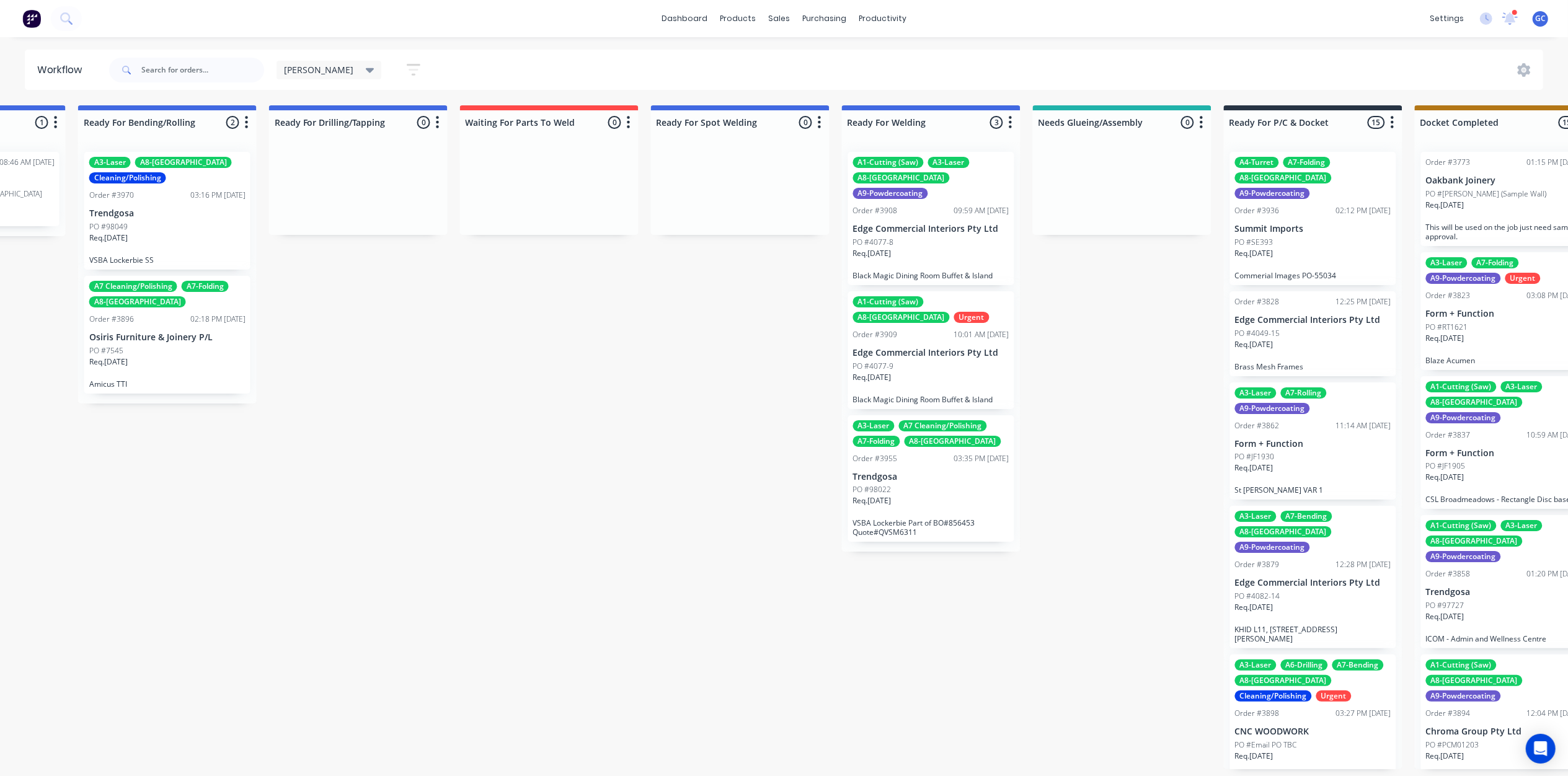
scroll to position [0, 2243]
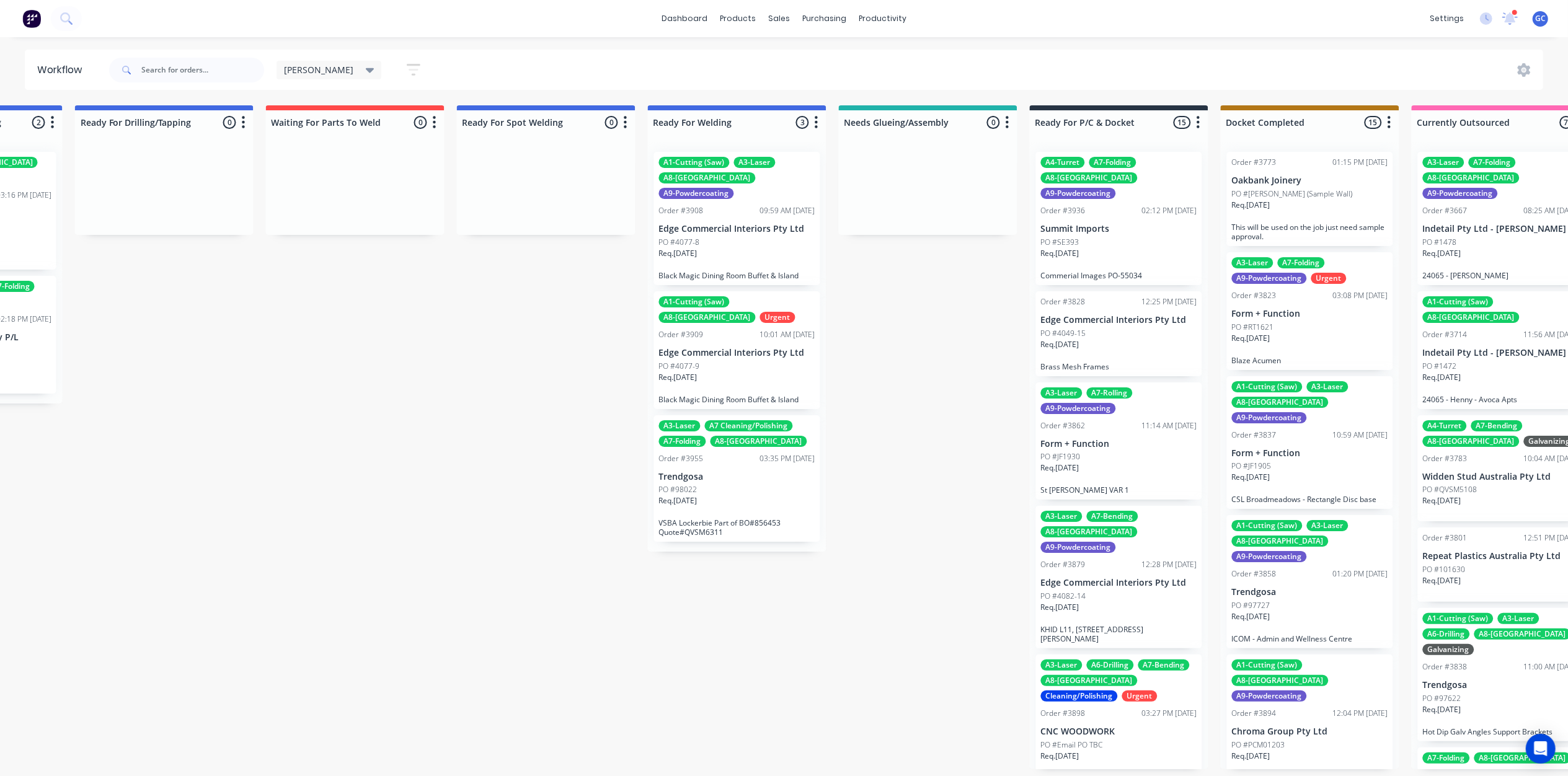
click at [719, 348] on p "Edge Commercial Interiors Pty Ltd" at bounding box center [737, 352] width 157 height 10
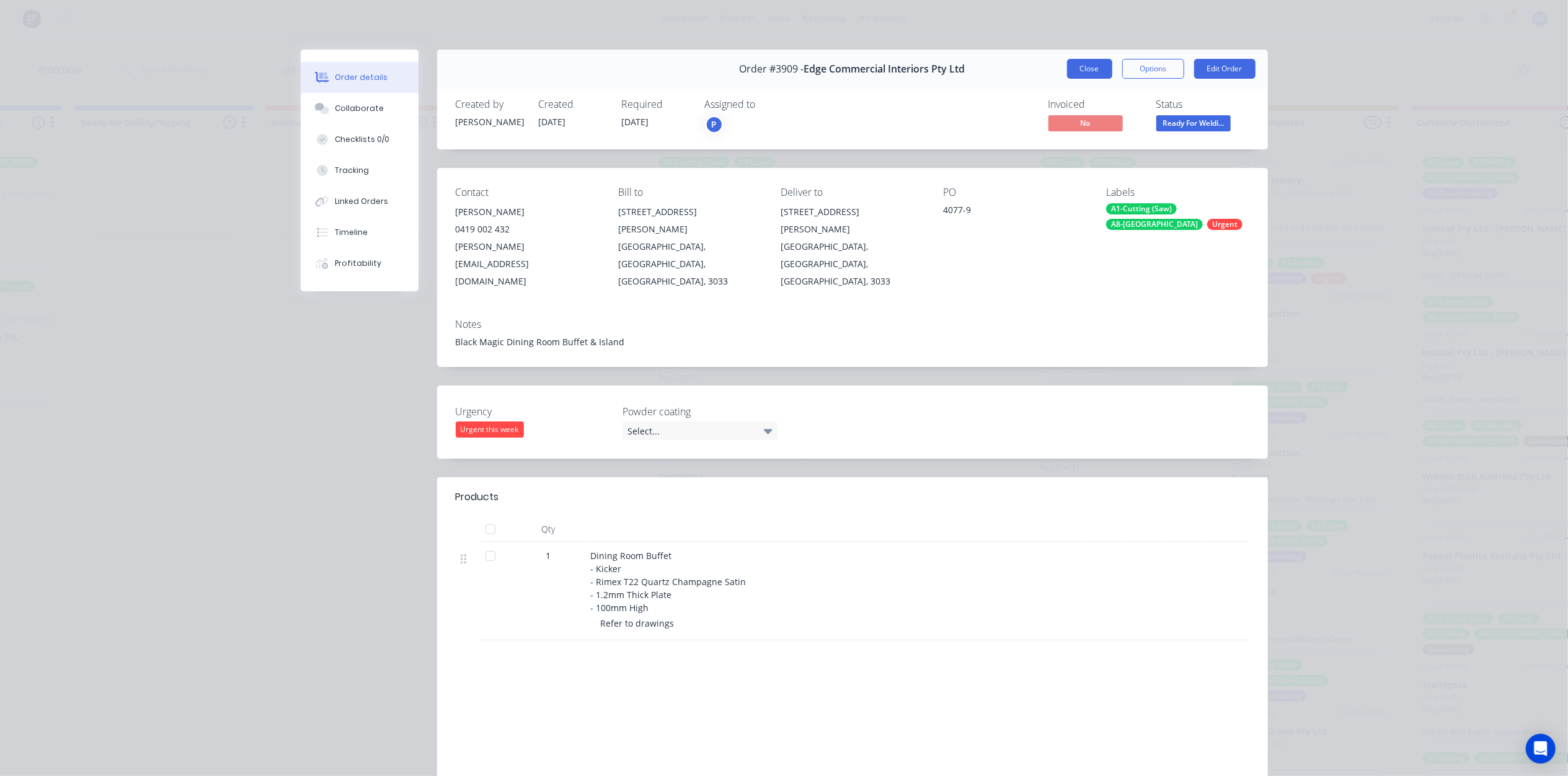
click at [1082, 69] on button "Close" at bounding box center [1089, 68] width 45 height 20
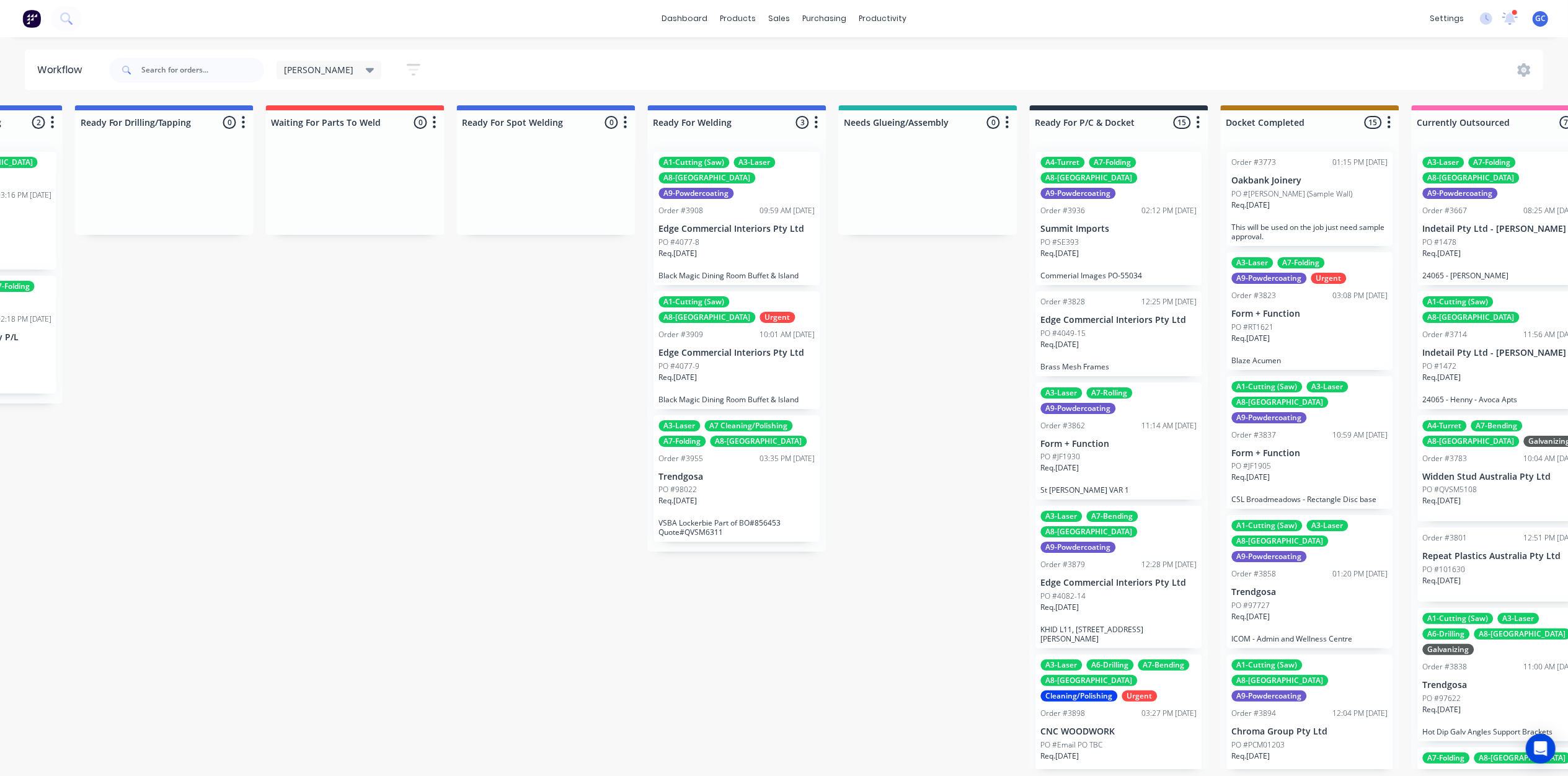
click at [760, 395] on p "Black Magic Dining Room Buffet & Island" at bounding box center [737, 399] width 157 height 9
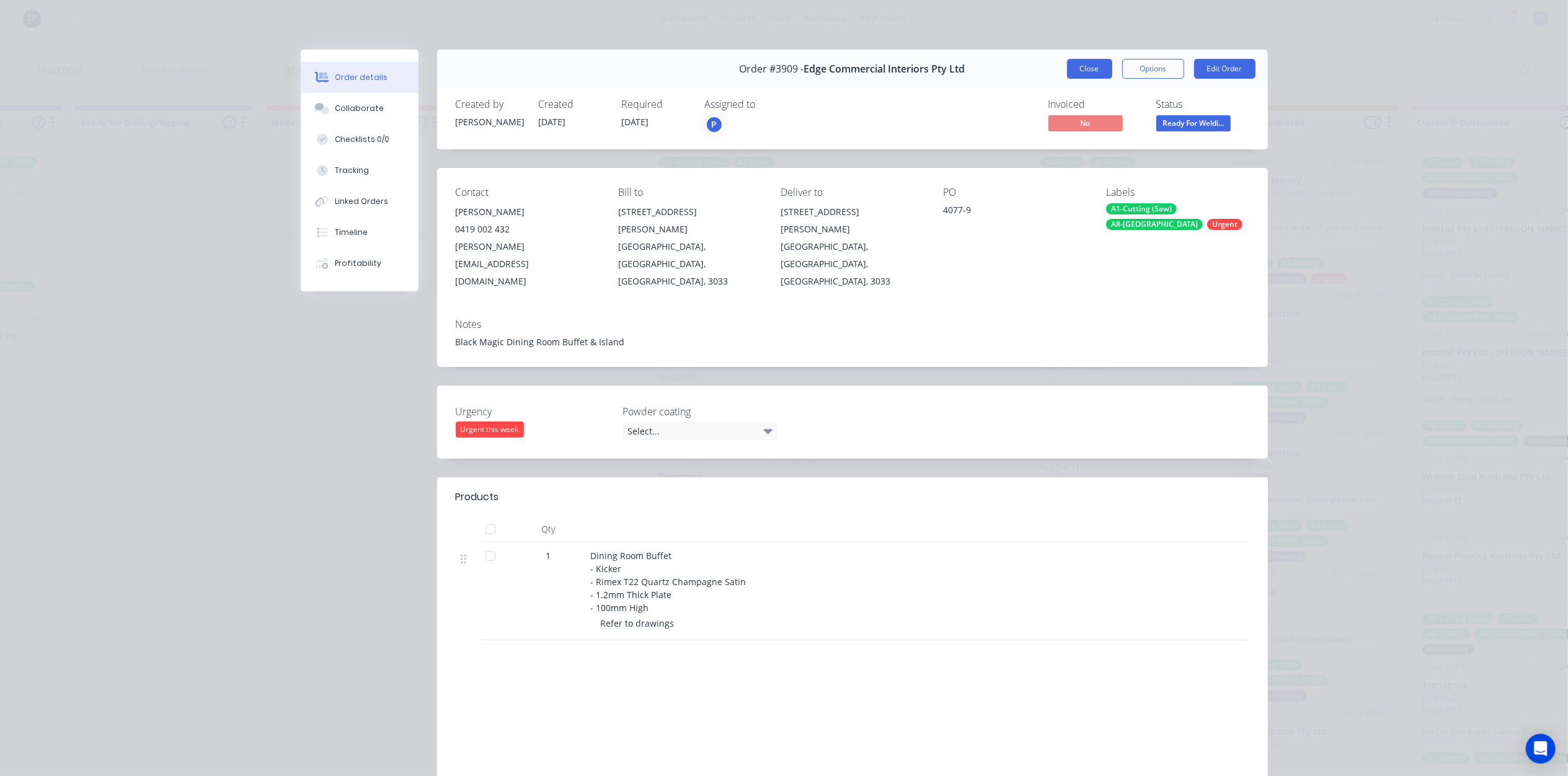
click at [1092, 72] on button "Close" at bounding box center [1089, 68] width 45 height 20
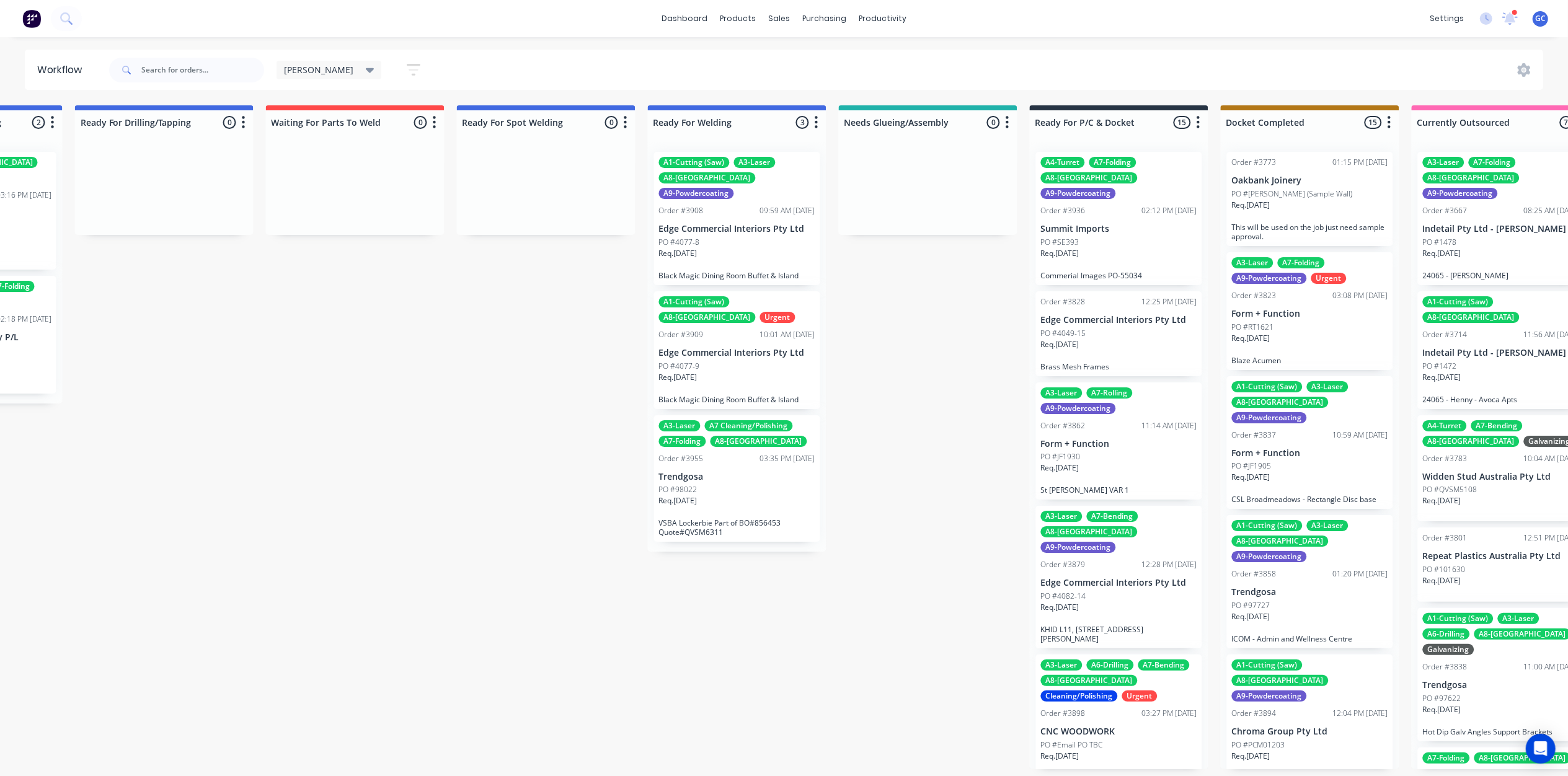
click at [764, 471] on p "Trendgosa" at bounding box center [737, 476] width 157 height 10
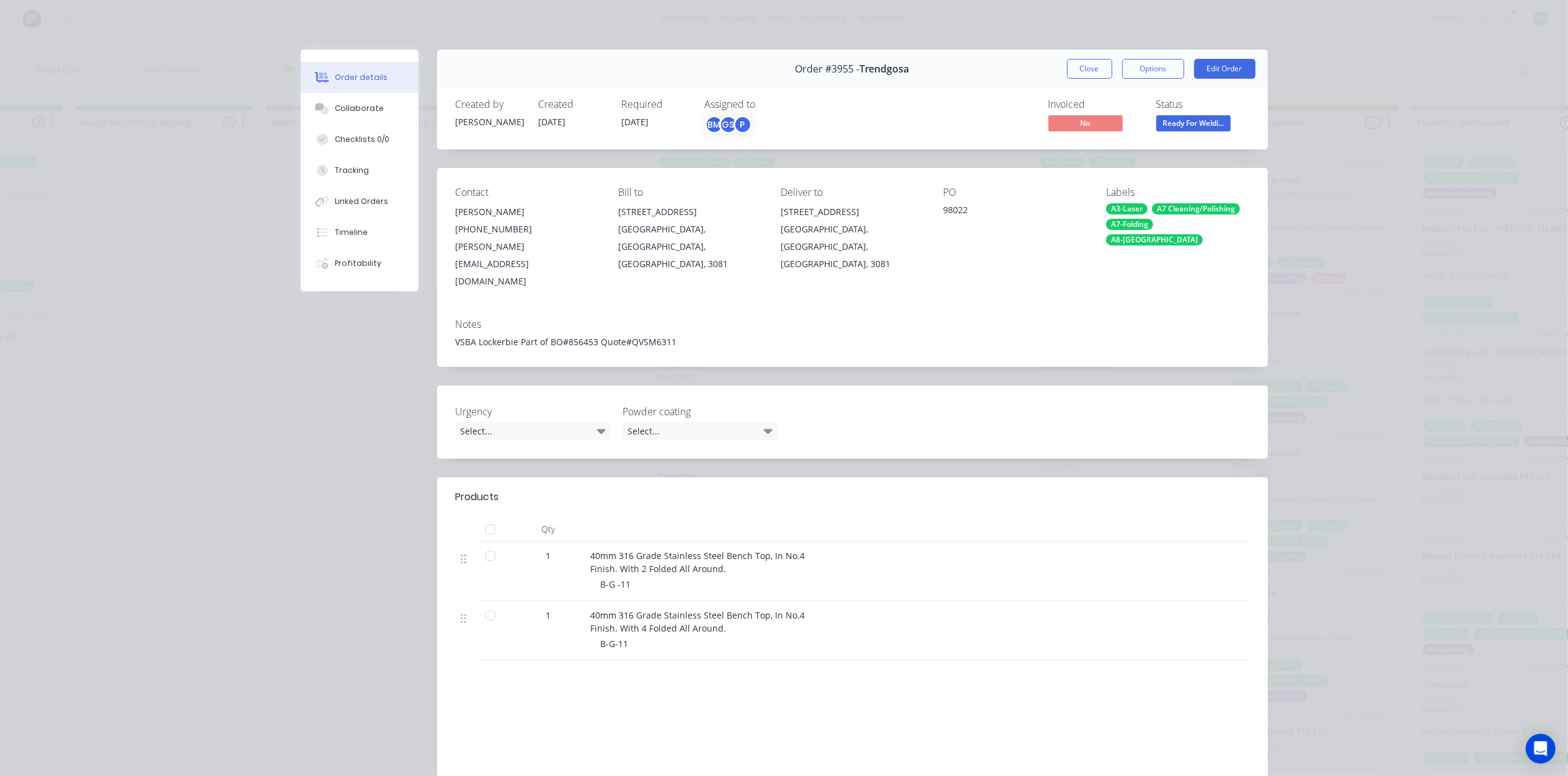
click at [1094, 54] on div "Order #3955 - Trendgosa Close Options Edit Order" at bounding box center [852, 69] width 830 height 39
click at [1084, 65] on button "Close" at bounding box center [1089, 68] width 45 height 20
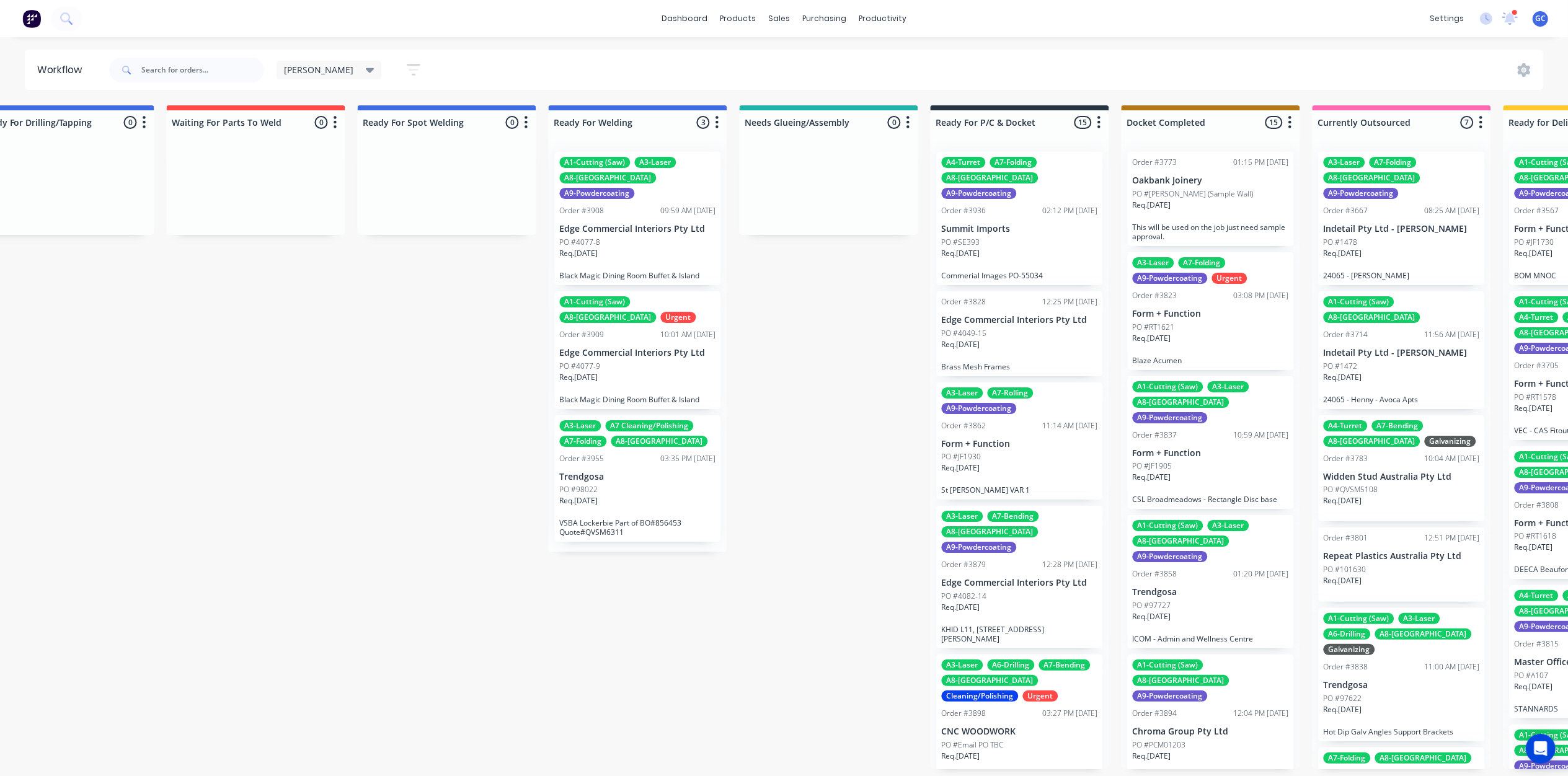
scroll to position [0, 2656]
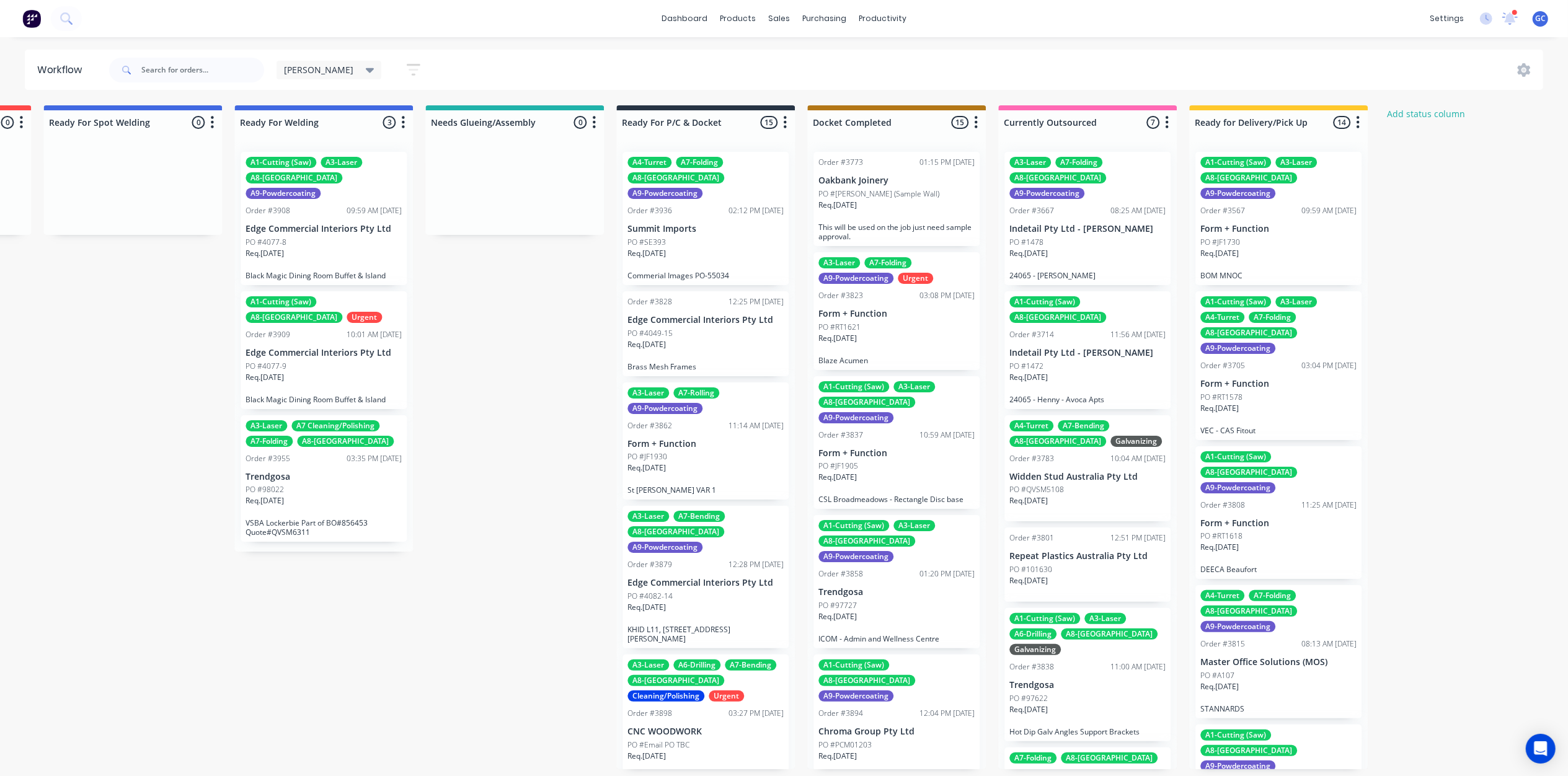
click at [318, 237] on div "PO #4077-8" at bounding box center [323, 243] width 157 height 11
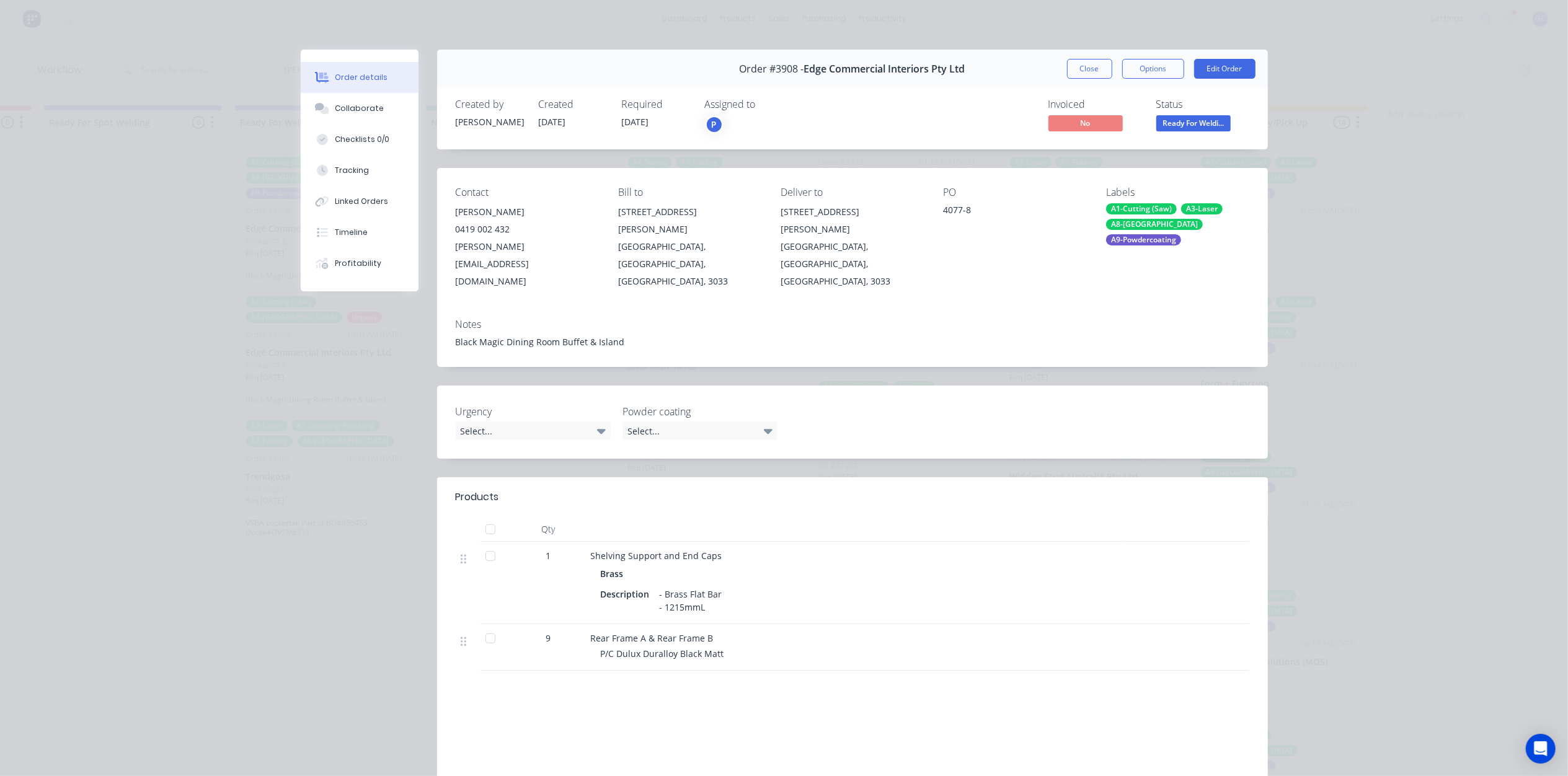
click at [856, 385] on div "Urgency Select... Powder coating Select..." at bounding box center [852, 422] width 830 height 73
click at [830, 271] on div "Contact Frank Naimo 0419 002 432 frankn@edgecommercial.com.au Bill to 32 Webber…" at bounding box center [852, 238] width 830 height 141
click at [773, 584] on div "Shelving Support and End Caps Brass Description - Brass Flat Bar - 1215mmL" at bounding box center [833, 583] width 496 height 82
click at [739, 517] on div at bounding box center [833, 530] width 496 height 24
click at [698, 477] on header "Products" at bounding box center [852, 497] width 830 height 39
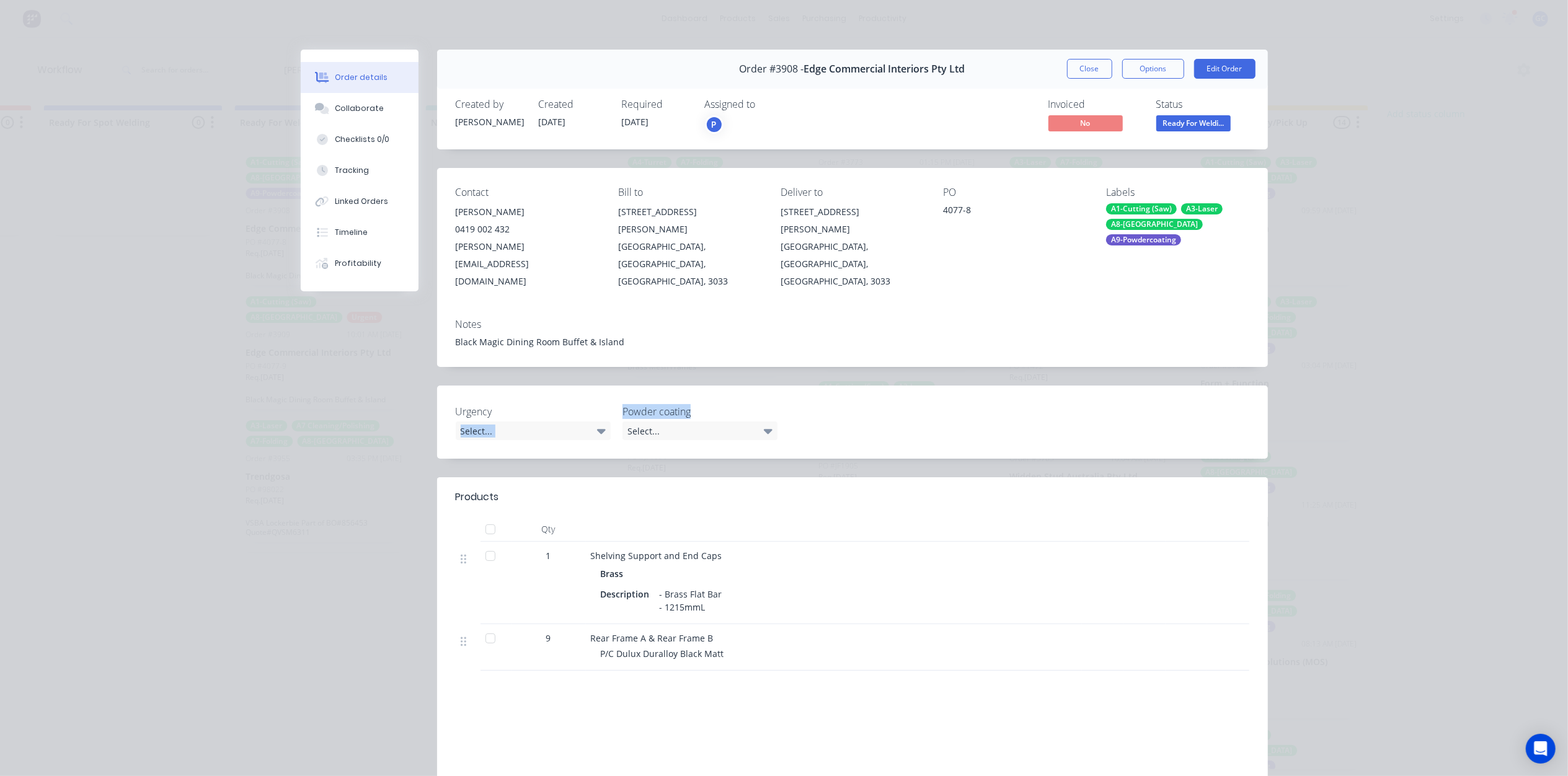
drag, startPoint x: 680, startPoint y: 380, endPoint x: 598, endPoint y: 382, distance: 82.0
click at [598, 385] on div "Urgency Select... Powder coating Select..." at bounding box center [852, 422] width 830 height 73
click at [872, 517] on div at bounding box center [833, 530] width 496 height 24
click at [1078, 62] on button "Close" at bounding box center [1089, 68] width 45 height 20
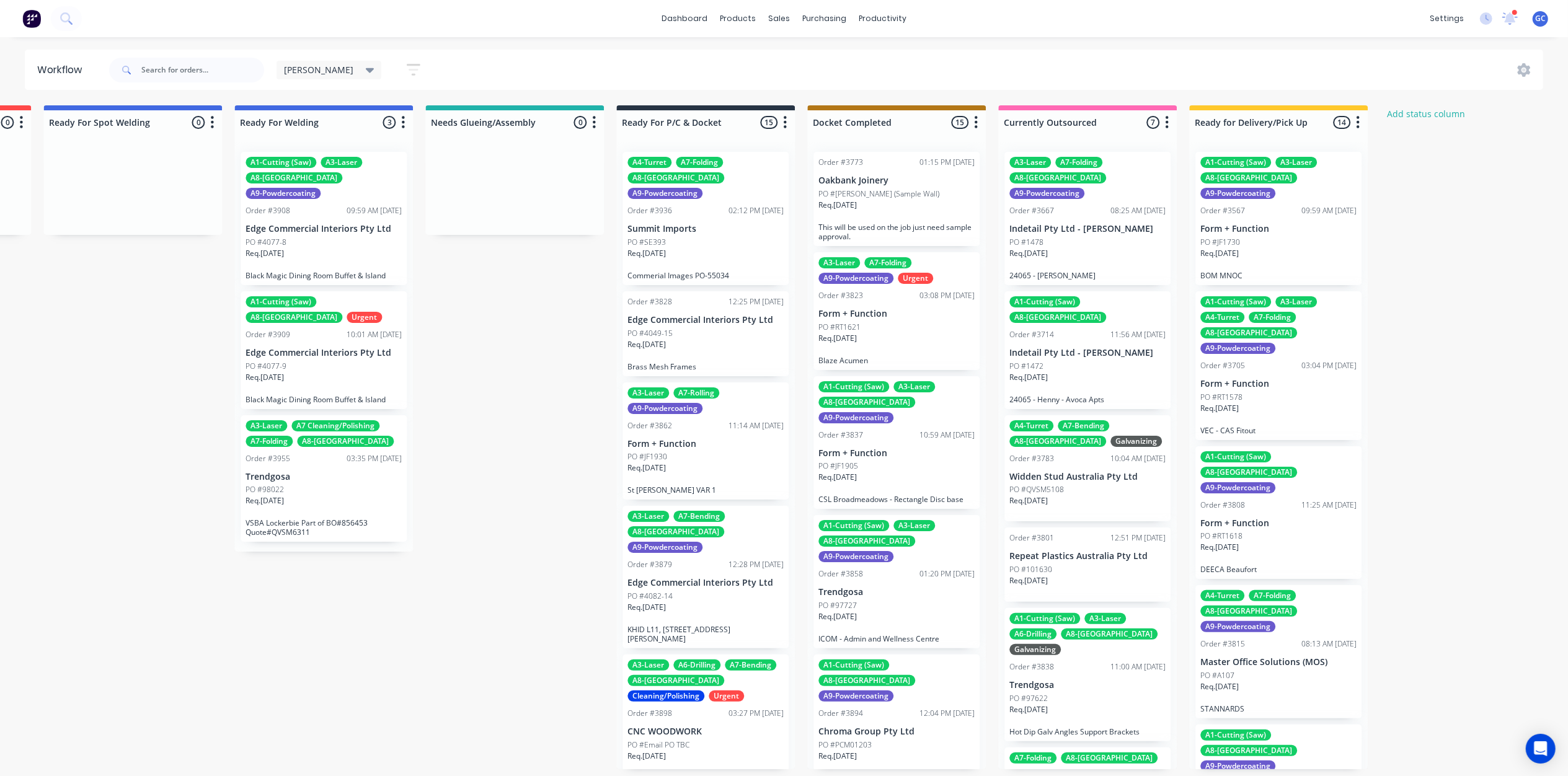
click at [693, 248] on div "Req. 03/10/25" at bounding box center [705, 259] width 157 height 21
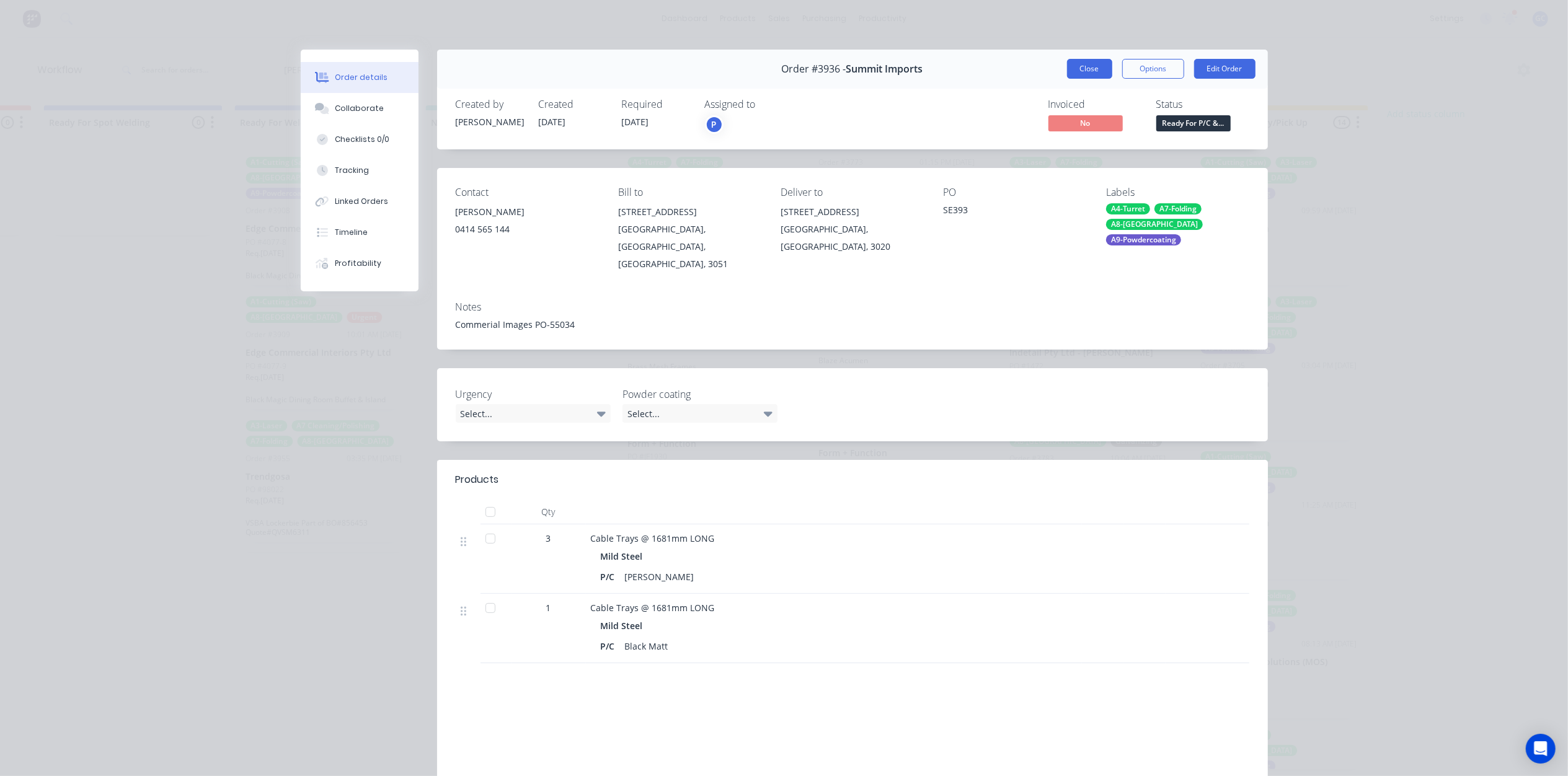
click at [1080, 75] on button "Close" at bounding box center [1089, 68] width 45 height 20
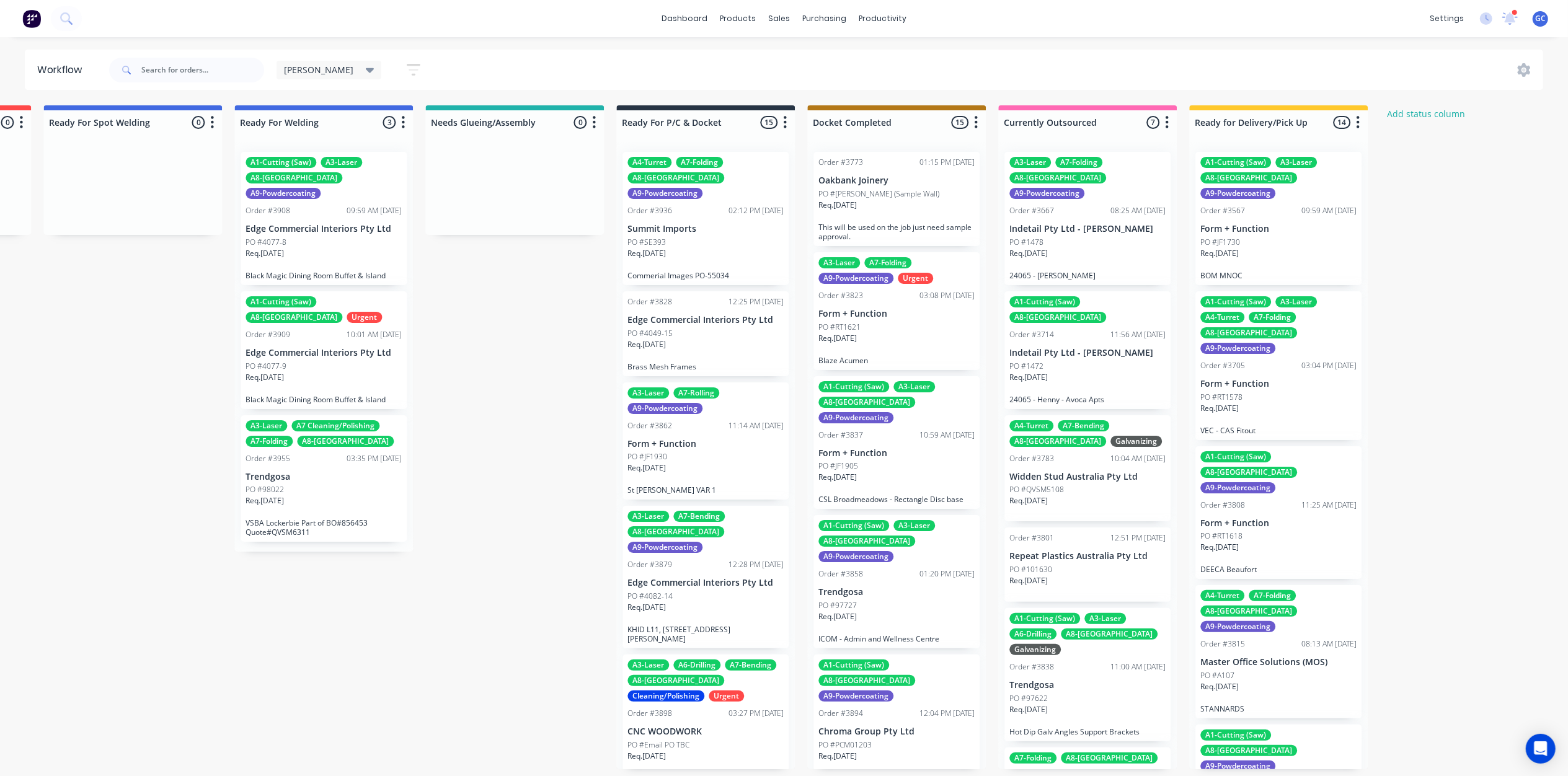
click at [723, 339] on div "Req. 02/09/25" at bounding box center [705, 350] width 157 height 21
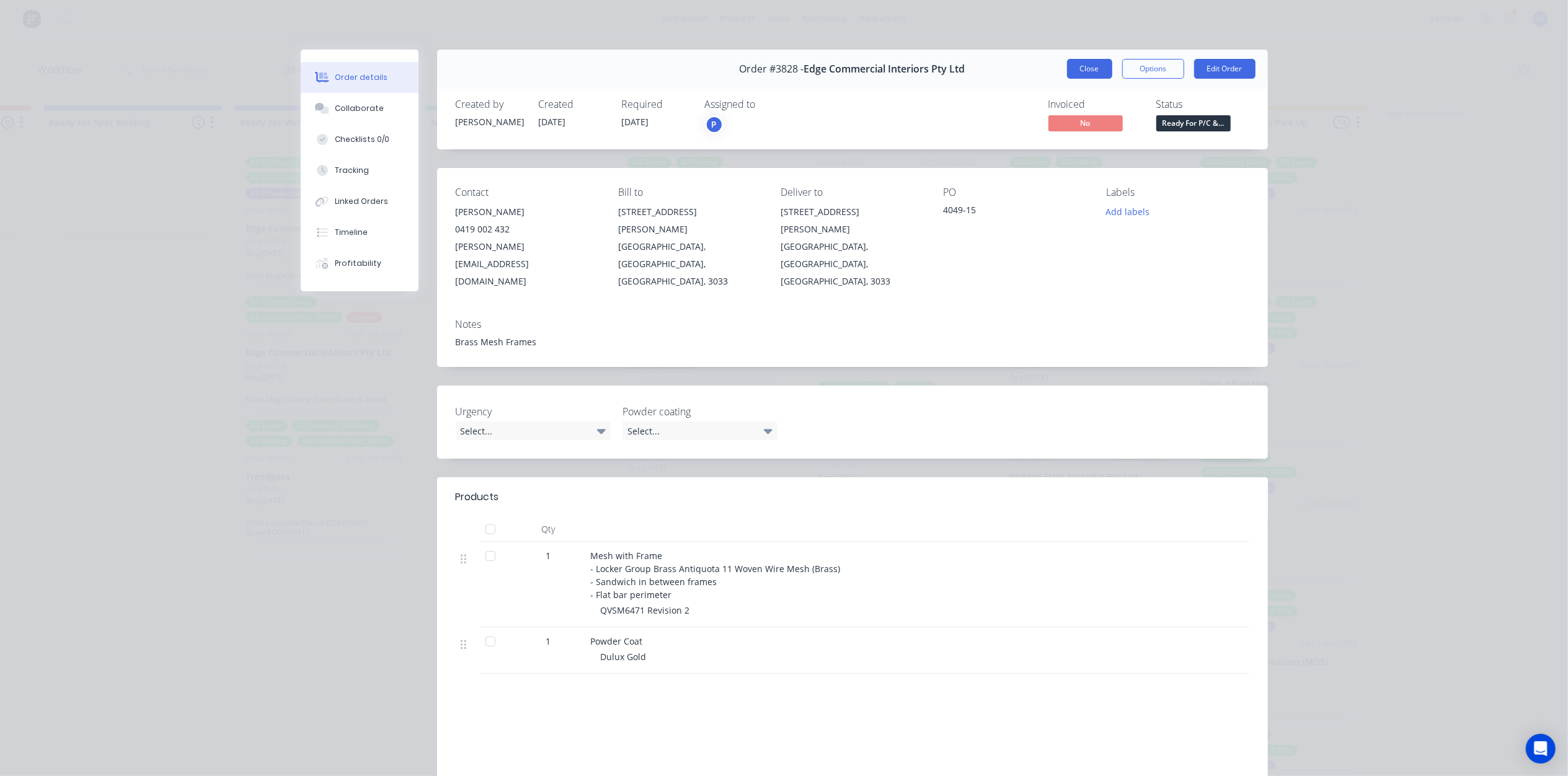
click at [1074, 72] on button "Close" at bounding box center [1089, 68] width 45 height 20
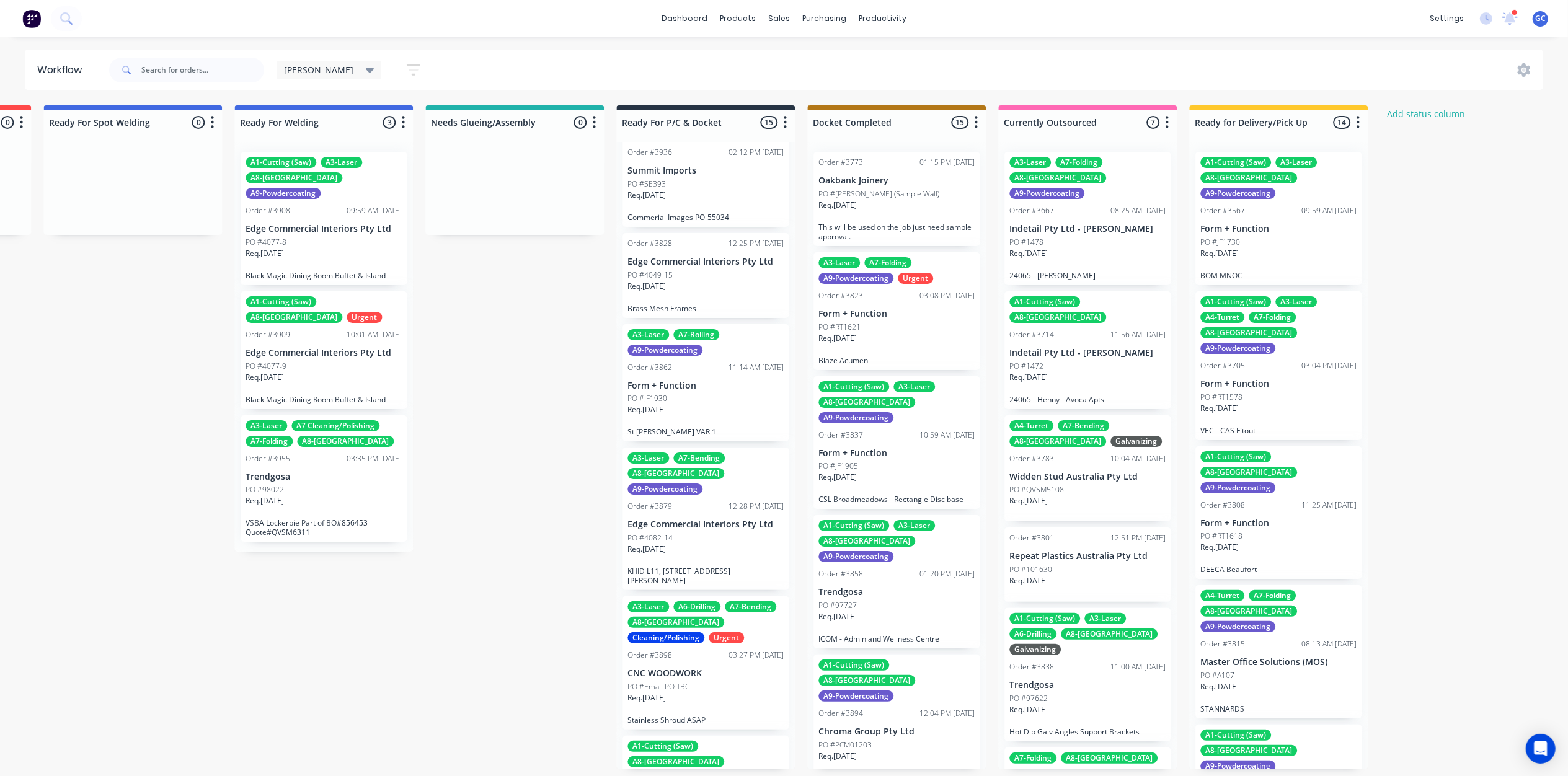
scroll to position [82, 0]
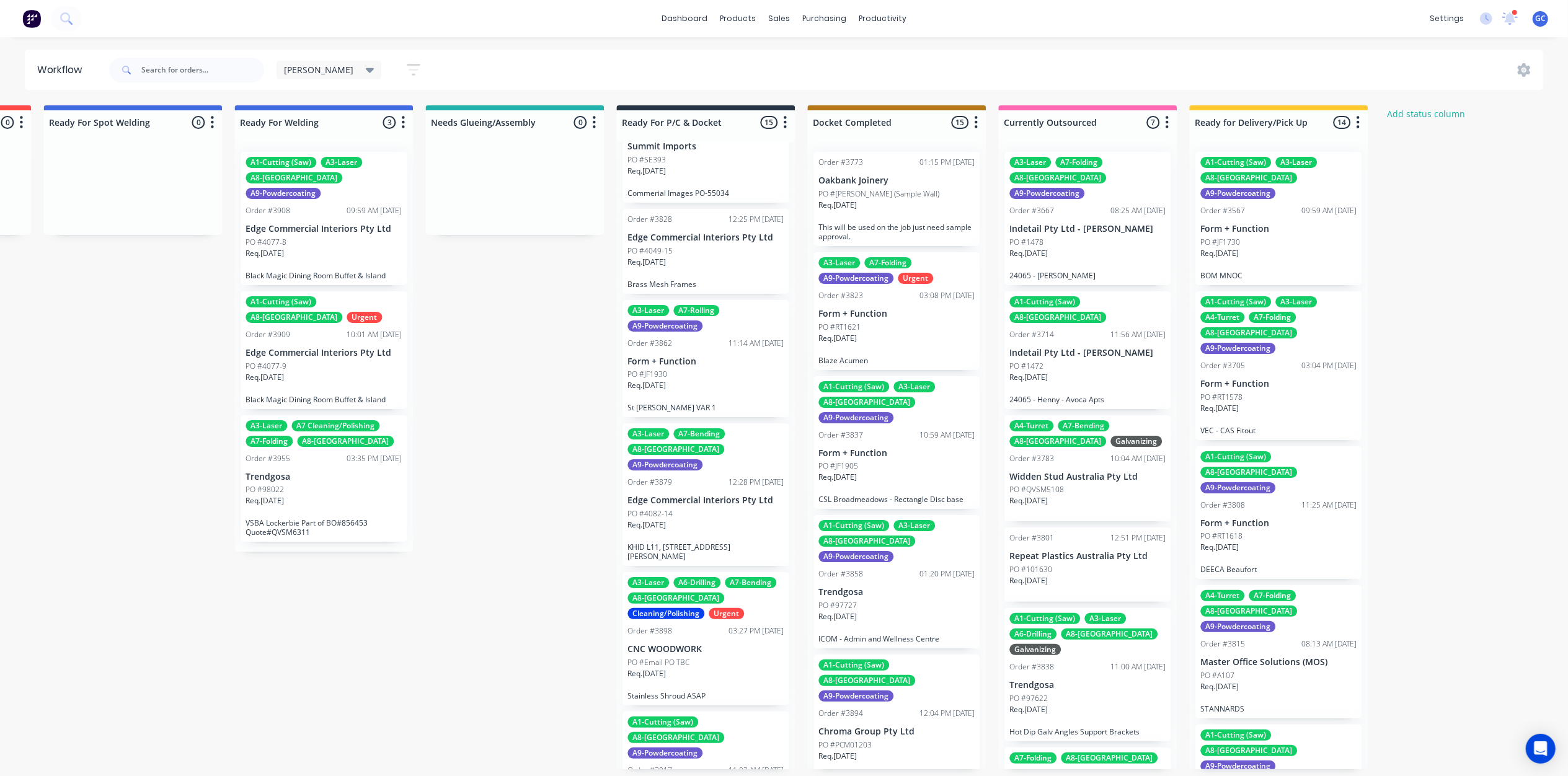
click at [685, 387] on div "A3-Laser A7-Rolling A9-Powdercoating Order #3862 11:14 AM 28/08/25 Form + Funct…" at bounding box center [705, 359] width 166 height 118
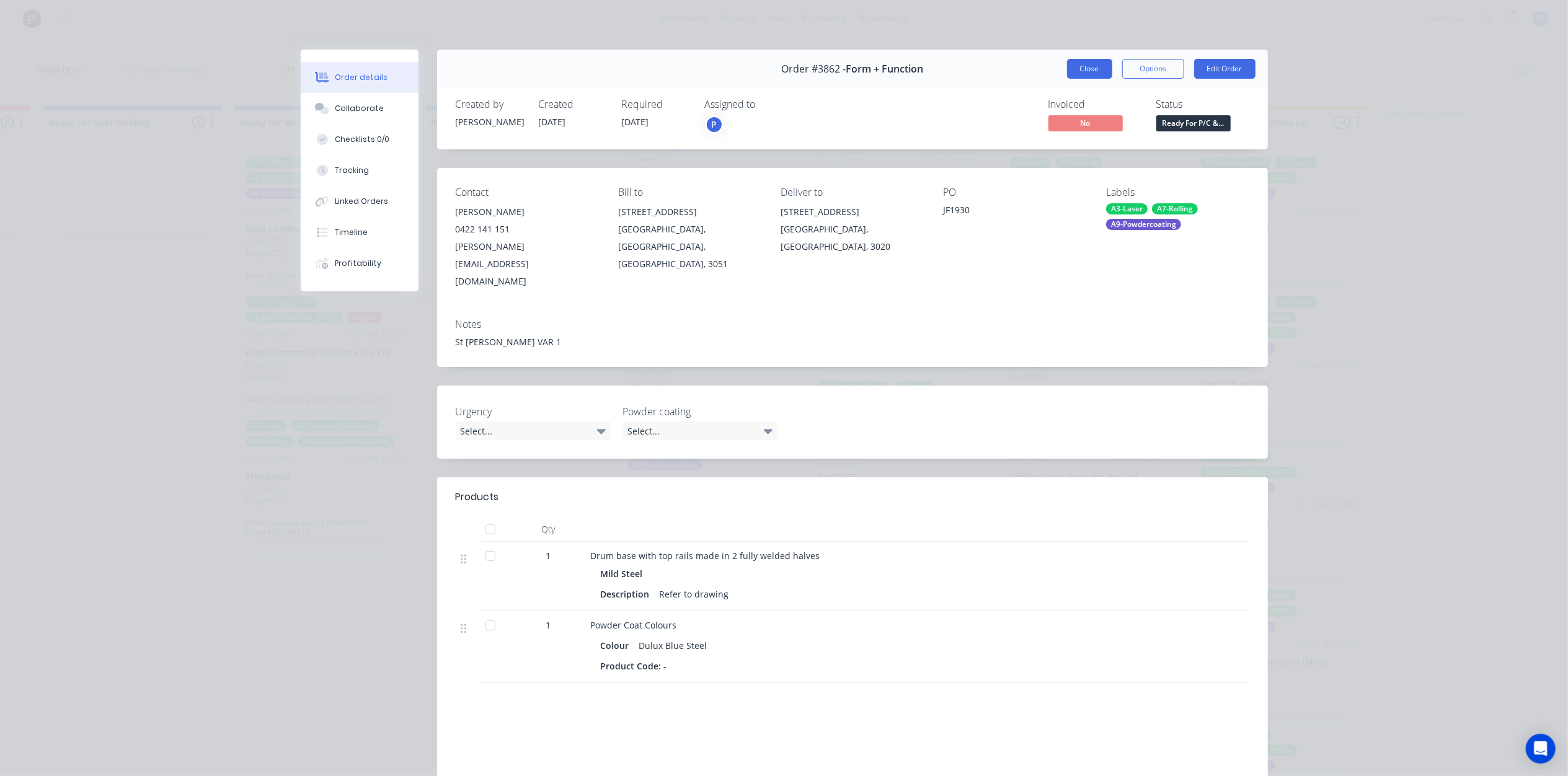
click at [1080, 67] on button "Close" at bounding box center [1089, 68] width 45 height 20
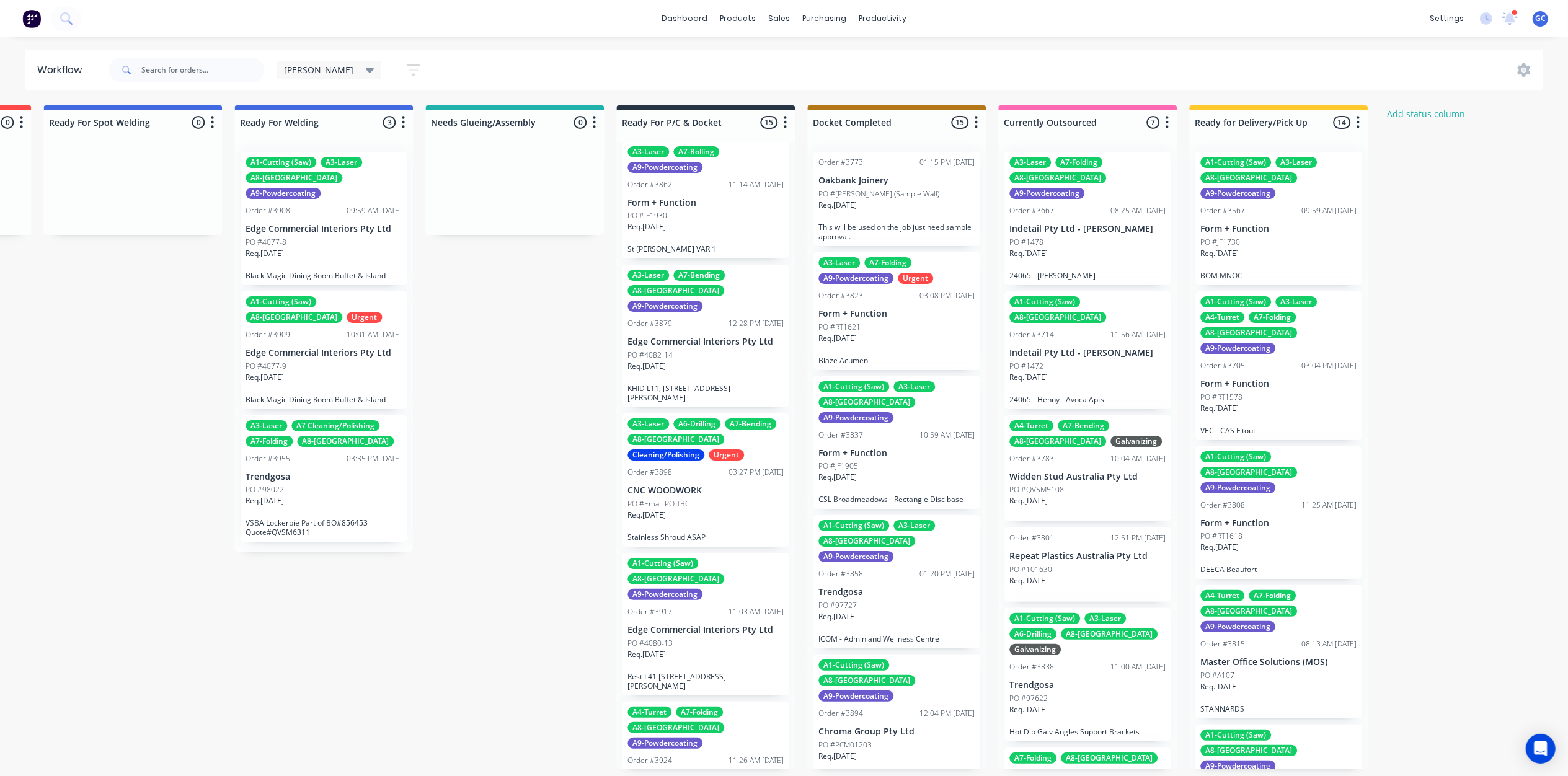
scroll to position [248, 0]
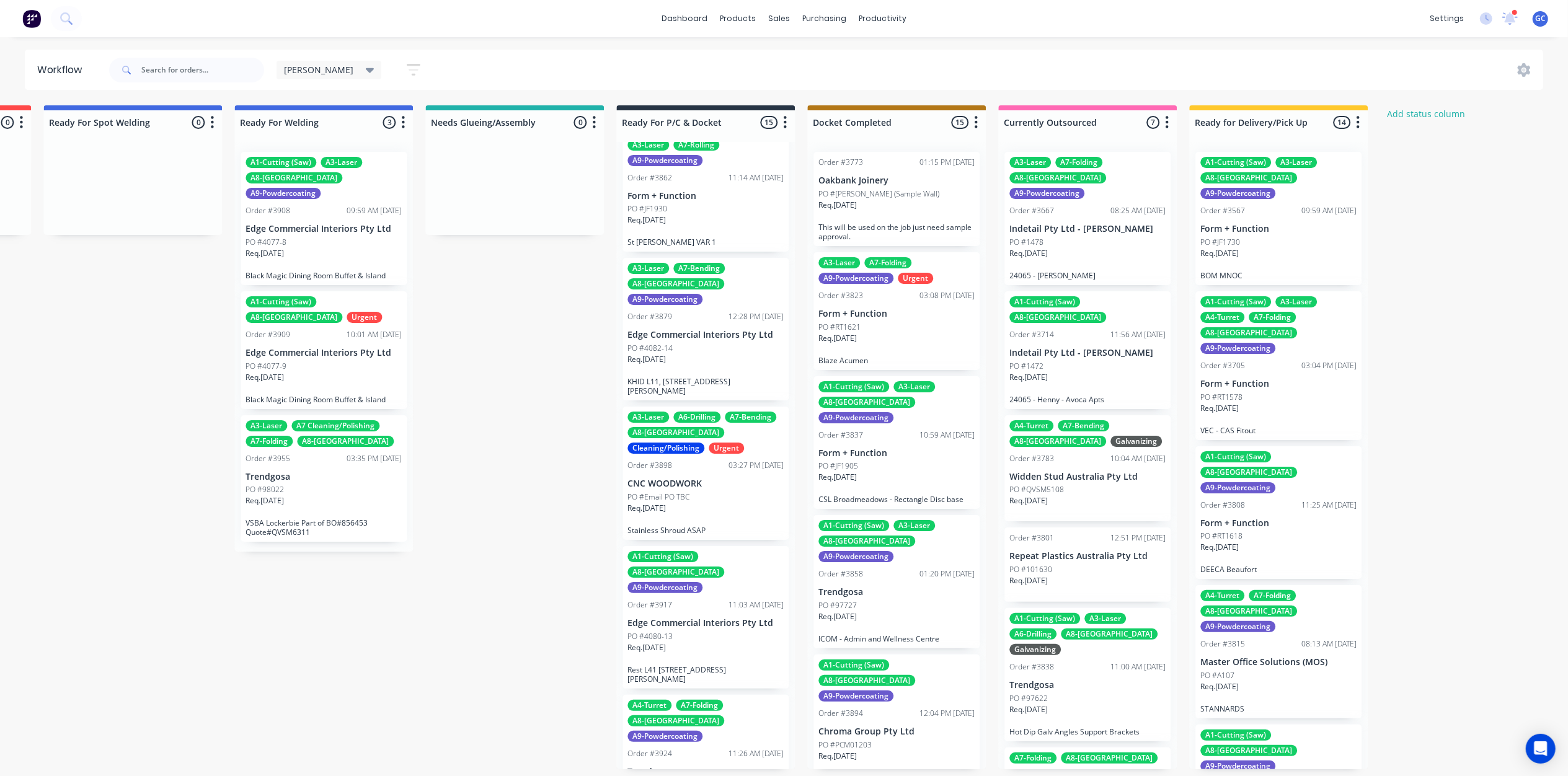
click at [698, 502] on div "Req. 10/09/25" at bounding box center [705, 513] width 157 height 21
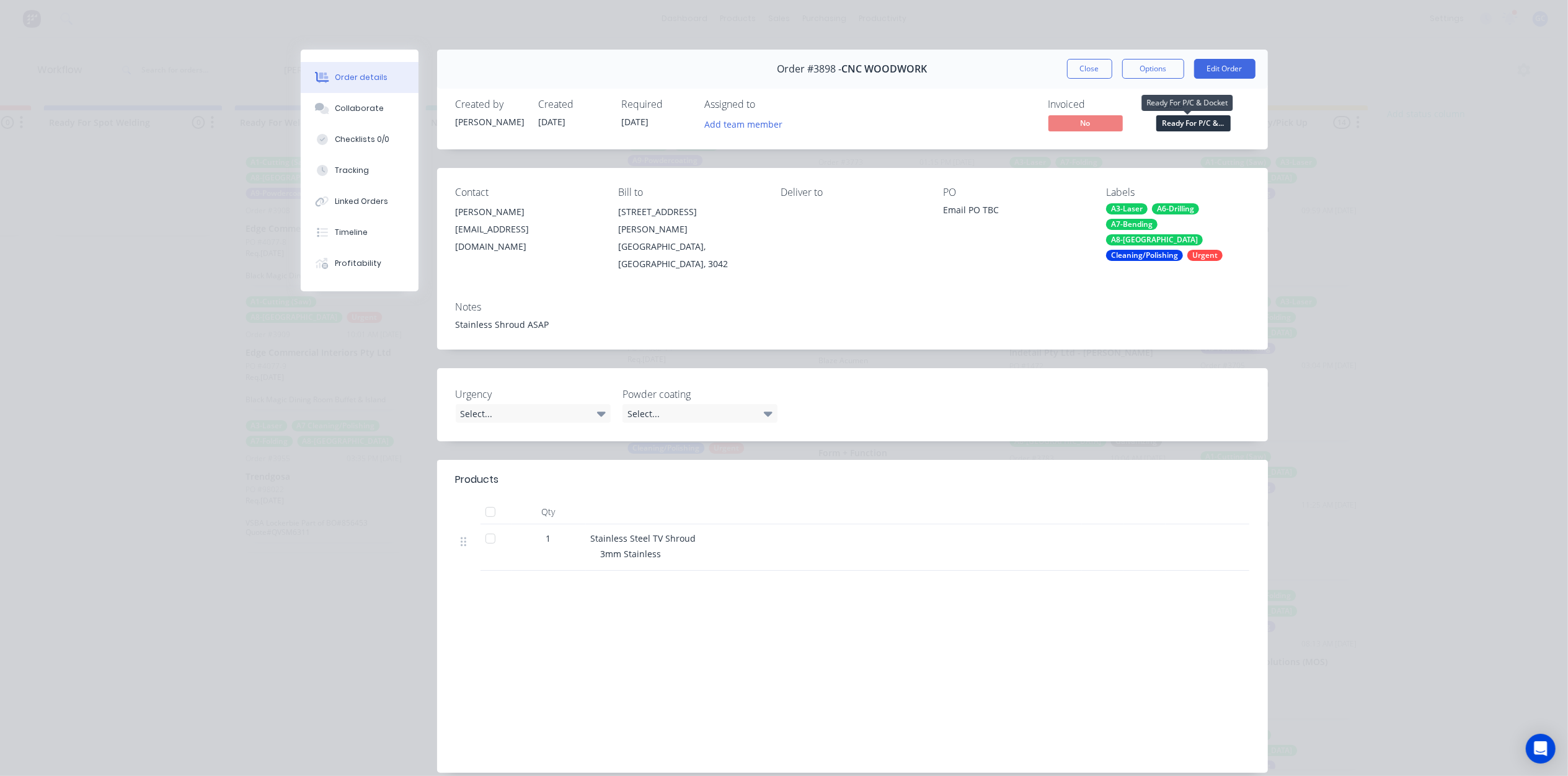
click at [1191, 119] on span "Ready For P/C &..." at bounding box center [1193, 123] width 74 height 16
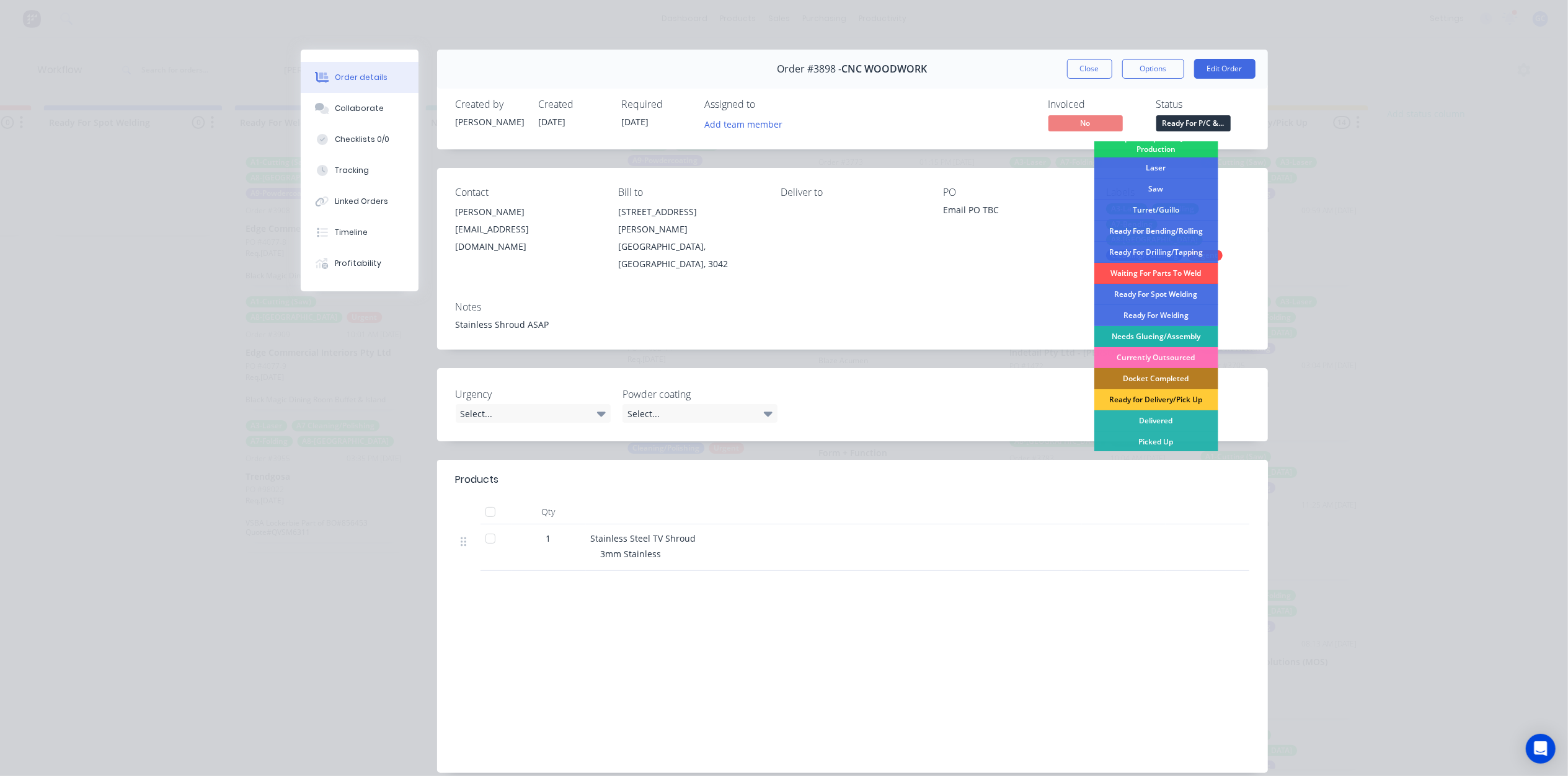
scroll to position [160, 0]
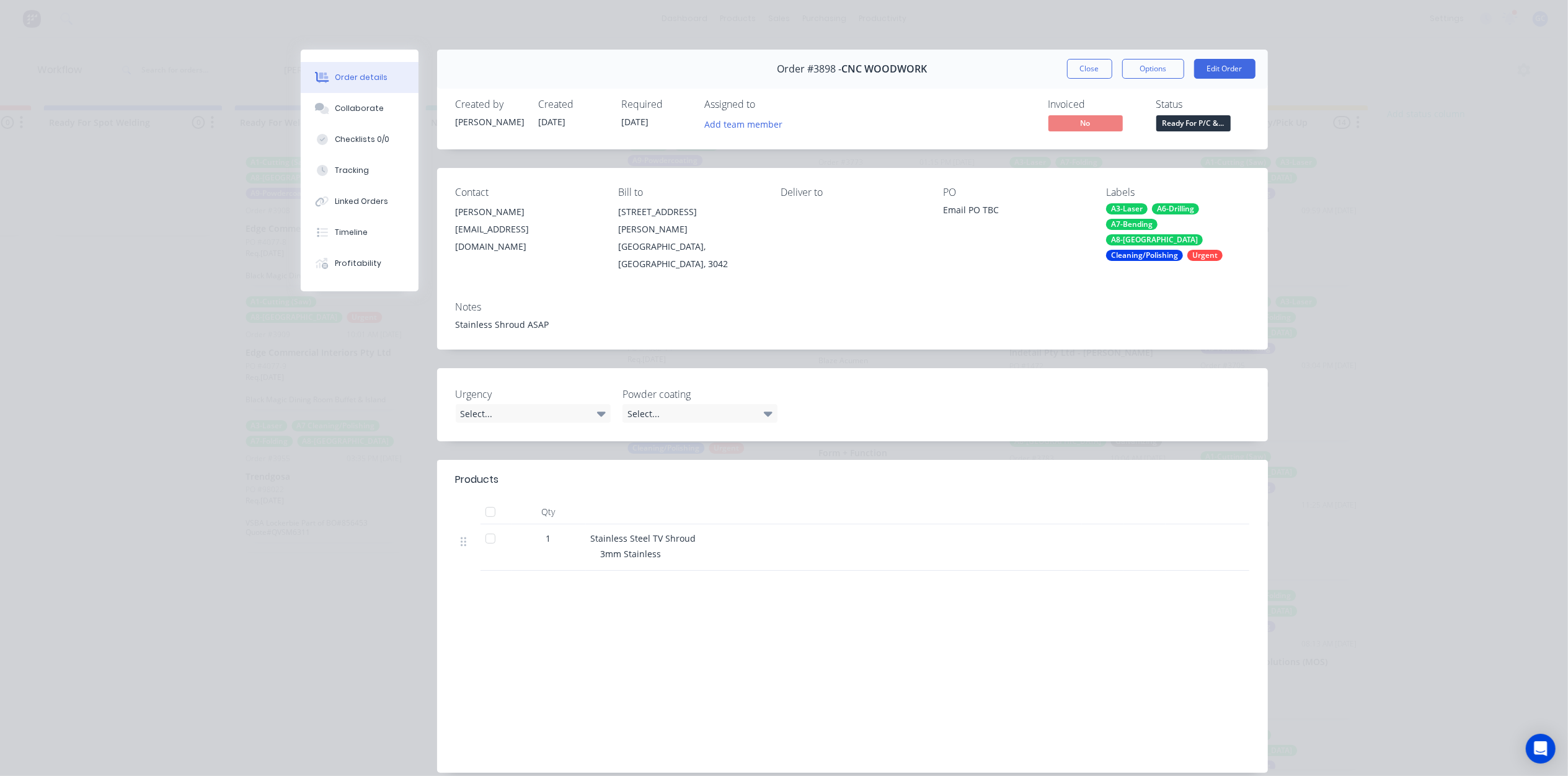
click at [937, 472] on div at bounding box center [936, 480] width 625 height 15
click at [1080, 74] on button "Close" at bounding box center [1089, 68] width 45 height 20
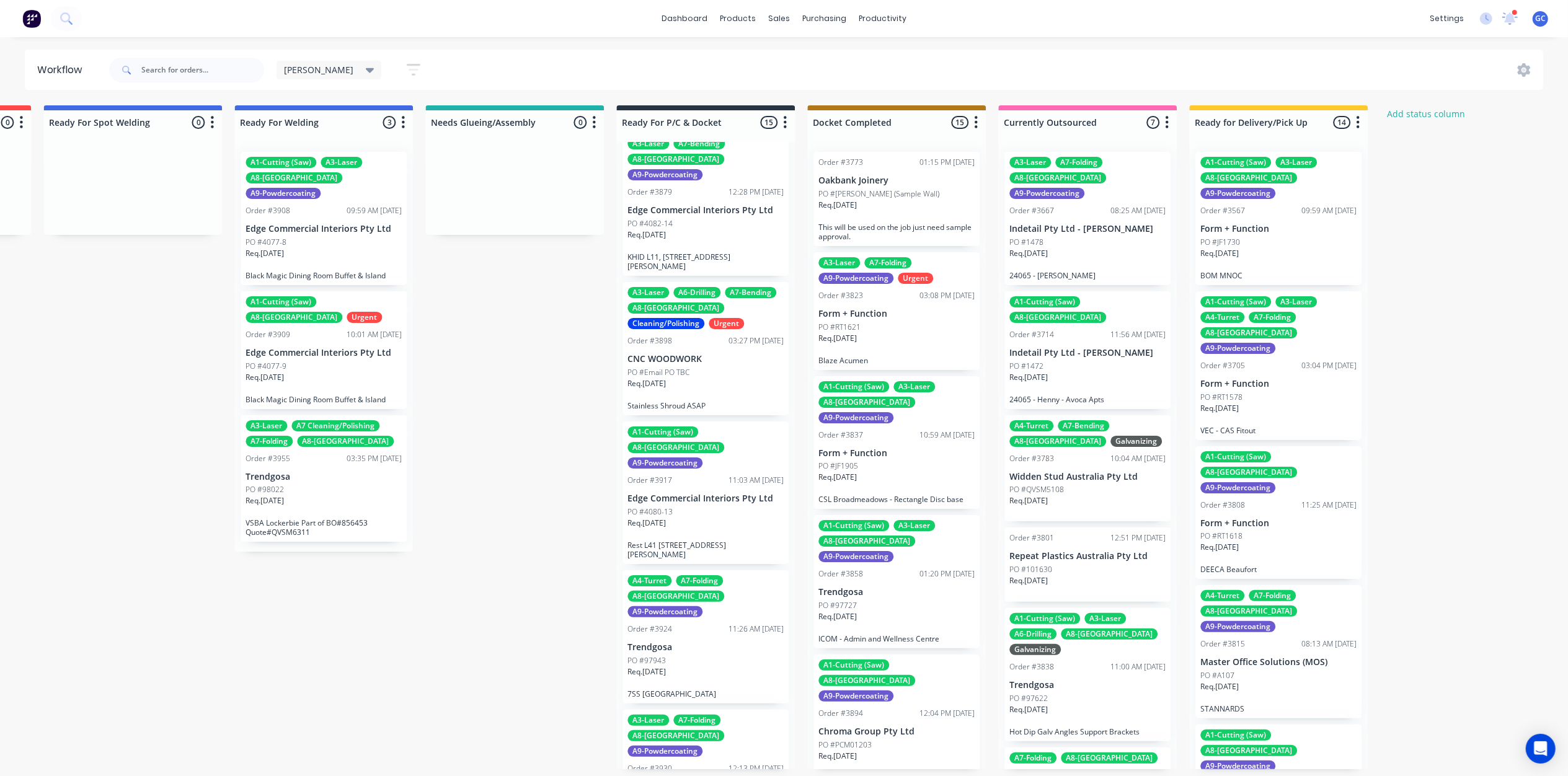
scroll to position [412, 0]
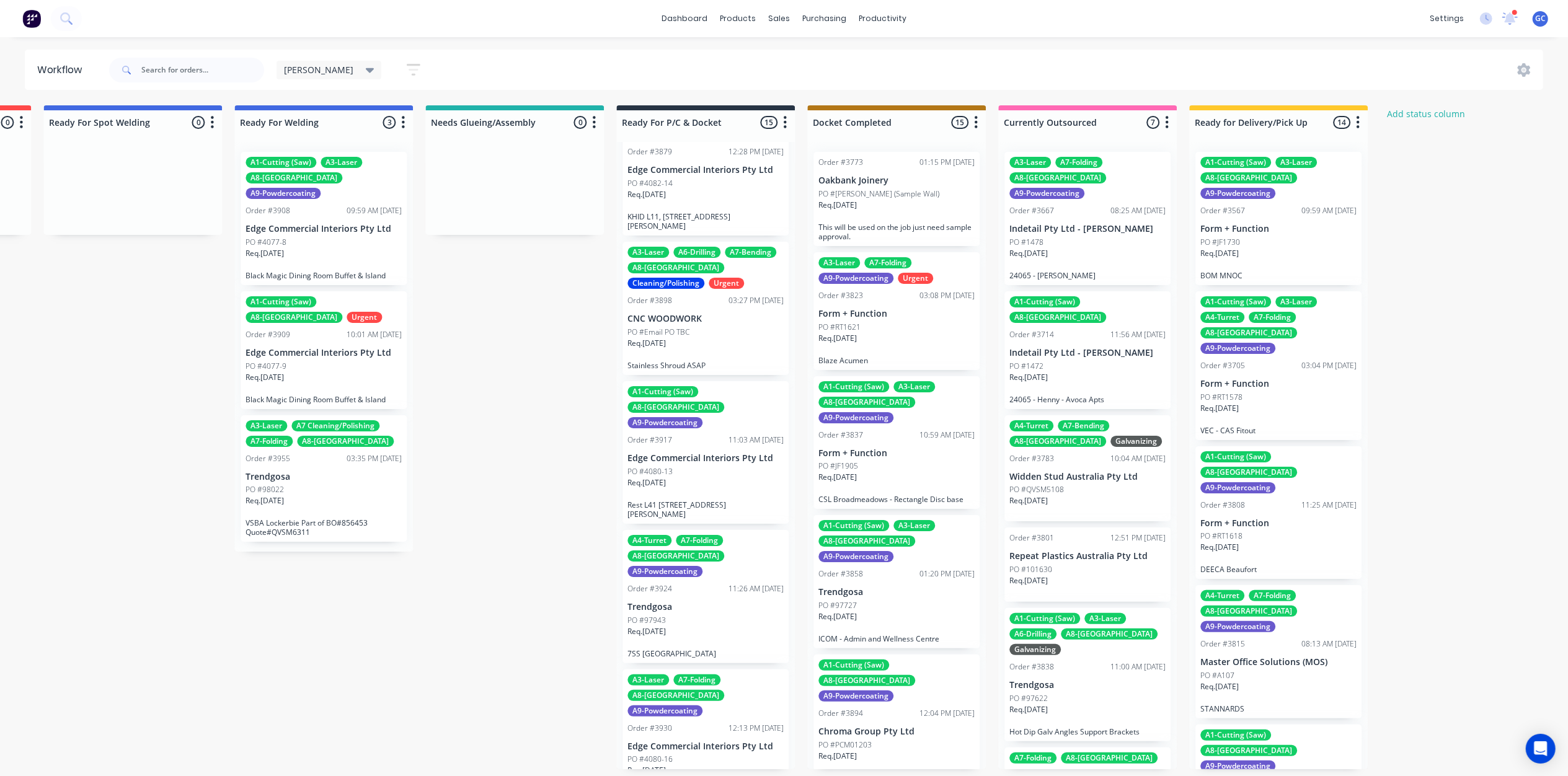
click at [709, 466] on div "PO #4080-13" at bounding box center [705, 471] width 157 height 11
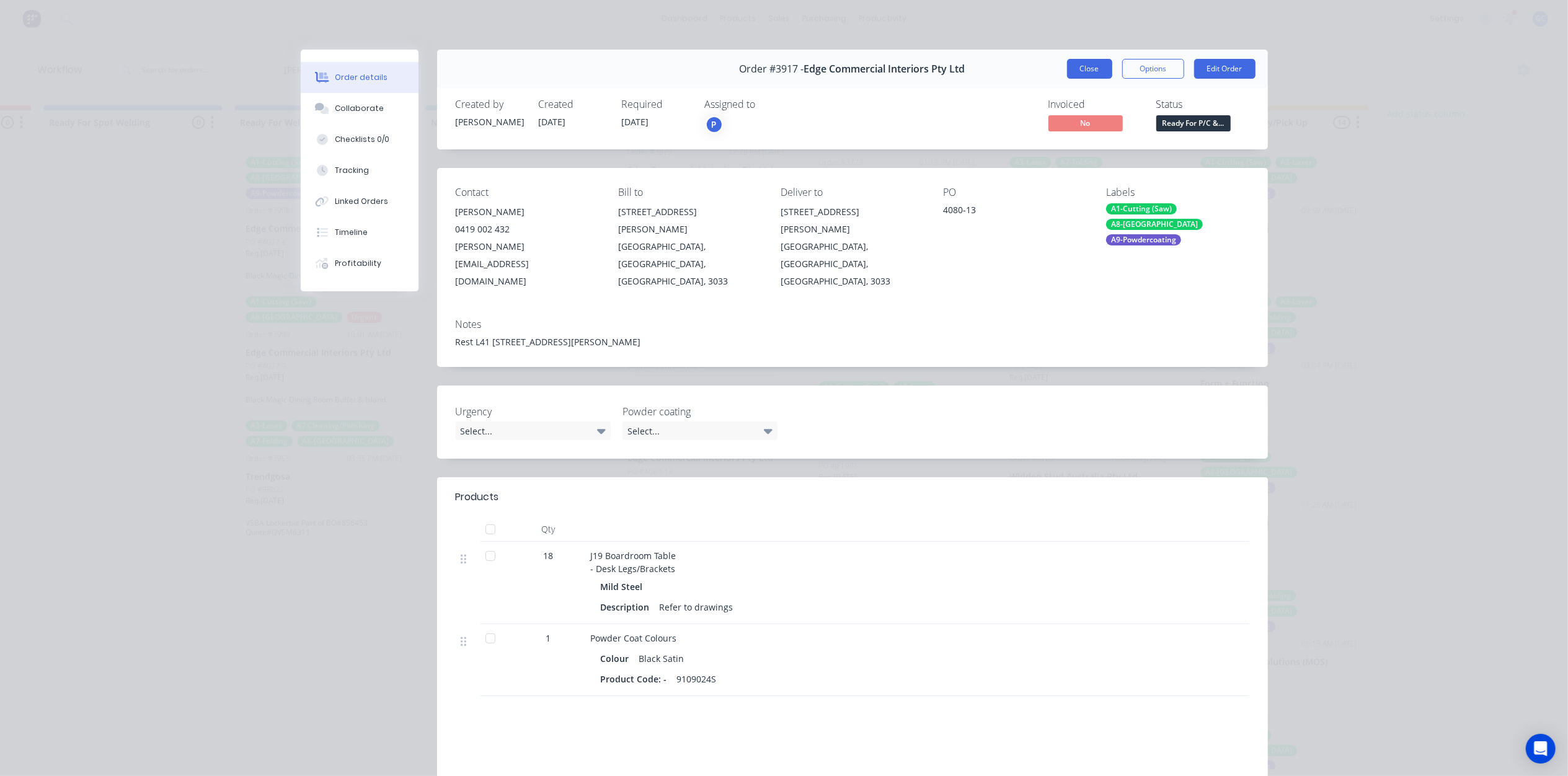
click at [1083, 78] on button "Close" at bounding box center [1089, 68] width 45 height 20
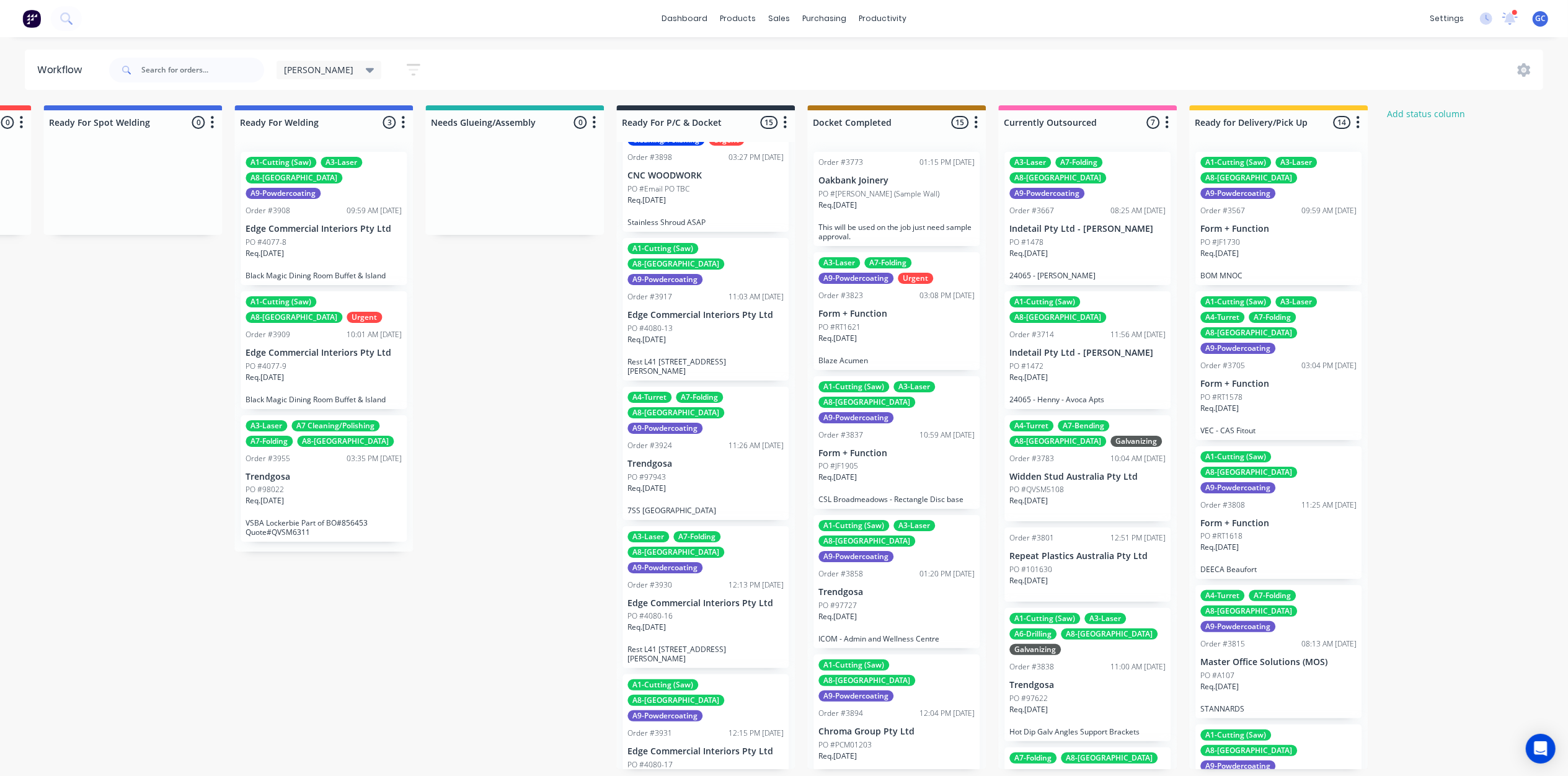
scroll to position [578, 0]
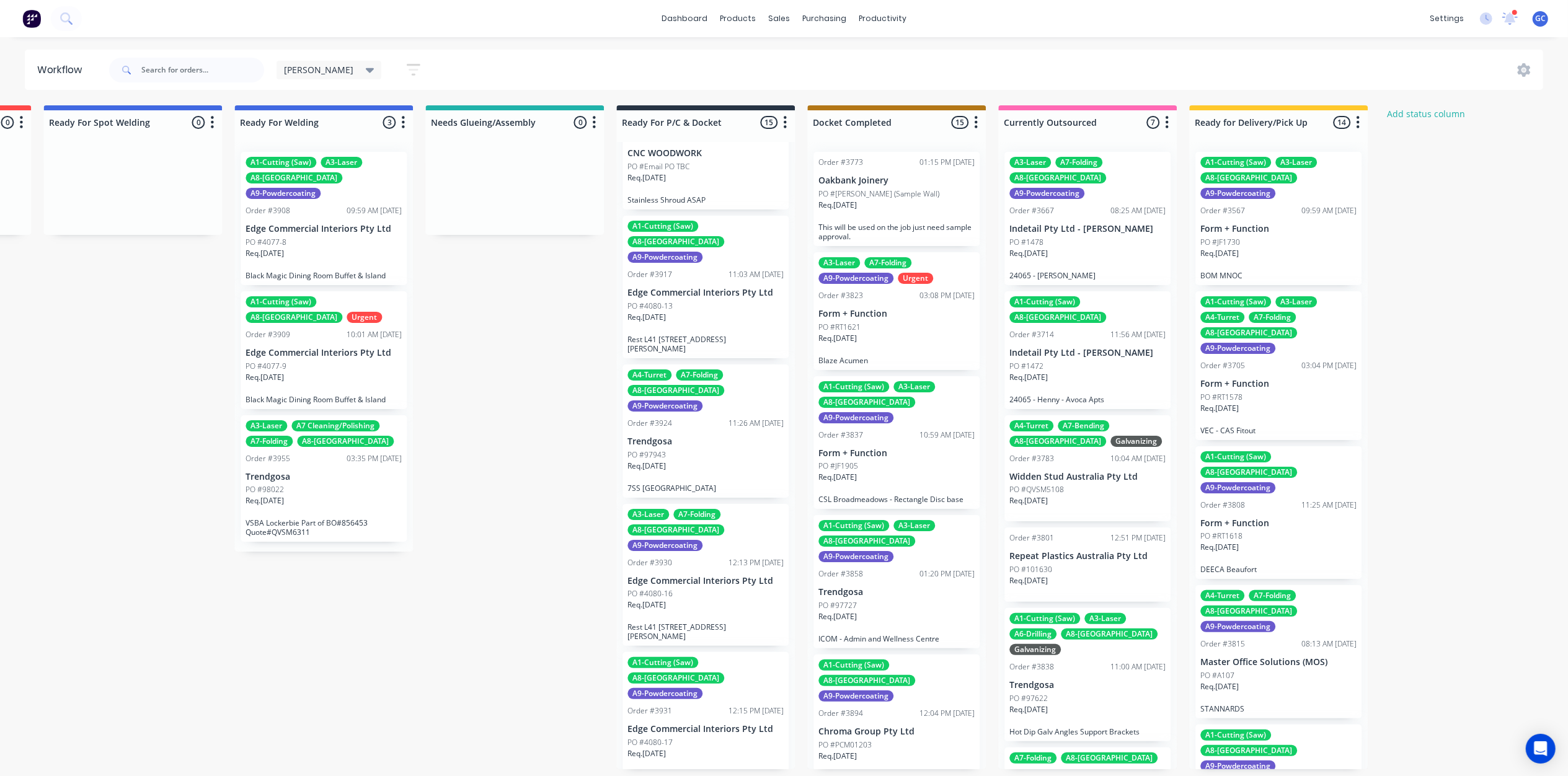
click at [721, 460] on div "Req. 25/09/25" at bounding box center [705, 470] width 157 height 21
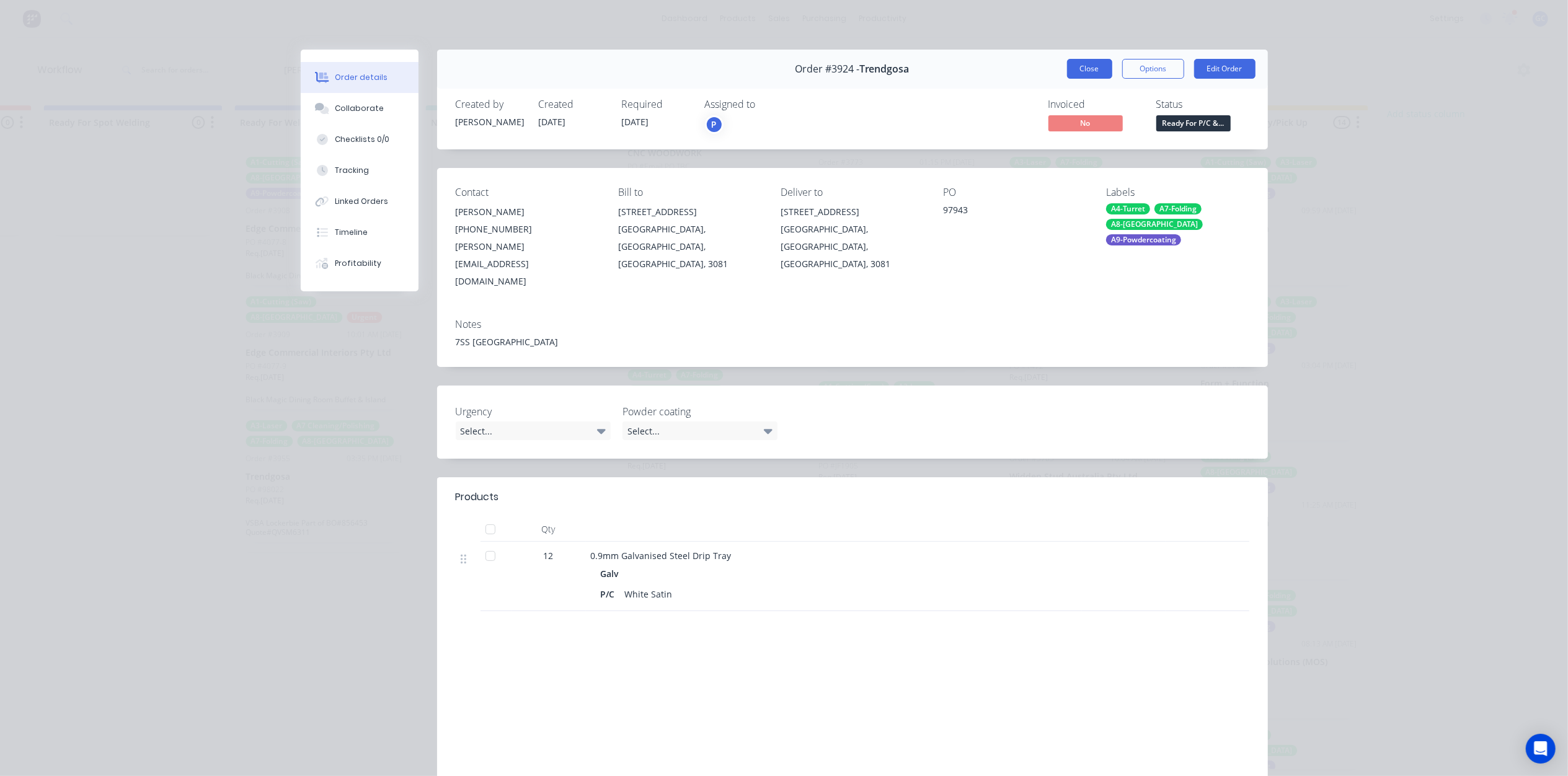
click at [1079, 78] on button "Close" at bounding box center [1089, 68] width 45 height 20
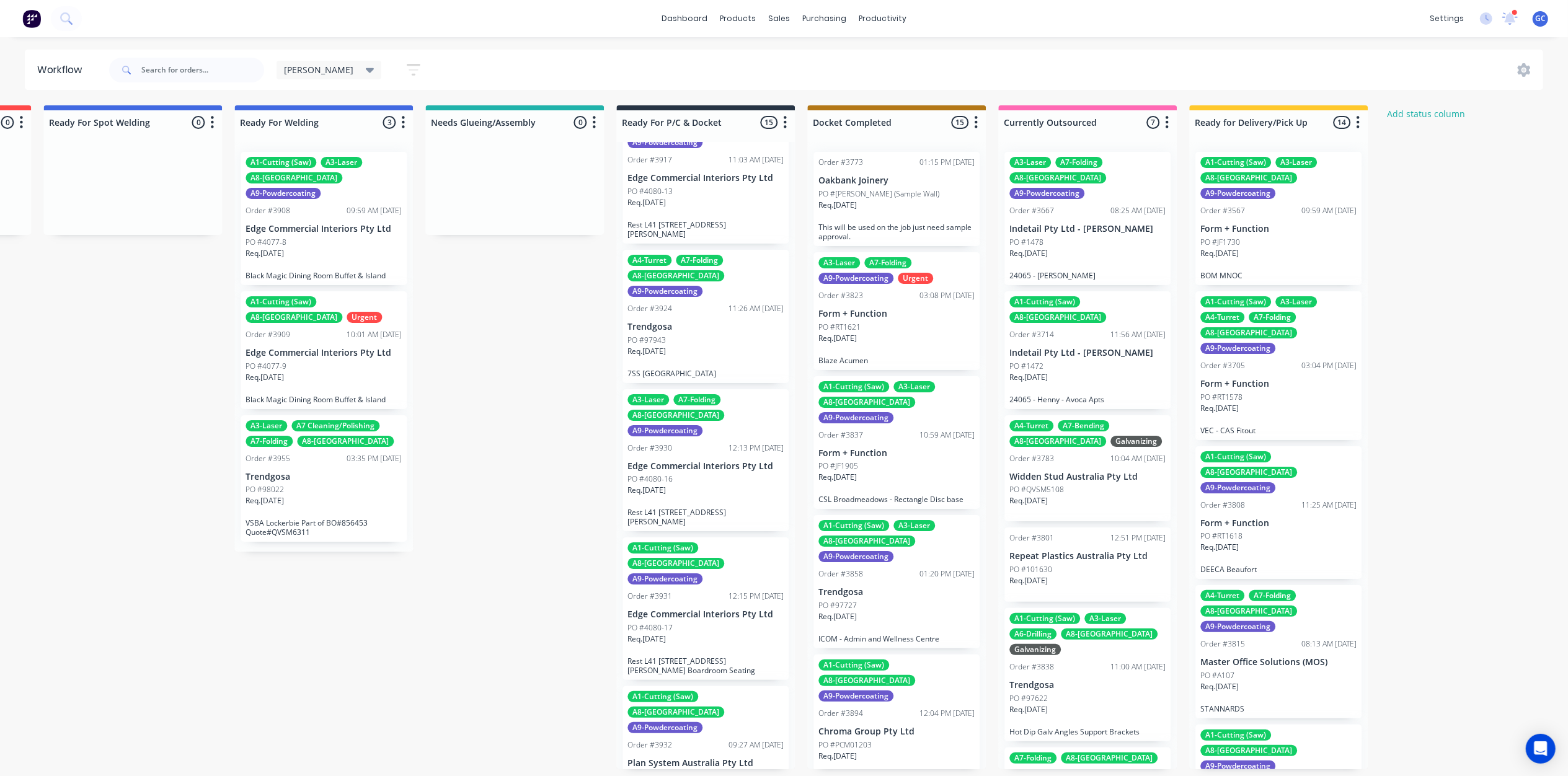
scroll to position [744, 0]
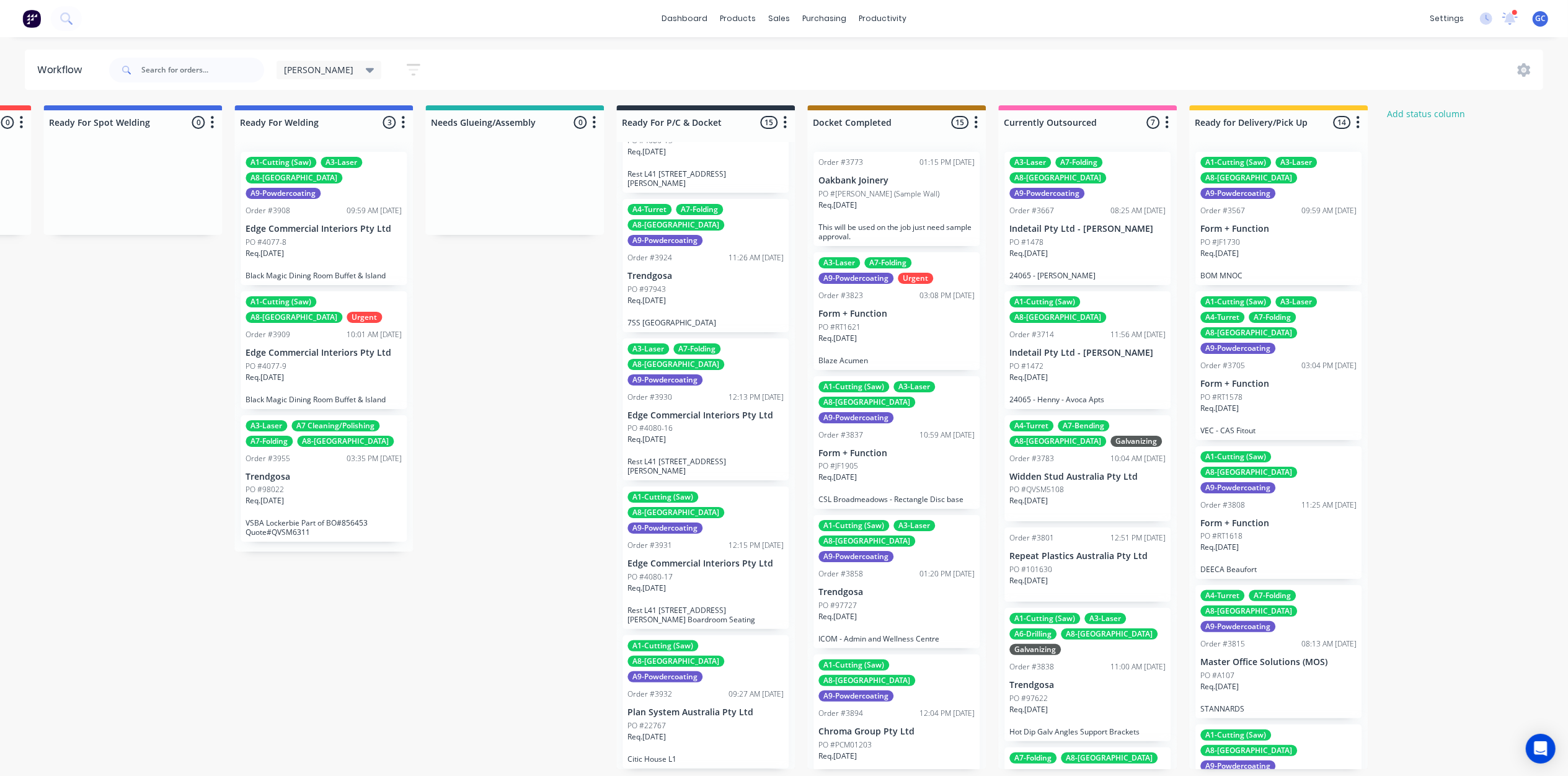
click at [694, 572] on div "PO #4080-17" at bounding box center [705, 577] width 157 height 11
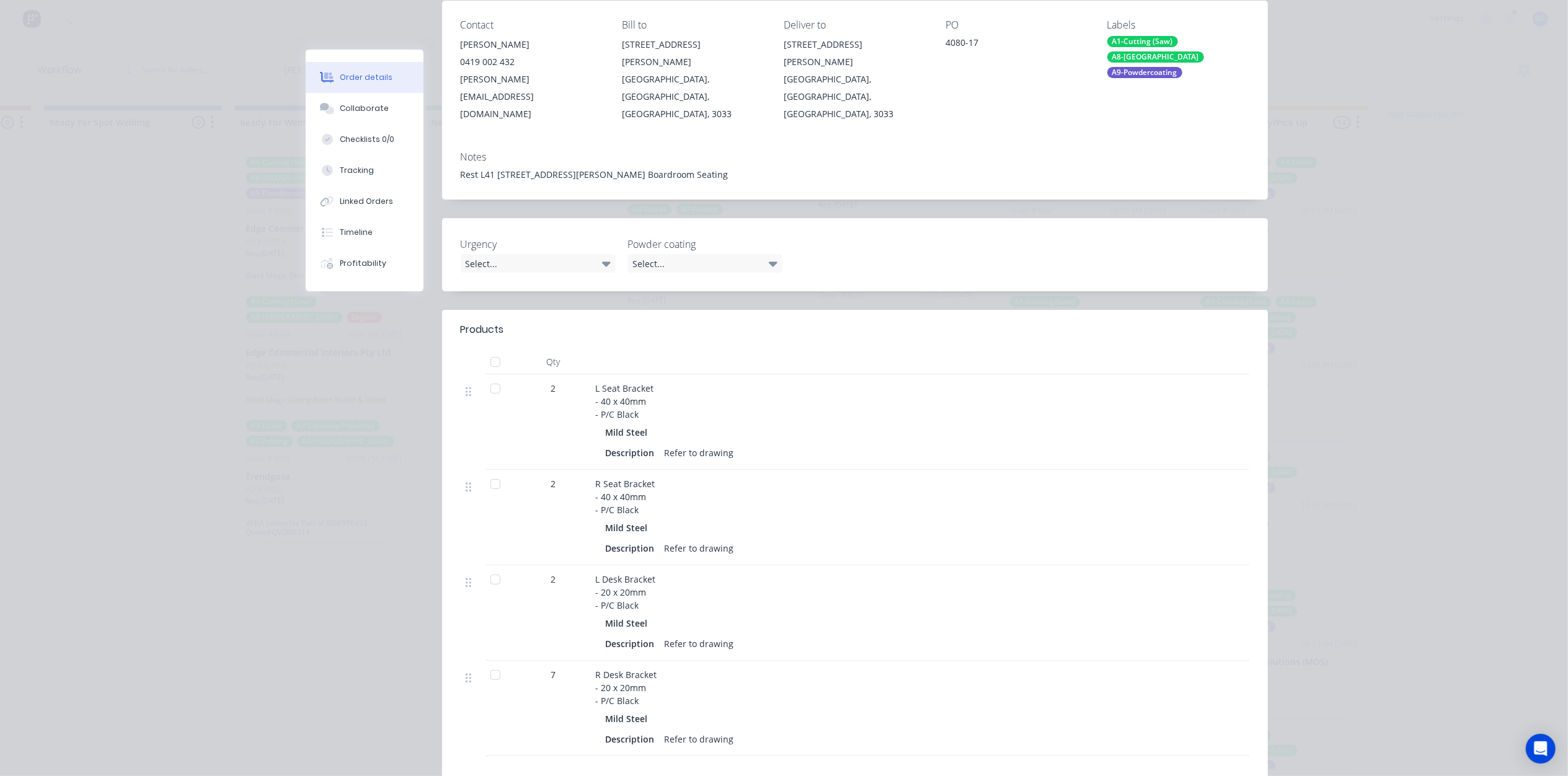
scroll to position [0, 0]
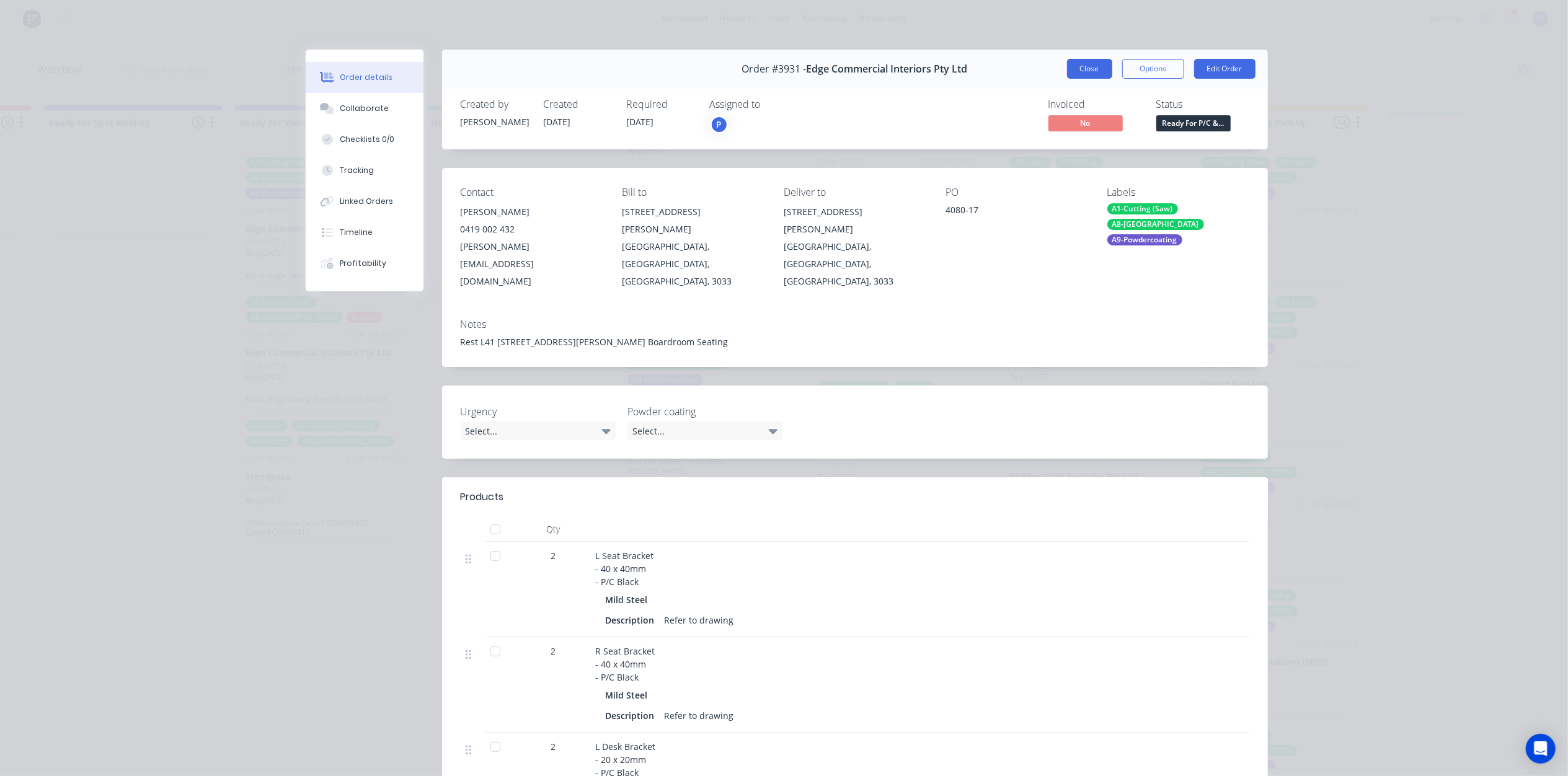
click at [1091, 63] on button "Close" at bounding box center [1089, 68] width 45 height 20
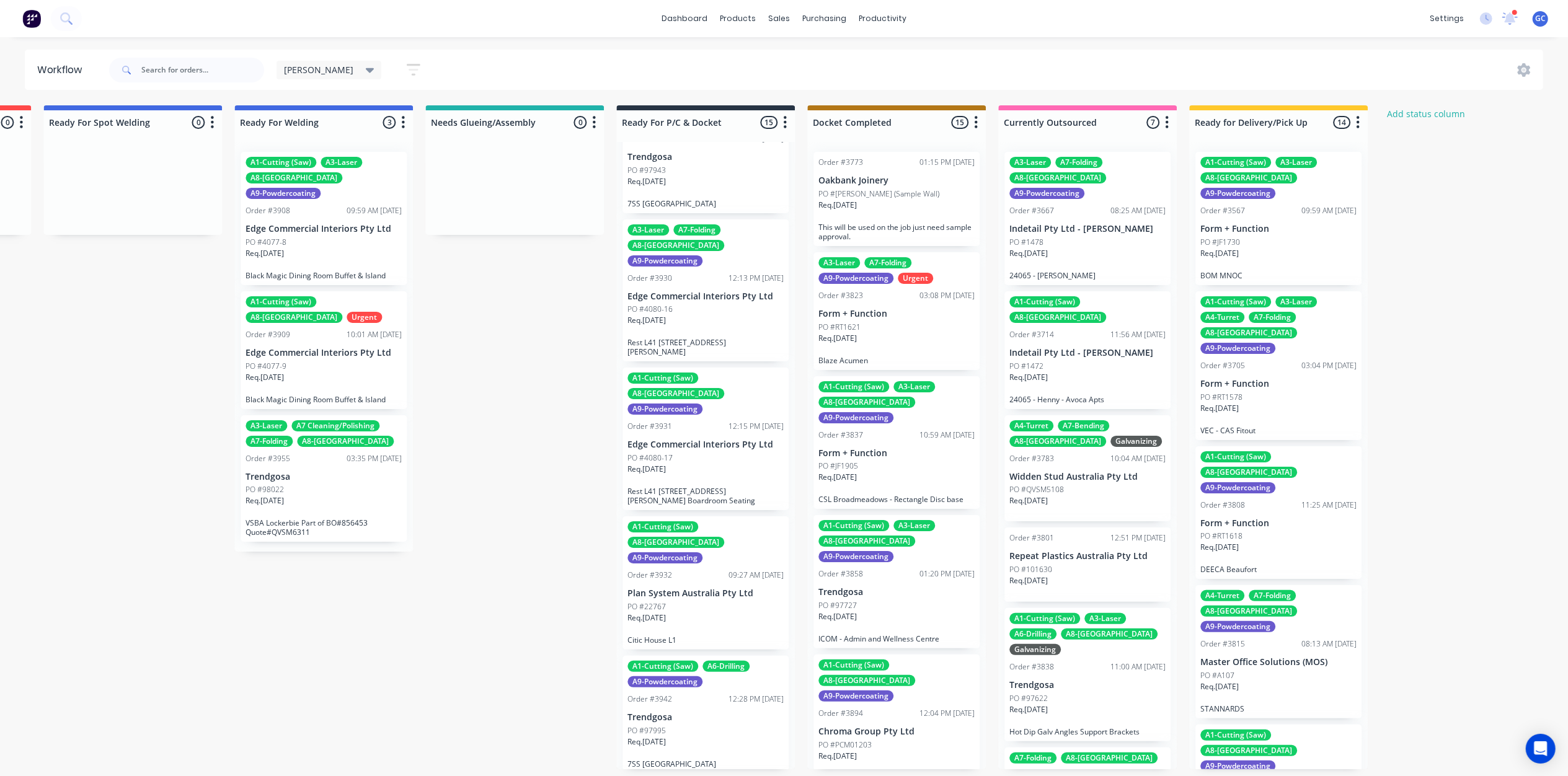
scroll to position [909, 0]
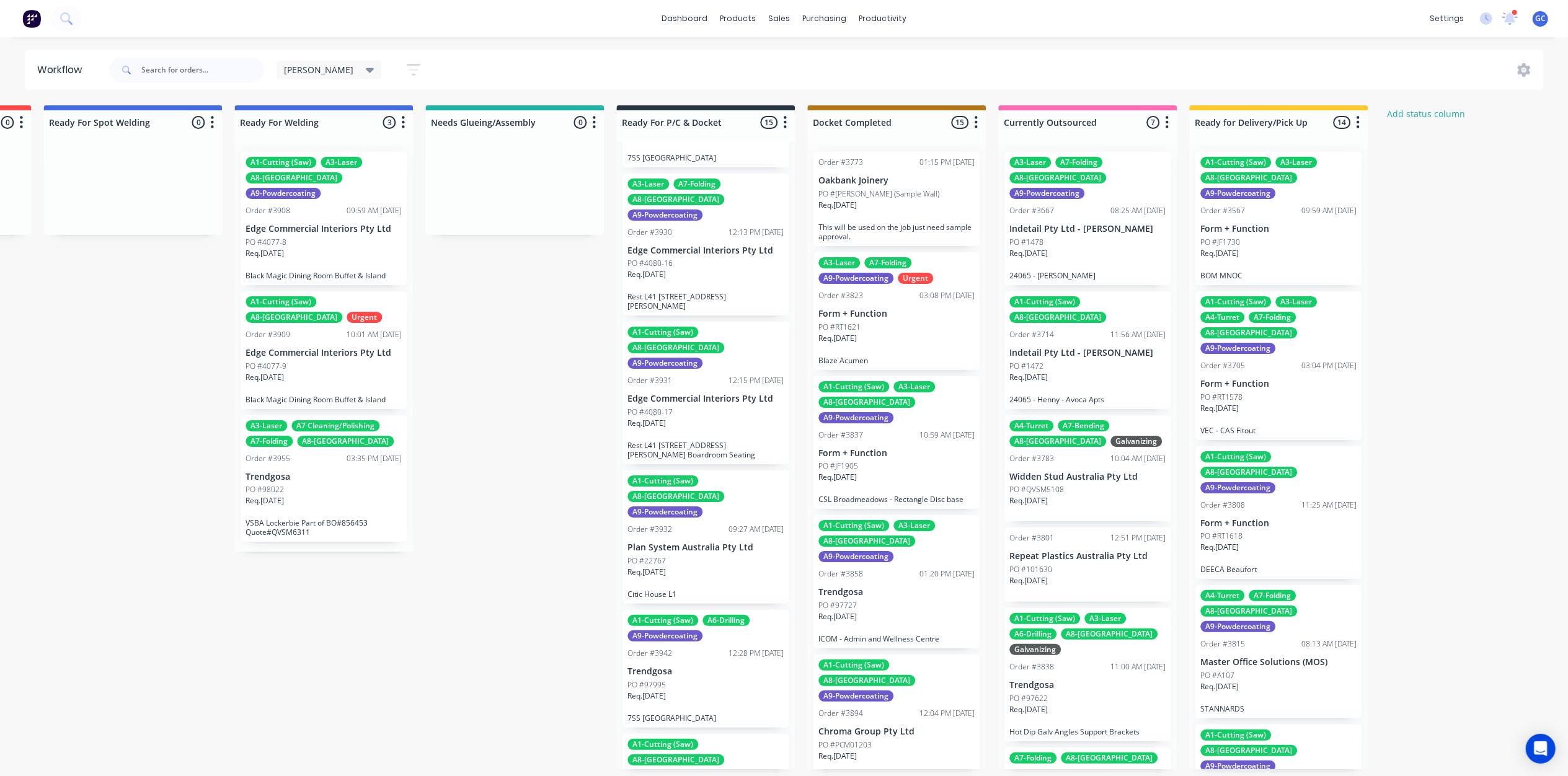
click at [710, 556] on div "PO #22767" at bounding box center [705, 561] width 157 height 11
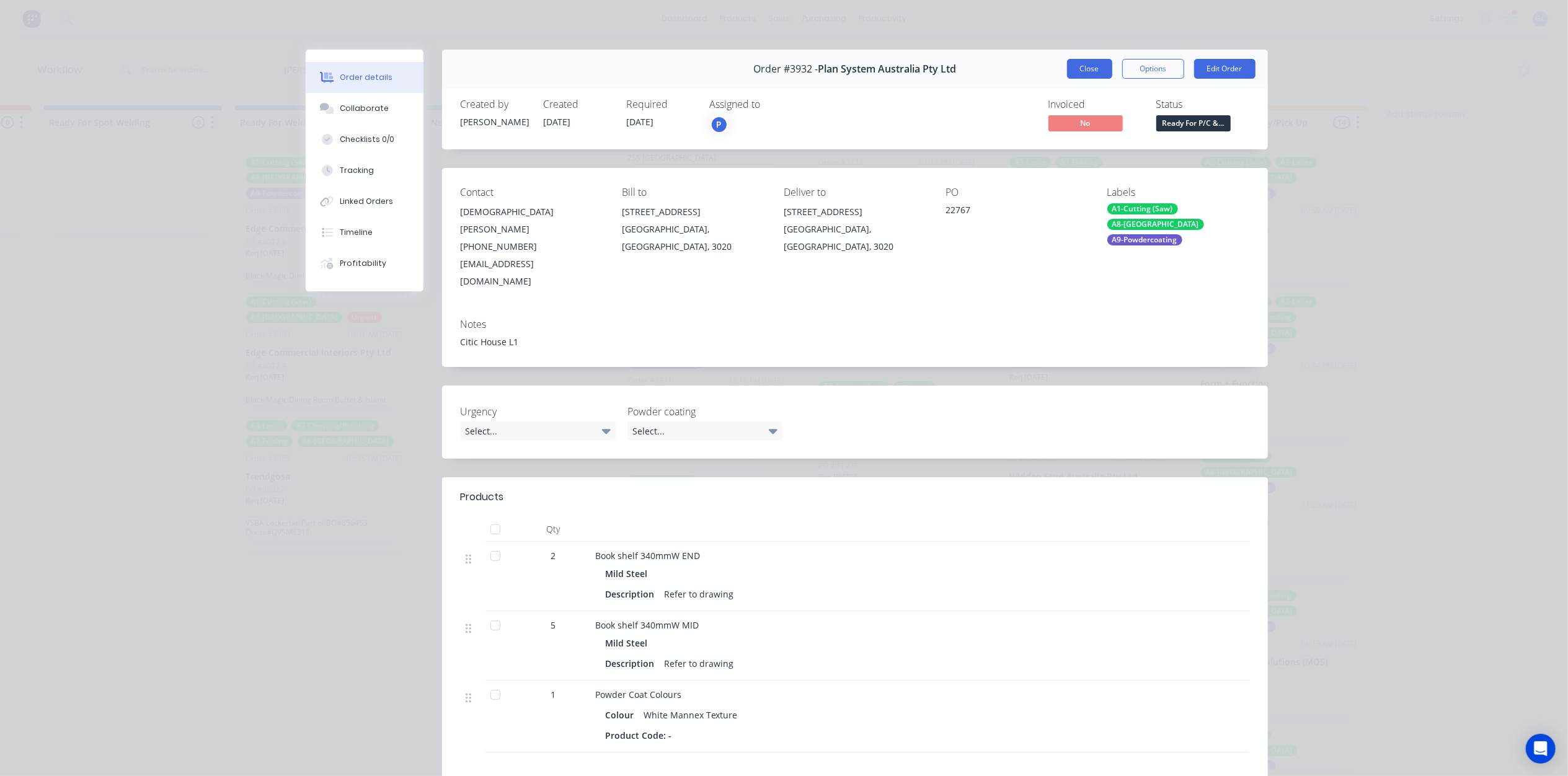
click at [1083, 69] on button "Close" at bounding box center [1089, 68] width 45 height 20
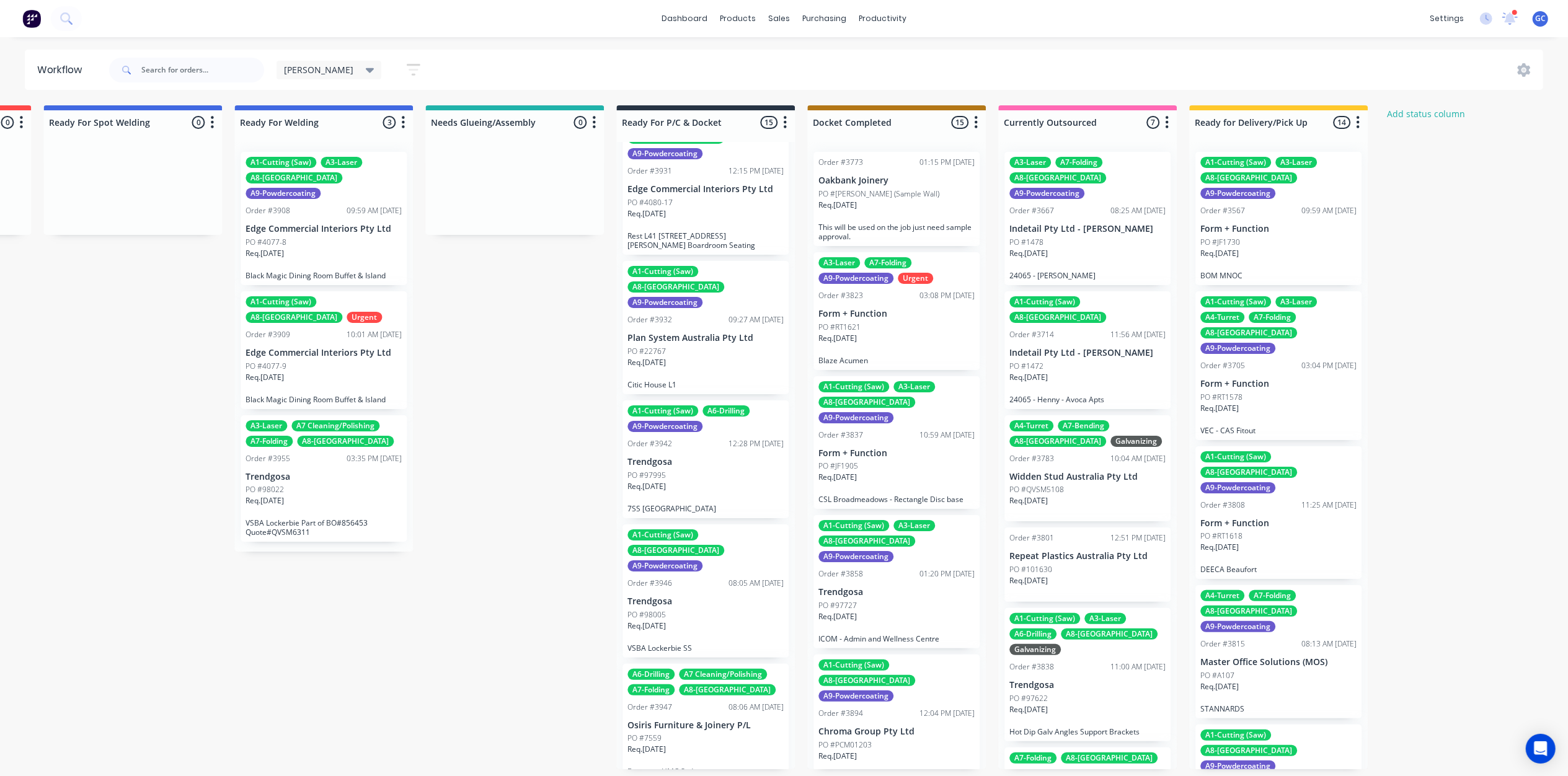
scroll to position [1157, 0]
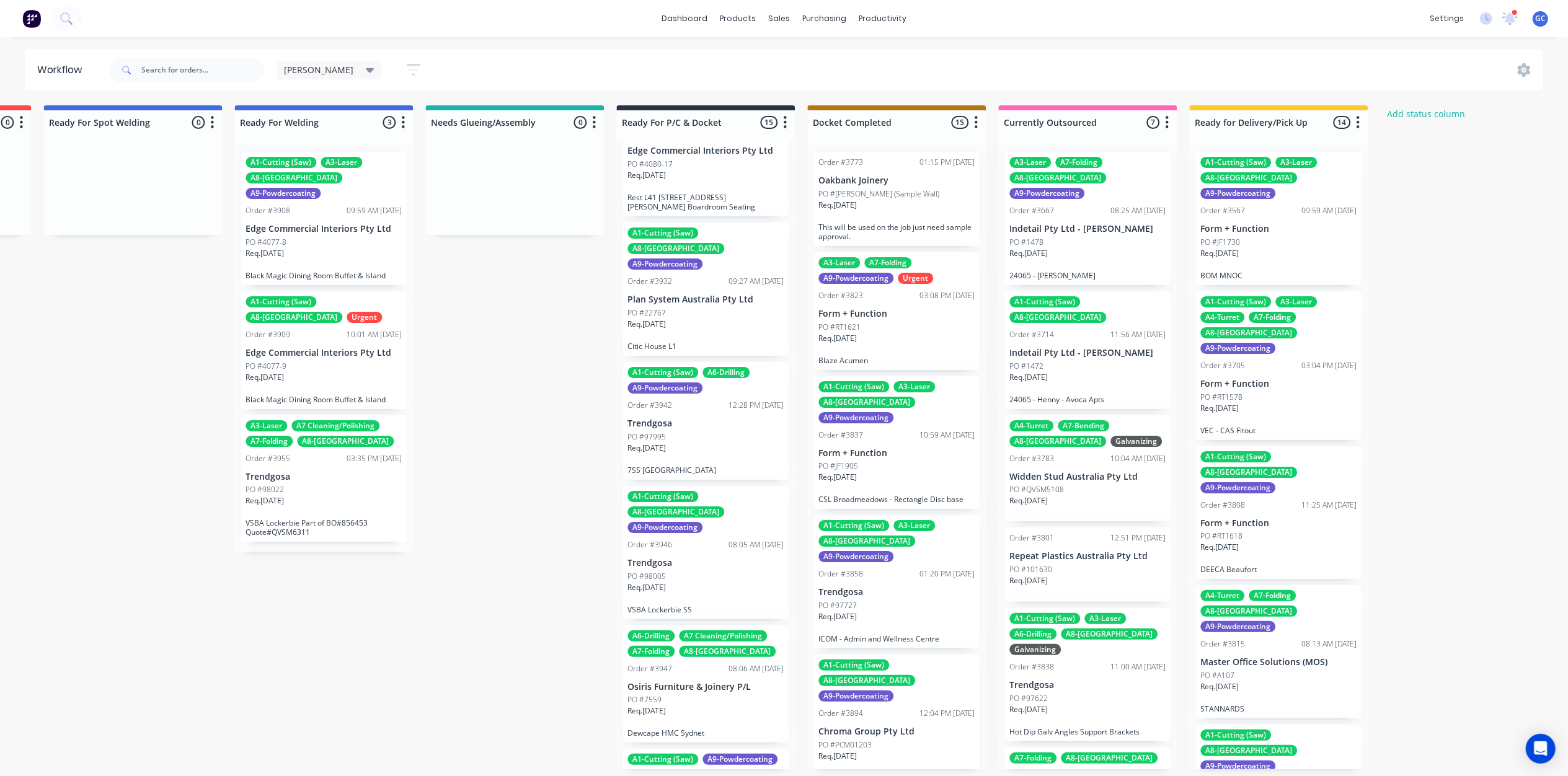
click at [702, 486] on div "A1-Cutting (Saw) A8-Welding A9-Powdercoating Order #3946 08:05 AM 16/09/25 Tren…" at bounding box center [705, 553] width 166 height 133
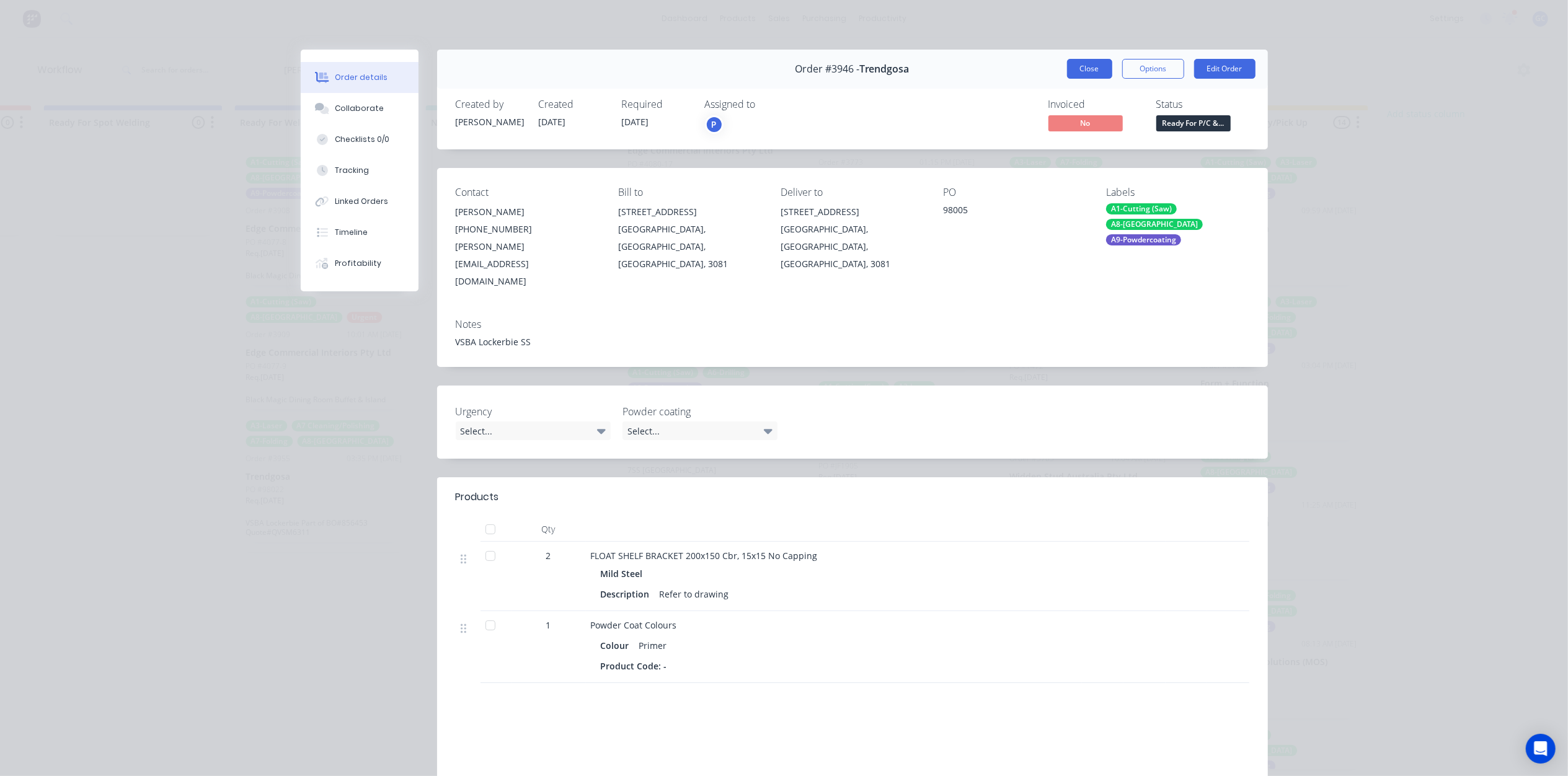
click at [1074, 72] on button "Close" at bounding box center [1089, 68] width 45 height 20
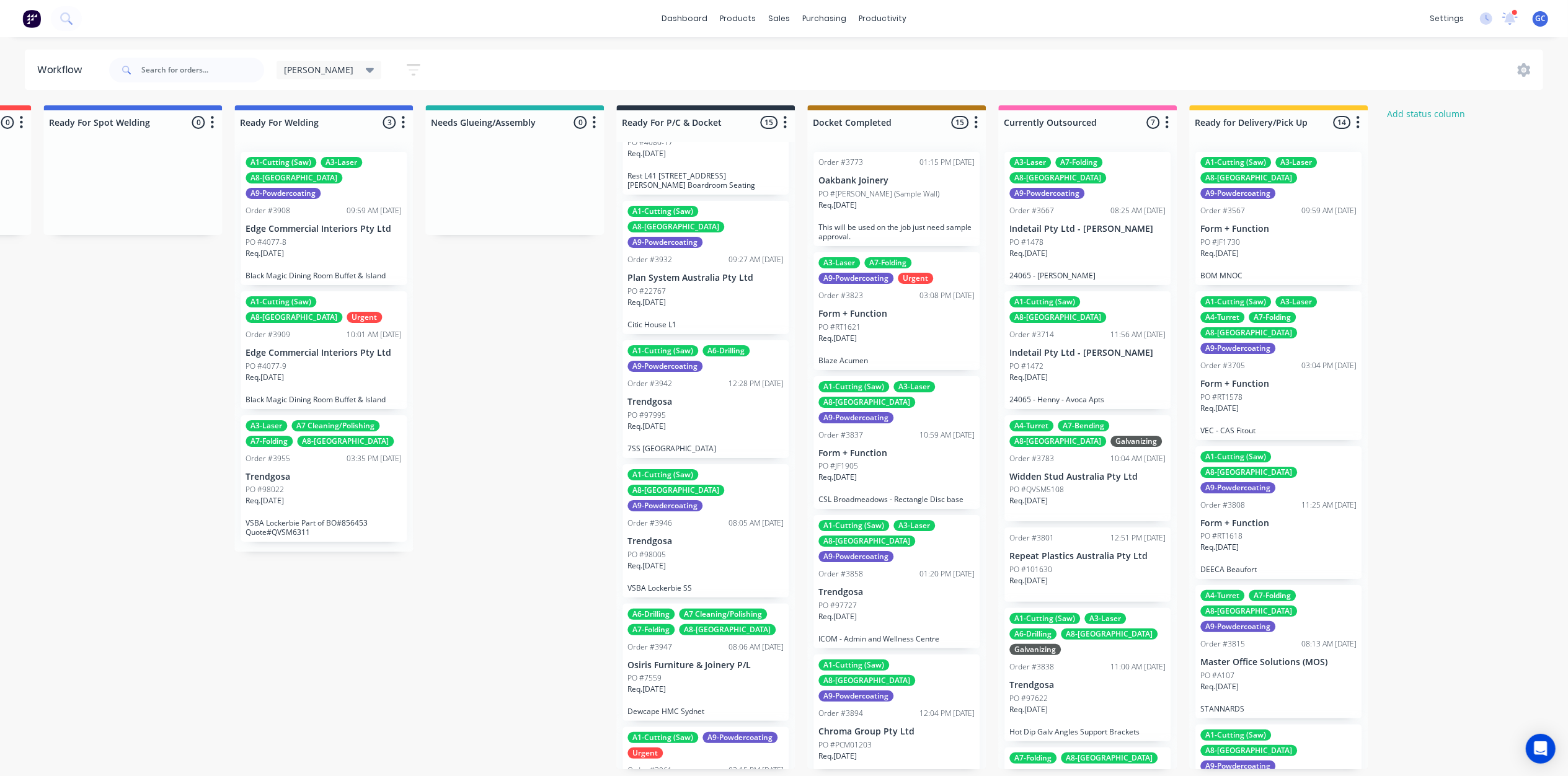
scroll to position [1197, 0]
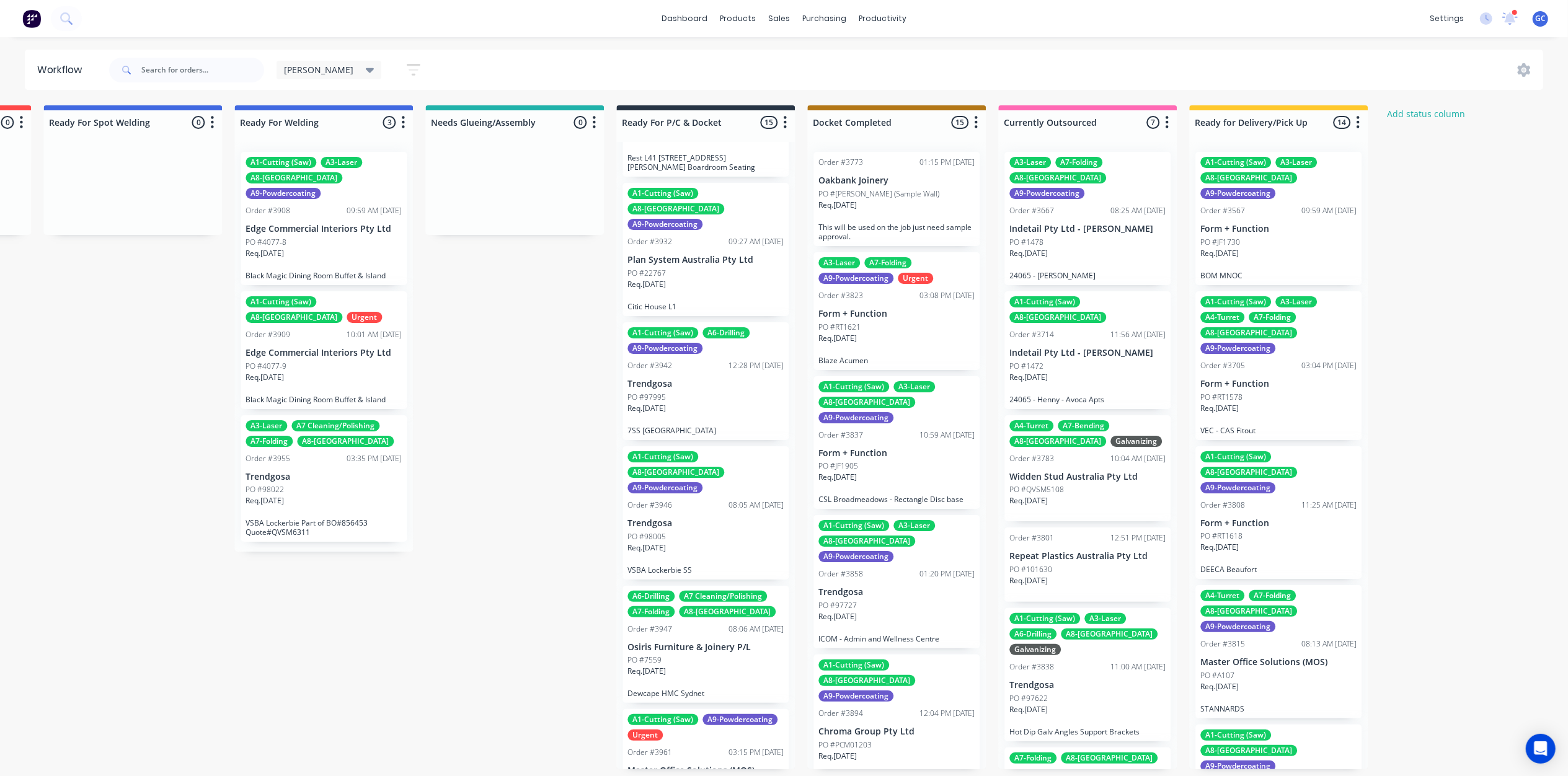
click at [680, 766] on p "Master Office Solutions (MOS)" at bounding box center [705, 770] width 157 height 10
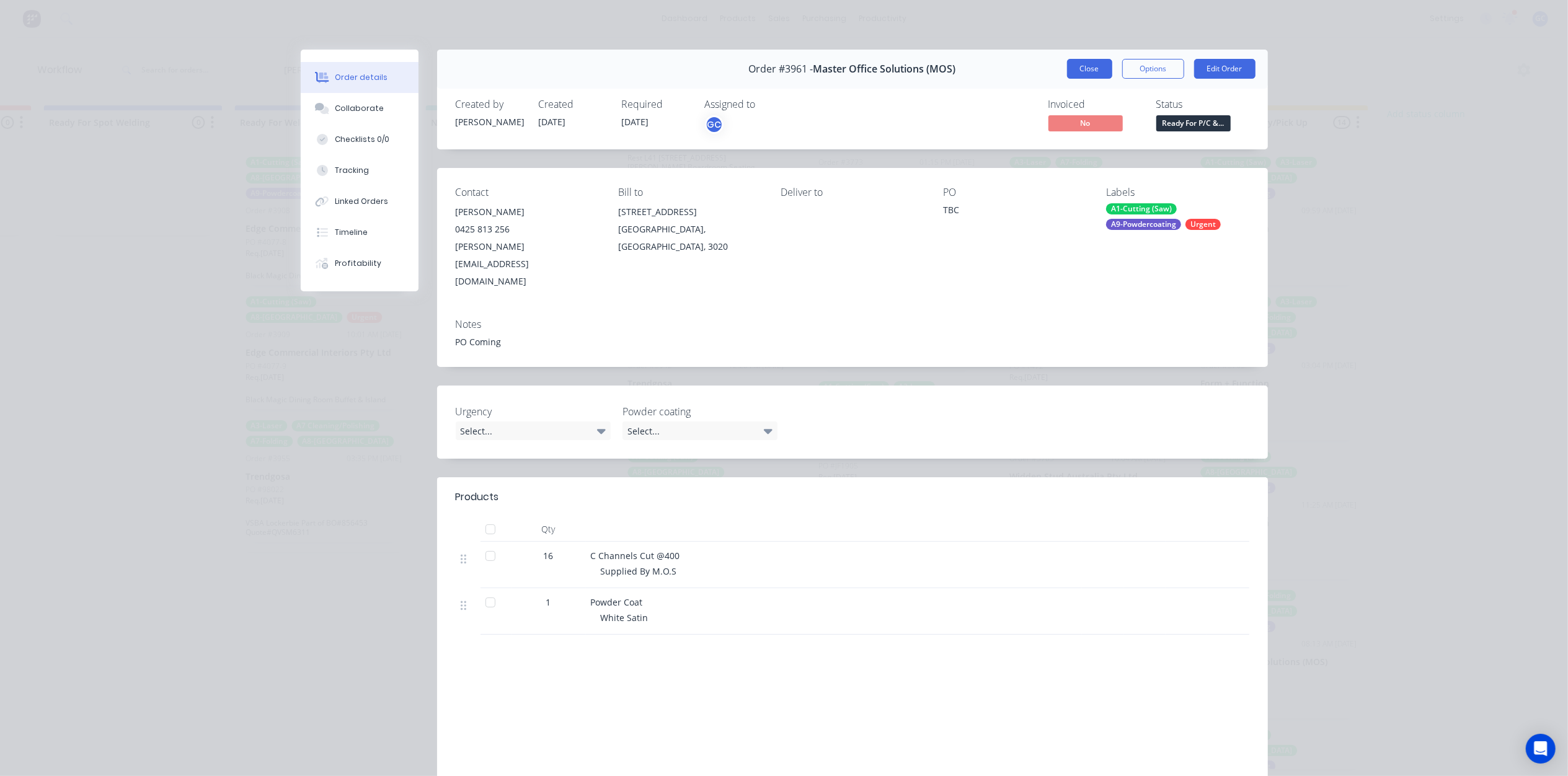
click at [1092, 69] on button "Close" at bounding box center [1089, 68] width 45 height 20
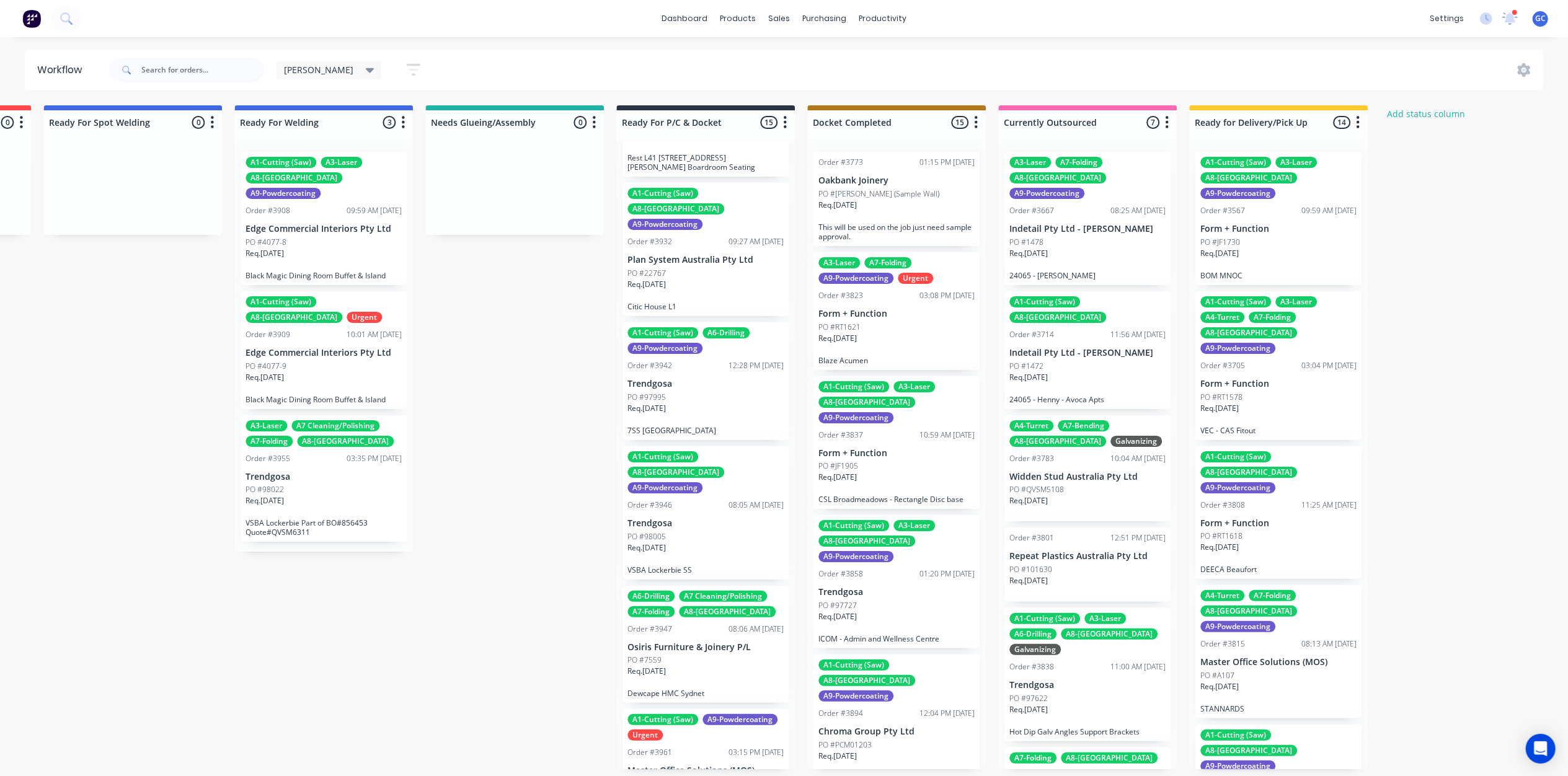
scroll to position [6, 2656]
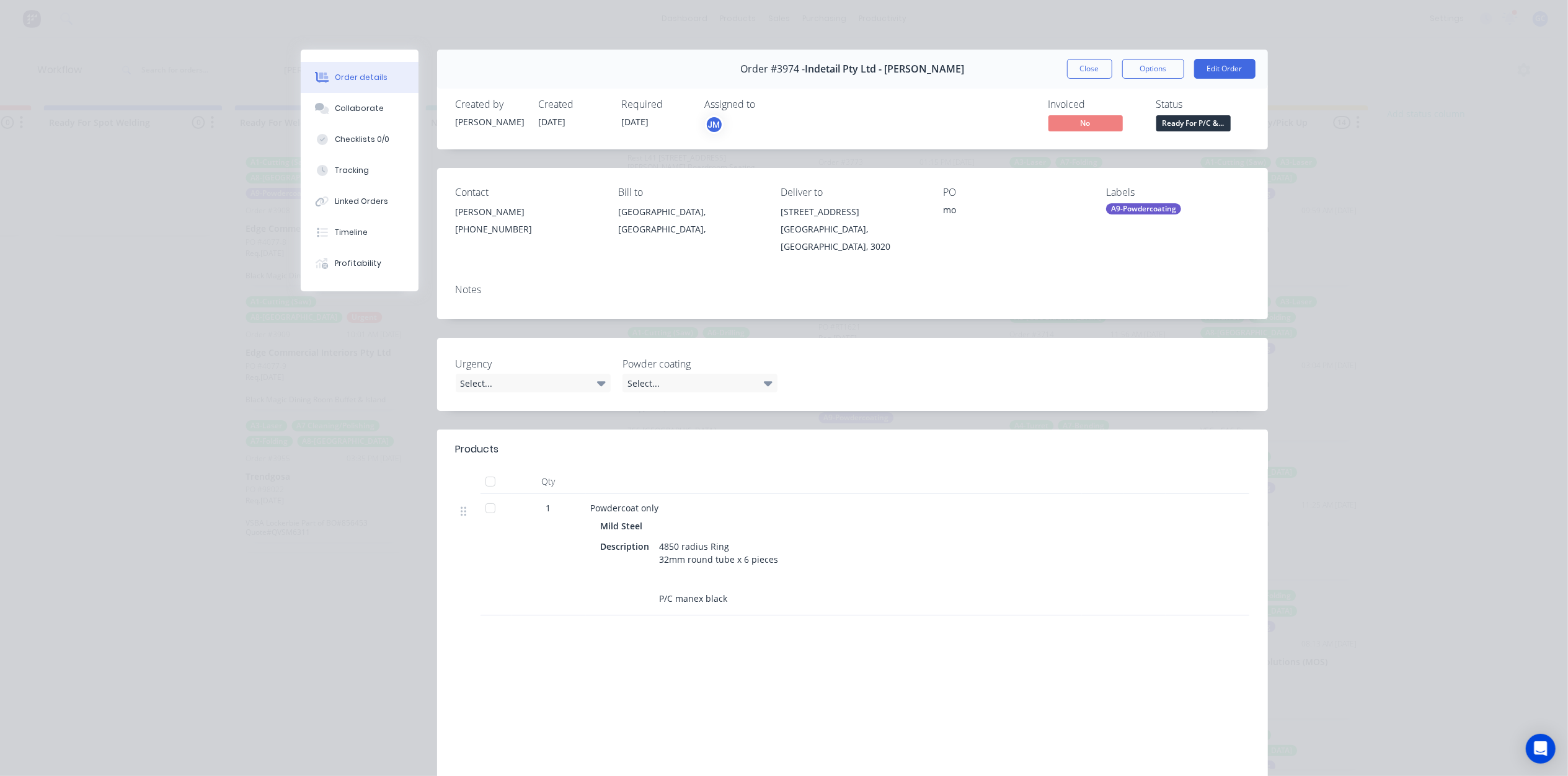
click at [1087, 52] on div "Order #3974 - Indetail Pty Ltd - Refer Mohammed Close Options Edit Order" at bounding box center [852, 69] width 830 height 39
click at [1083, 61] on button "Close" at bounding box center [1089, 68] width 45 height 20
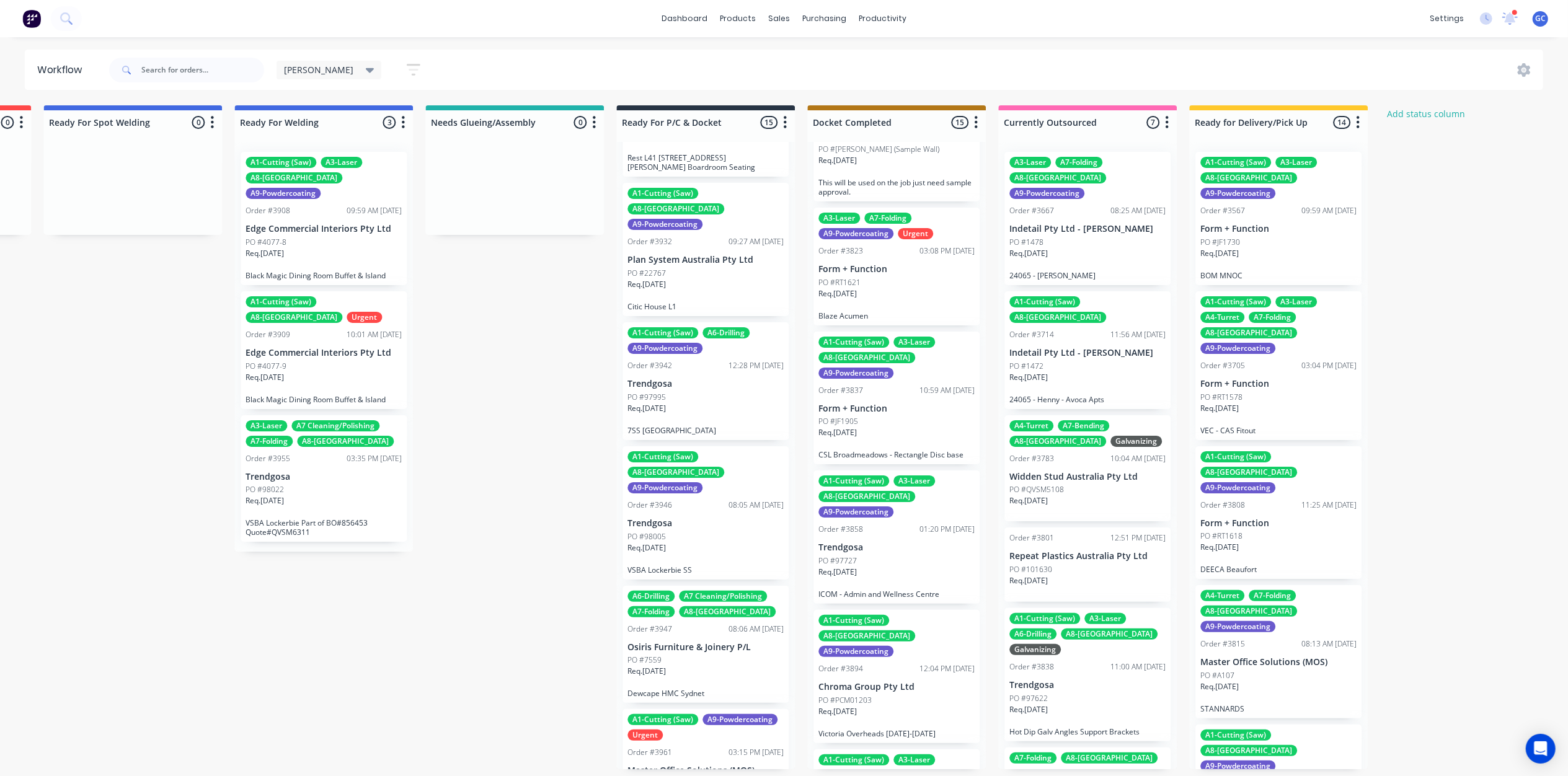
scroll to position [82, 0]
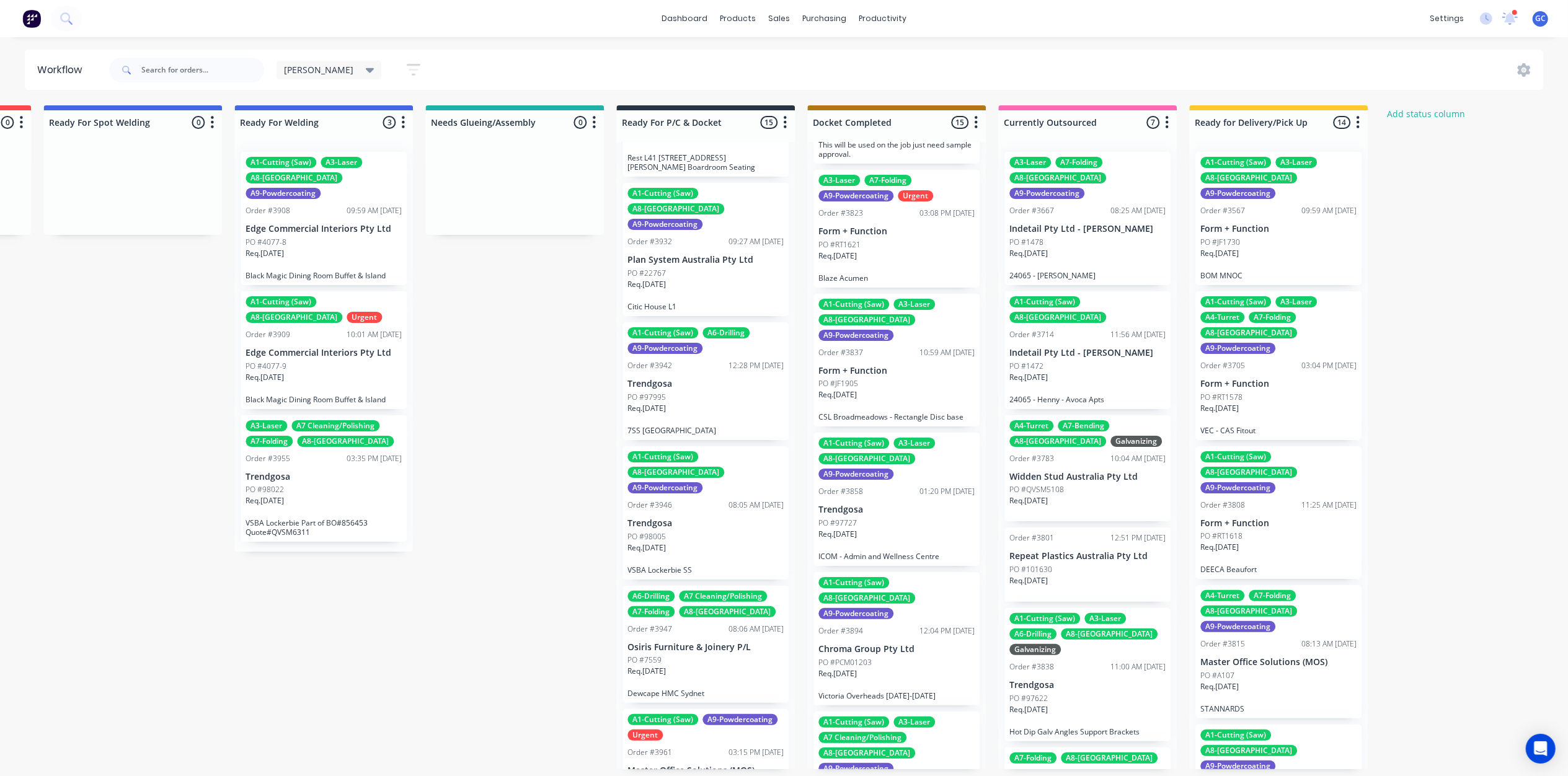
click at [913, 238] on div "A3-Laser A7-Folding A9-Powdercoating Urgent Order #3823 03:08 PM 18/08/25 Form …" at bounding box center [896, 229] width 166 height 118
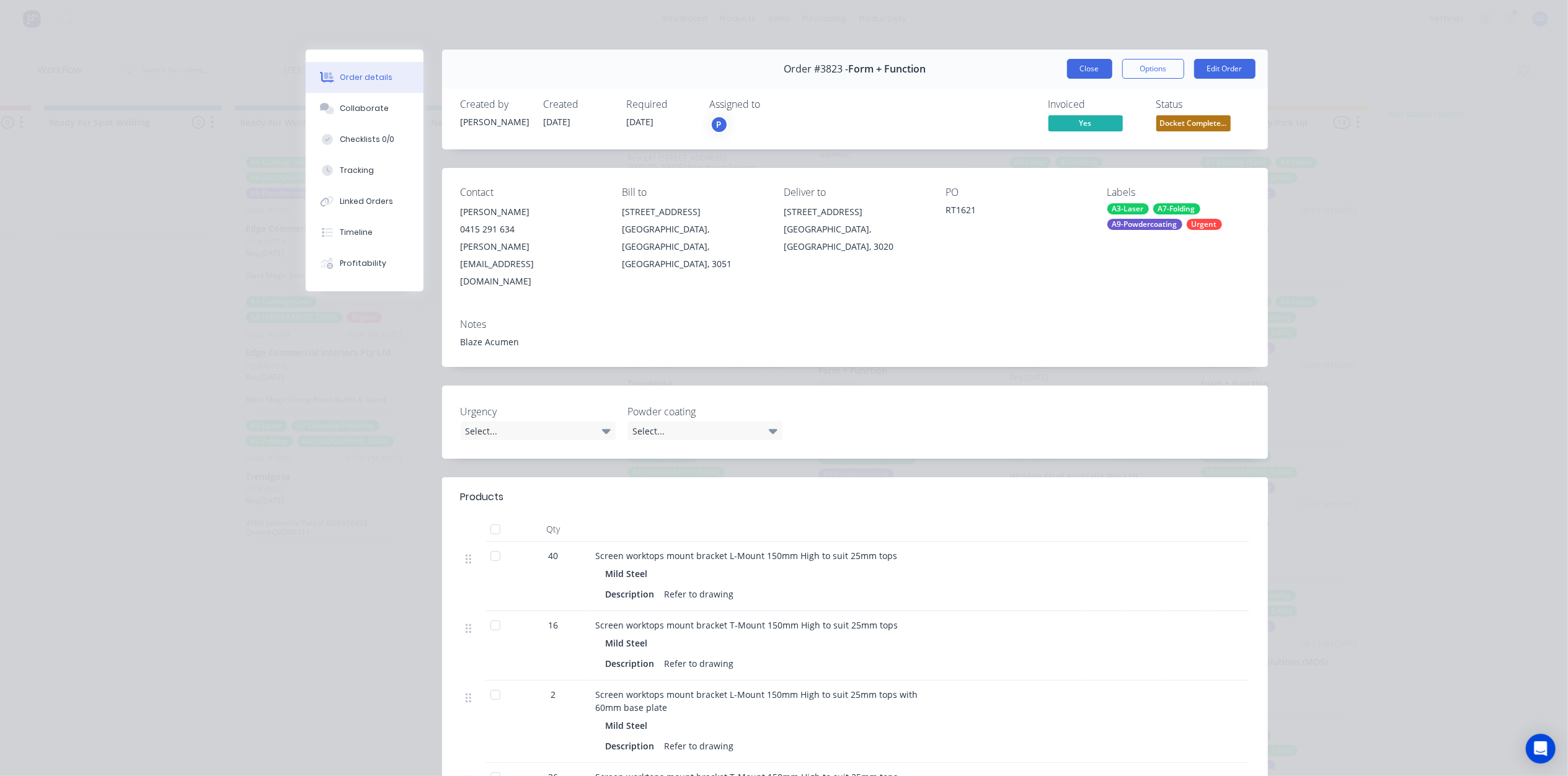
click at [1098, 65] on button "Close" at bounding box center [1089, 68] width 45 height 20
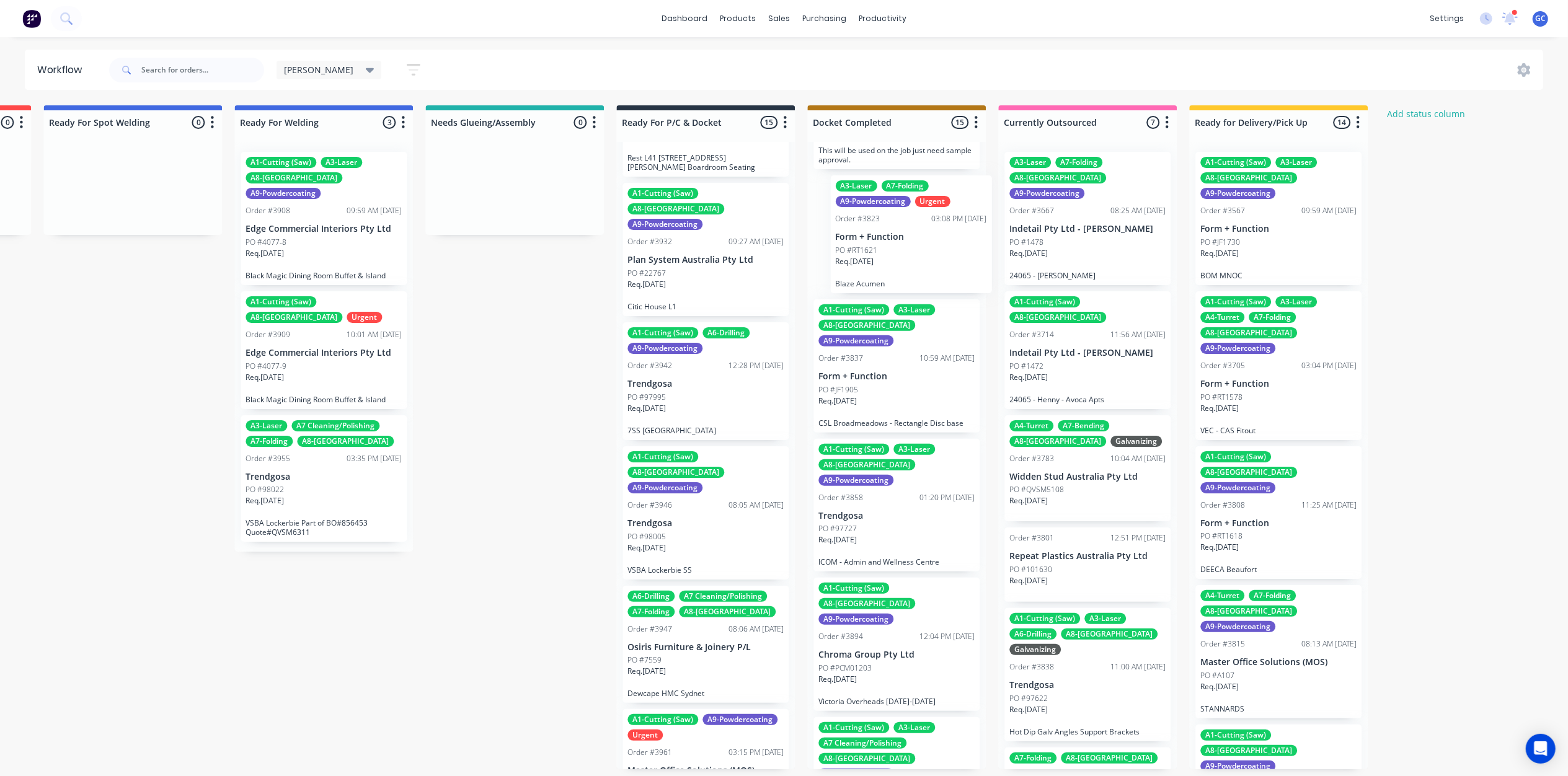
scroll to position [72, 0]
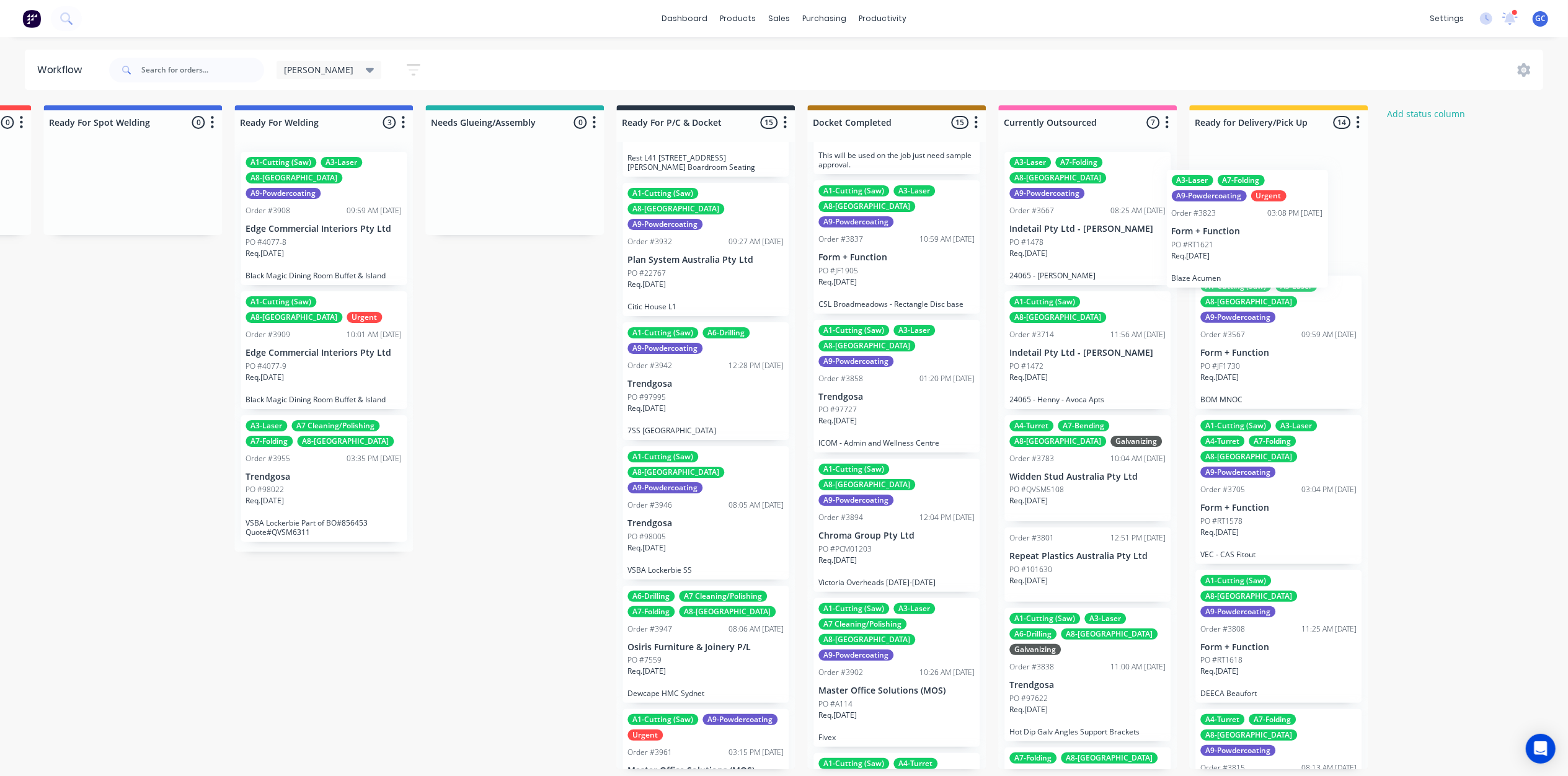
drag, startPoint x: 885, startPoint y: 253, endPoint x: 1242, endPoint y: 255, distance: 357.0
click at [873, 276] on div "Req. 26/09/25" at bounding box center [896, 287] width 157 height 21
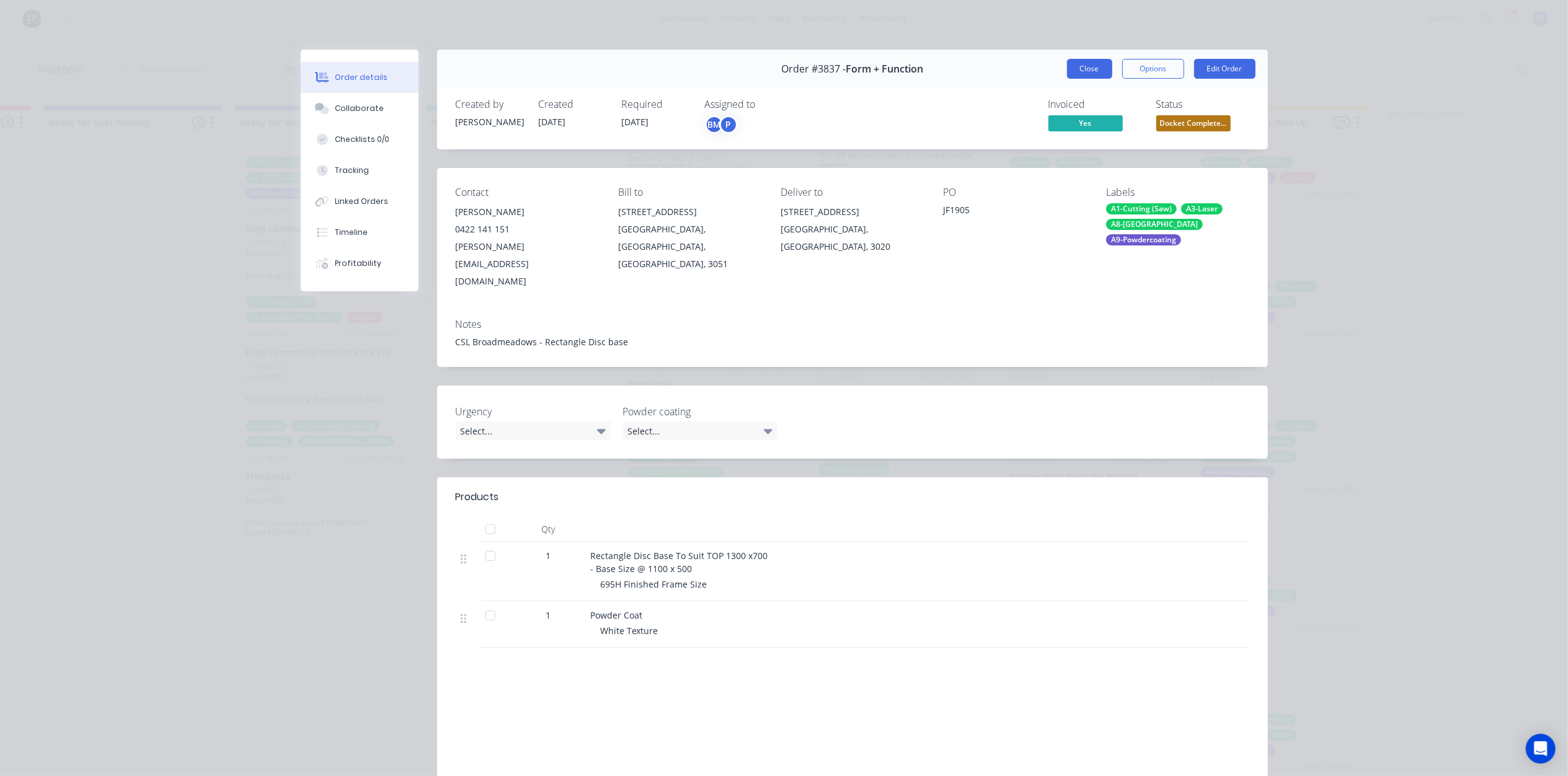
click at [1076, 70] on button "Close" at bounding box center [1089, 68] width 45 height 20
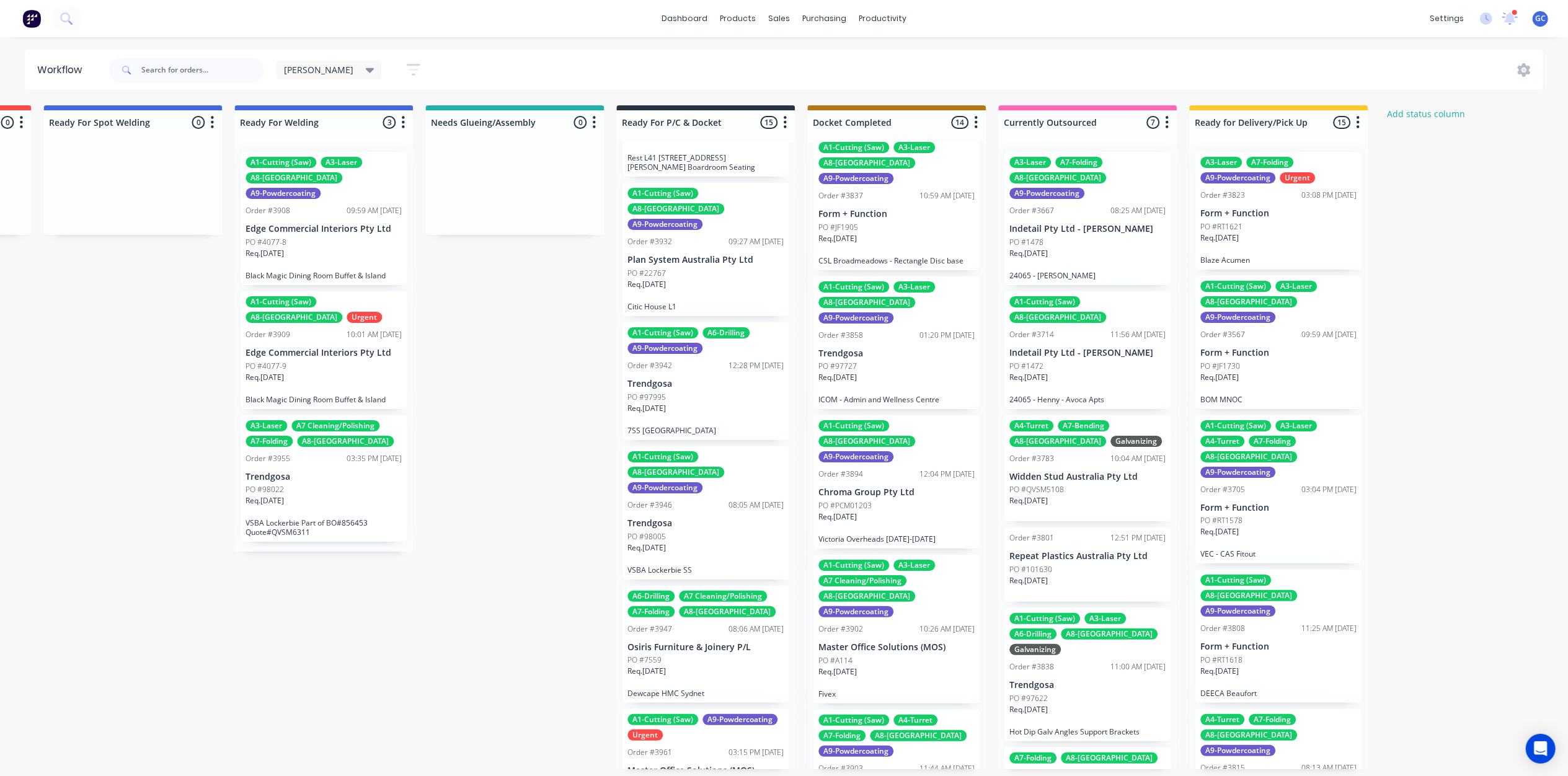
scroll to position [155, 0]
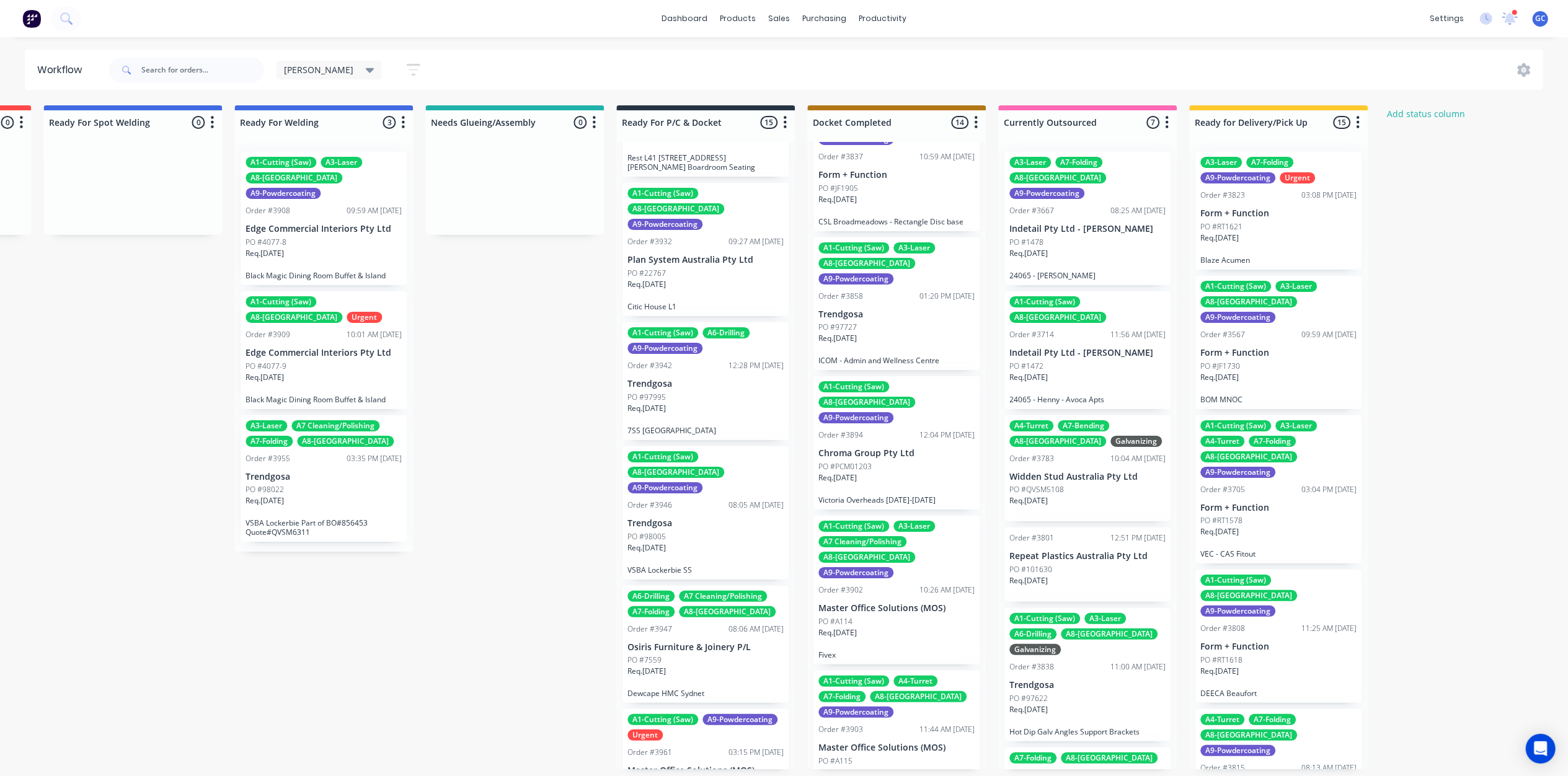
click at [899, 309] on p "Trendgosa" at bounding box center [896, 314] width 157 height 10
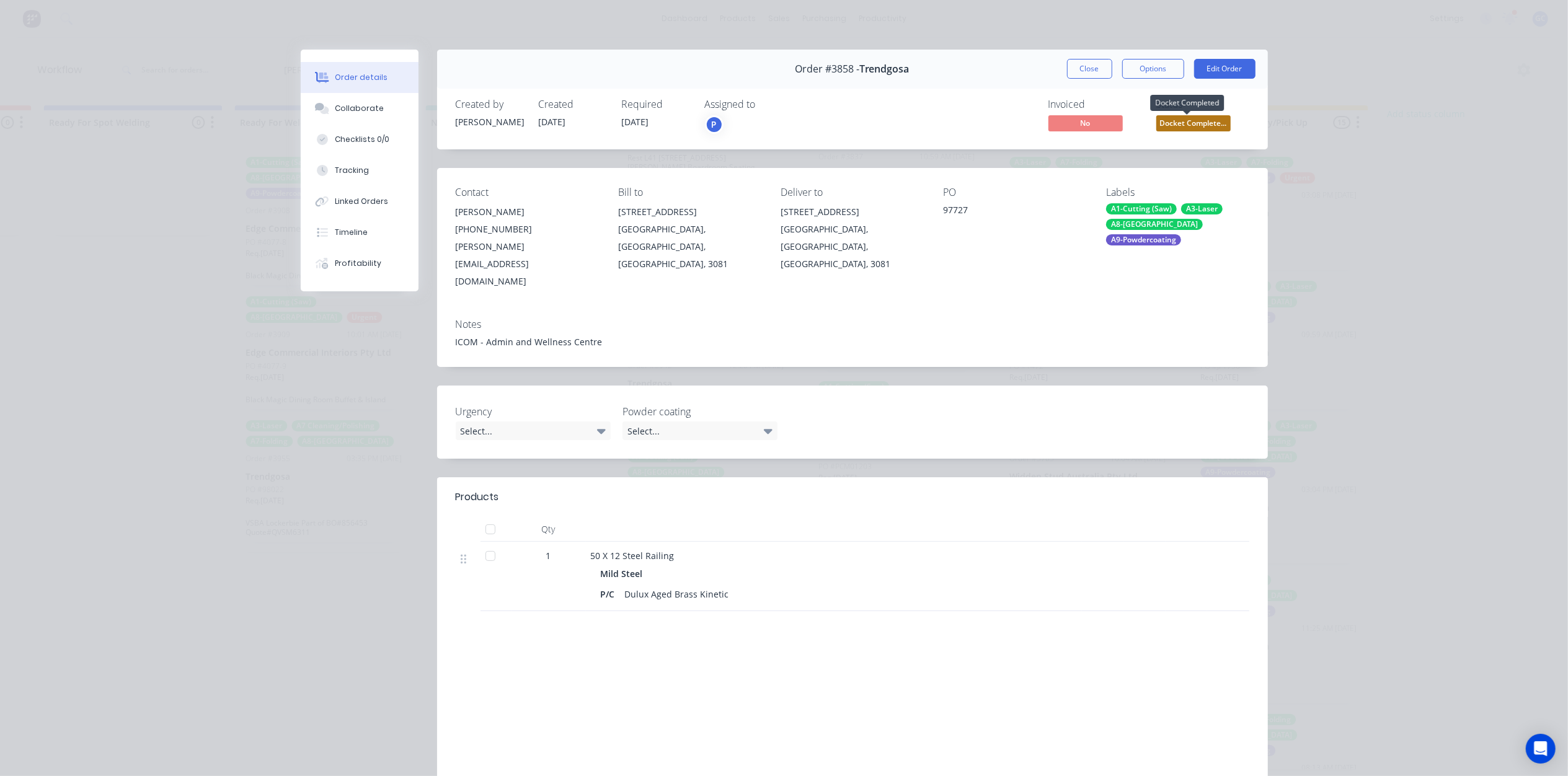
click at [1182, 122] on span "Docket Complete..." at bounding box center [1193, 123] width 74 height 16
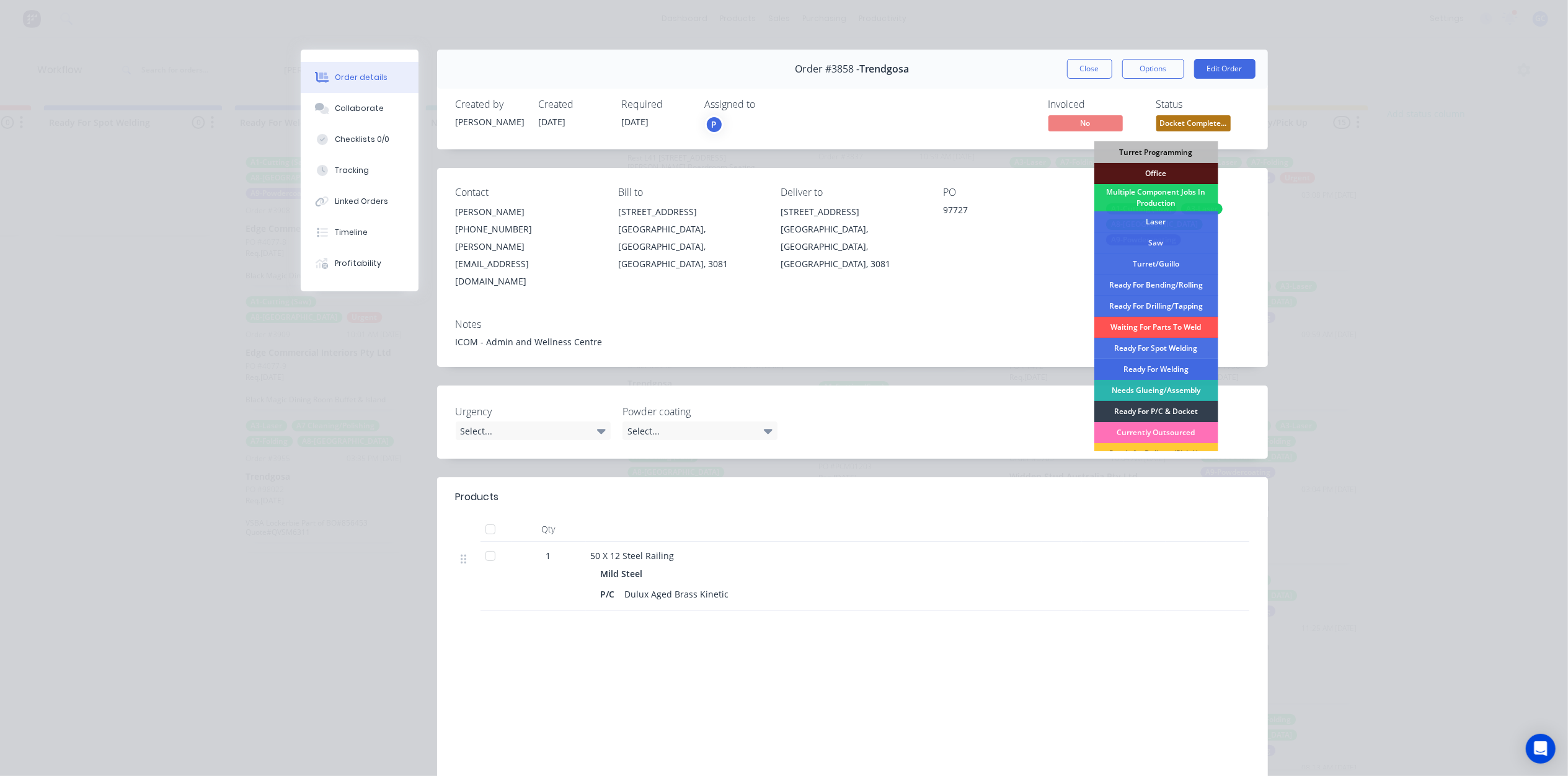
scroll to position [160, 0]
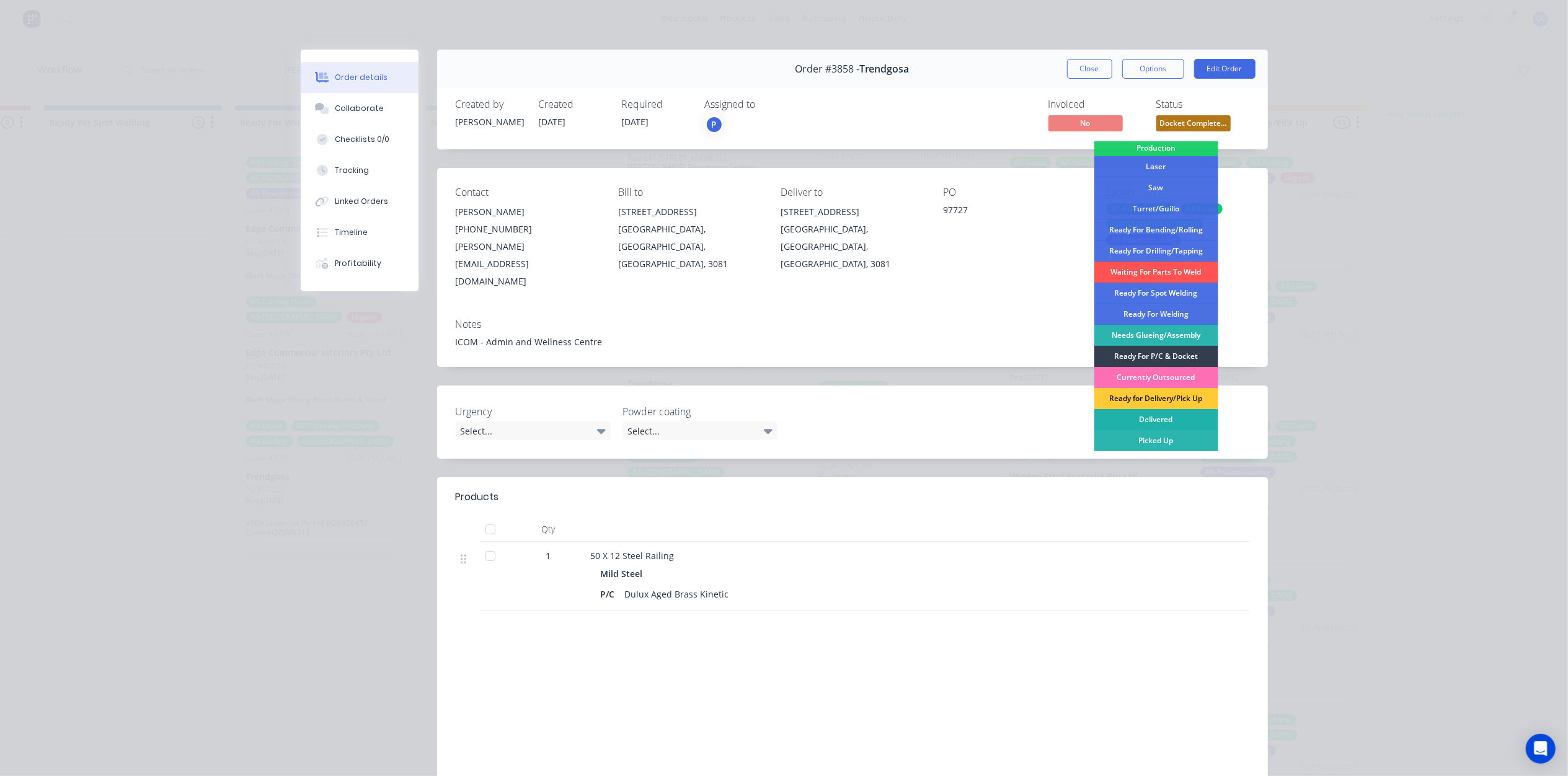
click at [1161, 415] on div "Delivered" at bounding box center [1156, 420] width 124 height 21
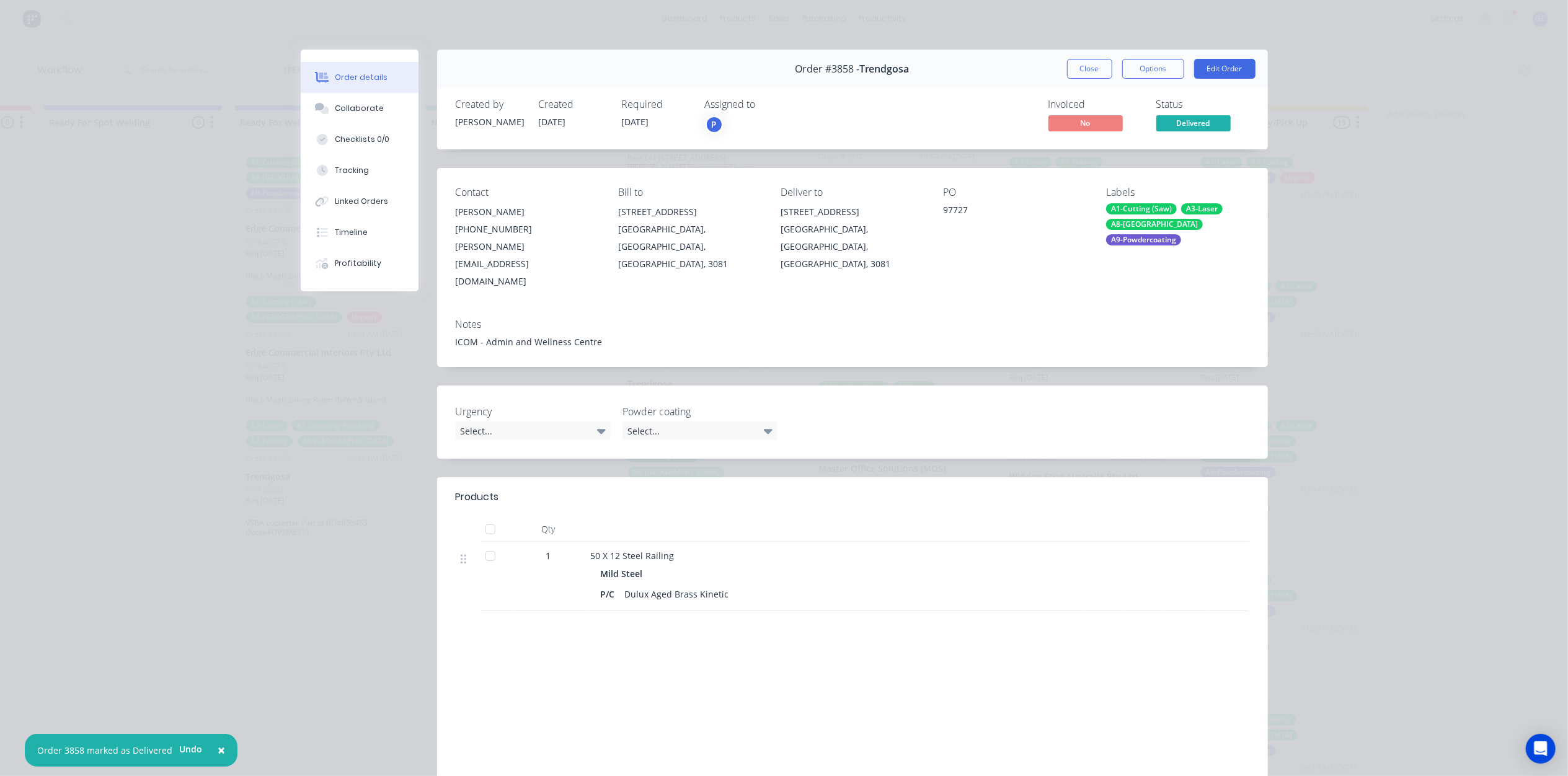
click at [1079, 73] on button "Close" at bounding box center [1089, 68] width 45 height 20
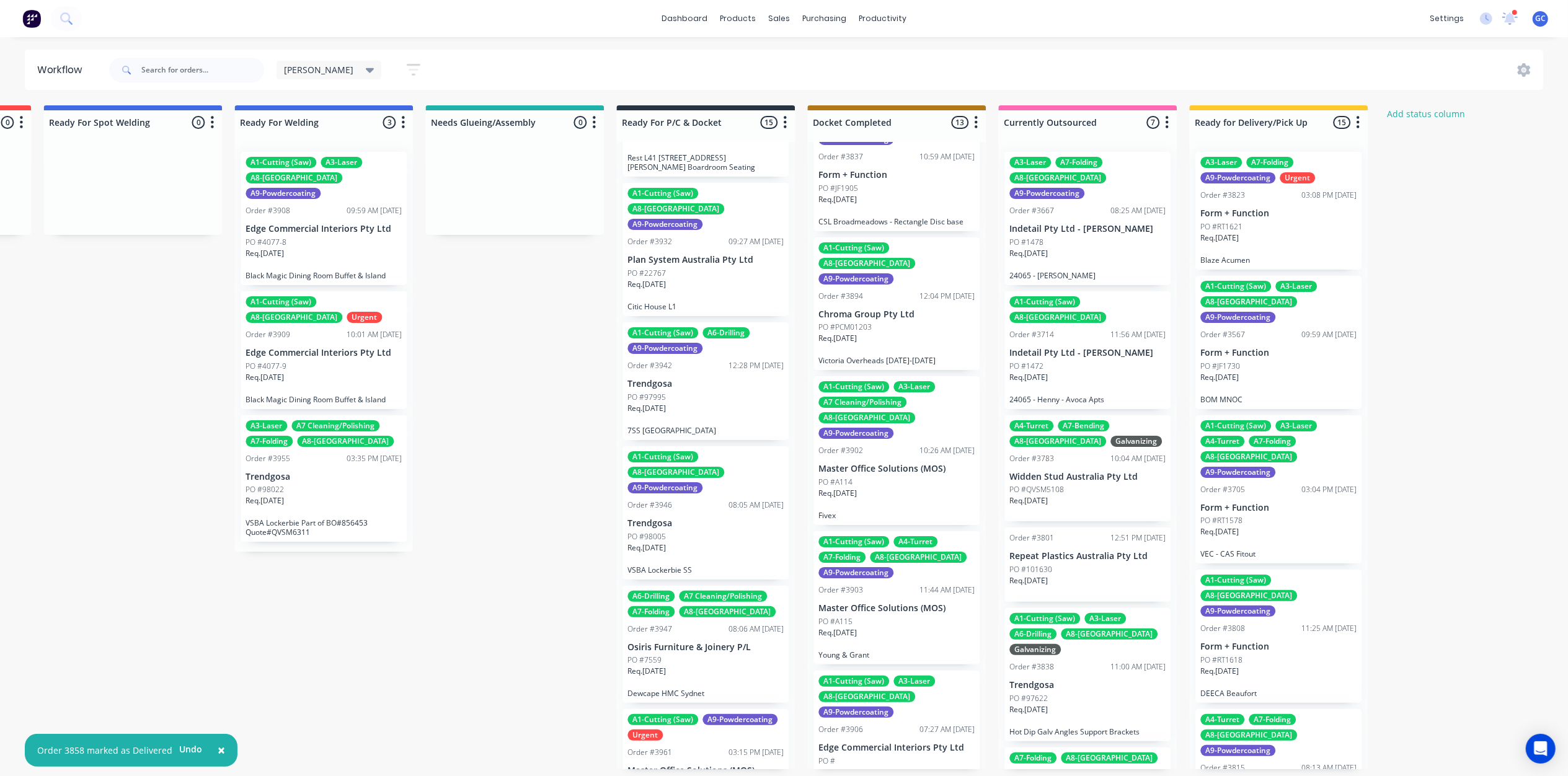
click at [910, 464] on p "Master Office Solutions (MOS)" at bounding box center [896, 469] width 157 height 10
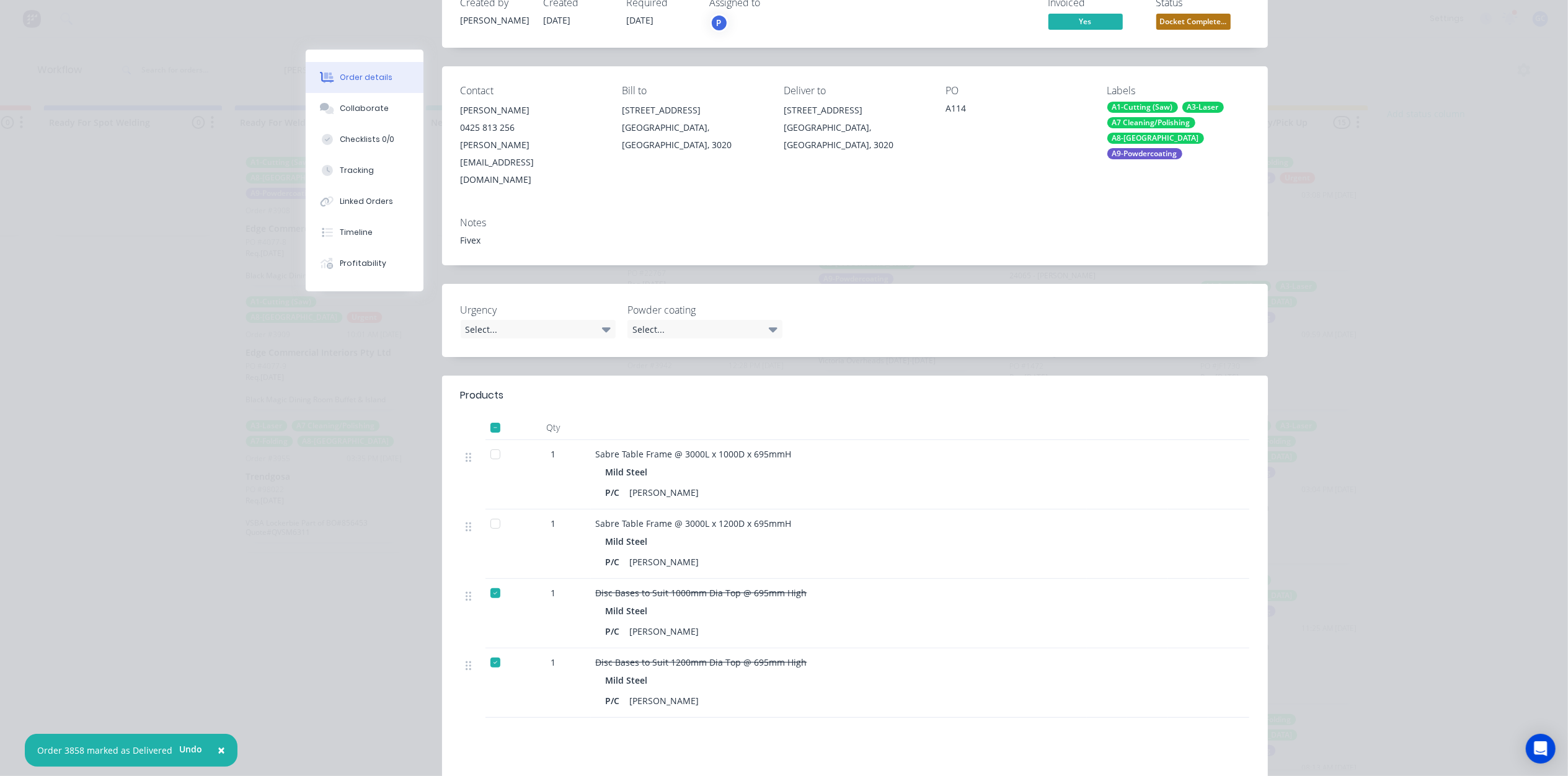
scroll to position [0, 0]
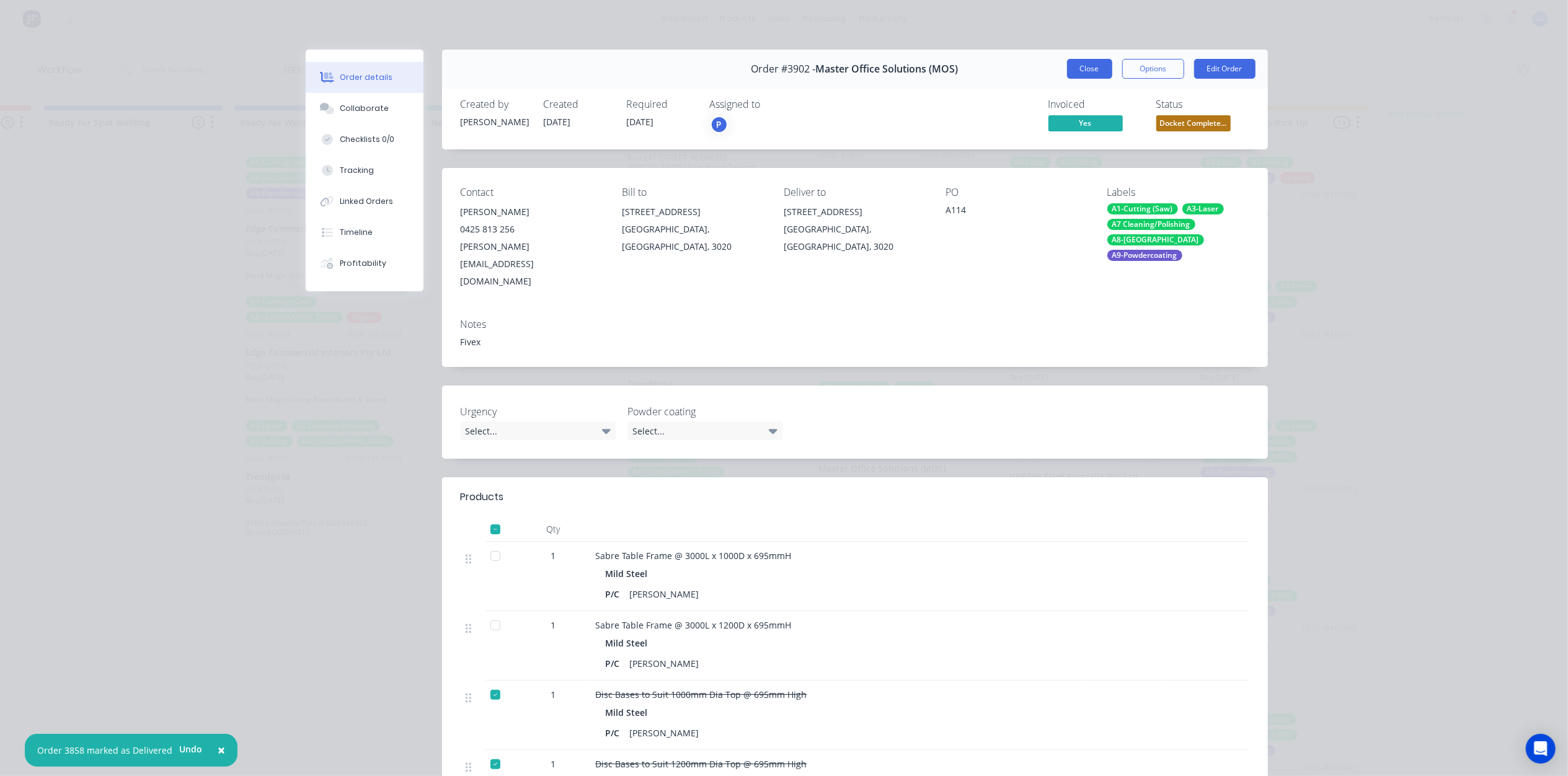
click at [1091, 66] on button "Close" at bounding box center [1089, 68] width 45 height 20
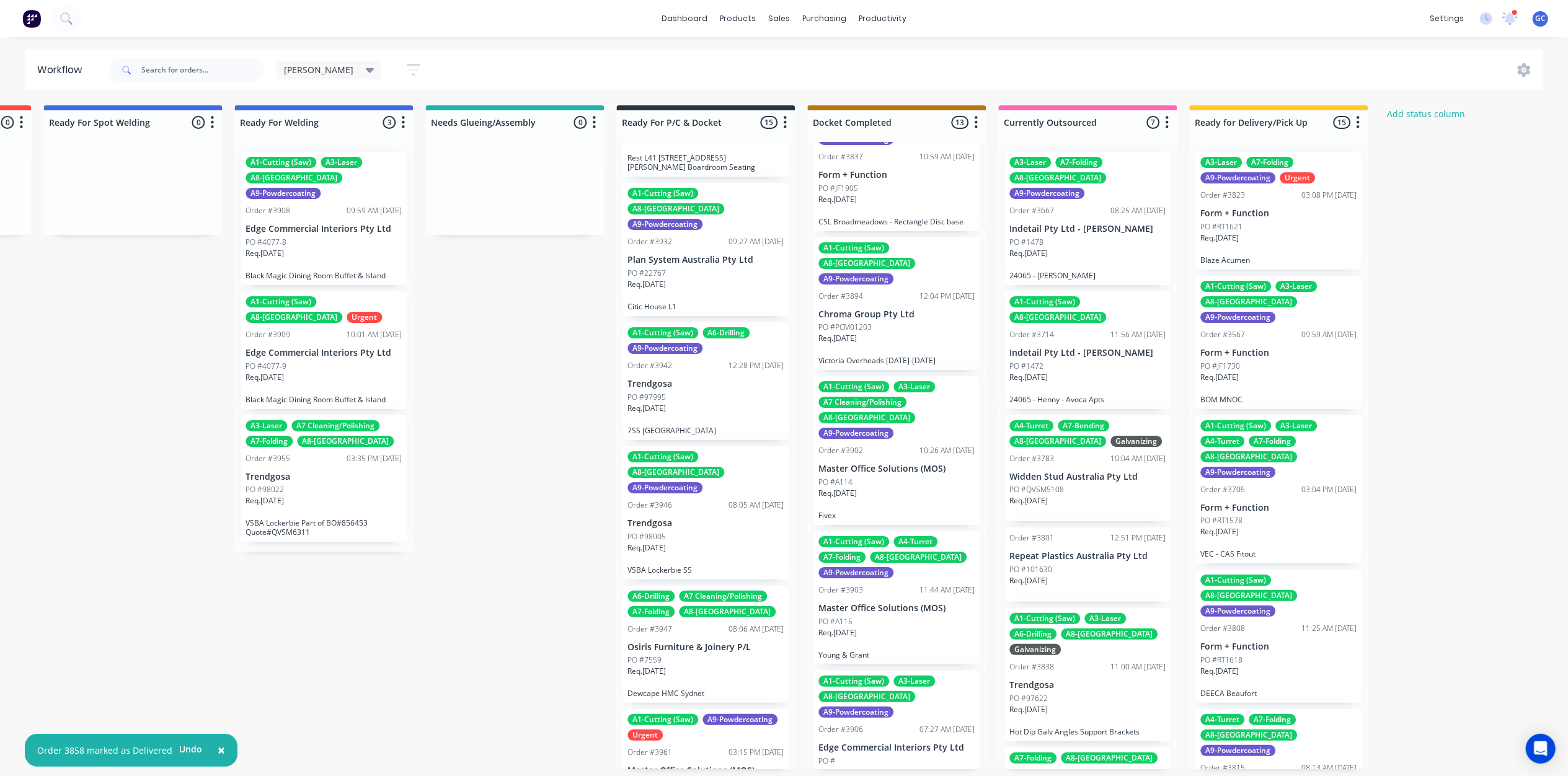
click at [874, 477] on div "PO #A114" at bounding box center [896, 483] width 157 height 11
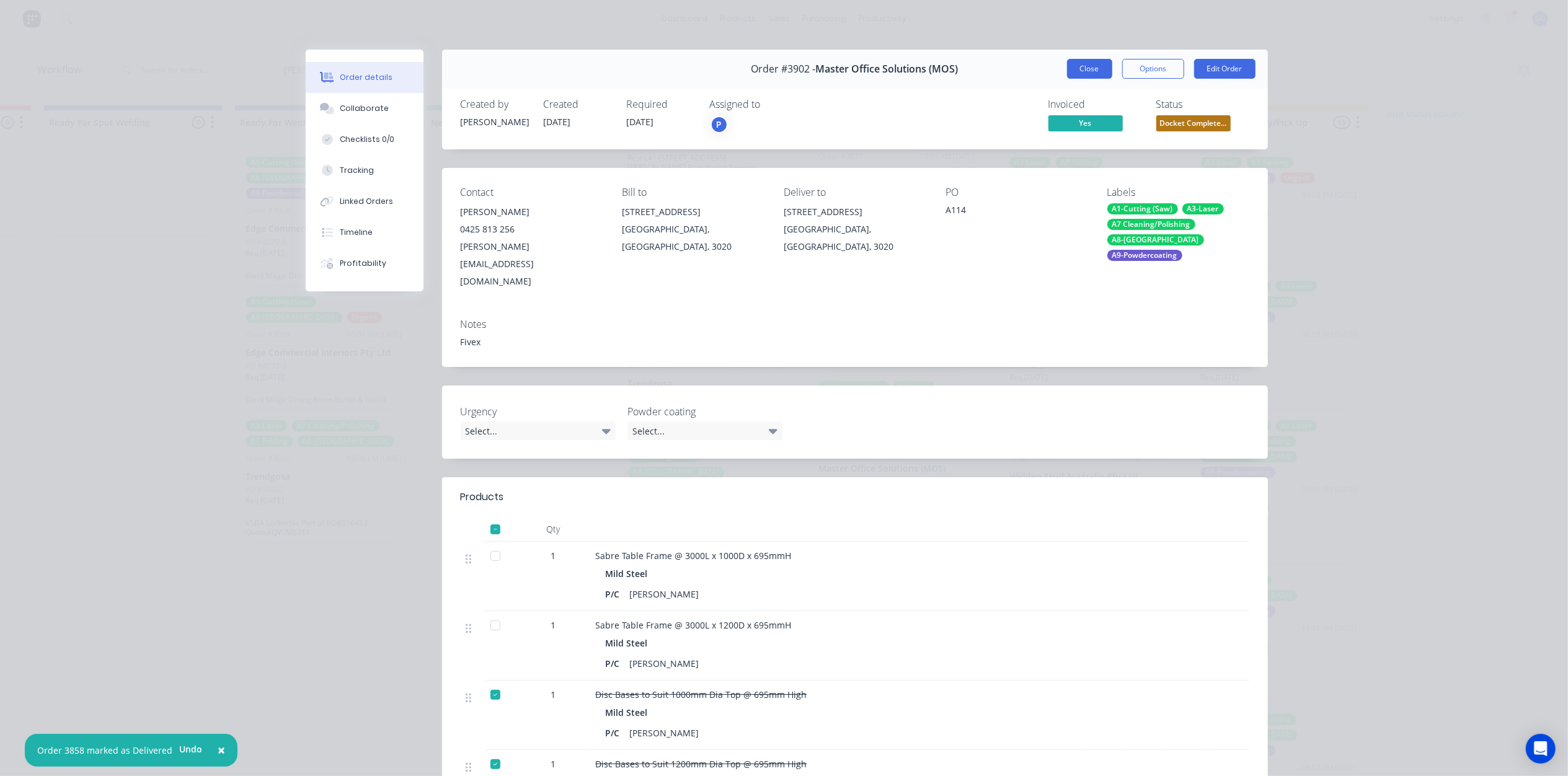
click at [1088, 68] on button "Close" at bounding box center [1089, 68] width 45 height 20
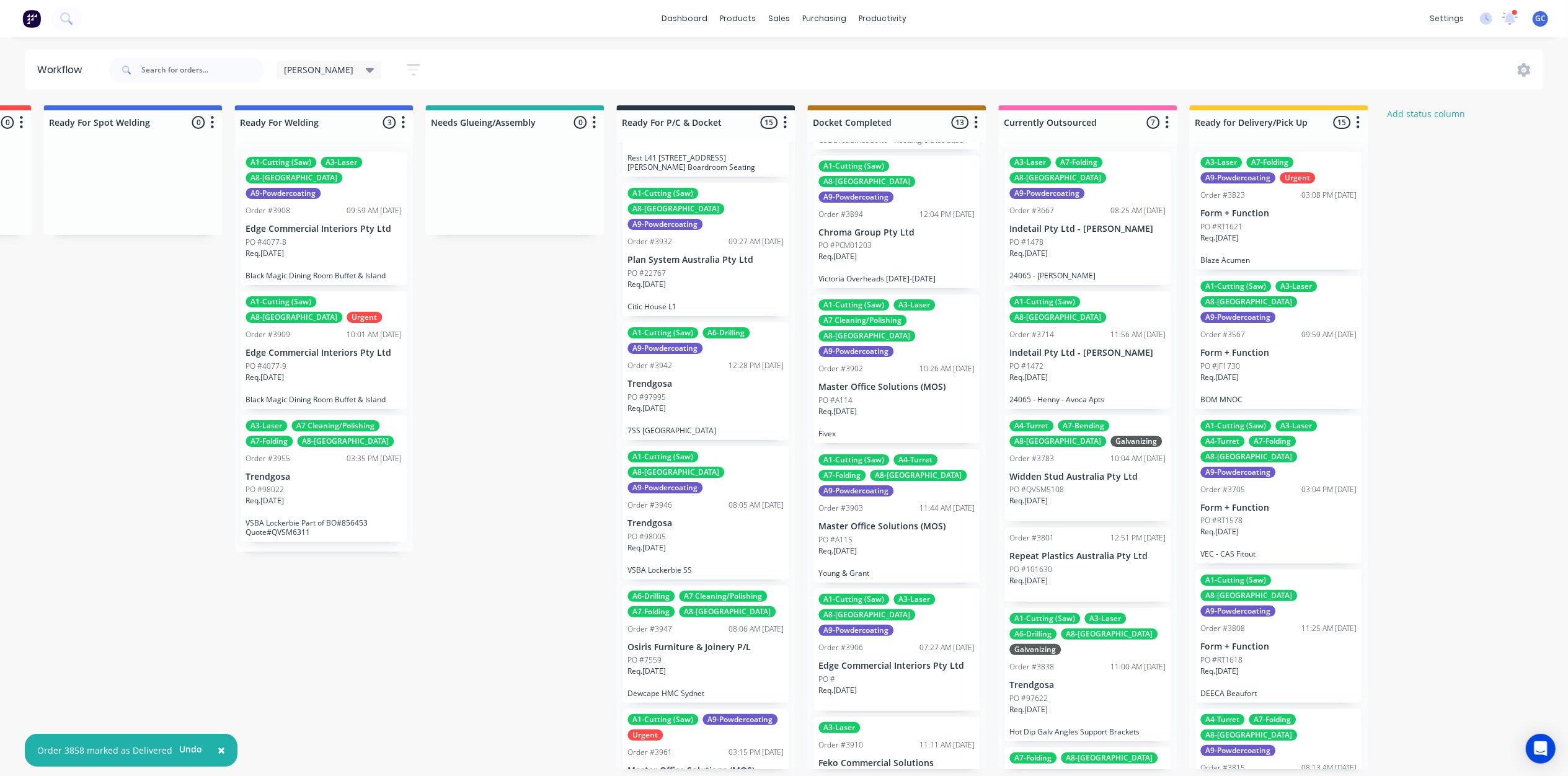
scroll to position [237, 0]
click at [891, 521] on p "Master Office Solutions (MOS)" at bounding box center [896, 526] width 157 height 10
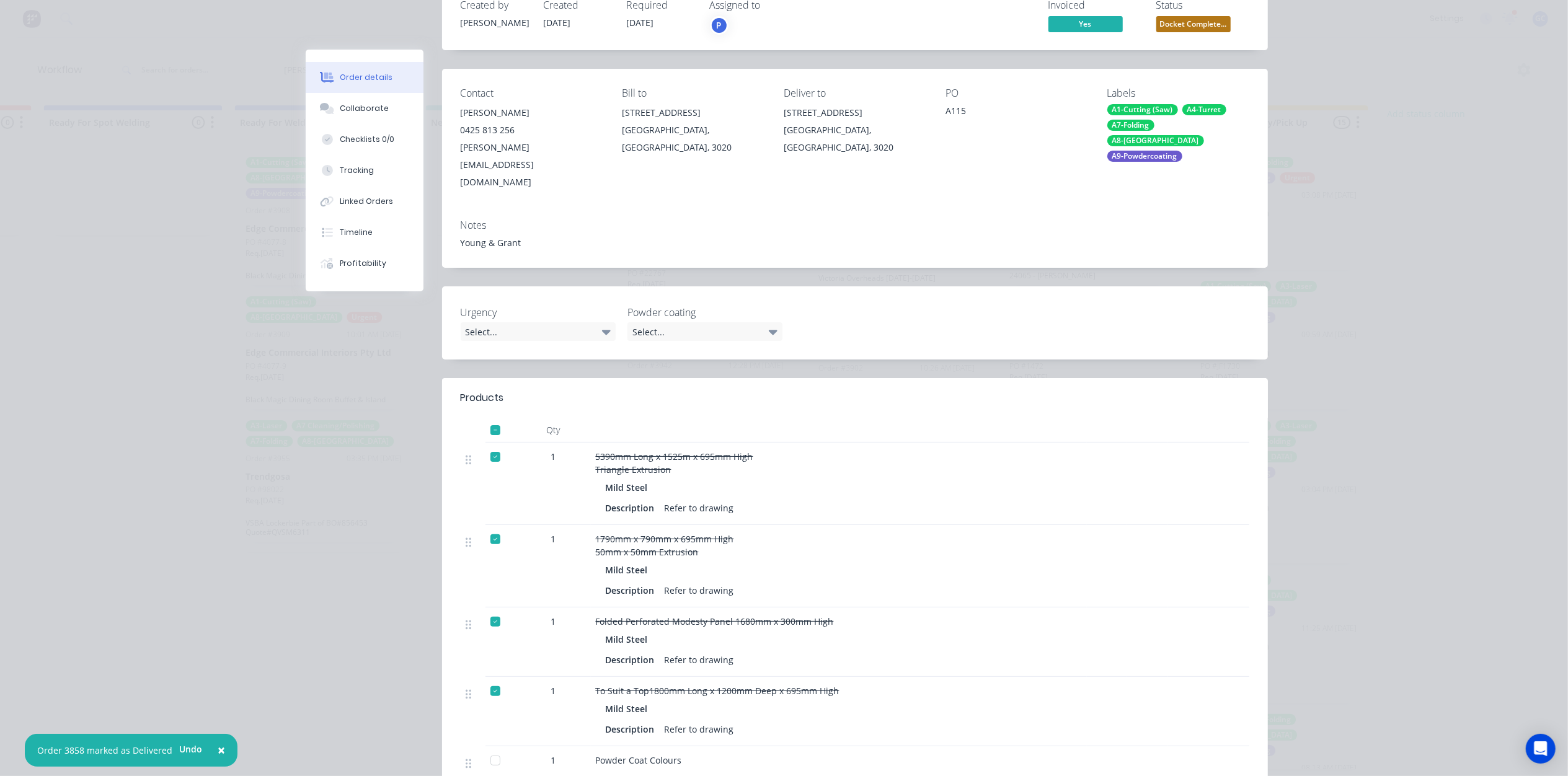
scroll to position [0, 0]
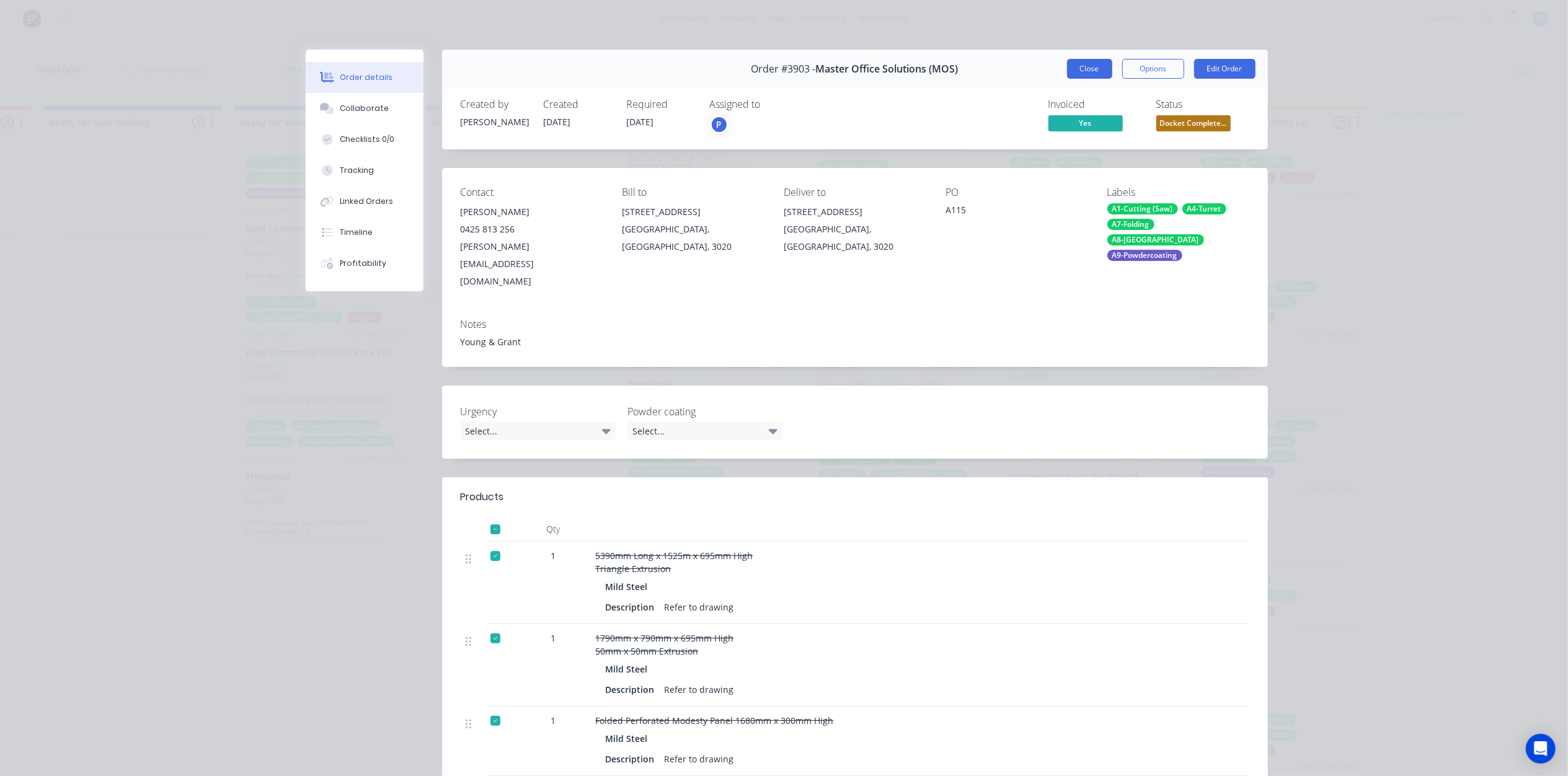
click at [1101, 70] on button "Close" at bounding box center [1089, 68] width 45 height 20
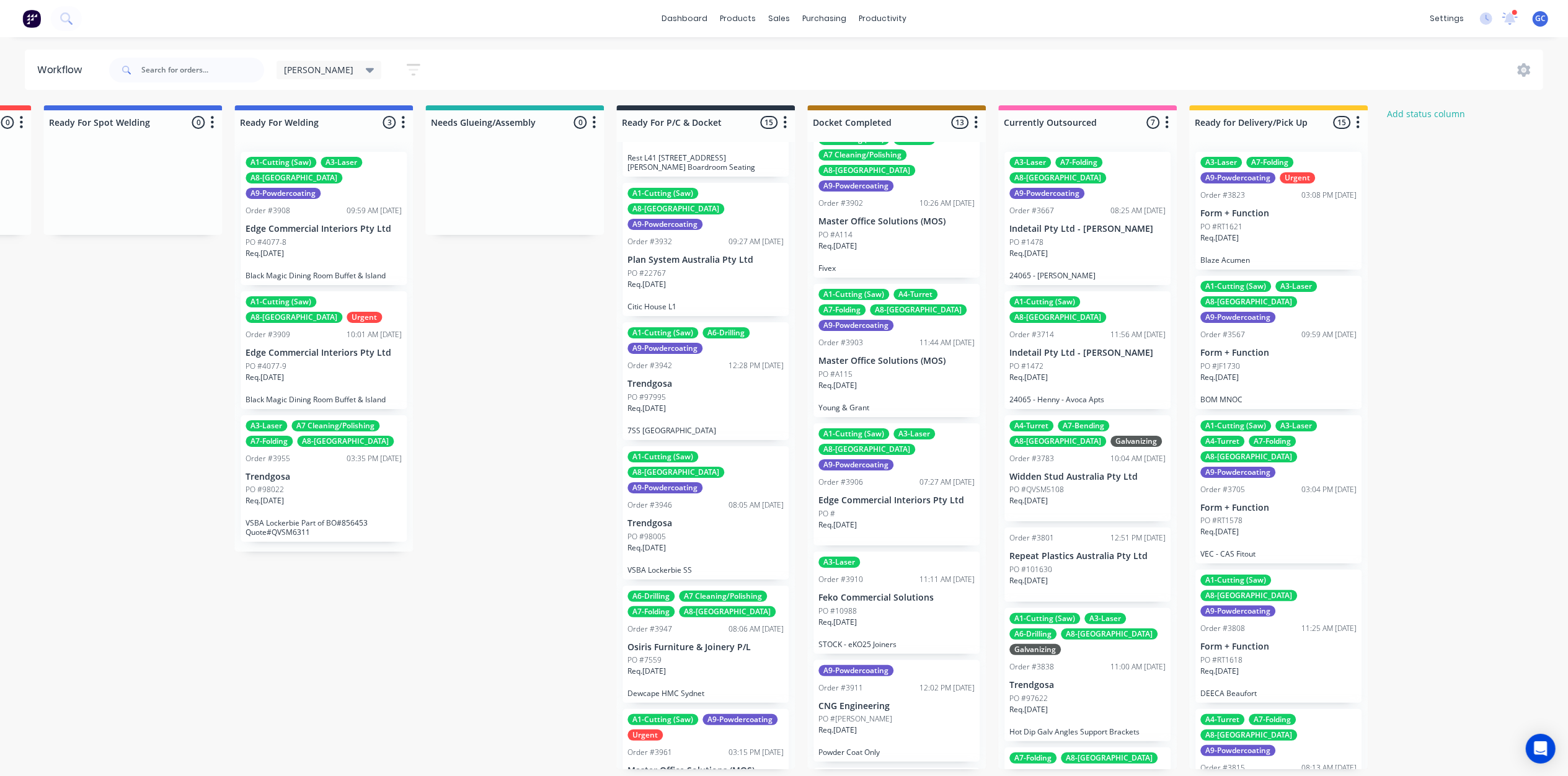
scroll to position [485, 0]
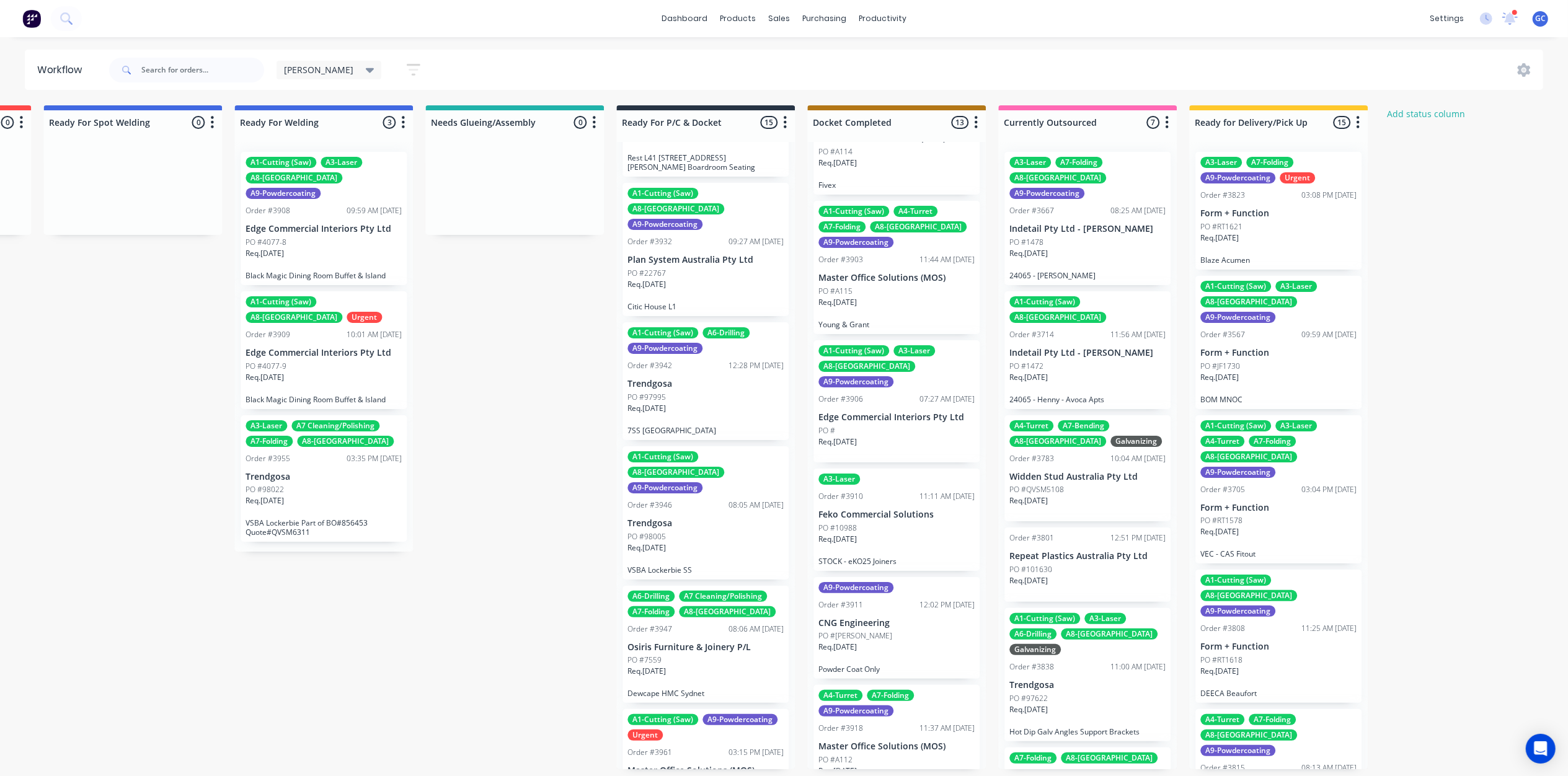
click at [926, 362] on div "A1-Cutting (Saw) A3-Laser A8-Welding A9-Powdercoating Order #3906 07:27 AM 08/0…" at bounding box center [896, 401] width 166 height 122
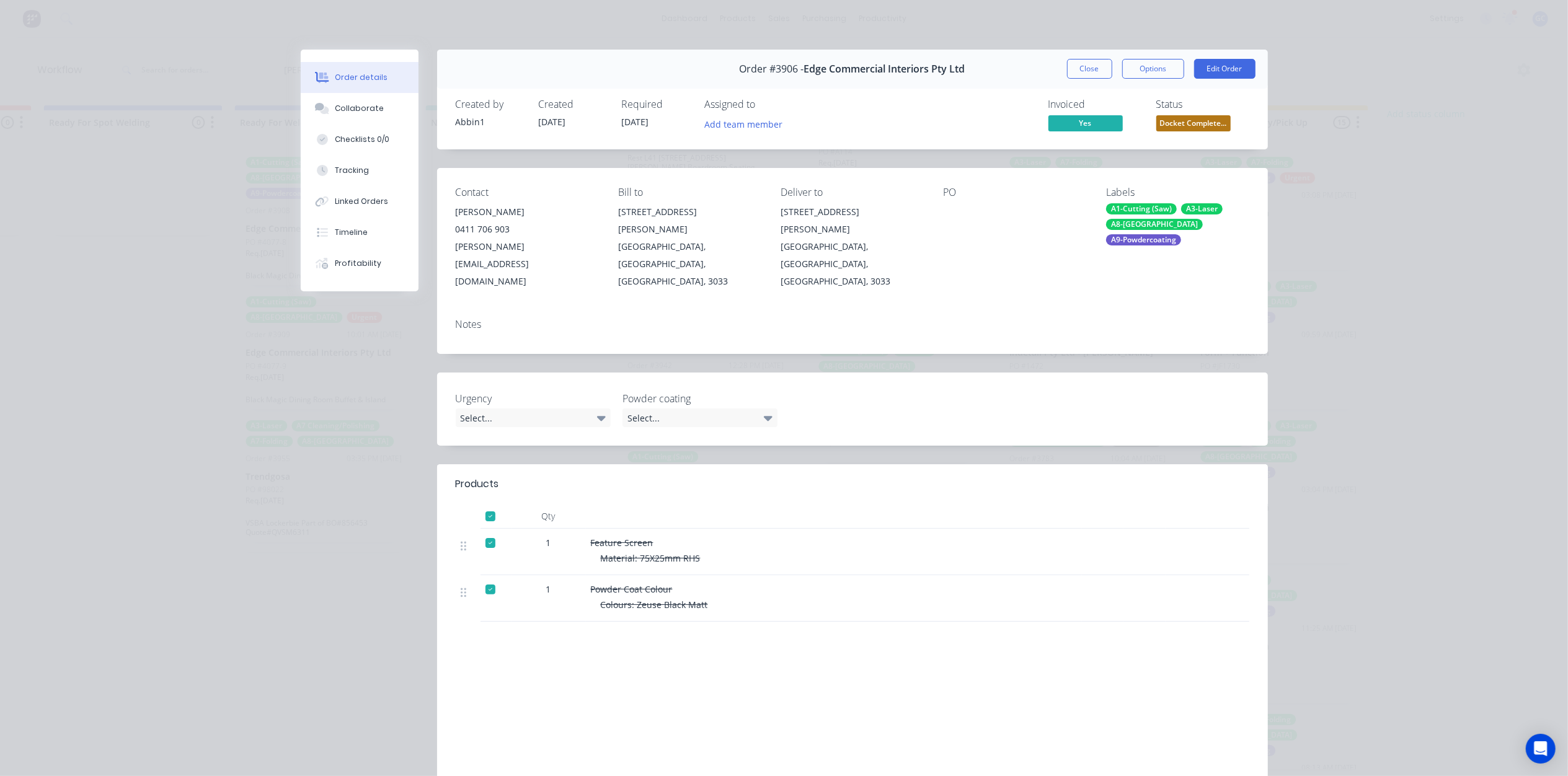
click at [1191, 120] on span "Docket Complete..." at bounding box center [1193, 123] width 74 height 16
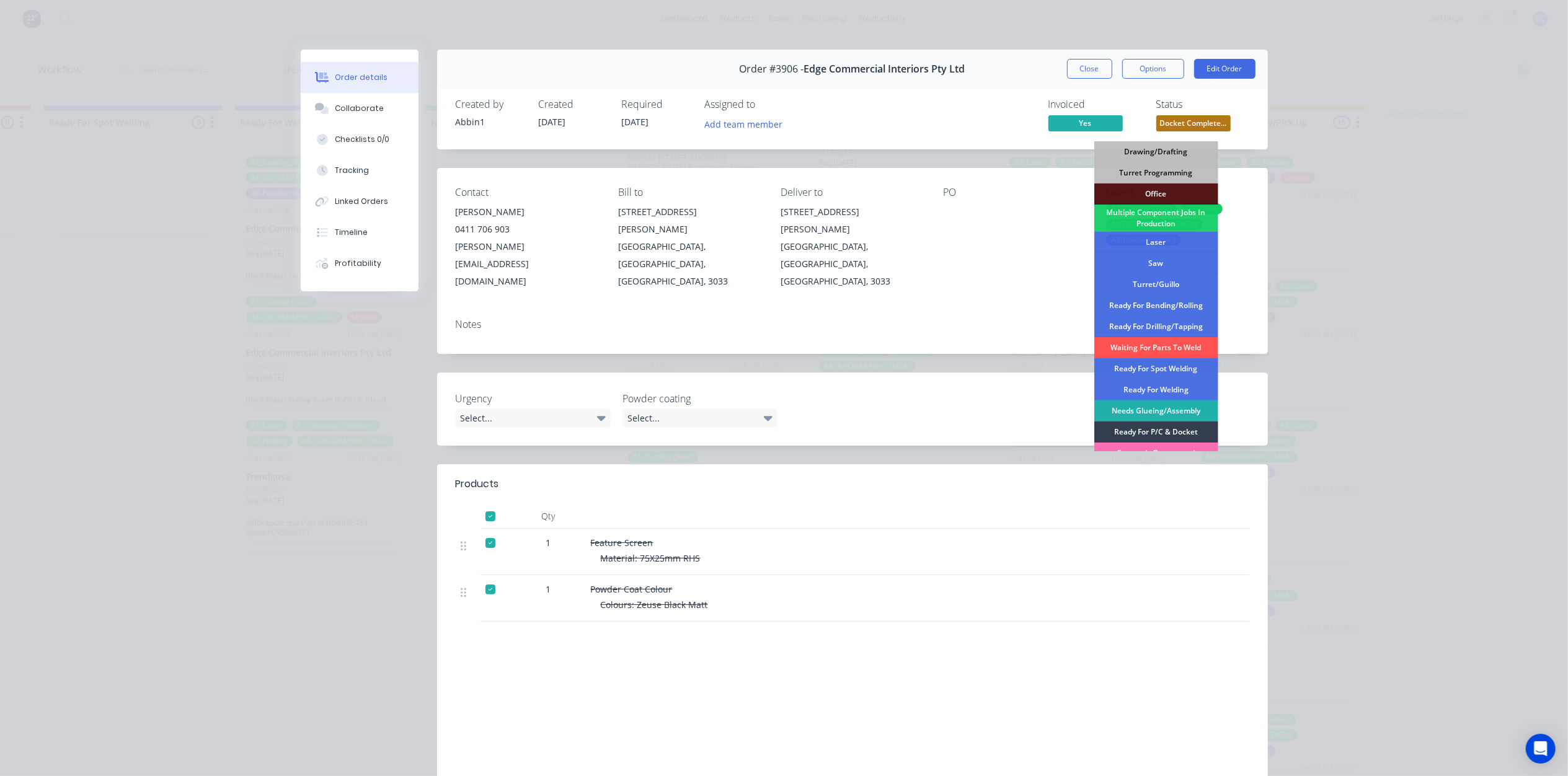
scroll to position [160, 0]
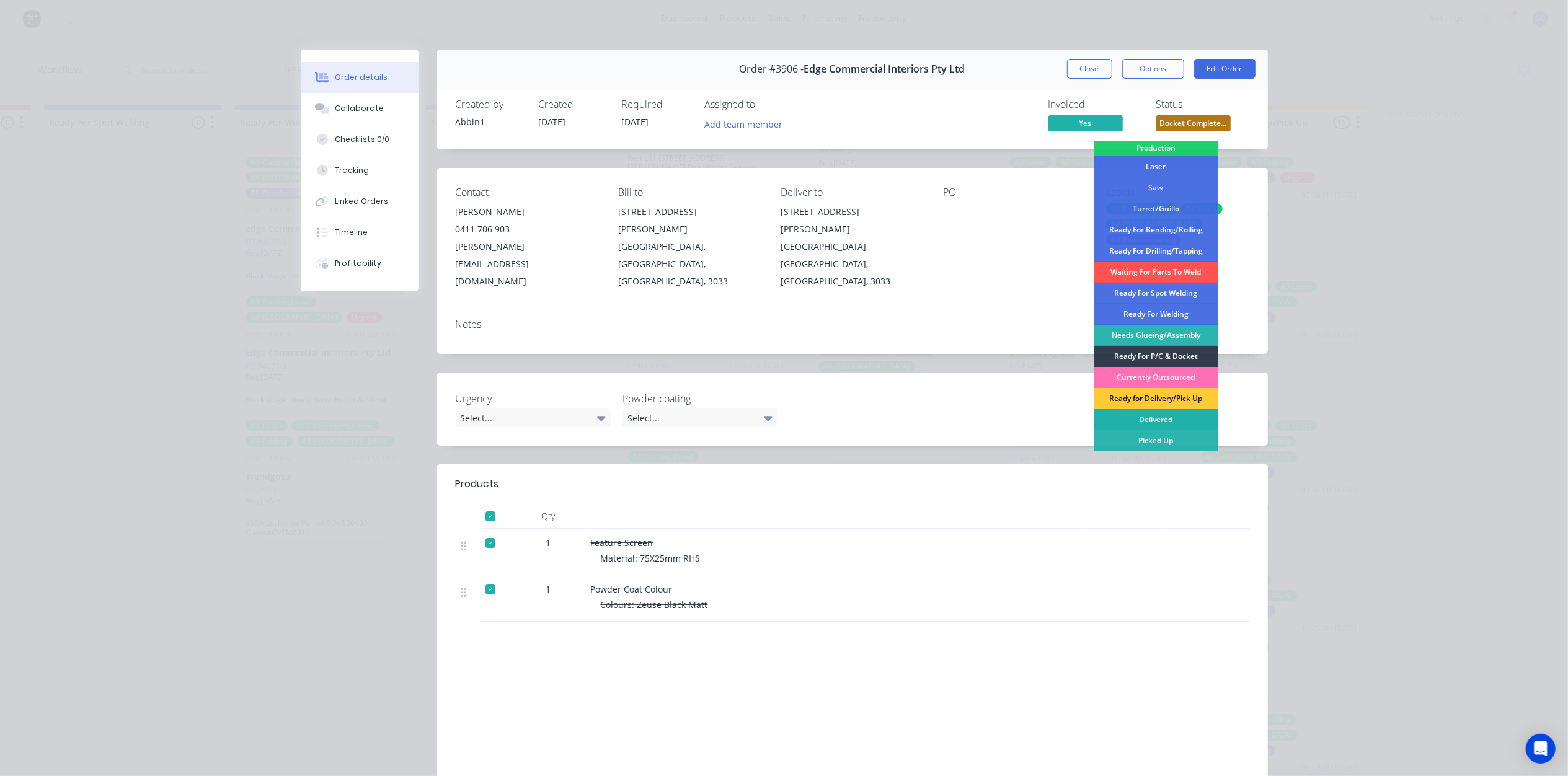
click at [1151, 410] on div "Delivered" at bounding box center [1156, 420] width 124 height 21
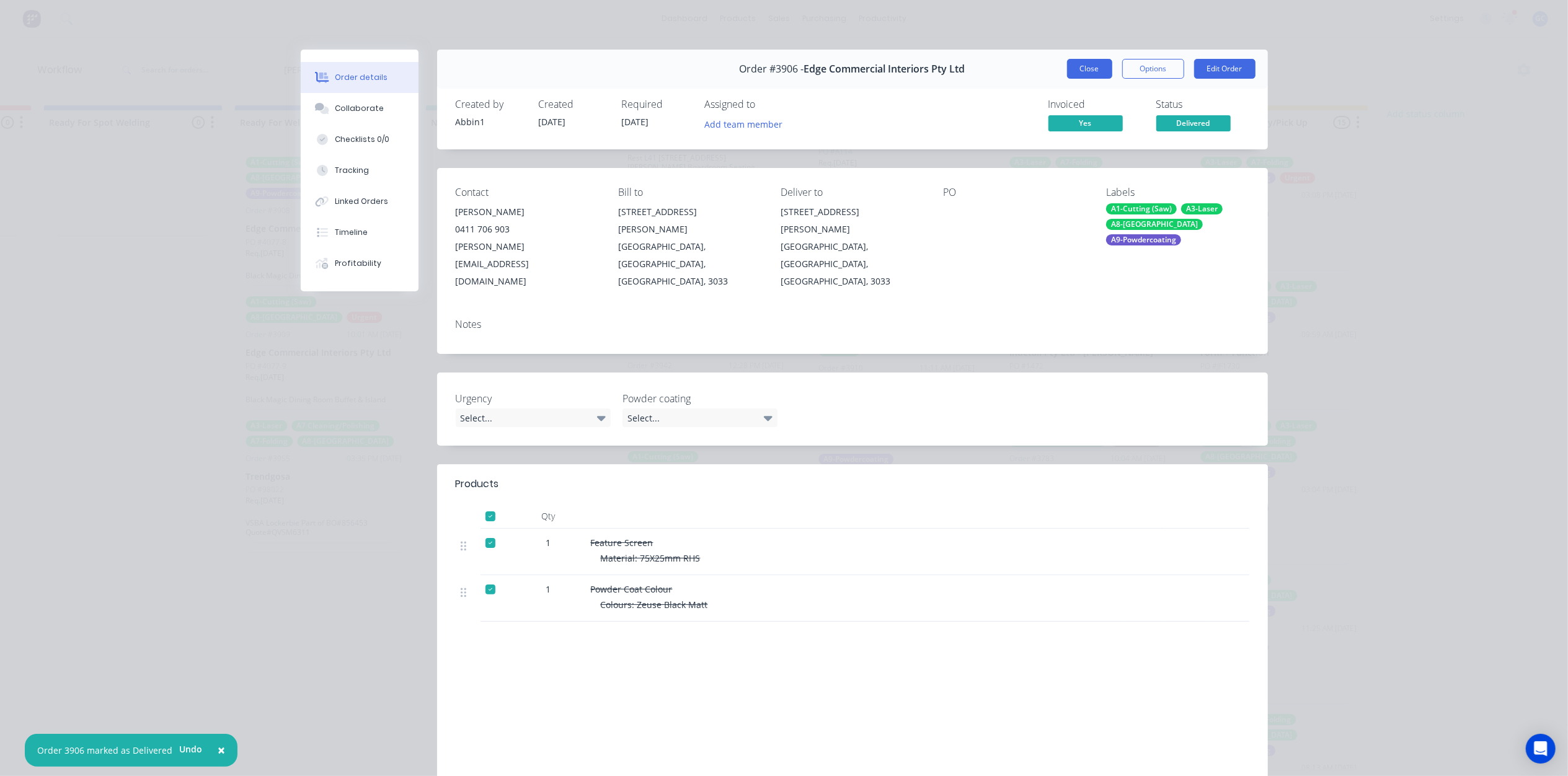
click at [1092, 73] on button "Close" at bounding box center [1089, 68] width 45 height 20
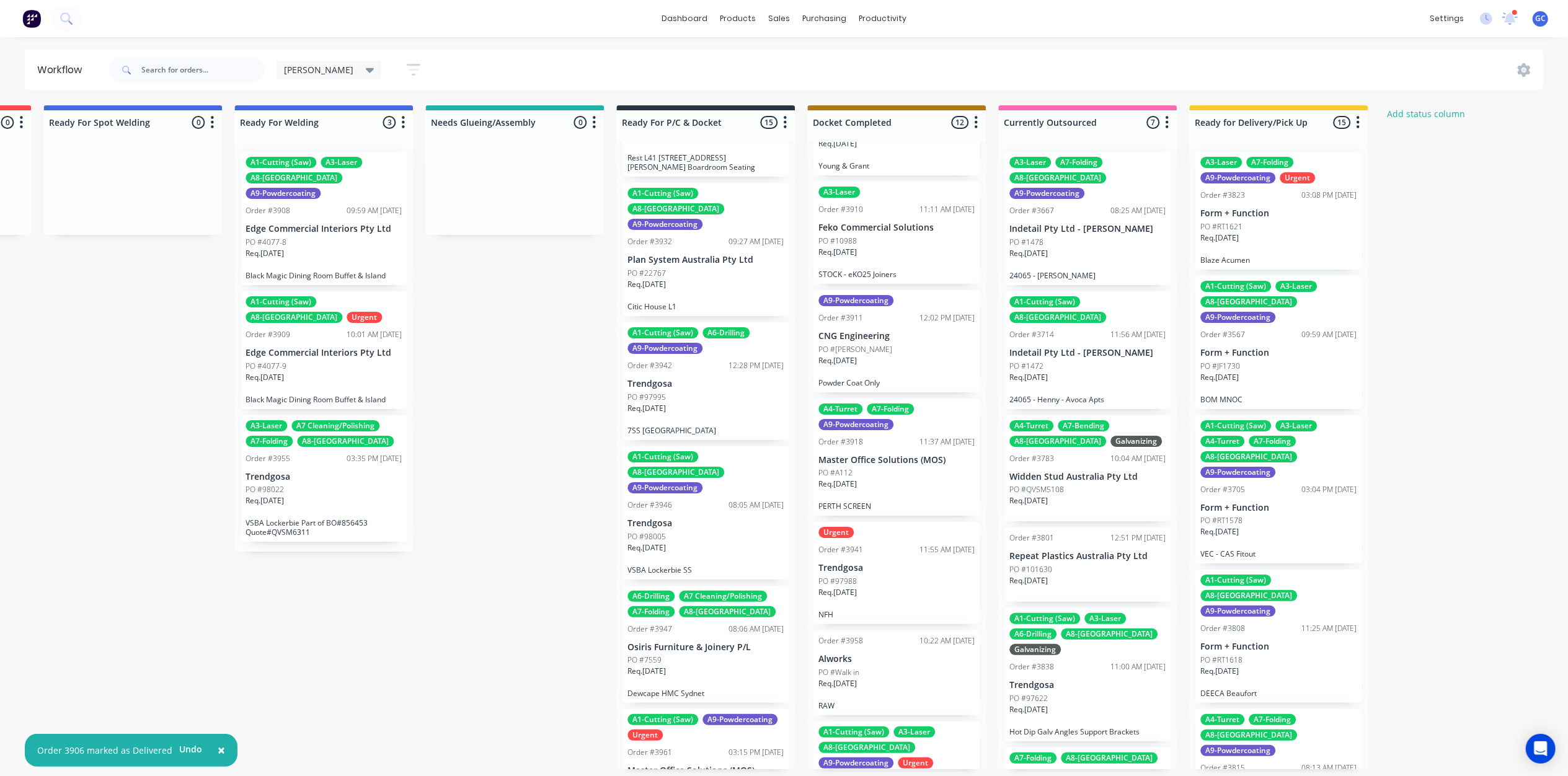
scroll to position [650, 0]
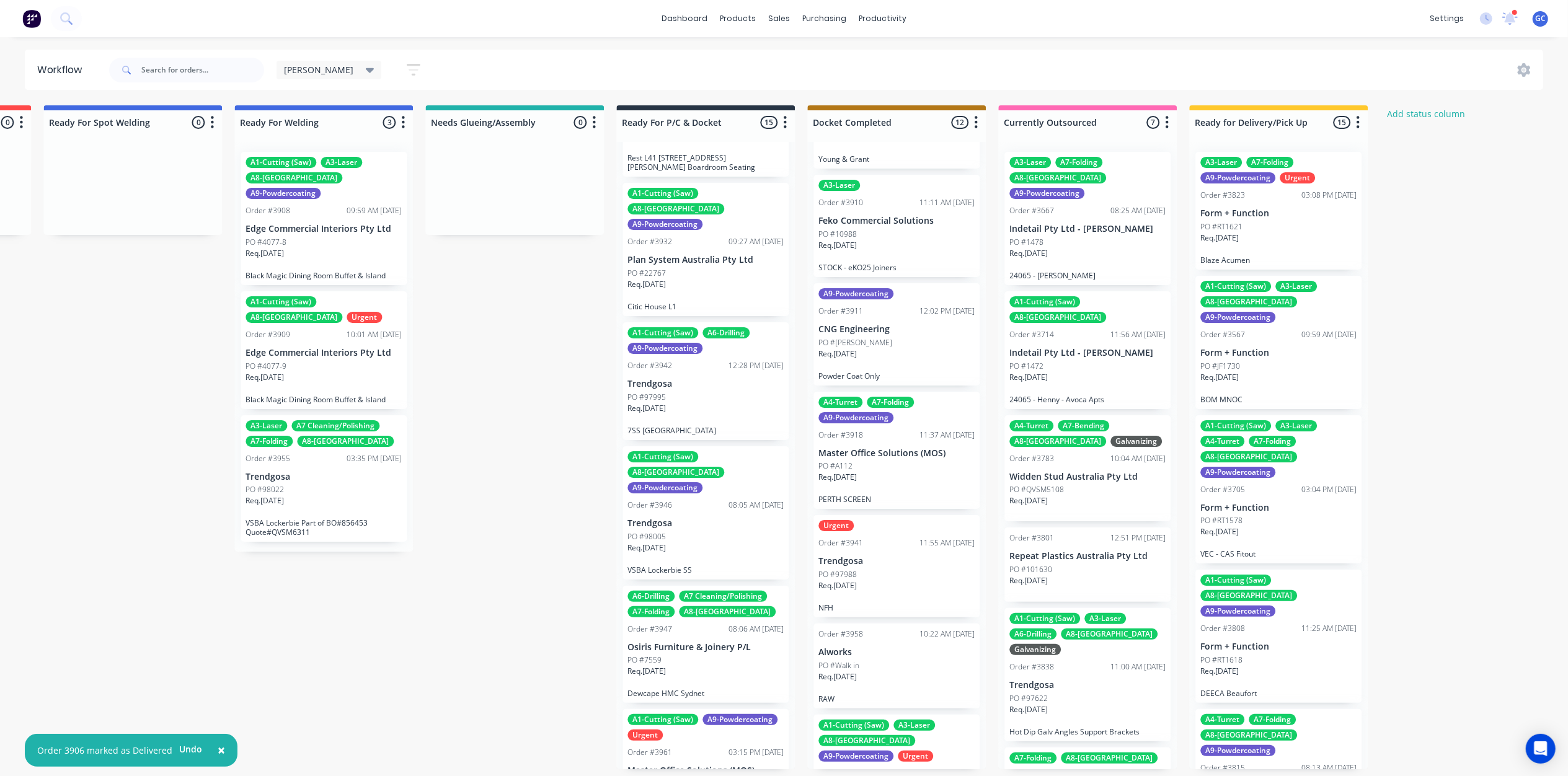
click at [902, 349] on div "Req. 12/09/25" at bounding box center [896, 359] width 157 height 21
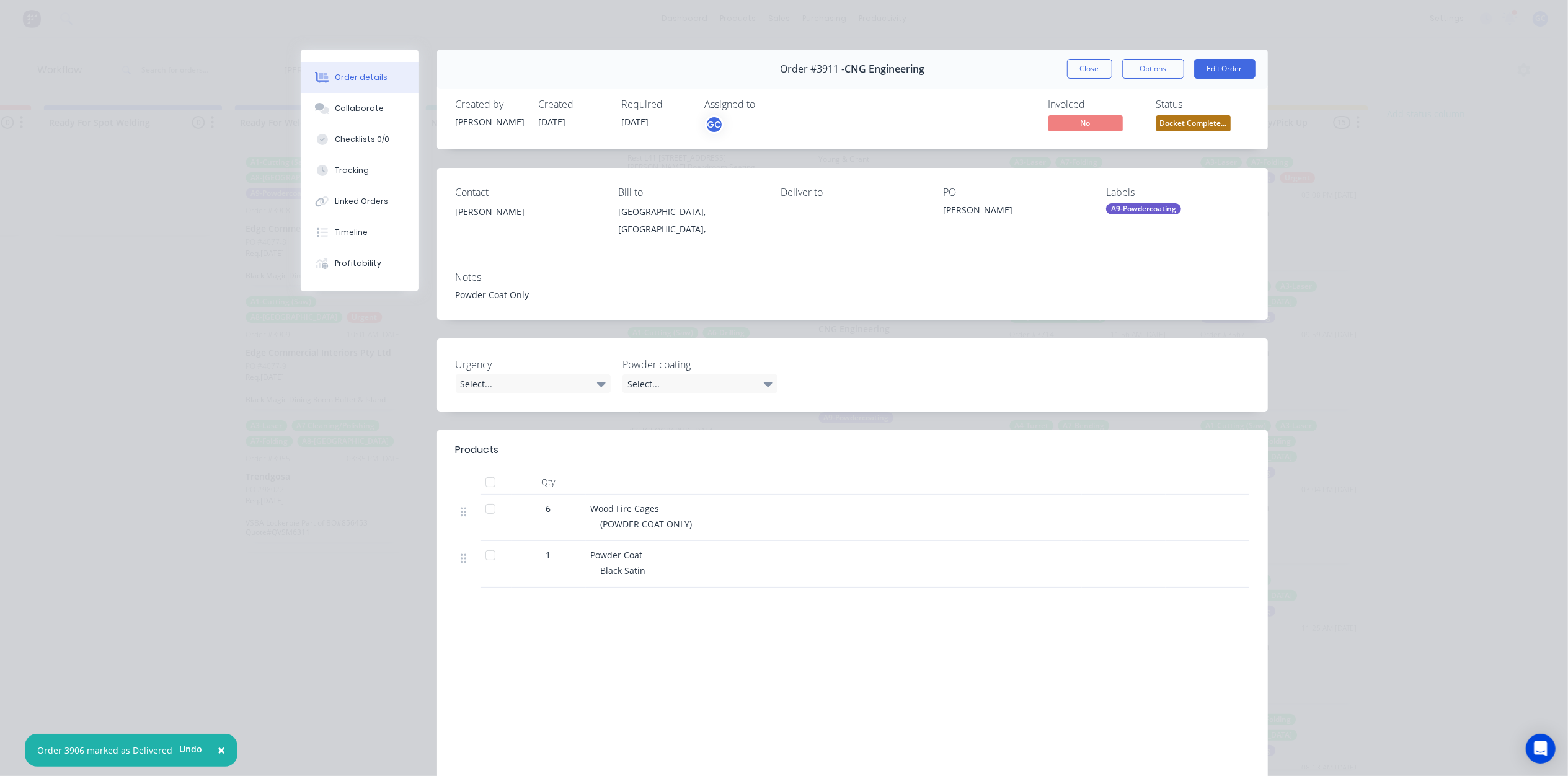
click at [1196, 126] on span "Docket Complete..." at bounding box center [1193, 123] width 74 height 16
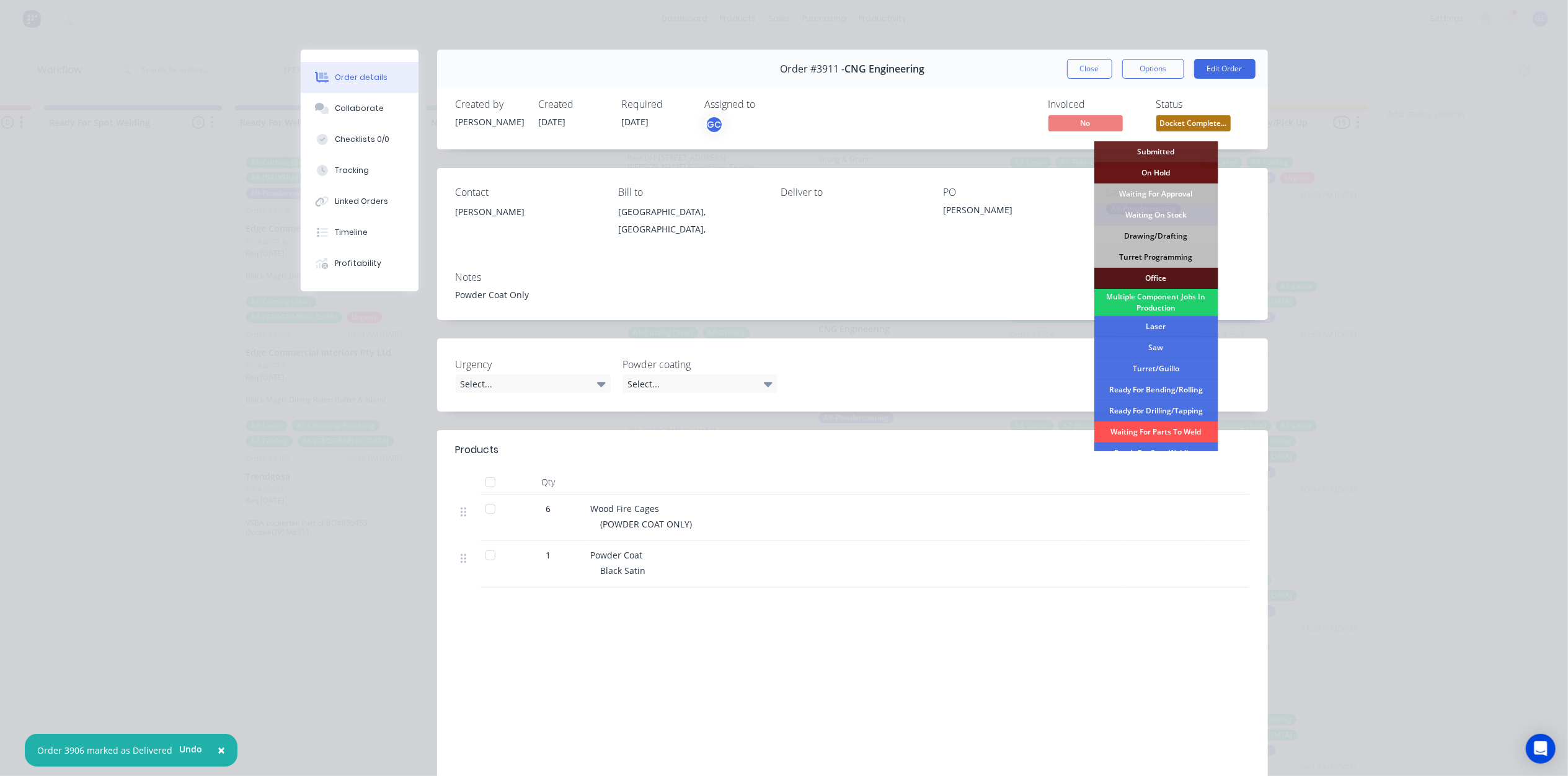
scroll to position [160, 0]
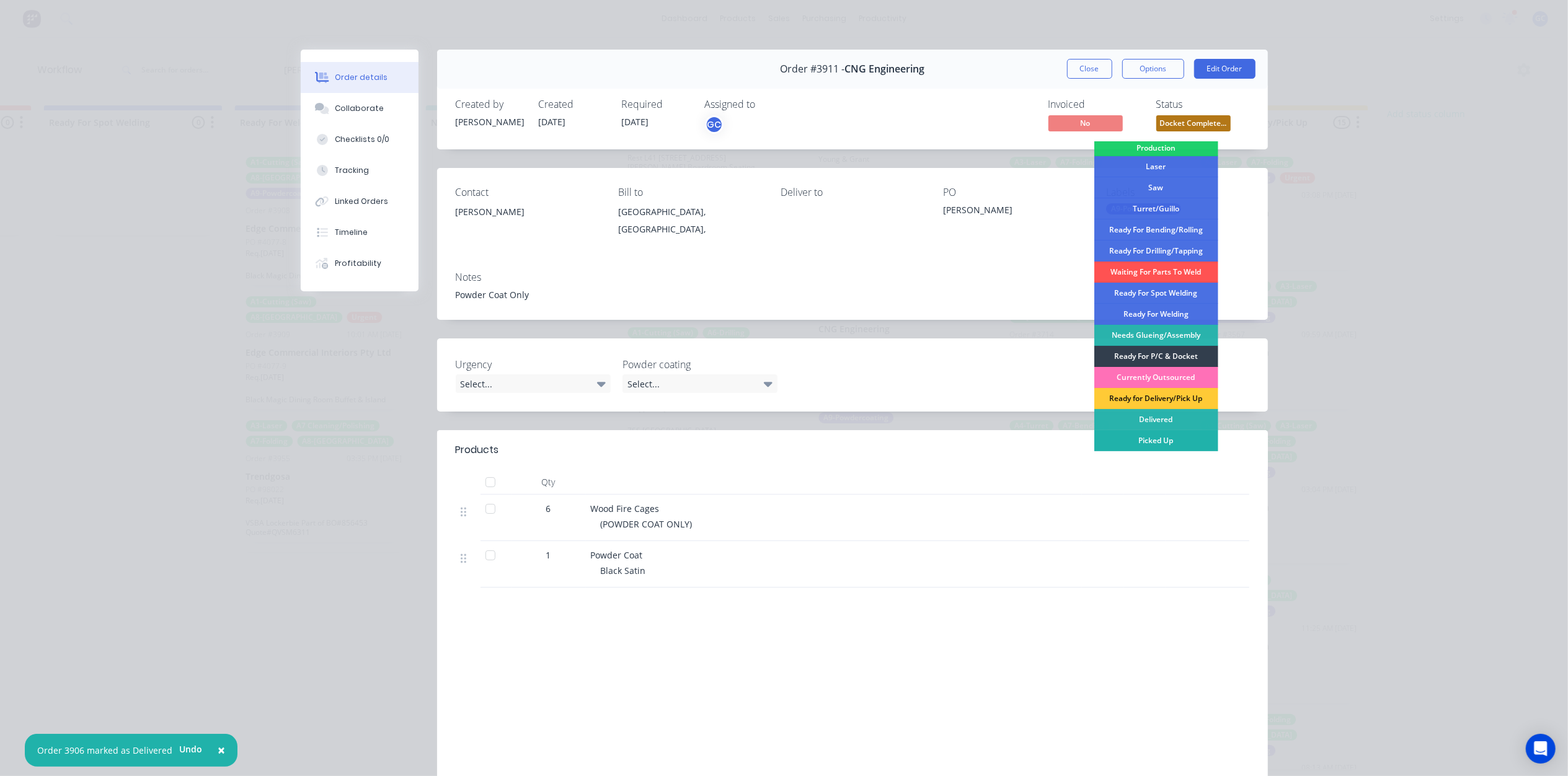
click at [1168, 437] on div "Picked Up" at bounding box center [1156, 440] width 124 height 21
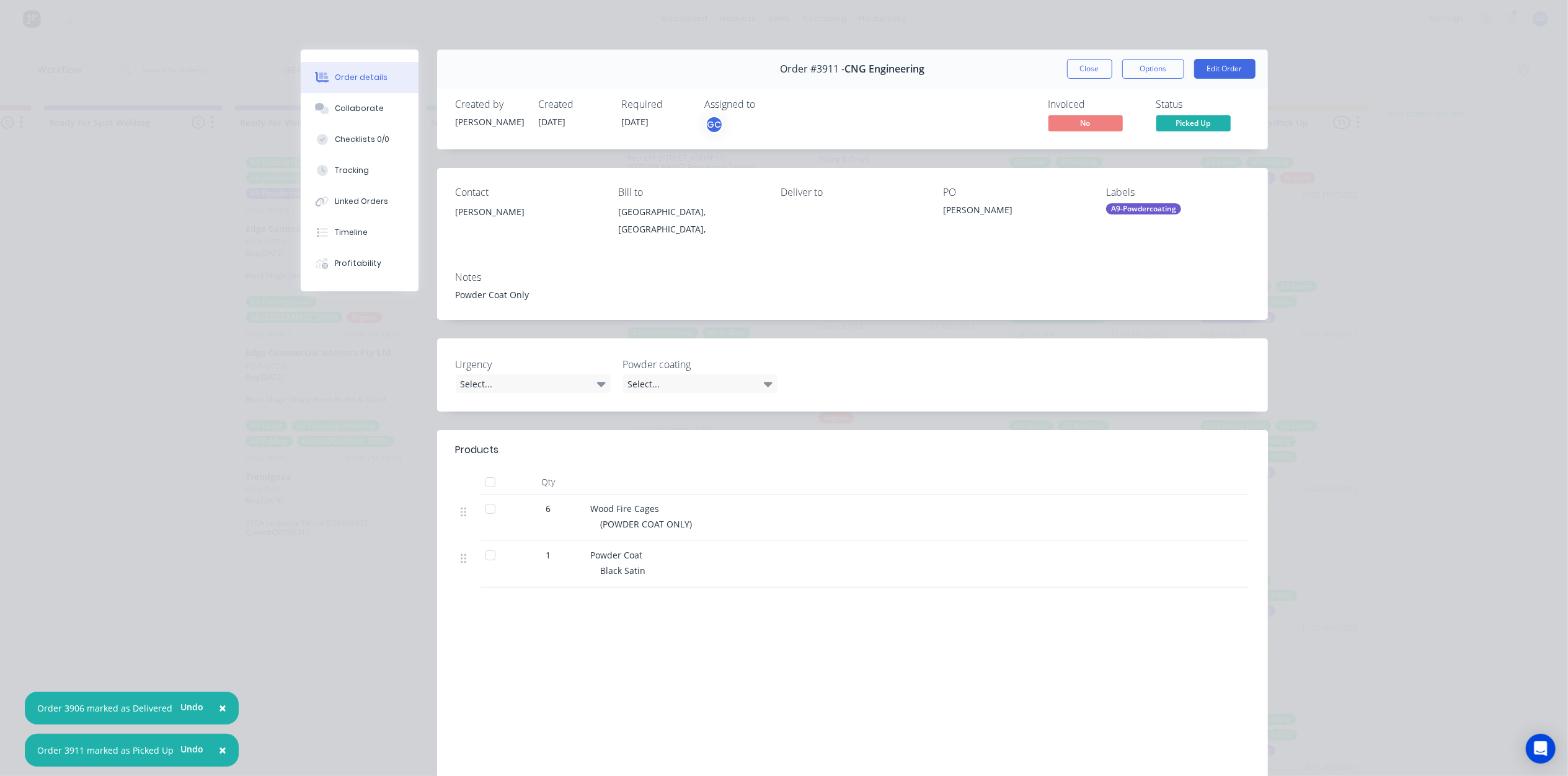
drag, startPoint x: 1076, startPoint y: 59, endPoint x: 1072, endPoint y: 73, distance: 14.6
click at [1077, 63] on button "Close" at bounding box center [1089, 68] width 45 height 20
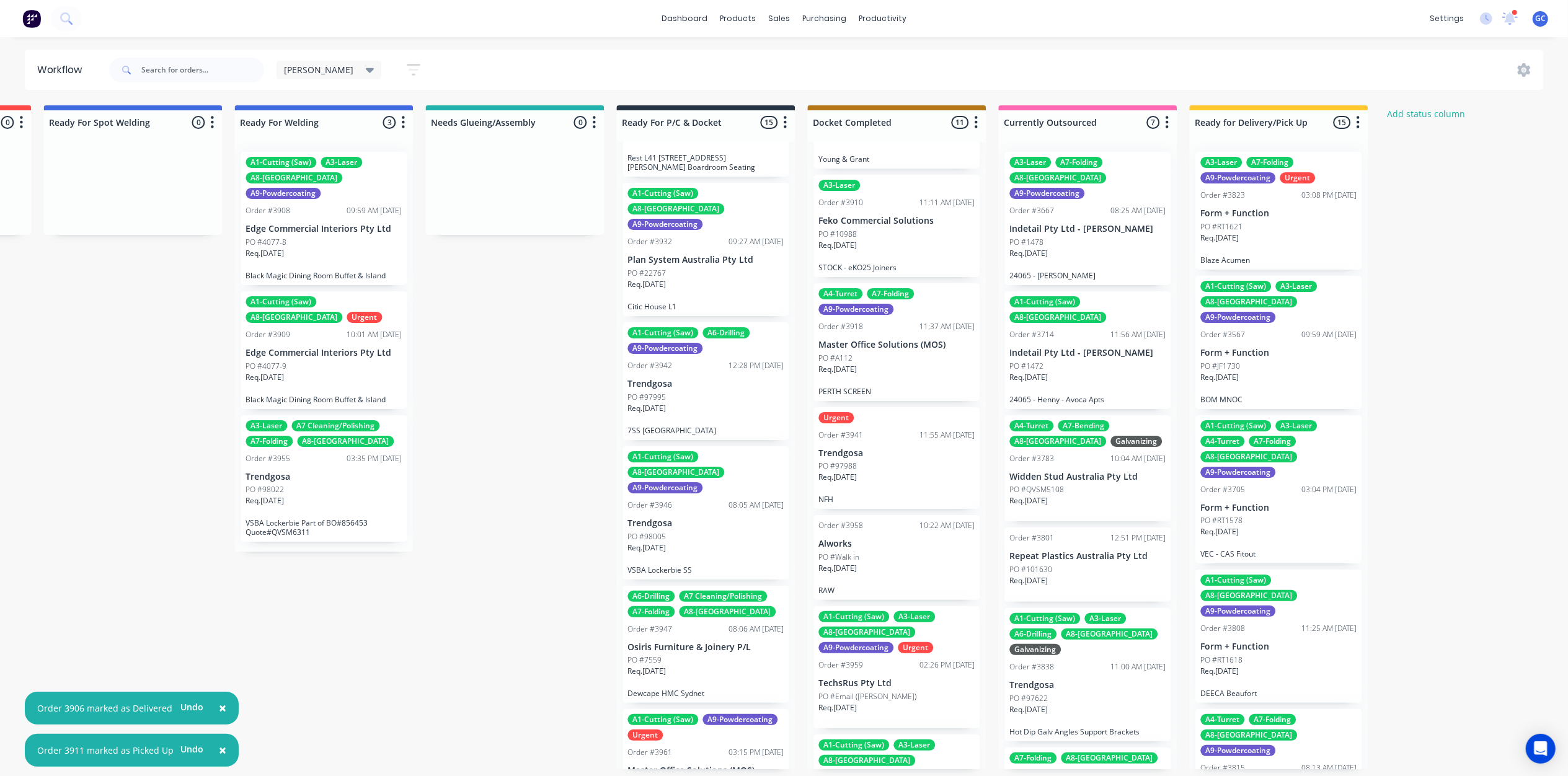
click at [903, 552] on div "PO #Walk in" at bounding box center [896, 558] width 157 height 11
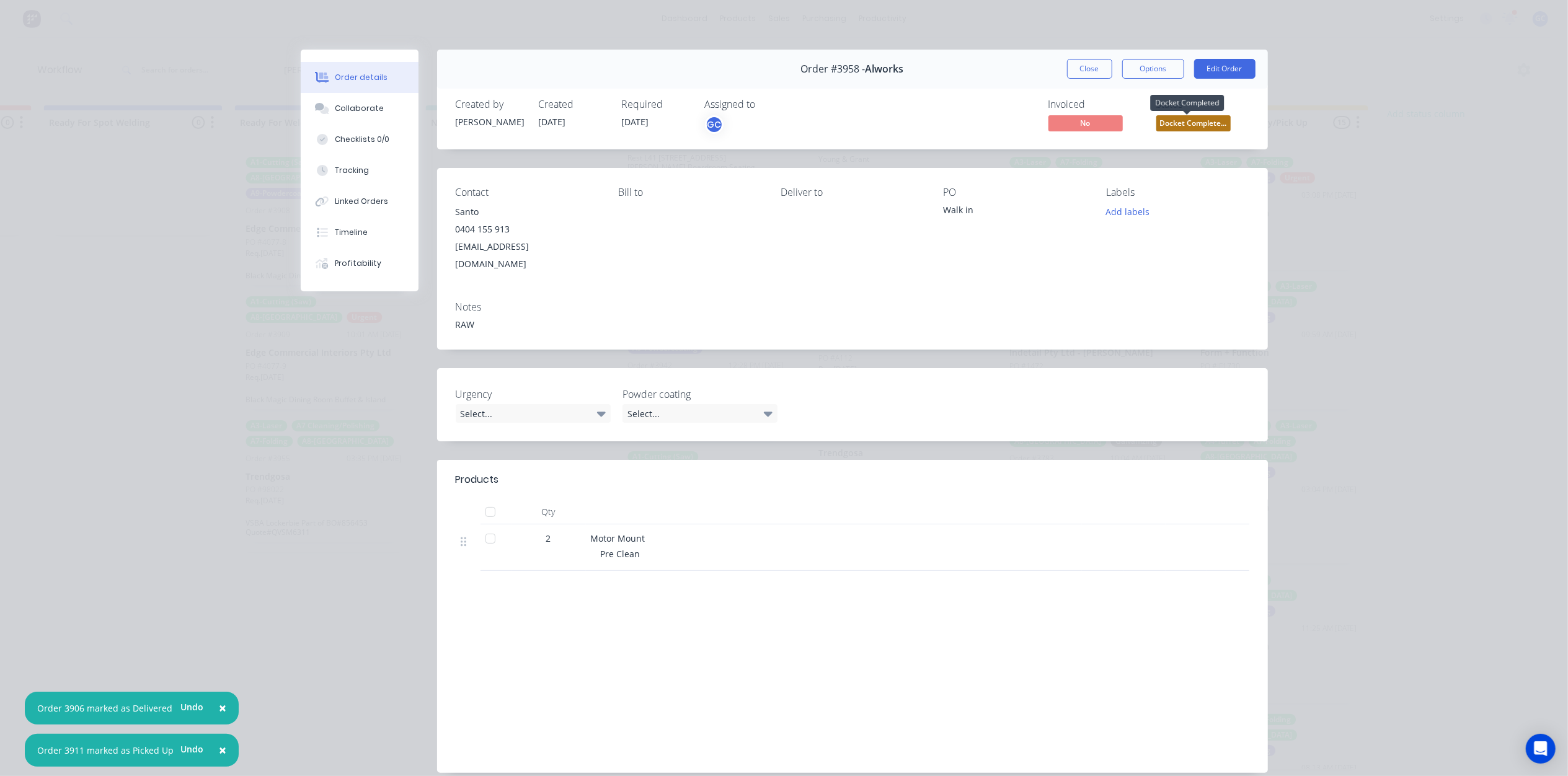
click at [1187, 118] on span "Docket Complete..." at bounding box center [1193, 123] width 74 height 16
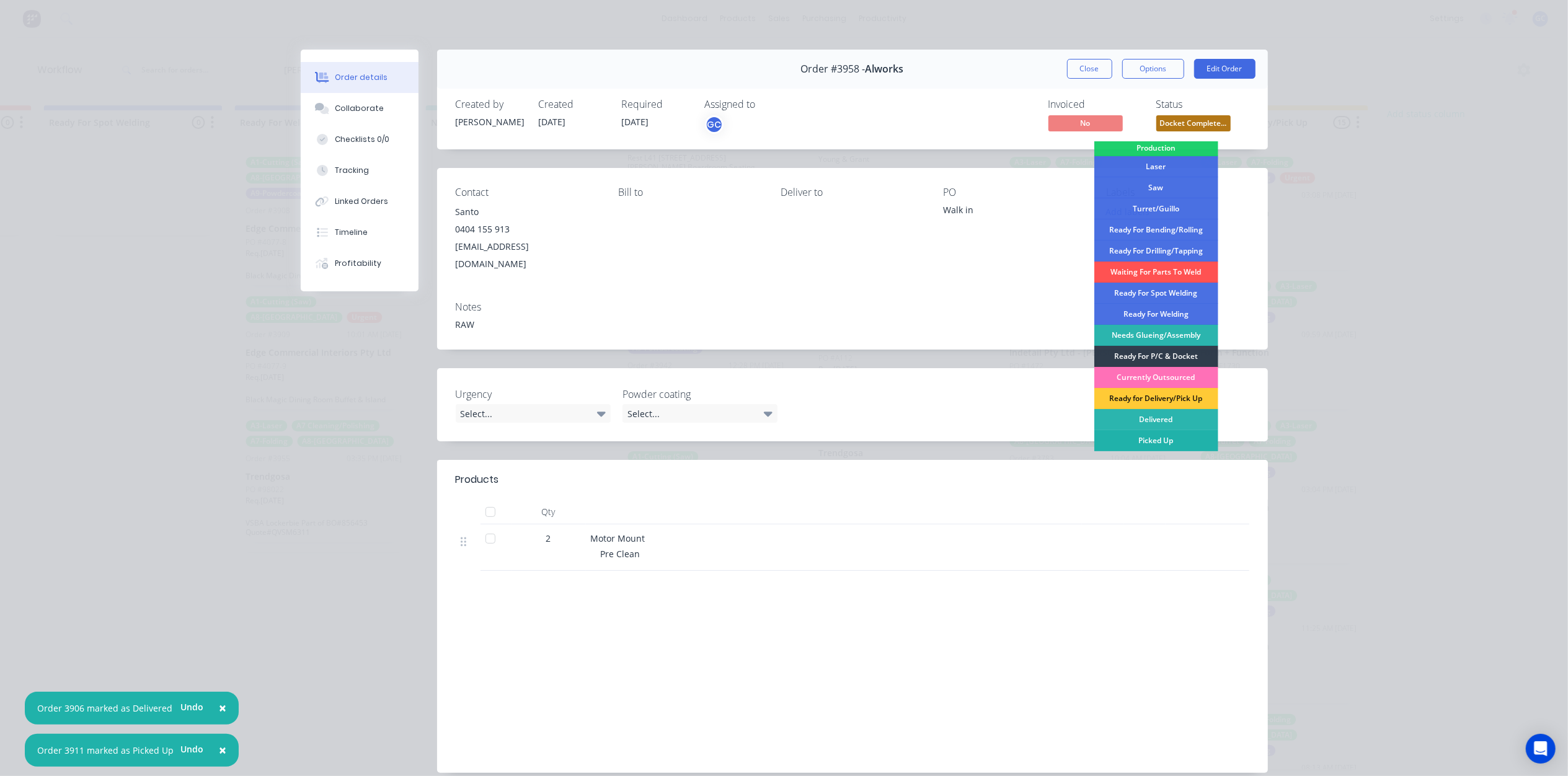
click at [1164, 439] on div "Picked Up" at bounding box center [1156, 440] width 124 height 21
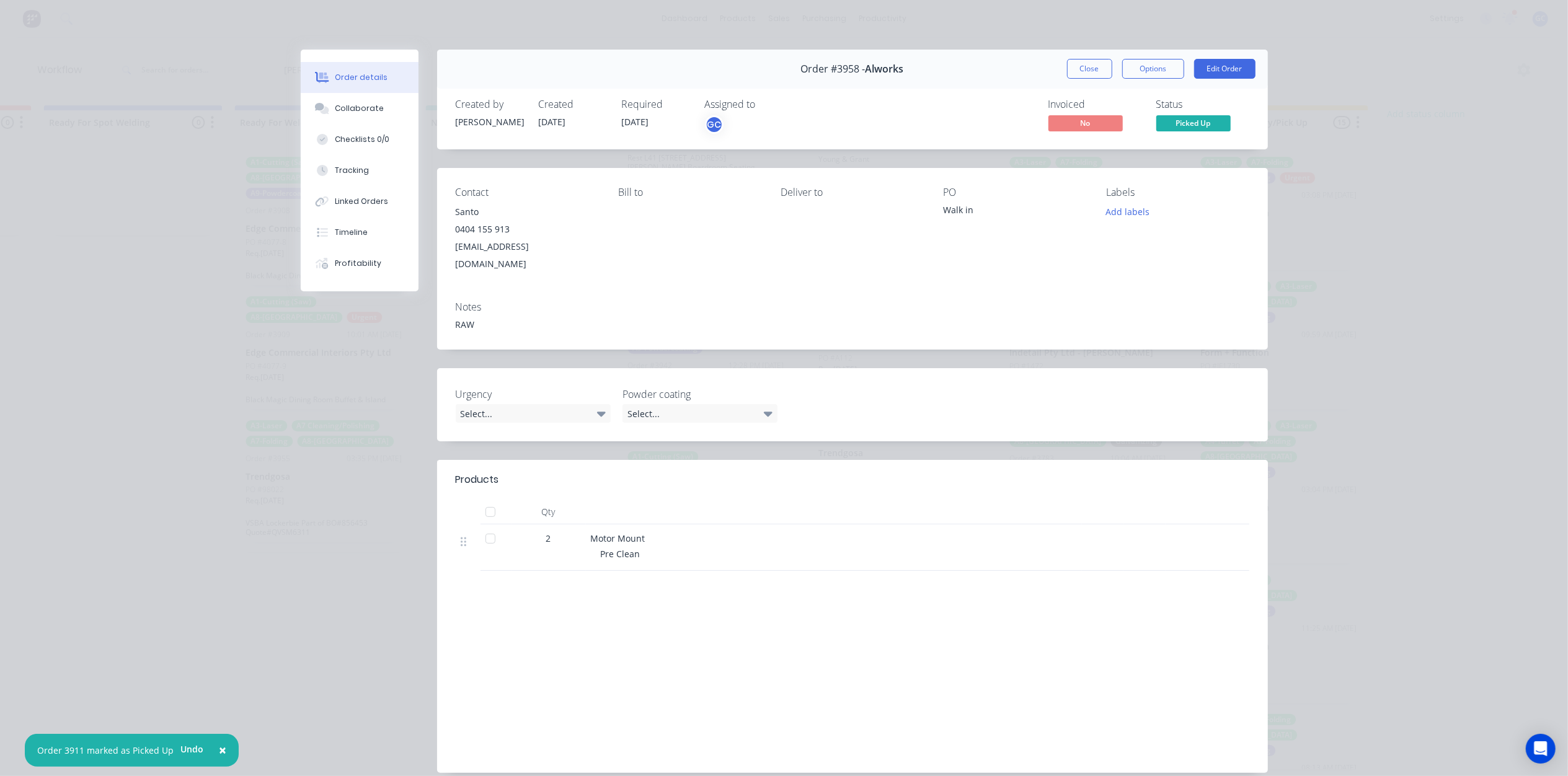
scroll to position [581, 0]
click at [1078, 68] on button "Close" at bounding box center [1089, 68] width 45 height 20
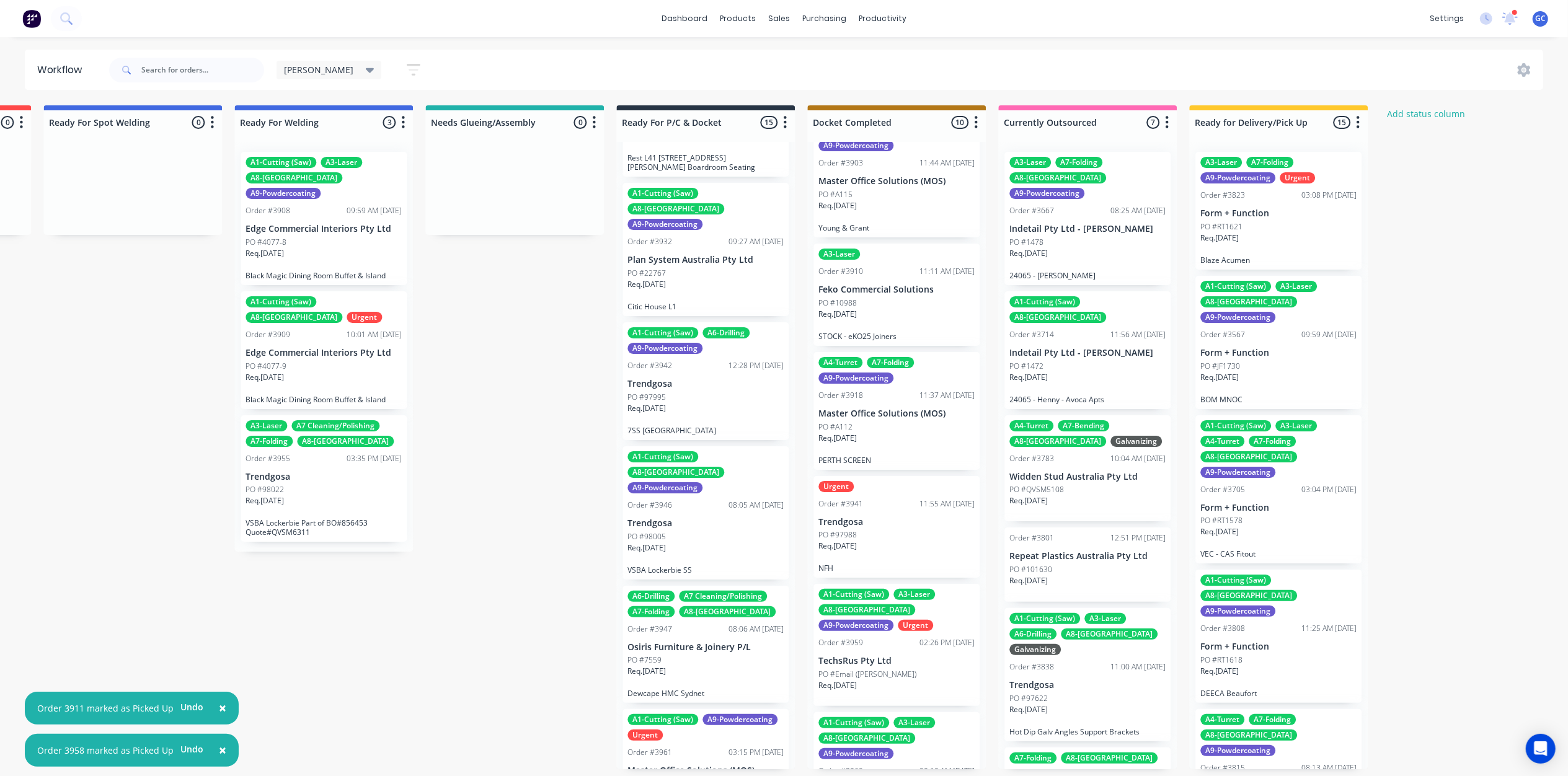
click at [874, 541] on div "Req. 17/09/25" at bounding box center [896, 551] width 157 height 21
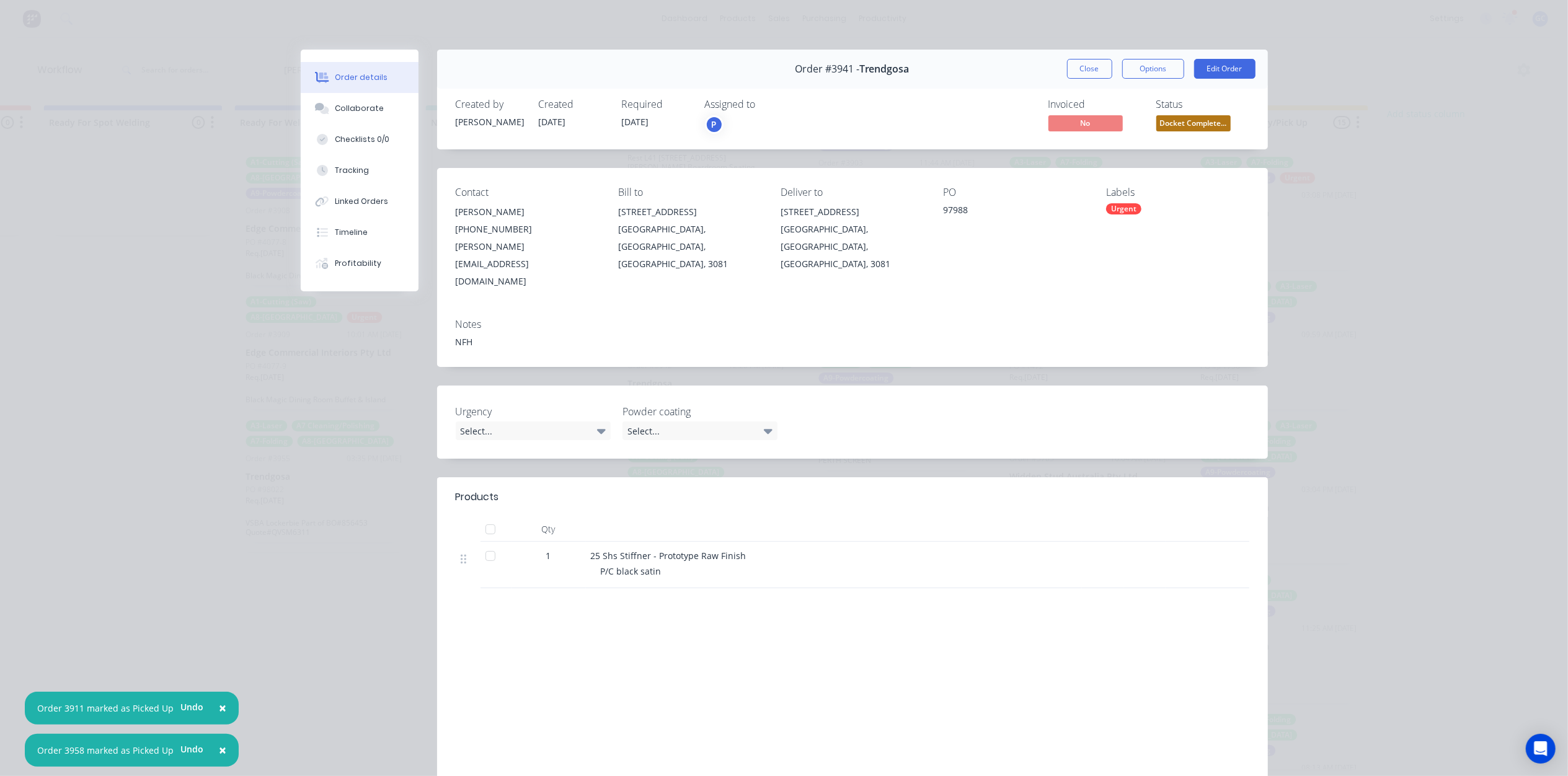
click at [1188, 115] on span "Docket Complete..." at bounding box center [1193, 123] width 74 height 16
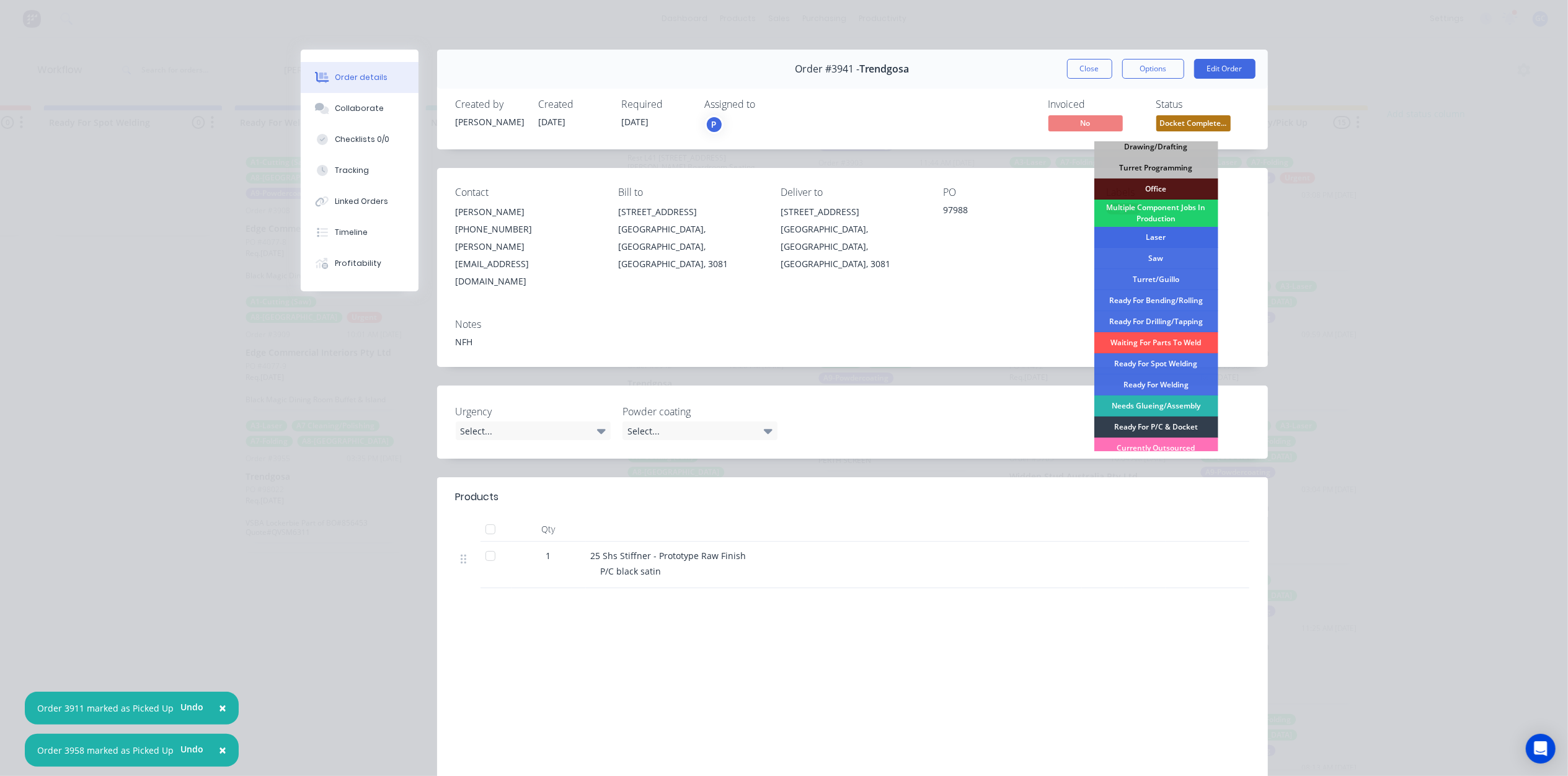
scroll to position [160, 0]
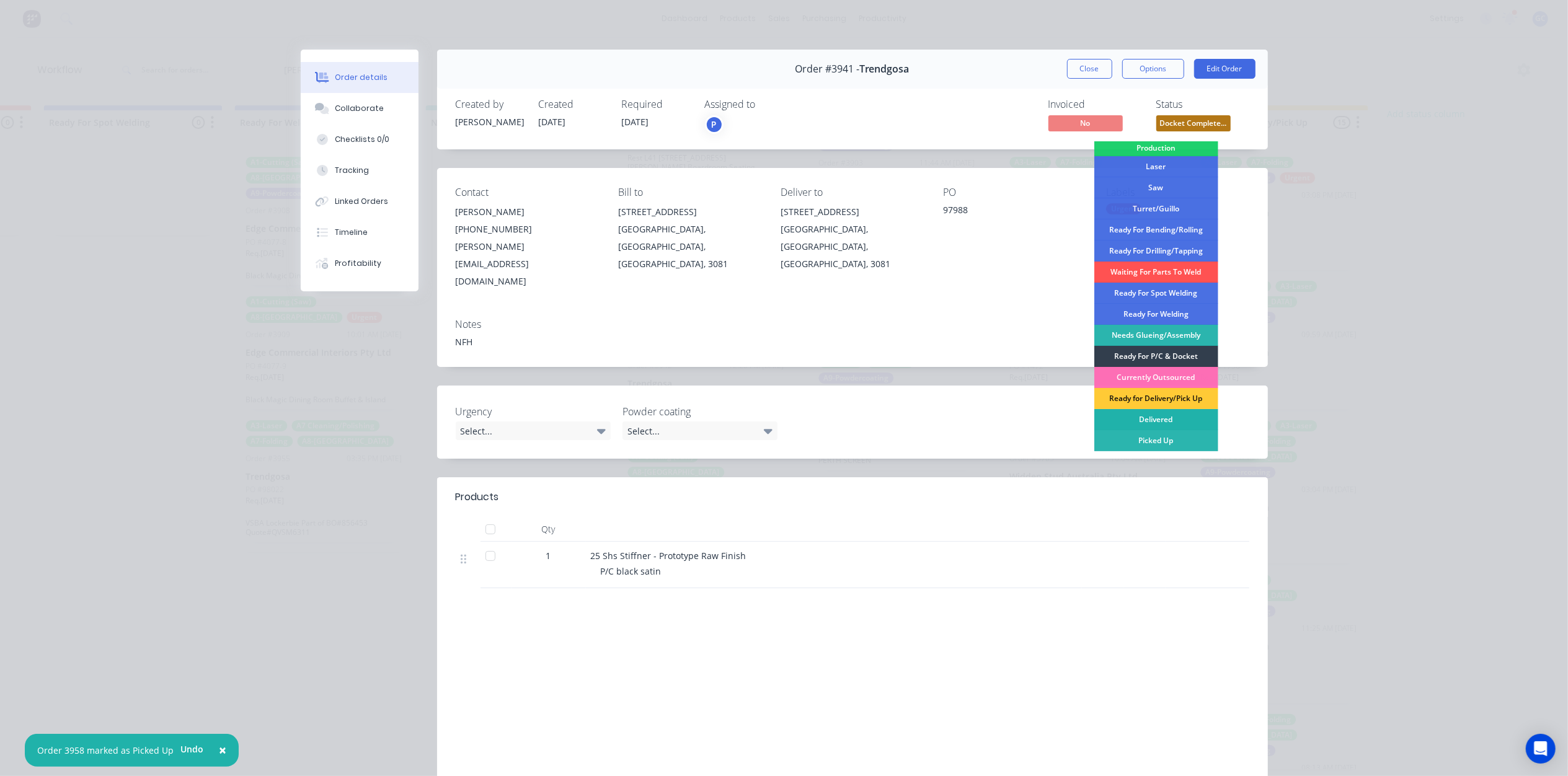
click at [1168, 422] on div "Delivered" at bounding box center [1156, 420] width 124 height 21
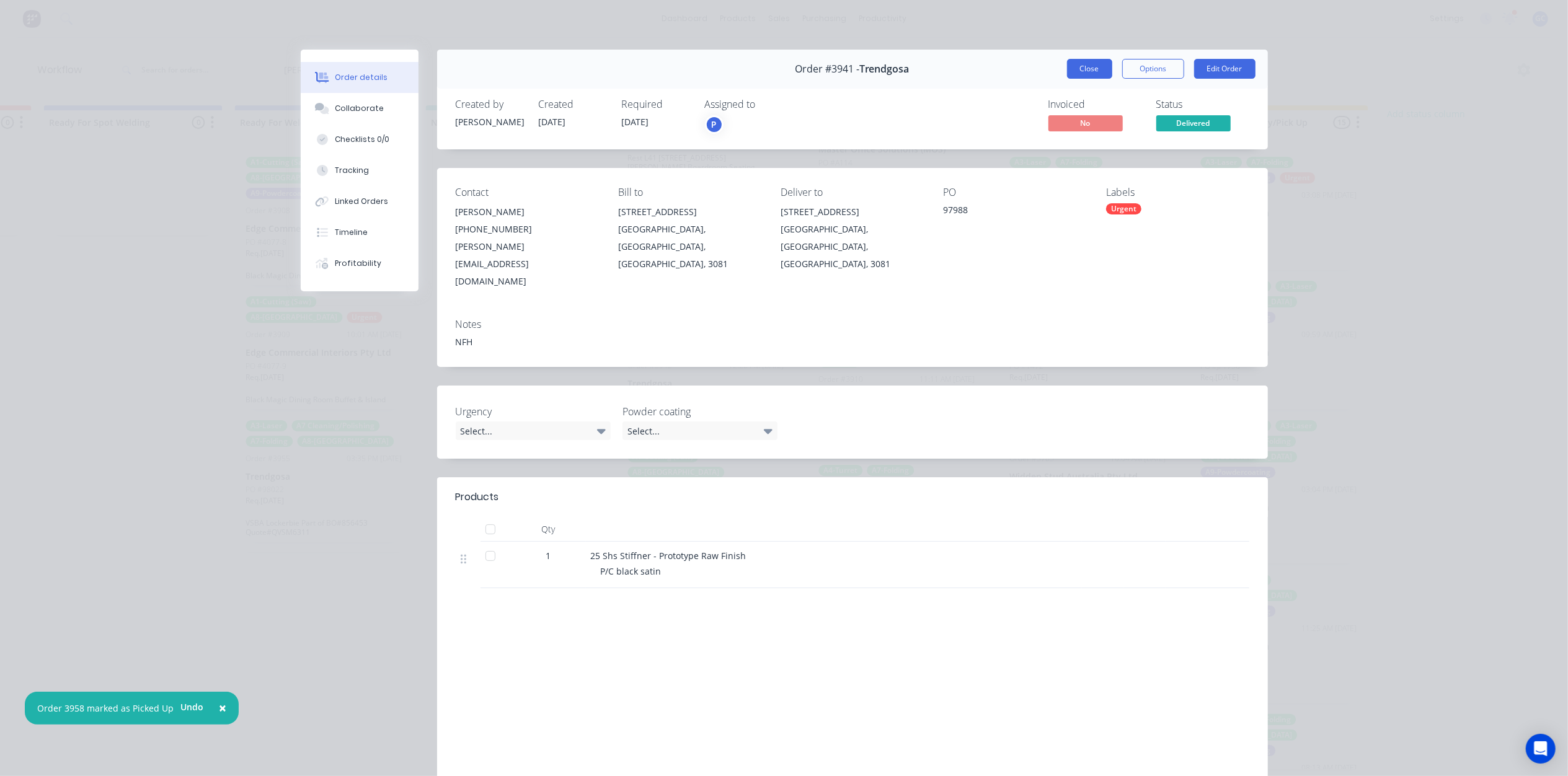
click at [1095, 76] on button "Close" at bounding box center [1089, 68] width 45 height 20
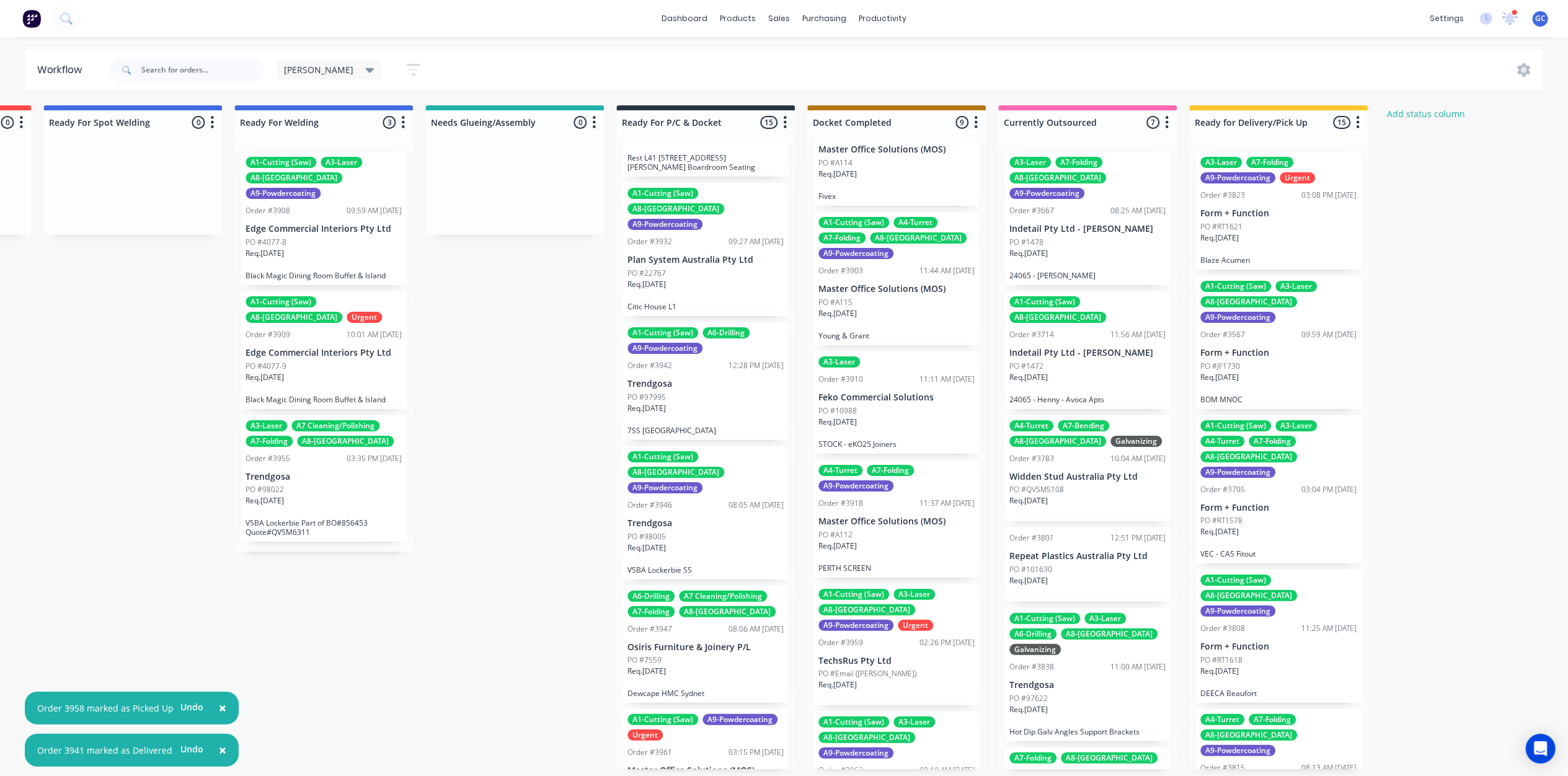
scroll to position [6, 2656]
click at [884, 637] on div "Order #3959 02:26 PM 17/09/25" at bounding box center [896, 643] width 157 height 11
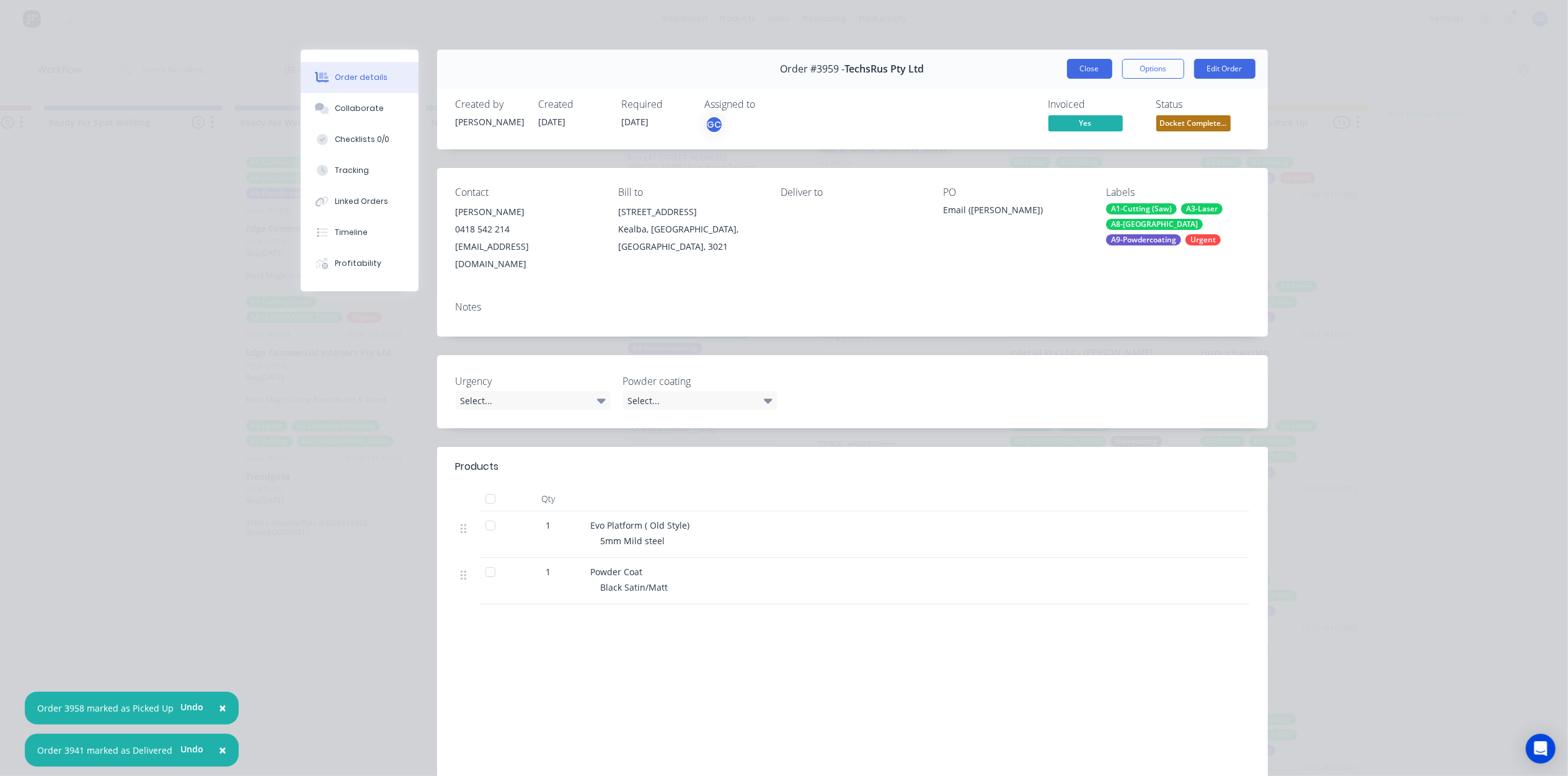
click at [1082, 75] on button "Close" at bounding box center [1089, 68] width 45 height 20
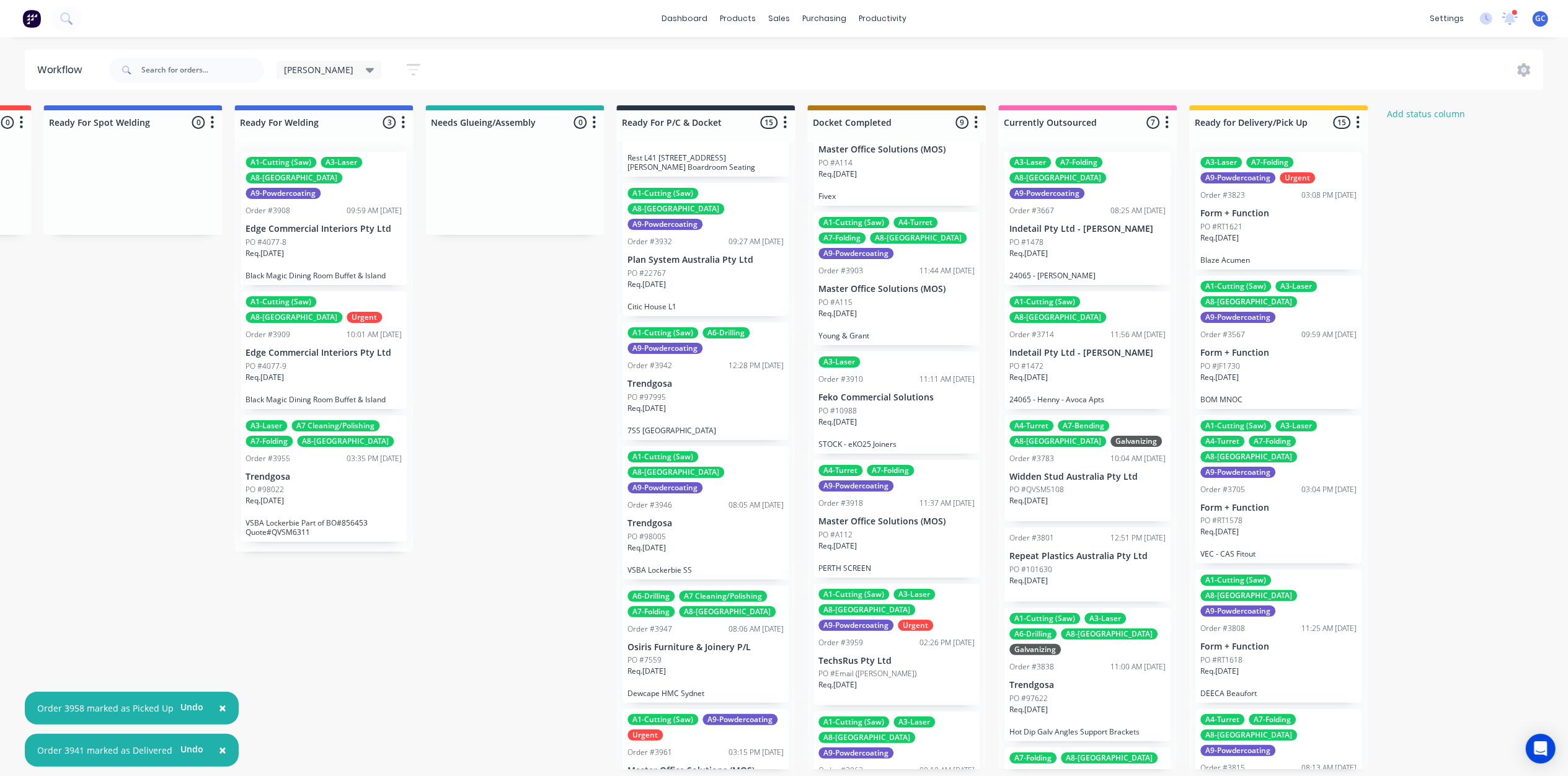
click at [838, 584] on div "A1-Cutting (Saw) A3-Laser A8-Welding A9-Powdercoating Urgent Order #3959 02:26 …" at bounding box center [896, 645] width 166 height 122
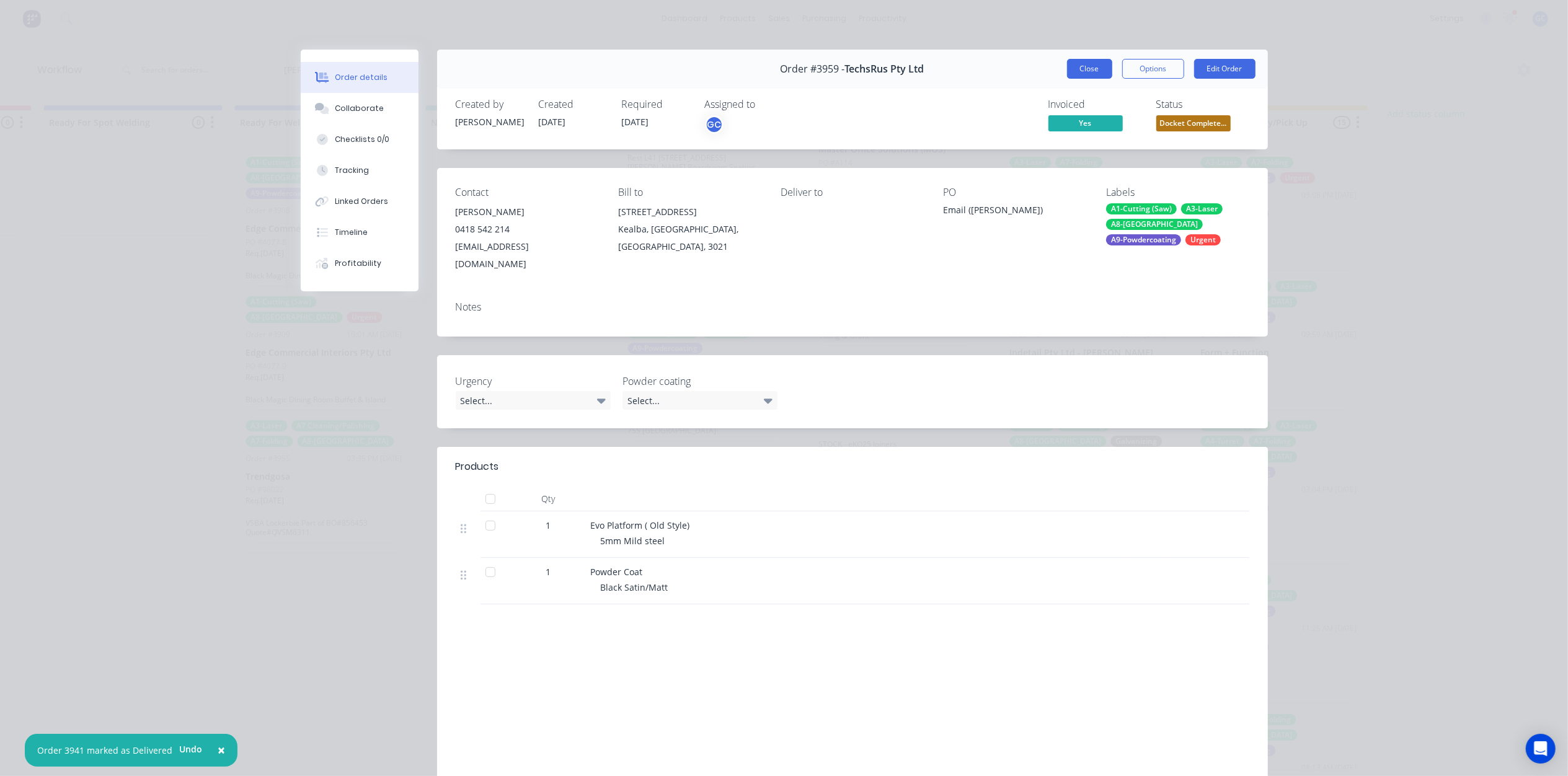
click at [1083, 67] on button "Close" at bounding box center [1089, 68] width 45 height 20
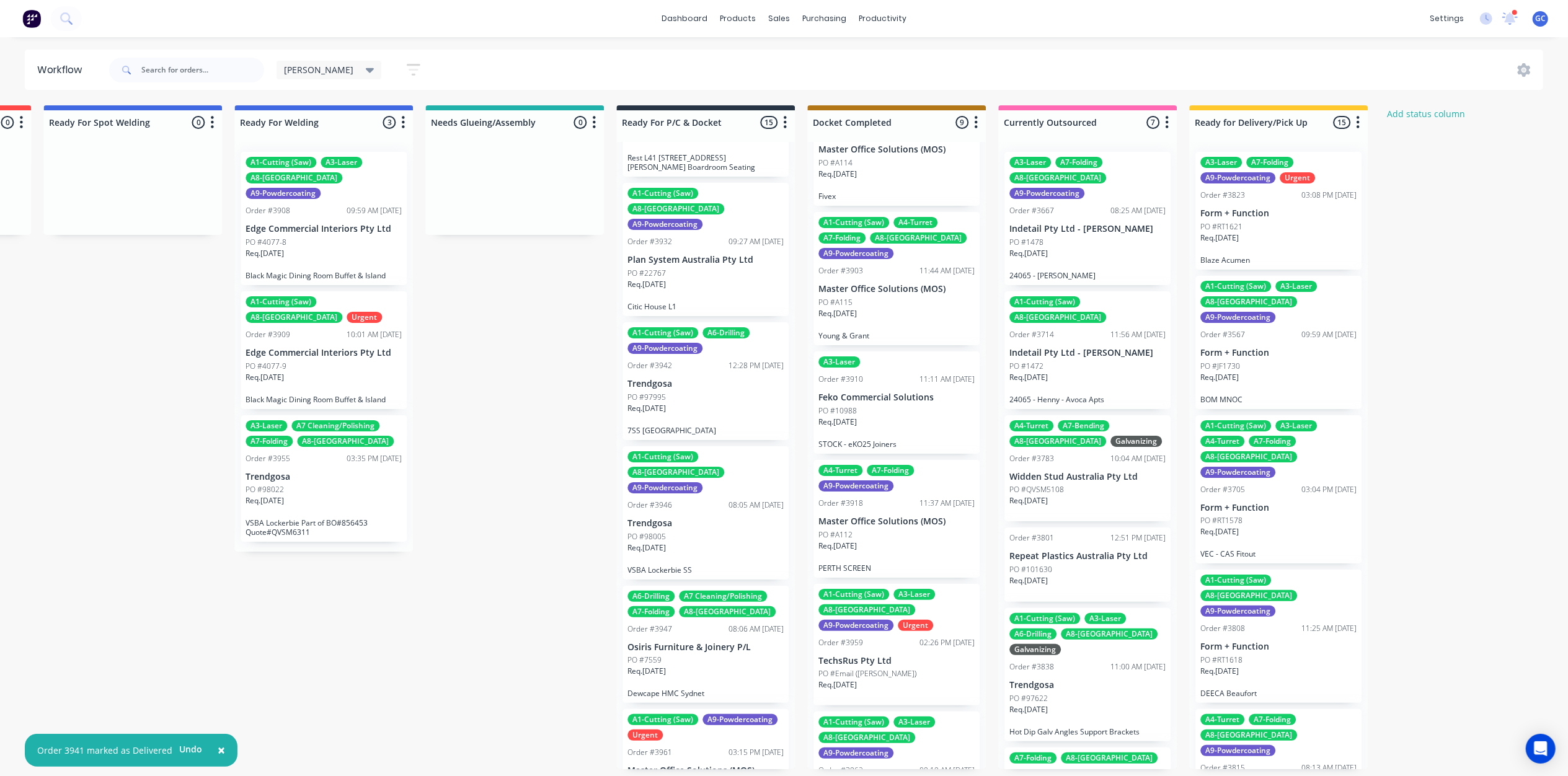
click at [886, 516] on p "Master Office Solutions (MOS)" at bounding box center [896, 521] width 157 height 10
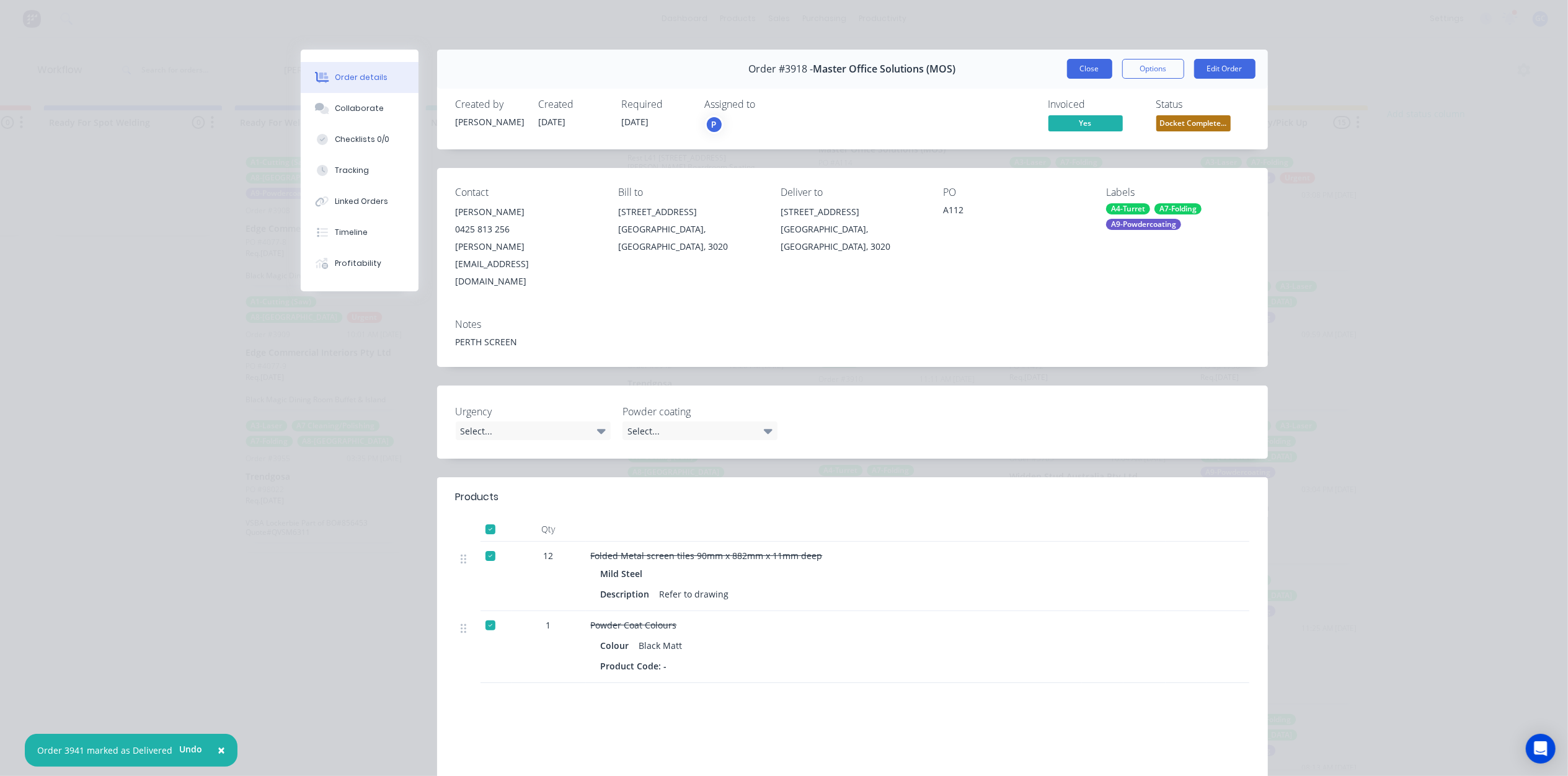
click at [1089, 67] on button "Close" at bounding box center [1089, 68] width 45 height 20
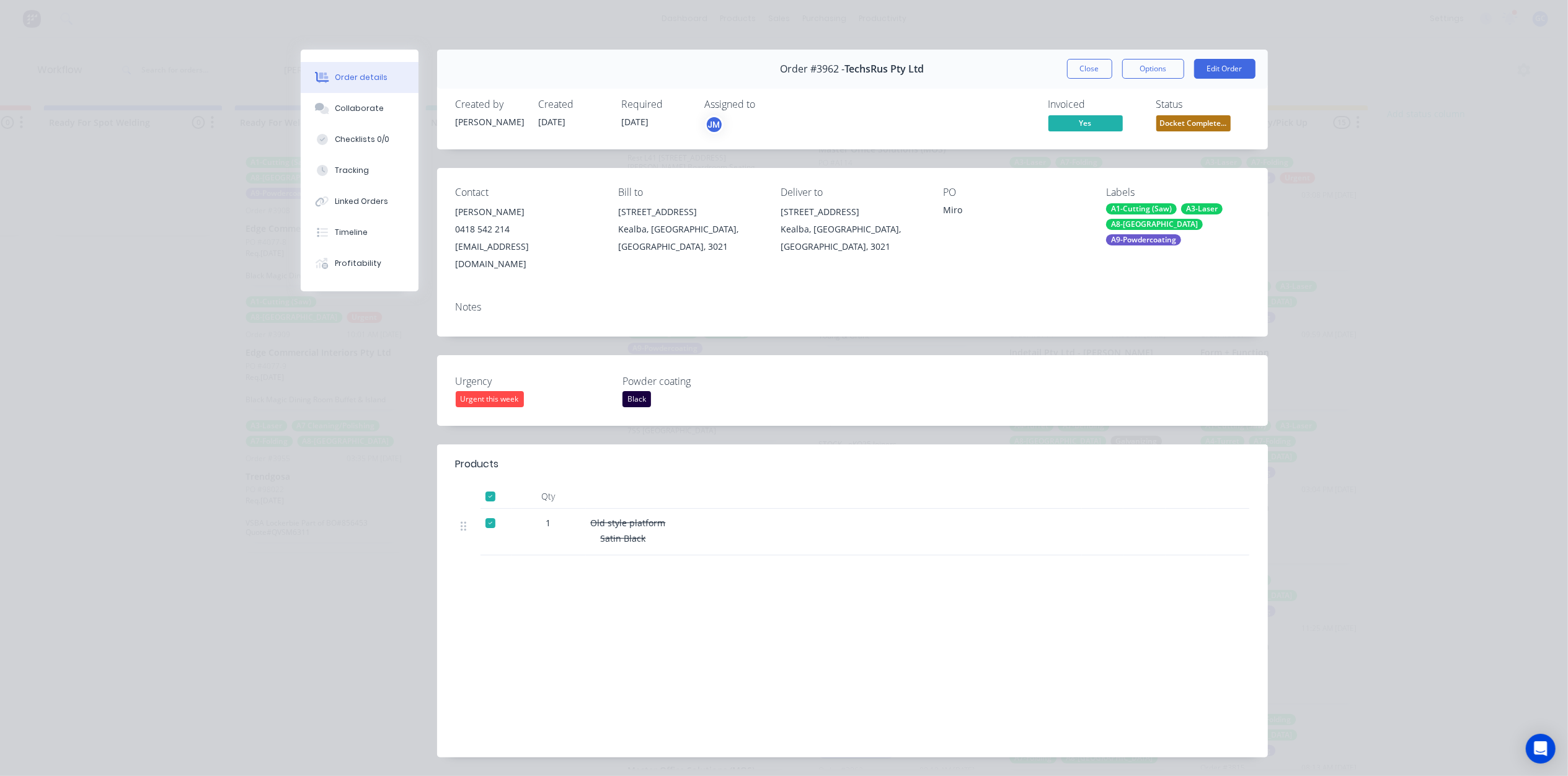
click at [1105, 62] on div "Close Options Edit Order" at bounding box center [1160, 68] width 188 height 20
click at [1091, 73] on button "Close" at bounding box center [1089, 68] width 45 height 20
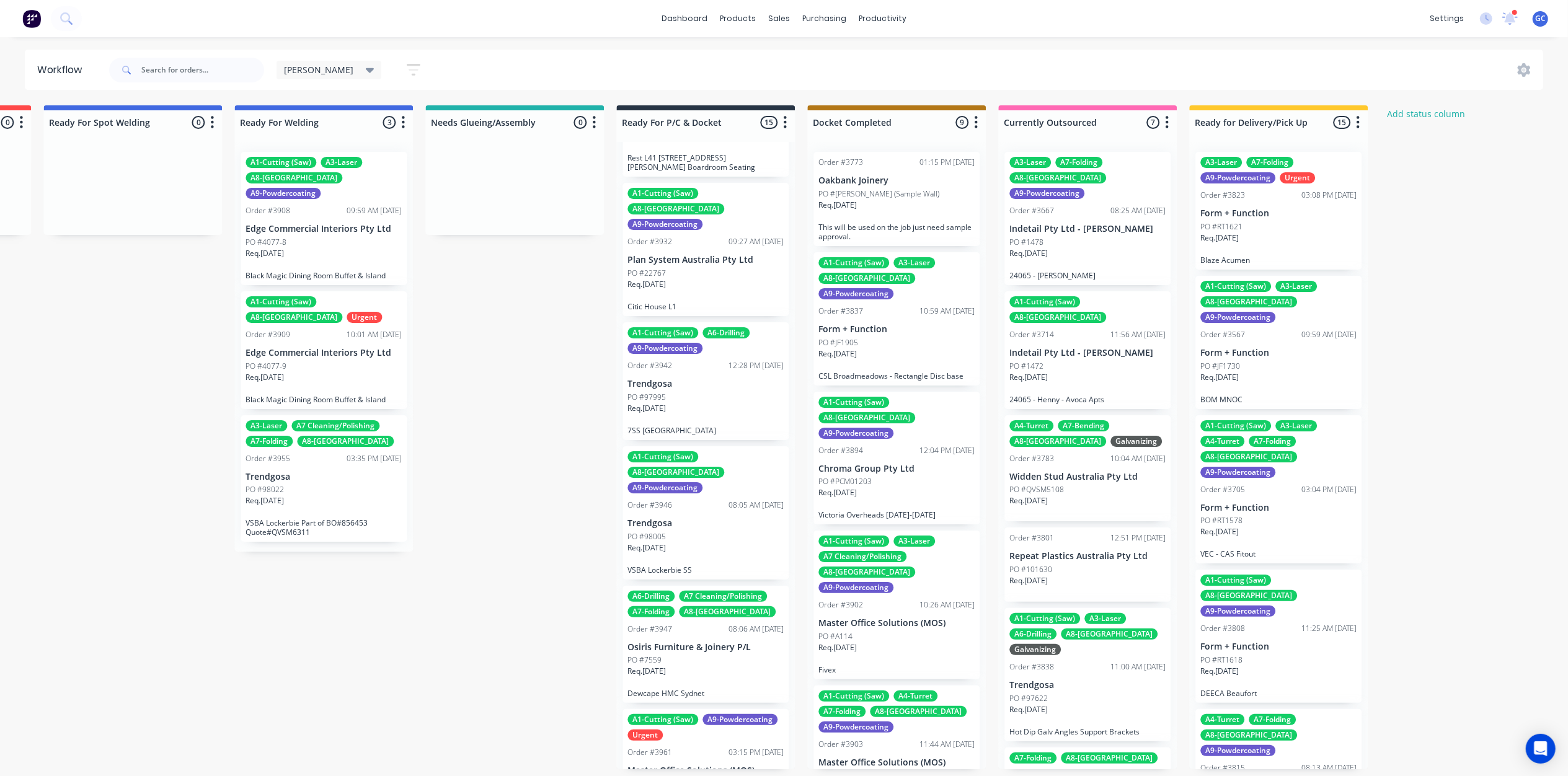
scroll to position [0, 2656]
click at [394, 58] on button "button" at bounding box center [413, 70] width 39 height 24
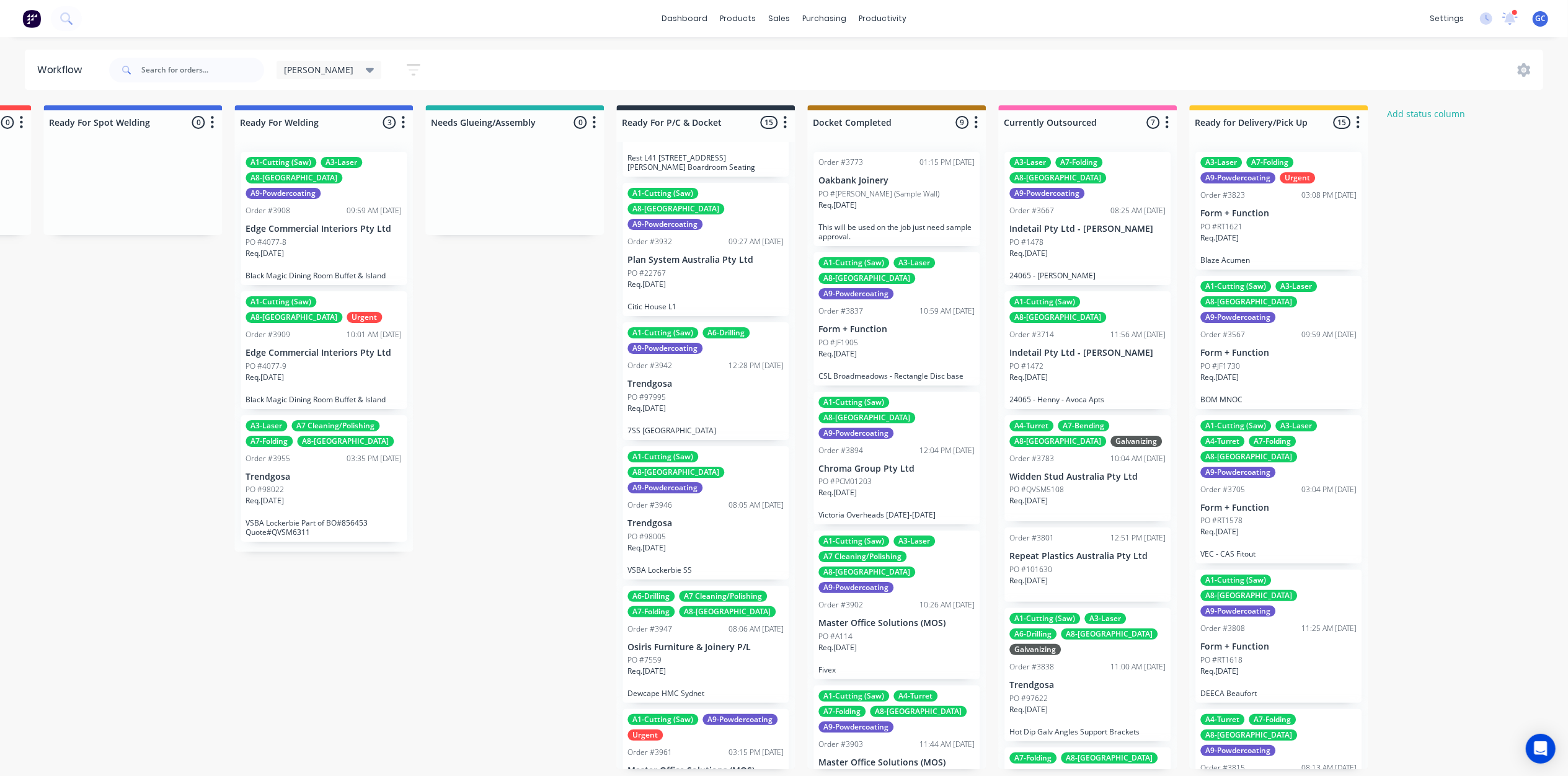
click at [1302, 242] on div "Req. 18/08/25" at bounding box center [1277, 243] width 157 height 21
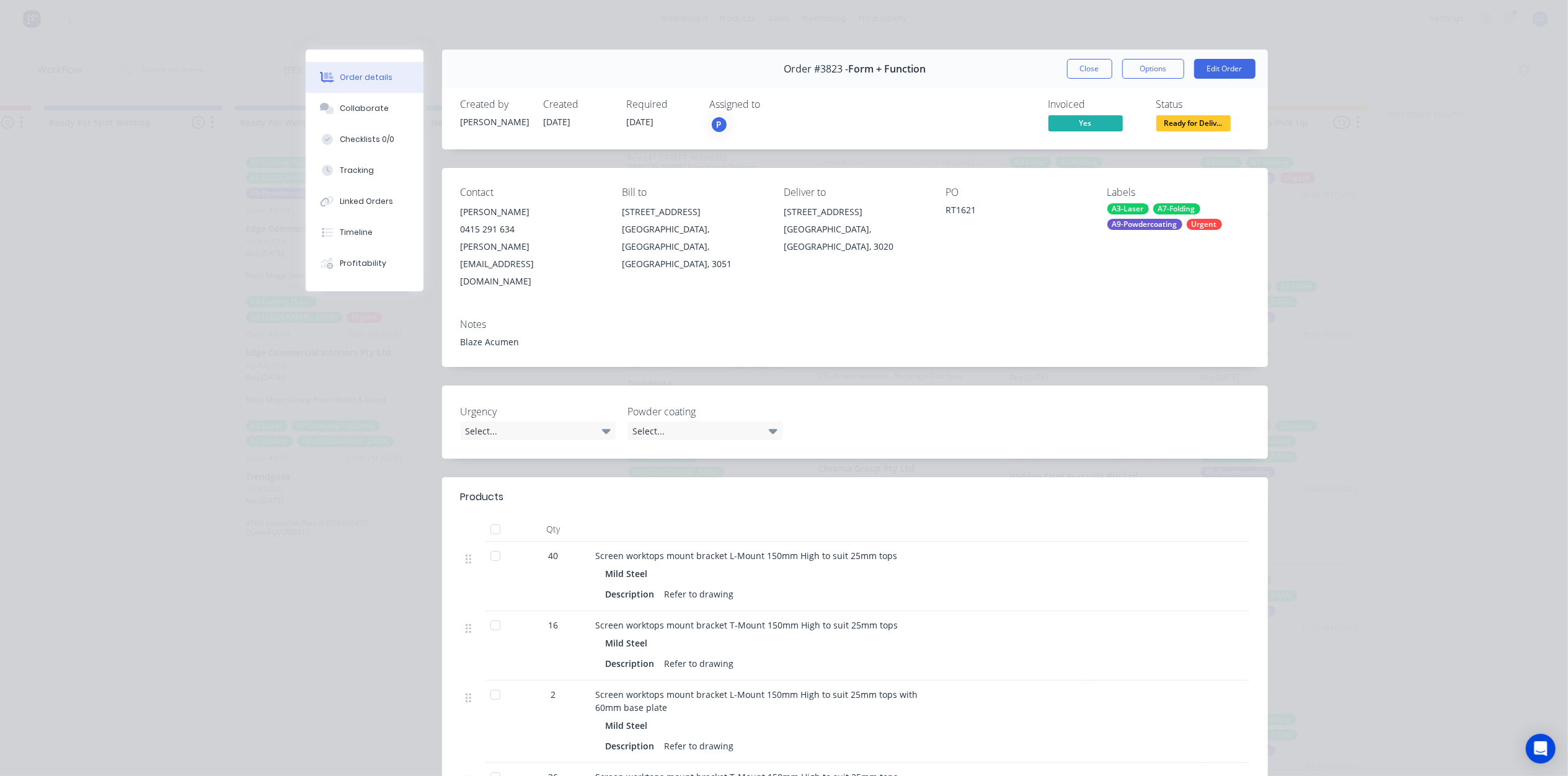
click at [1187, 122] on span "Ready for Deliv..." at bounding box center [1193, 123] width 74 height 16
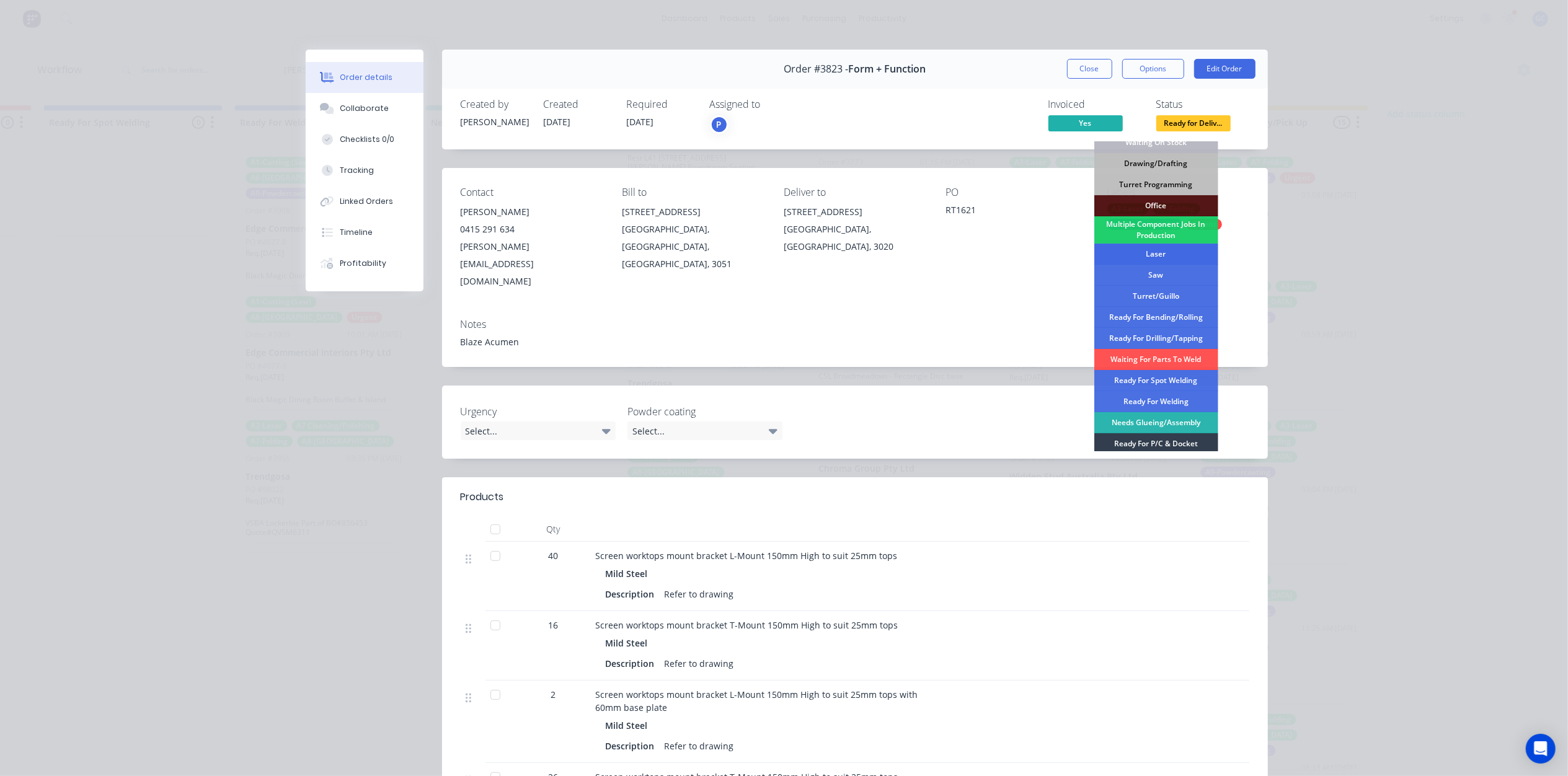
scroll to position [160, 0]
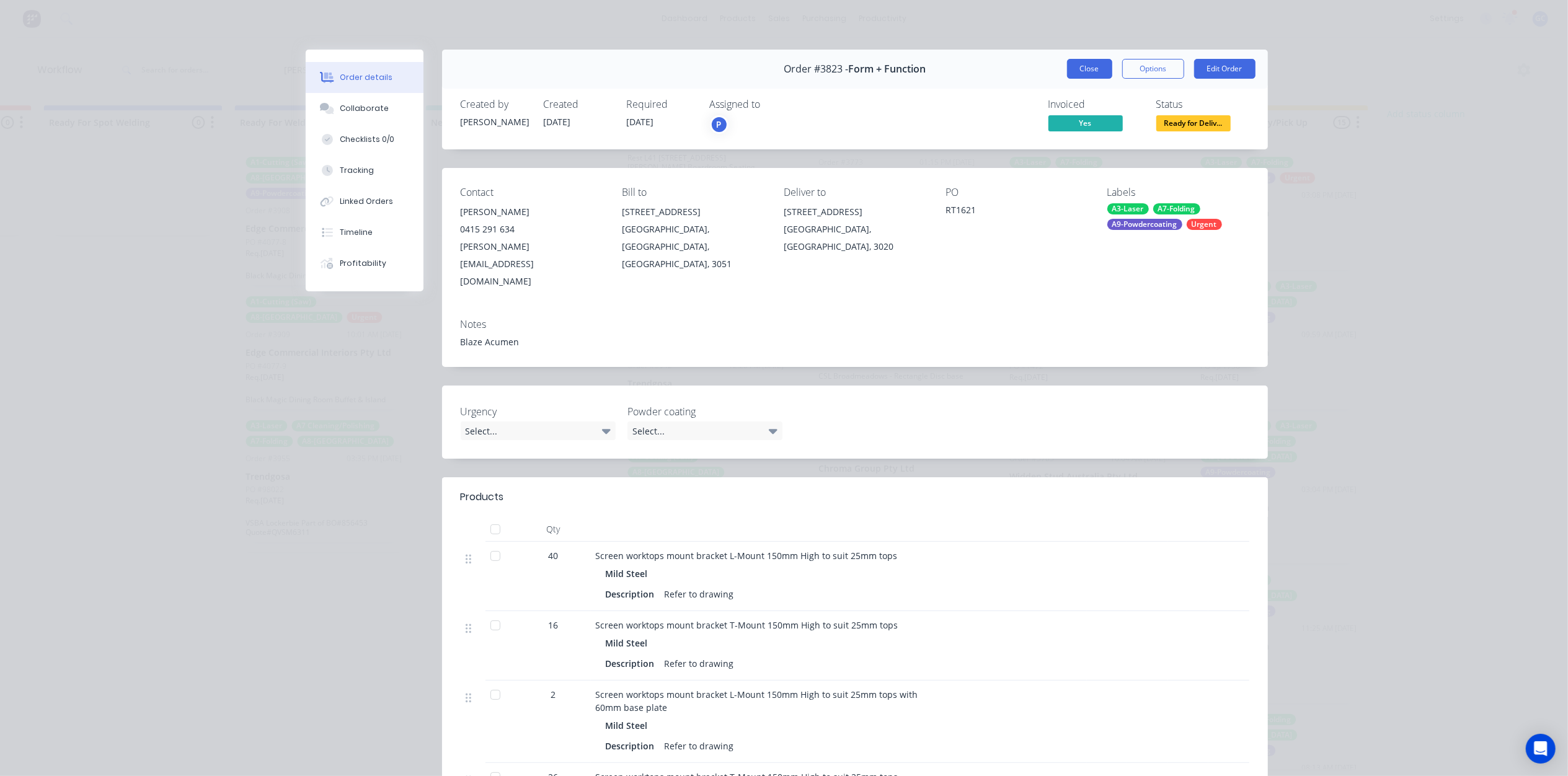
click at [1067, 70] on button "Close" at bounding box center [1089, 68] width 45 height 20
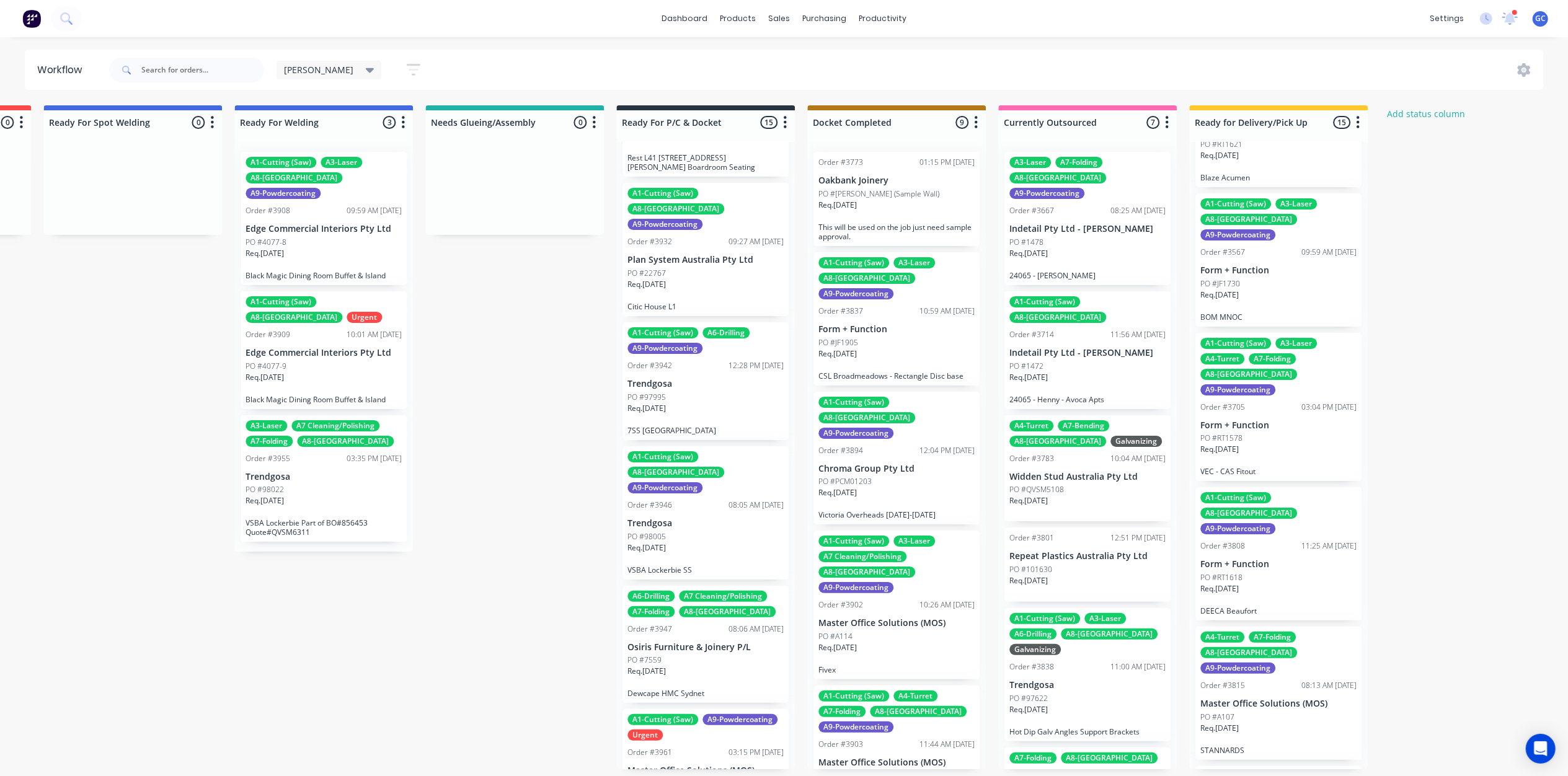
scroll to position [165, 0]
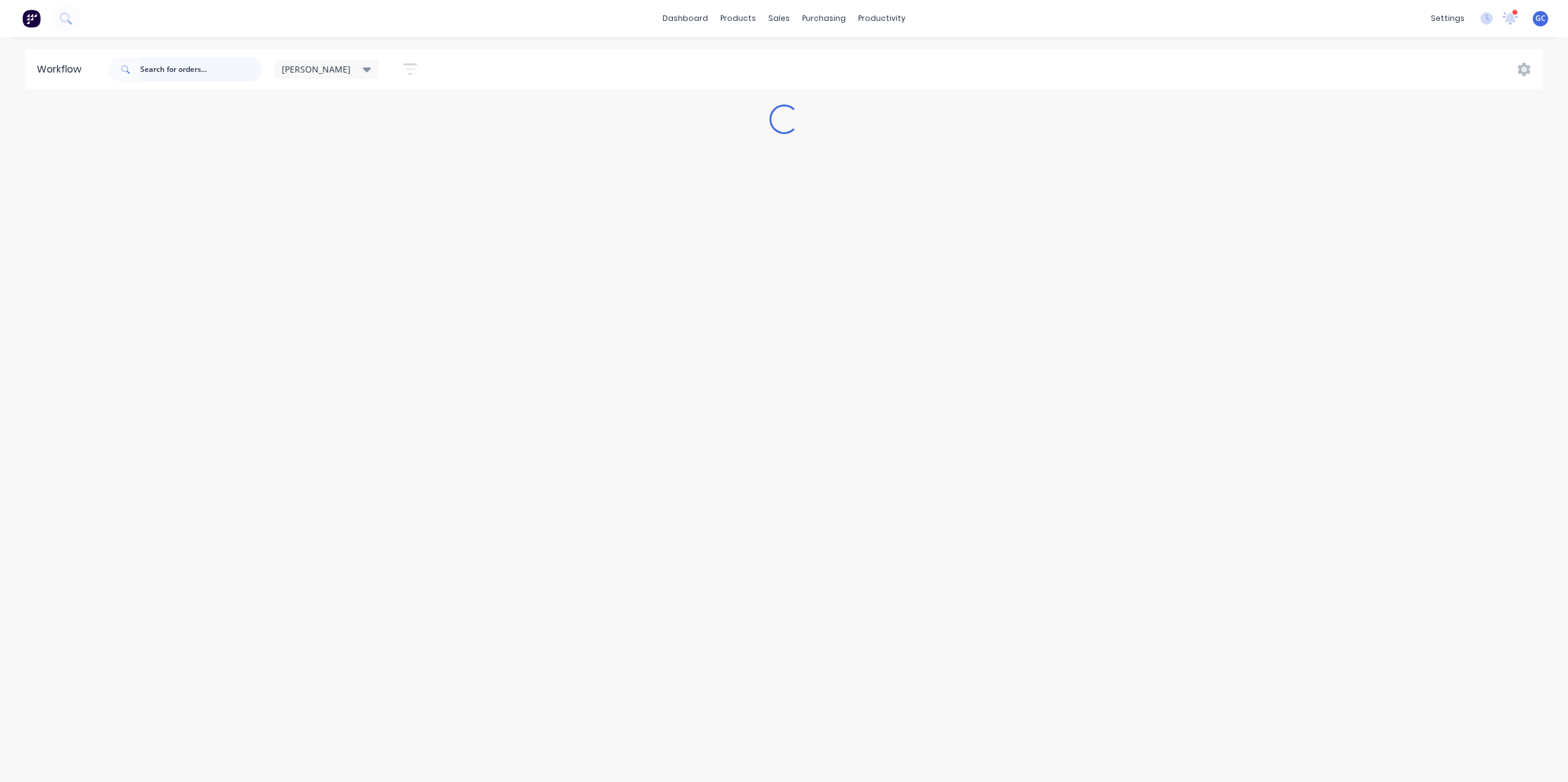
click at [236, 77] on input "text" at bounding box center [201, 70] width 122 height 24
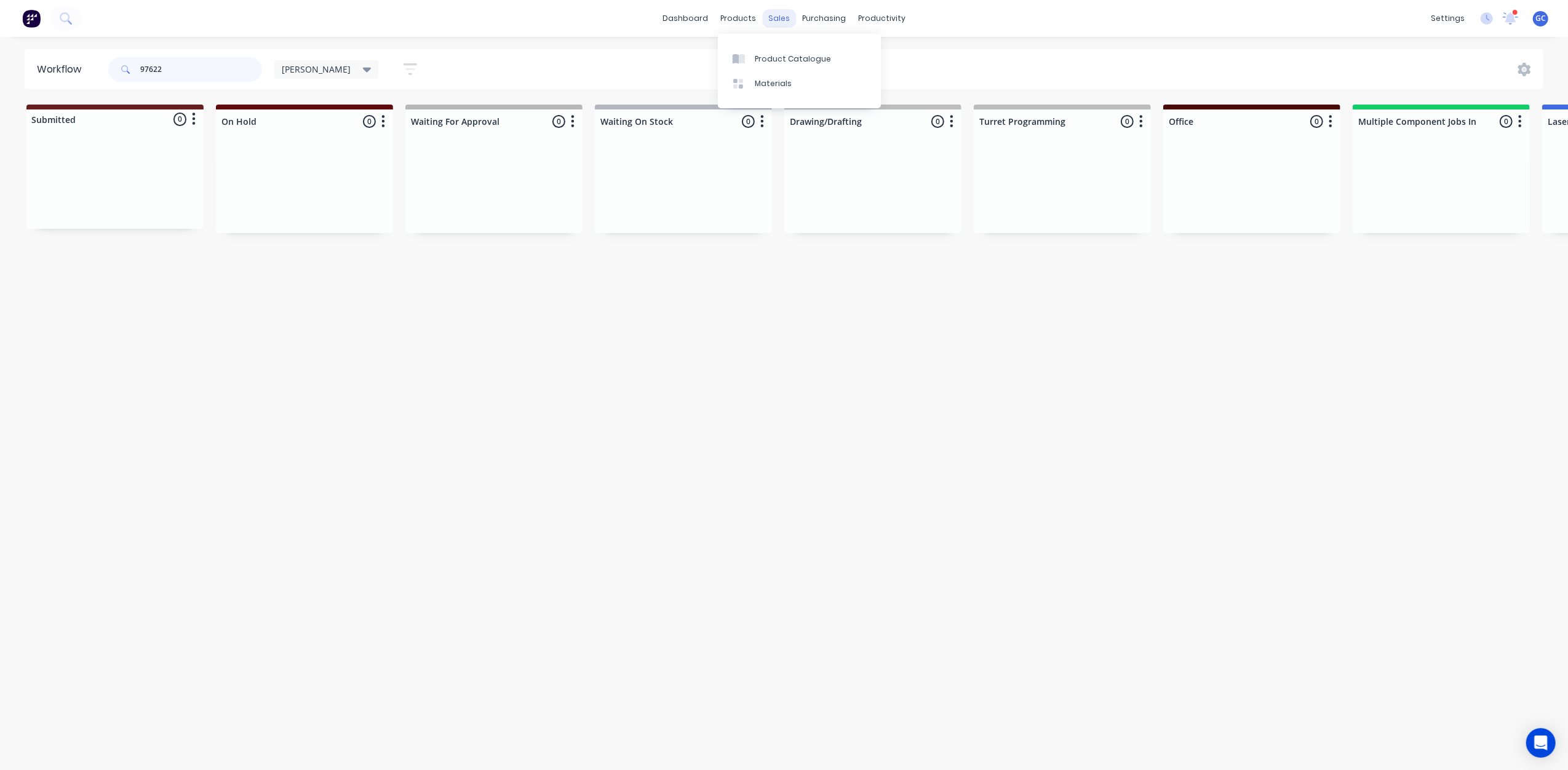
type input "97622"
click at [776, 25] on div "sales" at bounding box center [778, 19] width 33 height 19
click at [796, 62] on link "Sales Orders" at bounding box center [844, 59] width 163 height 24
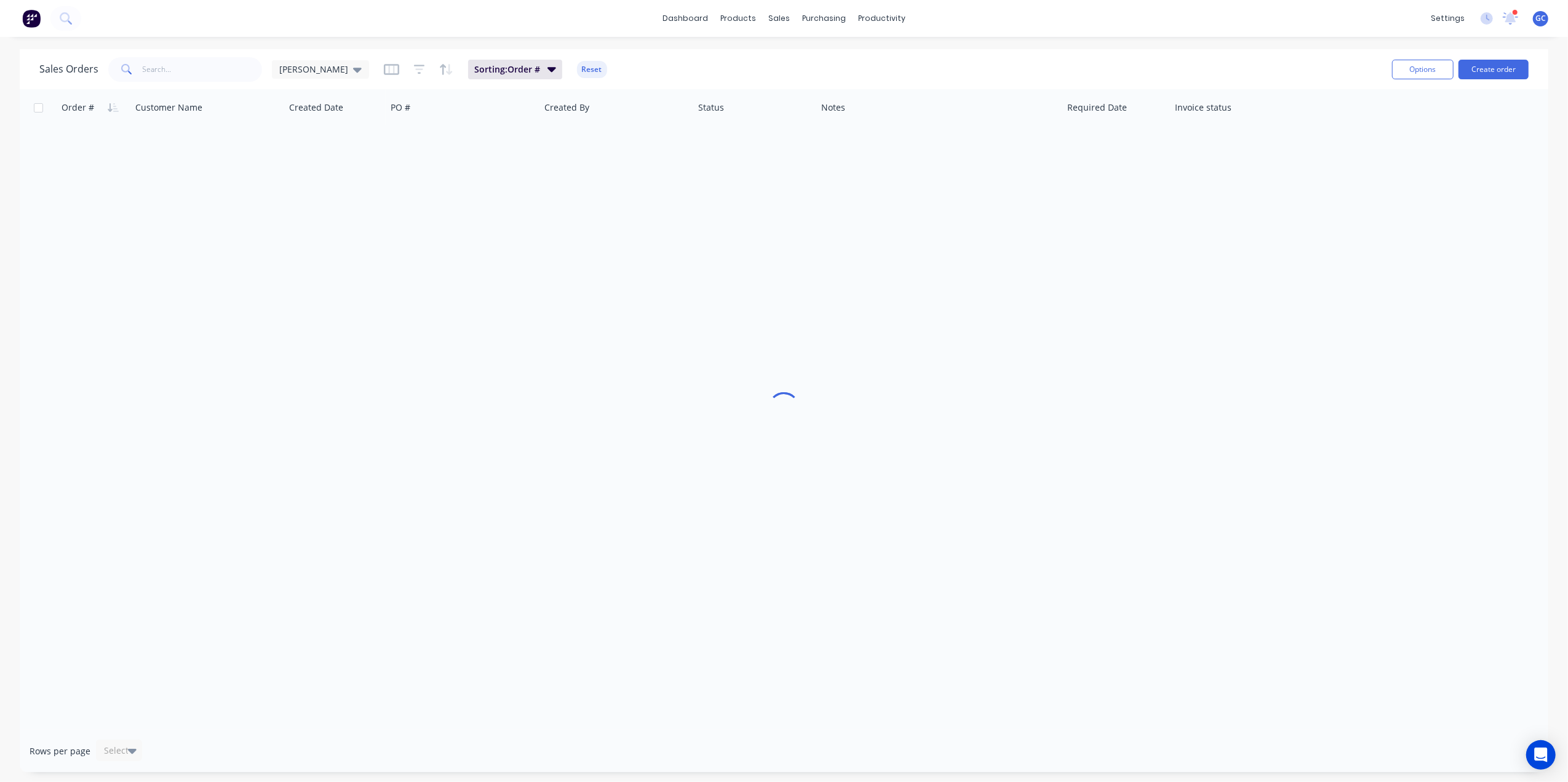
click at [221, 82] on div "Sales Orders Gino Sorting: Order # Reset" at bounding box center [711, 69] width 1343 height 30
click at [219, 69] on input "text" at bounding box center [202, 70] width 120 height 24
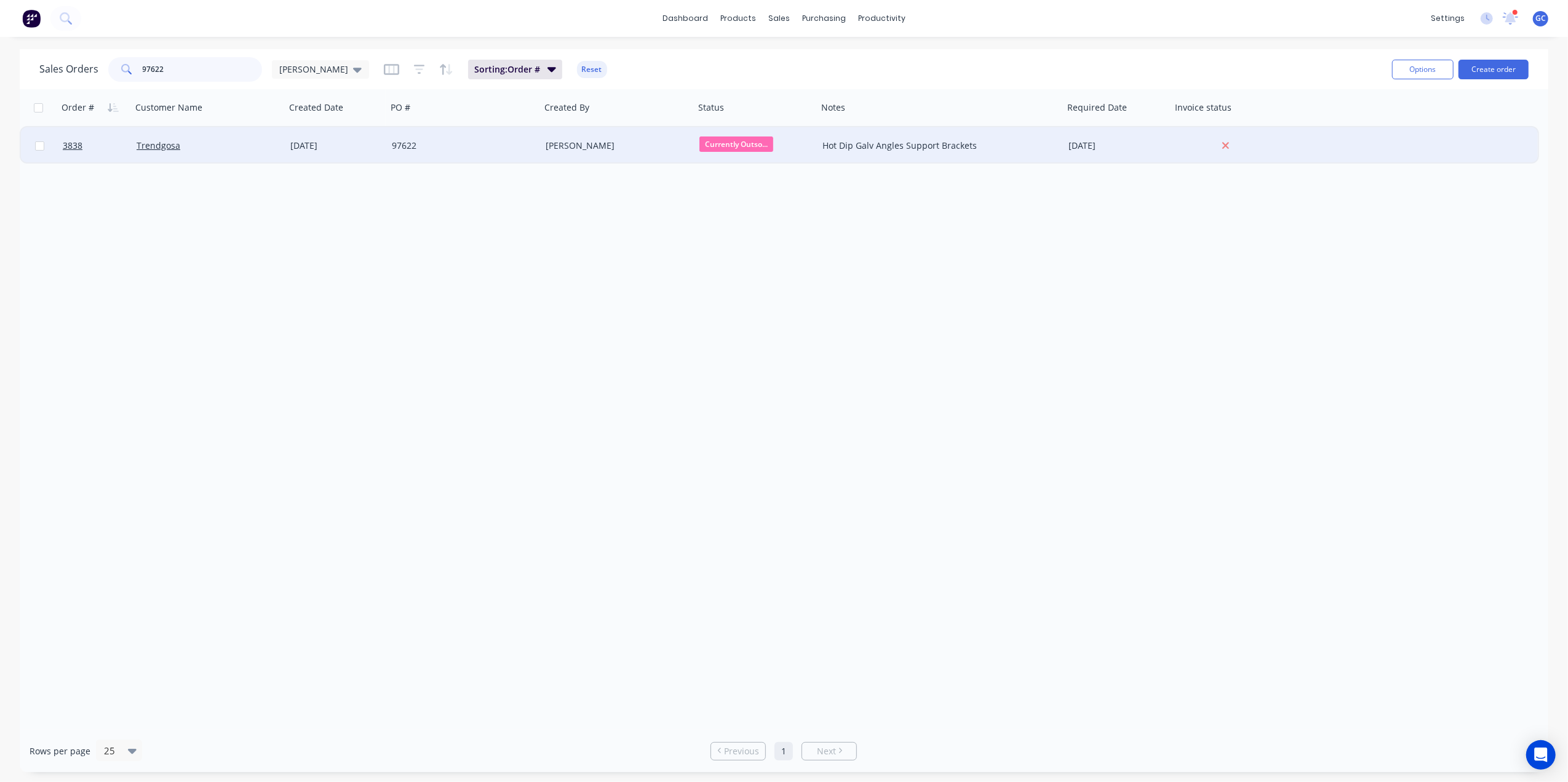
type input "97622"
click at [427, 158] on div "97622" at bounding box center [463, 146] width 153 height 37
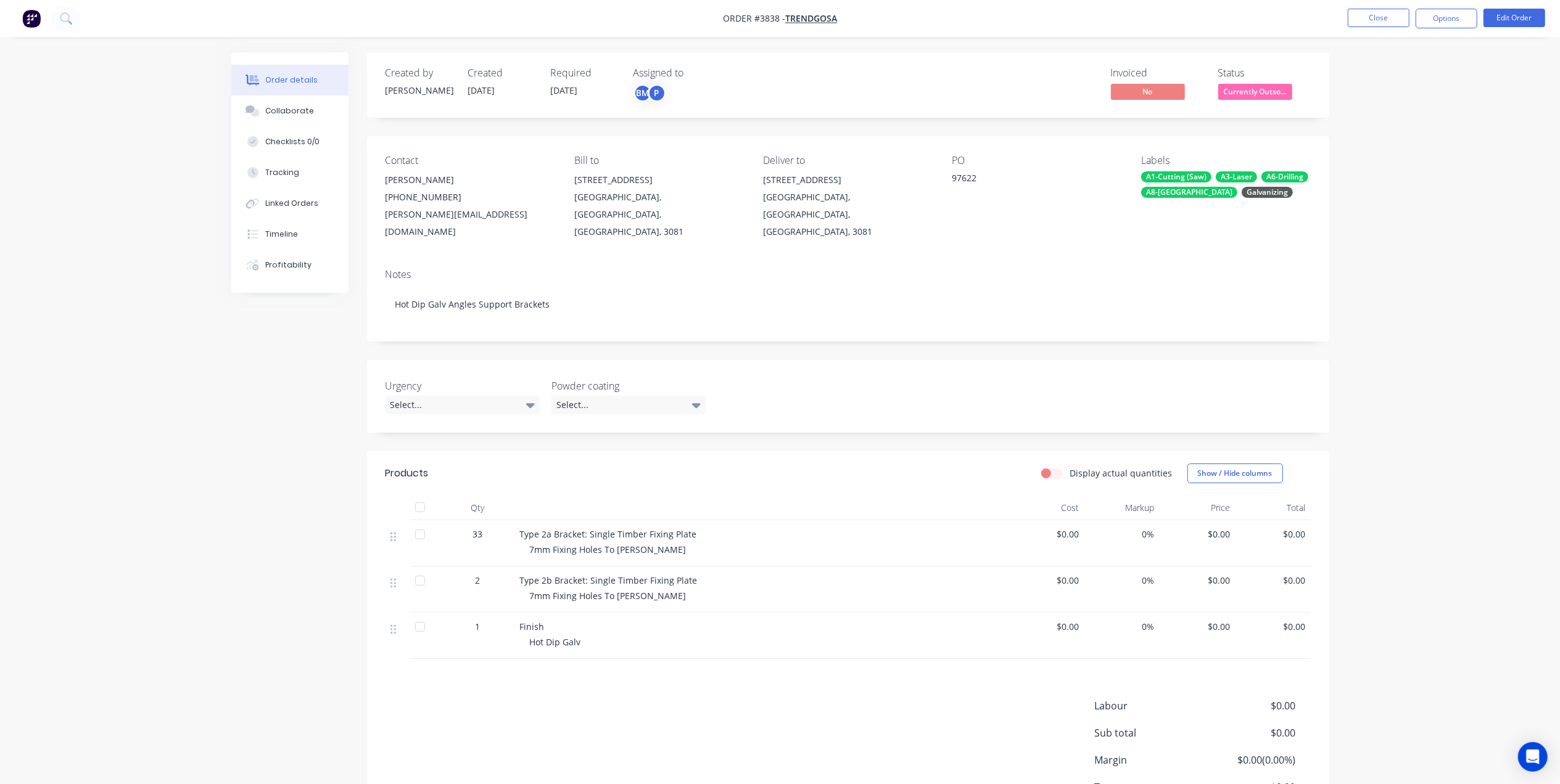
drag, startPoint x: 1208, startPoint y: 16, endPoint x: 1214, endPoint y: 13, distance: 6.7
click at [1208, 16] on nav "Order #3838 - Trendgosa Close Options Edit Order" at bounding box center [780, 19] width 1560 height 37
click at [1362, 15] on button "Close" at bounding box center [1378, 18] width 62 height 19
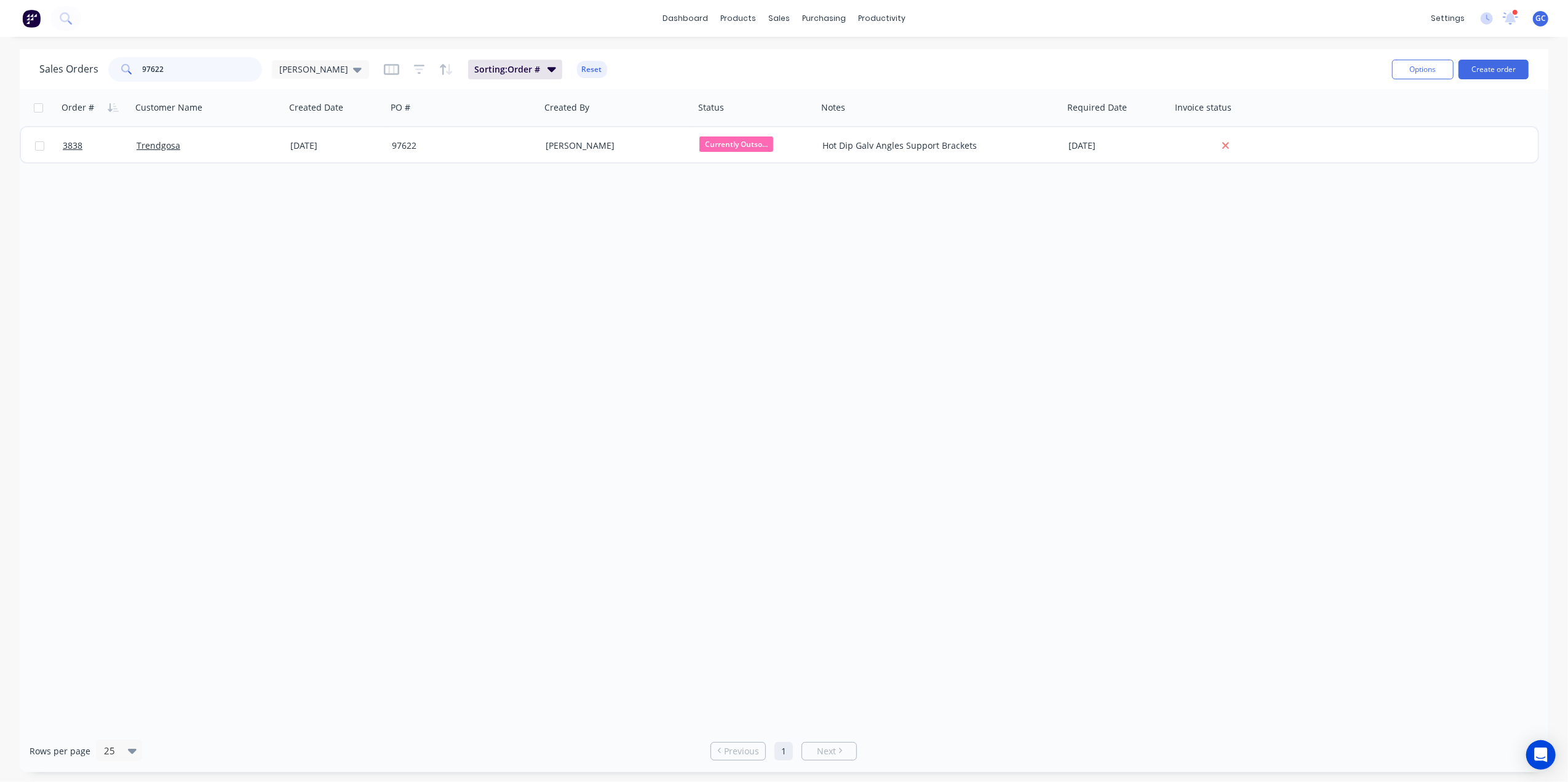
drag, startPoint x: 185, startPoint y: 64, endPoint x: 25, endPoint y: 88, distance: 161.8
click at [25, 88] on div "Sales Orders 97622 Gino Sorting: Order # Reset Options Create order Order # Cus…" at bounding box center [784, 411] width 1529 height 723
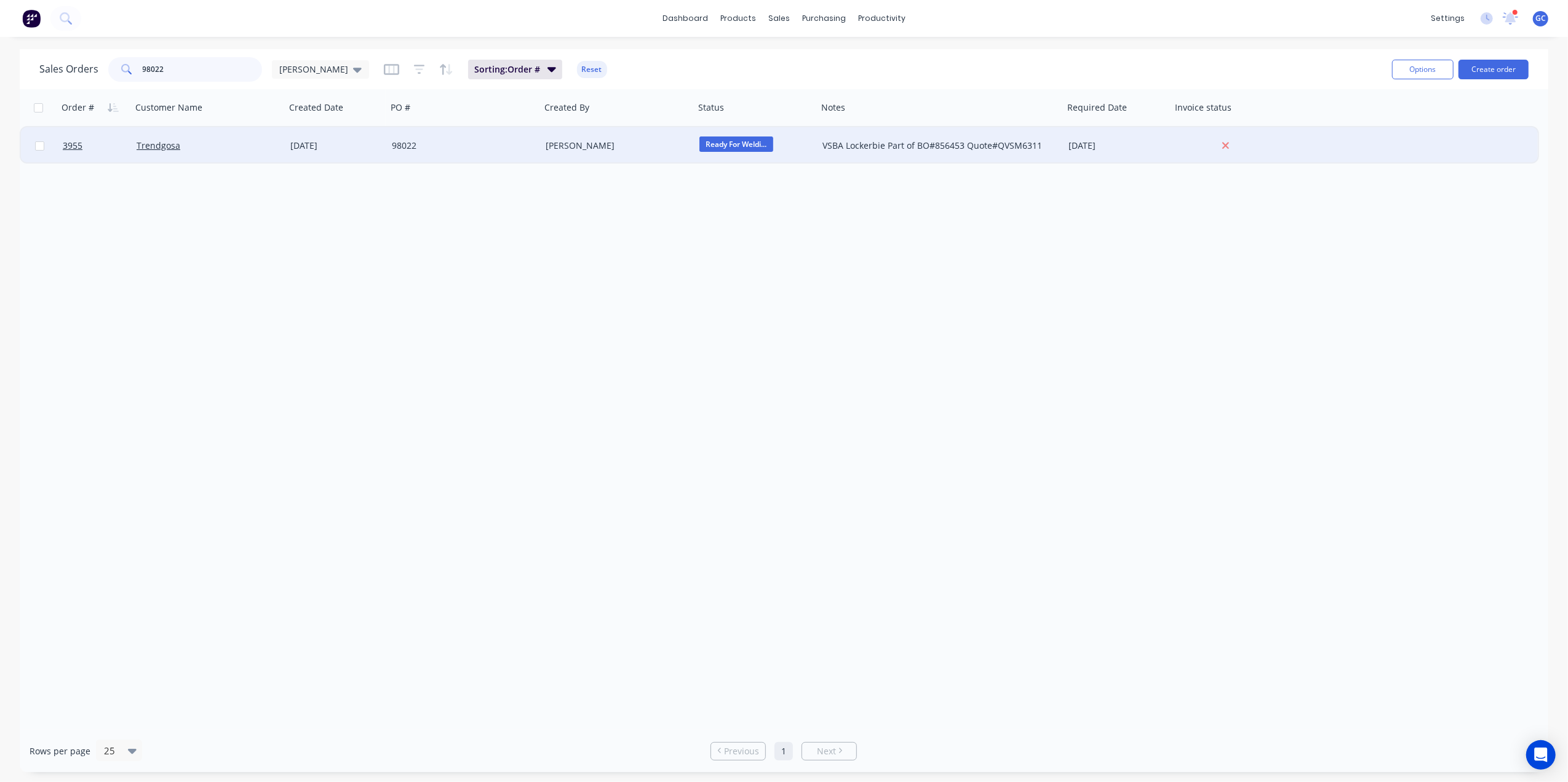
type input "98022"
click at [510, 151] on div "98022" at bounding box center [459, 145] width 137 height 12
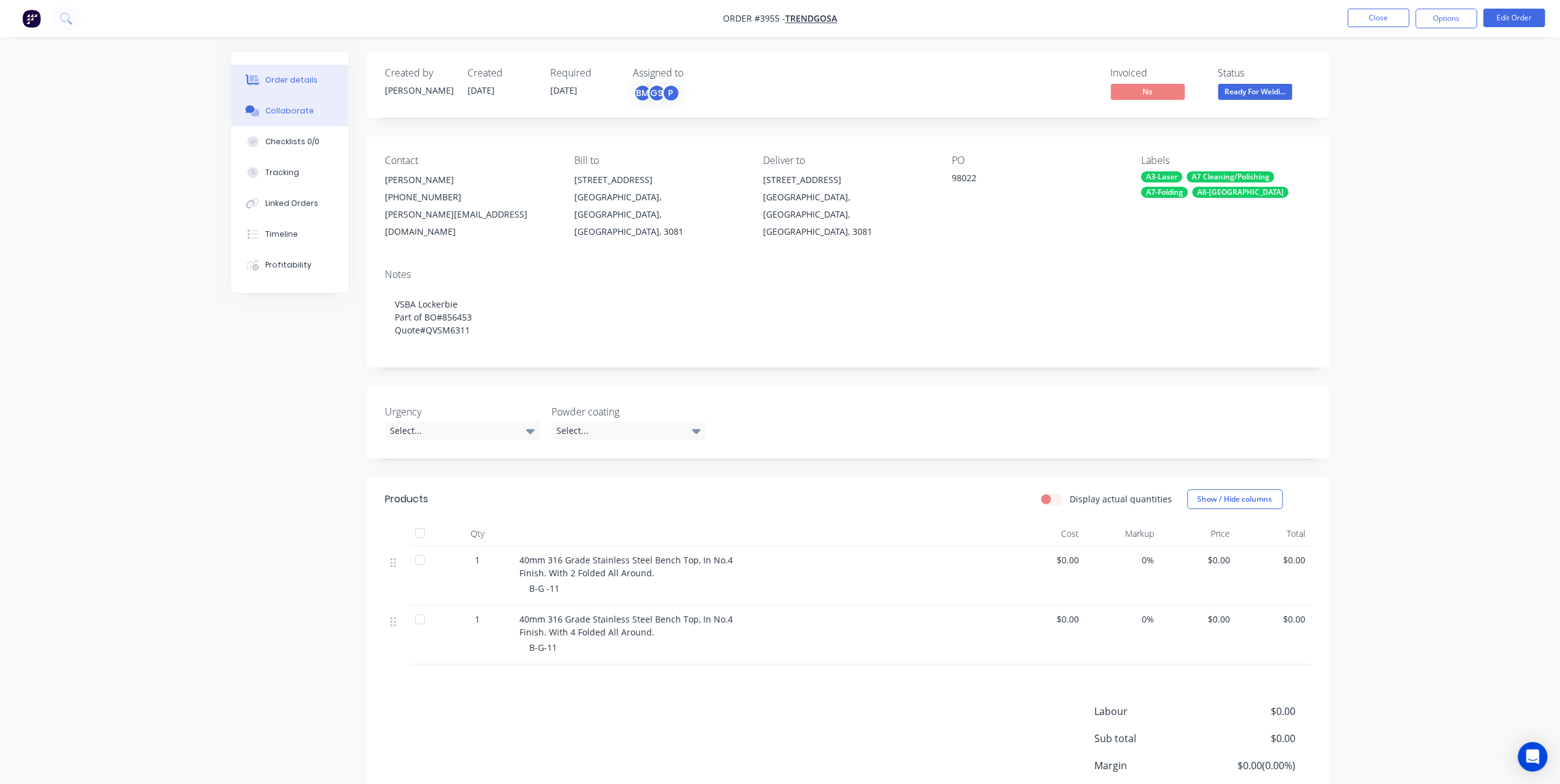
click at [301, 104] on button "Collaborate" at bounding box center [290, 111] width 117 height 31
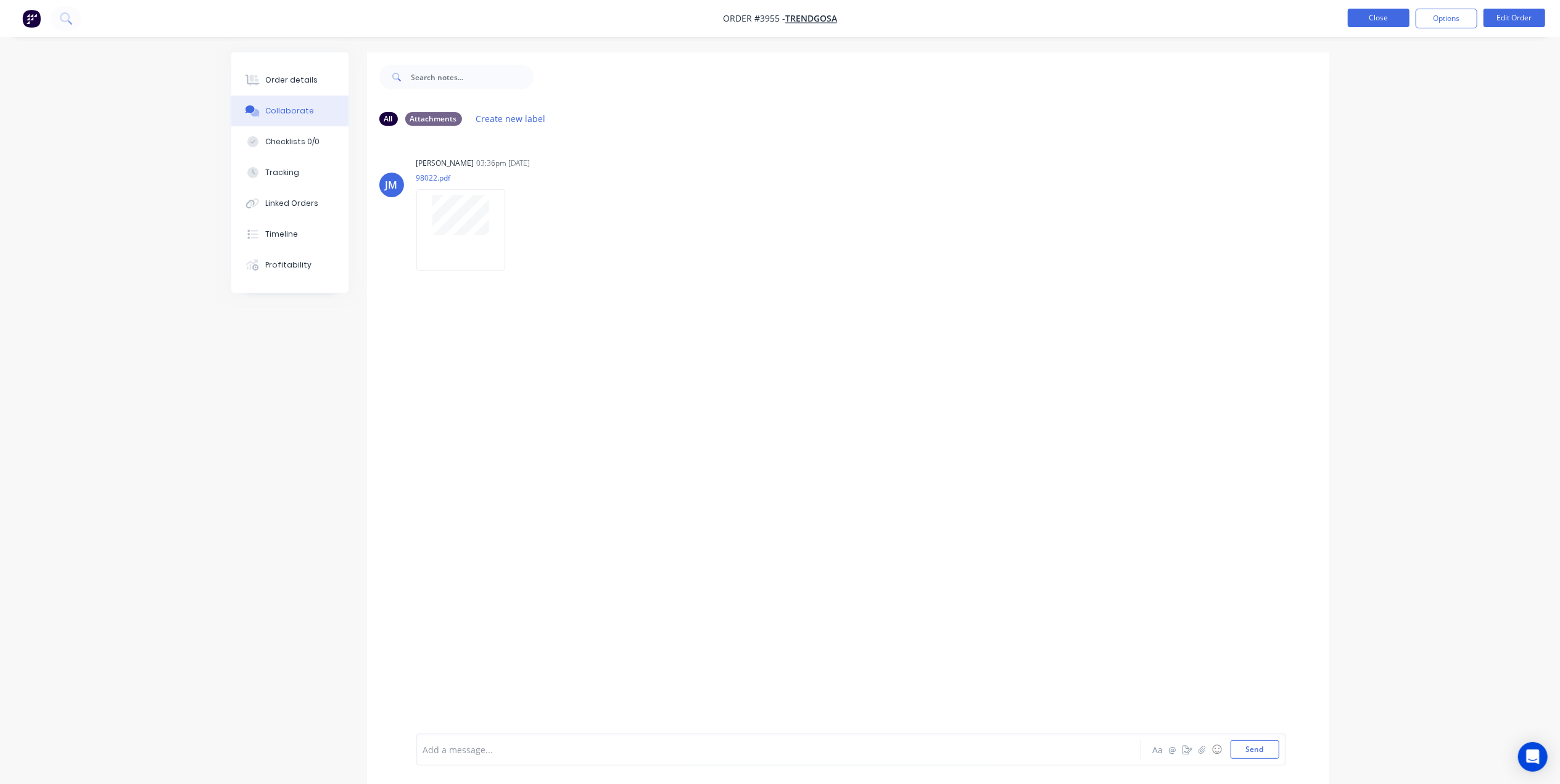
click at [1392, 18] on button "Close" at bounding box center [1378, 18] width 62 height 19
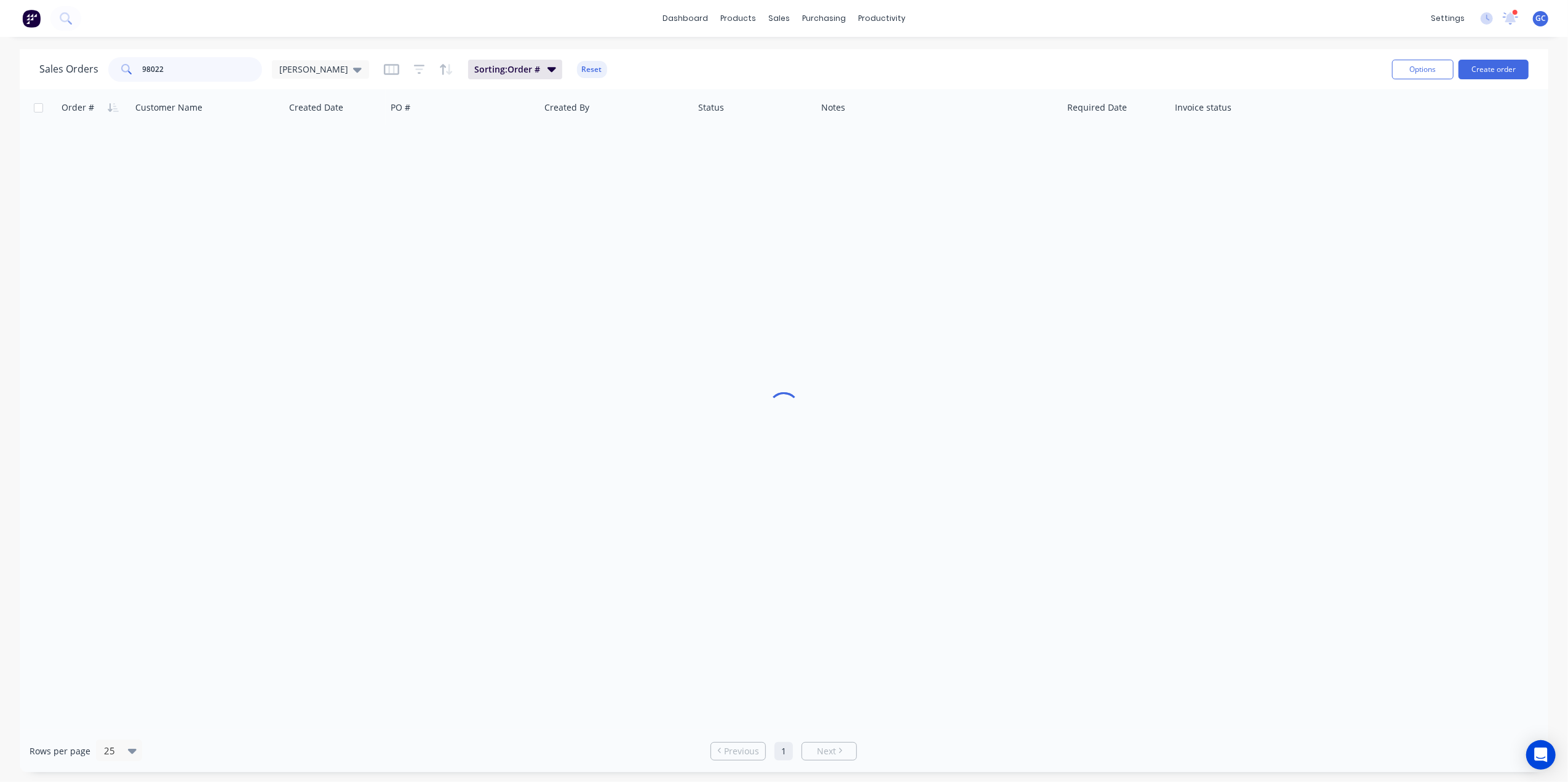
click at [60, 62] on div "Sales Orders 98022 Gino" at bounding box center [204, 70] width 330 height 24
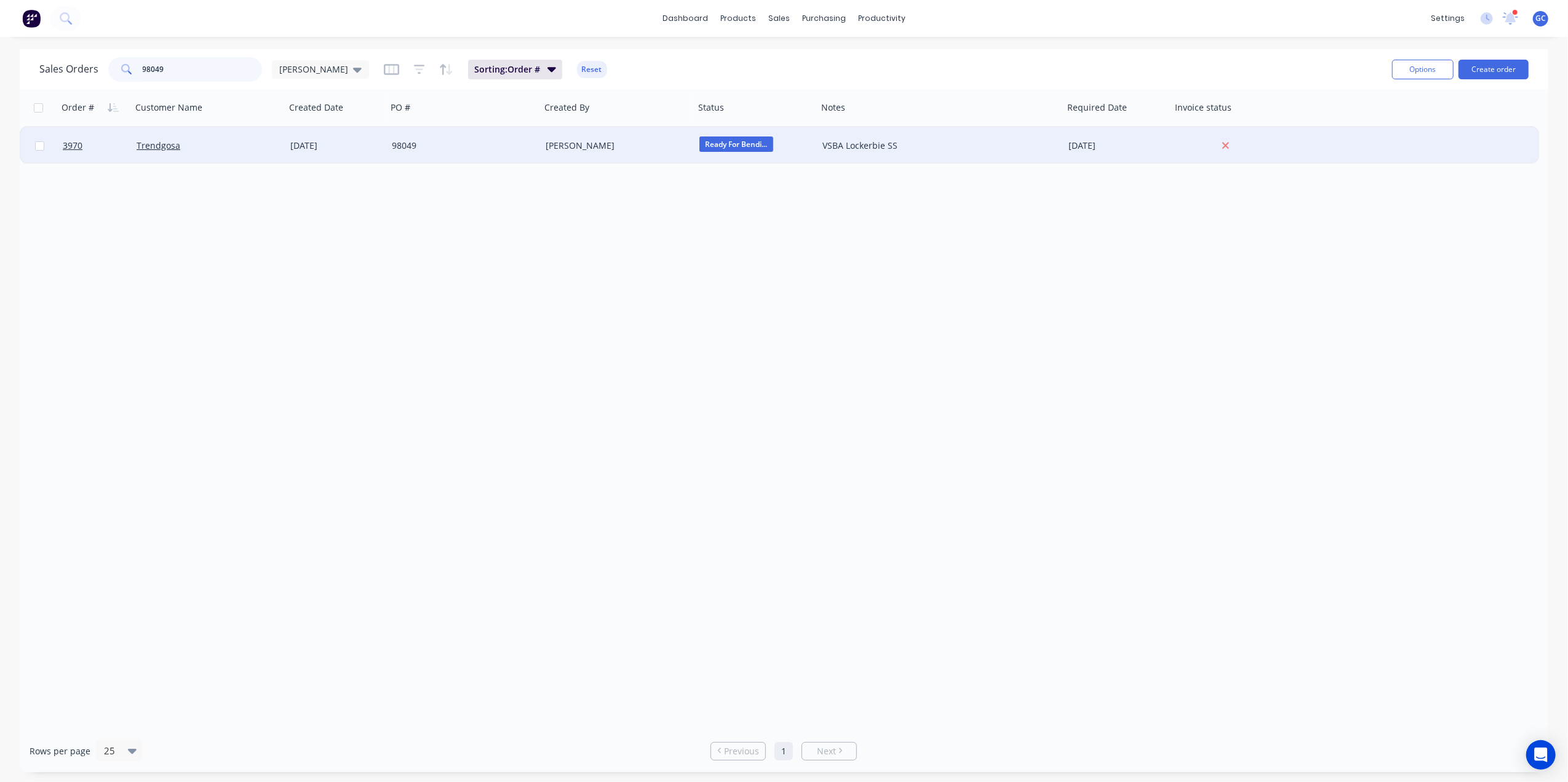
type input "98049"
click at [417, 143] on div "98049" at bounding box center [459, 145] width 137 height 12
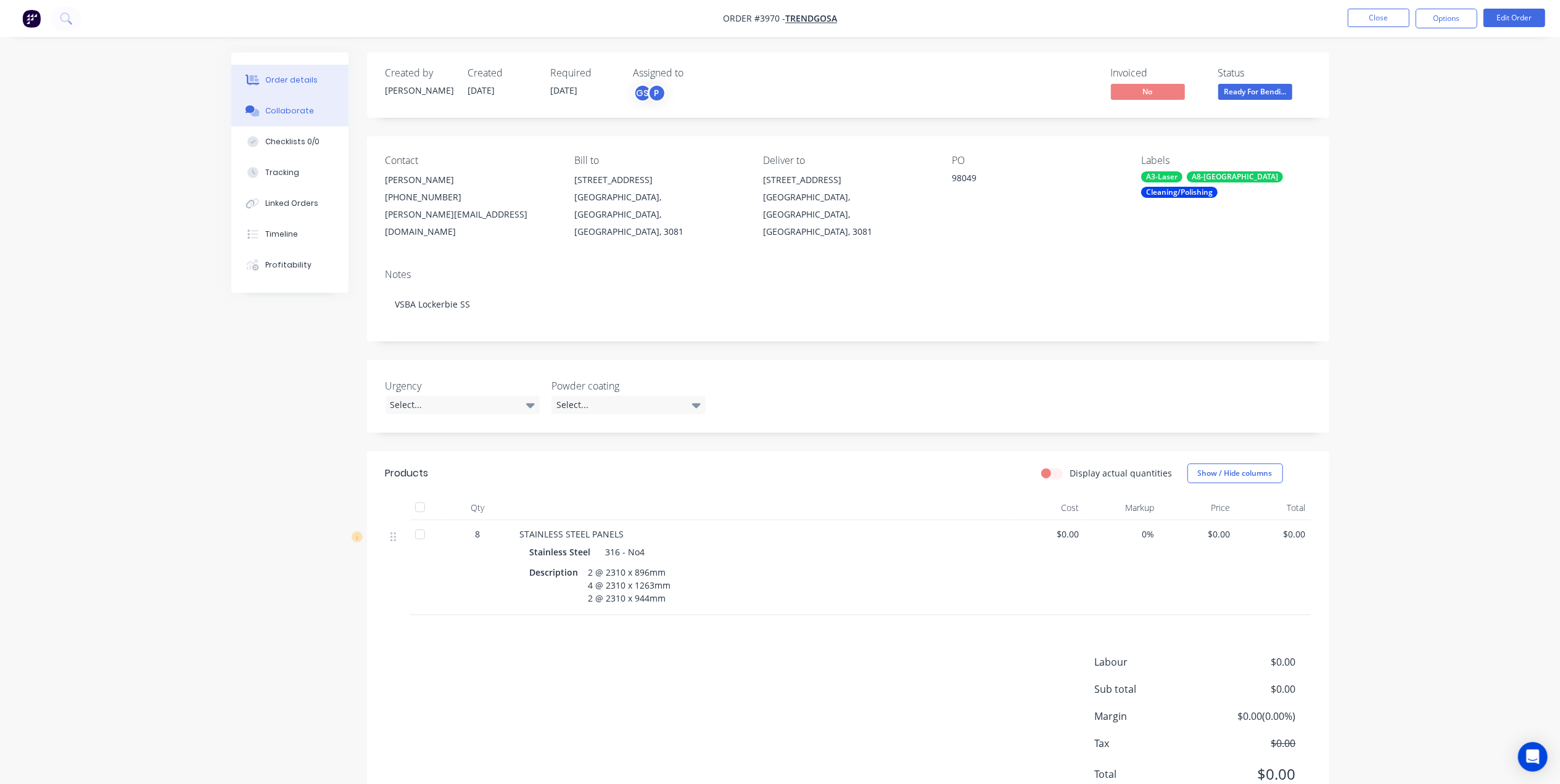
click at [283, 110] on div "Collaborate" at bounding box center [289, 111] width 48 height 11
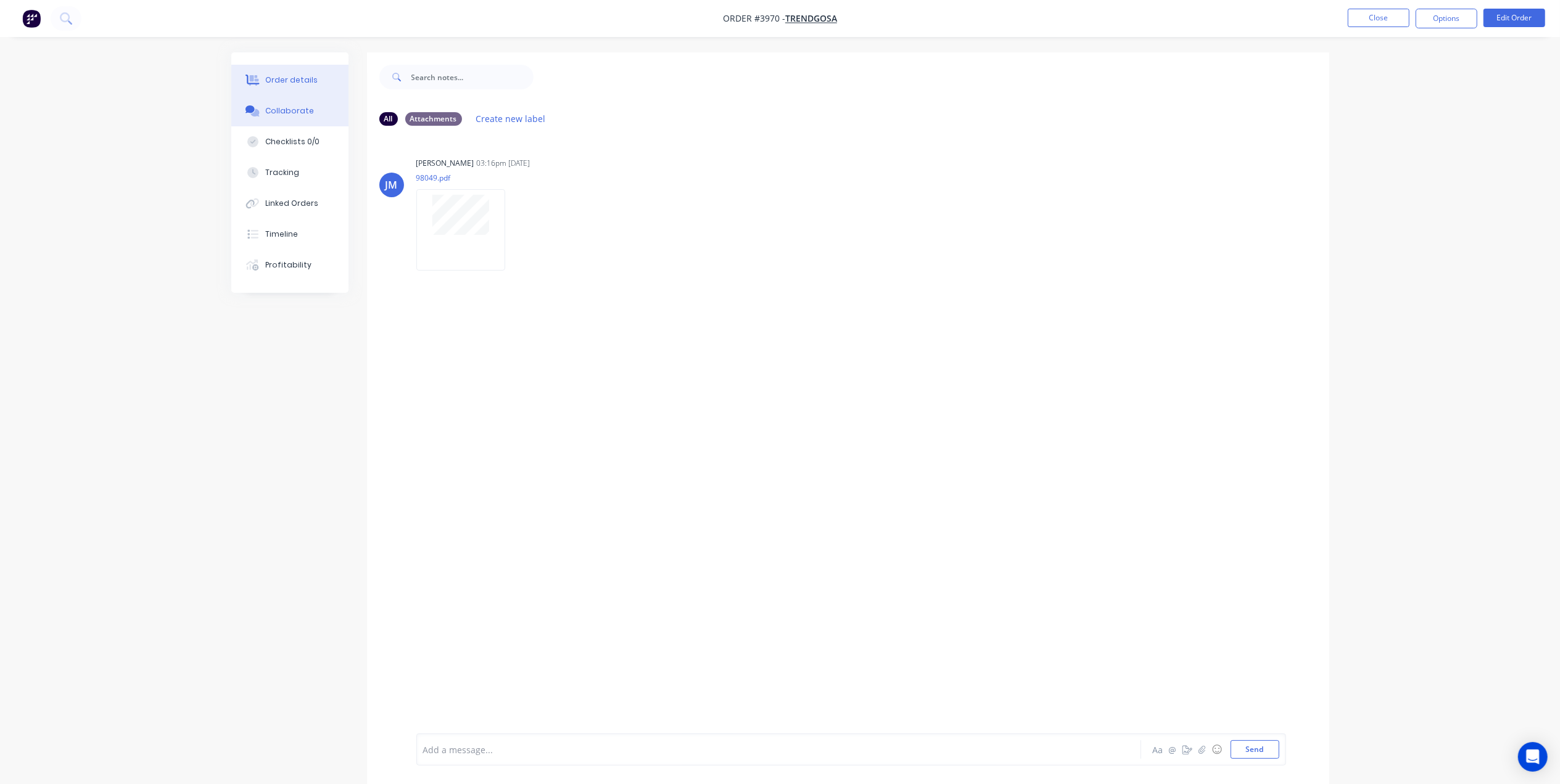
click at [277, 85] on div "Order details" at bounding box center [291, 80] width 52 height 11
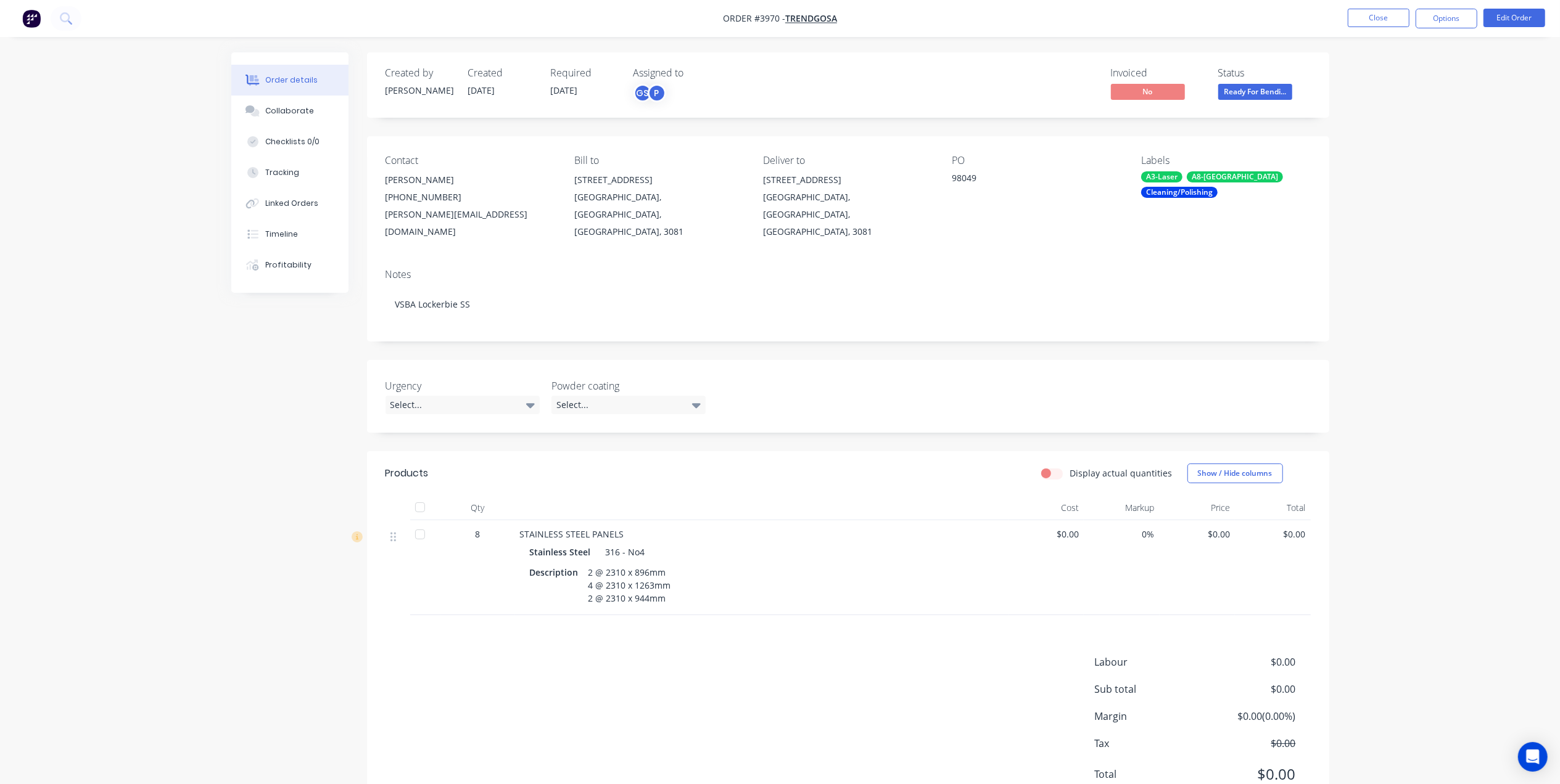
click at [1021, 240] on div "Contact Joanne Mammoliti (03) 9459 8944 joanne@trendgosa.com.au Bill to 133-135…" at bounding box center [849, 198] width 962 height 123
click at [1375, 18] on button "Close" at bounding box center [1378, 18] width 62 height 19
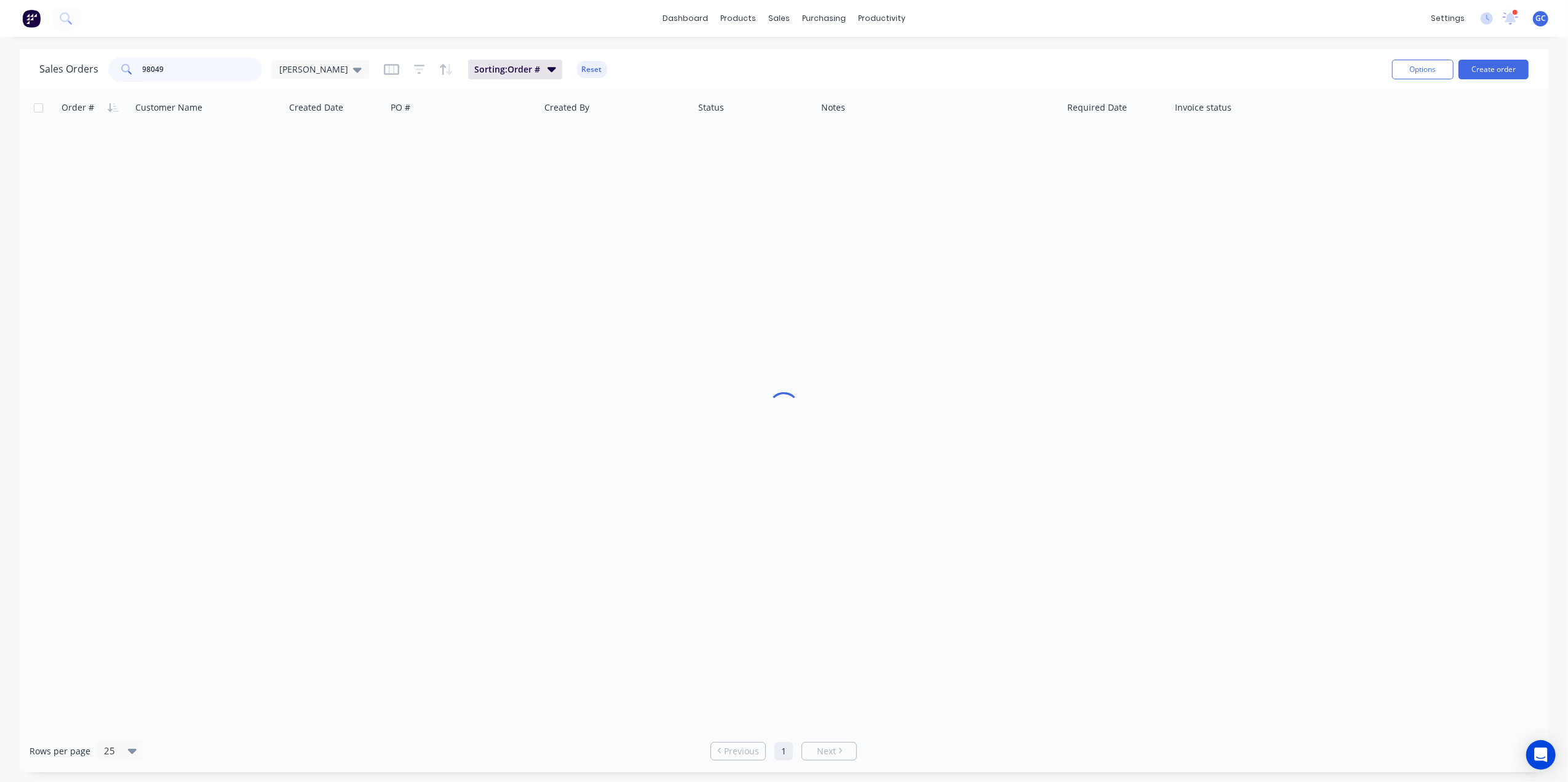
drag, startPoint x: 168, startPoint y: 73, endPoint x: 0, endPoint y: 66, distance: 168.1
click at [0, 66] on html "dashboard products sales purchasing productivity dashboard products Product Cat…" at bounding box center [784, 391] width 1568 height 782
type input "98048"
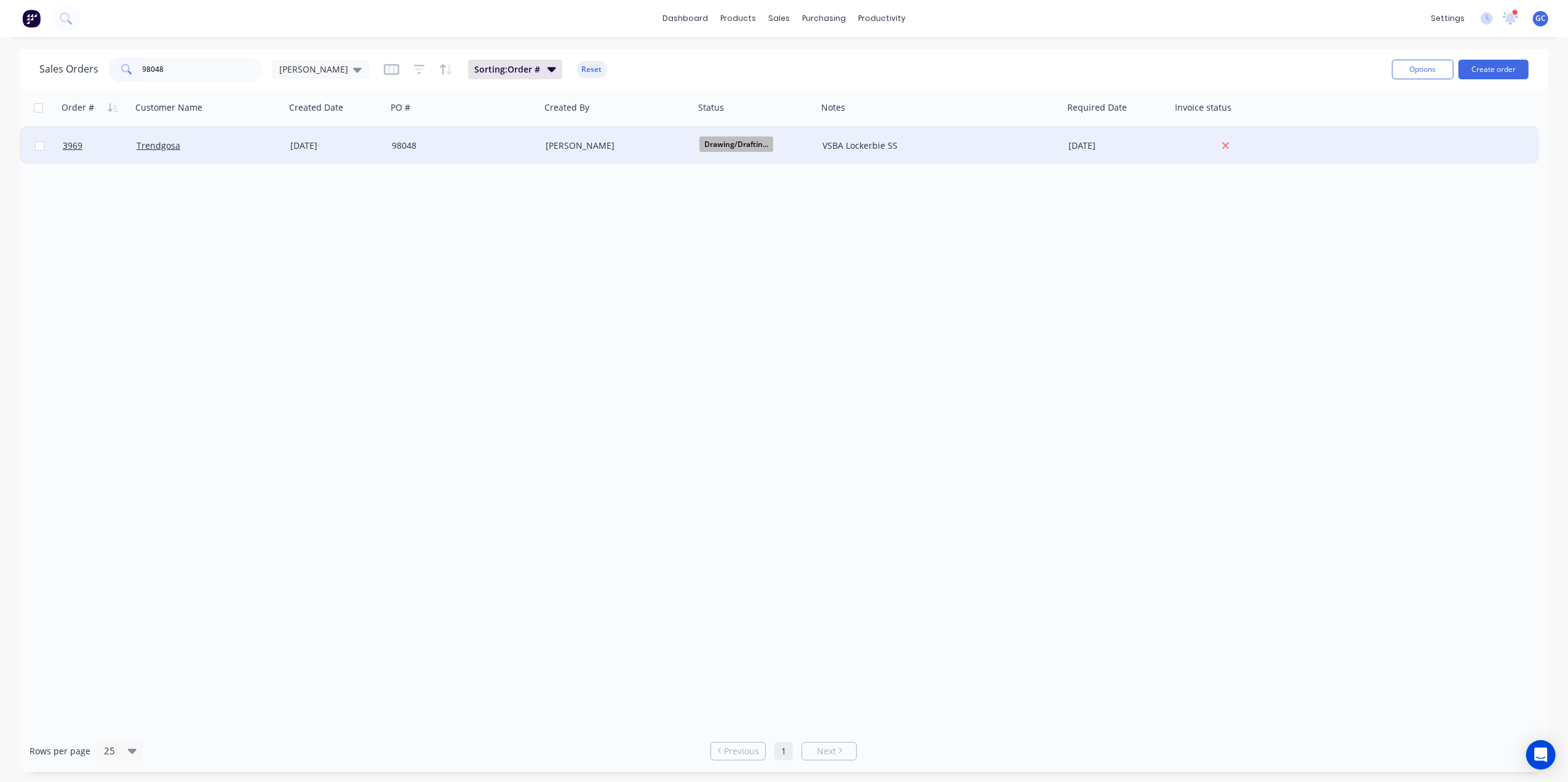
click at [503, 148] on div "98048" at bounding box center [459, 145] width 137 height 12
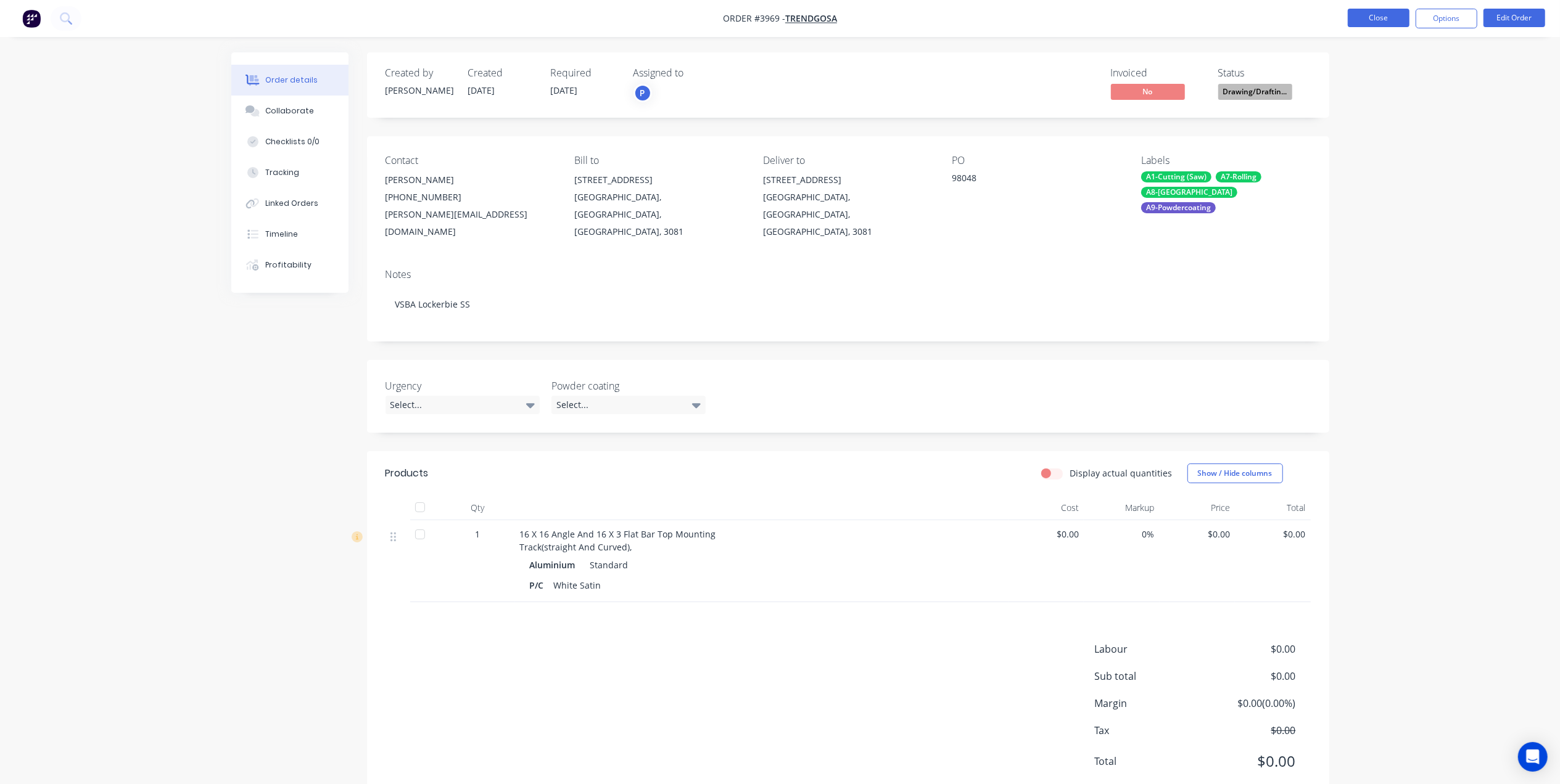
click at [1367, 18] on button "Close" at bounding box center [1378, 18] width 62 height 19
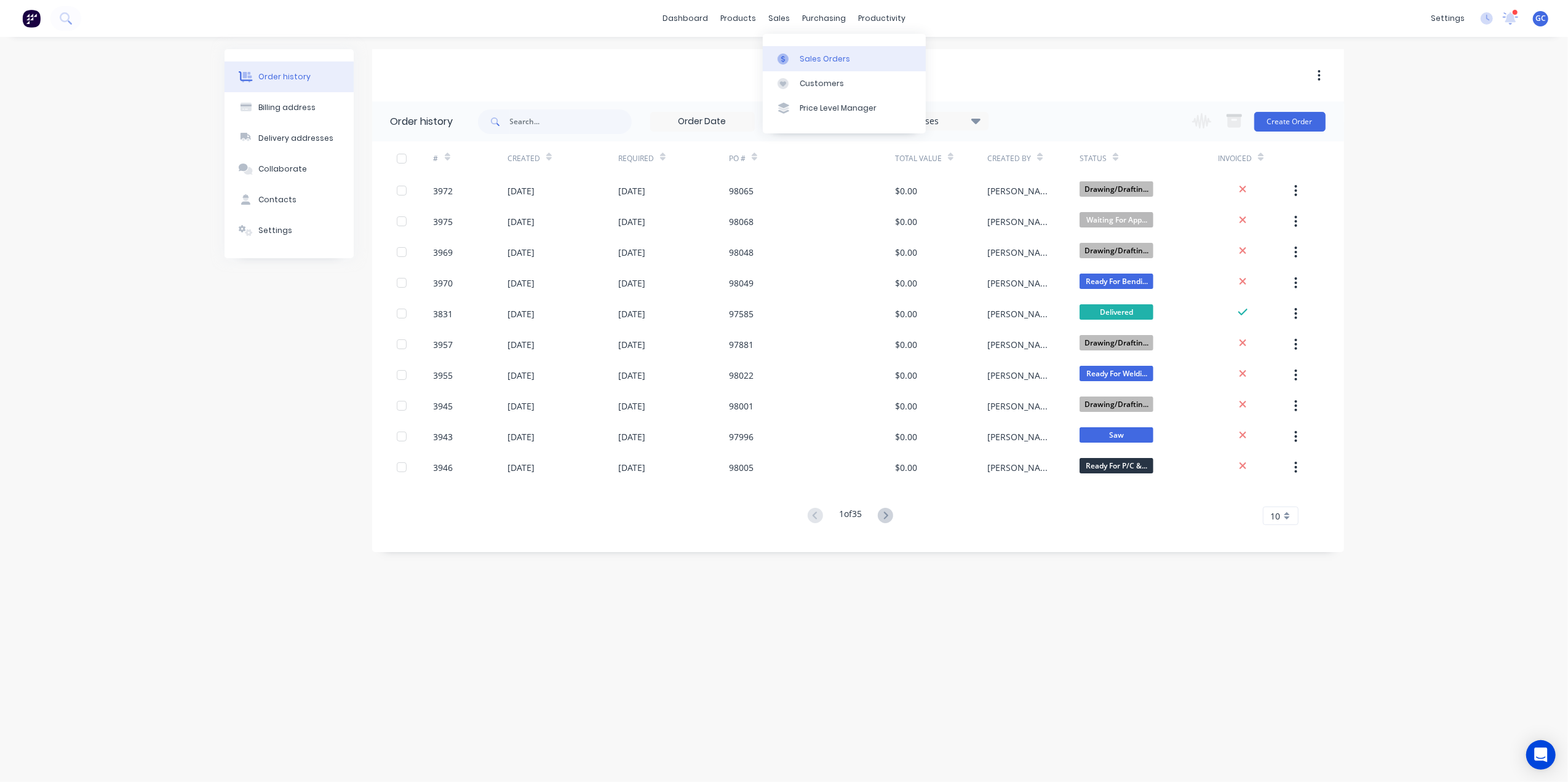
click at [817, 54] on div "Sales Orders" at bounding box center [825, 60] width 50 height 11
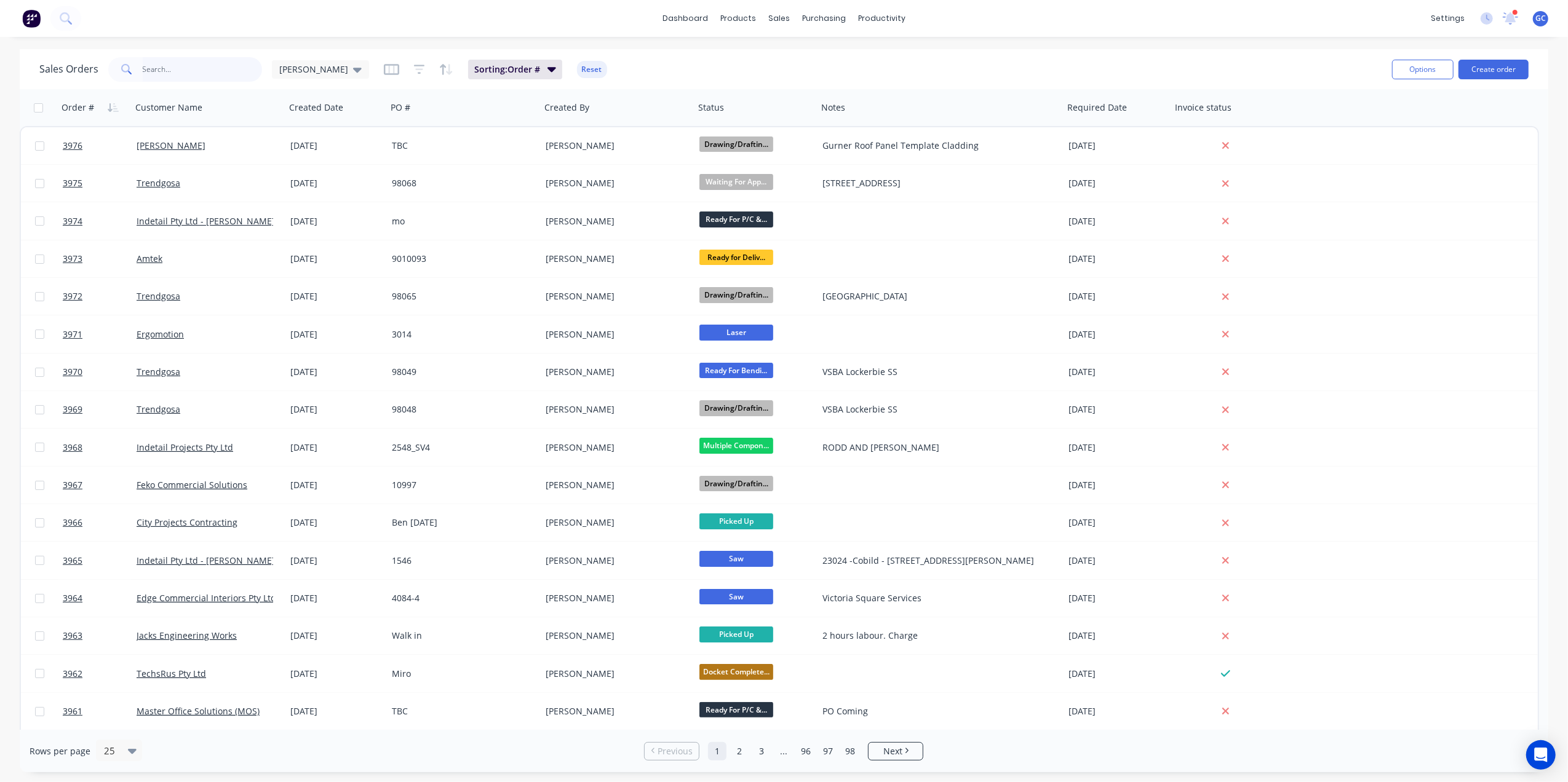
click at [172, 69] on input "text" at bounding box center [202, 70] width 120 height 24
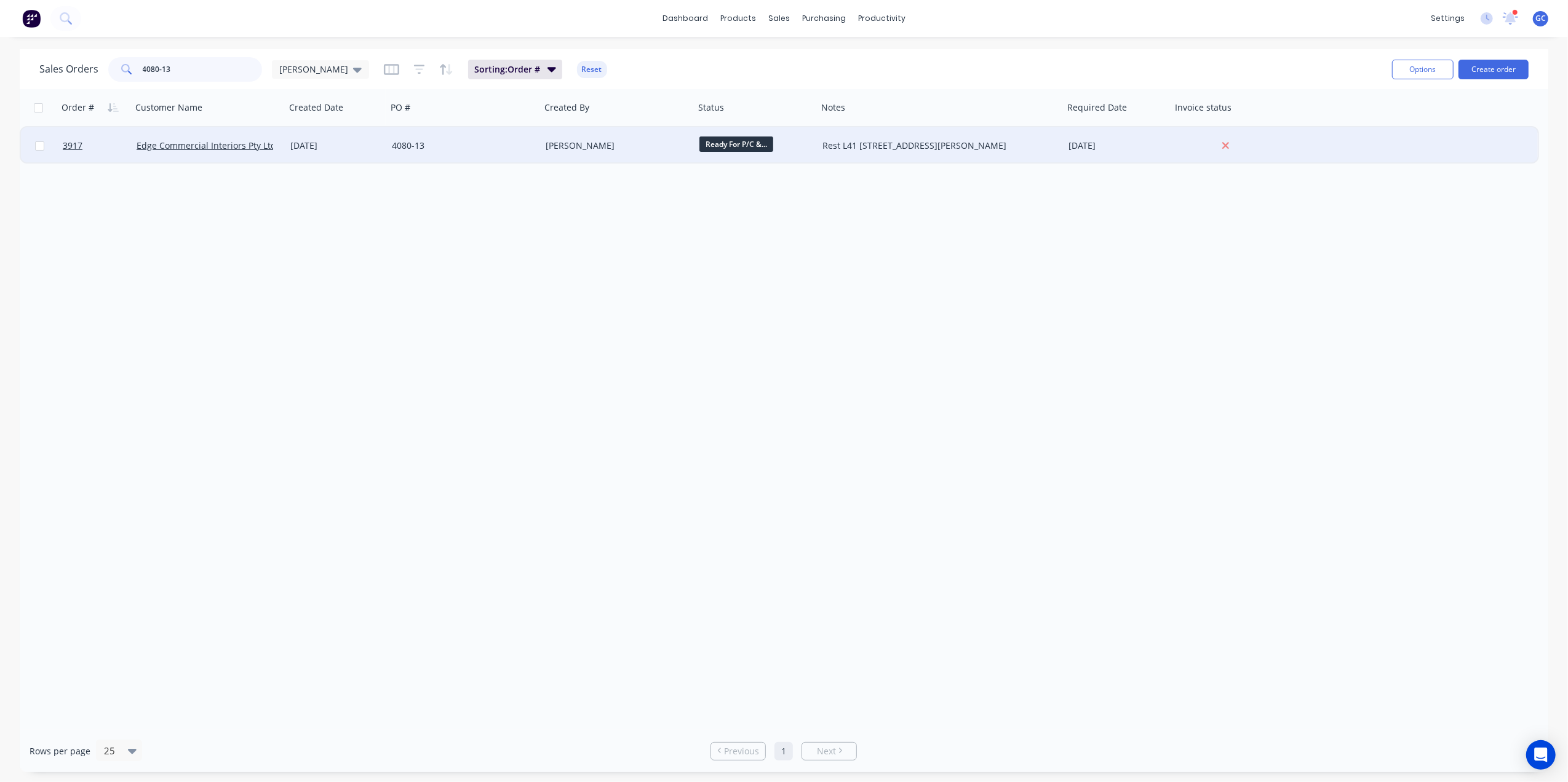
type input "4080-13"
click at [535, 152] on div "4080-13" at bounding box center [463, 146] width 153 height 37
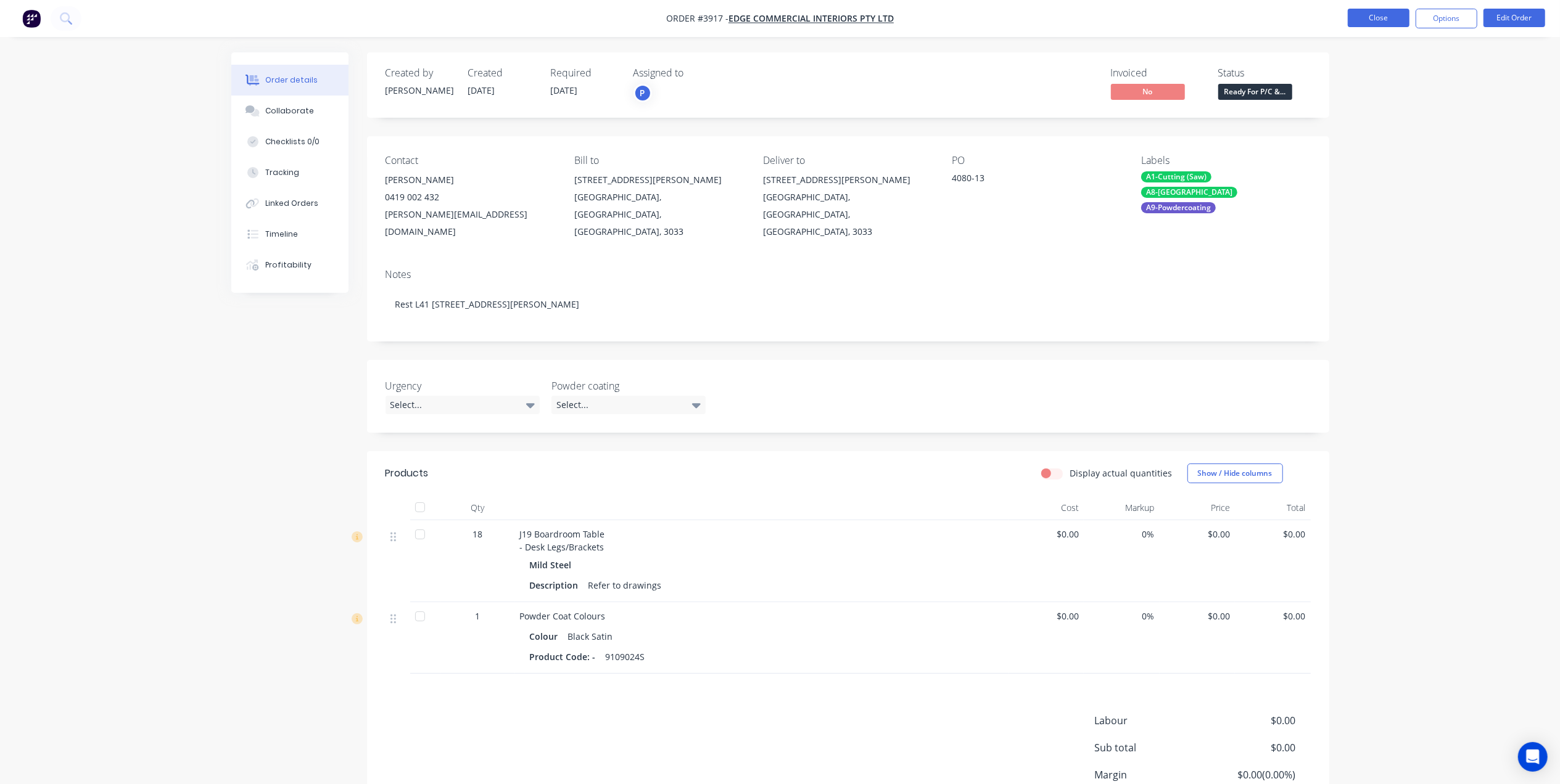
click at [1388, 18] on button "Close" at bounding box center [1378, 18] width 62 height 19
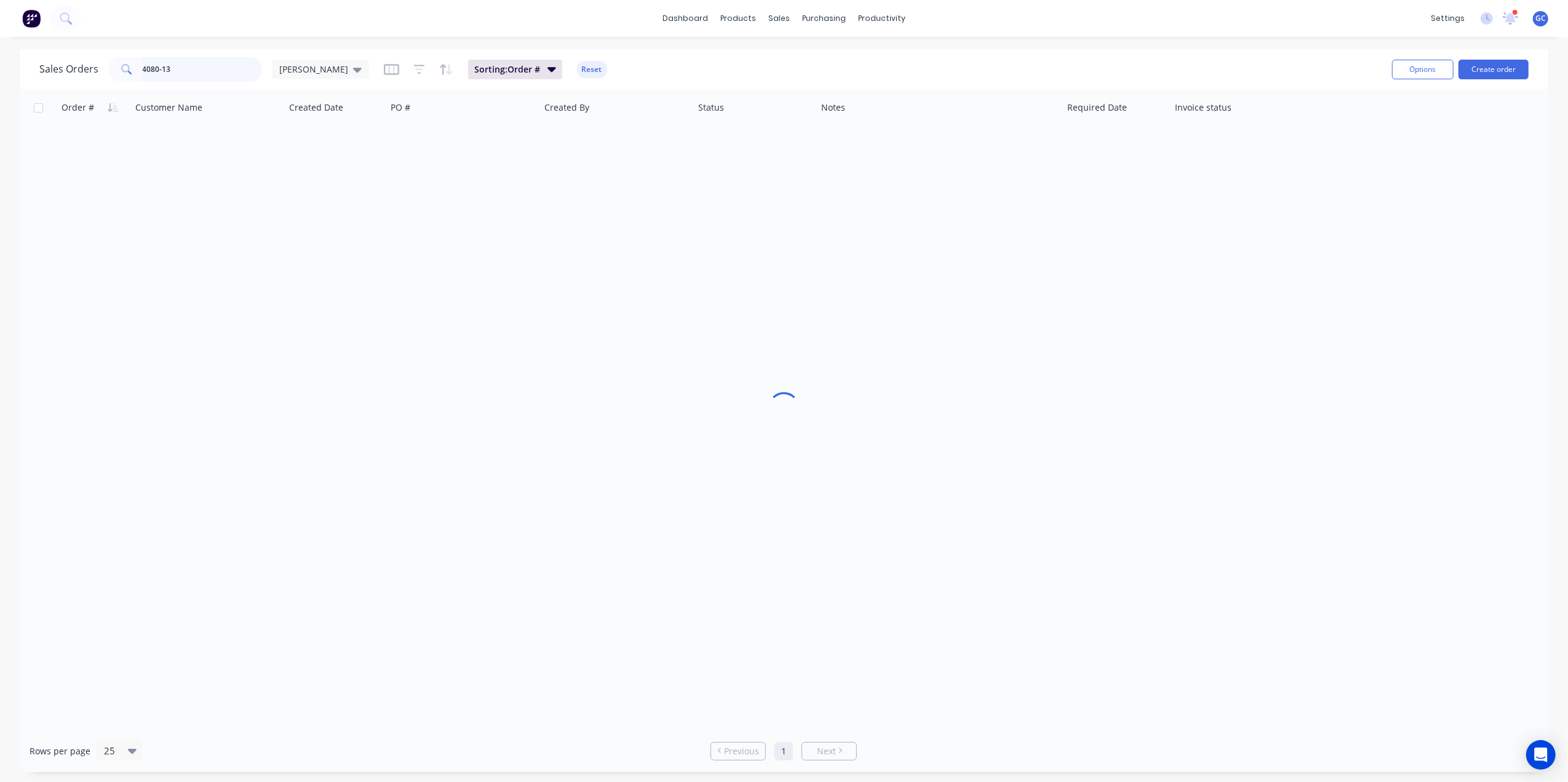
click at [214, 70] on input "4080-13" at bounding box center [202, 70] width 120 height 24
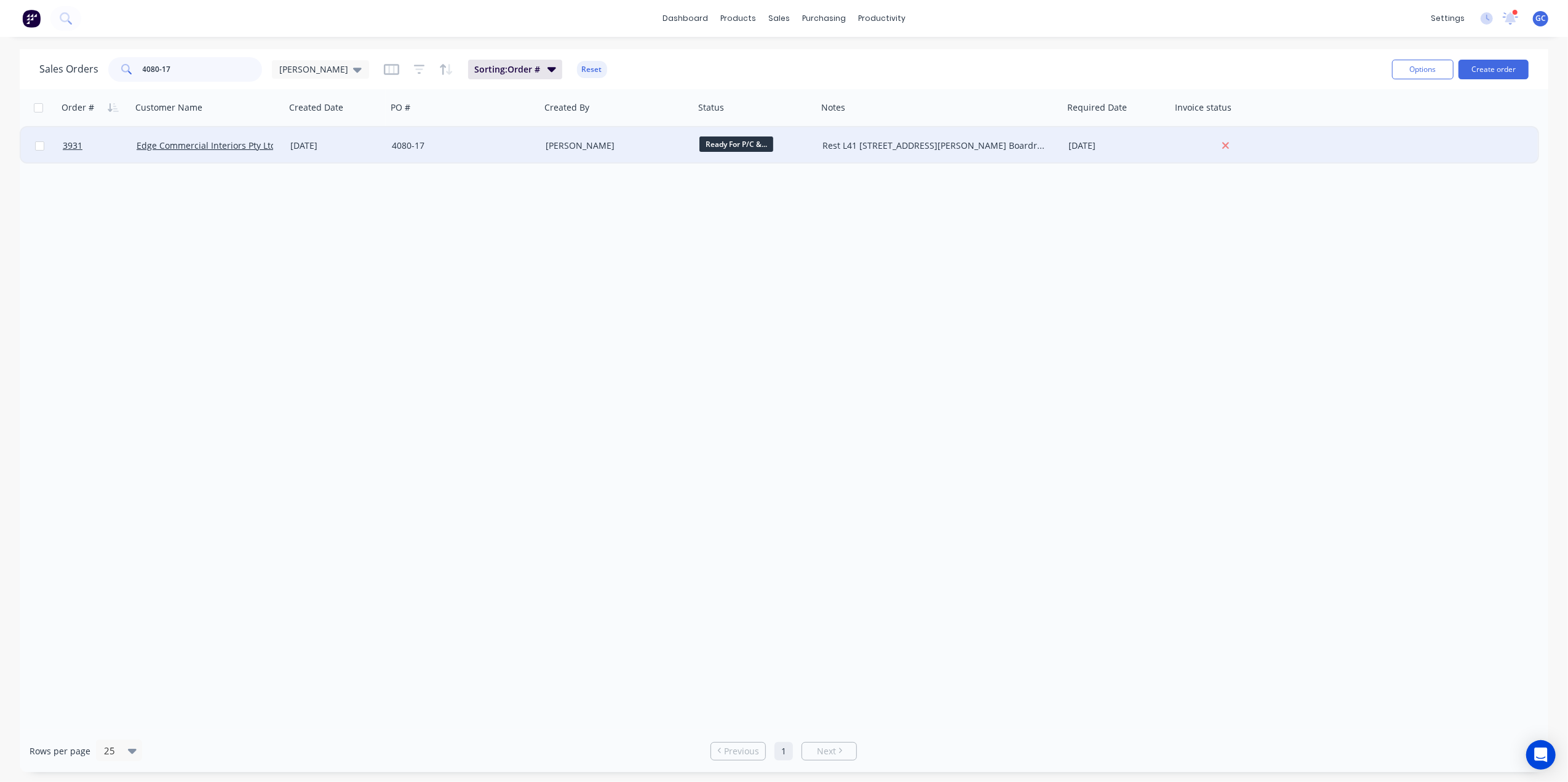
type input "4080-17"
click at [506, 145] on div "4080-17" at bounding box center [459, 145] width 137 height 12
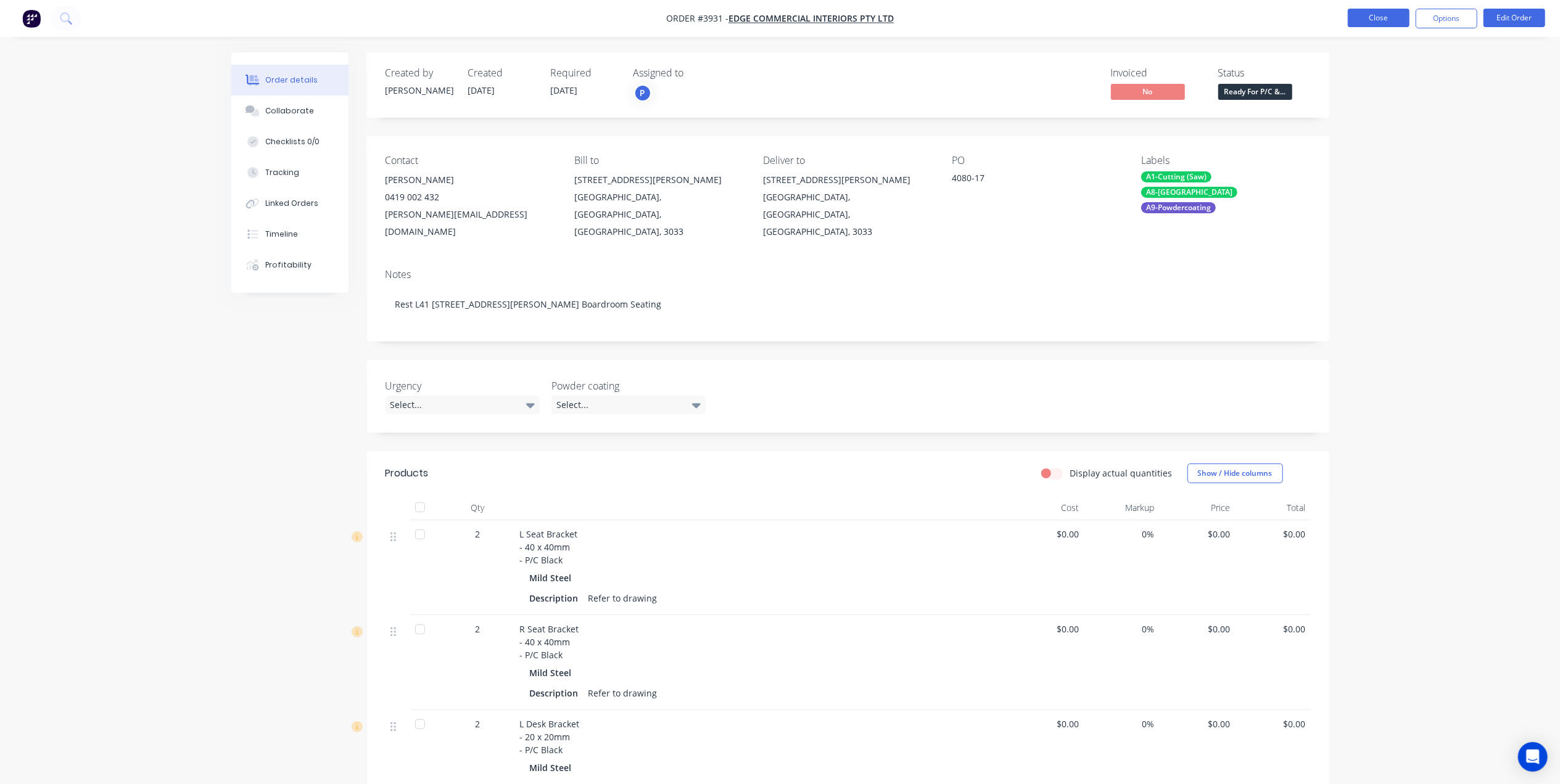
click at [1360, 18] on button "Close" at bounding box center [1378, 18] width 62 height 19
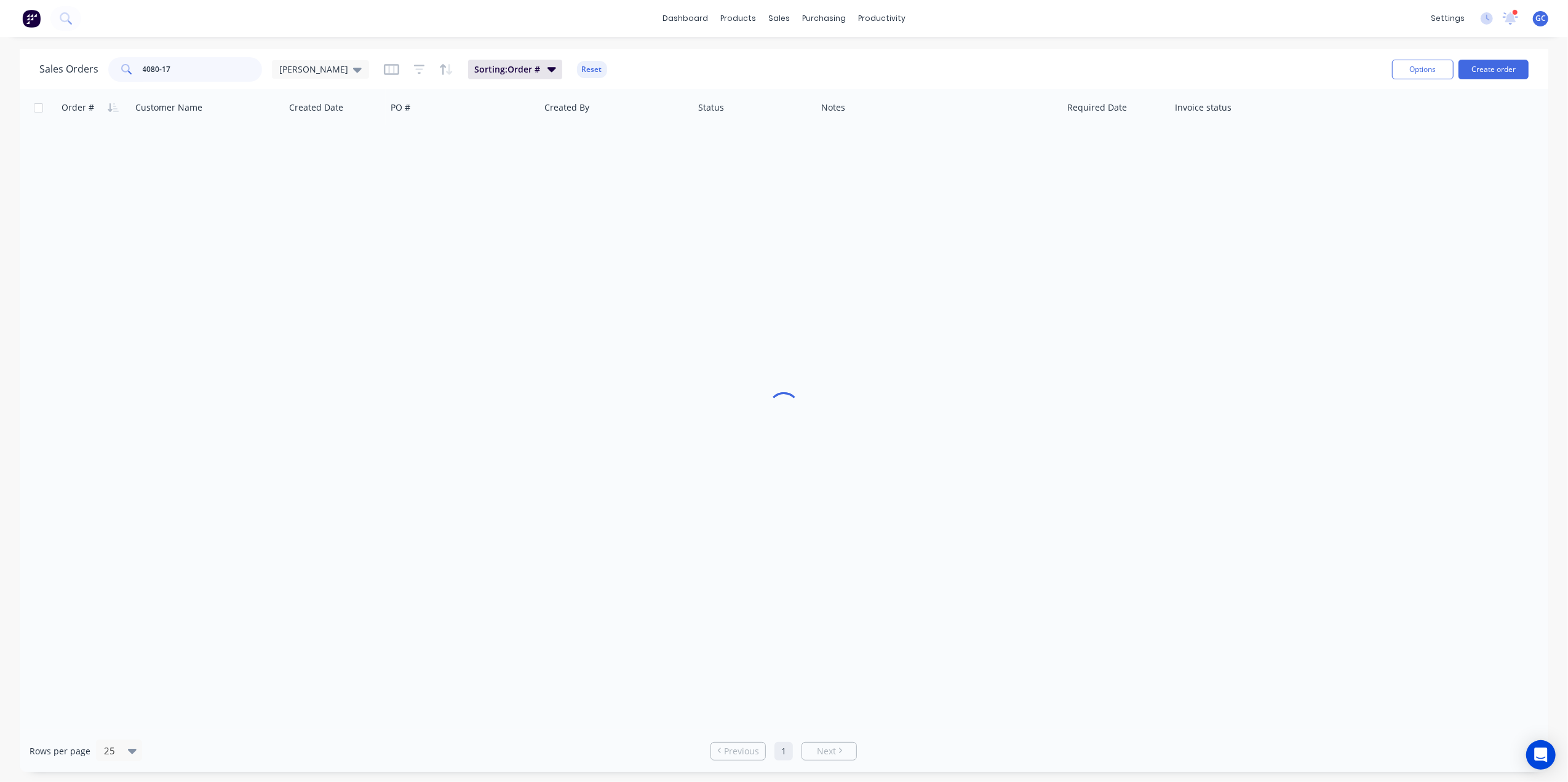
click at [235, 62] on input "4080-17" at bounding box center [202, 70] width 120 height 24
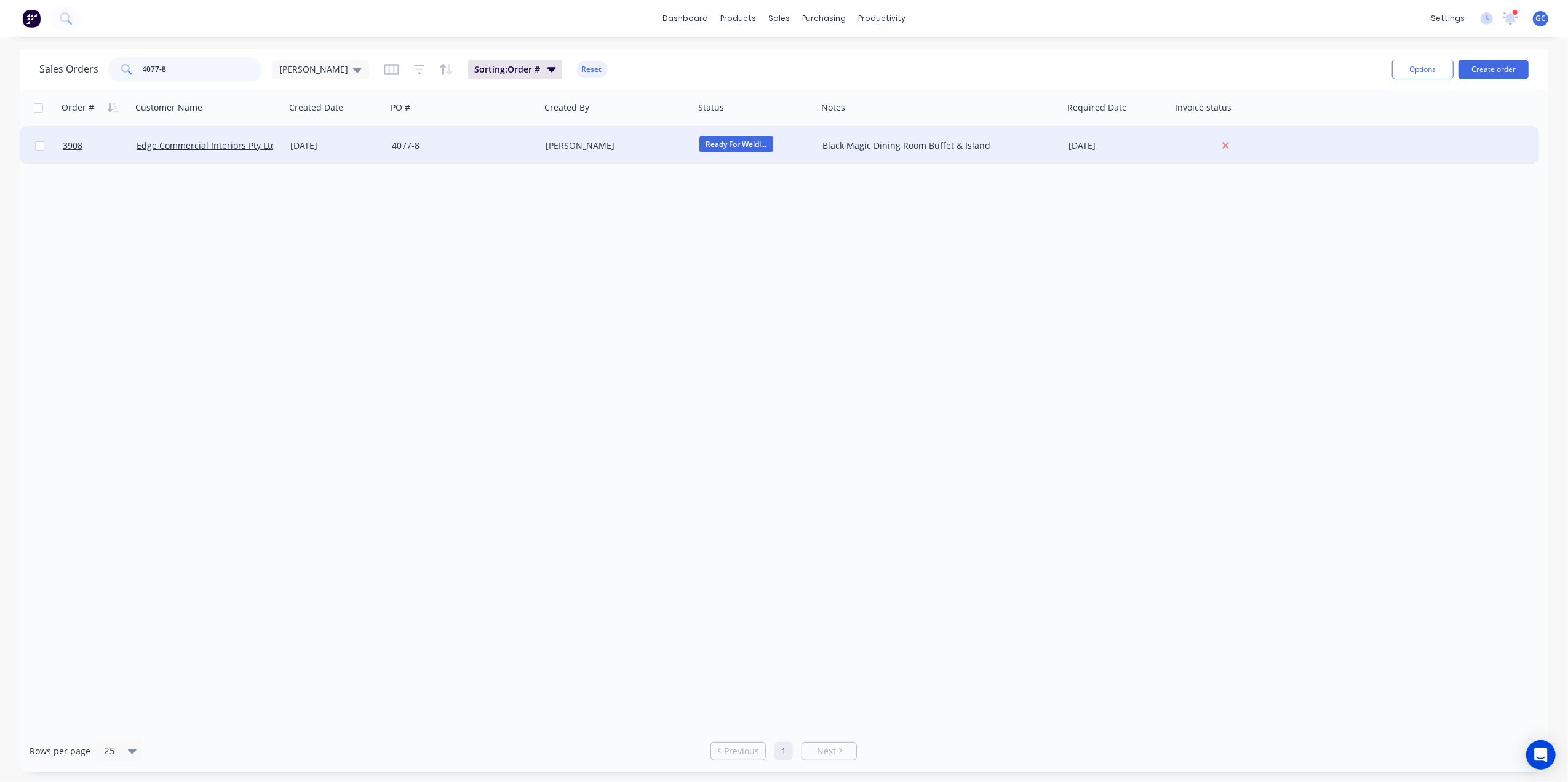
type input "4077-8"
click at [485, 148] on div "4077-8" at bounding box center [459, 145] width 137 height 12
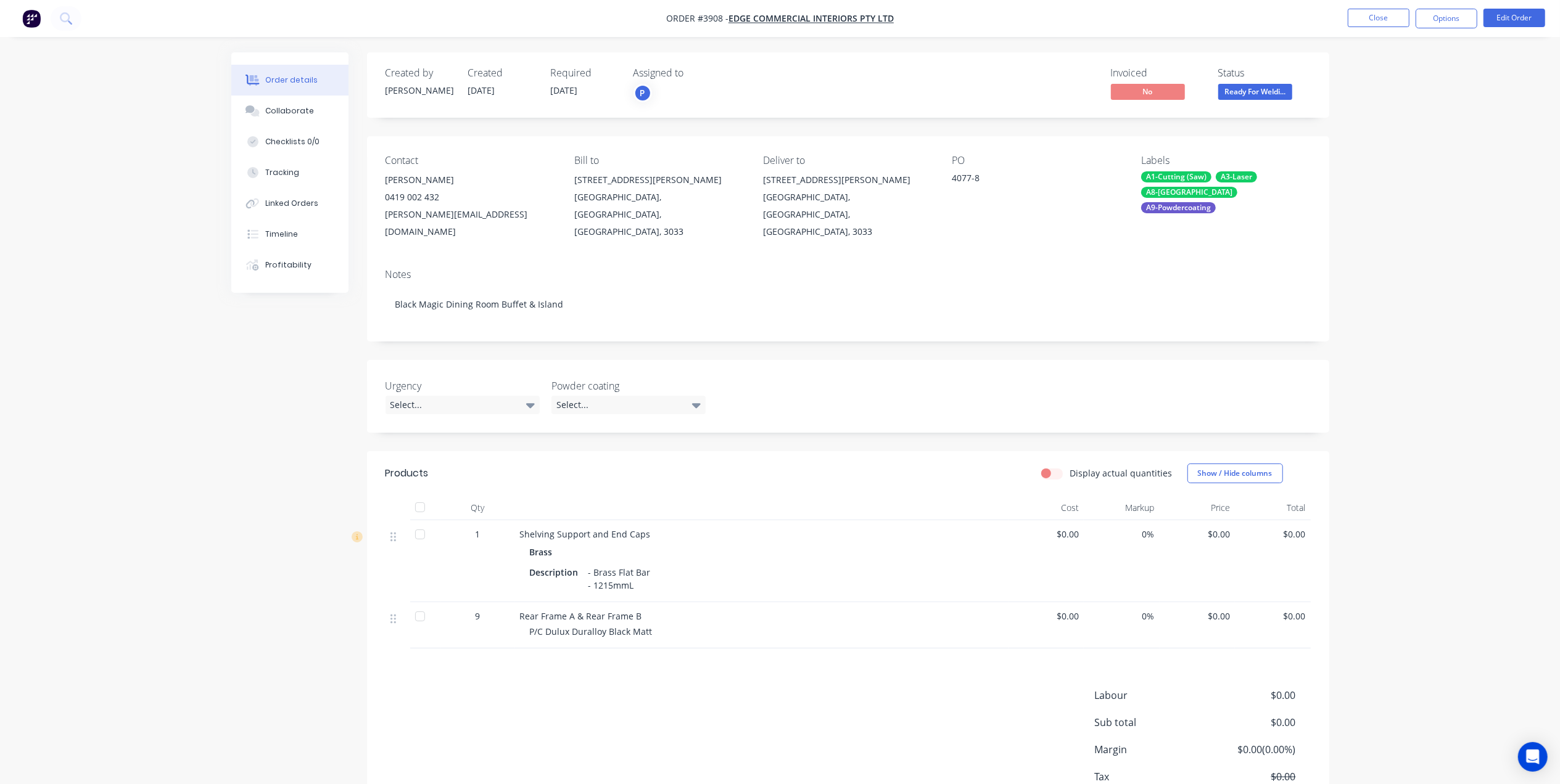
click at [989, 332] on div "Created by [PERSON_NAME] Created [DATE] Required [DATE] Assigned to P Invoiced …" at bounding box center [849, 450] width 962 height 797
click at [1365, 14] on button "Close" at bounding box center [1378, 18] width 62 height 19
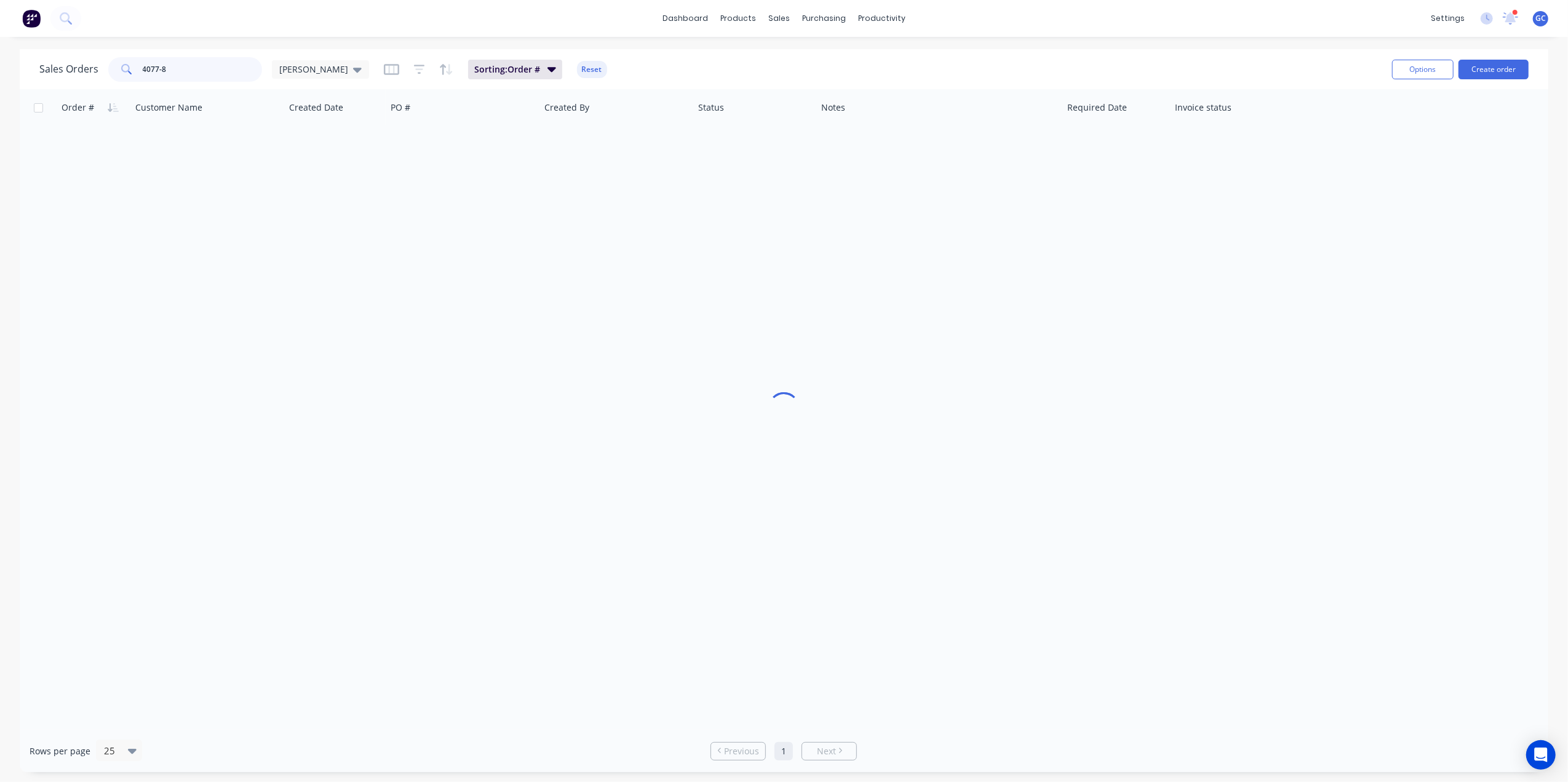
click at [201, 64] on input "4077-8" at bounding box center [202, 70] width 120 height 24
type input "4"
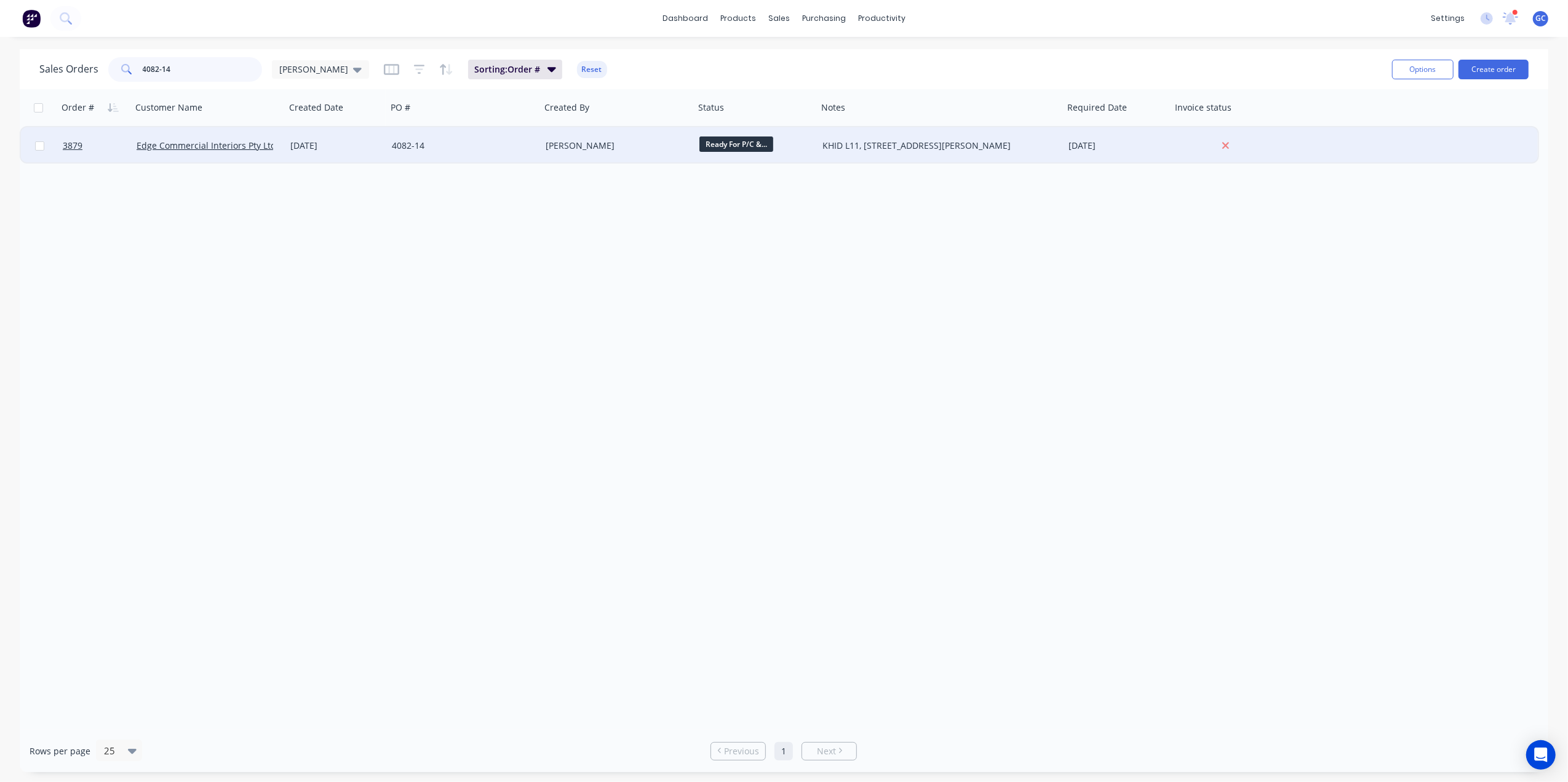
type input "4082-14"
click at [481, 156] on div "4082-14" at bounding box center [463, 146] width 153 height 37
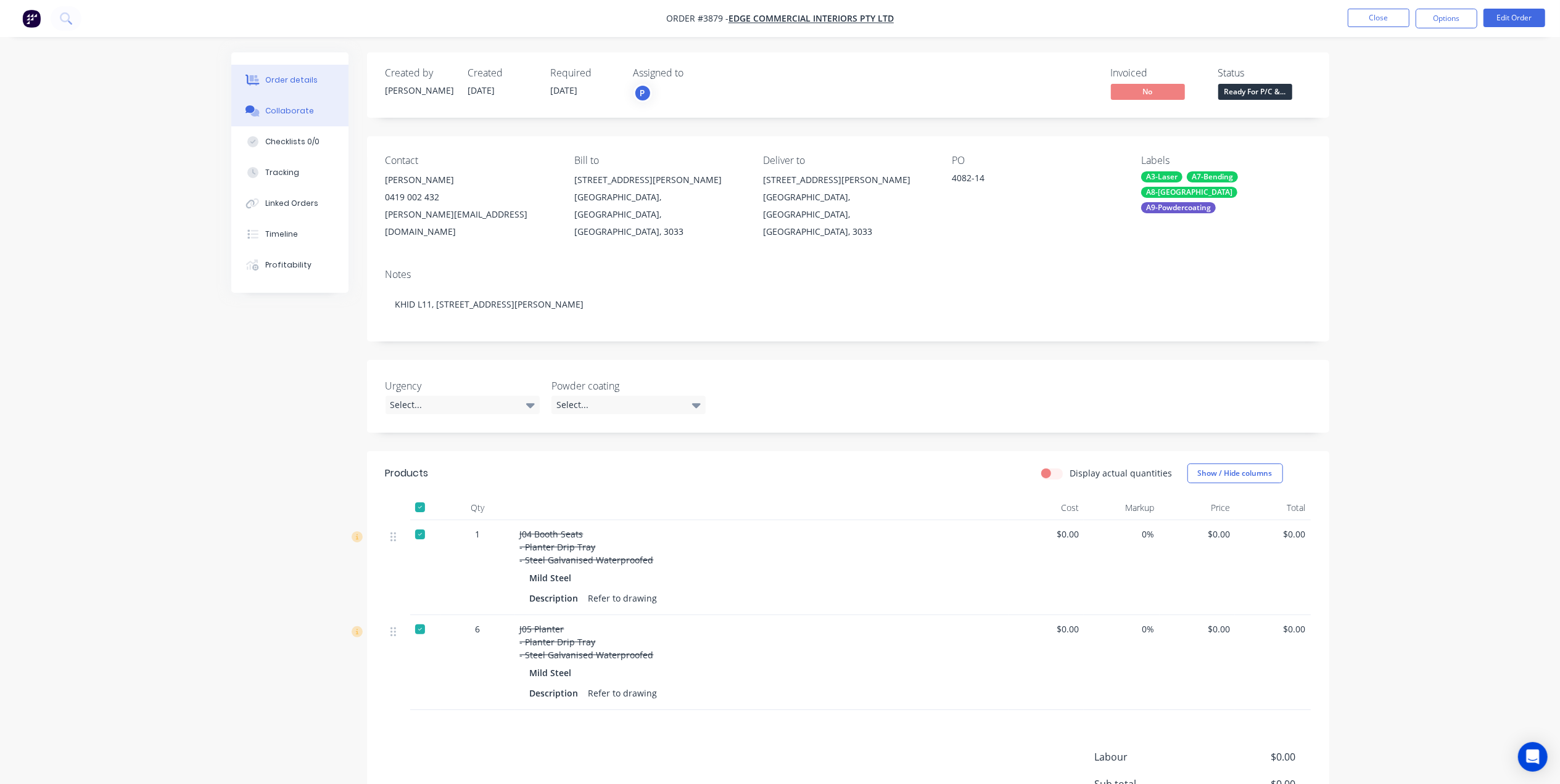
click at [309, 108] on div "Collaborate" at bounding box center [289, 111] width 48 height 11
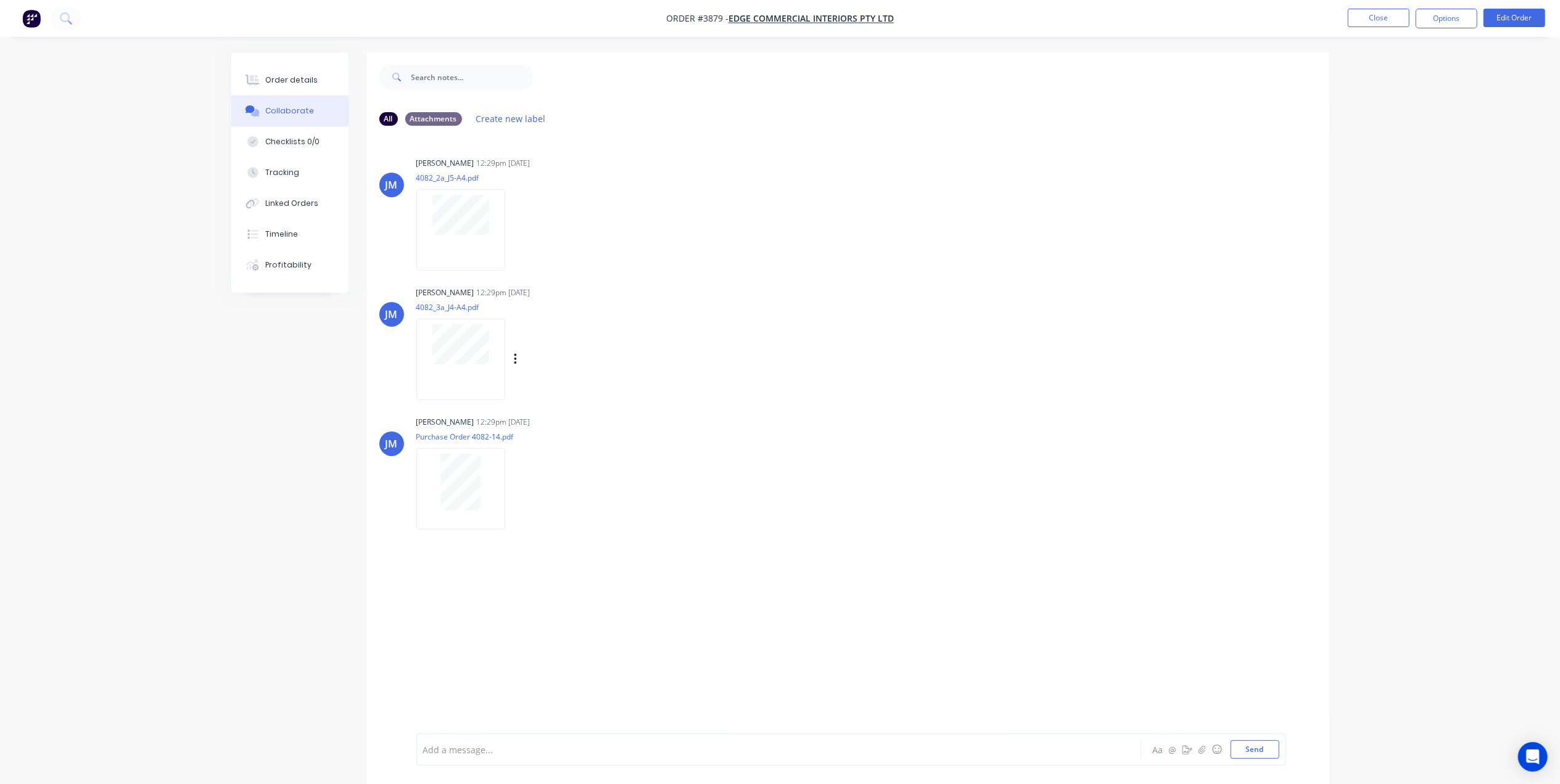
click at [471, 365] on div at bounding box center [460, 359] width 89 height 81
click at [428, 297] on div "[PERSON_NAME]" at bounding box center [445, 293] width 58 height 11
click at [472, 376] on div at bounding box center [460, 359] width 89 height 81
